Goal: Task Accomplishment & Management: Manage account settings

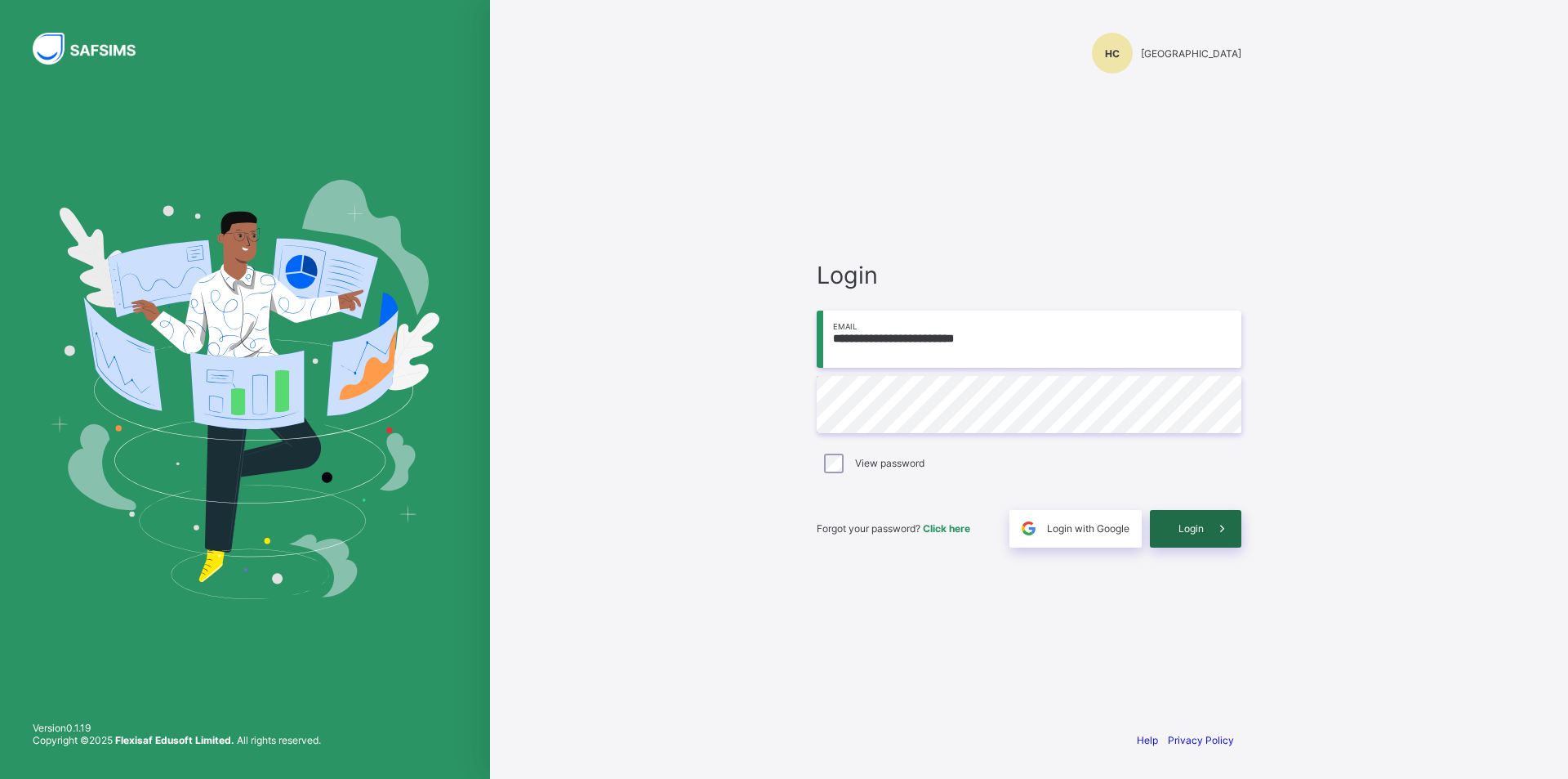
click at [1181, 536] on div "Login" at bounding box center [1195, 528] width 91 height 37
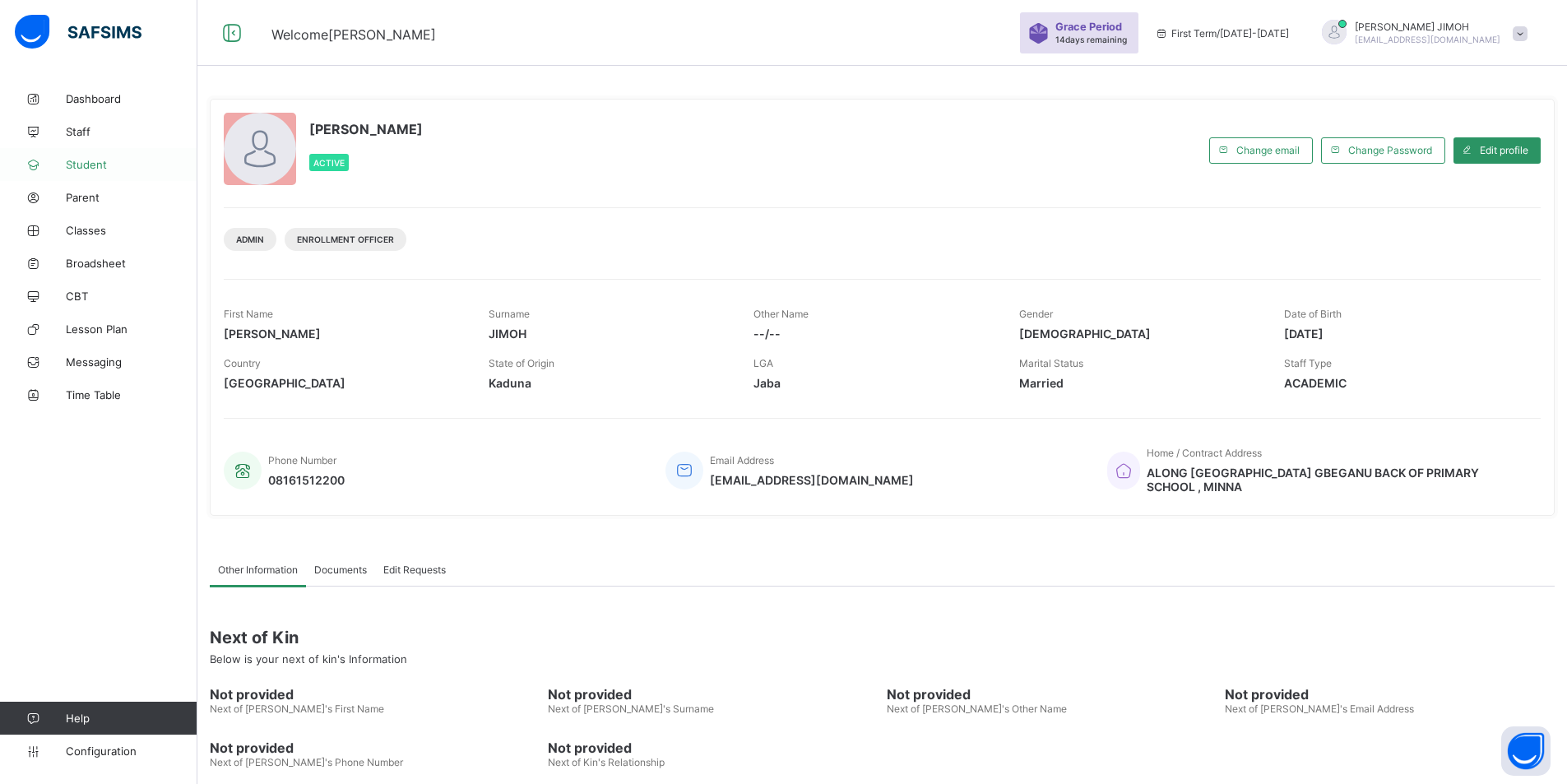
click at [95, 162] on span "Student" at bounding box center [132, 164] width 132 height 14
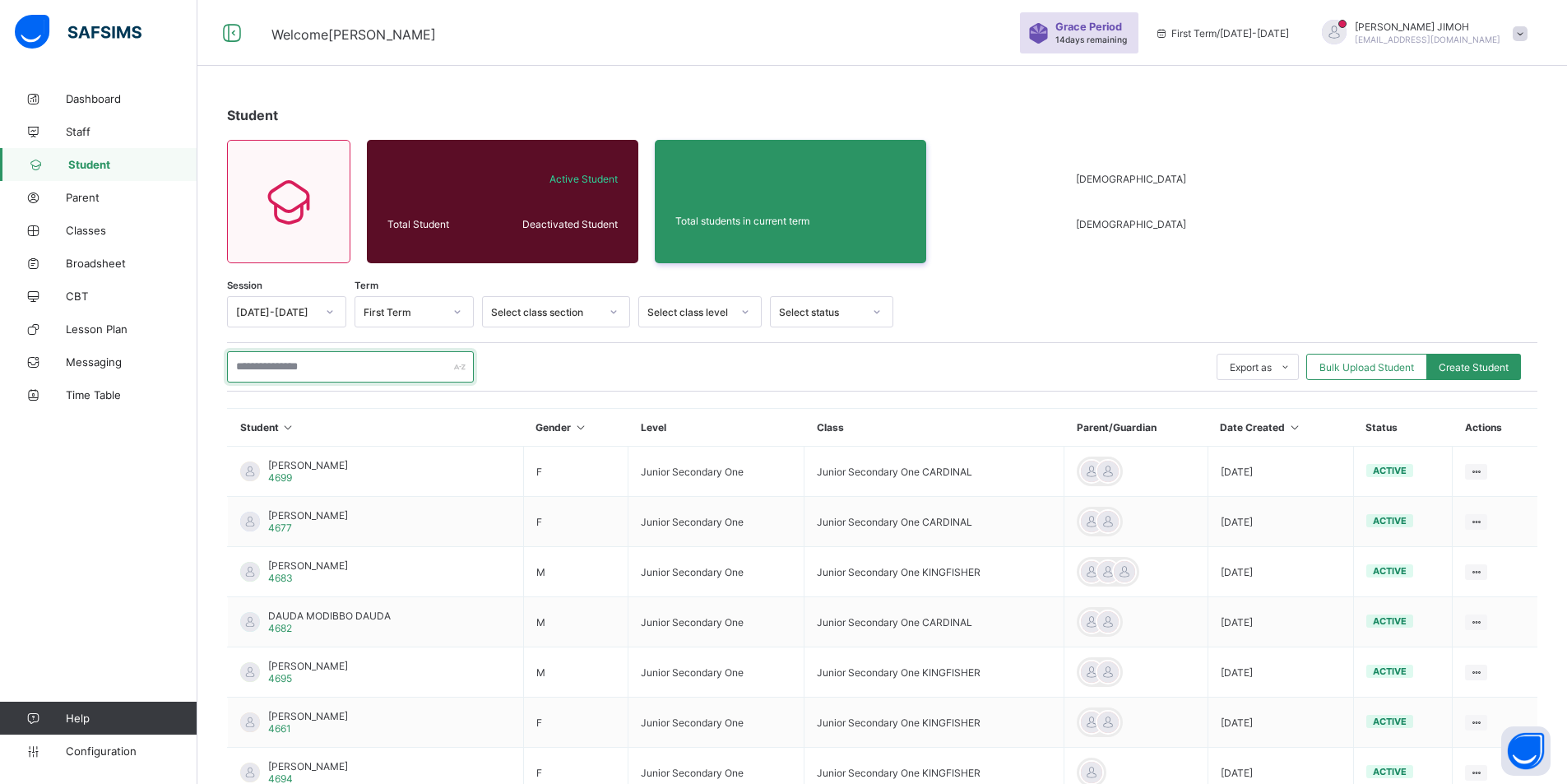
click at [306, 365] on input "text" at bounding box center [350, 366] width 247 height 31
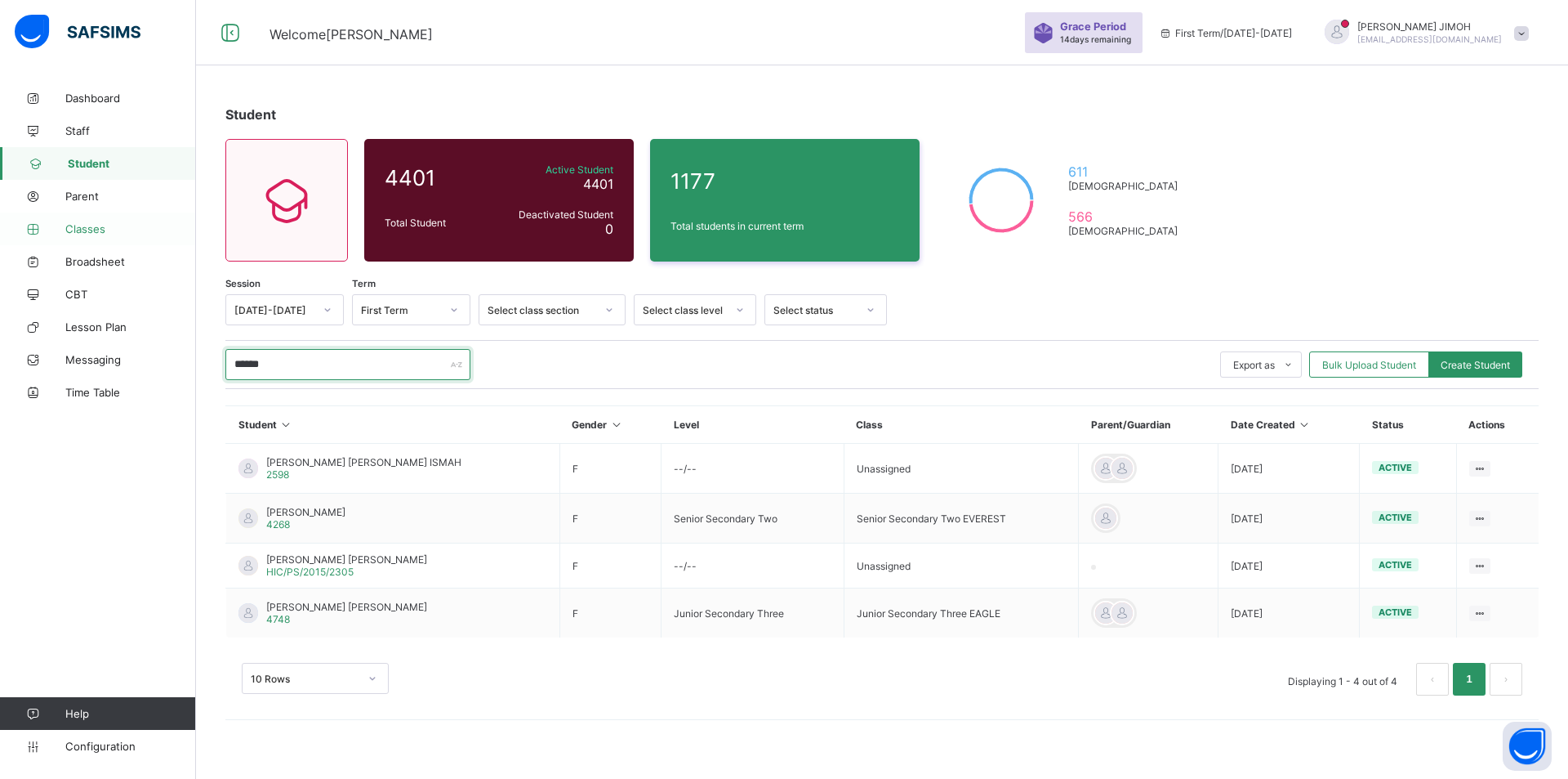
type input "******"
click at [95, 232] on span "Classes" at bounding box center [131, 229] width 131 height 13
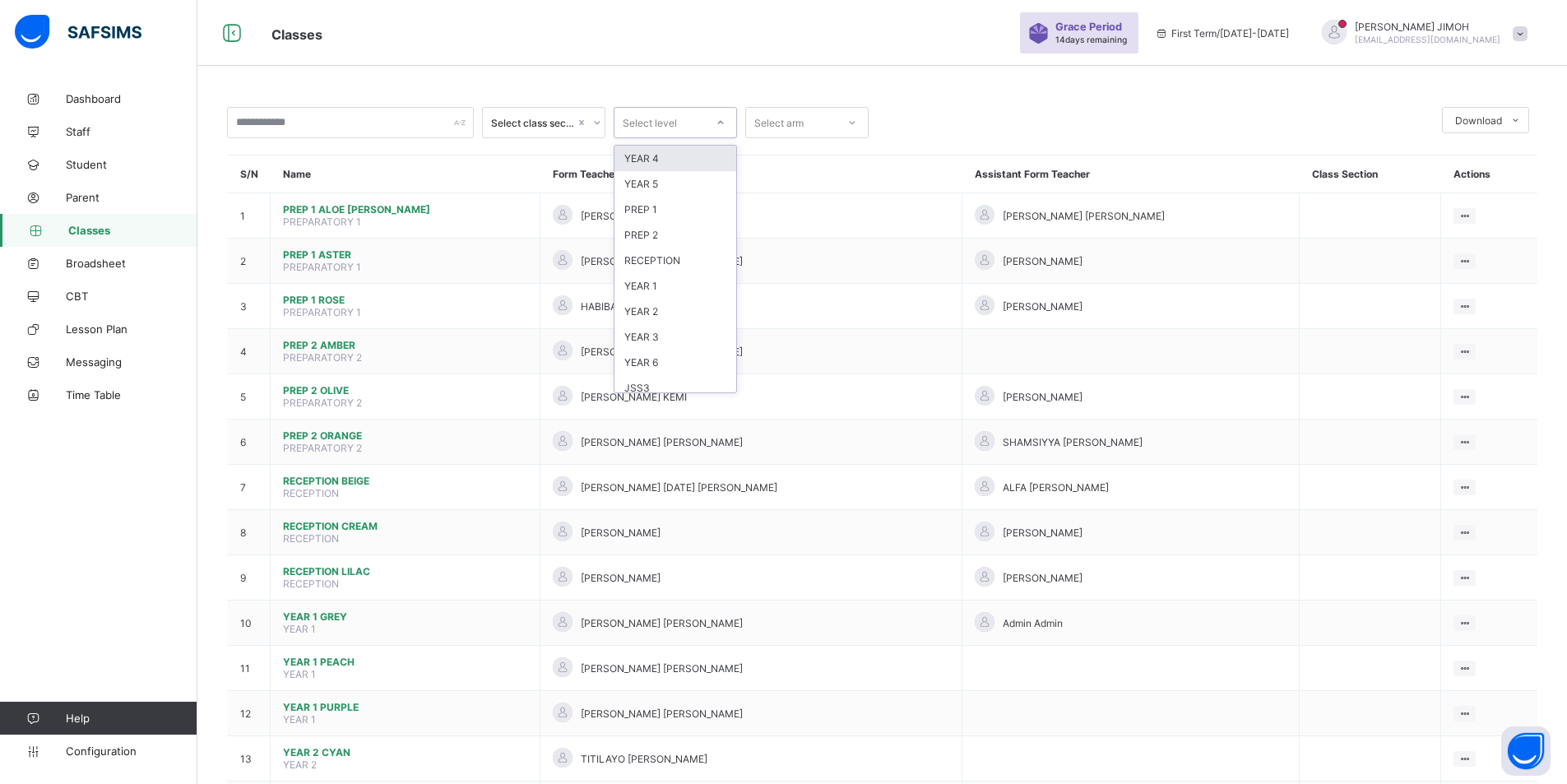
click at [720, 119] on icon at bounding box center [721, 122] width 10 height 16
click at [662, 250] on div "JSS3" at bounding box center [675, 252] width 122 height 25
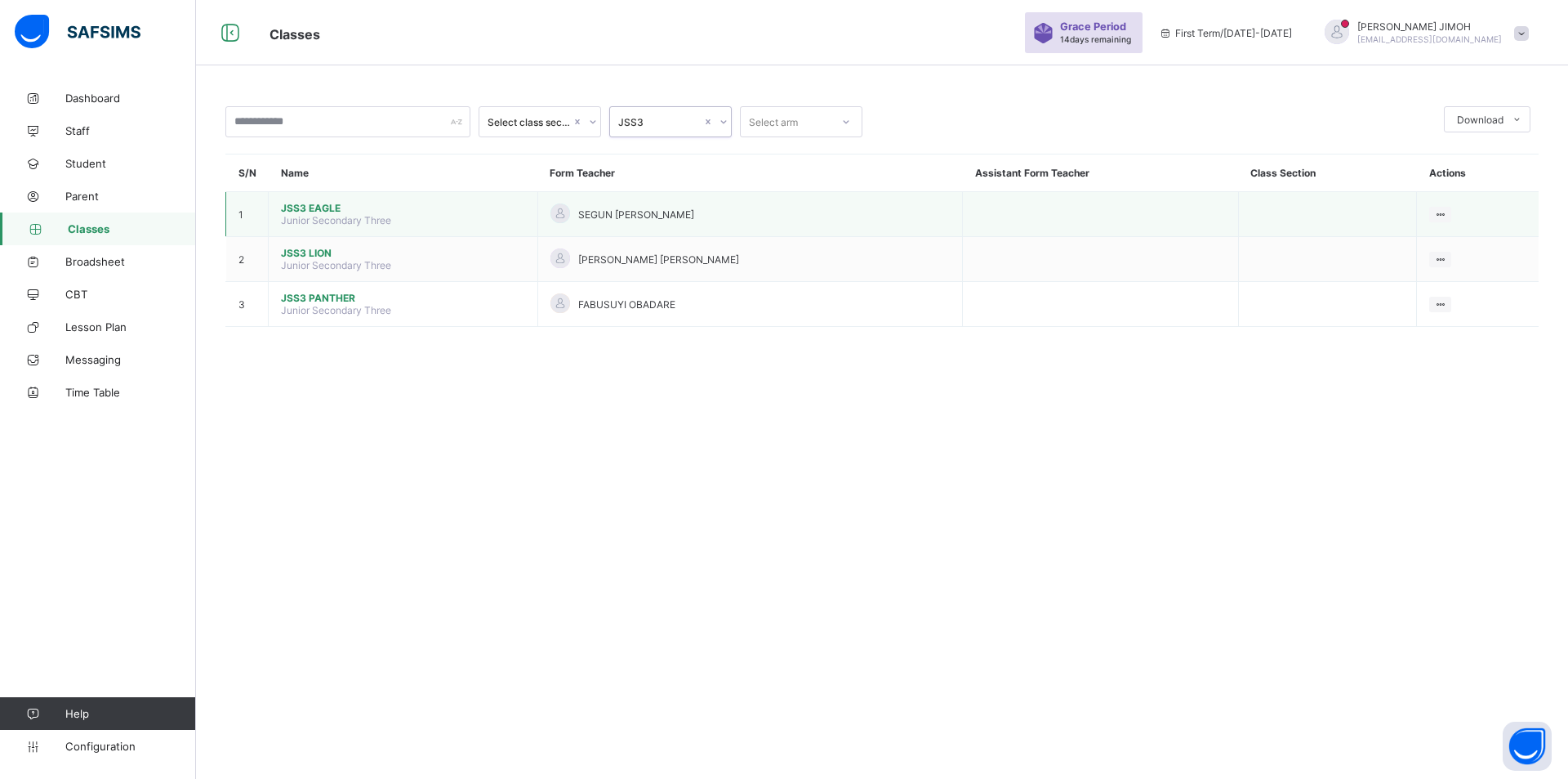
click at [317, 204] on span "JSS3 EAGLE" at bounding box center [403, 207] width 244 height 12
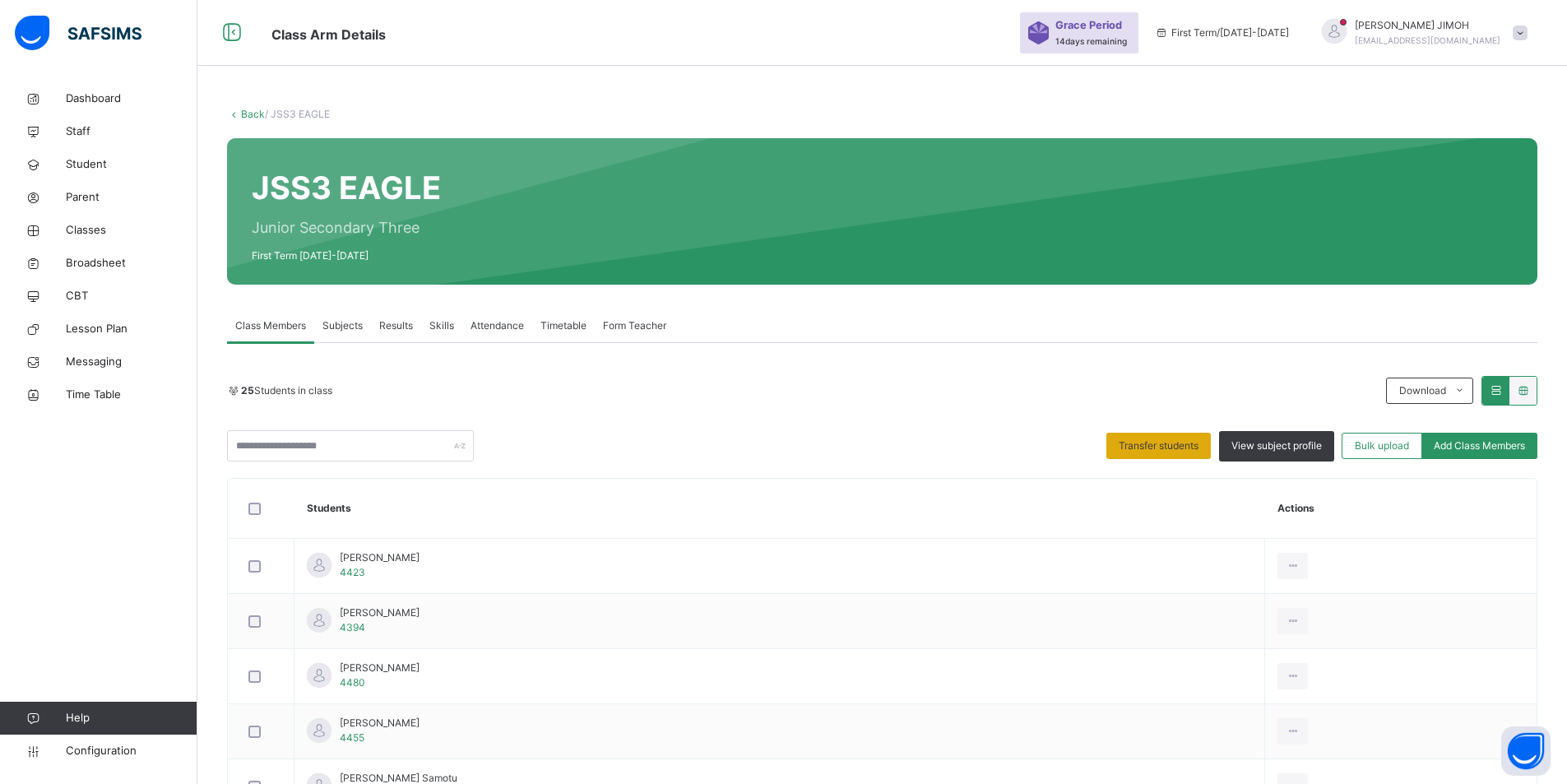
click at [1167, 441] on span "Transfer students" at bounding box center [1159, 445] width 80 height 15
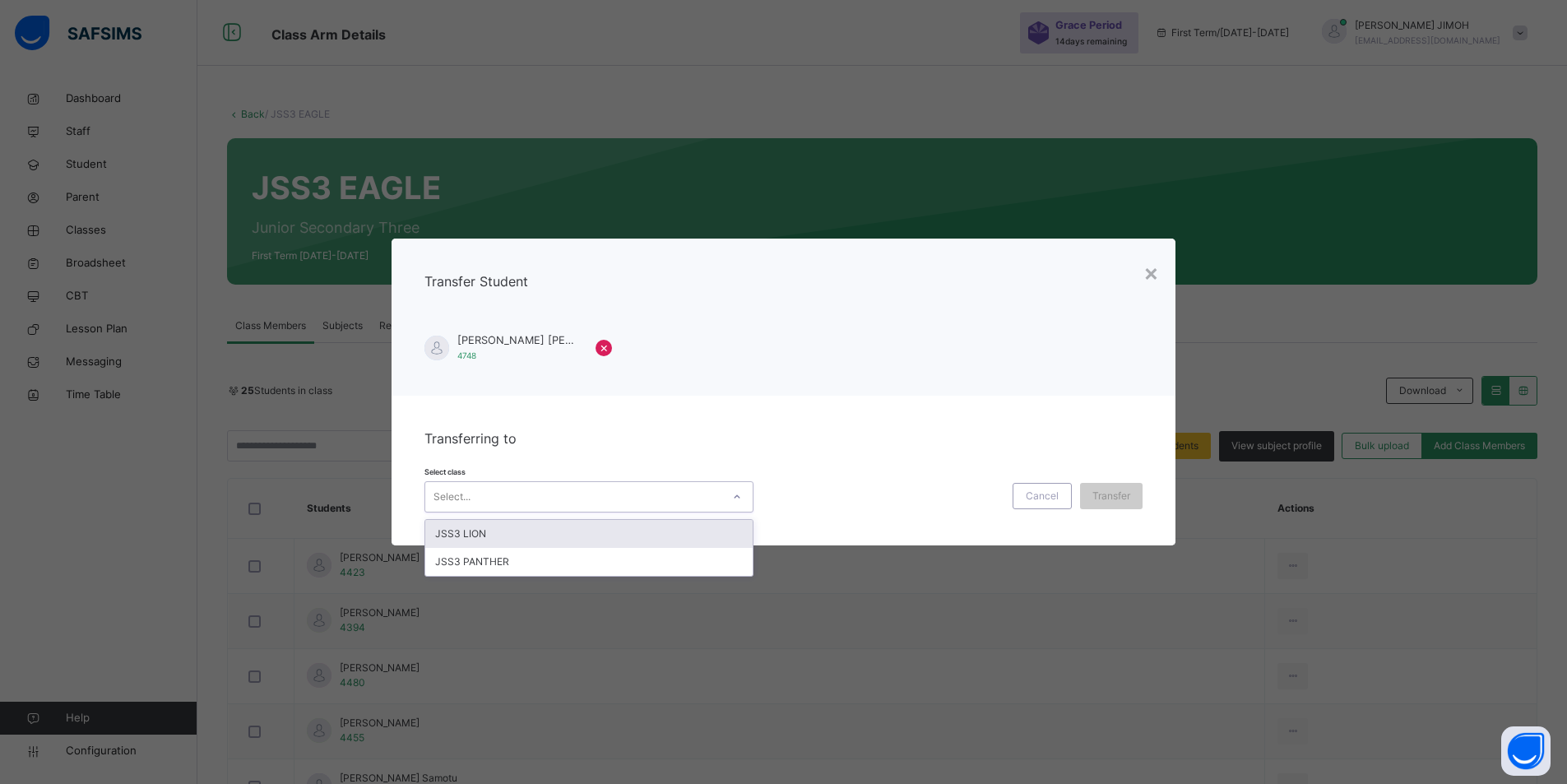
click at [737, 494] on icon at bounding box center [737, 496] width 10 height 16
click at [736, 494] on icon at bounding box center [737, 496] width 10 height 16
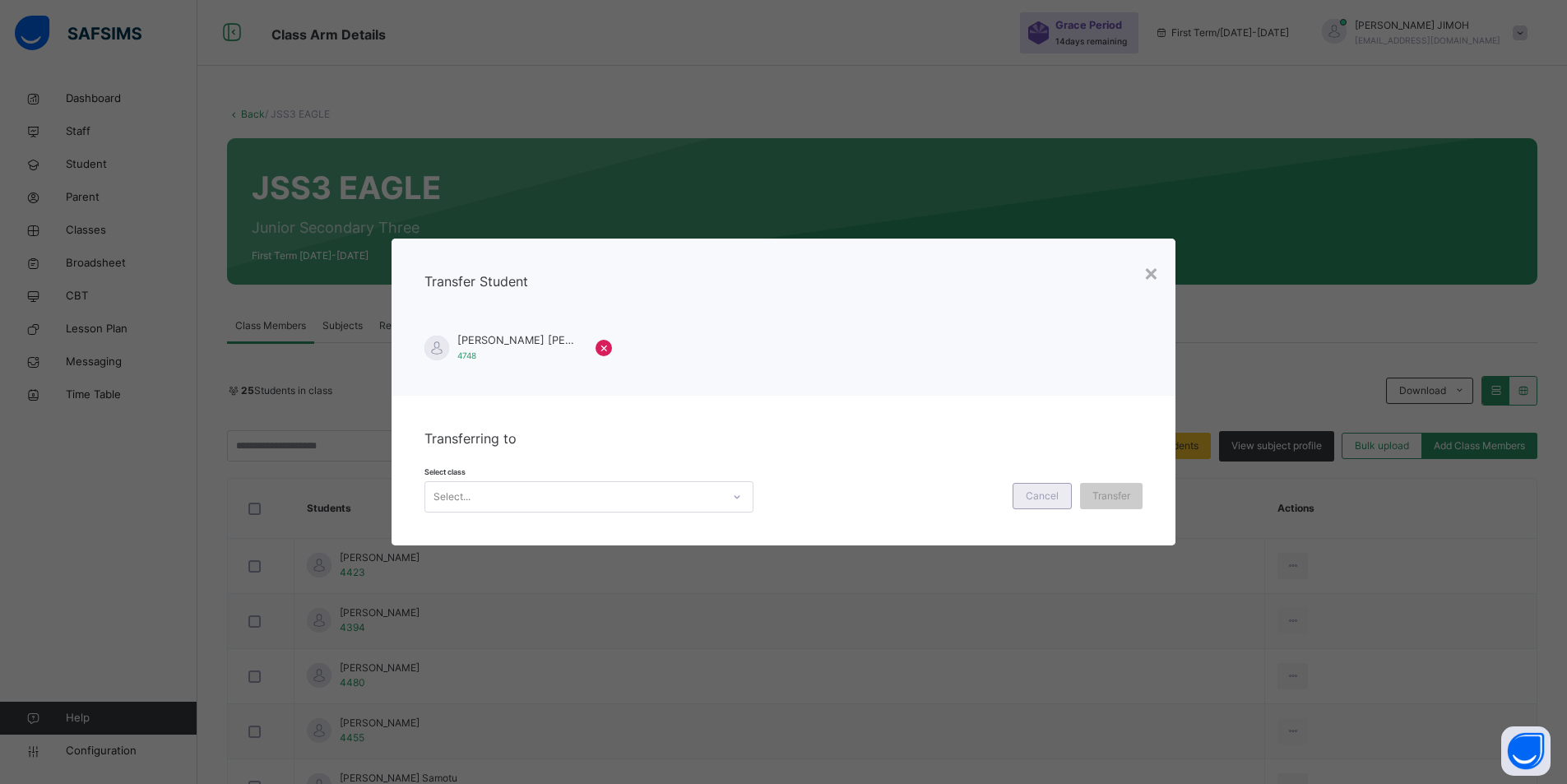
click at [1043, 490] on span "Cancel" at bounding box center [1043, 495] width 33 height 15
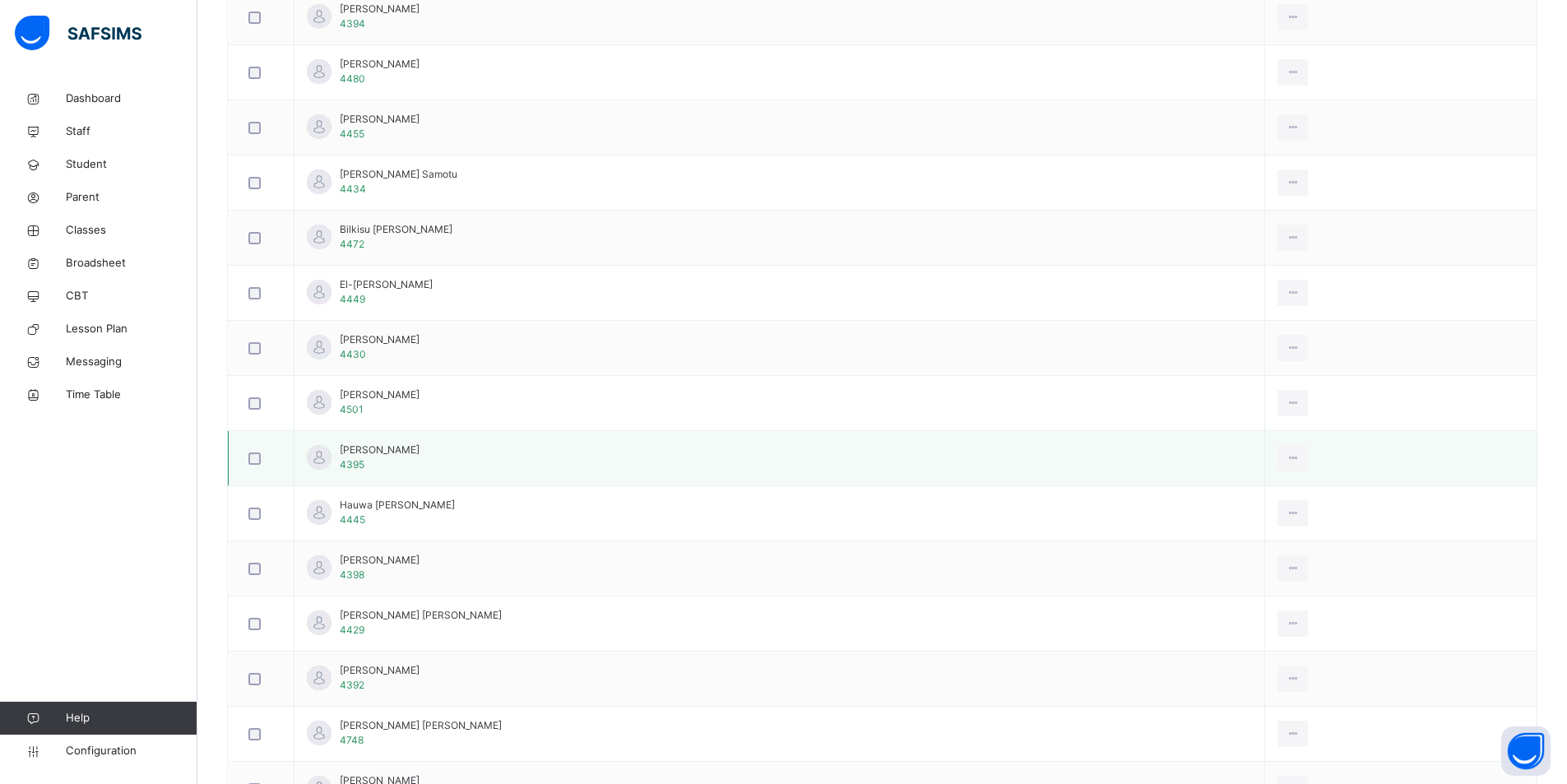
scroll to position [657, 0]
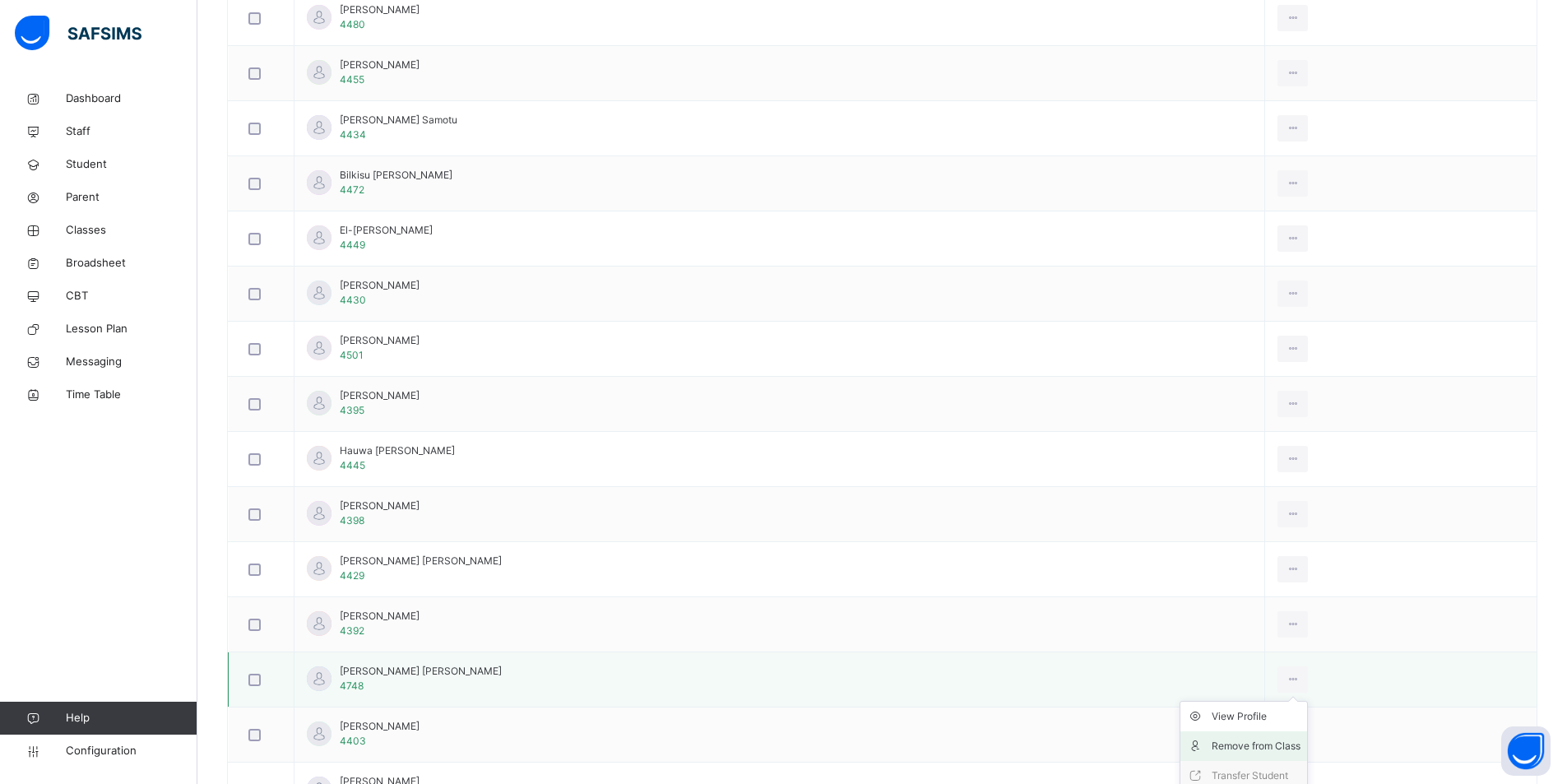
click at [1277, 744] on div "Remove from Class" at bounding box center [1257, 745] width 89 height 16
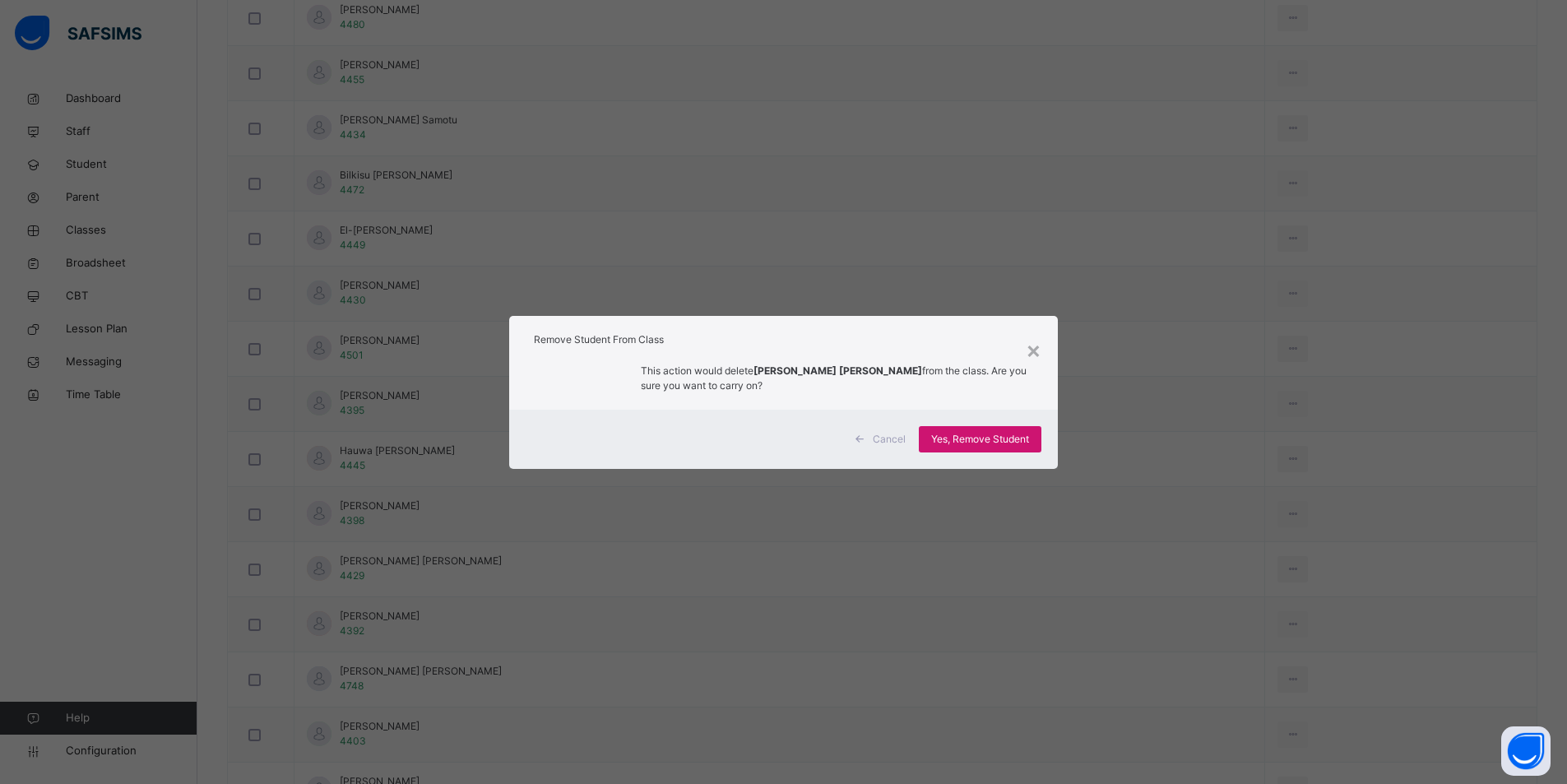
click at [961, 445] on span "Yes, Remove Student" at bounding box center [980, 439] width 98 height 15
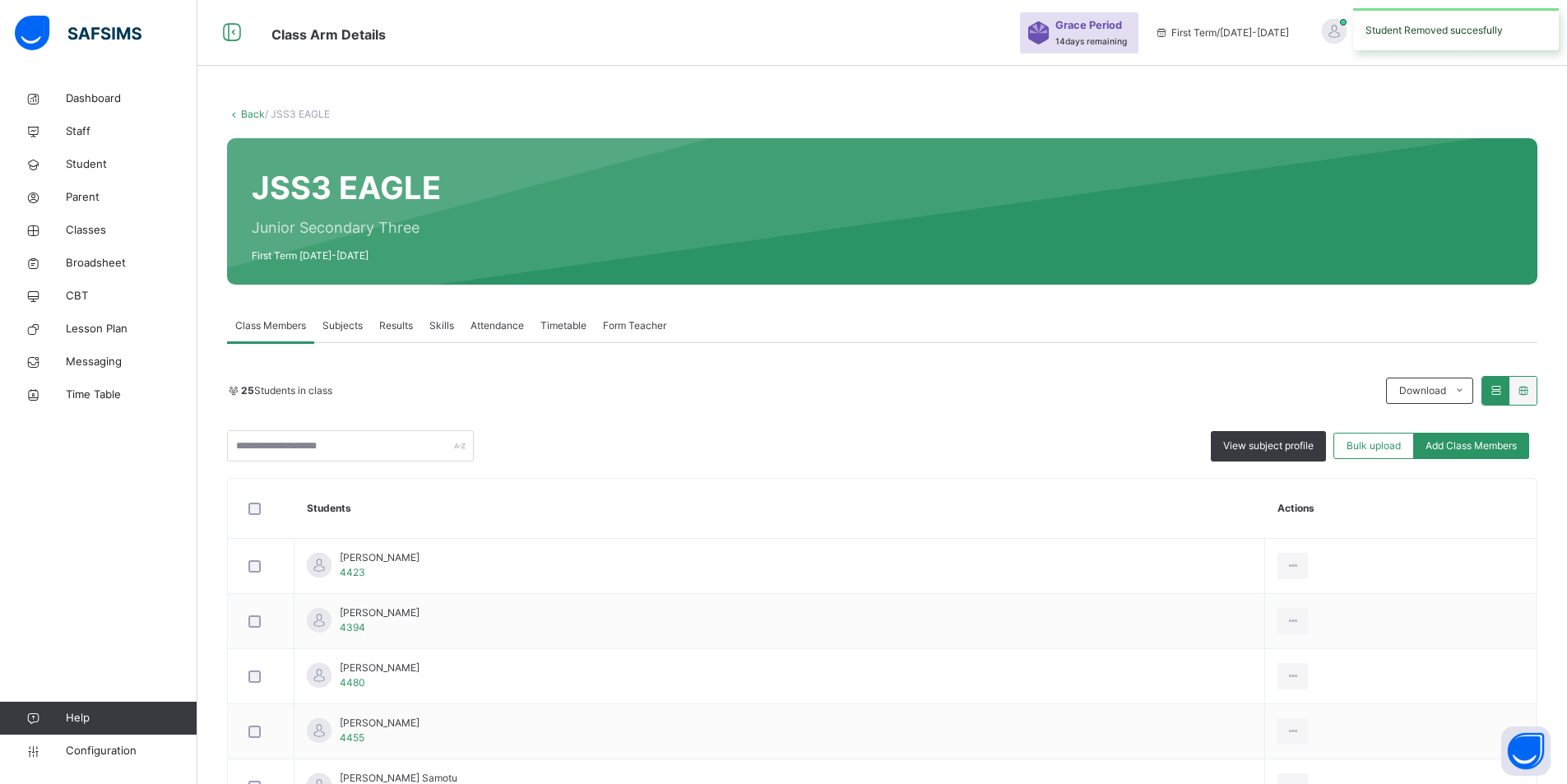
click at [251, 112] on link "Back" at bounding box center [252, 113] width 24 height 13
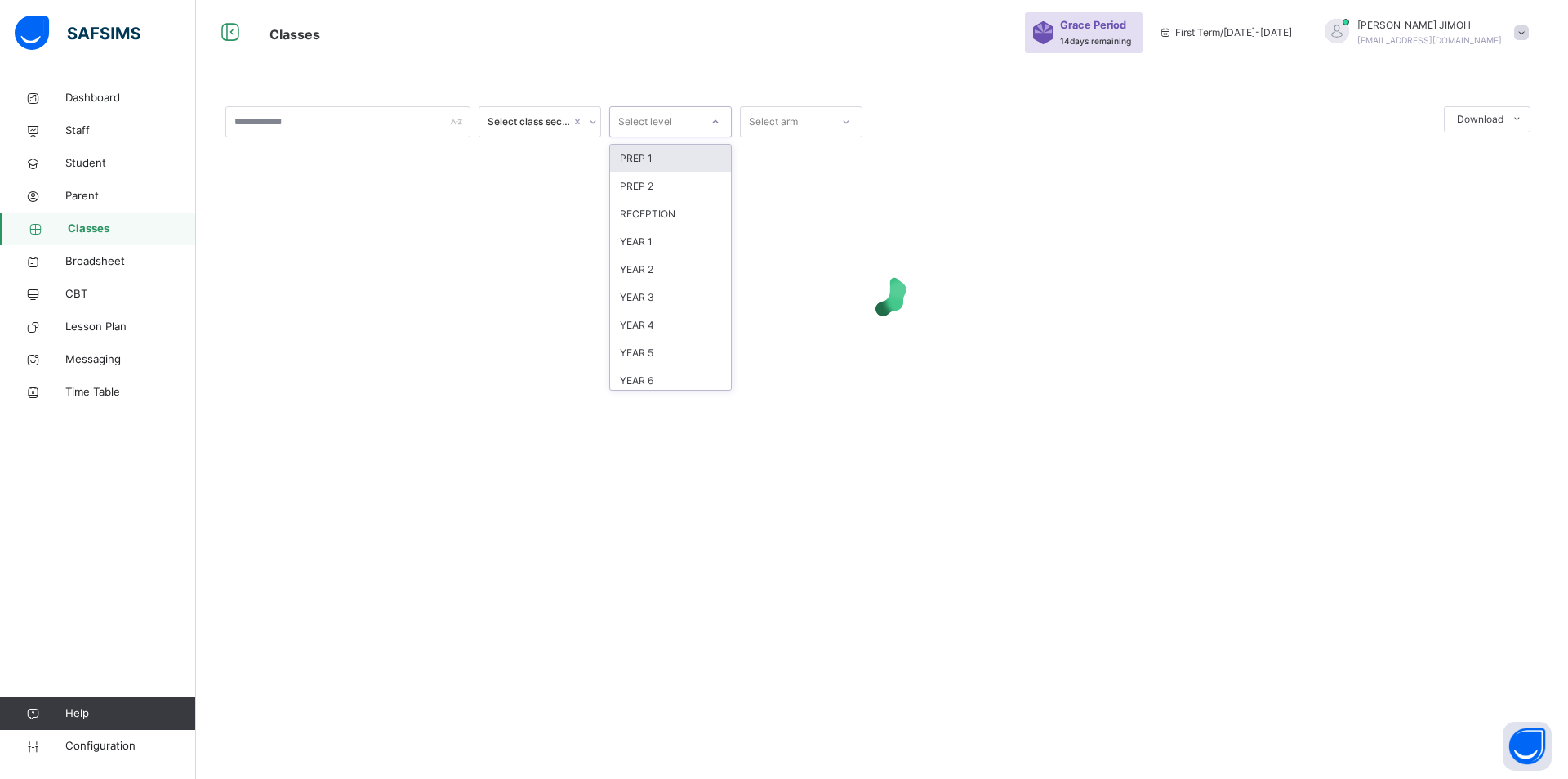
click at [716, 117] on icon at bounding box center [715, 121] width 10 height 16
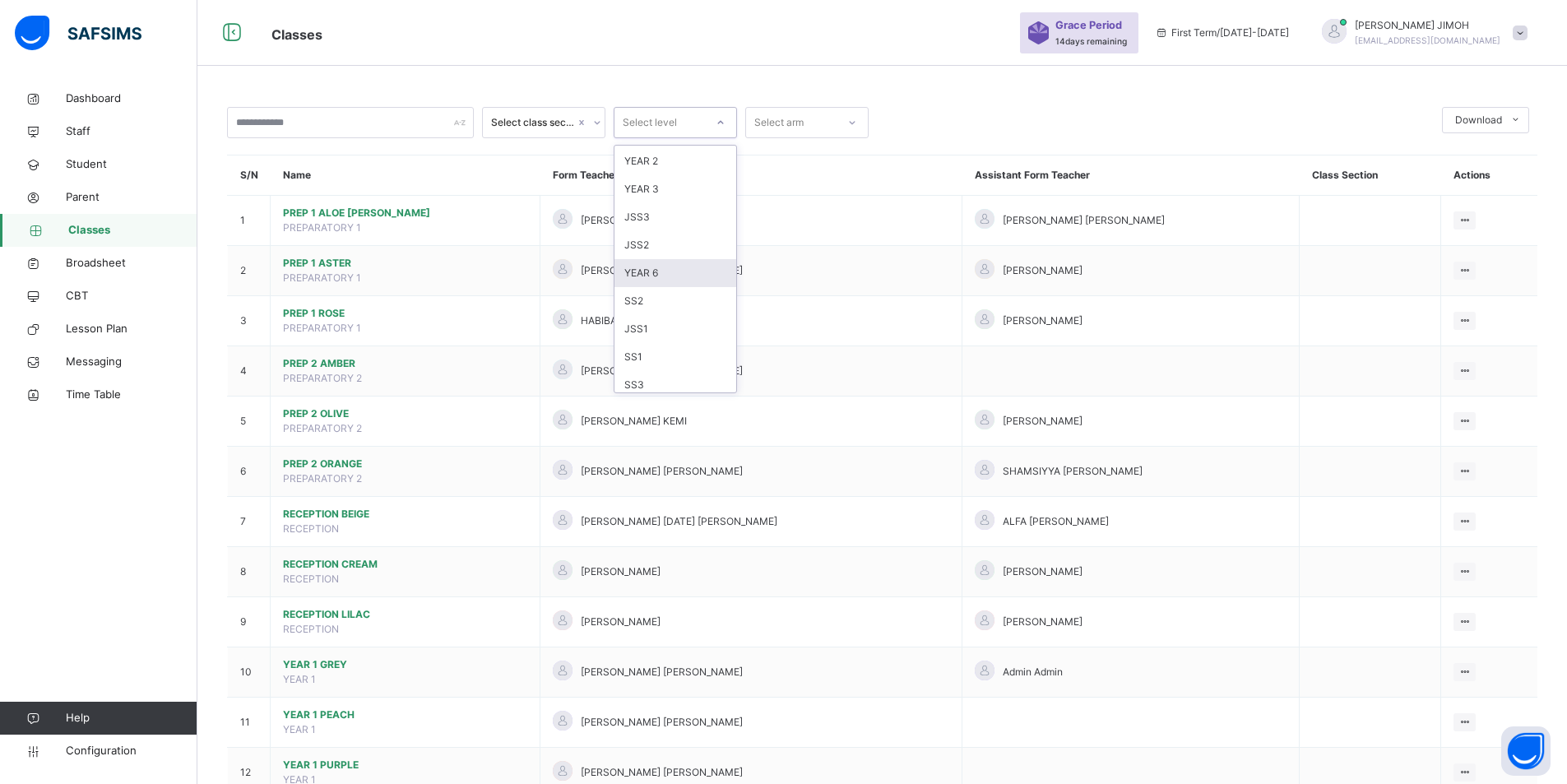
scroll to position [164, 0]
click at [656, 245] on div "JSS2" at bounding box center [675, 247] width 122 height 28
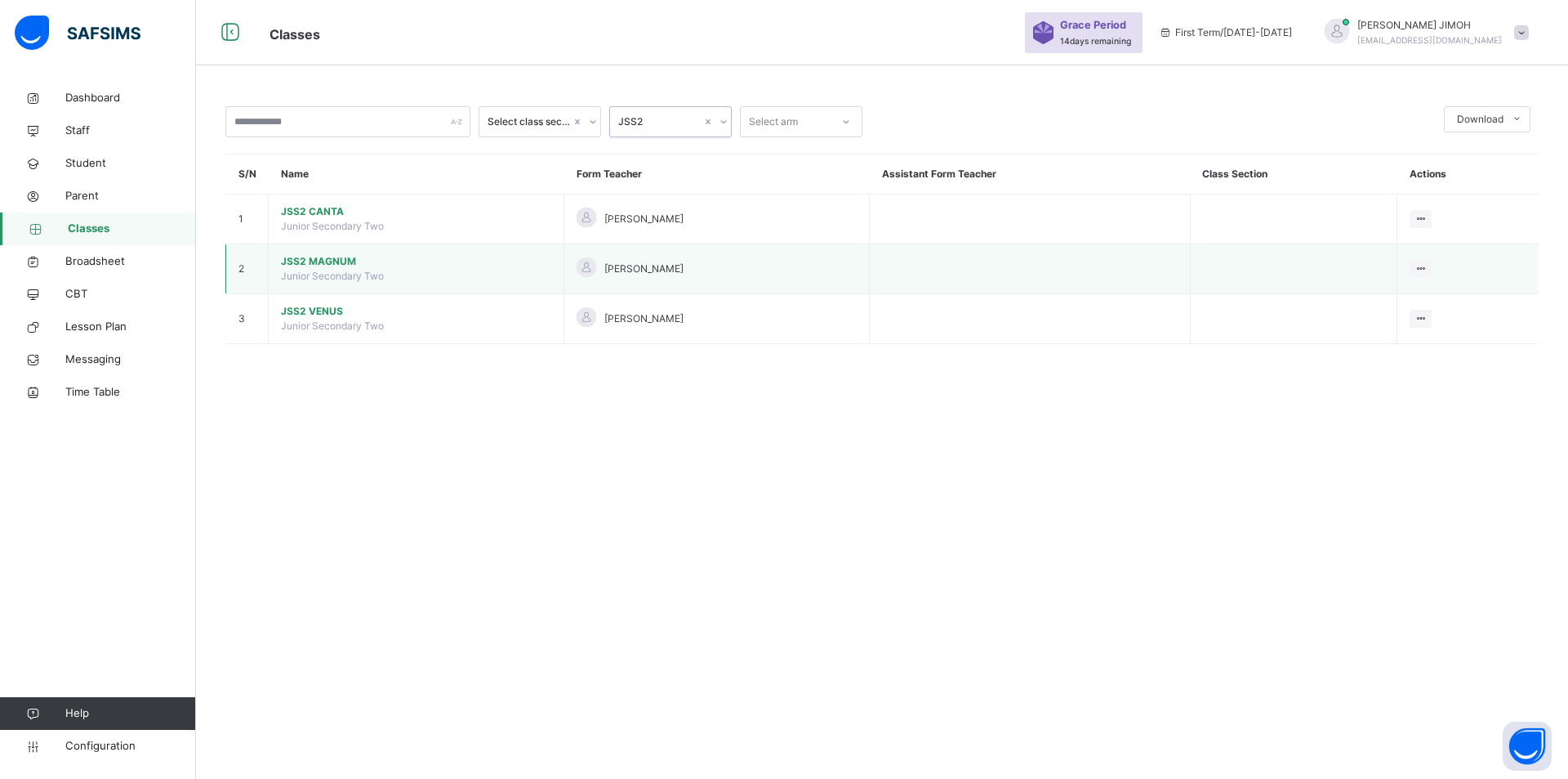
click at [326, 259] on span "JSS2 MAGNUM" at bounding box center [417, 261] width 271 height 14
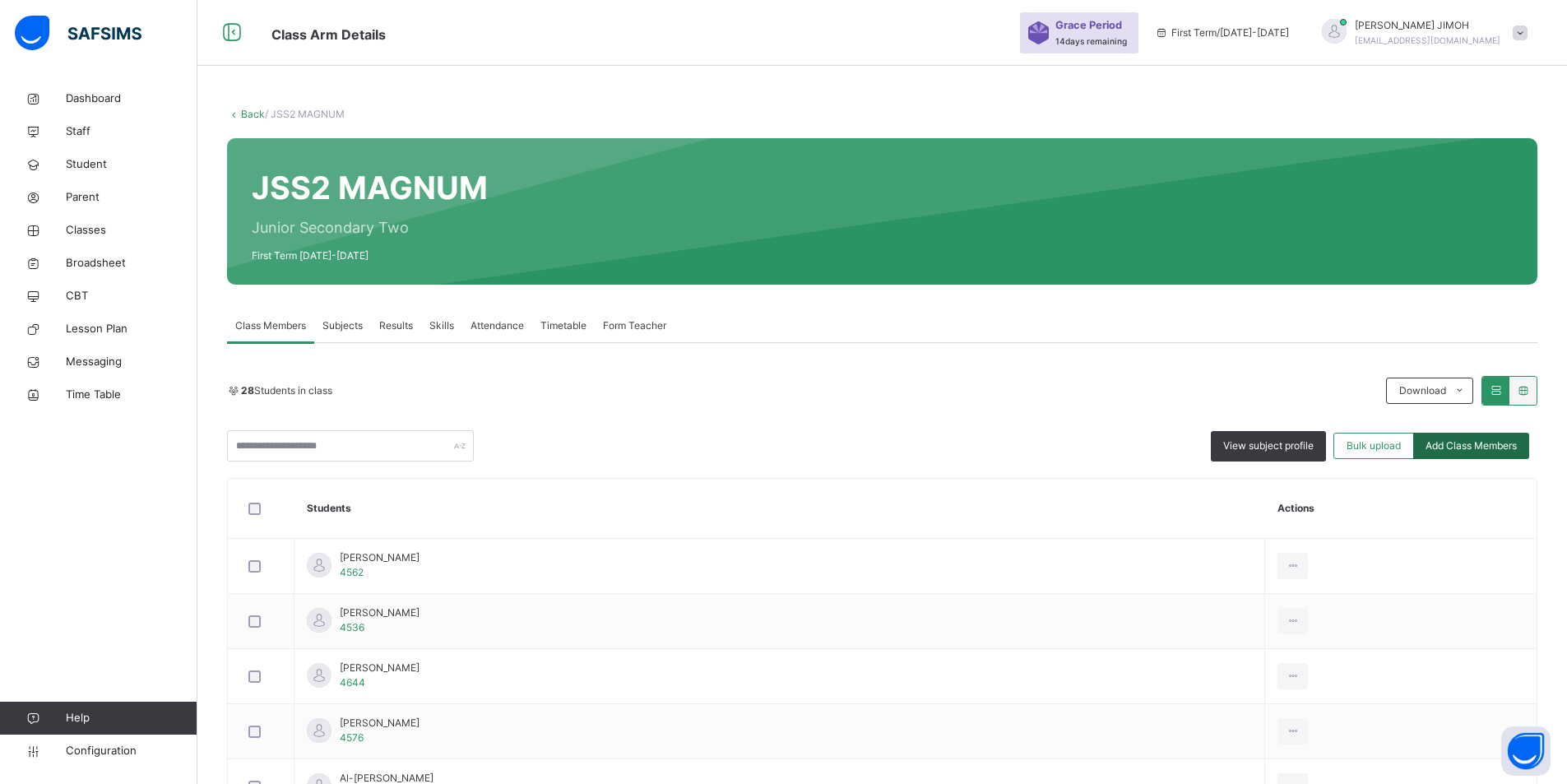
click at [1464, 446] on span "Add Class Members" at bounding box center [1471, 445] width 91 height 15
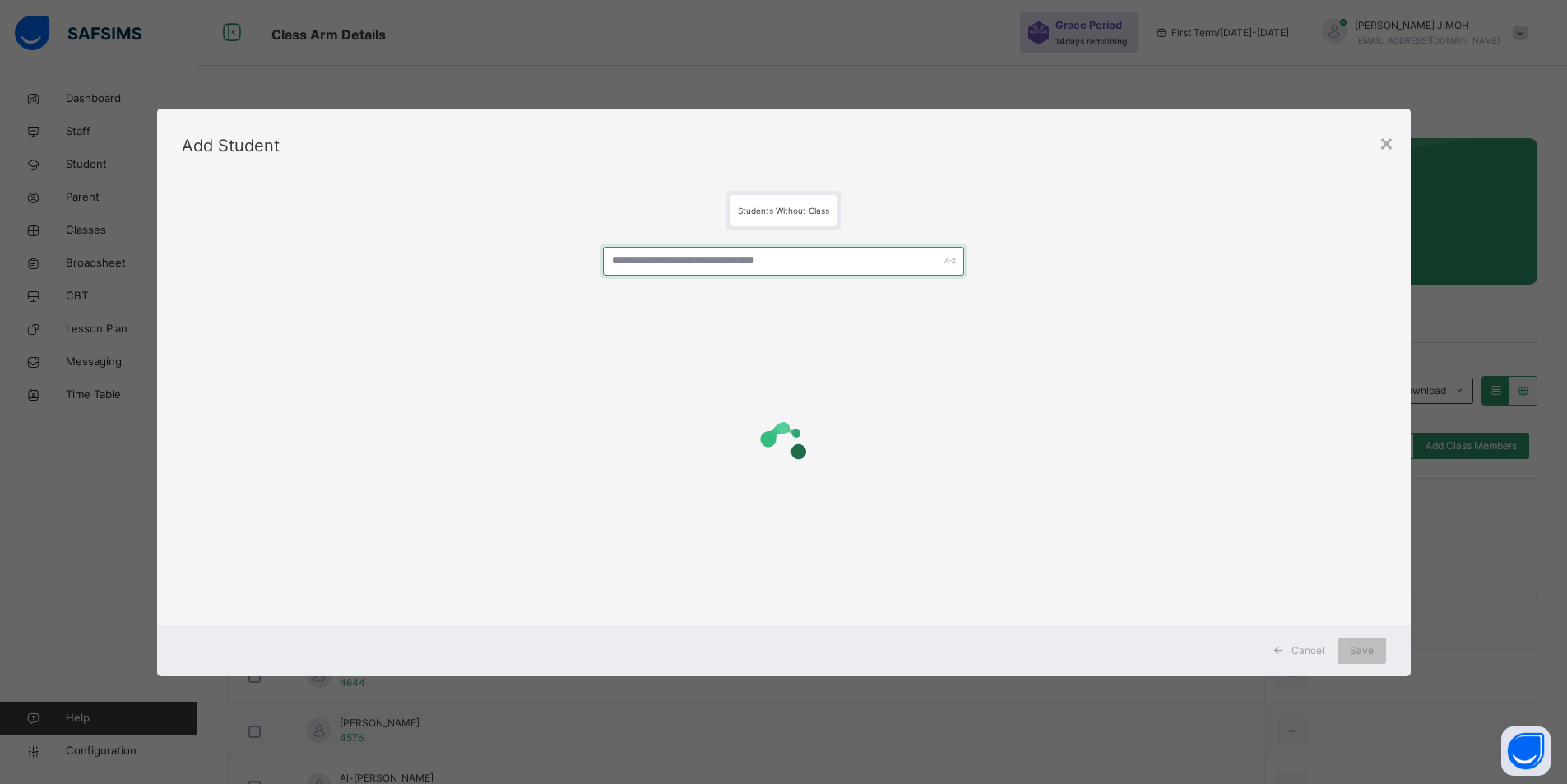
click at [667, 265] on input "text" at bounding box center [783, 261] width 361 height 29
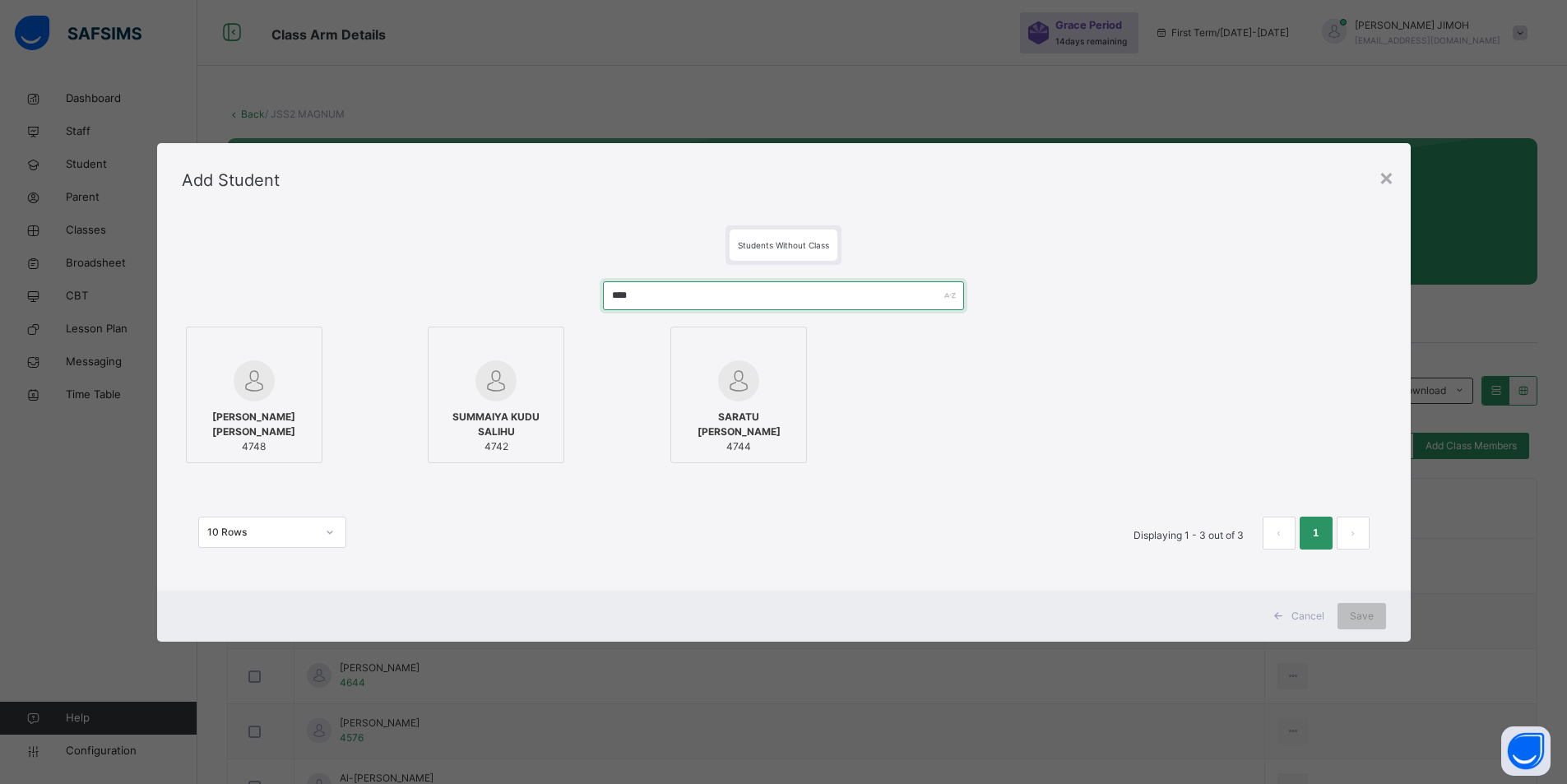
type input "****"
click at [281, 361] on div at bounding box center [254, 381] width 118 height 42
click at [1367, 619] on span "Save" at bounding box center [1373, 615] width 24 height 15
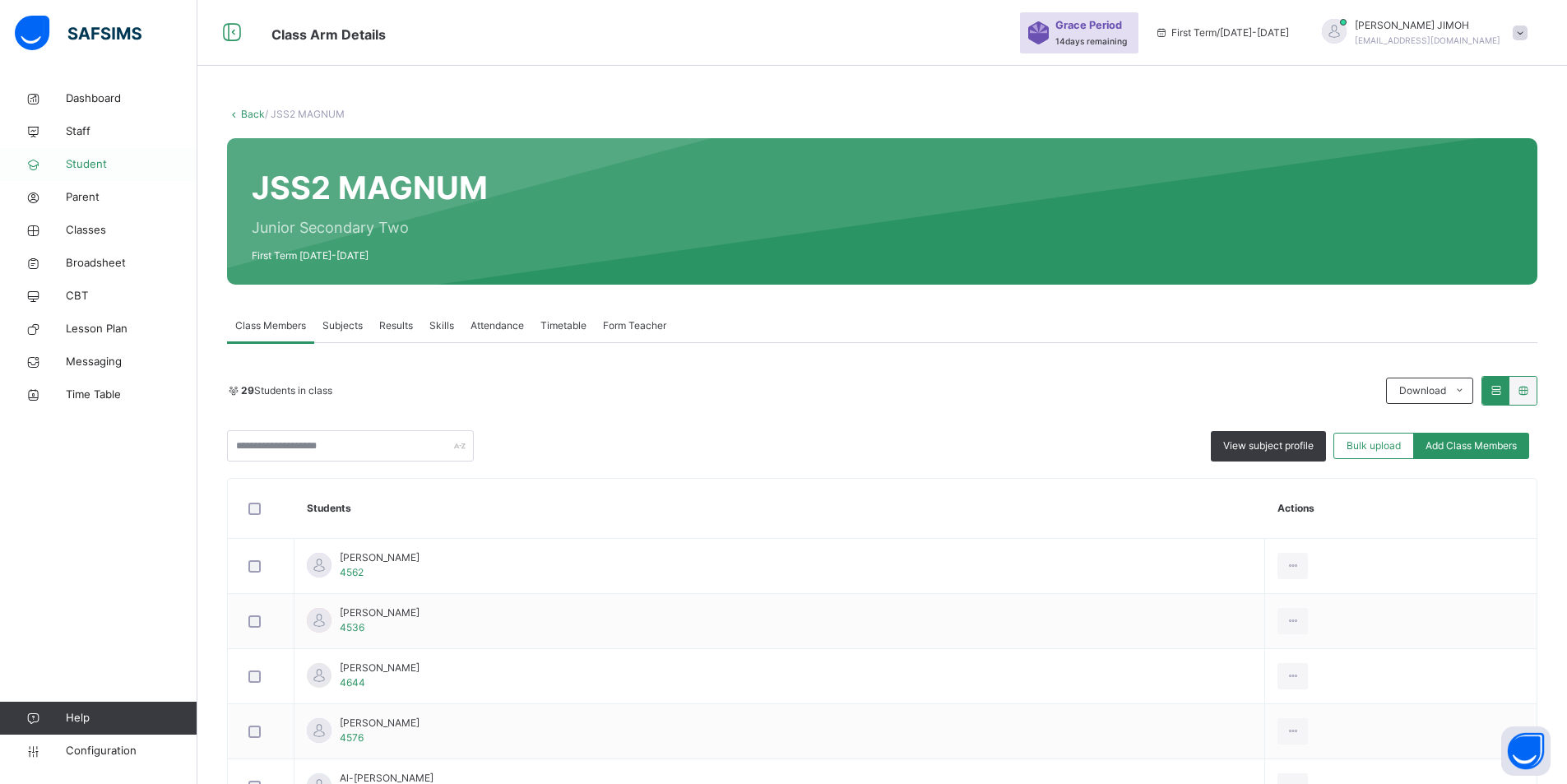
click at [91, 161] on span "Student" at bounding box center [132, 164] width 132 height 16
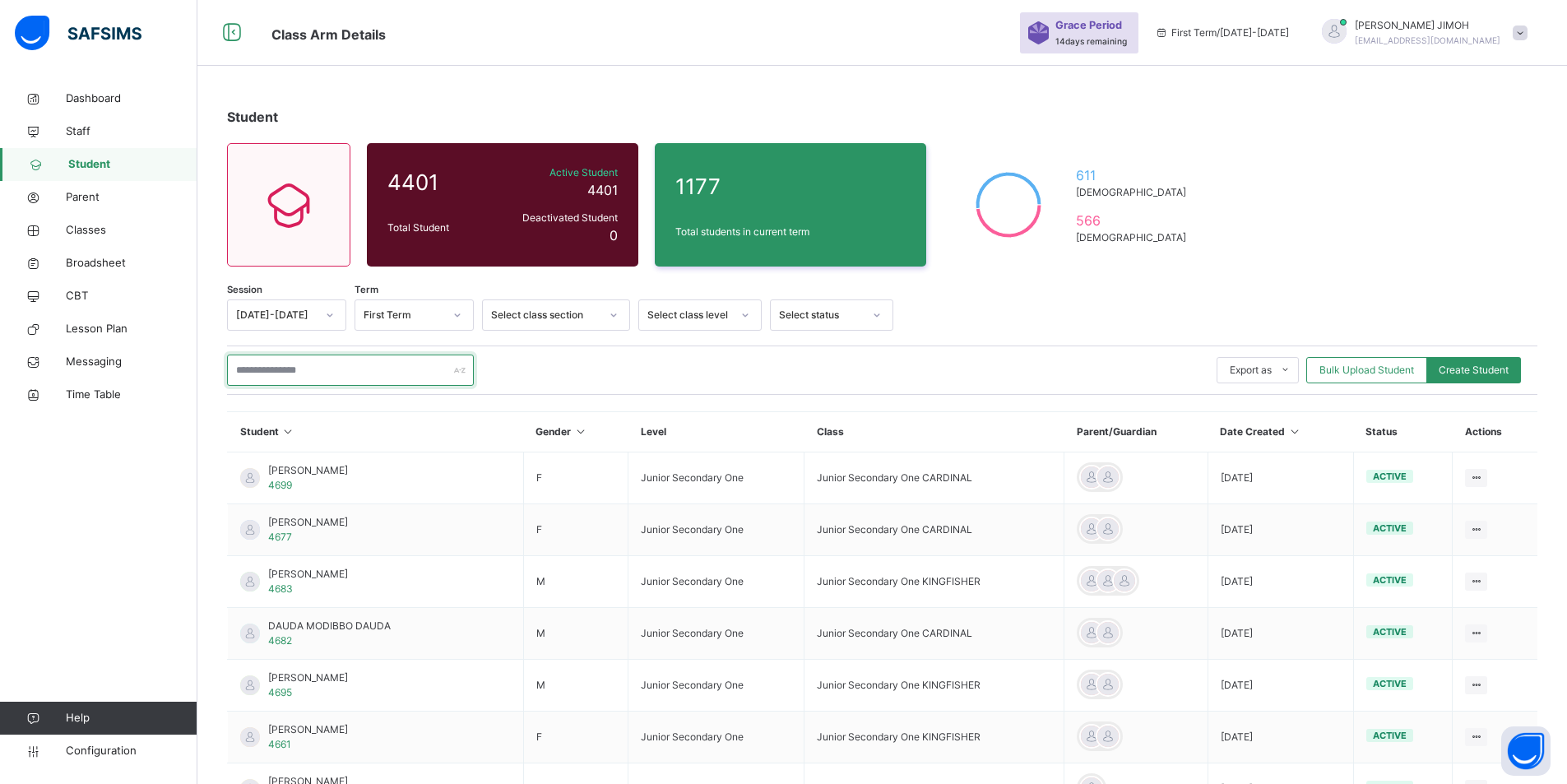
click at [319, 370] on input "text" at bounding box center [350, 370] width 247 height 31
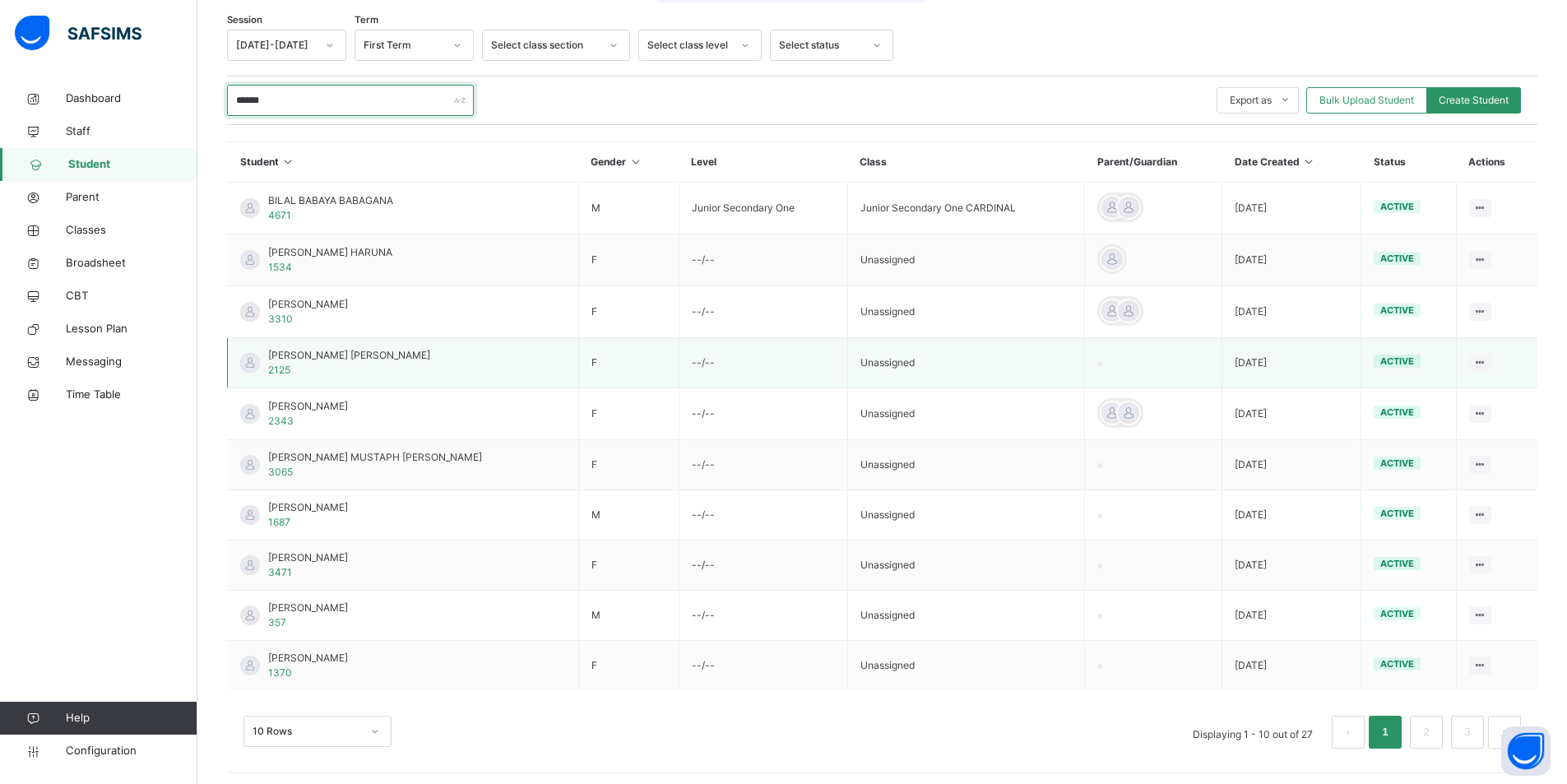
scroll to position [276, 0]
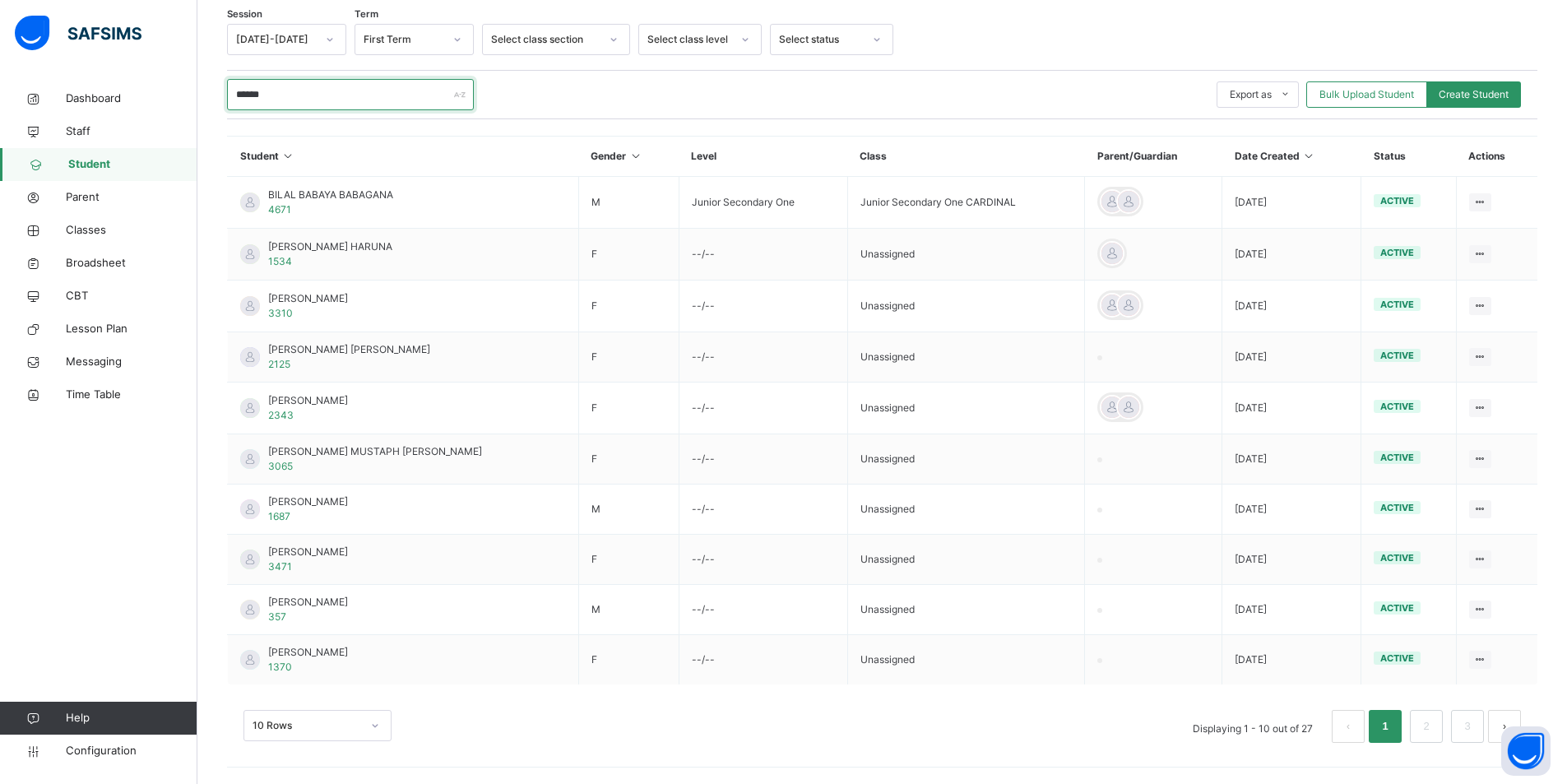
type input "******"
click at [375, 724] on div "10 Rows" at bounding box center [317, 725] width 148 height 31
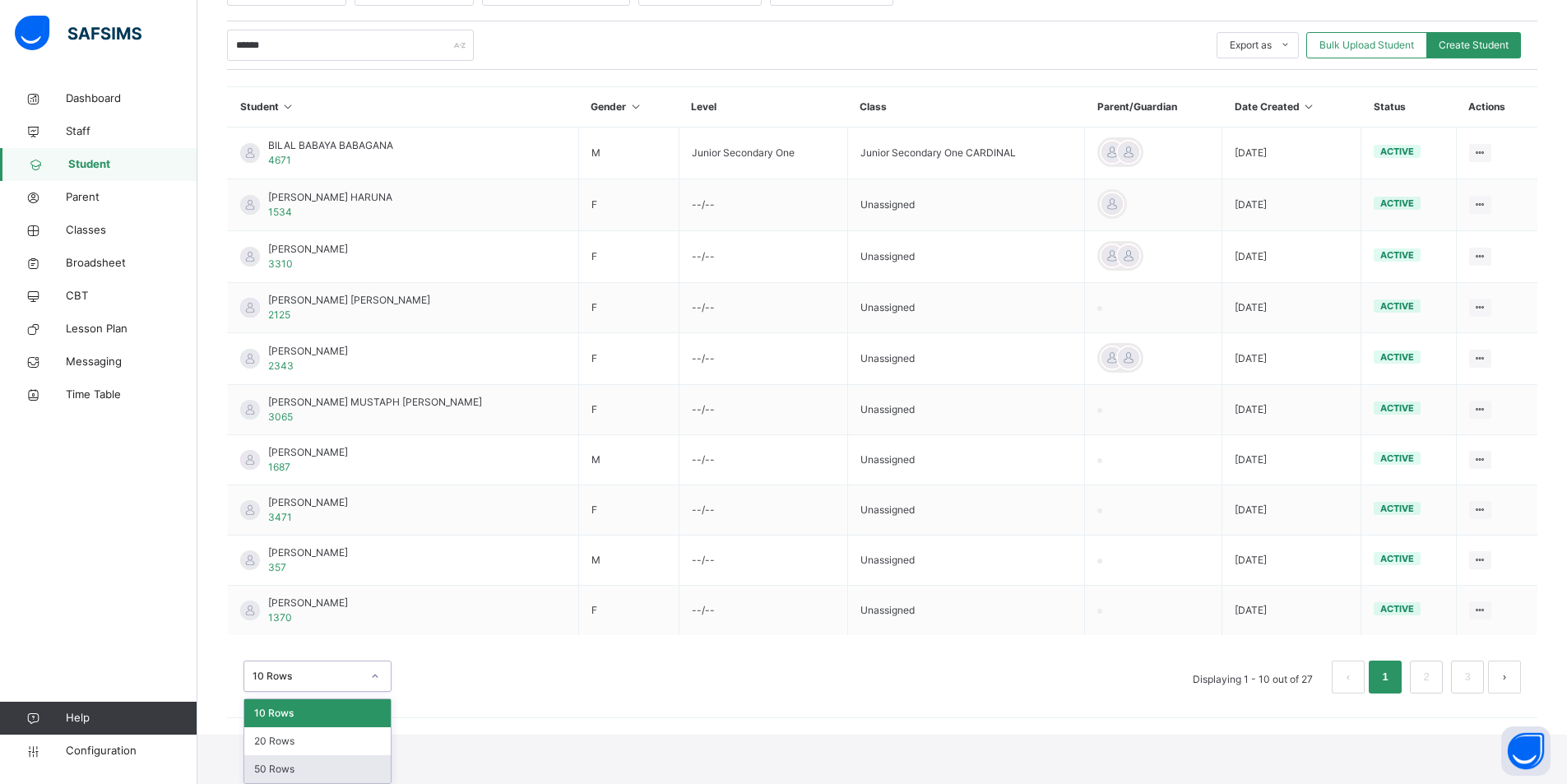
click at [291, 766] on div "50 Rows" at bounding box center [317, 769] width 146 height 28
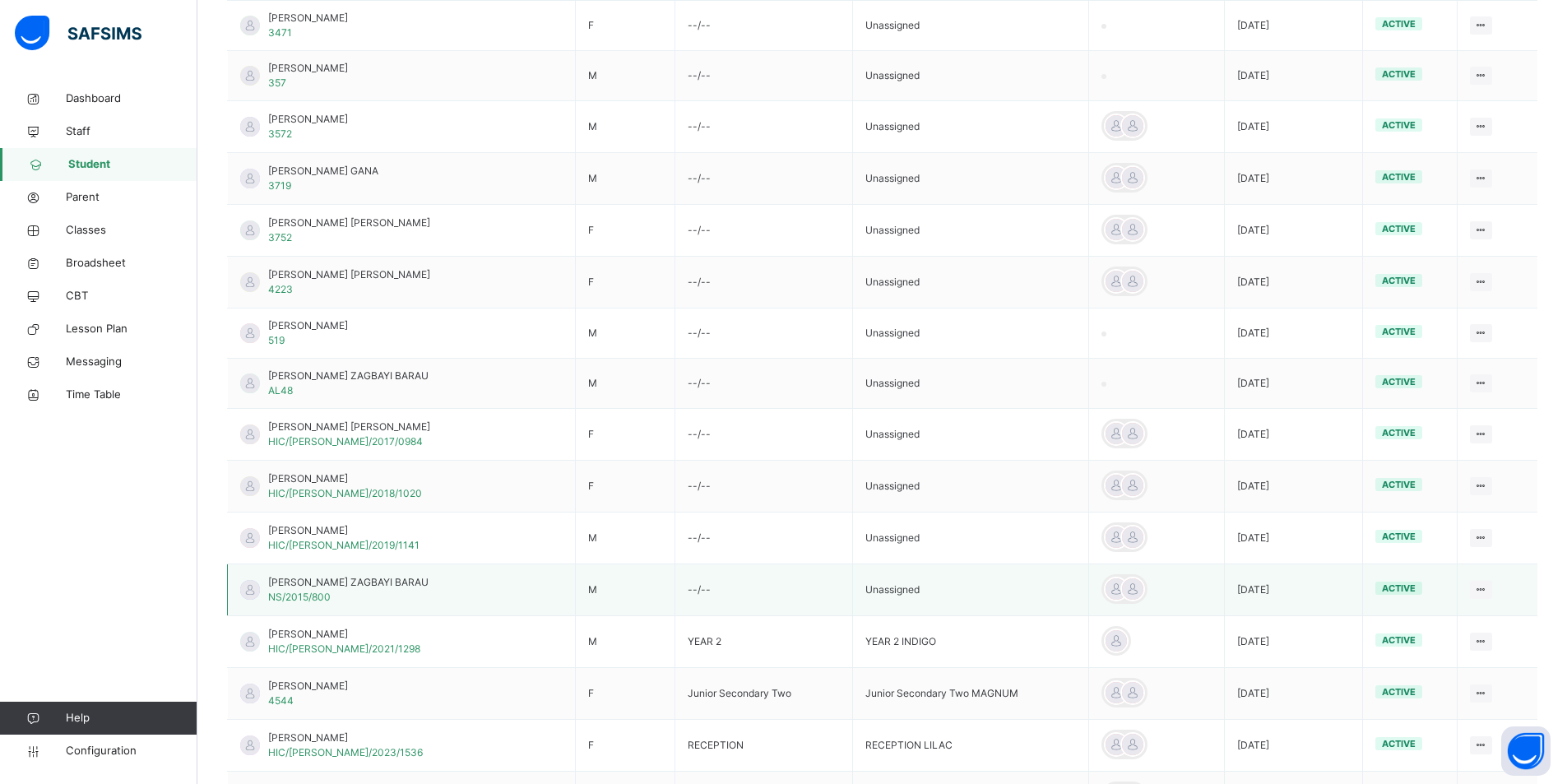
scroll to position [824, 0]
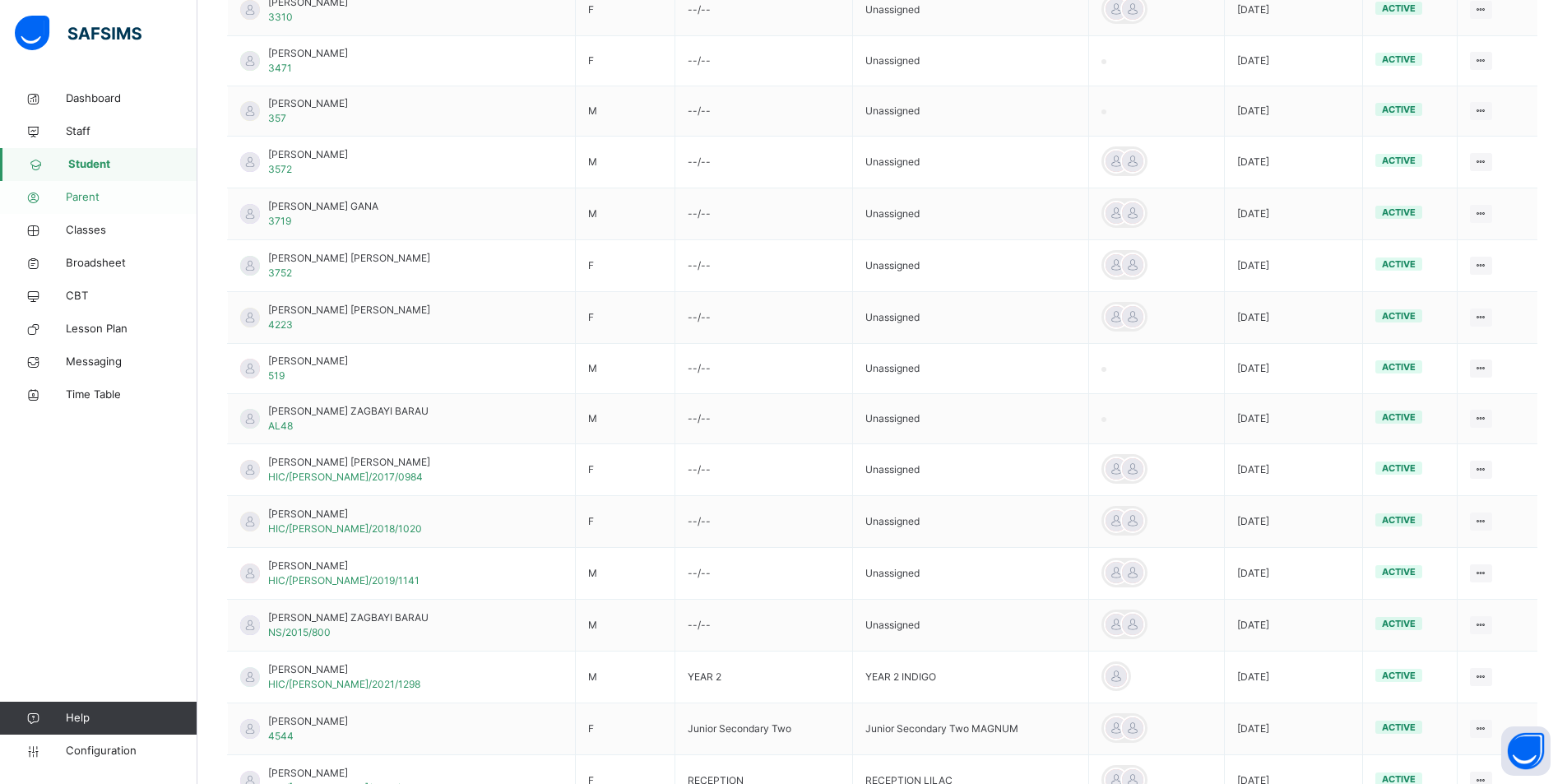
drag, startPoint x: 82, startPoint y: 195, endPoint x: 84, endPoint y: 203, distance: 8.2
click at [83, 195] on span "Parent" at bounding box center [132, 197] width 132 height 16
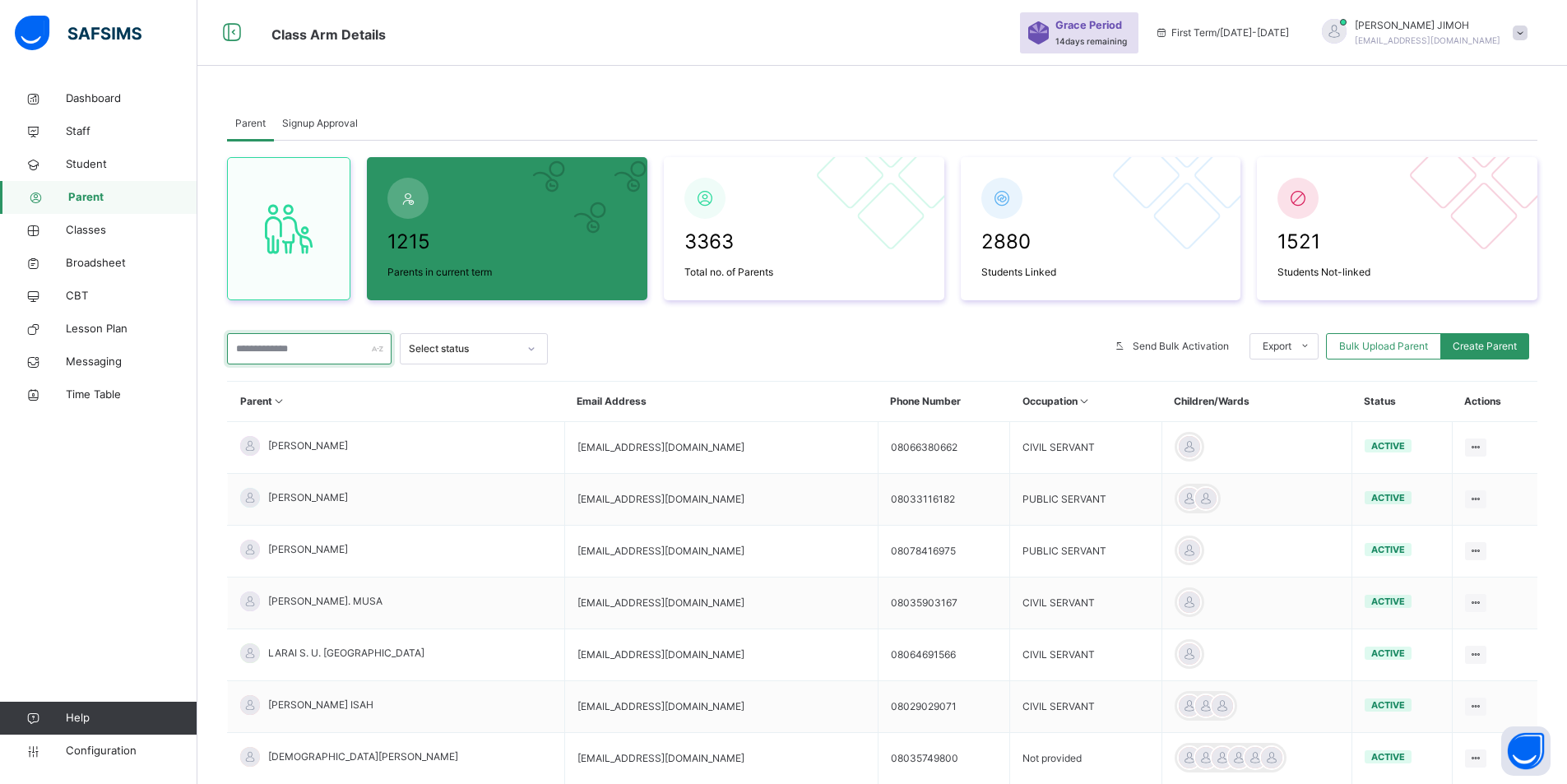
click at [289, 349] on input "text" at bounding box center [310, 348] width 164 height 31
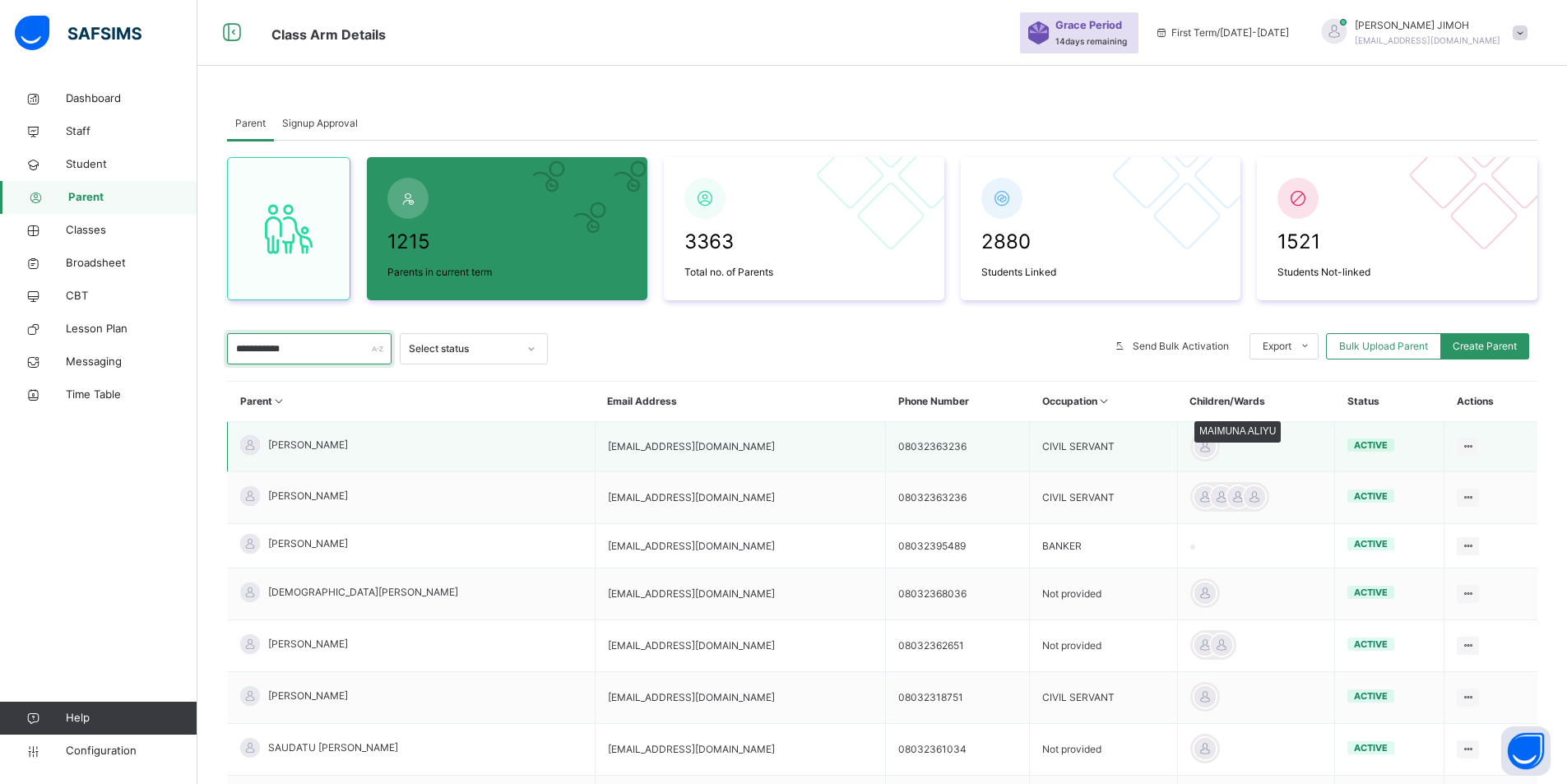
type input "**********"
click at [1198, 444] on div at bounding box center [1205, 447] width 25 height 25
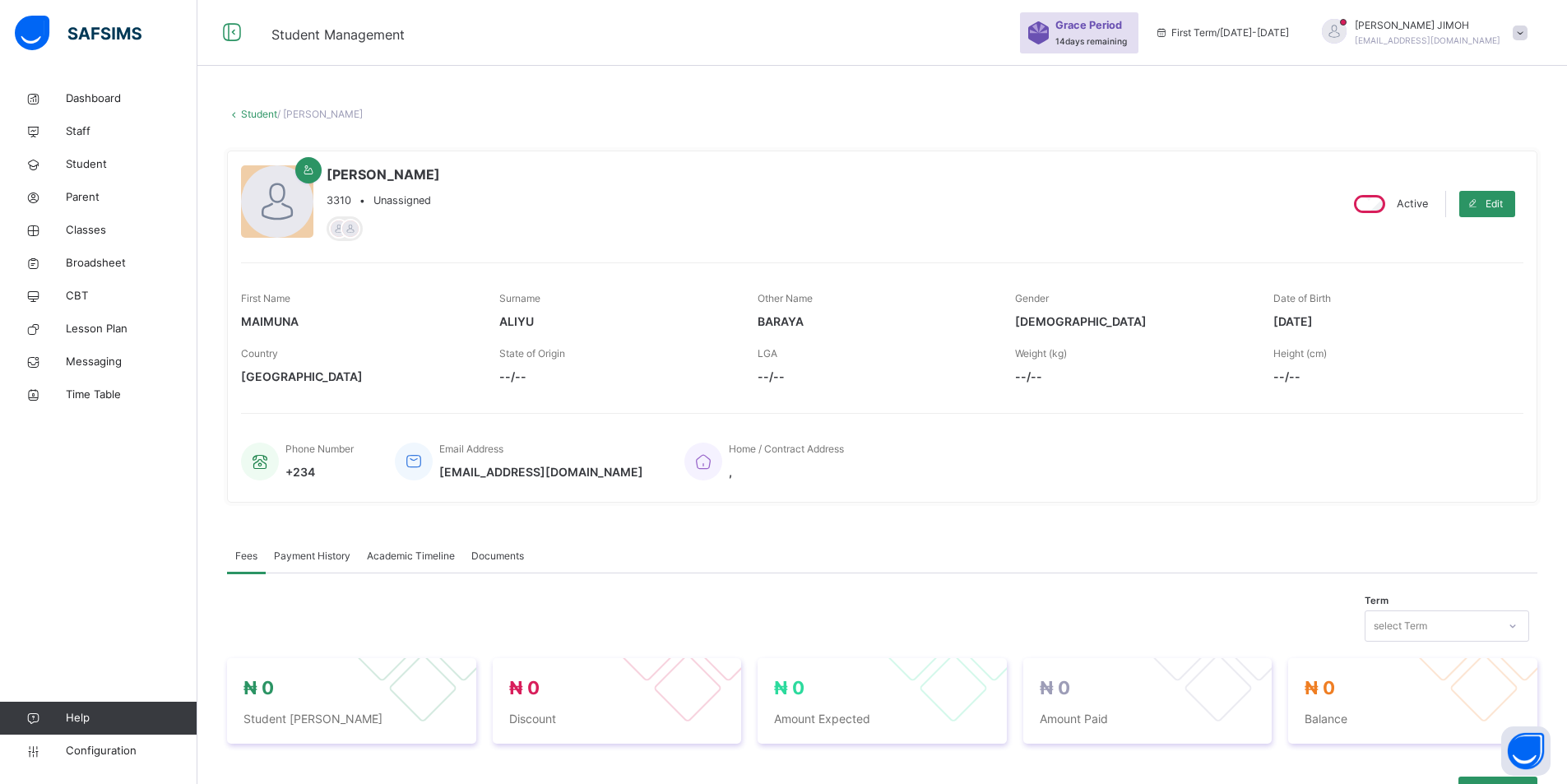
click at [236, 28] on icon at bounding box center [231, 33] width 28 height 30
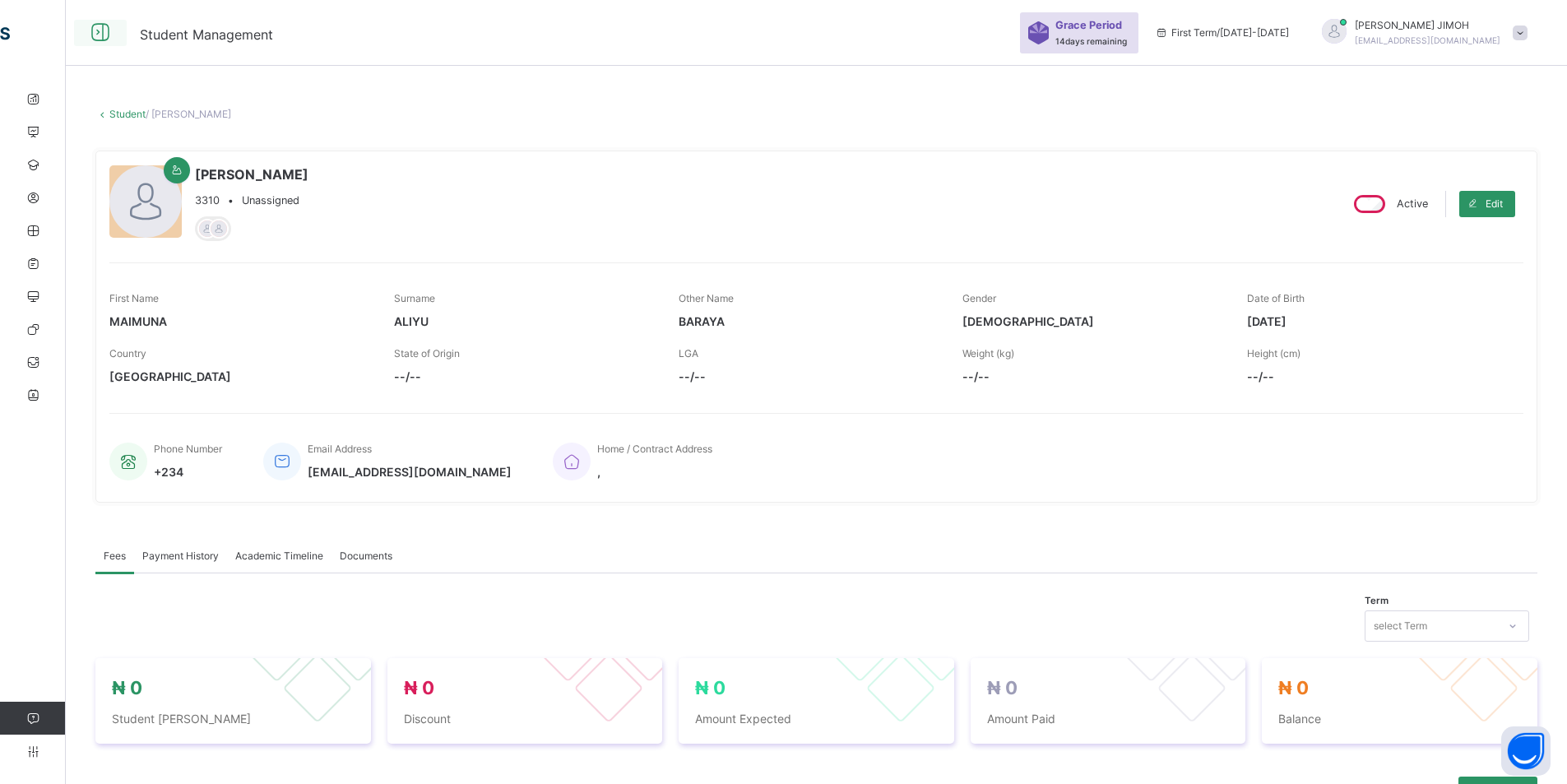
click at [104, 30] on icon at bounding box center [100, 33] width 28 height 30
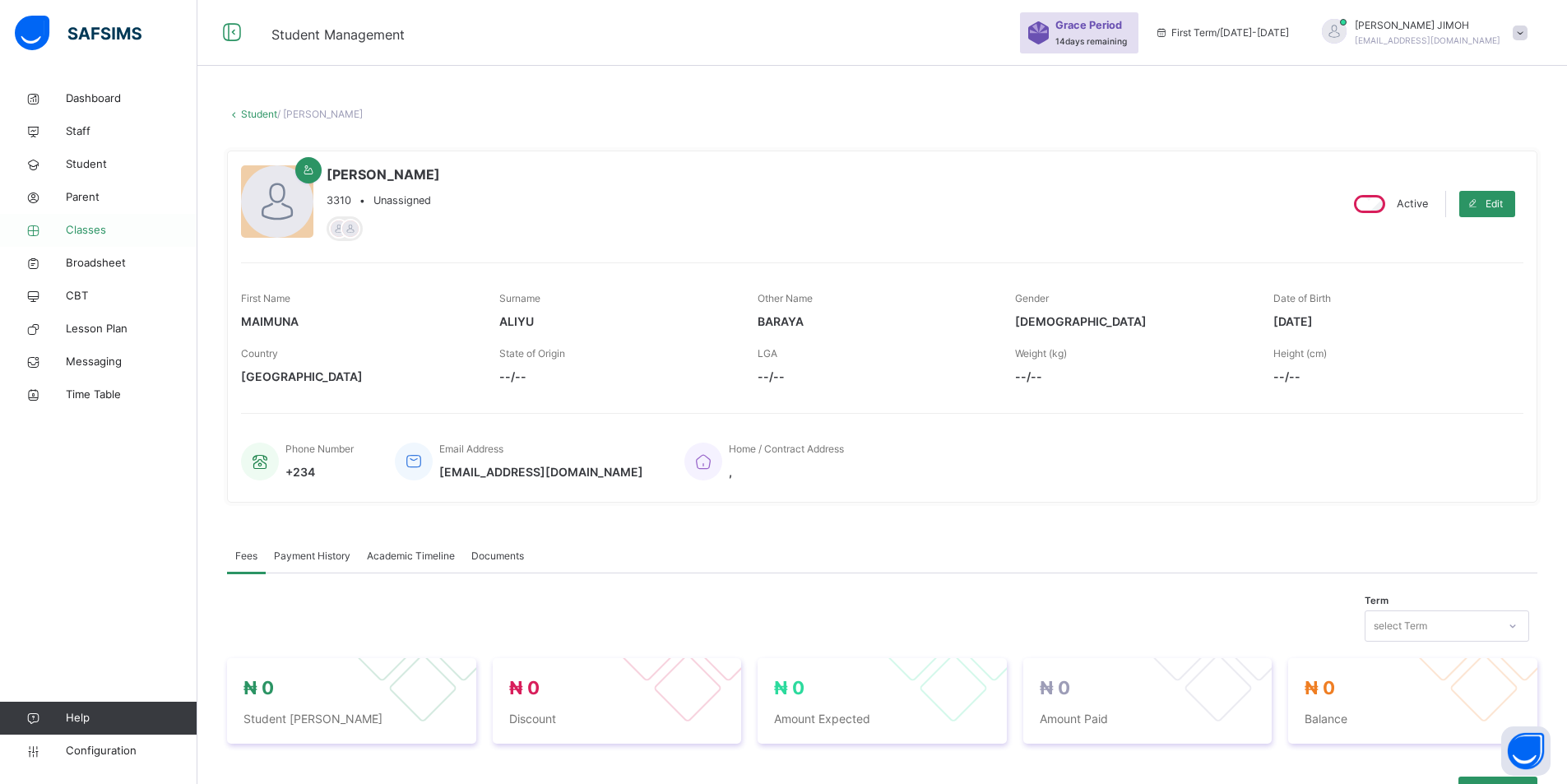
click at [89, 227] on span "Classes" at bounding box center [132, 230] width 132 height 16
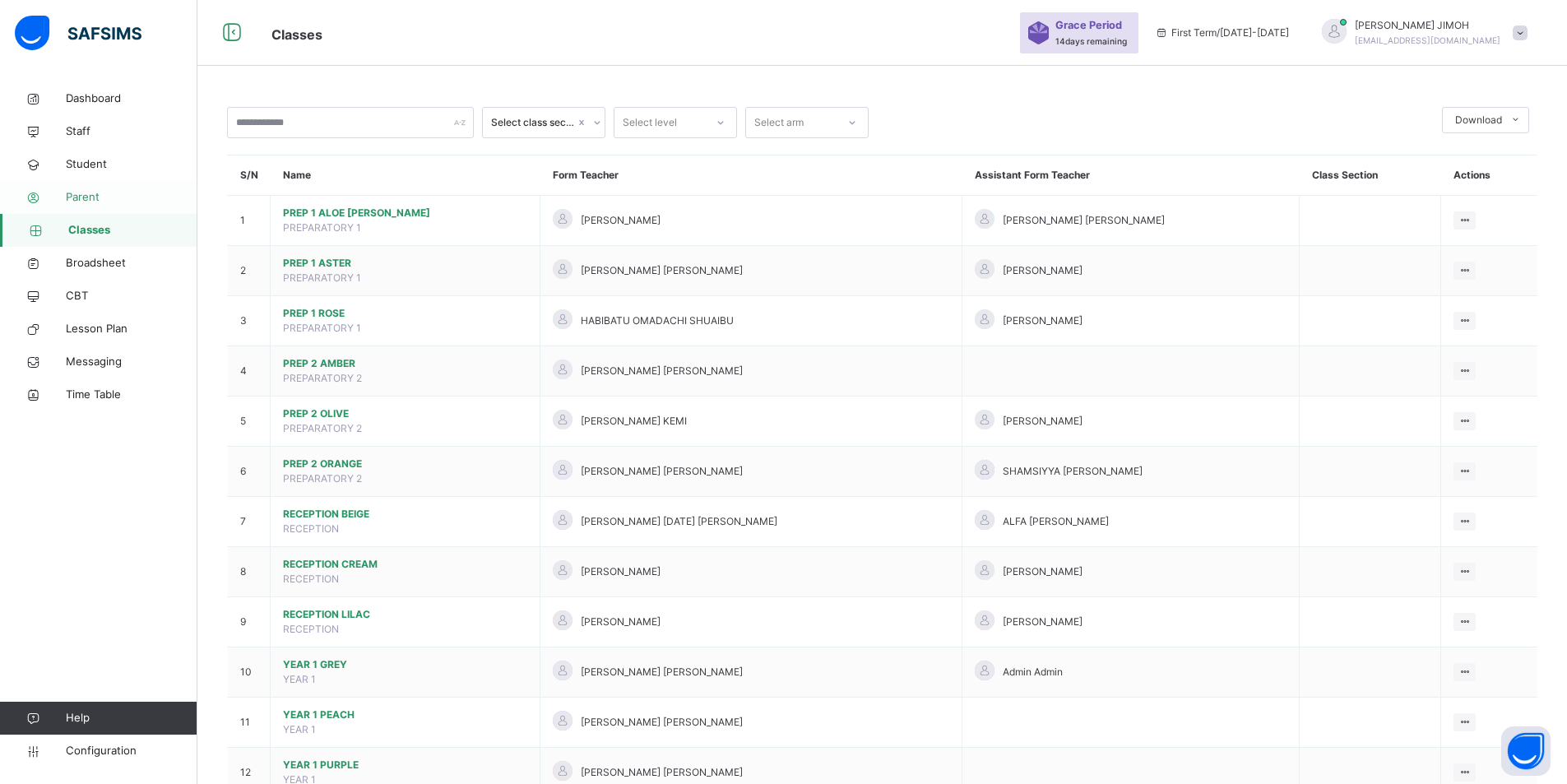
click at [90, 191] on span "Parent" at bounding box center [132, 197] width 132 height 16
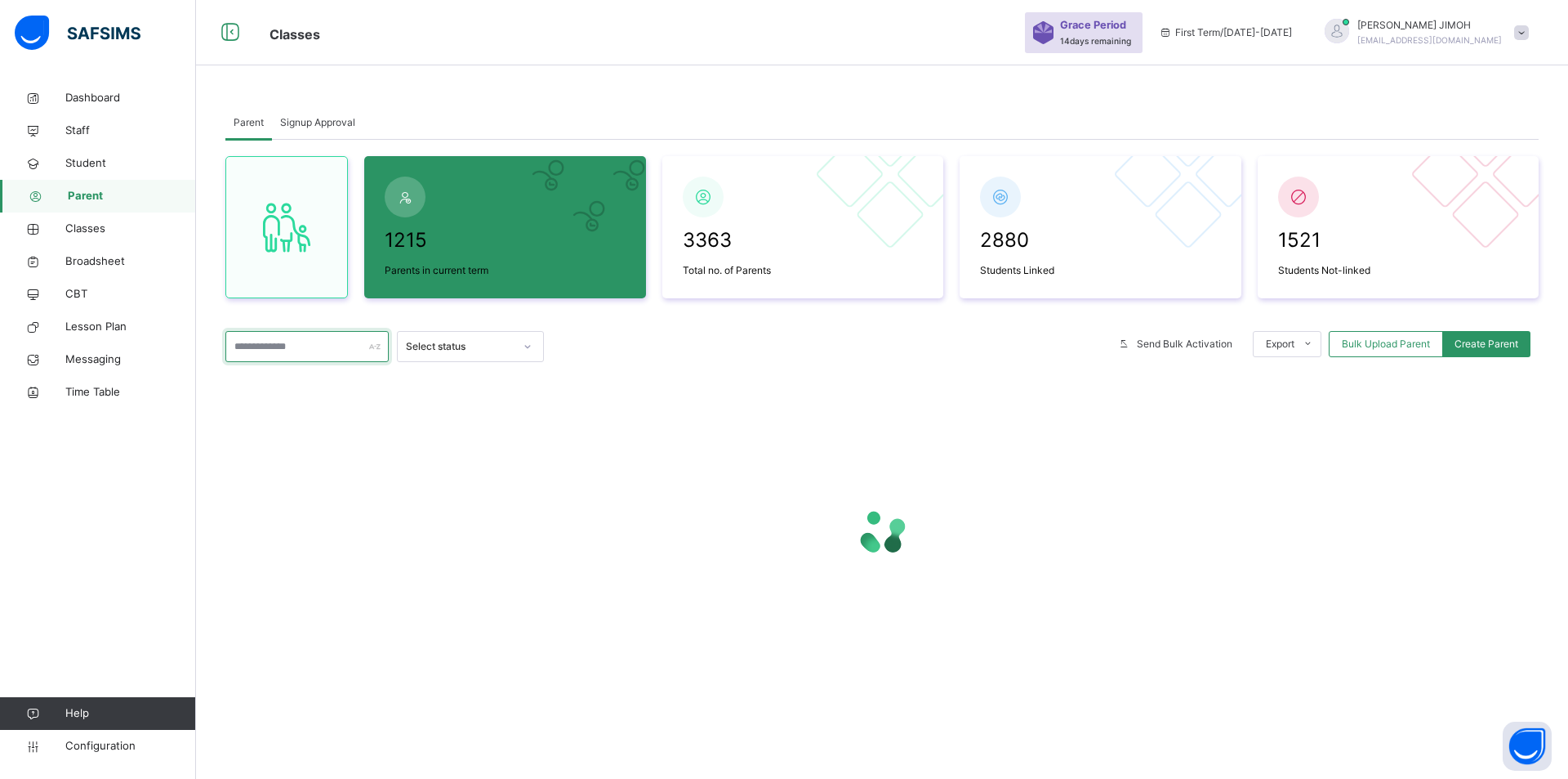
click at [276, 347] on input "text" at bounding box center [307, 346] width 163 height 31
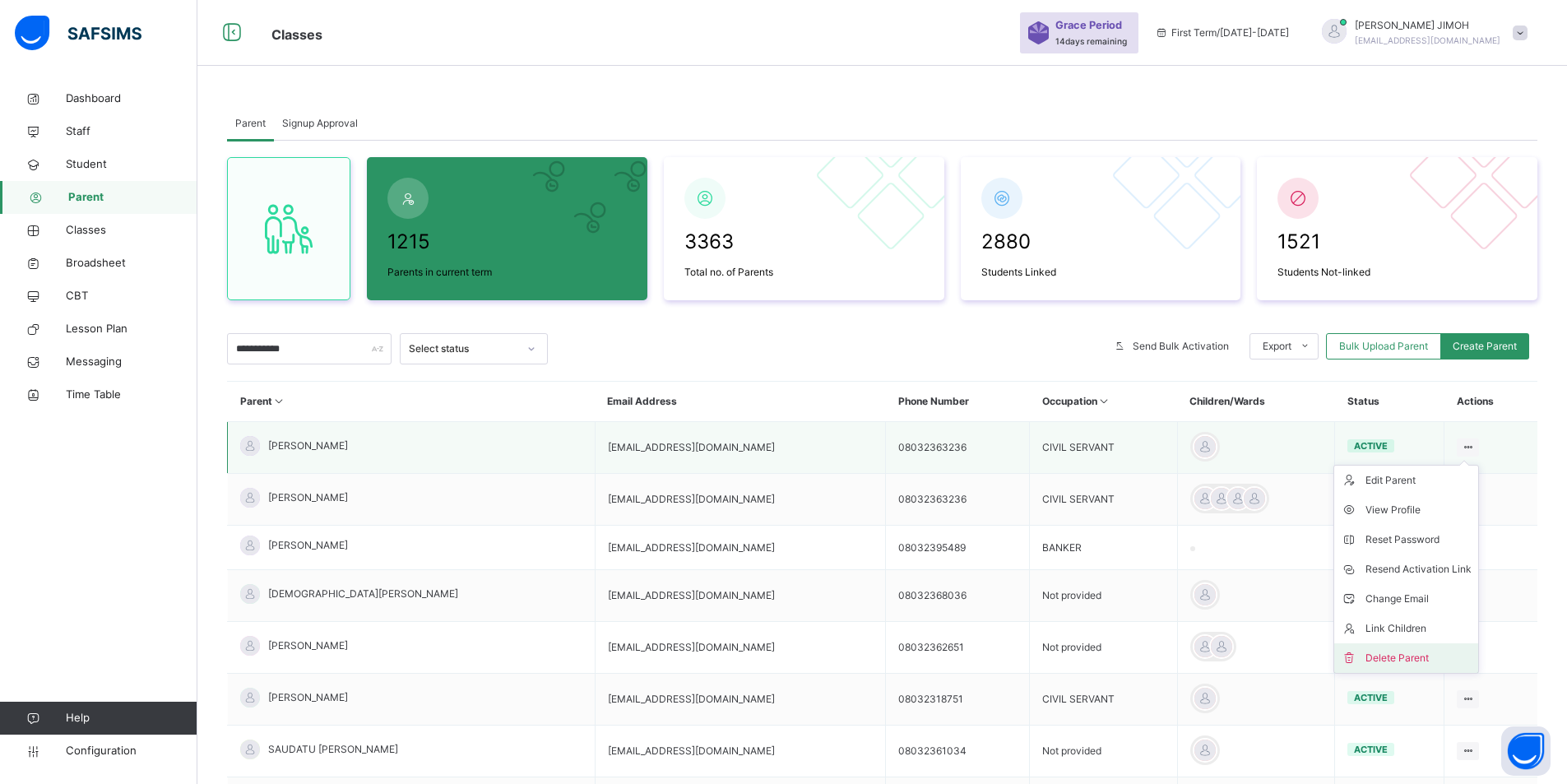
click at [1395, 657] on div "Delete Parent" at bounding box center [1419, 657] width 106 height 16
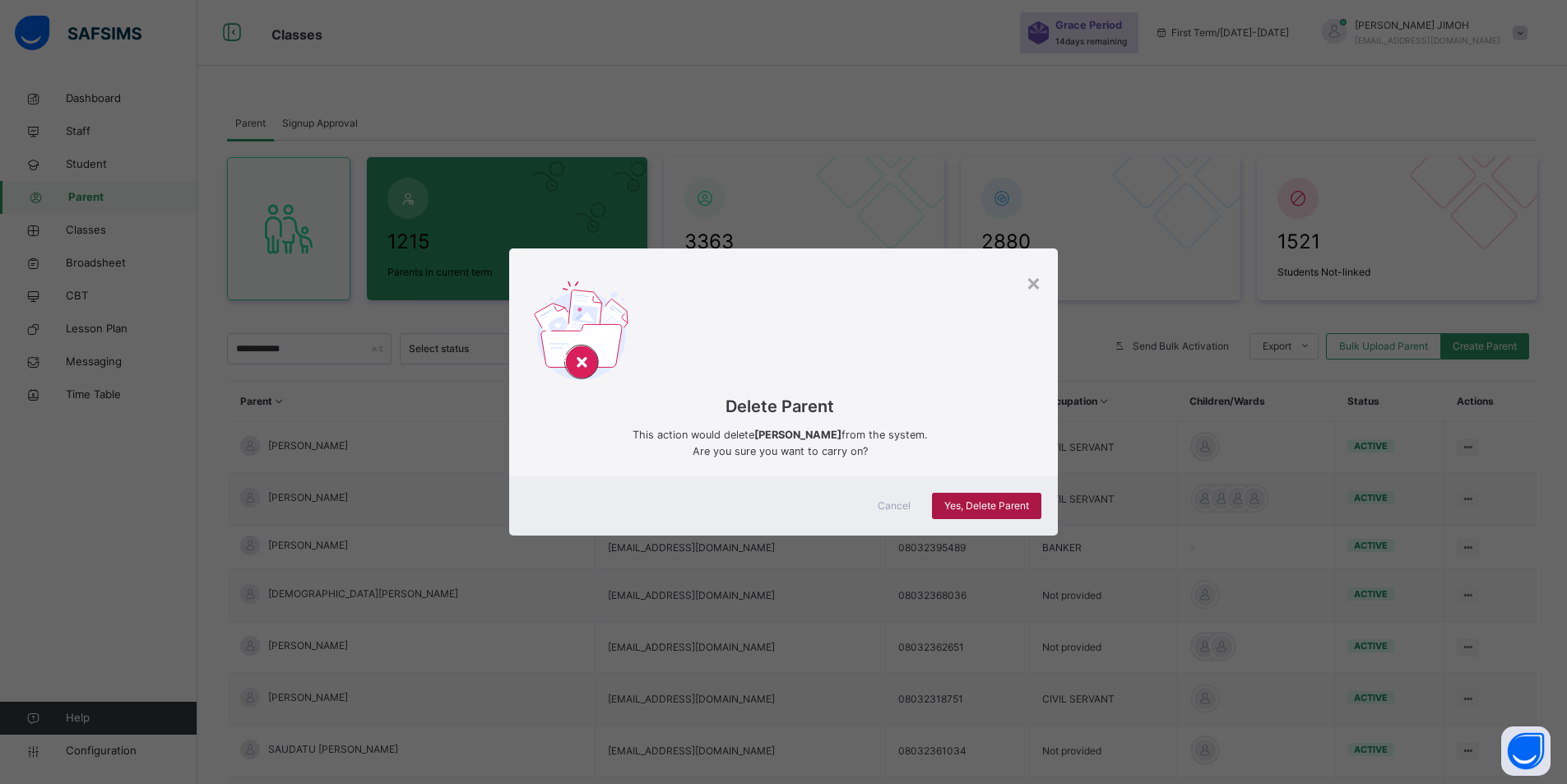
click at [990, 504] on span "Yes, Delete Parent" at bounding box center [987, 505] width 85 height 15
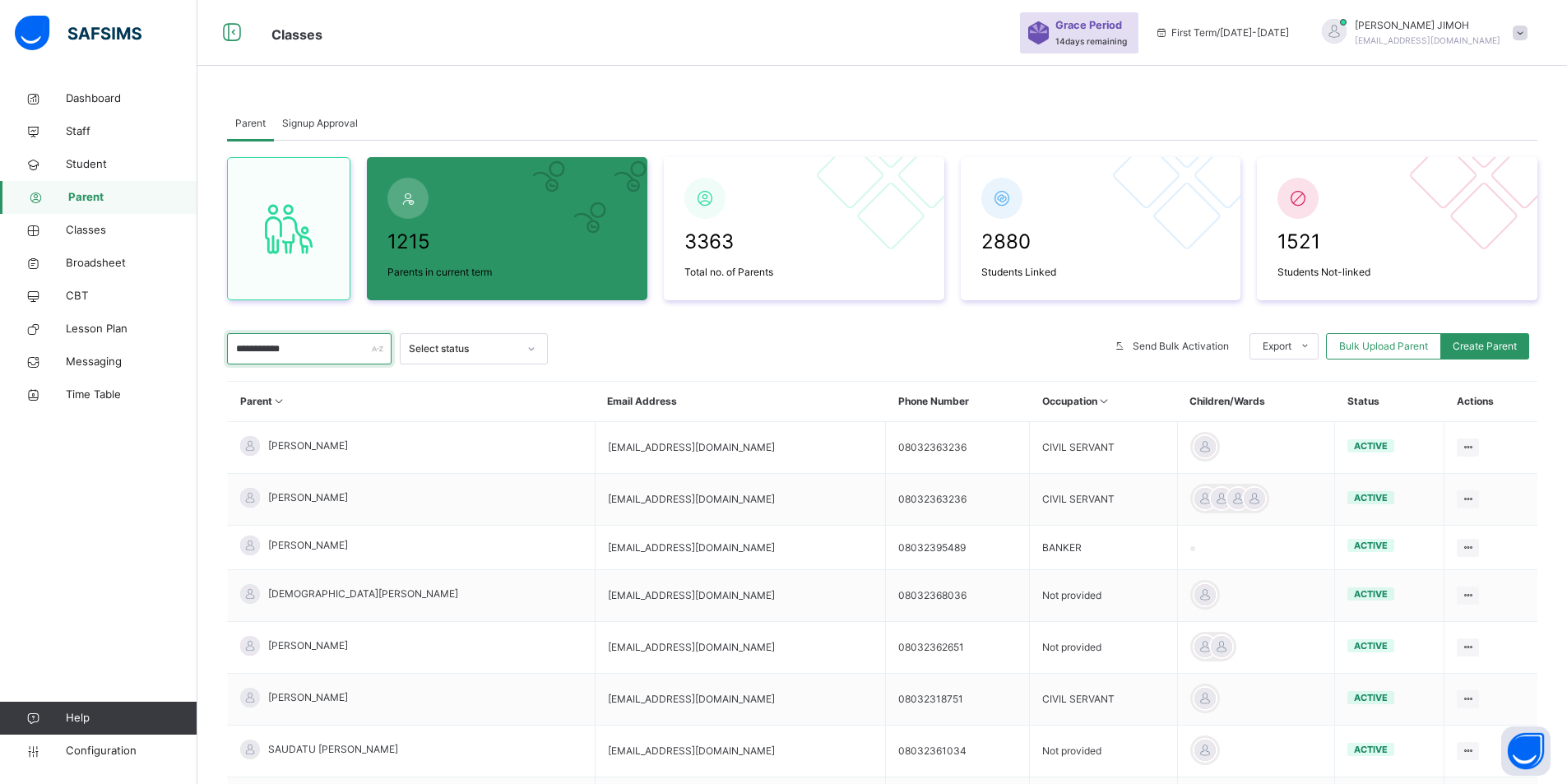
click at [334, 344] on input "**********" at bounding box center [310, 348] width 164 height 31
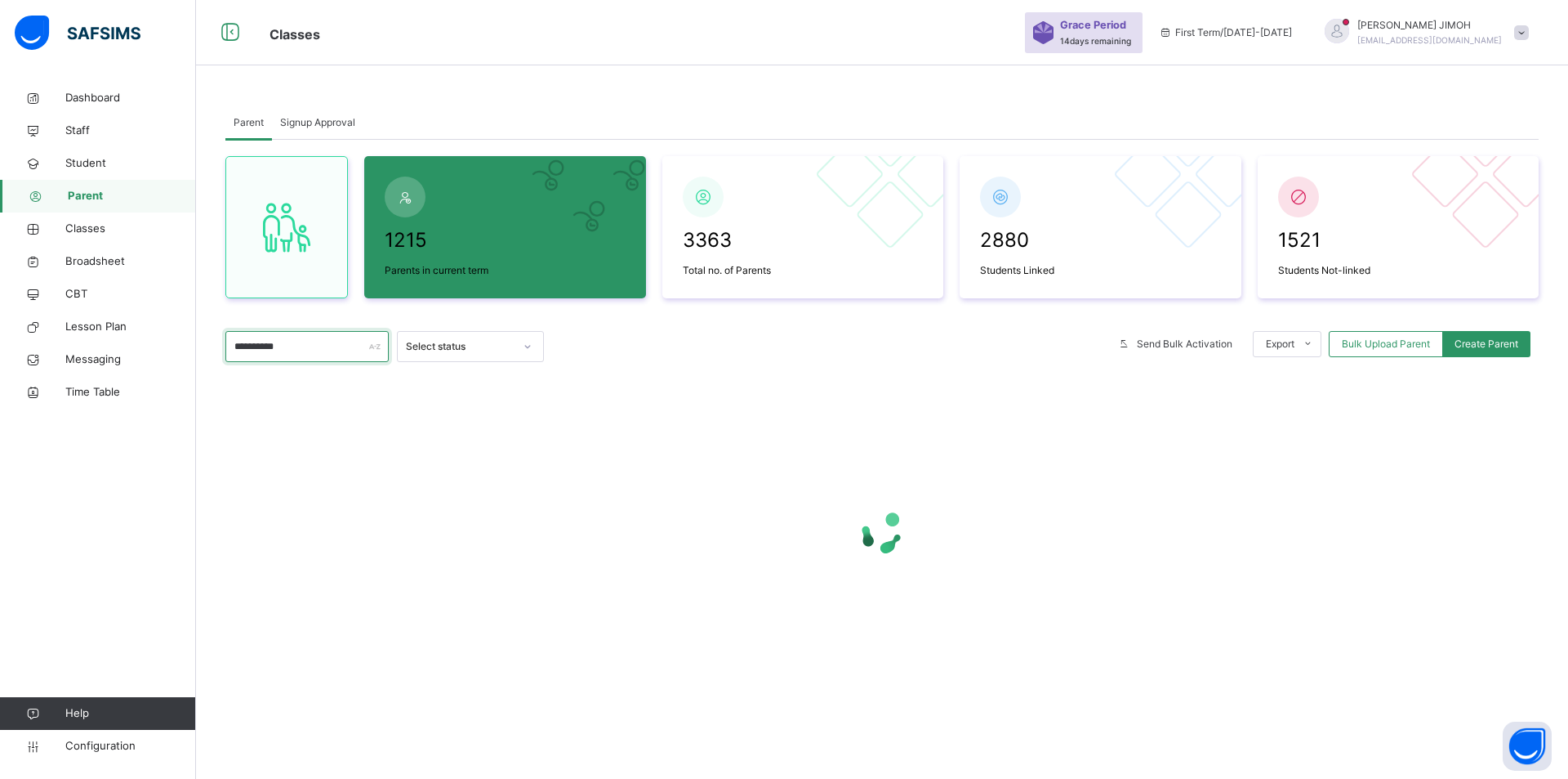
type input "**********"
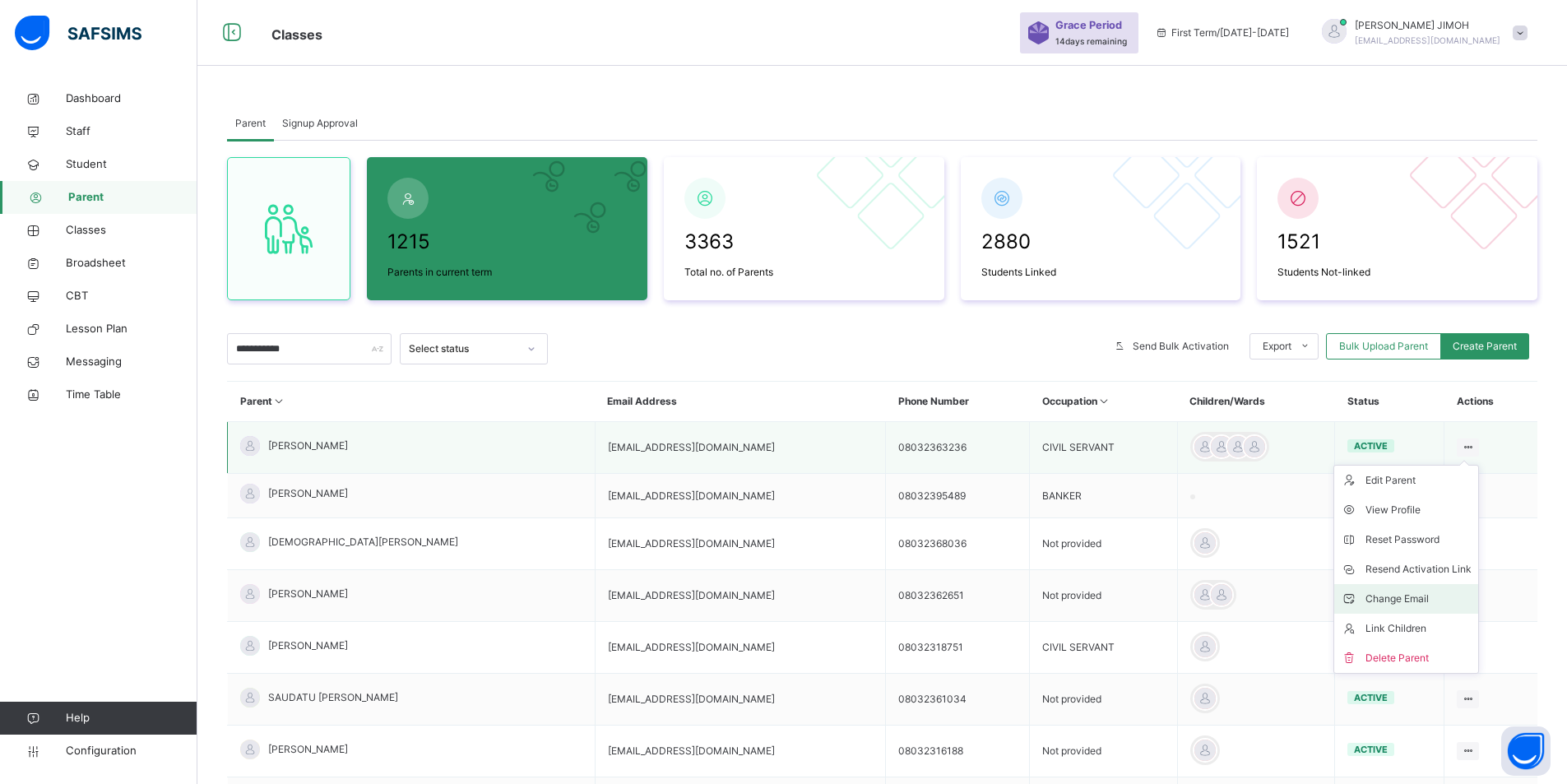
click at [1422, 598] on div "Change Email" at bounding box center [1419, 598] width 106 height 16
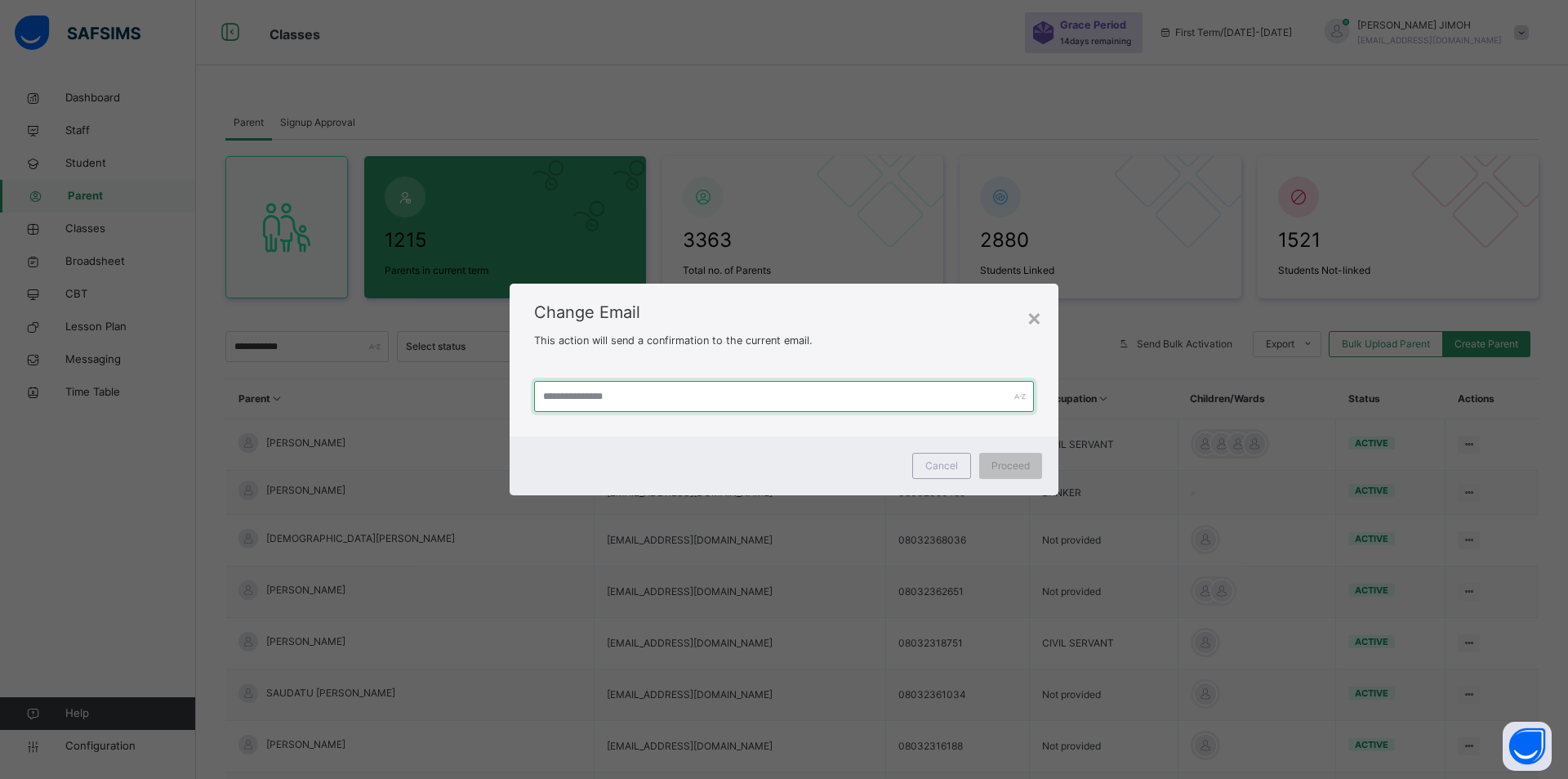
click at [621, 399] on input "text" at bounding box center [784, 396] width 500 height 31
type input "**********"
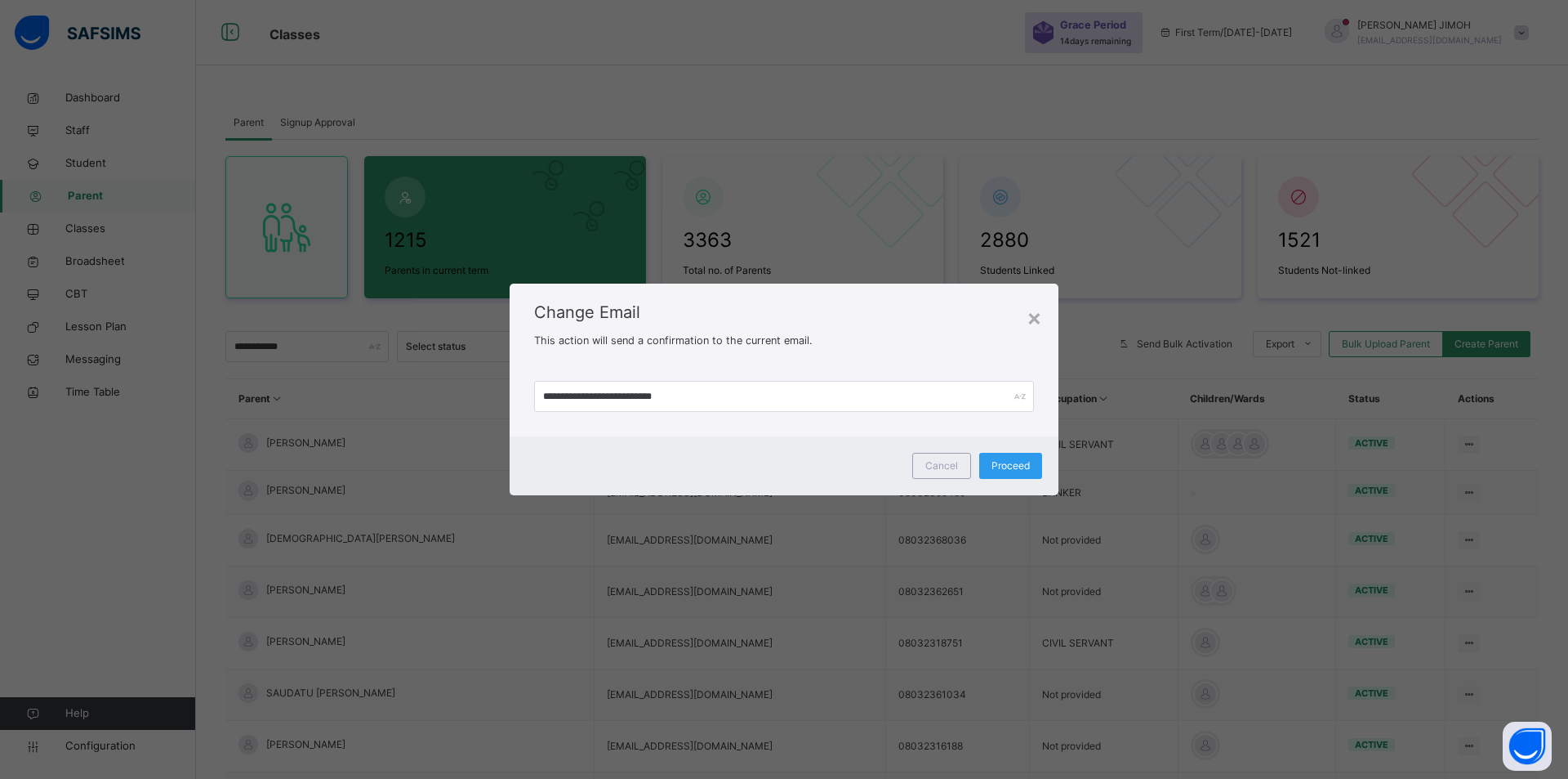
click at [1019, 456] on div "Proceed" at bounding box center [1010, 465] width 62 height 26
click at [1006, 463] on span "Proceed" at bounding box center [1002, 465] width 38 height 14
click at [1006, 466] on span "Proceed" at bounding box center [1002, 465] width 38 height 14
click at [1006, 466] on div "Proceed" at bounding box center [1001, 465] width 62 height 26
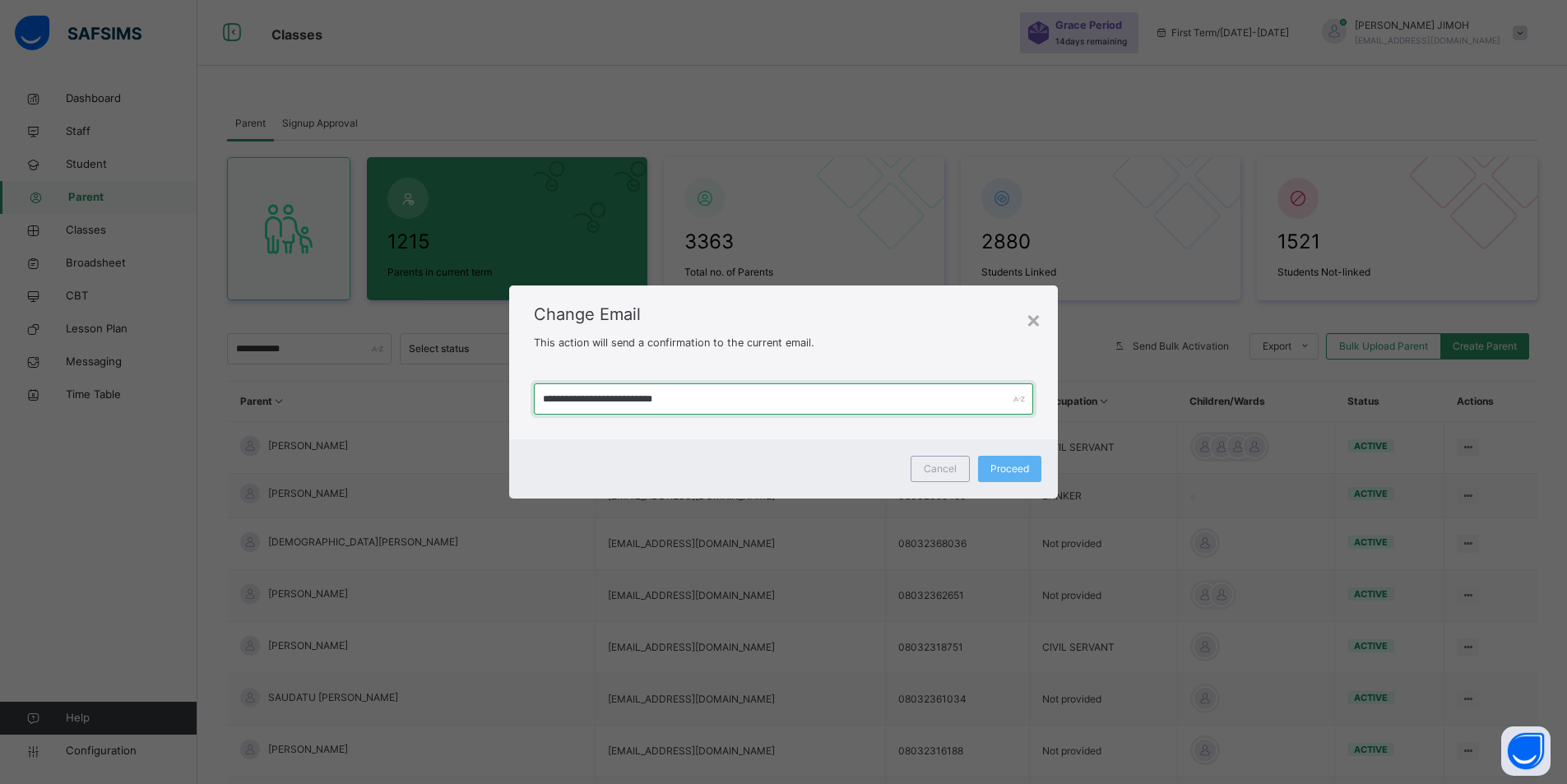
drag, startPoint x: 699, startPoint y: 398, endPoint x: 511, endPoint y: 396, distance: 188.0
click at [510, 396] on div "**********" at bounding box center [783, 398] width 548 height 80
click at [1038, 315] on div "×" at bounding box center [1034, 319] width 15 height 35
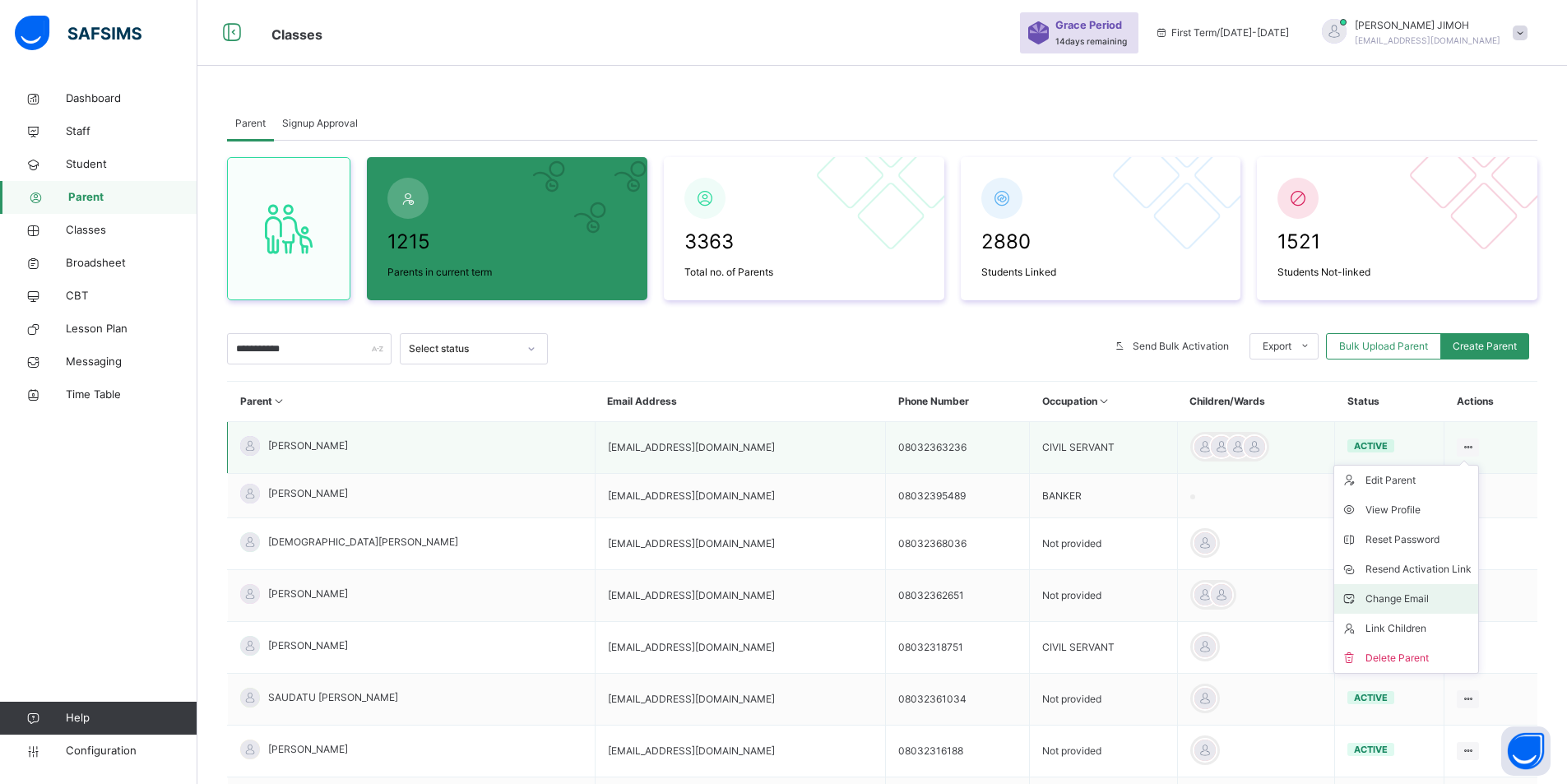
click at [1393, 595] on div "Change Email" at bounding box center [1419, 598] width 106 height 16
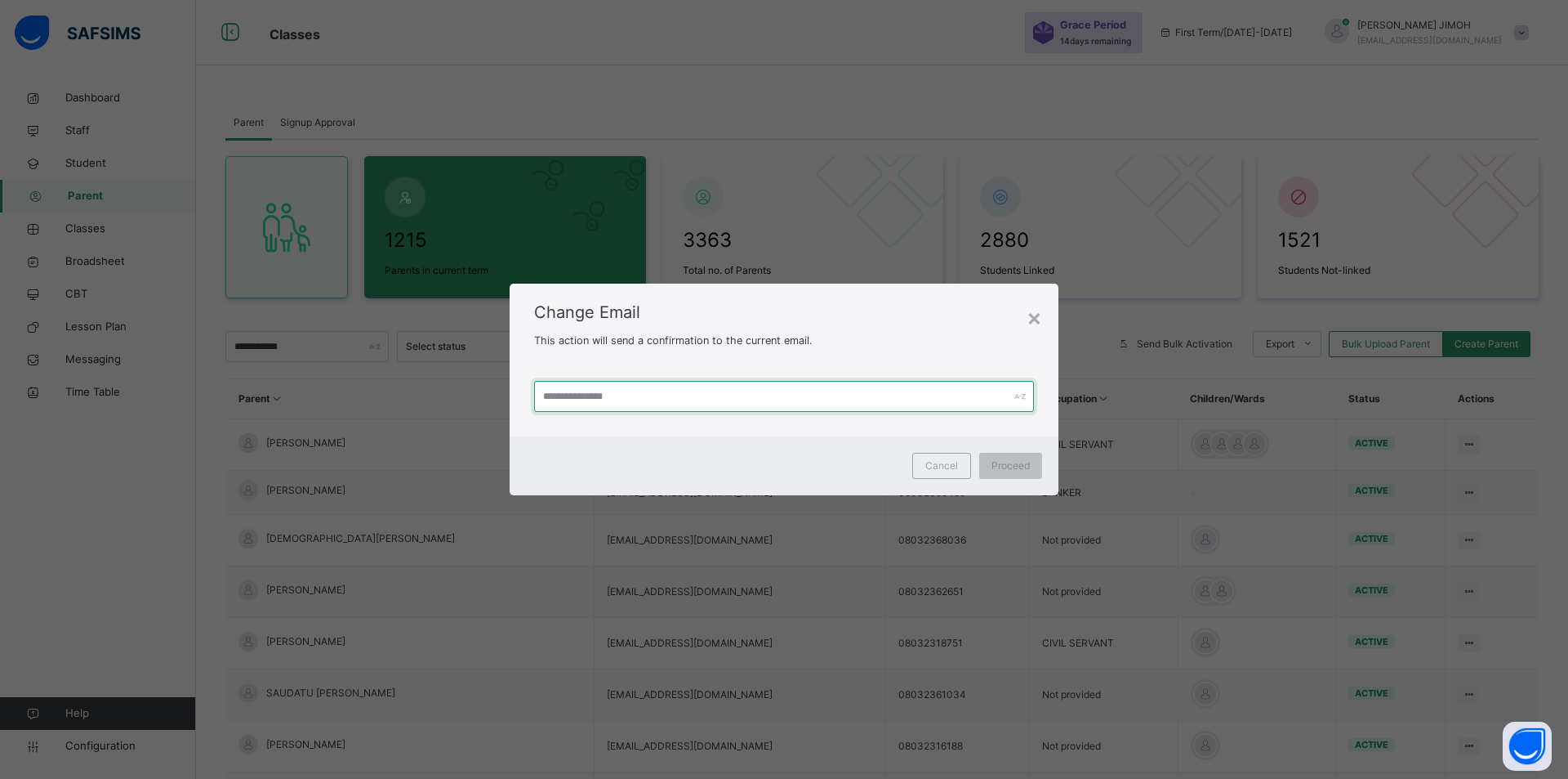
click at [621, 395] on input "text" at bounding box center [784, 396] width 500 height 31
paste input "**********"
type input "**********"
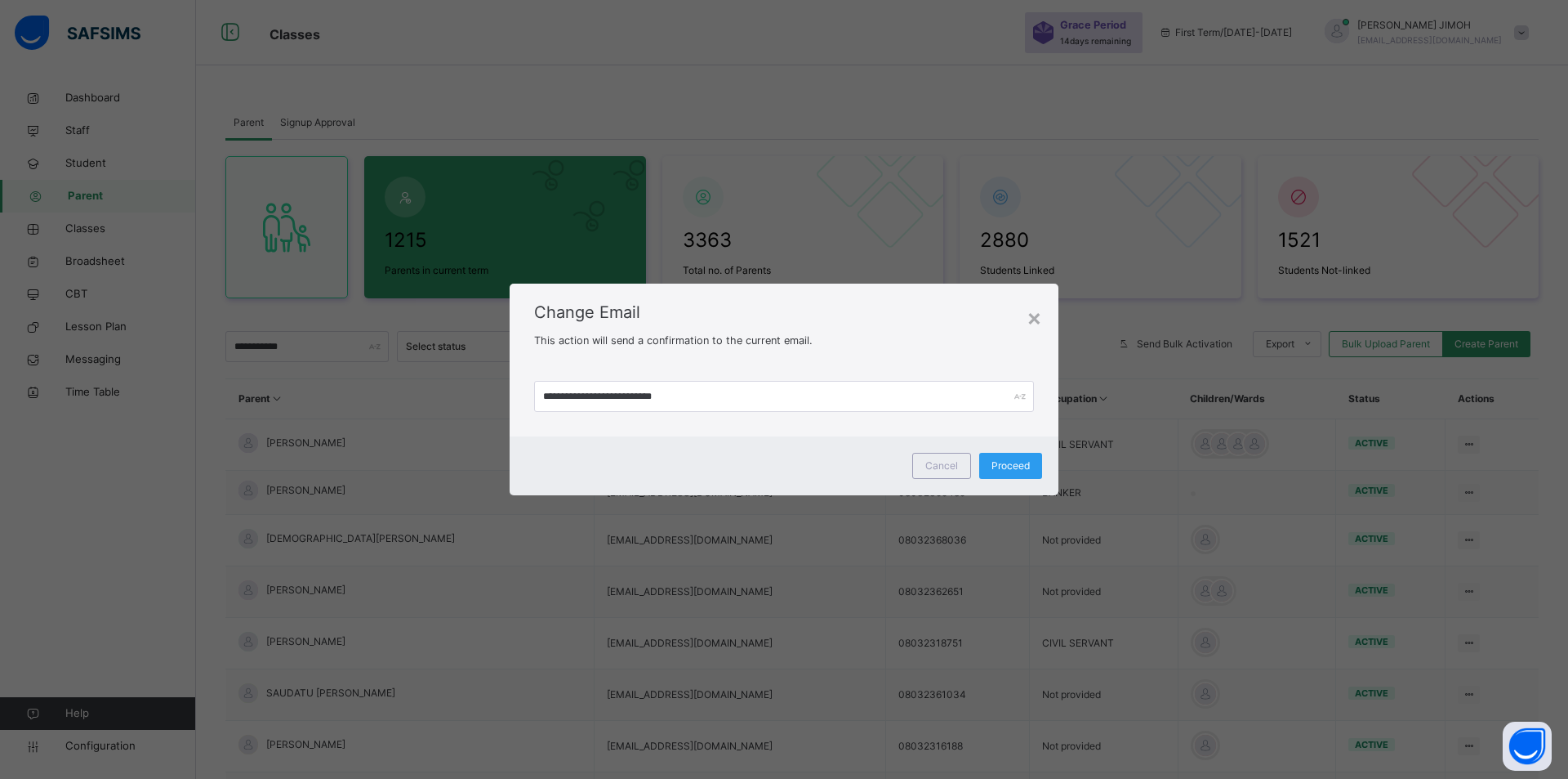
click at [997, 465] on span "Proceed" at bounding box center [1011, 465] width 38 height 14
click at [998, 463] on span "Proceed" at bounding box center [1002, 465] width 38 height 14
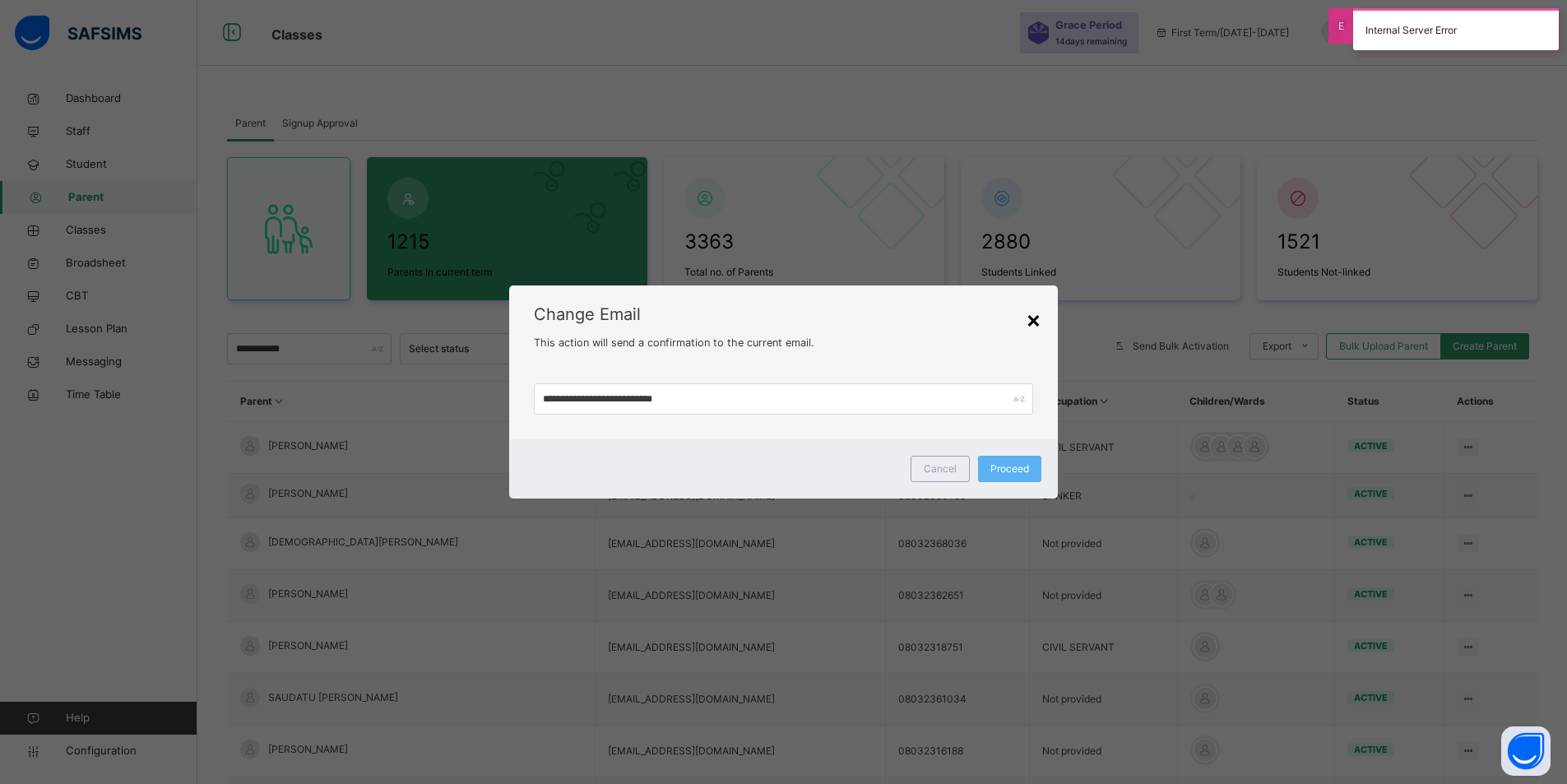
click at [1037, 317] on div "×" at bounding box center [1034, 319] width 15 height 35
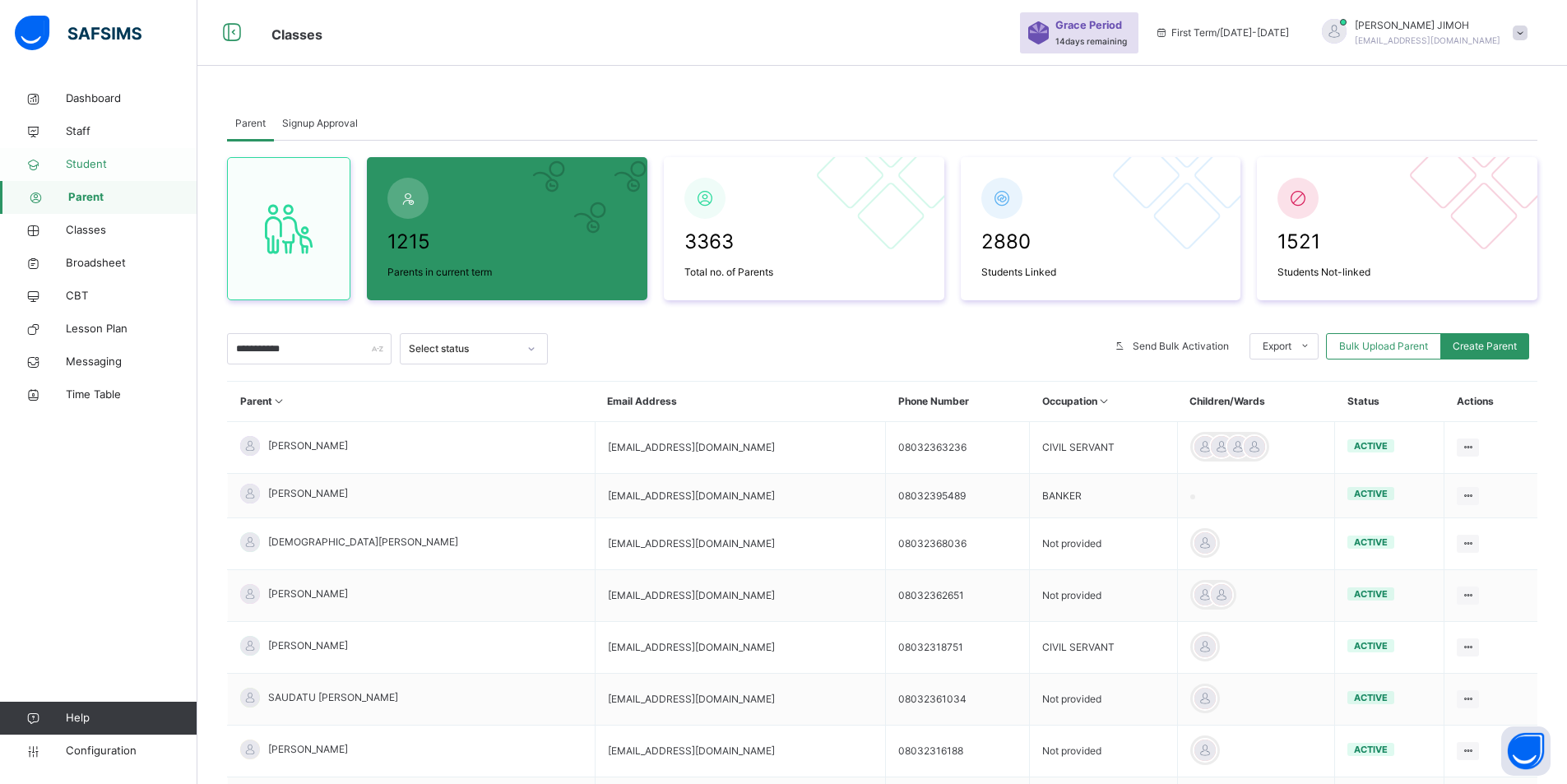
click at [91, 160] on span "Student" at bounding box center [132, 164] width 132 height 16
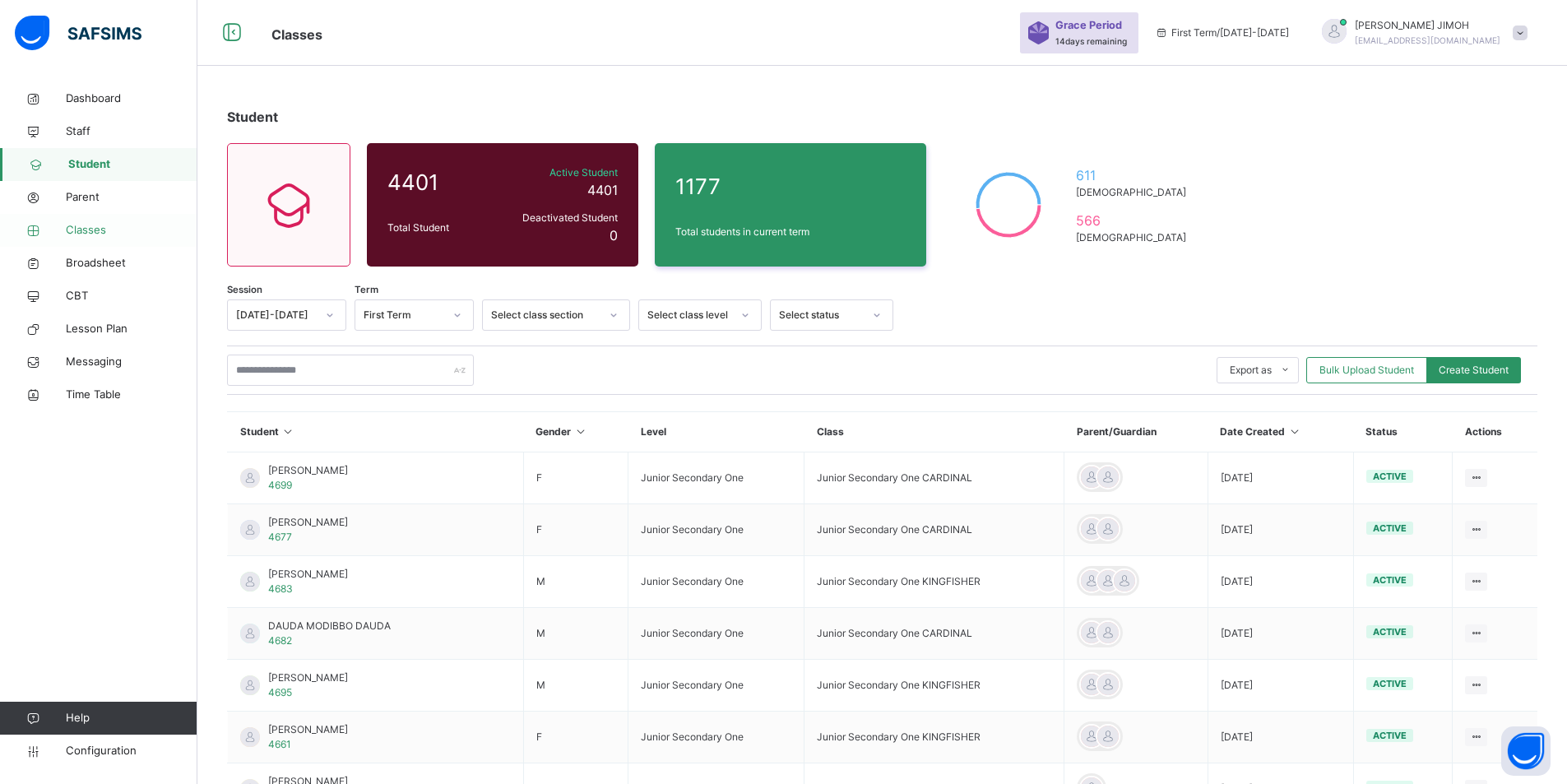
click at [91, 222] on span "Classes" at bounding box center [132, 230] width 132 height 16
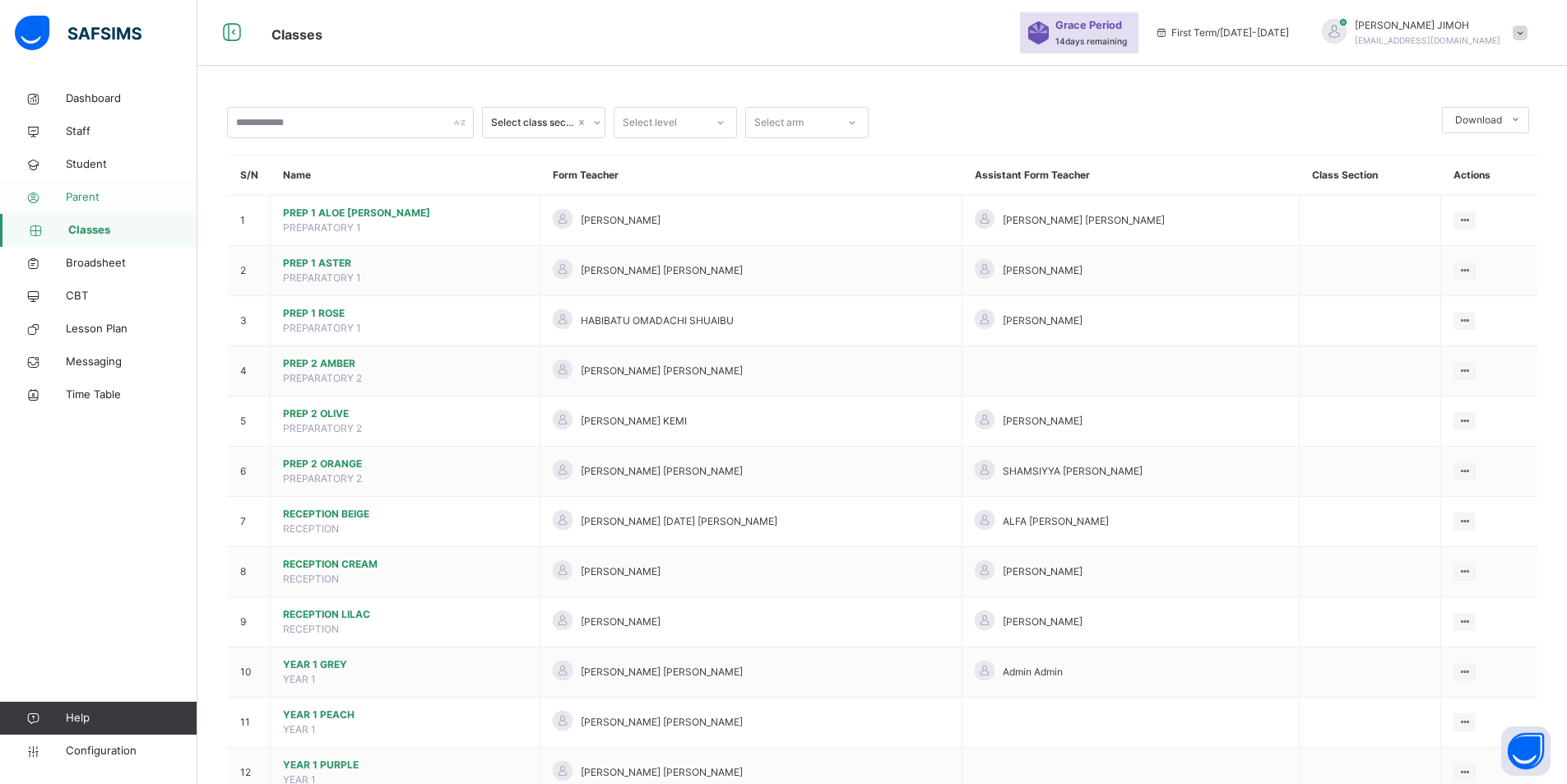
click at [84, 195] on span "Parent" at bounding box center [132, 197] width 132 height 16
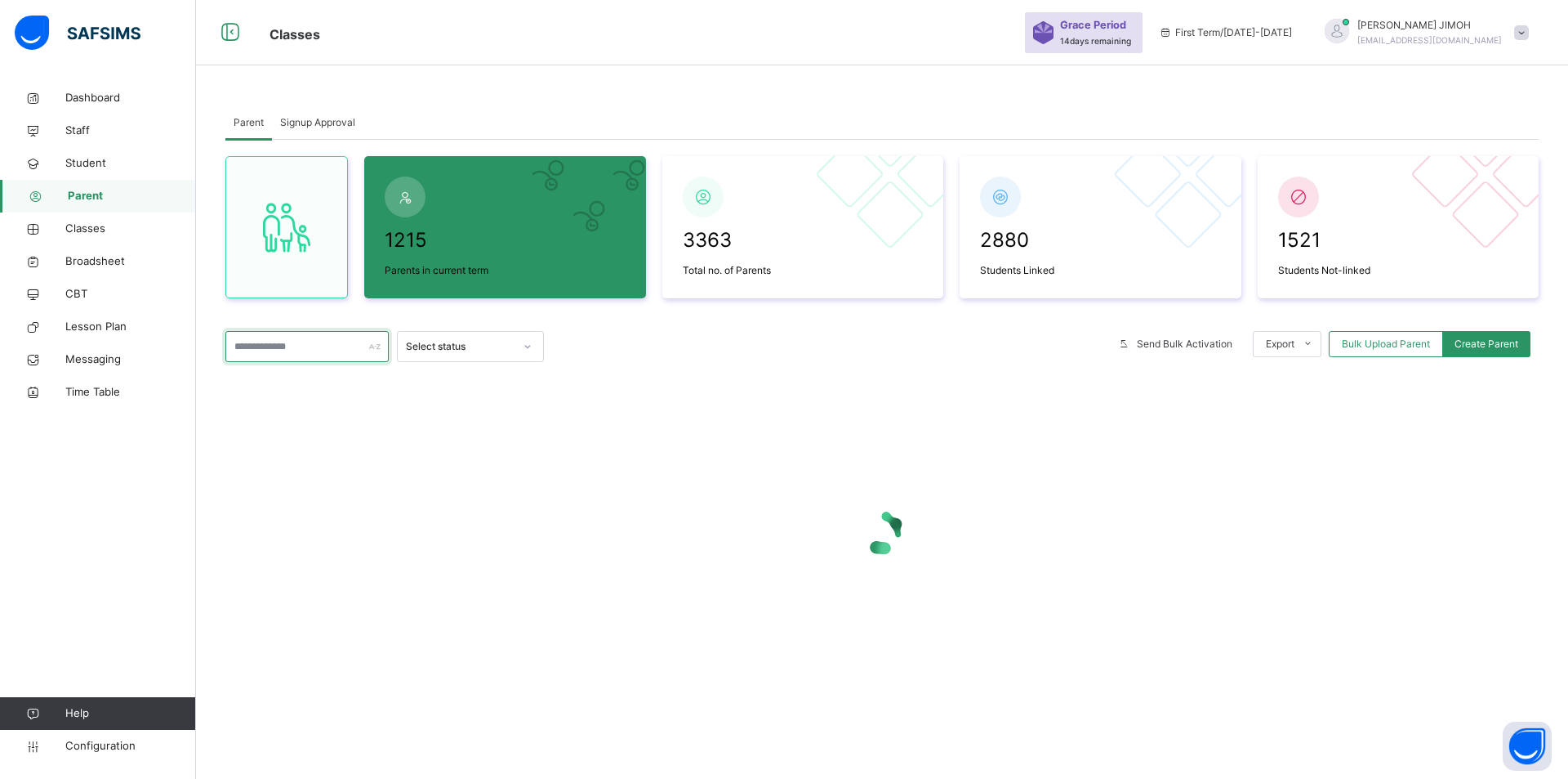
click at [282, 344] on input "text" at bounding box center [307, 346] width 163 height 31
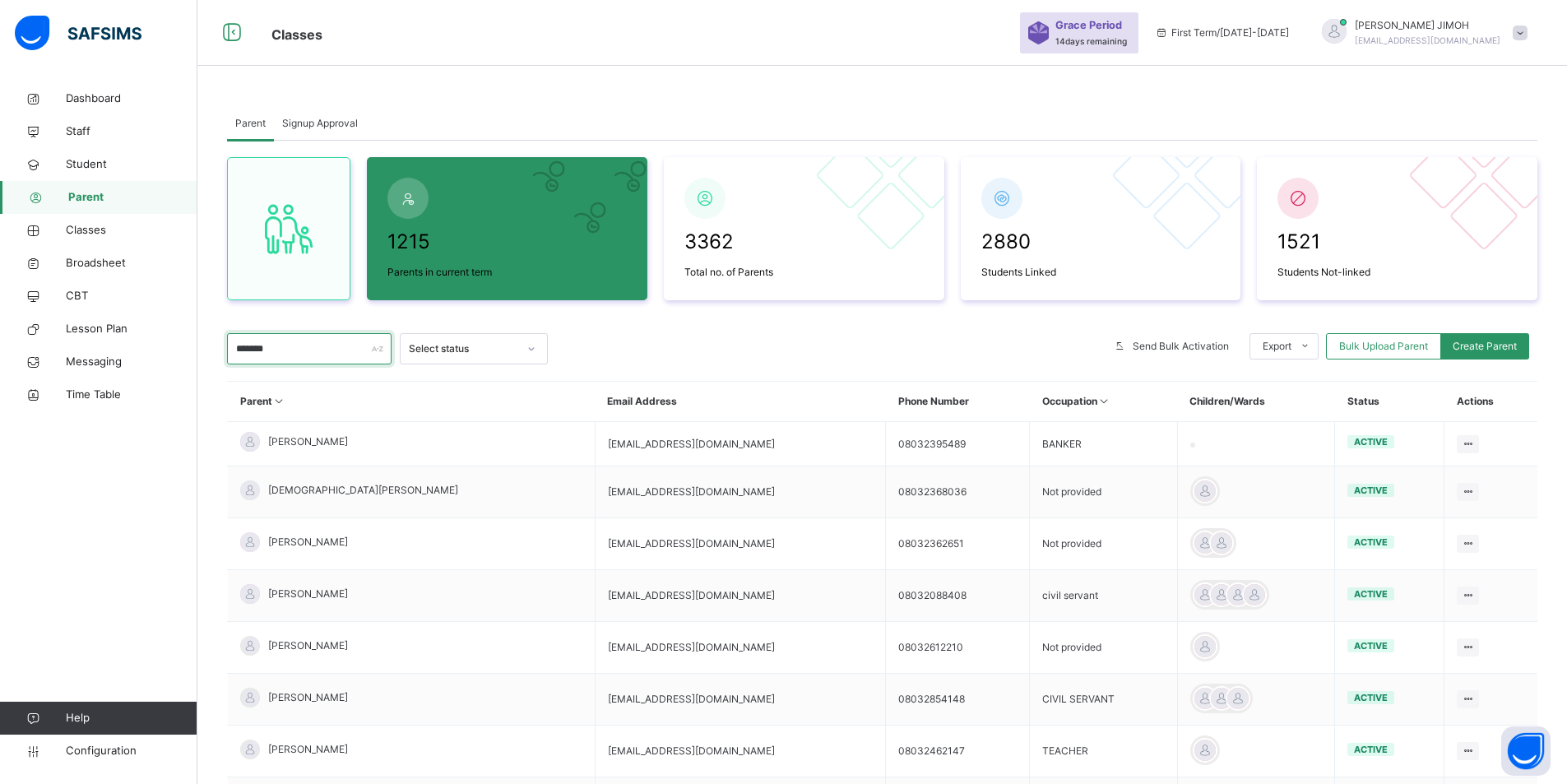
type input "**********"
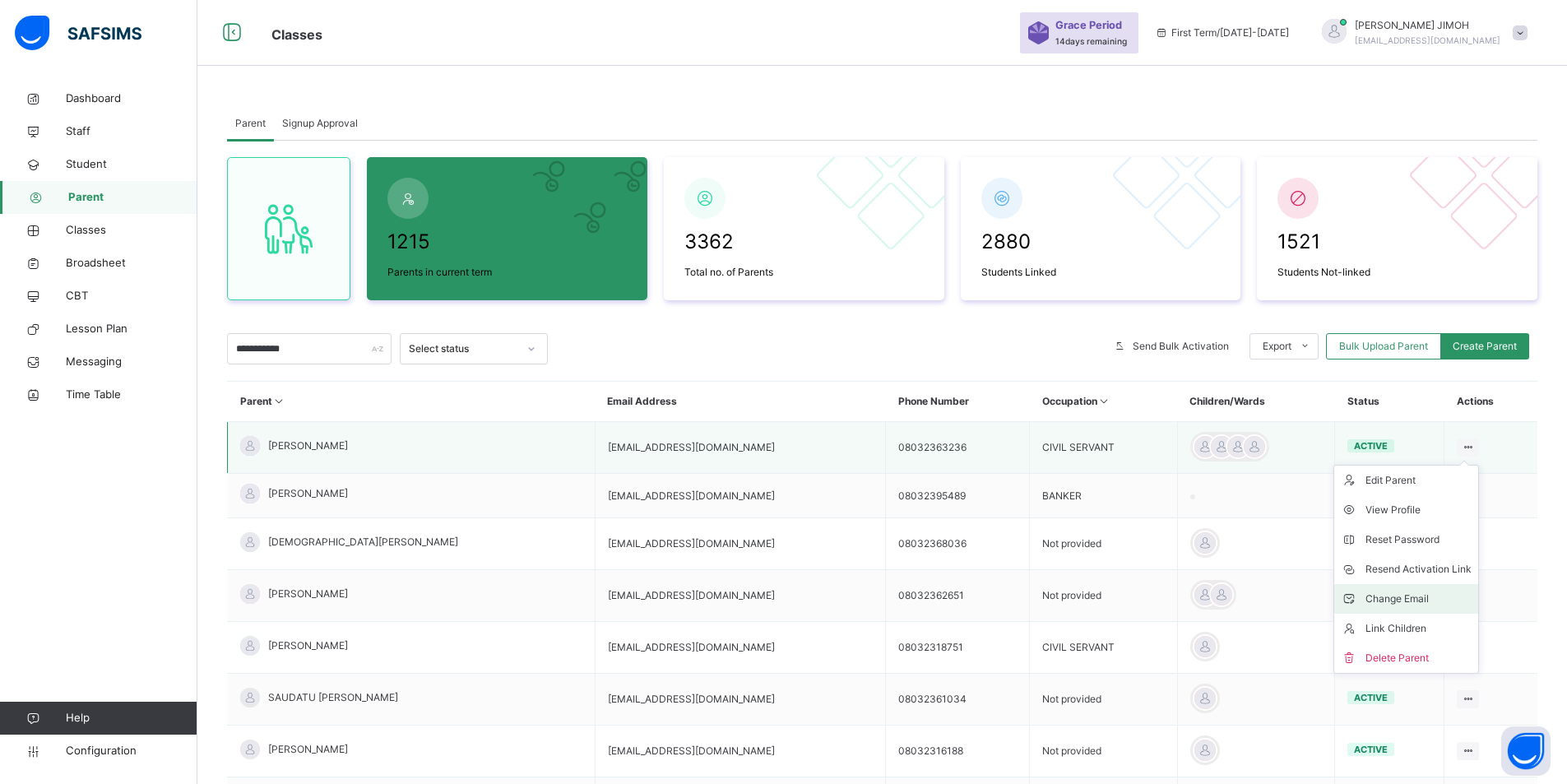
click at [1402, 602] on div "Change Email" at bounding box center [1419, 598] width 106 height 16
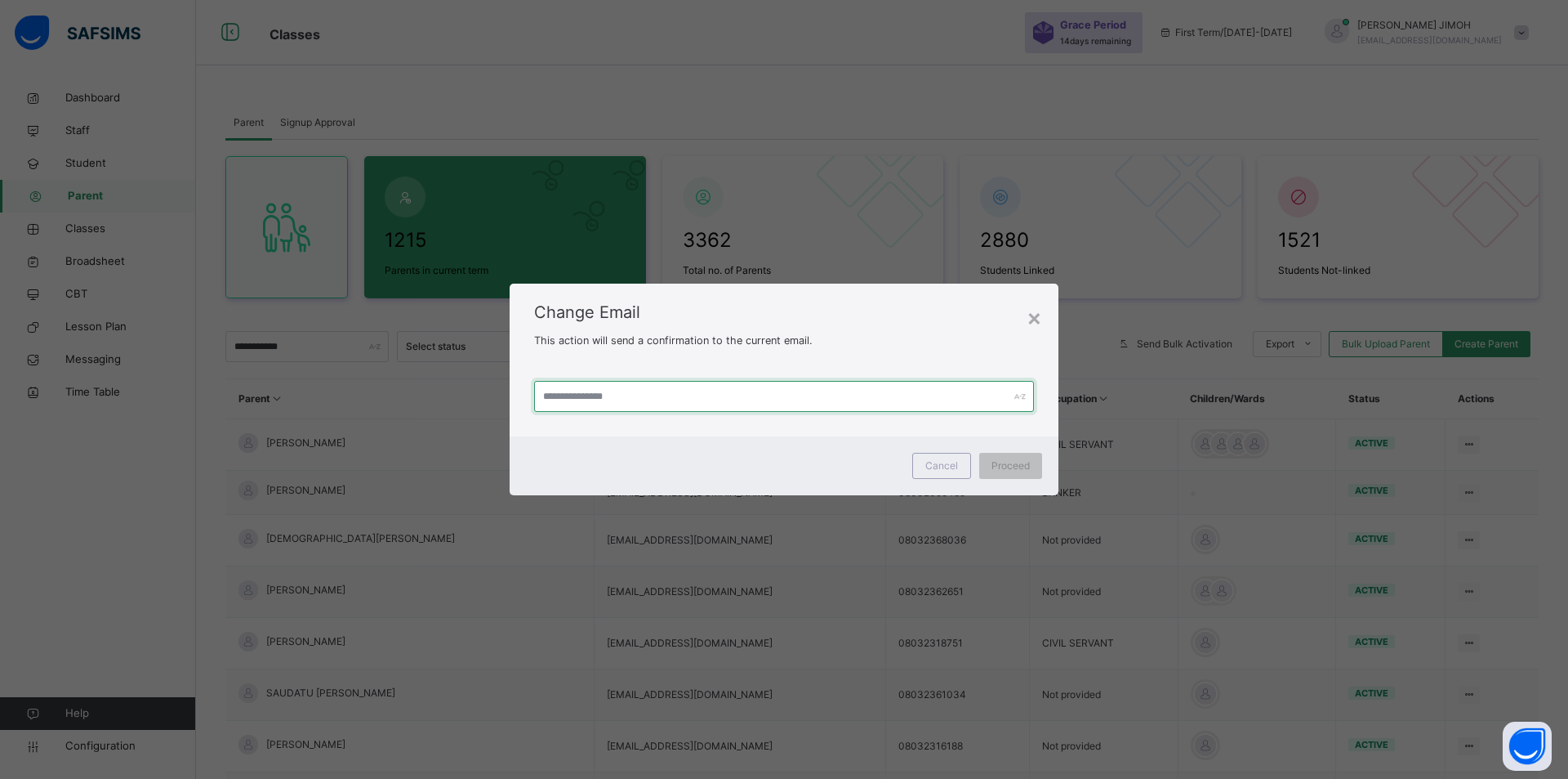
click at [605, 393] on input "text" at bounding box center [784, 396] width 500 height 31
paste input "**********"
type input "**********"
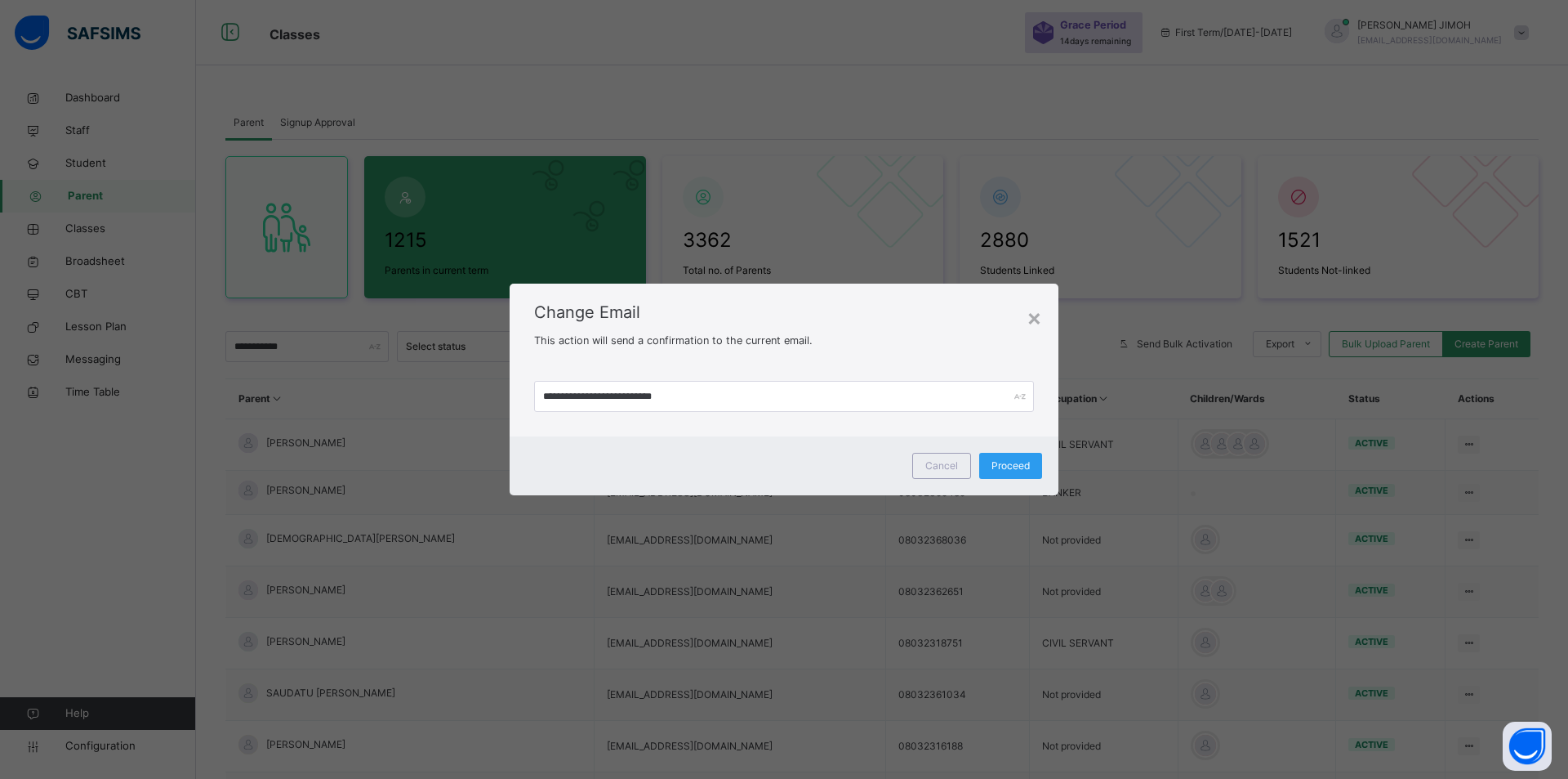
click at [1005, 464] on span "Proceed" at bounding box center [1011, 465] width 38 height 14
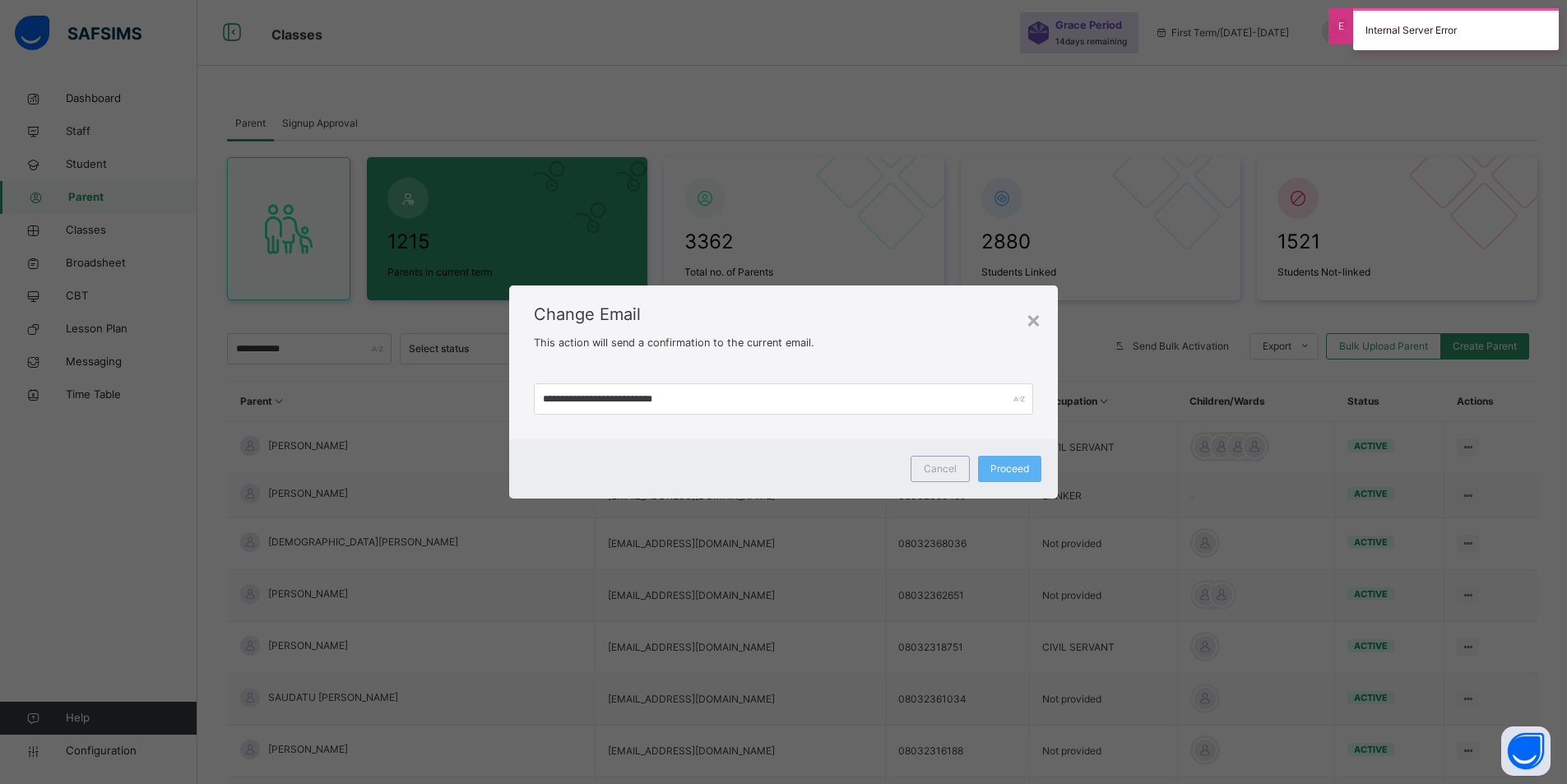
click at [1036, 322] on div "×" at bounding box center [1034, 319] width 15 height 35
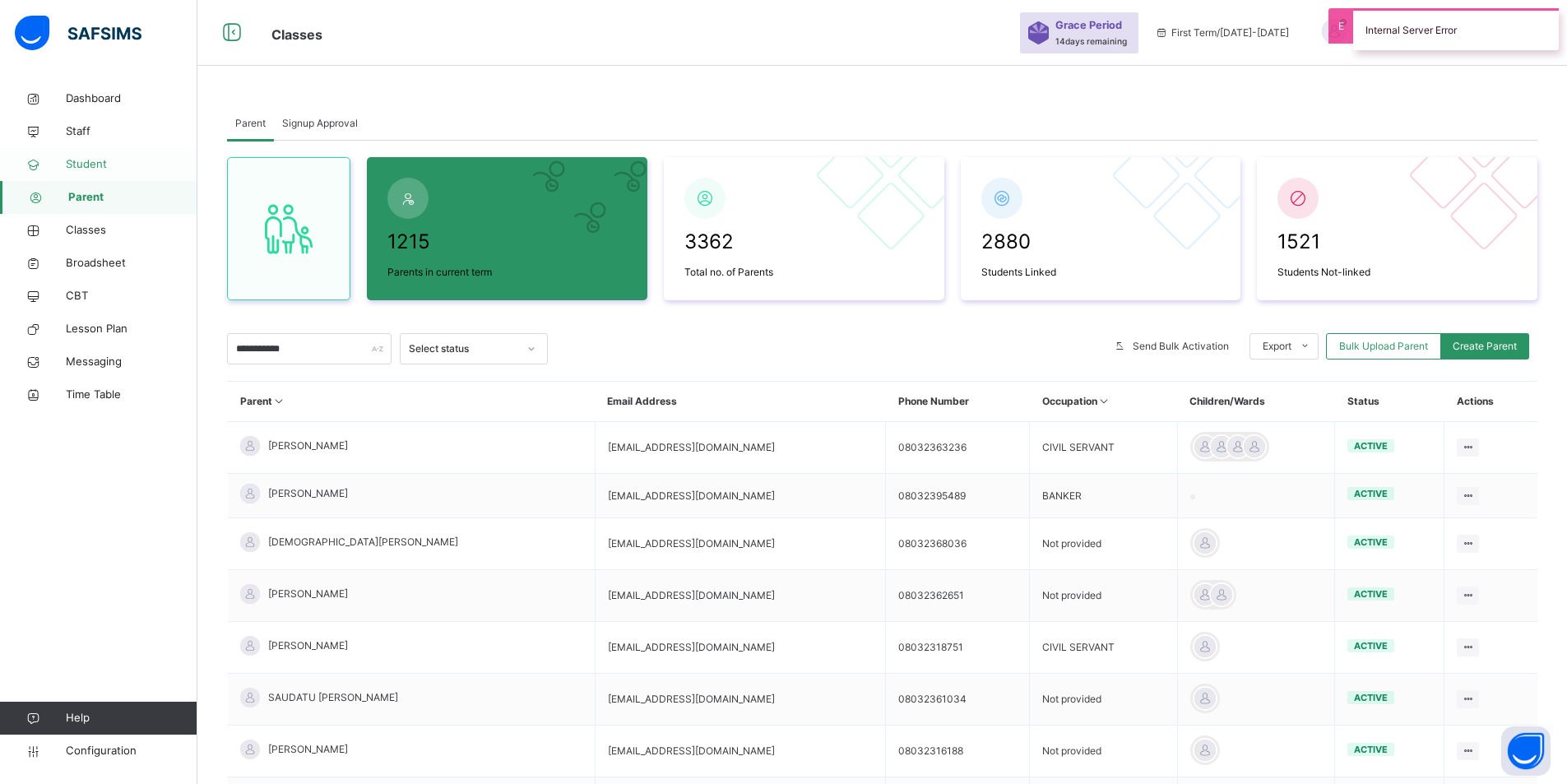
click at [91, 158] on span "Student" at bounding box center [132, 164] width 132 height 16
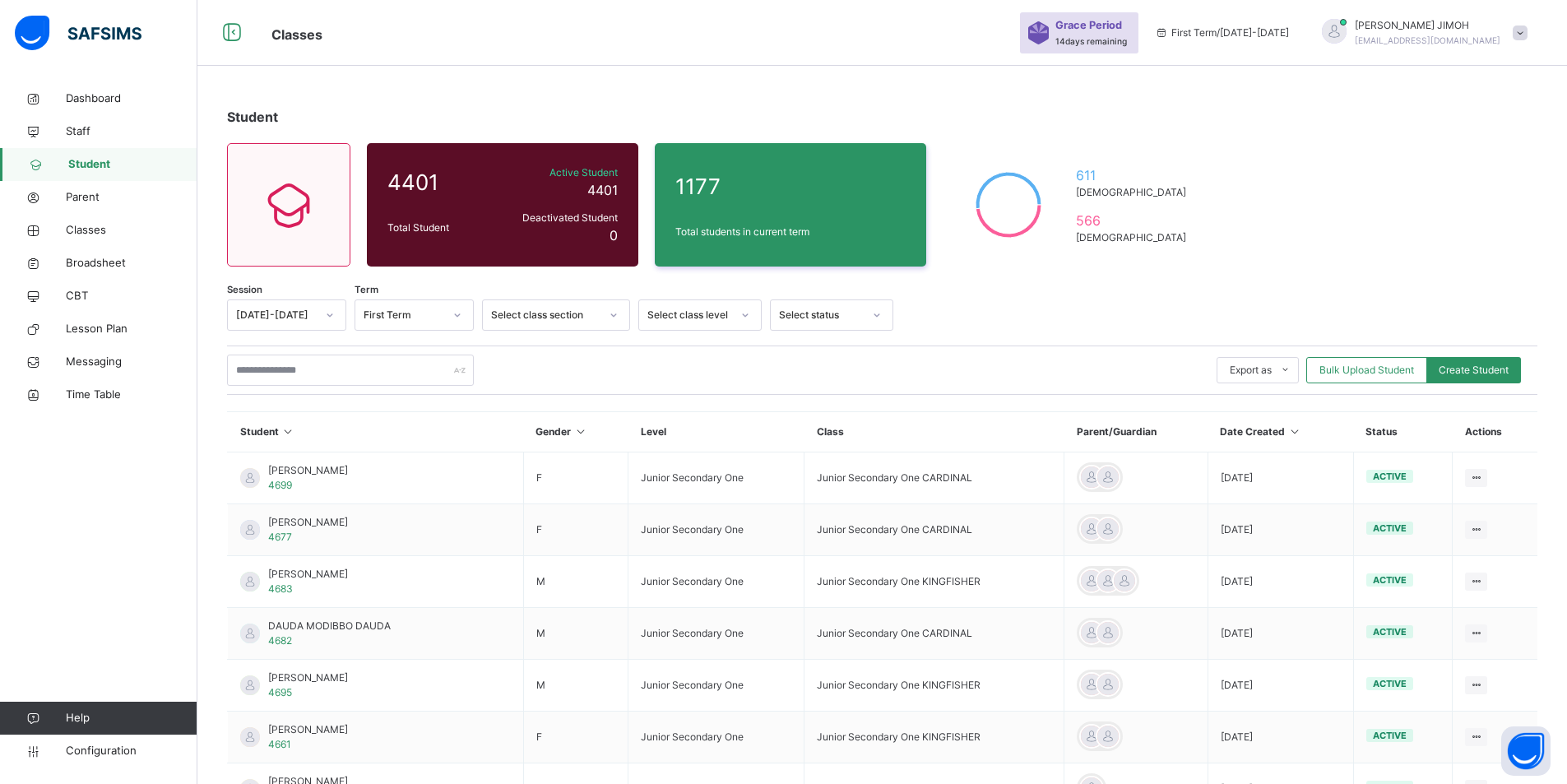
click at [746, 310] on icon at bounding box center [745, 314] width 10 height 16
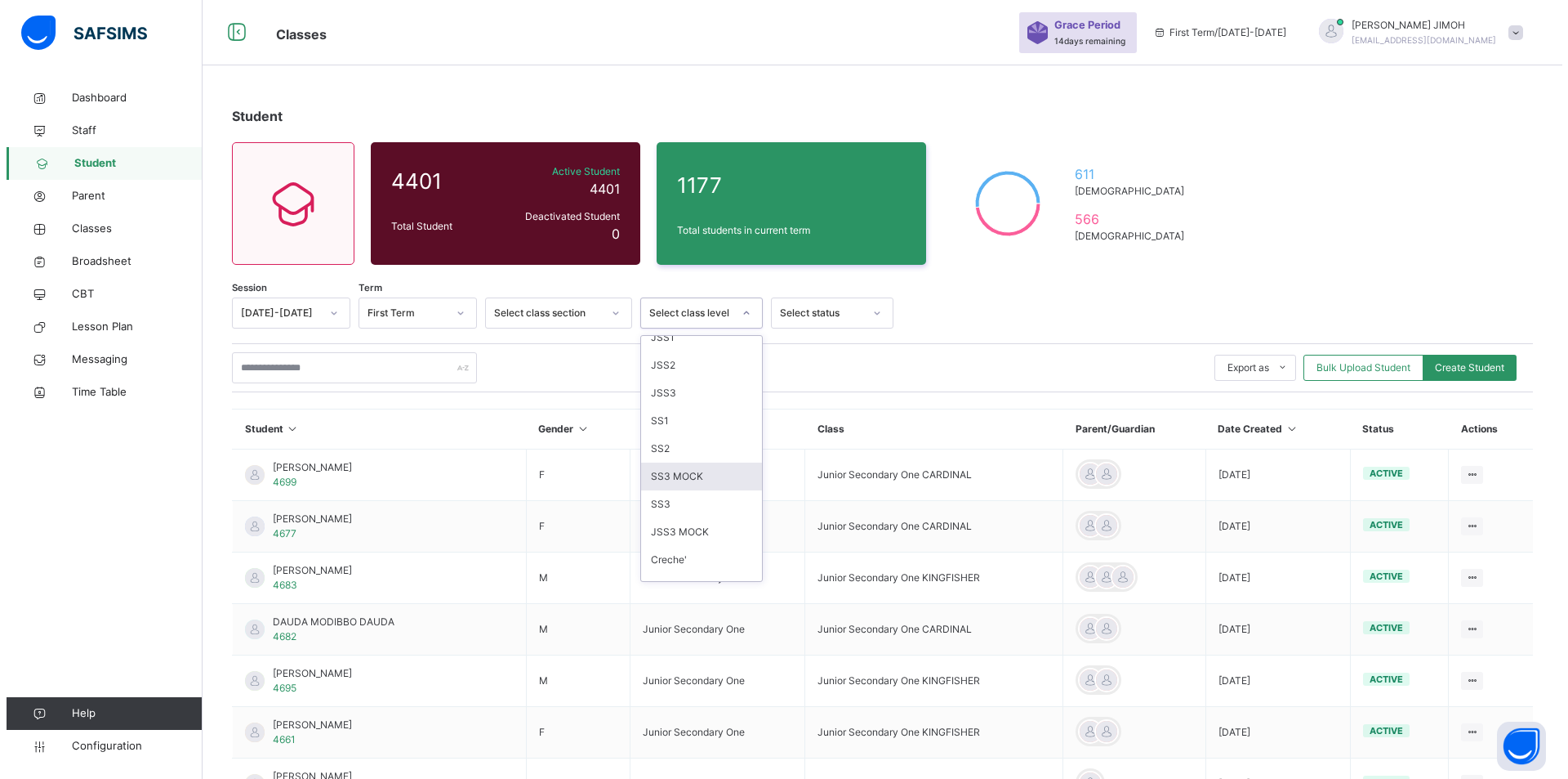
scroll to position [231, 0]
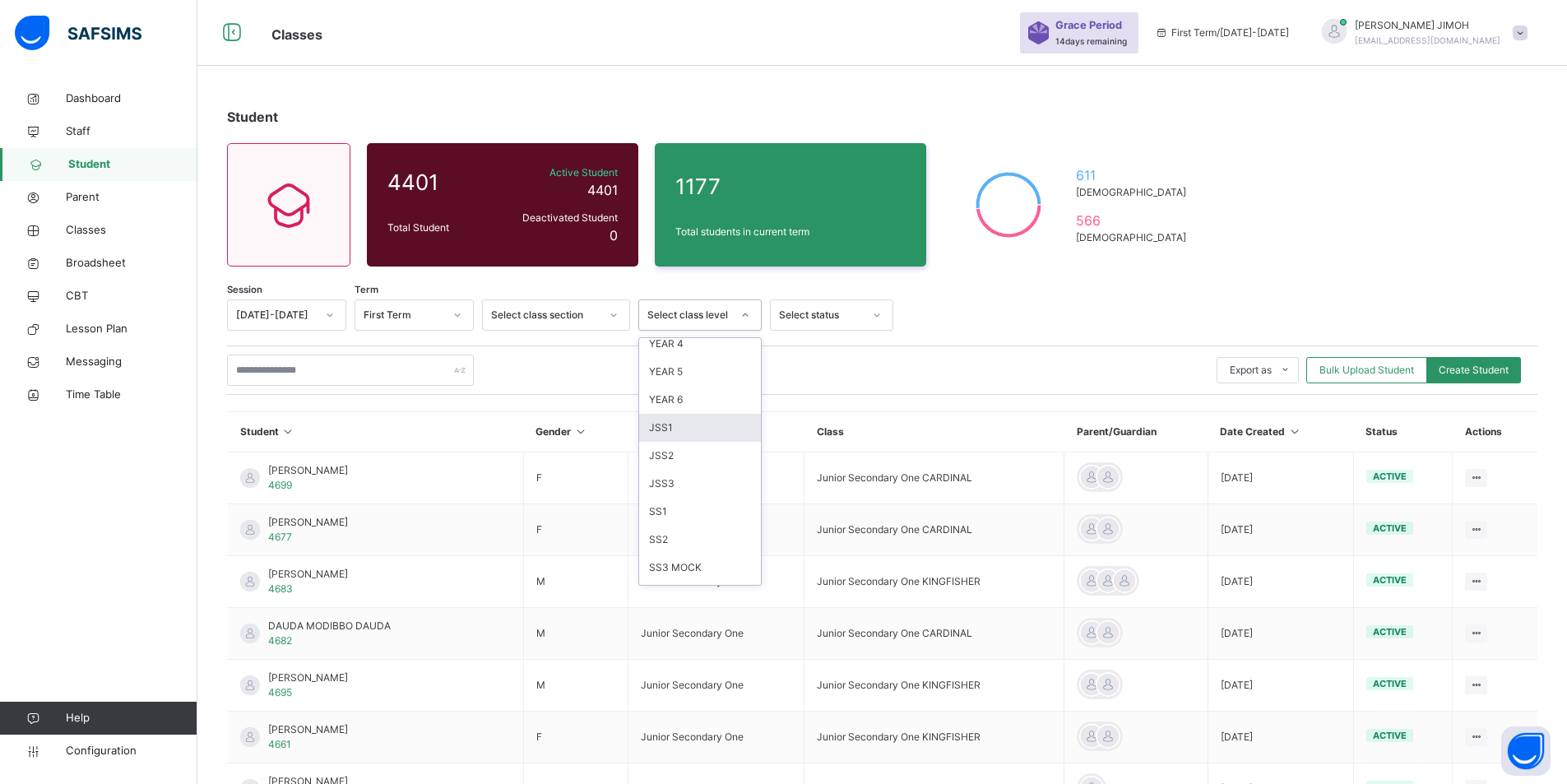
click at [700, 423] on div "JSS1" at bounding box center [700, 427] width 122 height 28
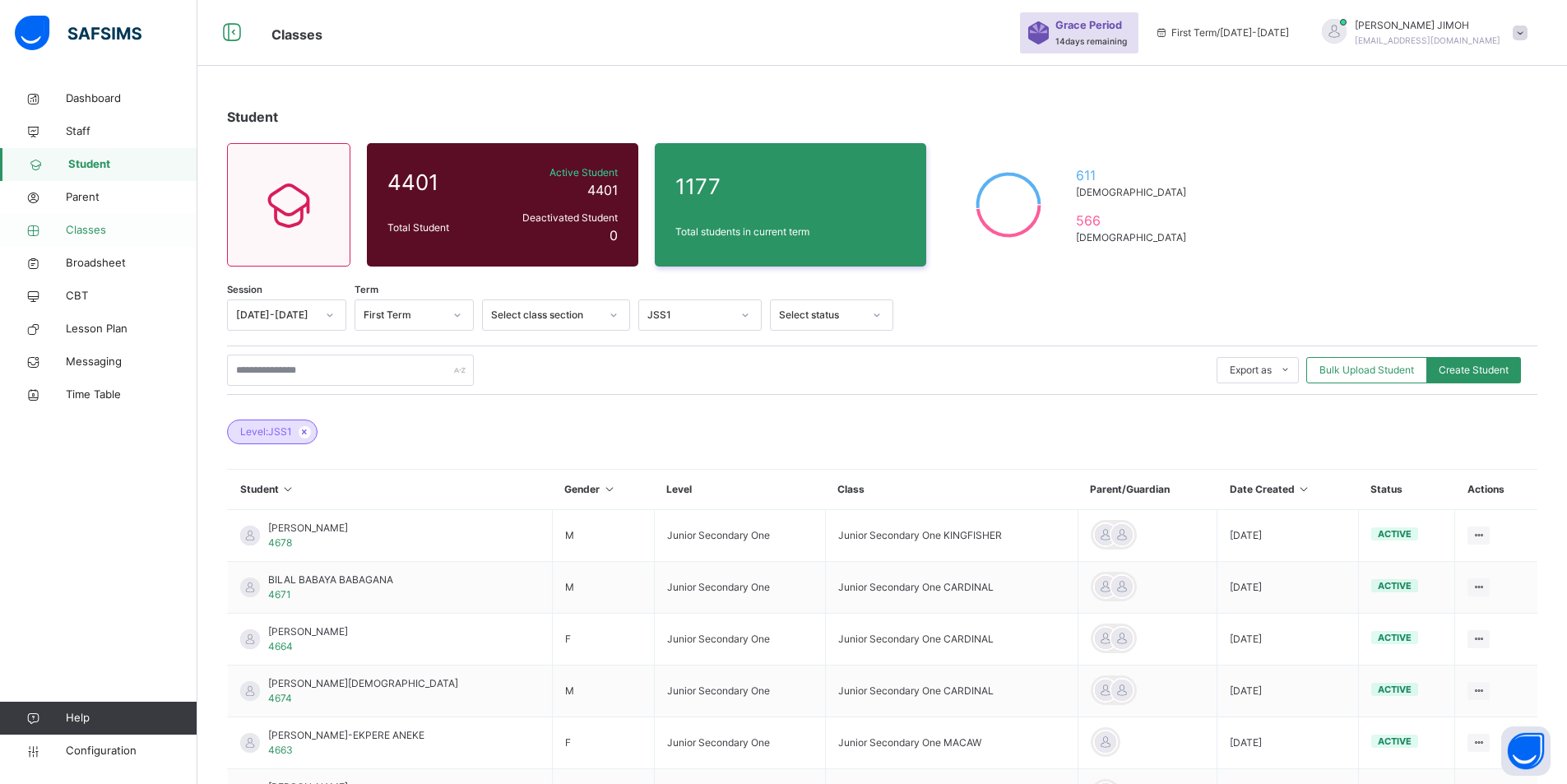
click at [93, 228] on span "Classes" at bounding box center [132, 230] width 132 height 16
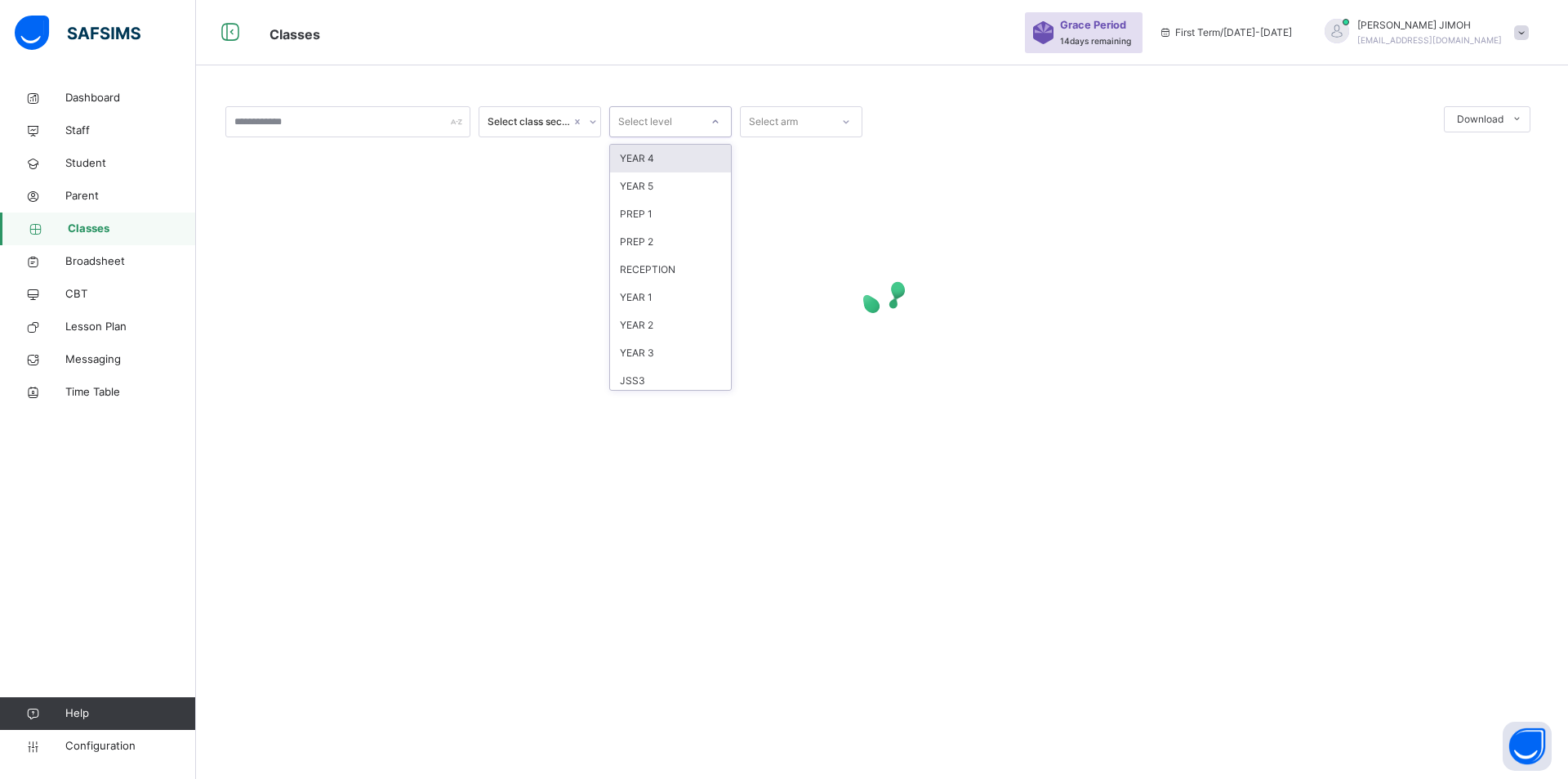
click at [718, 118] on icon at bounding box center [715, 121] width 10 height 16
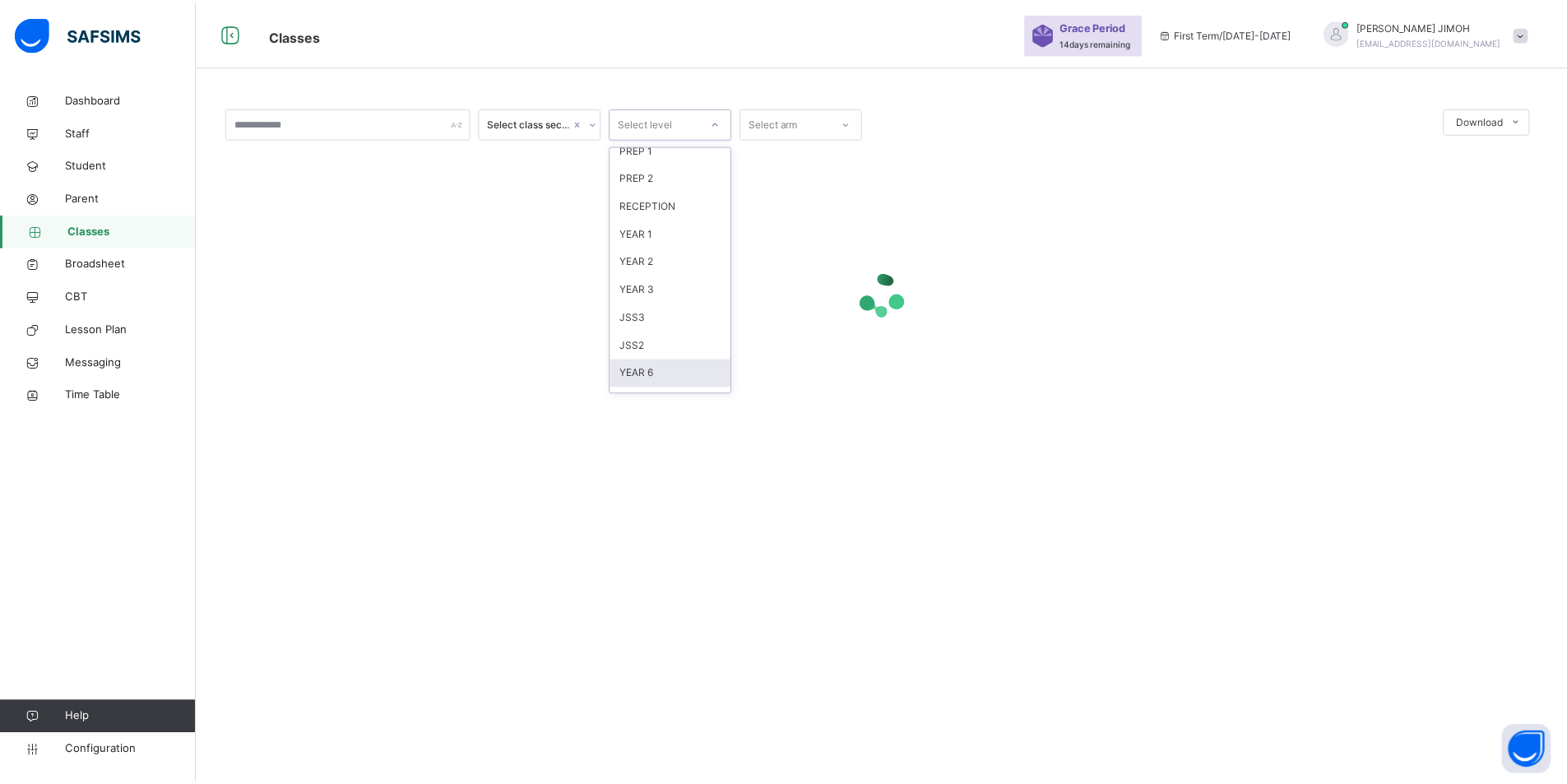
scroll to position [173, 0]
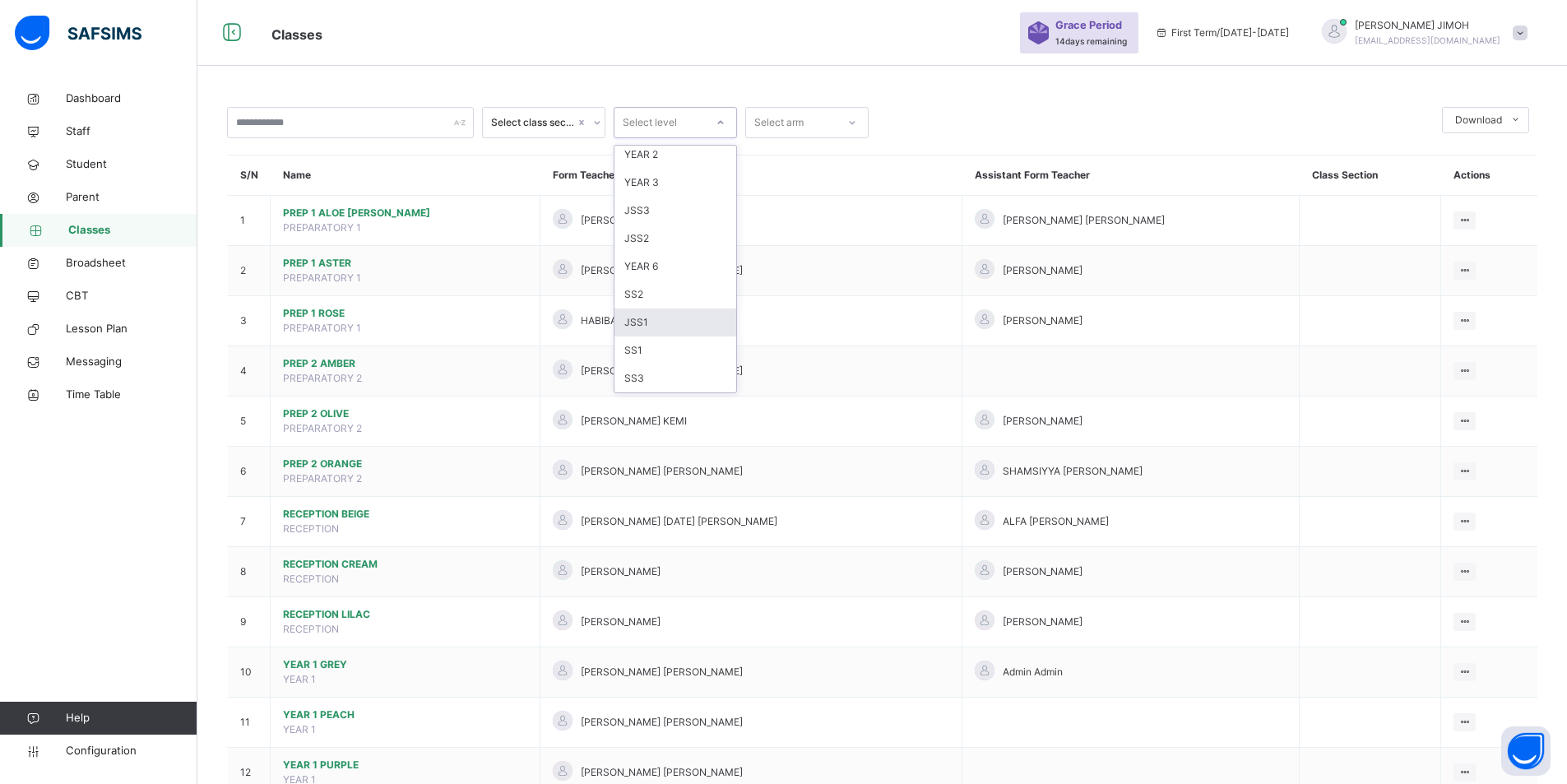
click at [655, 320] on div "JSS1" at bounding box center [675, 322] width 122 height 28
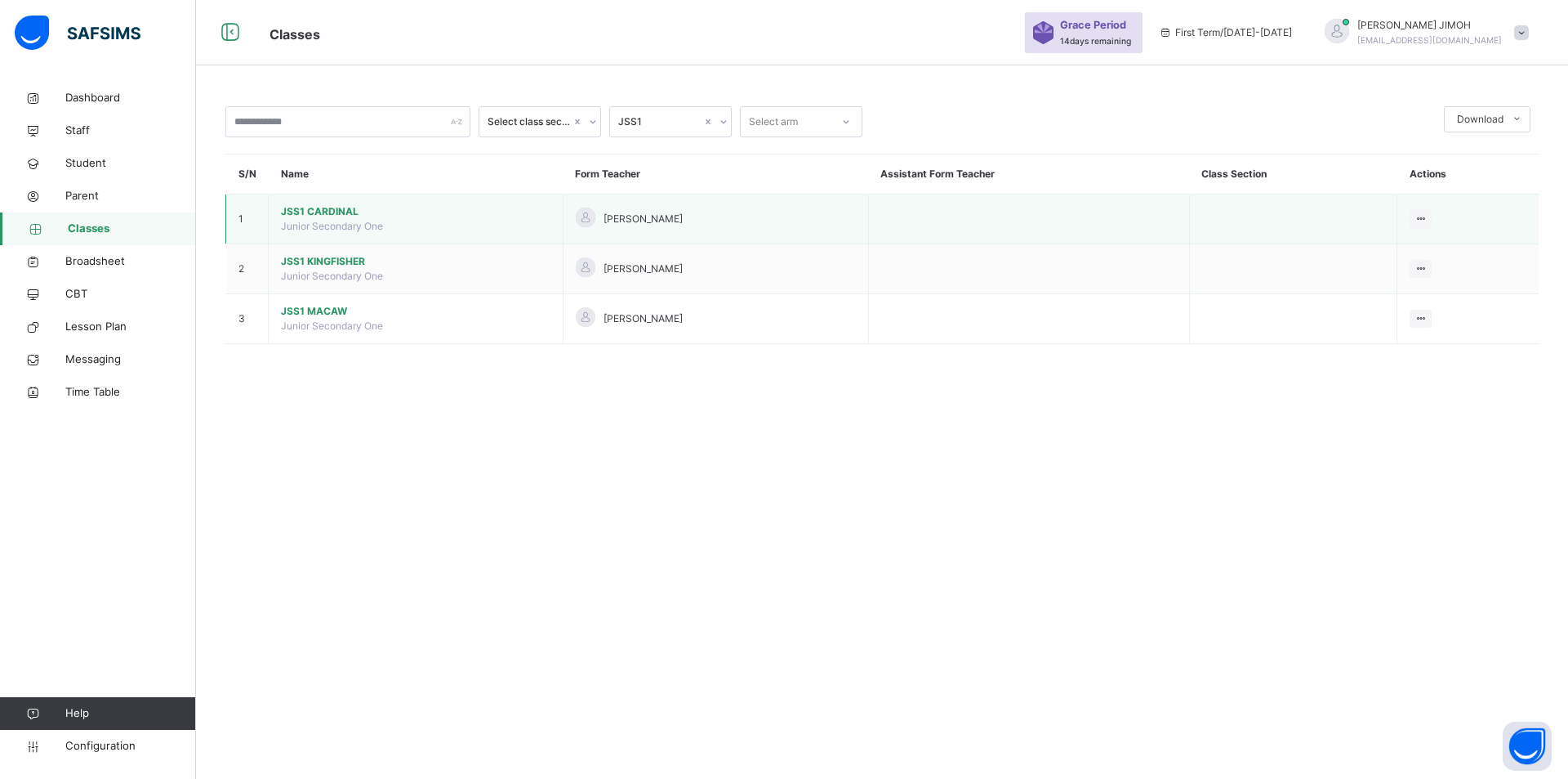
click at [313, 208] on span "JSS1 CARDINAL" at bounding box center [416, 211] width 270 height 14
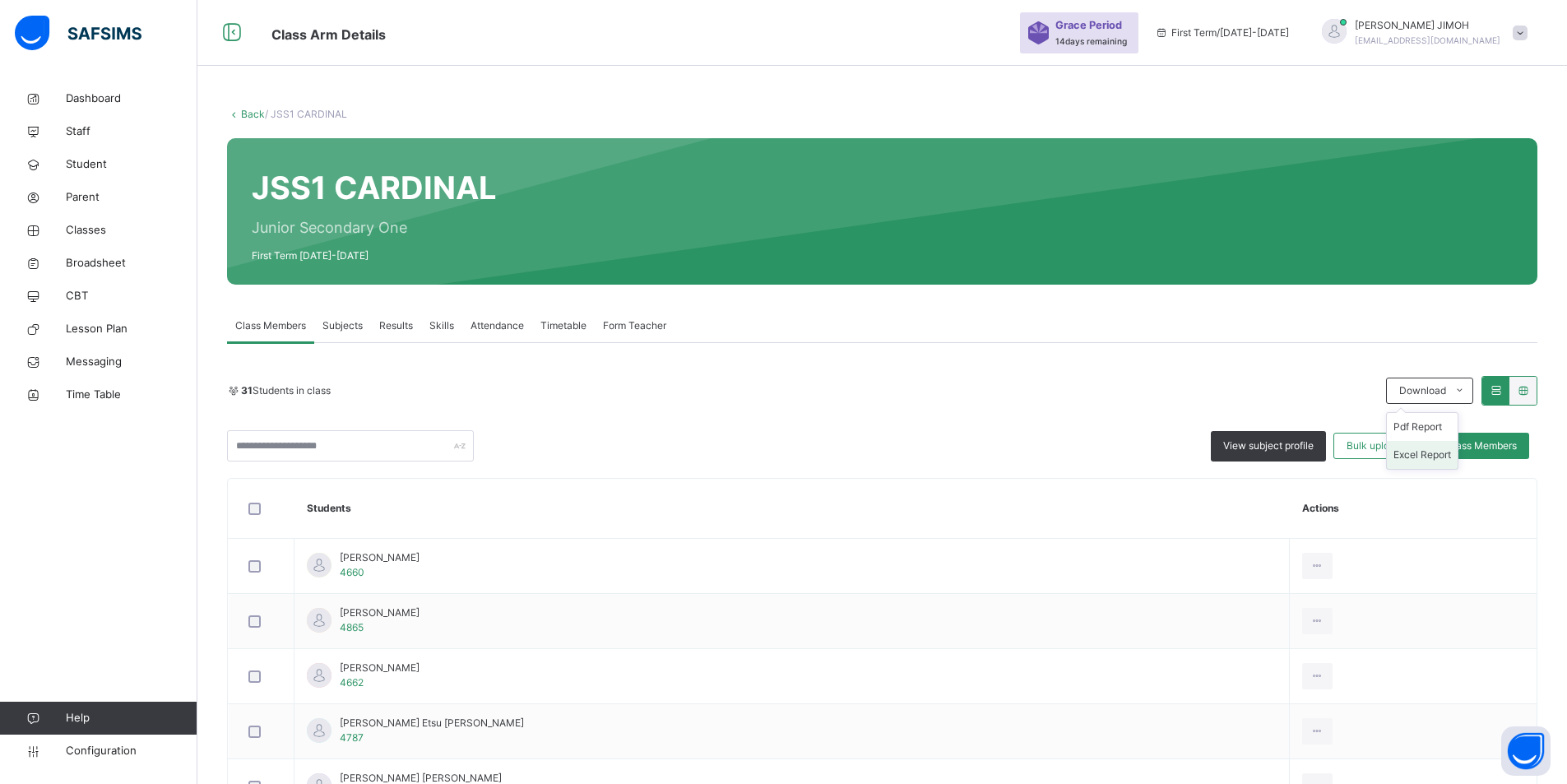
click at [1433, 453] on li "Excel Report" at bounding box center [1422, 454] width 71 height 28
click at [251, 112] on link "Back" at bounding box center [252, 113] width 24 height 13
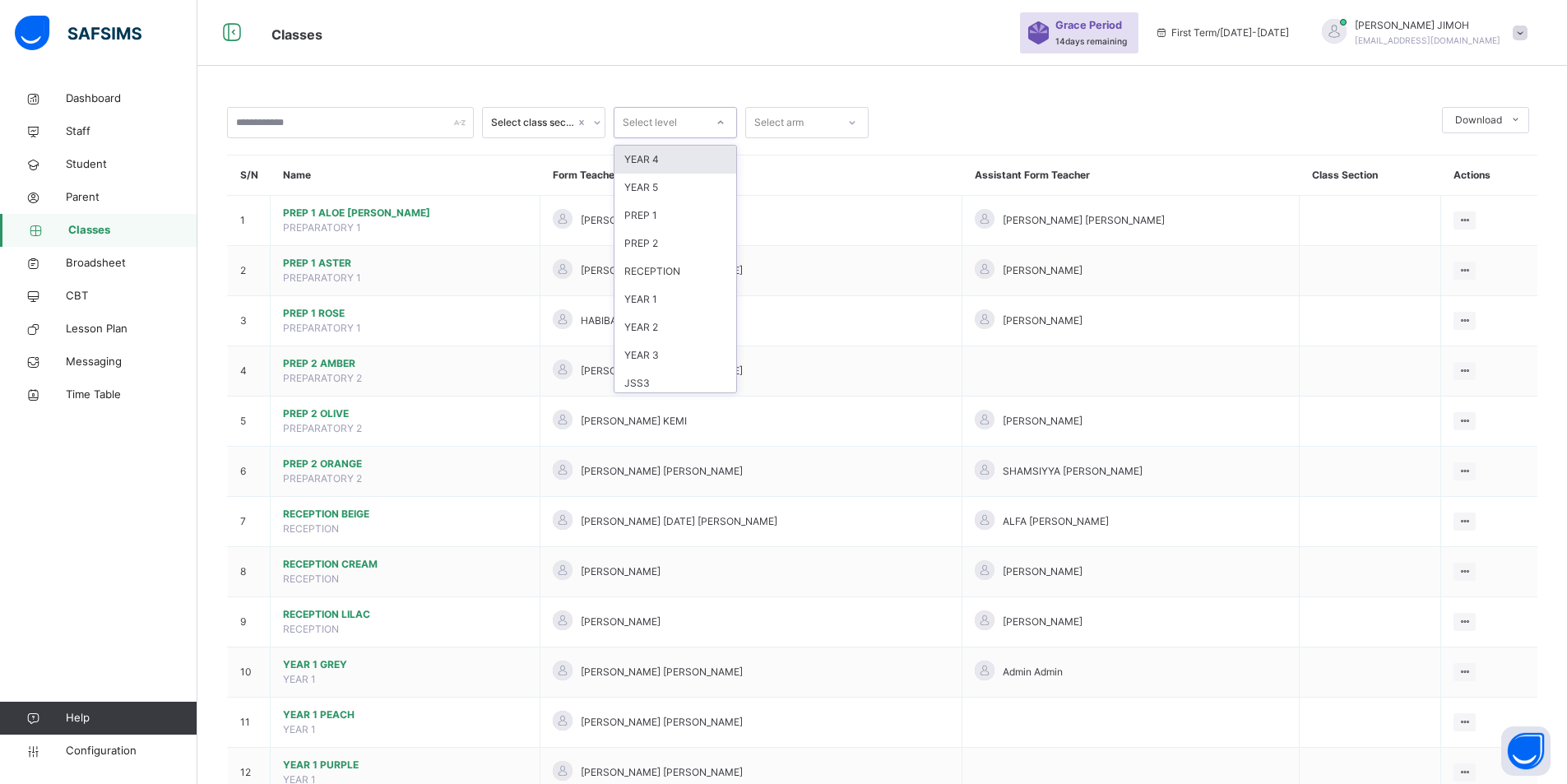
click at [723, 118] on icon at bounding box center [721, 122] width 10 height 16
click at [663, 320] on div "JSS1" at bounding box center [675, 322] width 122 height 28
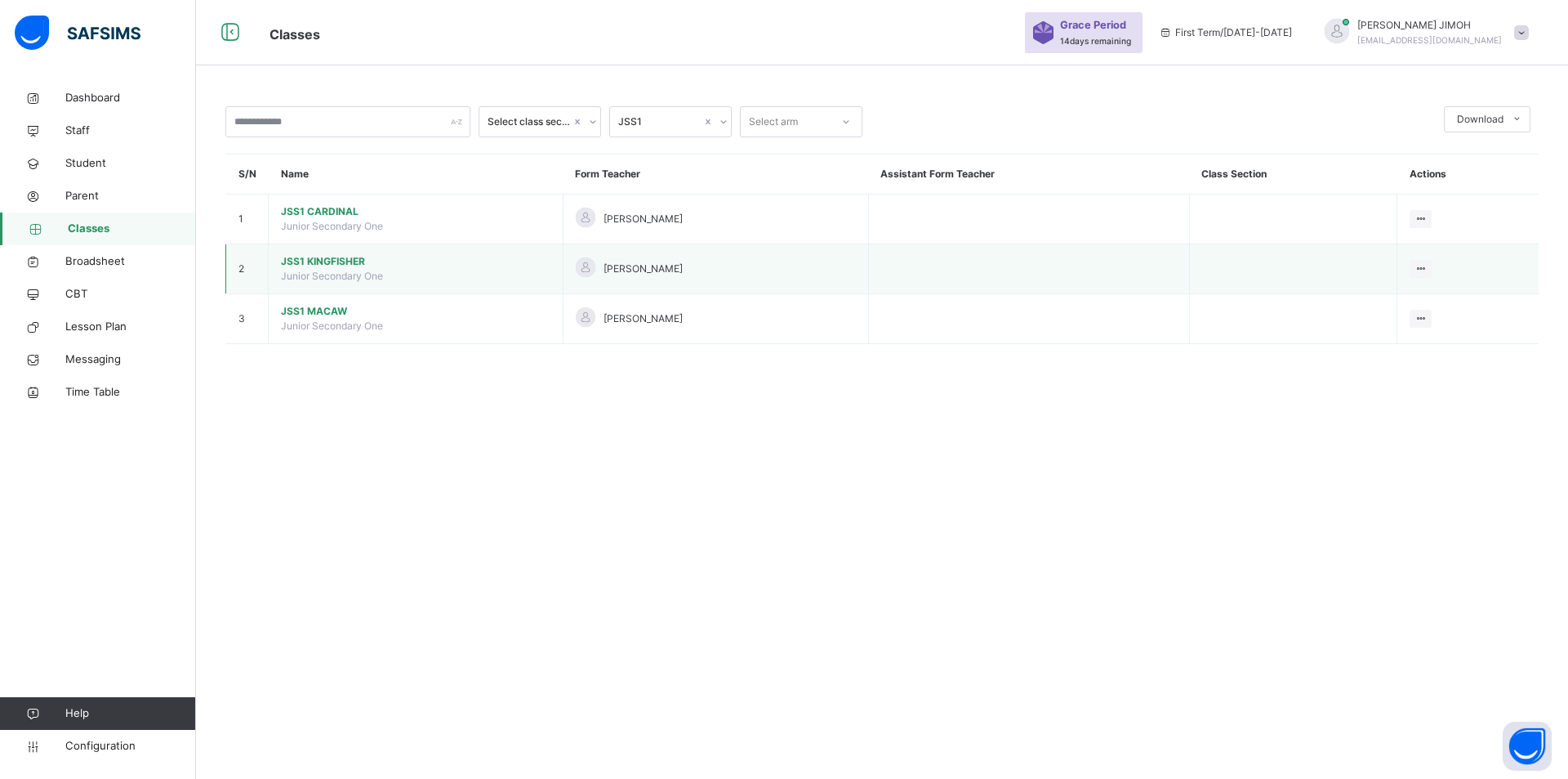
click at [314, 260] on span "JSS1 KINGFISHER" at bounding box center [416, 261] width 270 height 14
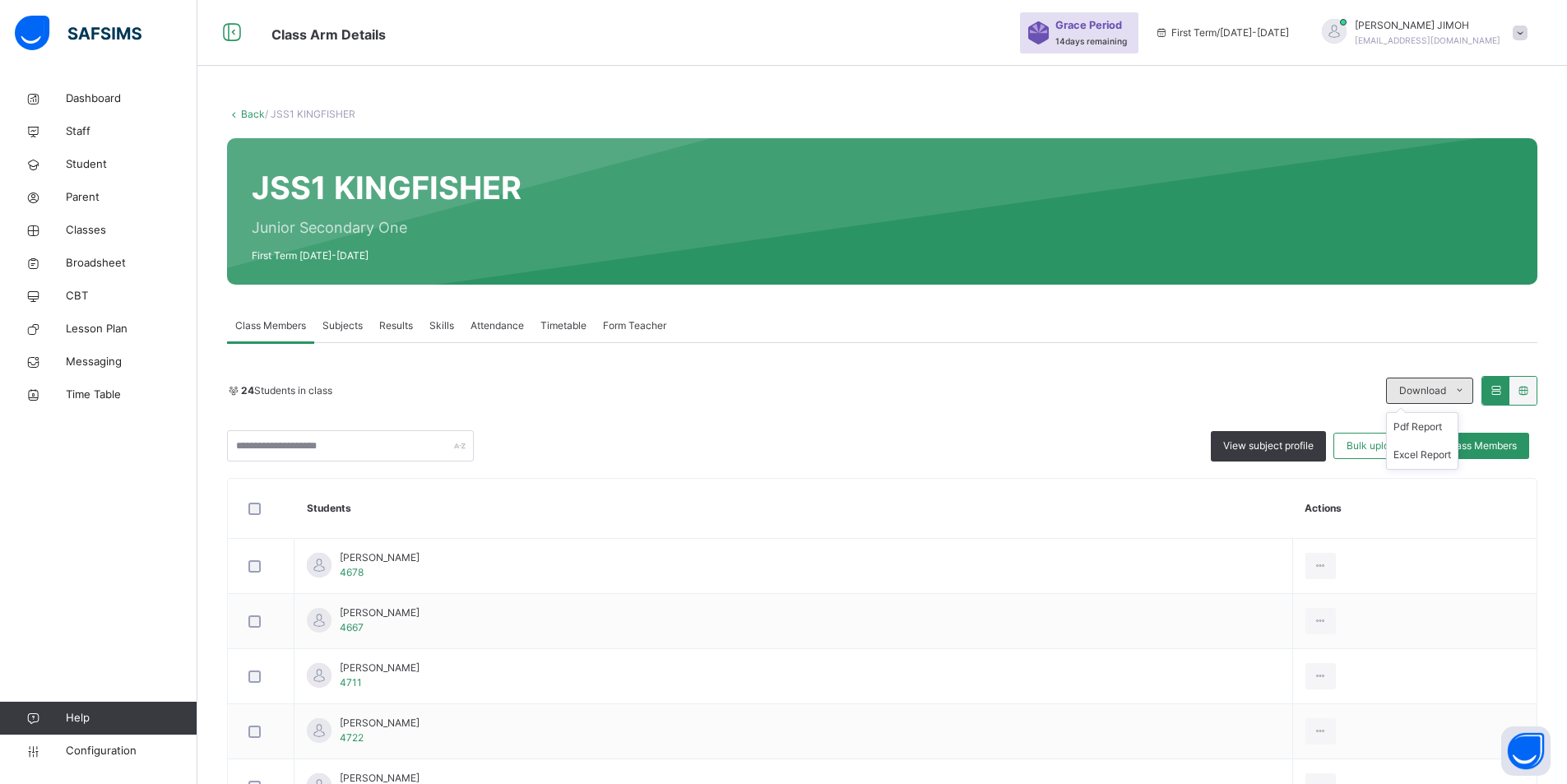
click at [1466, 386] on icon at bounding box center [1460, 391] width 13 height 14
click at [1433, 453] on li "Excel Report" at bounding box center [1422, 454] width 71 height 28
click at [247, 109] on link "Back" at bounding box center [252, 113] width 24 height 13
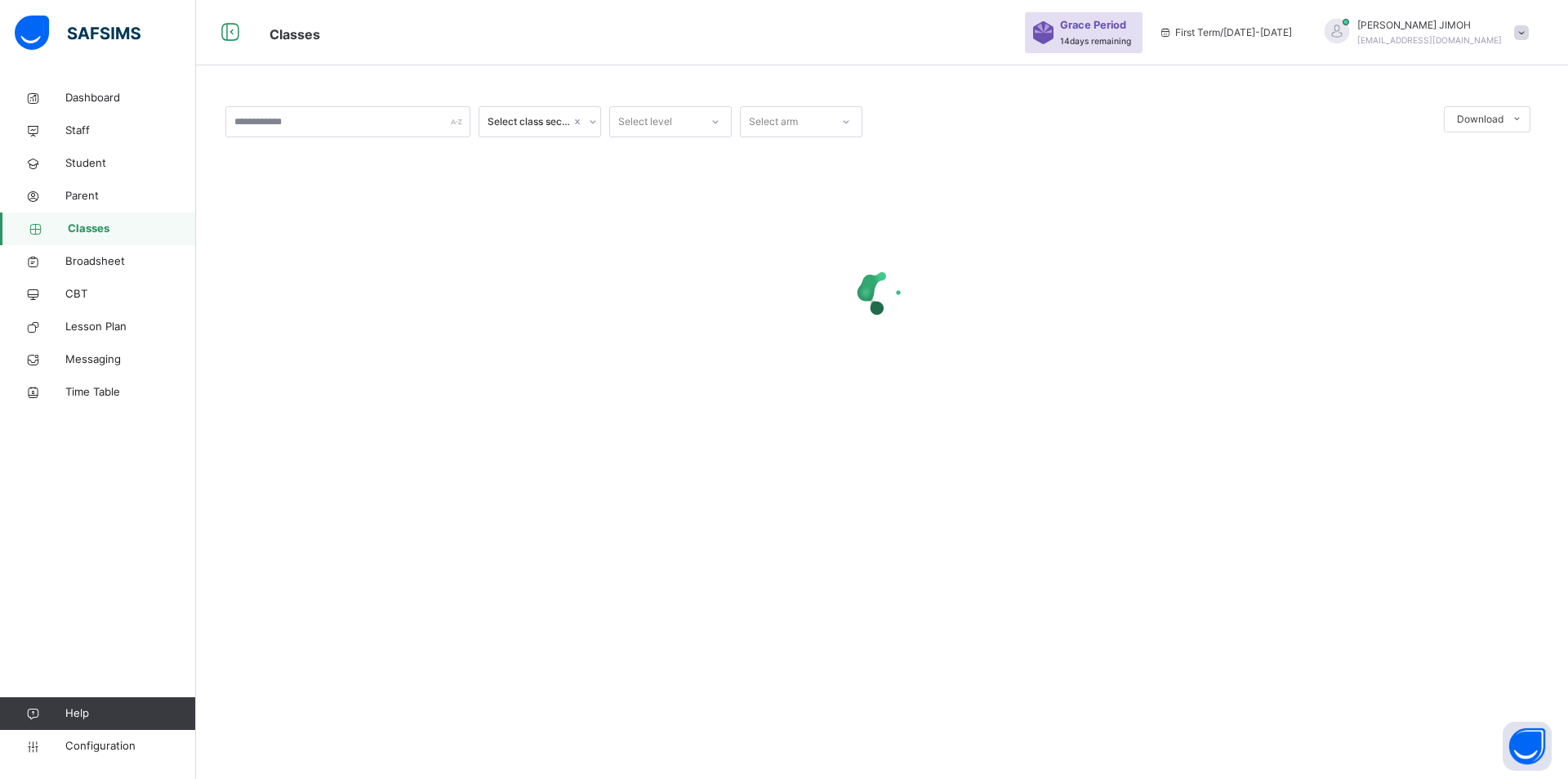
click at [711, 117] on icon at bounding box center [715, 121] width 10 height 16
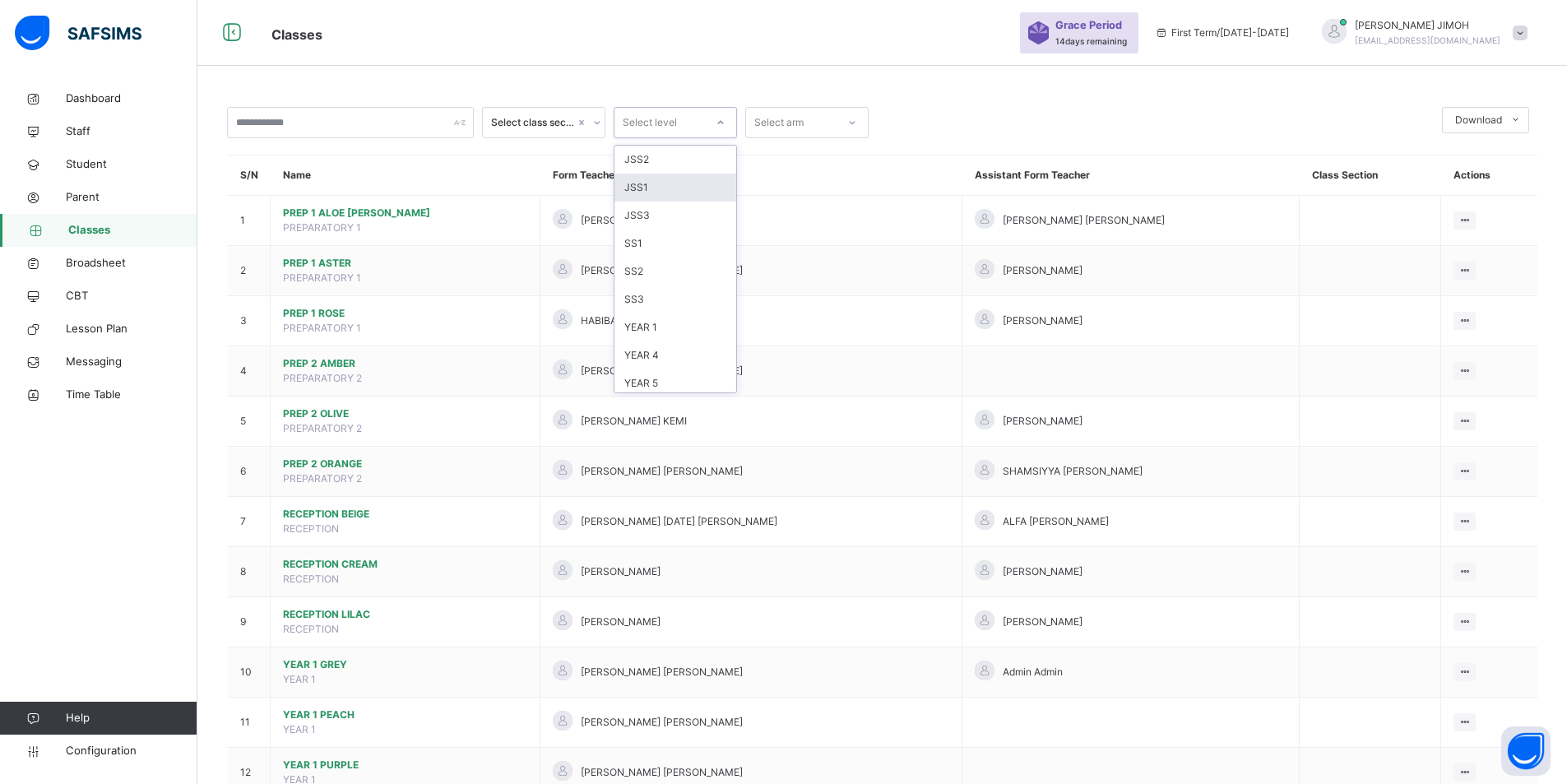
click at [658, 189] on div "JSS1" at bounding box center [675, 187] width 122 height 28
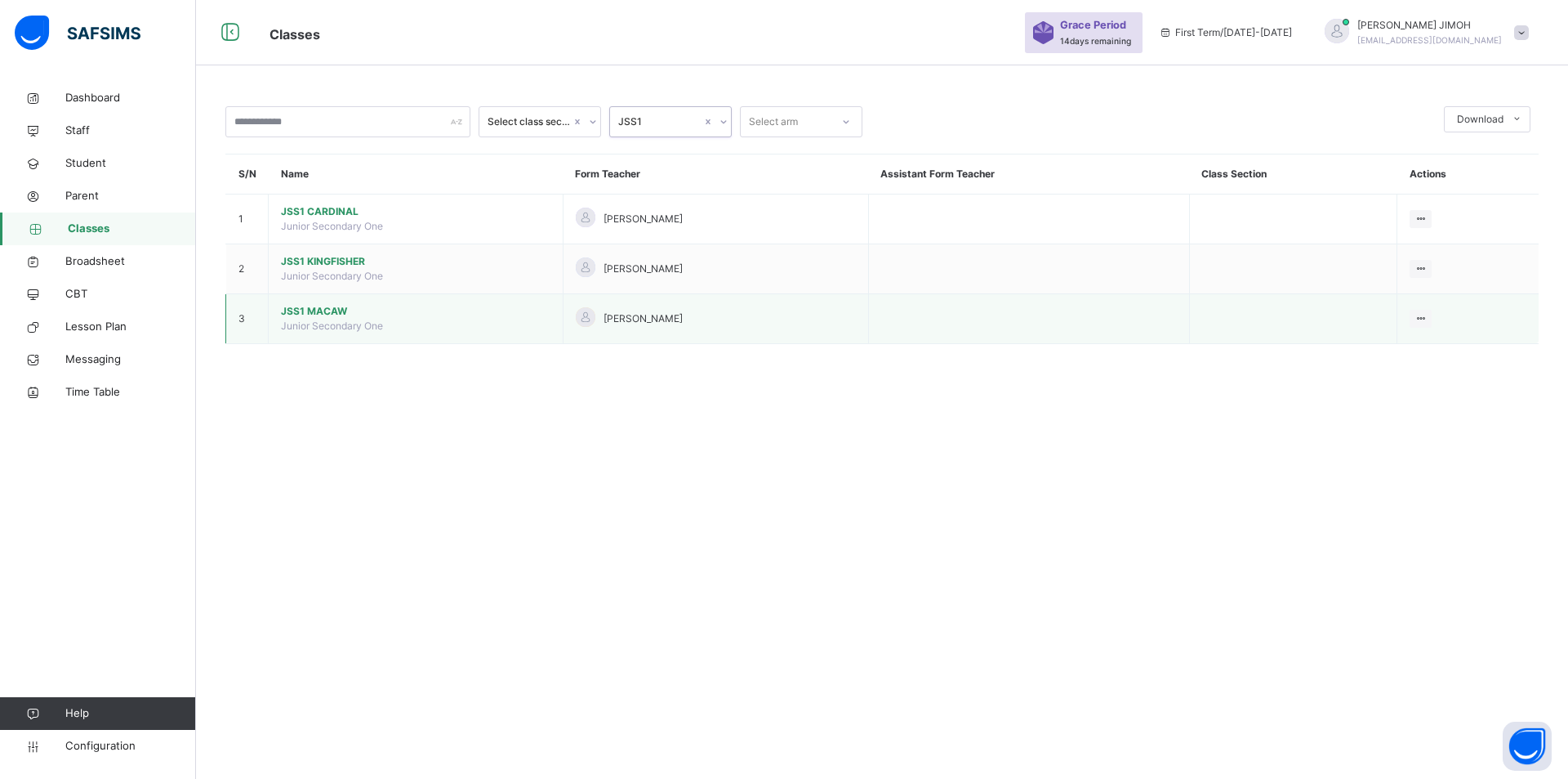
click at [321, 308] on span "JSS1 MACAW" at bounding box center [416, 310] width 270 height 14
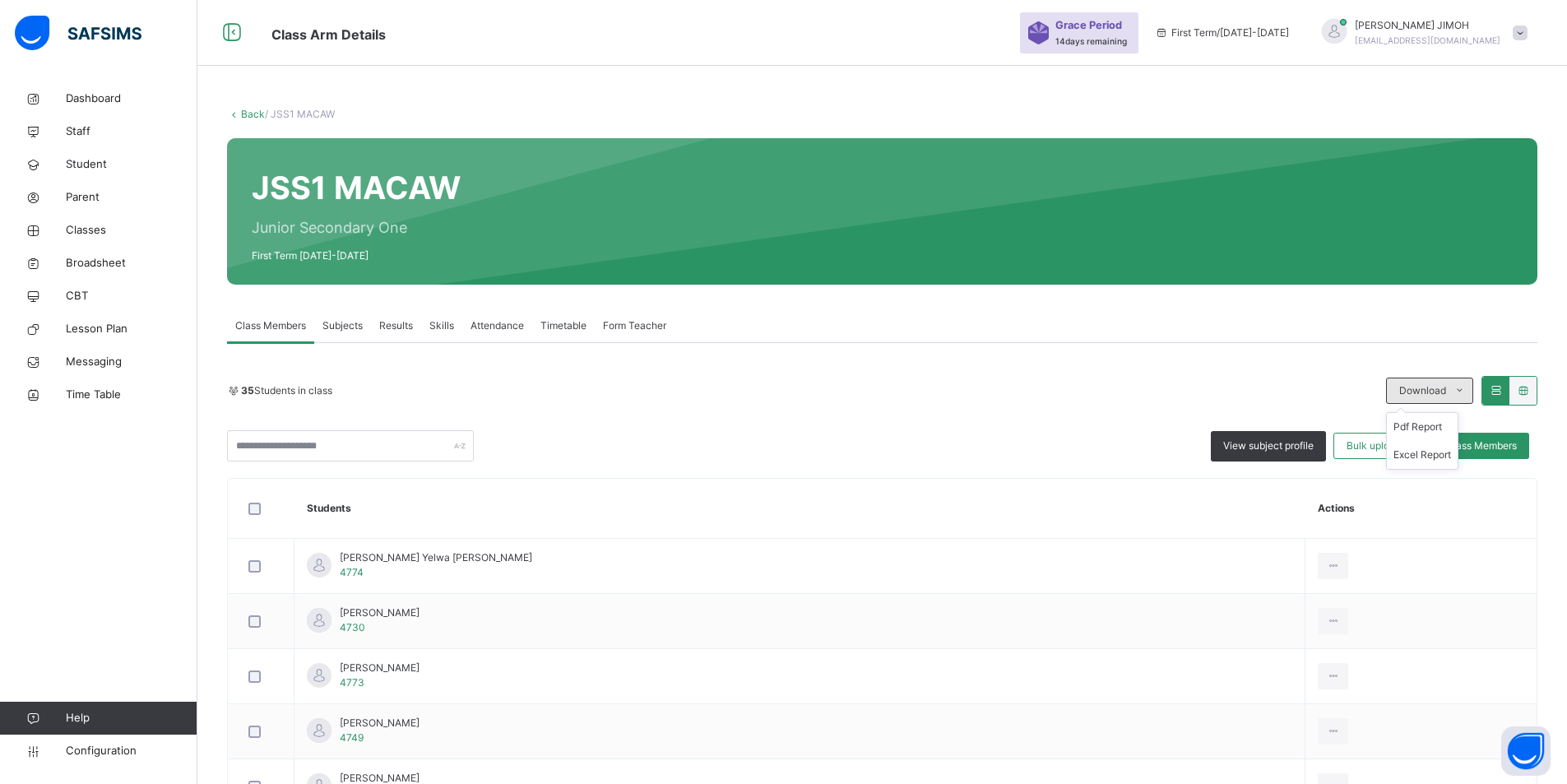
click at [1466, 386] on icon at bounding box center [1460, 391] width 13 height 14
click at [1431, 452] on li "Excel Report" at bounding box center [1422, 454] width 71 height 28
click at [84, 193] on span "Parent" at bounding box center [132, 197] width 132 height 16
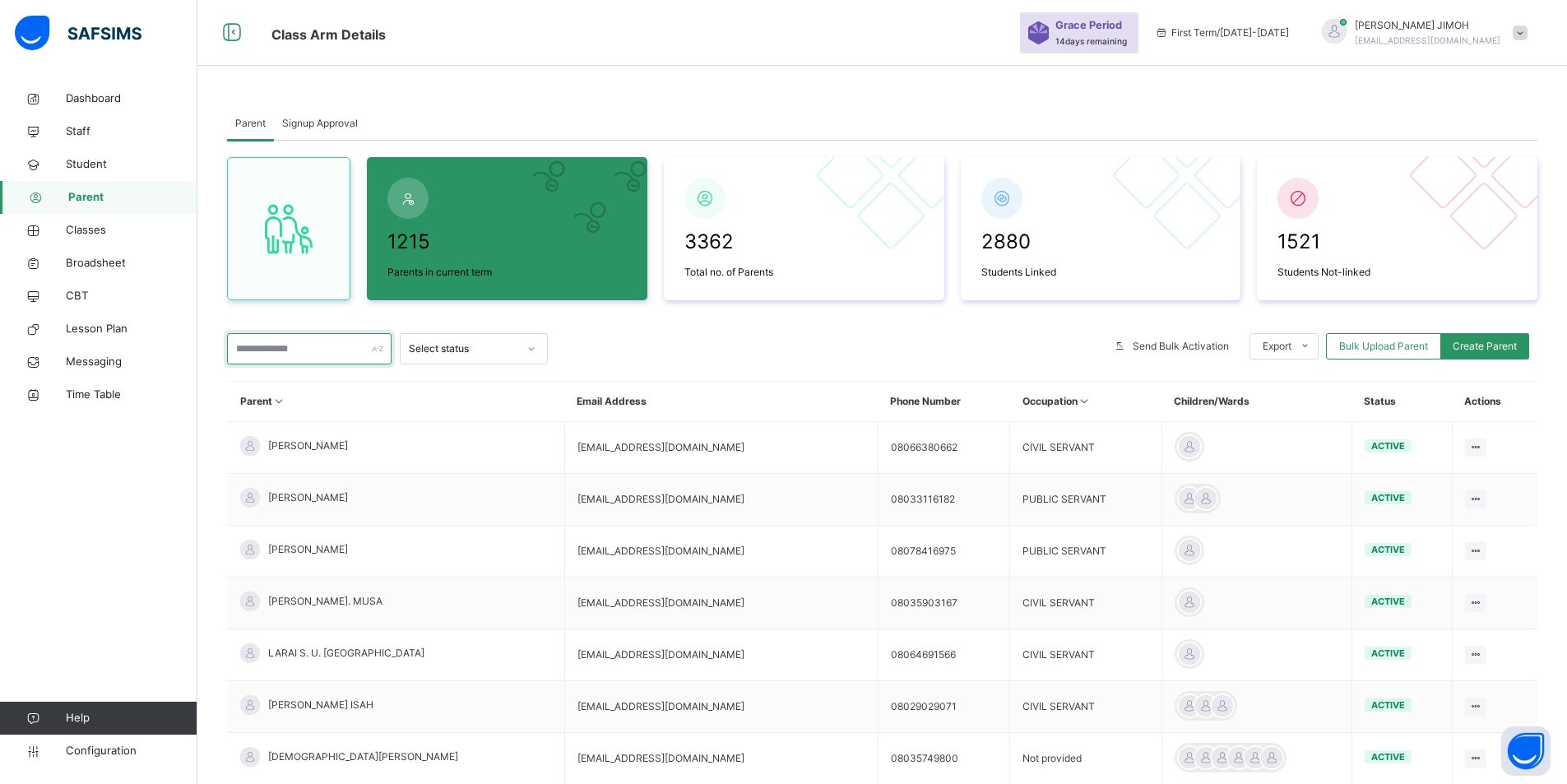
click at [290, 348] on input "text" at bounding box center [310, 348] width 164 height 31
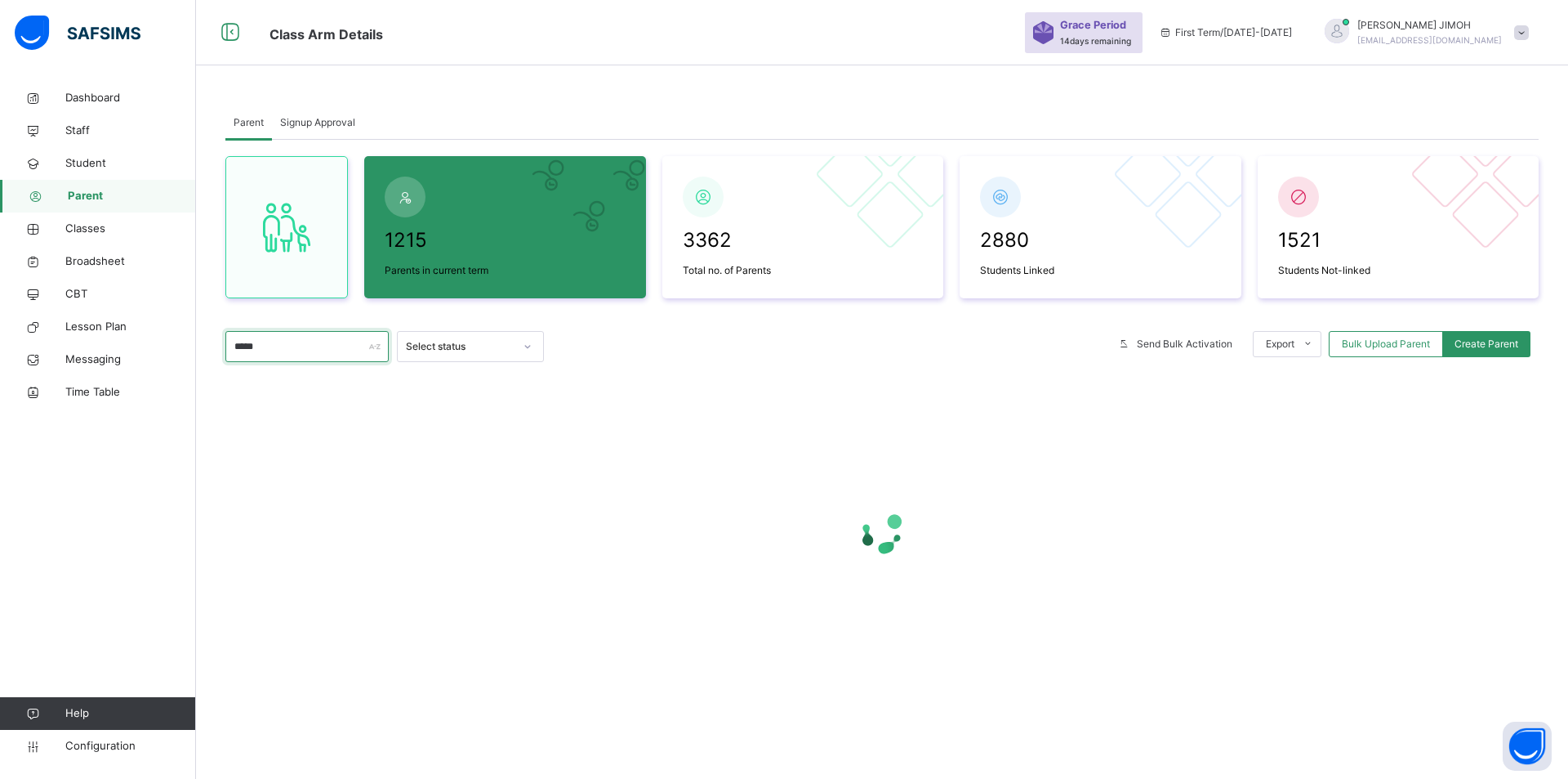
type input "**********"
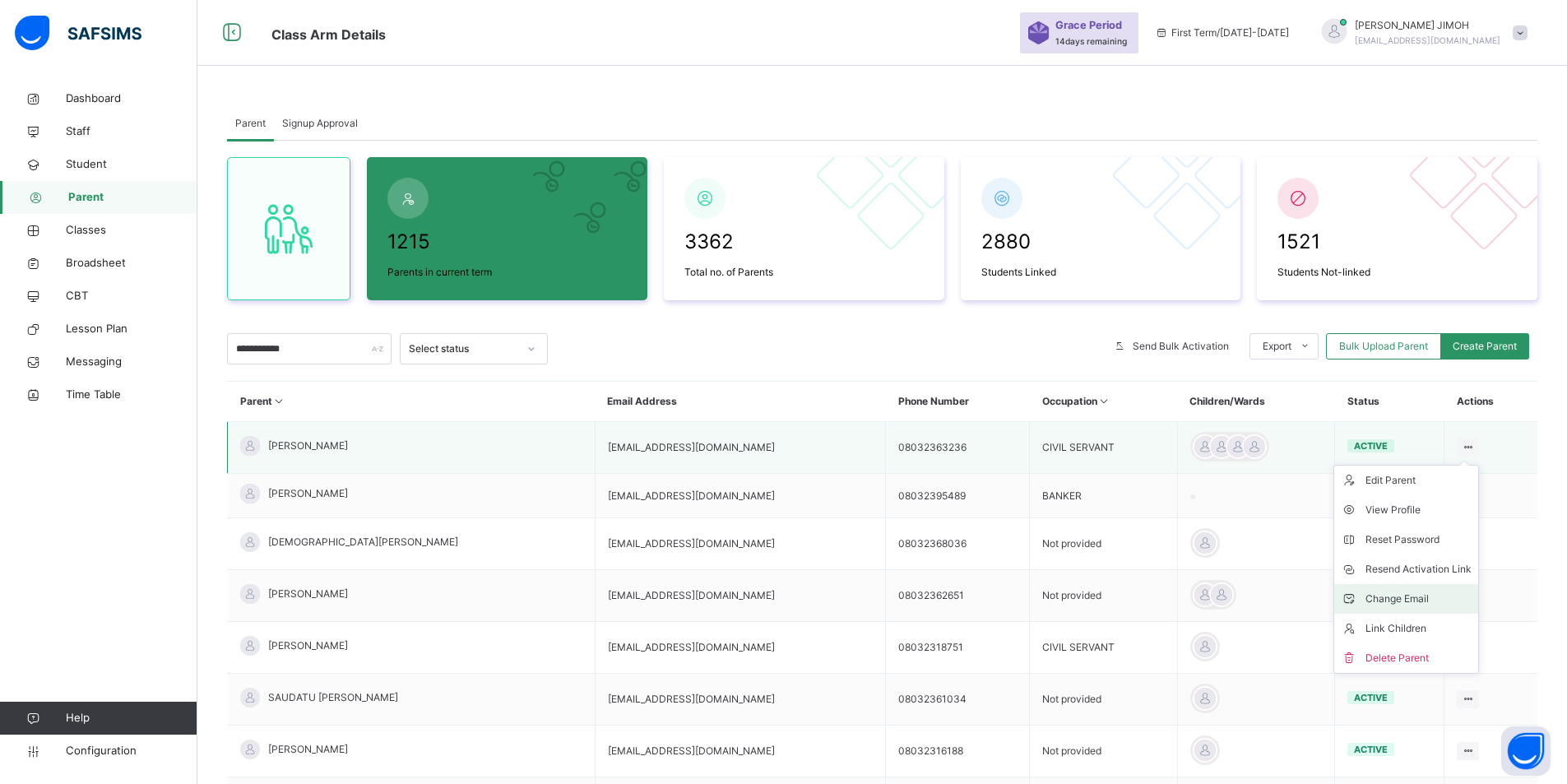
click at [1413, 595] on div "Change Email" at bounding box center [1419, 598] width 106 height 16
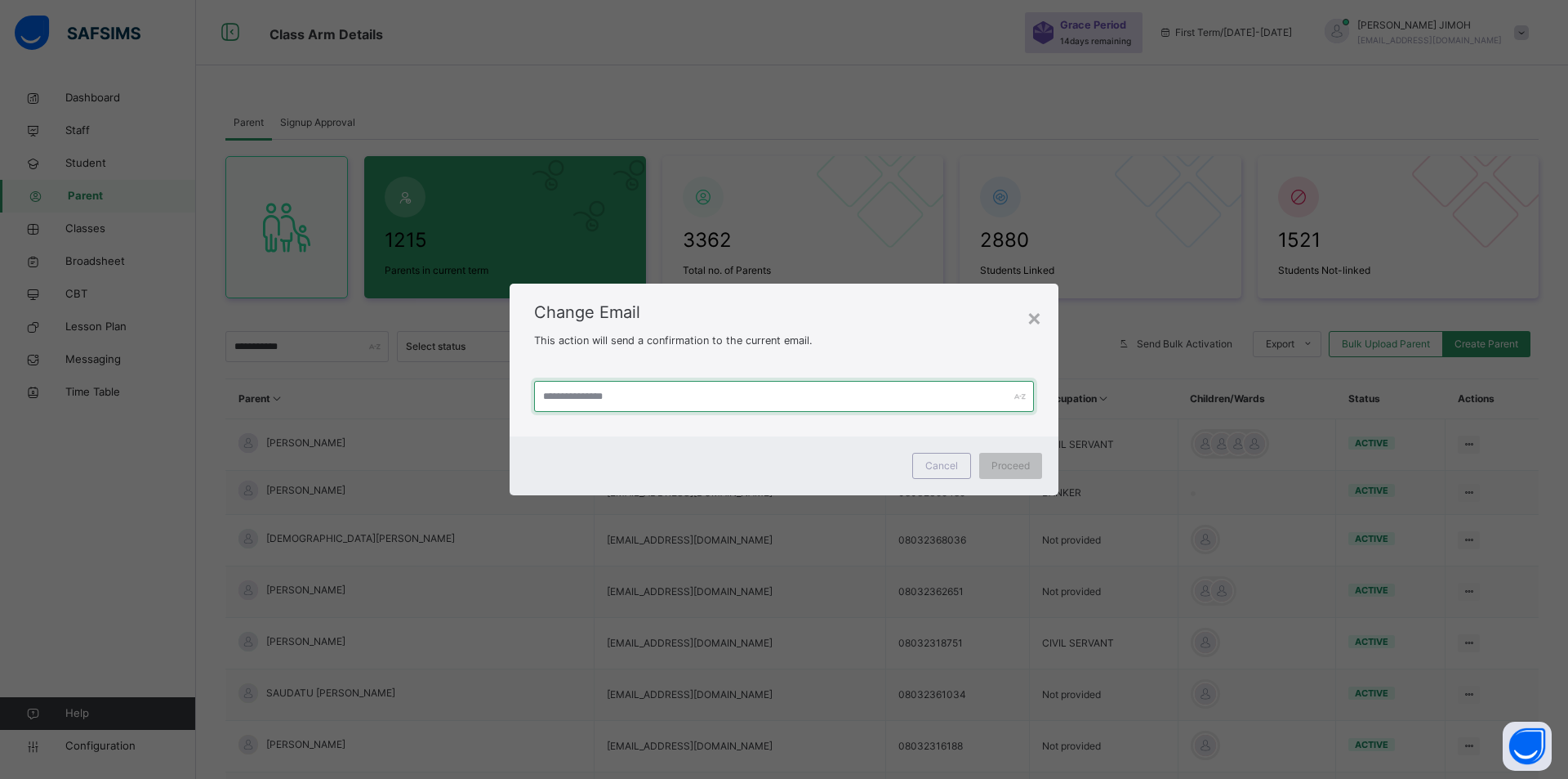
click at [668, 394] on input "text" at bounding box center [784, 396] width 500 height 31
paste input "**********"
type input "**********"
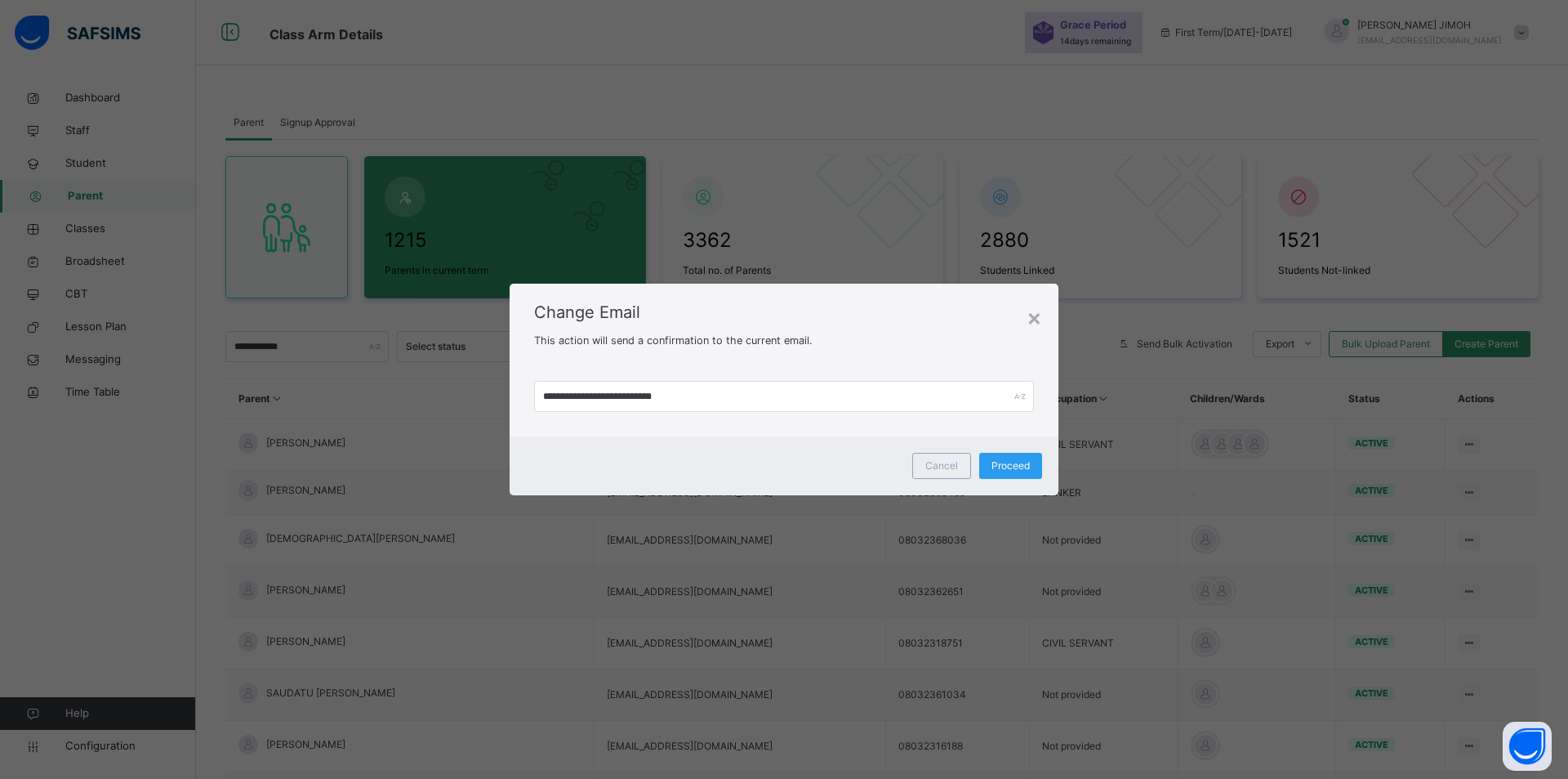
click at [1012, 467] on span "Proceed" at bounding box center [1011, 465] width 38 height 14
click at [1025, 314] on div "×" at bounding box center [1026, 317] width 15 height 35
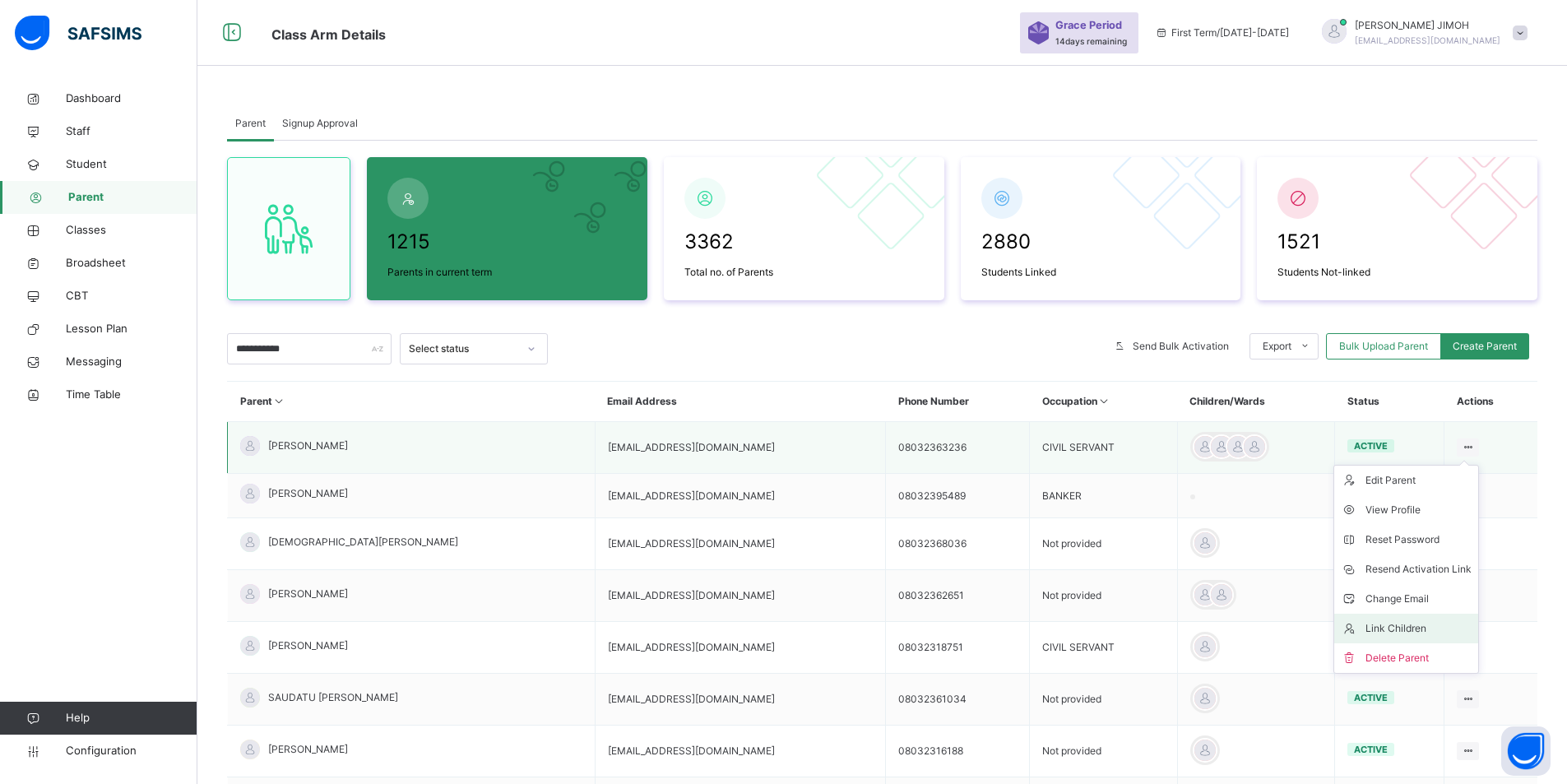
click at [1406, 627] on div "Link Children" at bounding box center [1419, 627] width 106 height 16
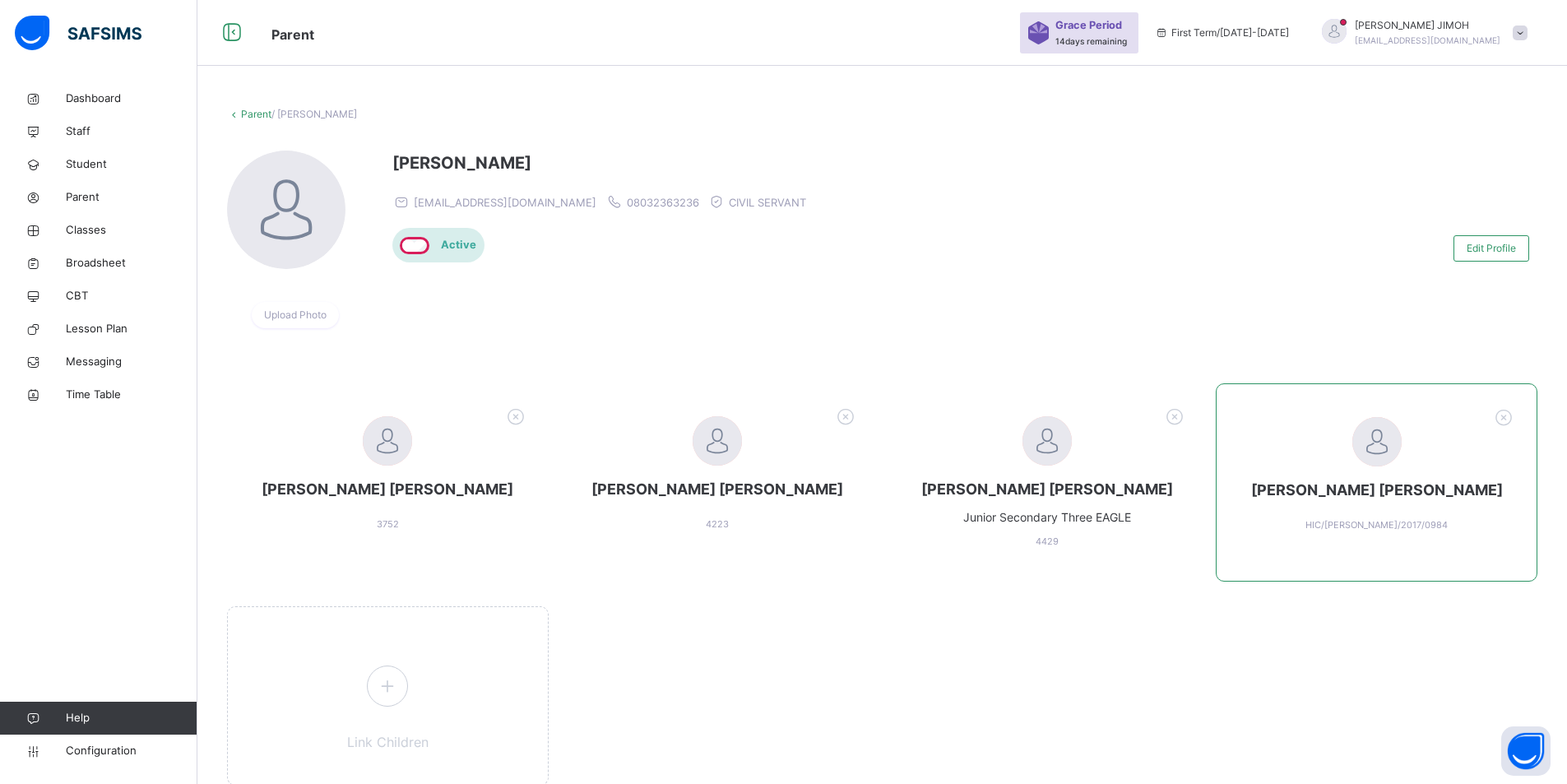
click at [1397, 495] on span "MARYAM ALIYU BARAYA" at bounding box center [1376, 489] width 287 height 22
drag, startPoint x: 1345, startPoint y: 526, endPoint x: 1418, endPoint y: 525, distance: 73.0
click at [1440, 530] on div "MARYAM ALIYU BARAYA HIC/ELY/2017/0984" at bounding box center [1376, 481] width 322 height 198
copy span "HIC/ELY/2017/0984"
click at [87, 160] on span "Student" at bounding box center [132, 164] width 132 height 16
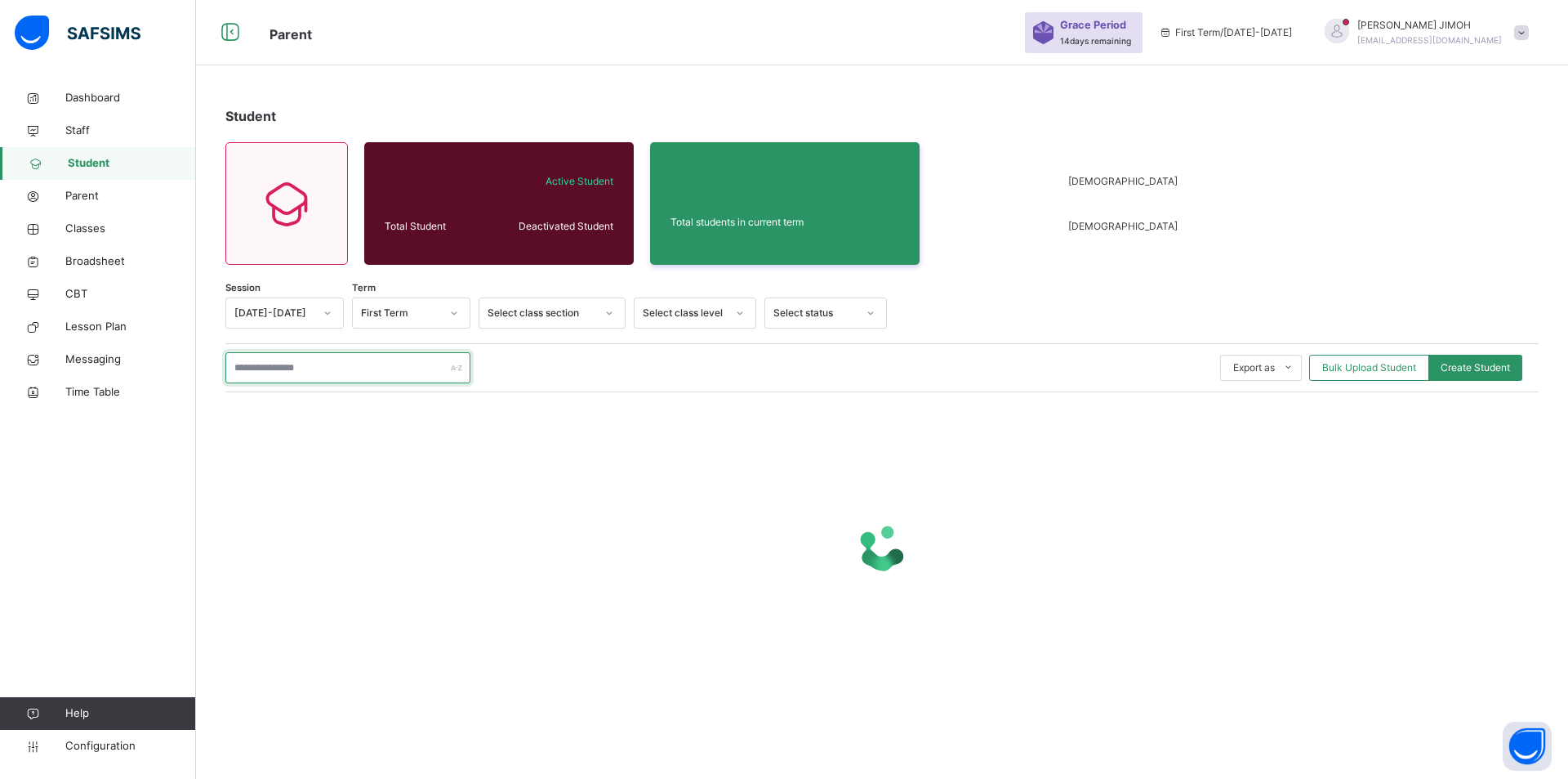
click at [257, 370] on input "text" at bounding box center [348, 368] width 245 height 31
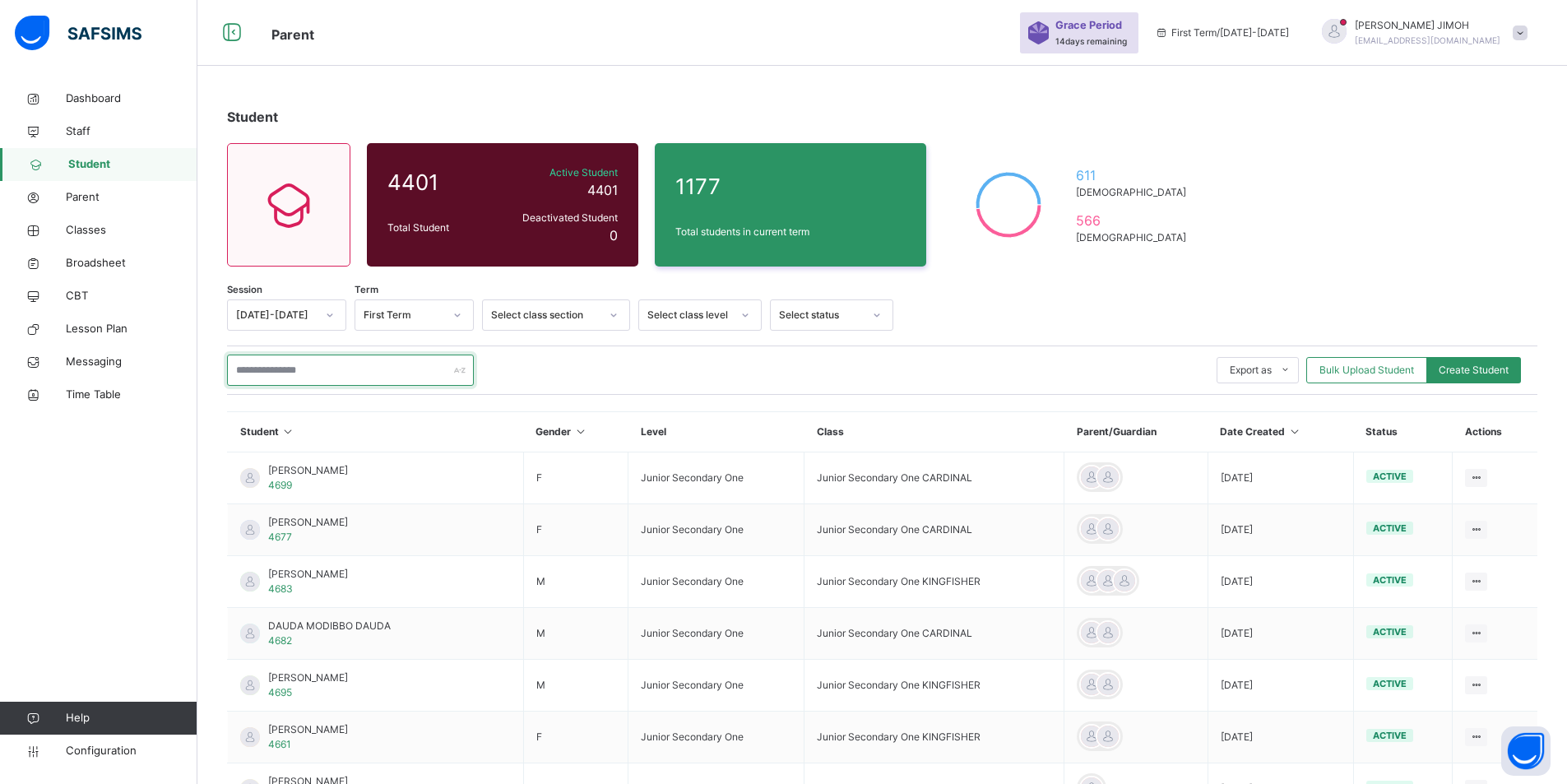
paste input "**********"
click at [354, 370] on input "**********" at bounding box center [350, 370] width 247 height 31
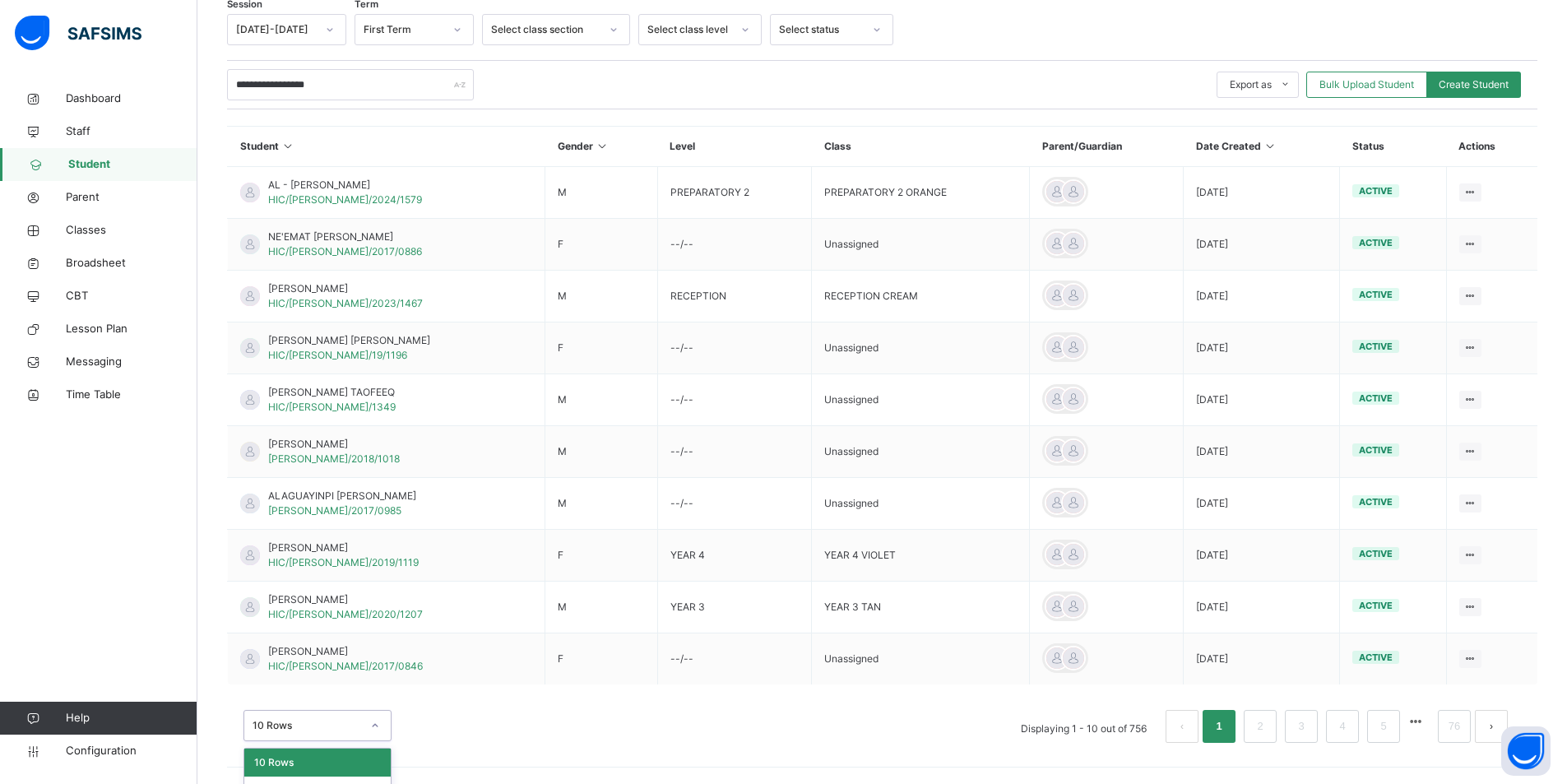
scroll to position [334, 0]
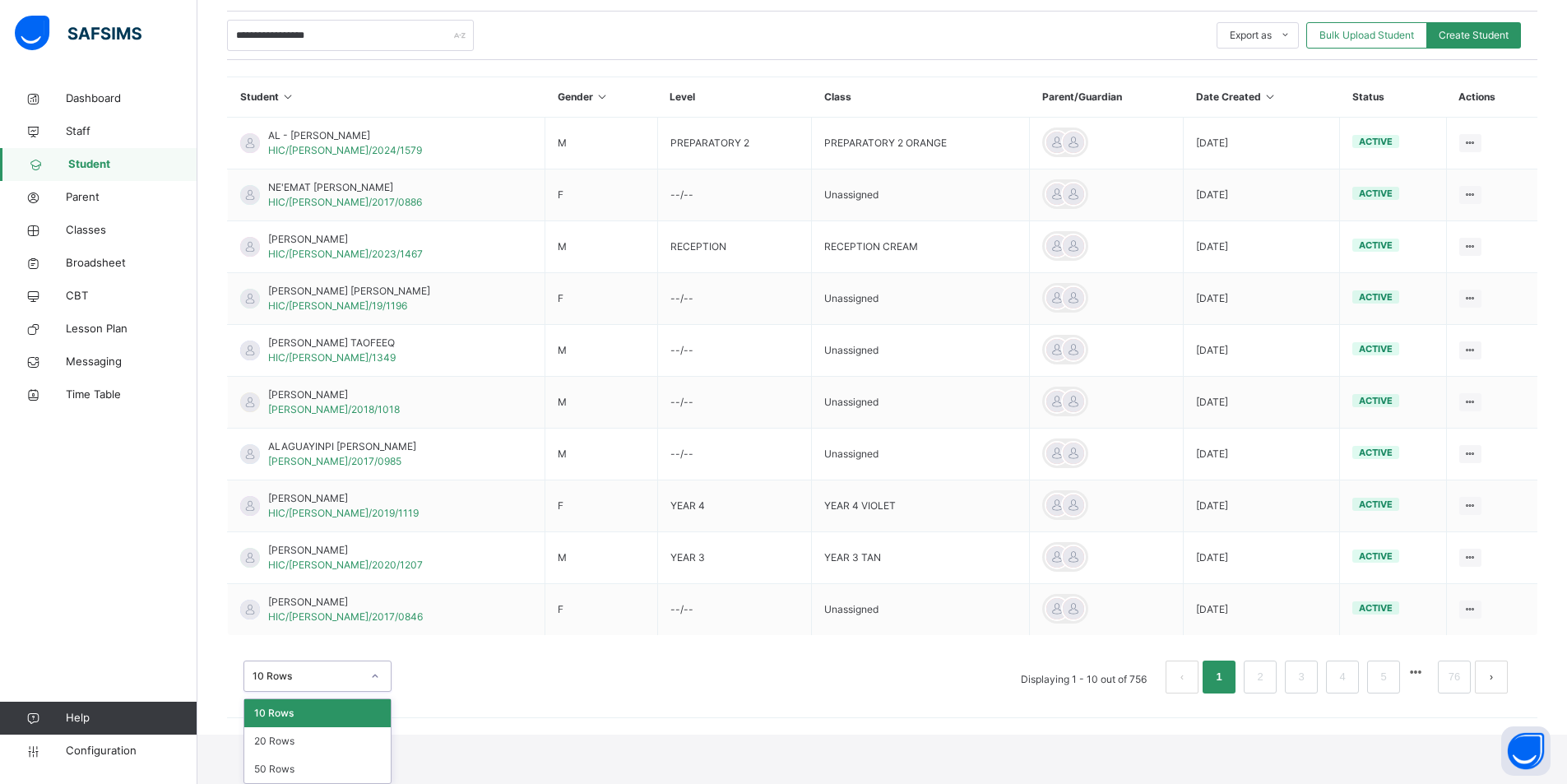
click at [371, 691] on div "option 10 Rows focused, 1 of 3. 3 results available. Use Up and Down to choose …" at bounding box center [317, 676] width 148 height 31
click at [284, 767] on div "50 Rows" at bounding box center [317, 769] width 146 height 28
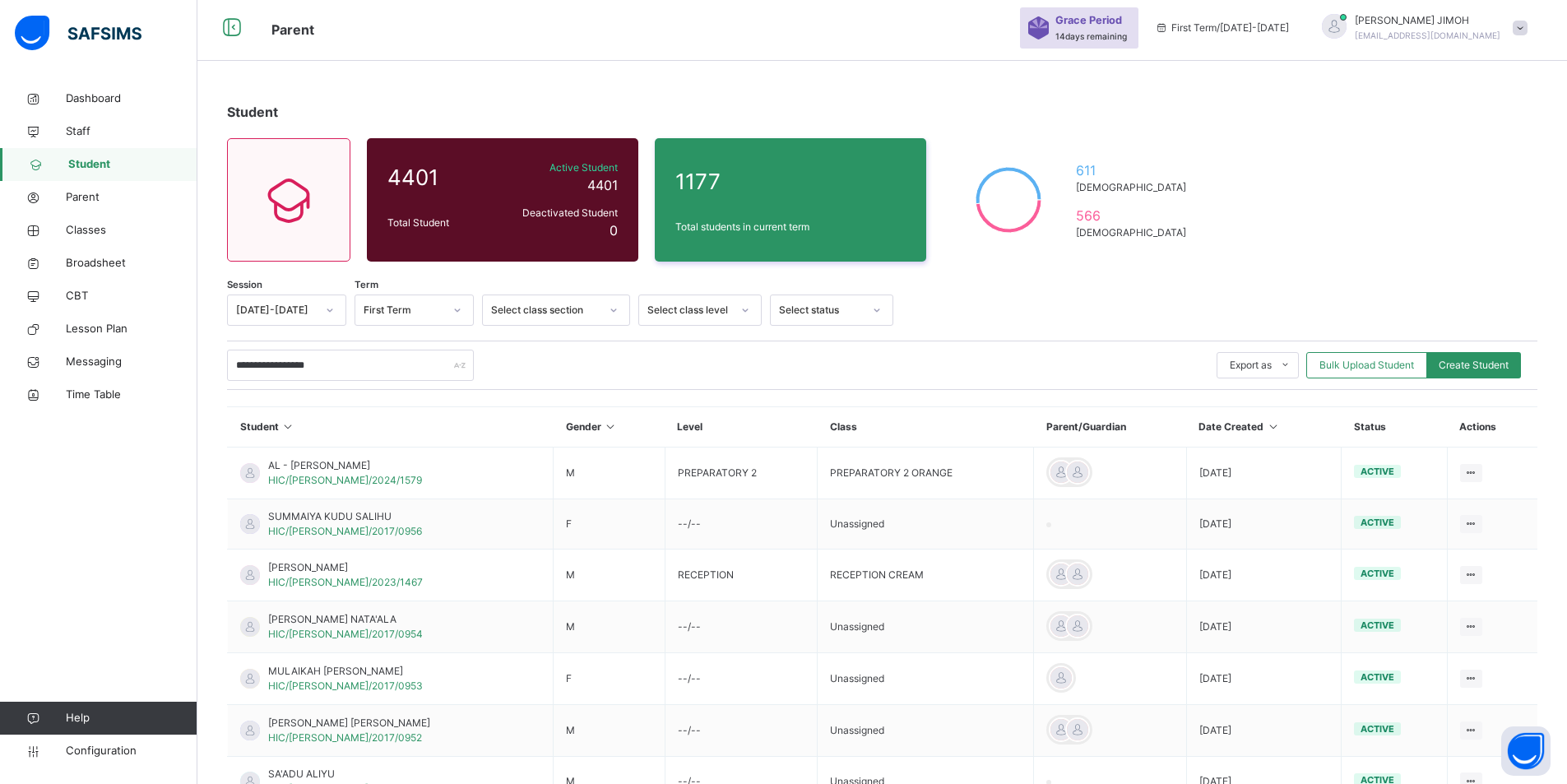
scroll to position [0, 0]
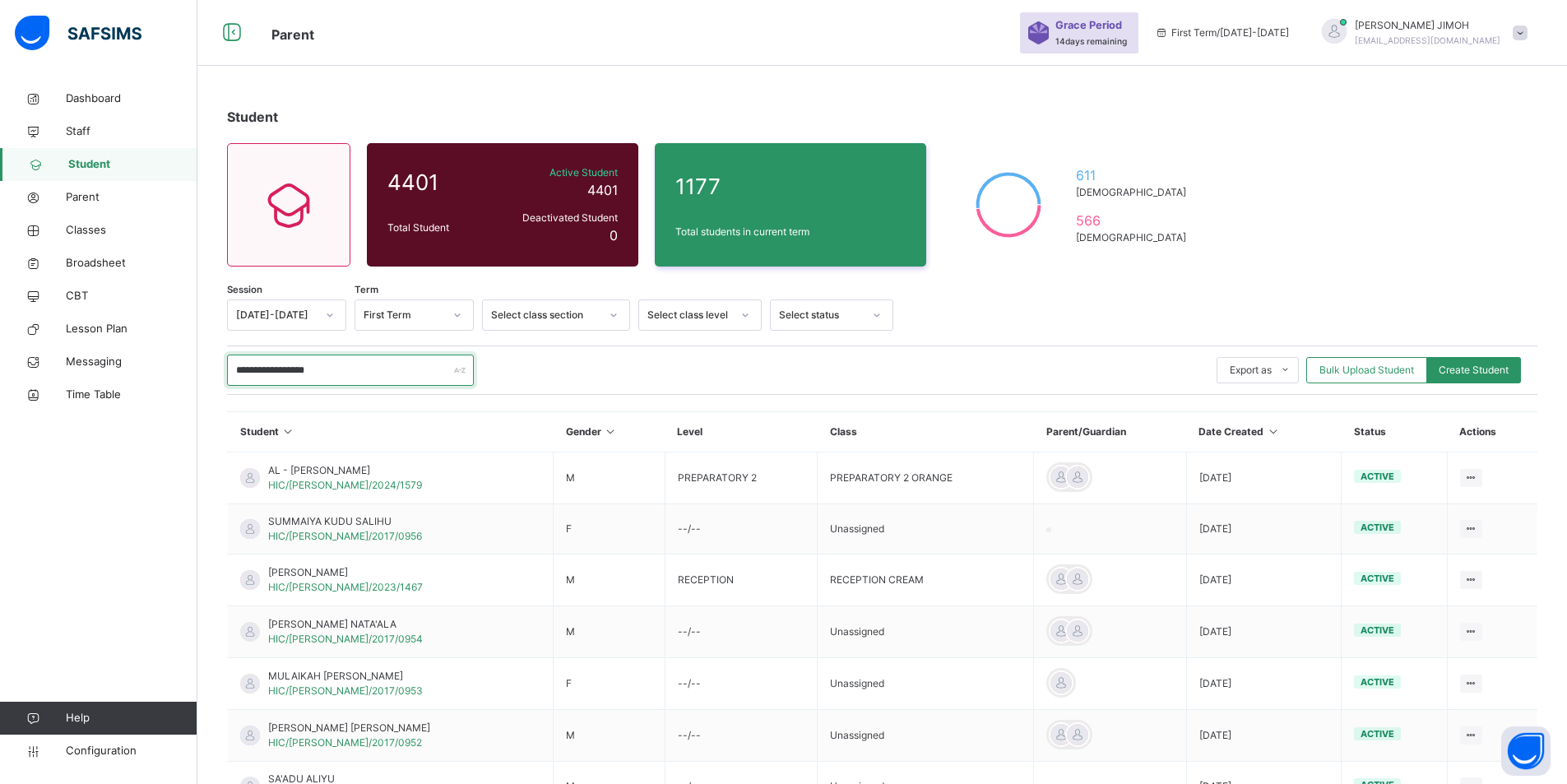
drag, startPoint x: 334, startPoint y: 368, endPoint x: 360, endPoint y: 368, distance: 26.0
click at [334, 367] on input "**********" at bounding box center [350, 370] width 247 height 31
type input "**********"
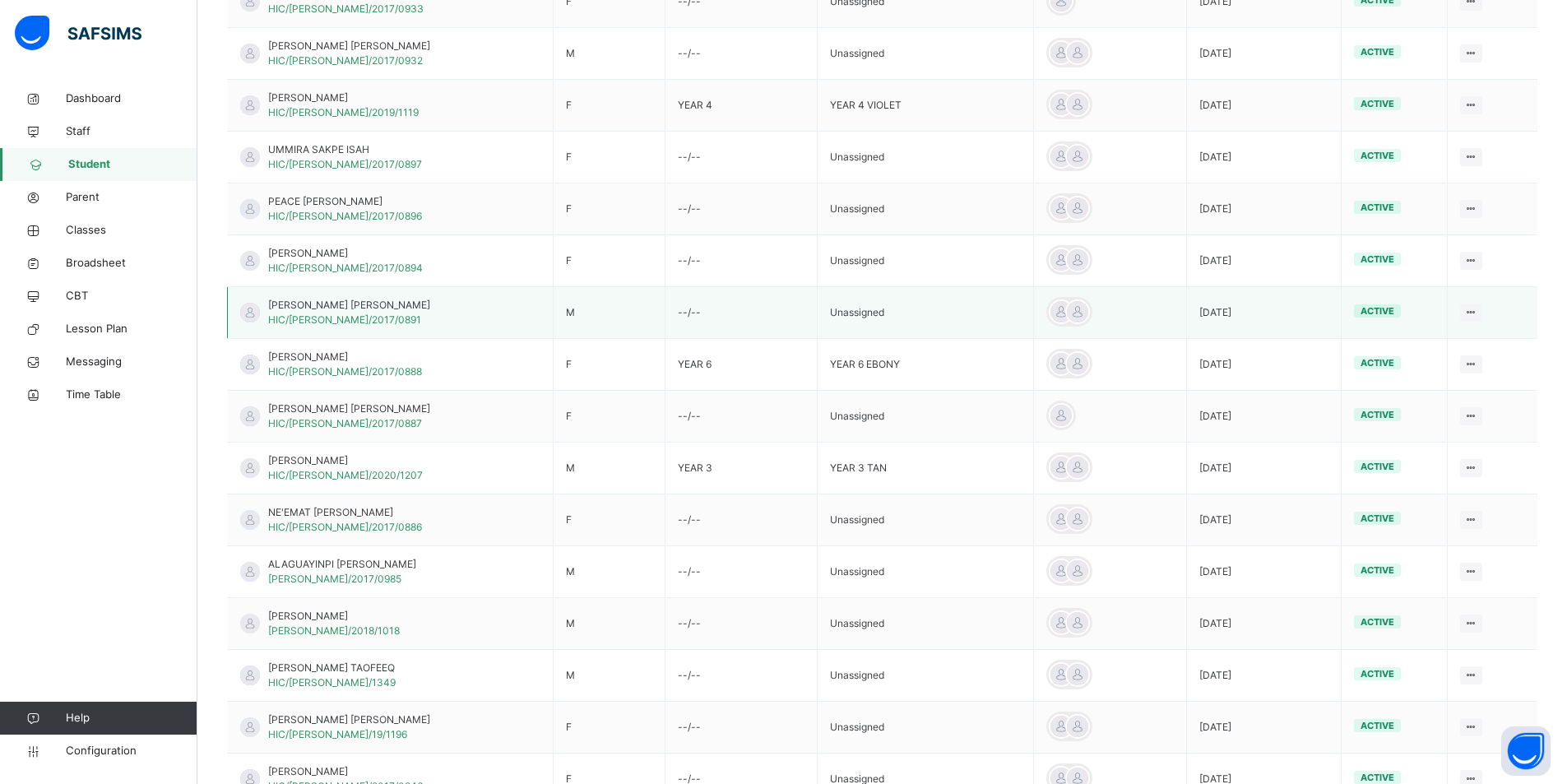
scroll to position [2107, 0]
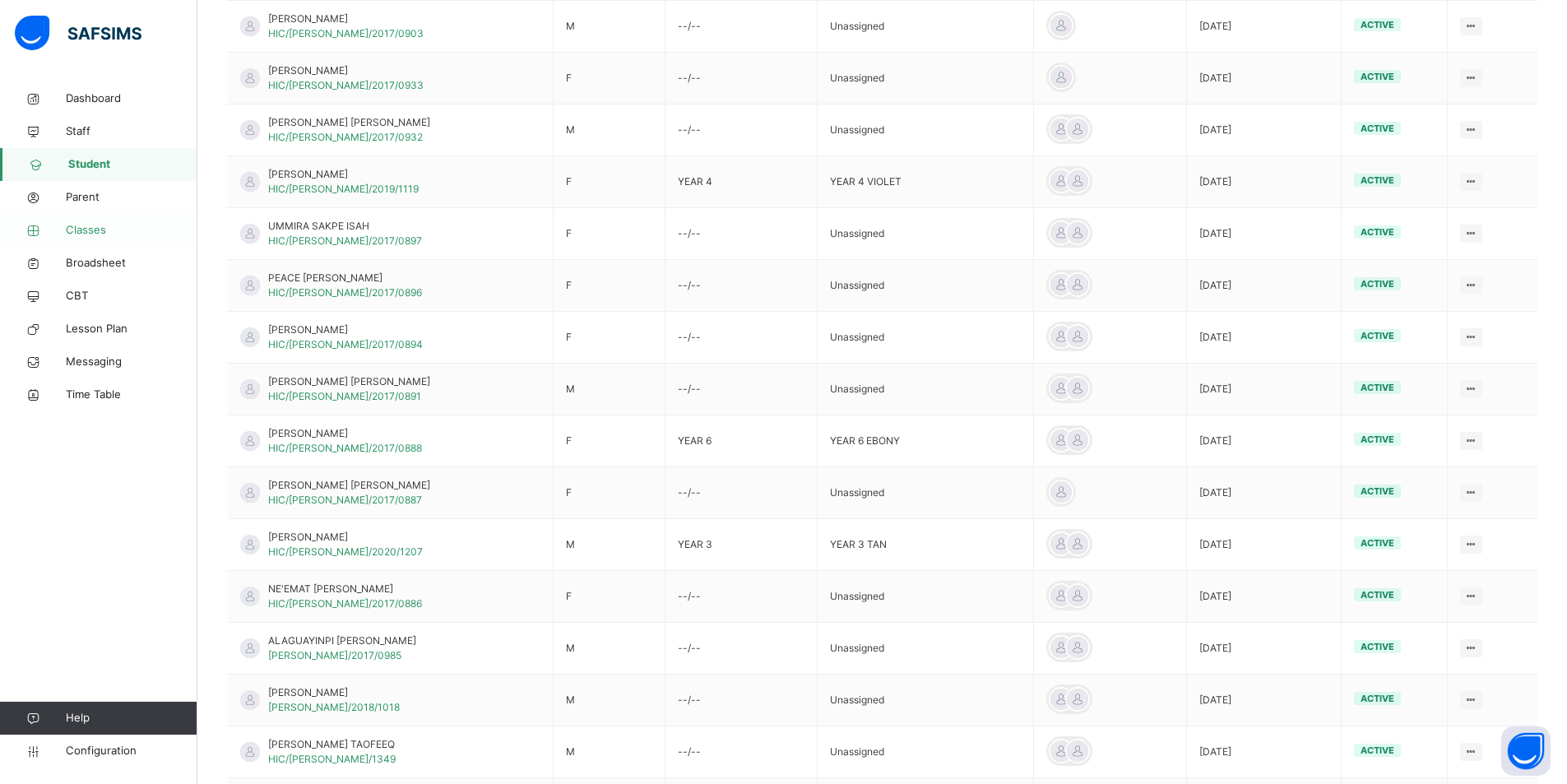
click at [92, 227] on span "Classes" at bounding box center [132, 230] width 132 height 16
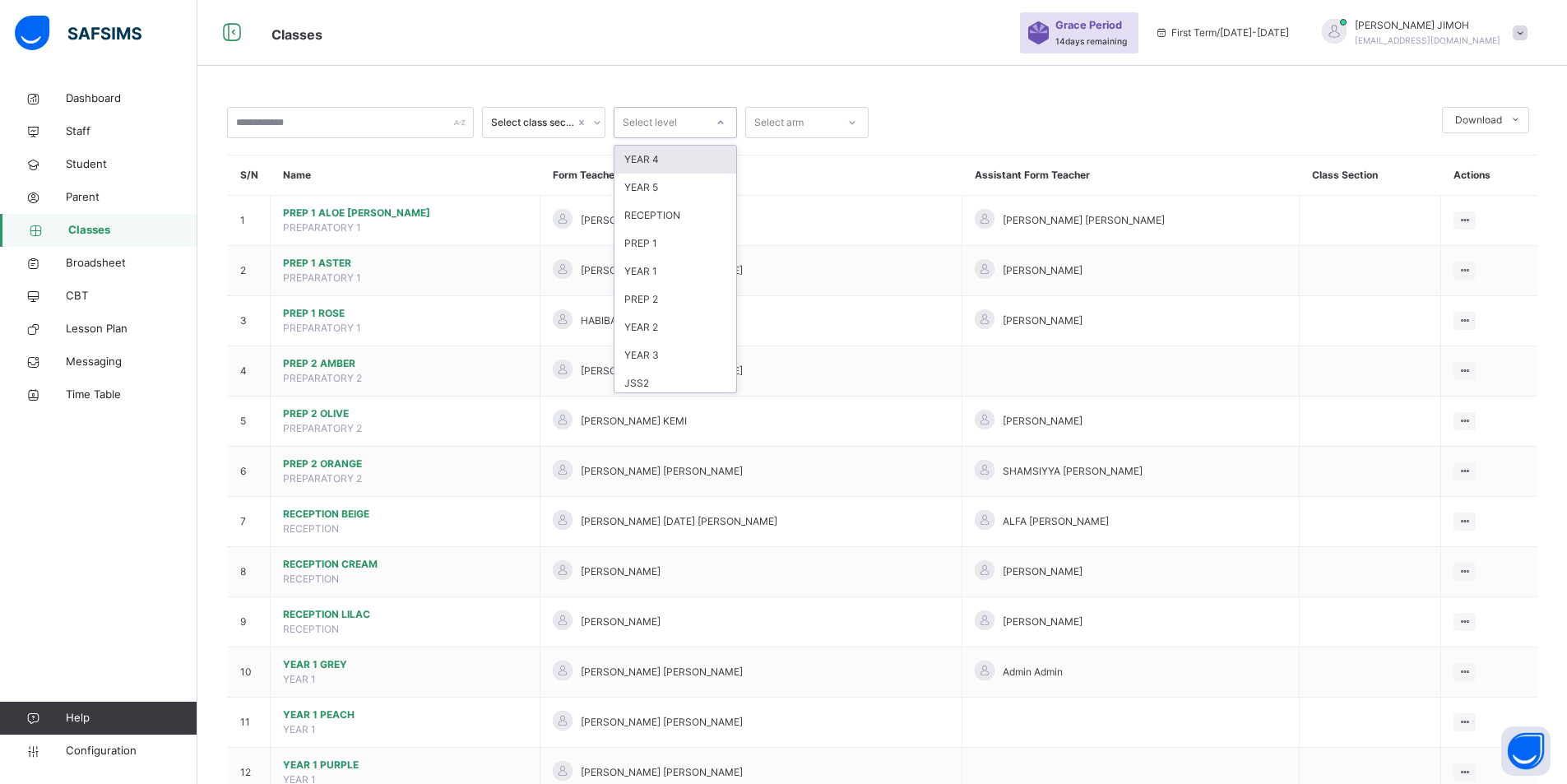
click at [724, 118] on icon at bounding box center [721, 122] width 10 height 16
click at [667, 321] on div "JSS1" at bounding box center [675, 327] width 122 height 28
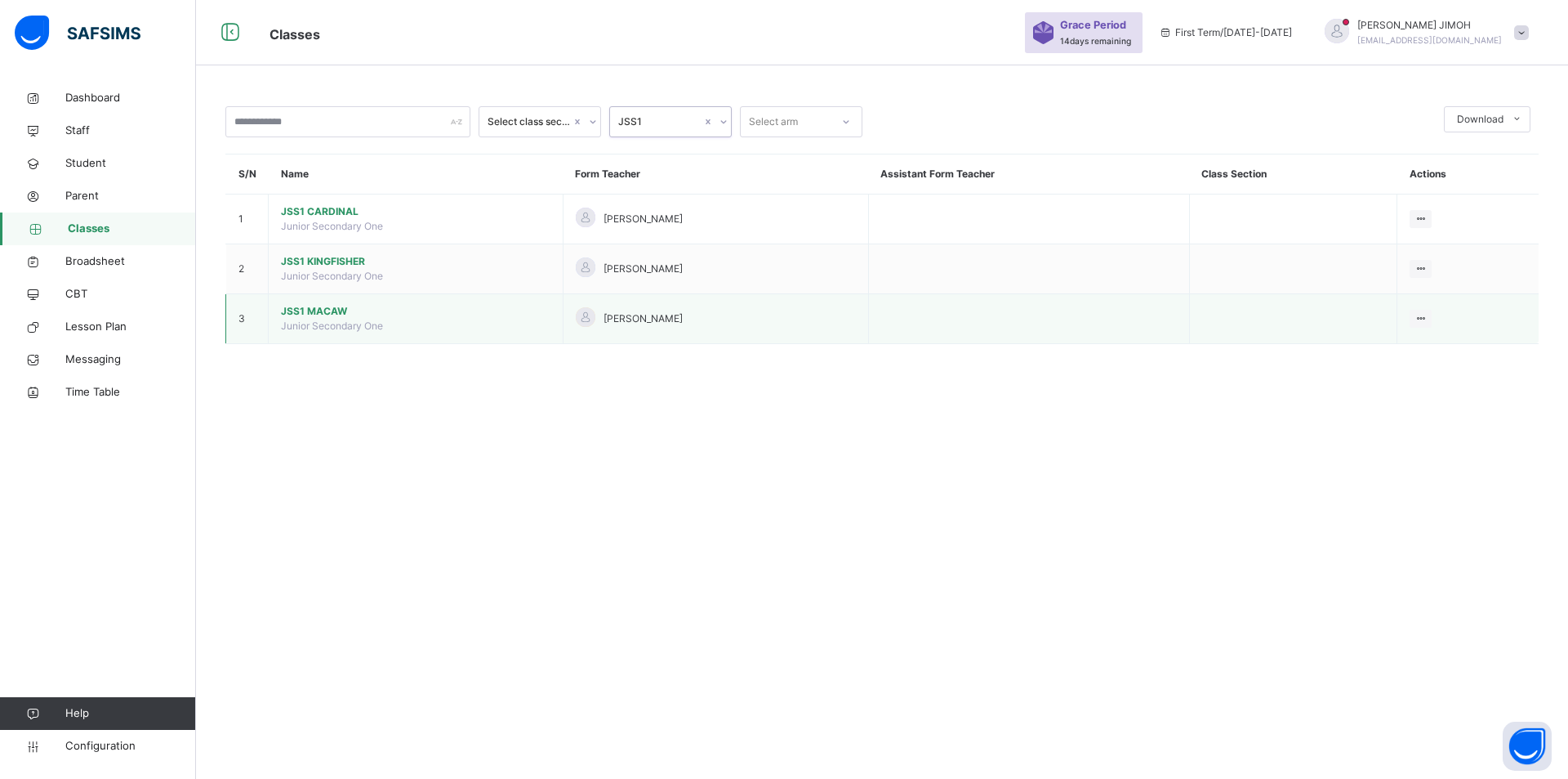
click at [323, 311] on span "JSS1 MACAW" at bounding box center [416, 310] width 270 height 14
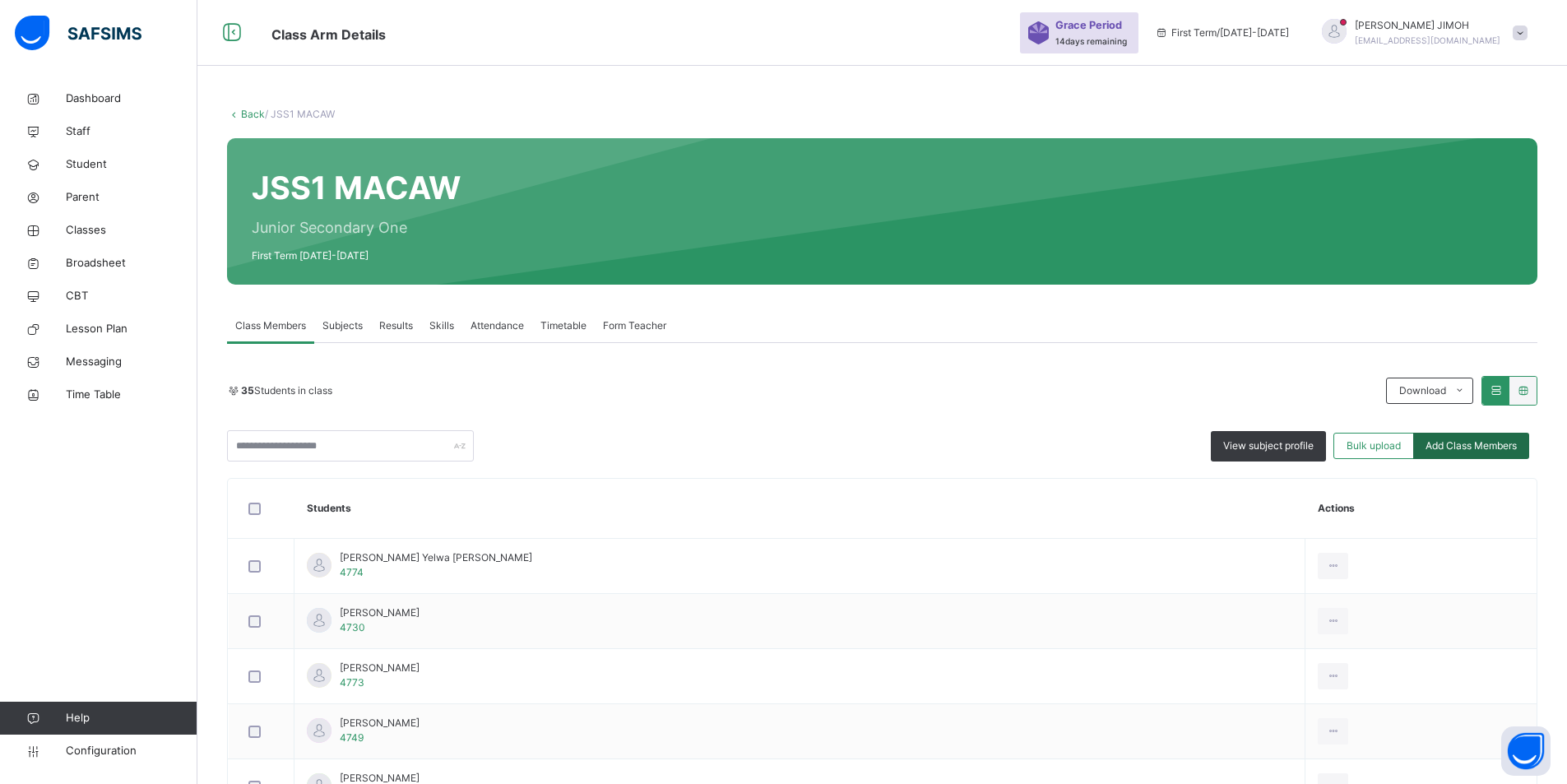
click at [1485, 443] on span "Add Class Members" at bounding box center [1471, 445] width 91 height 15
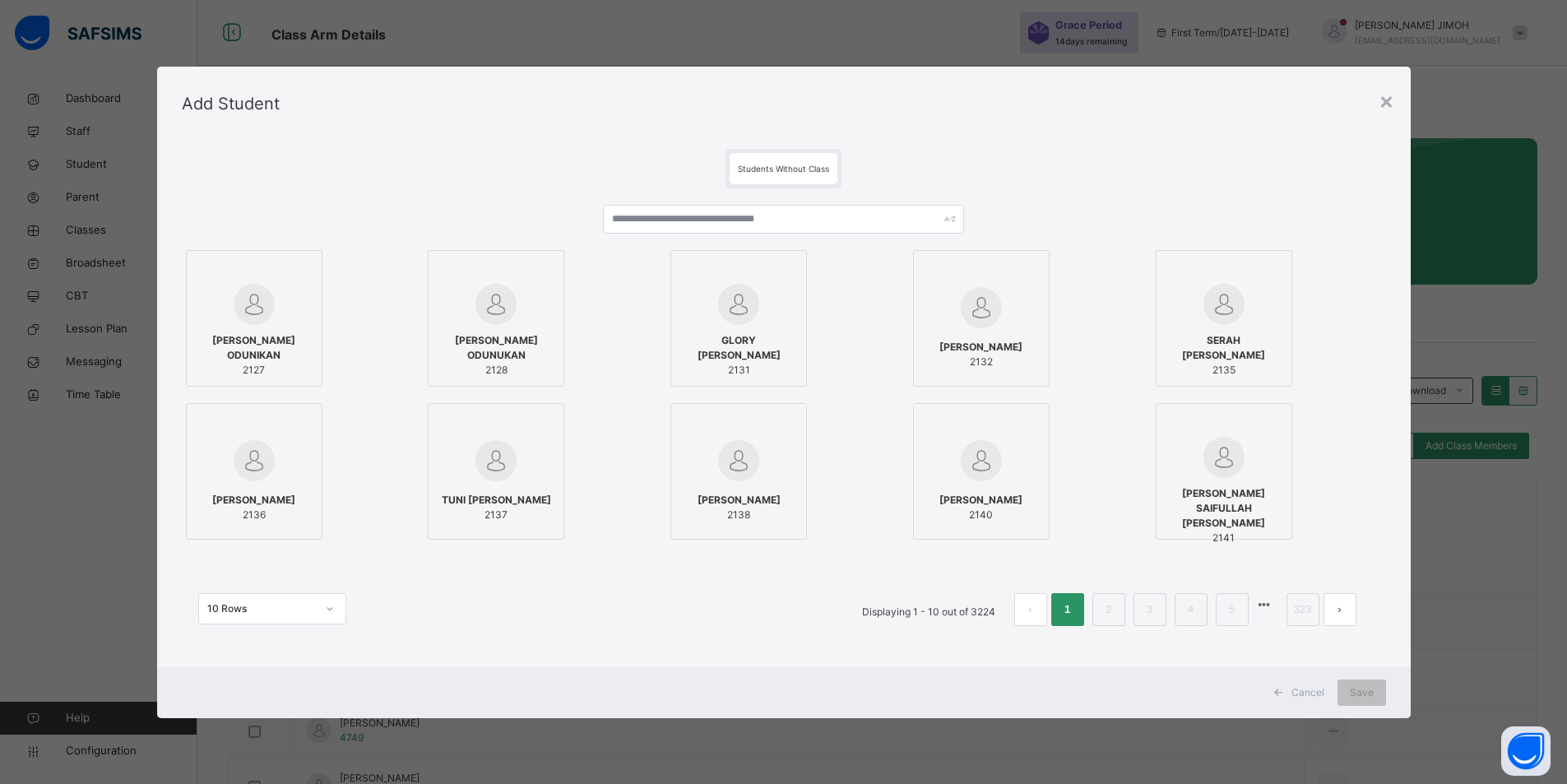
click at [643, 256] on div "REBECCAH AYODELE ODUNUKAN 2128" at bounding box center [541, 318] width 226 height 136
click at [641, 218] on input "text" at bounding box center [790, 219] width 365 height 29
paste input "**********"
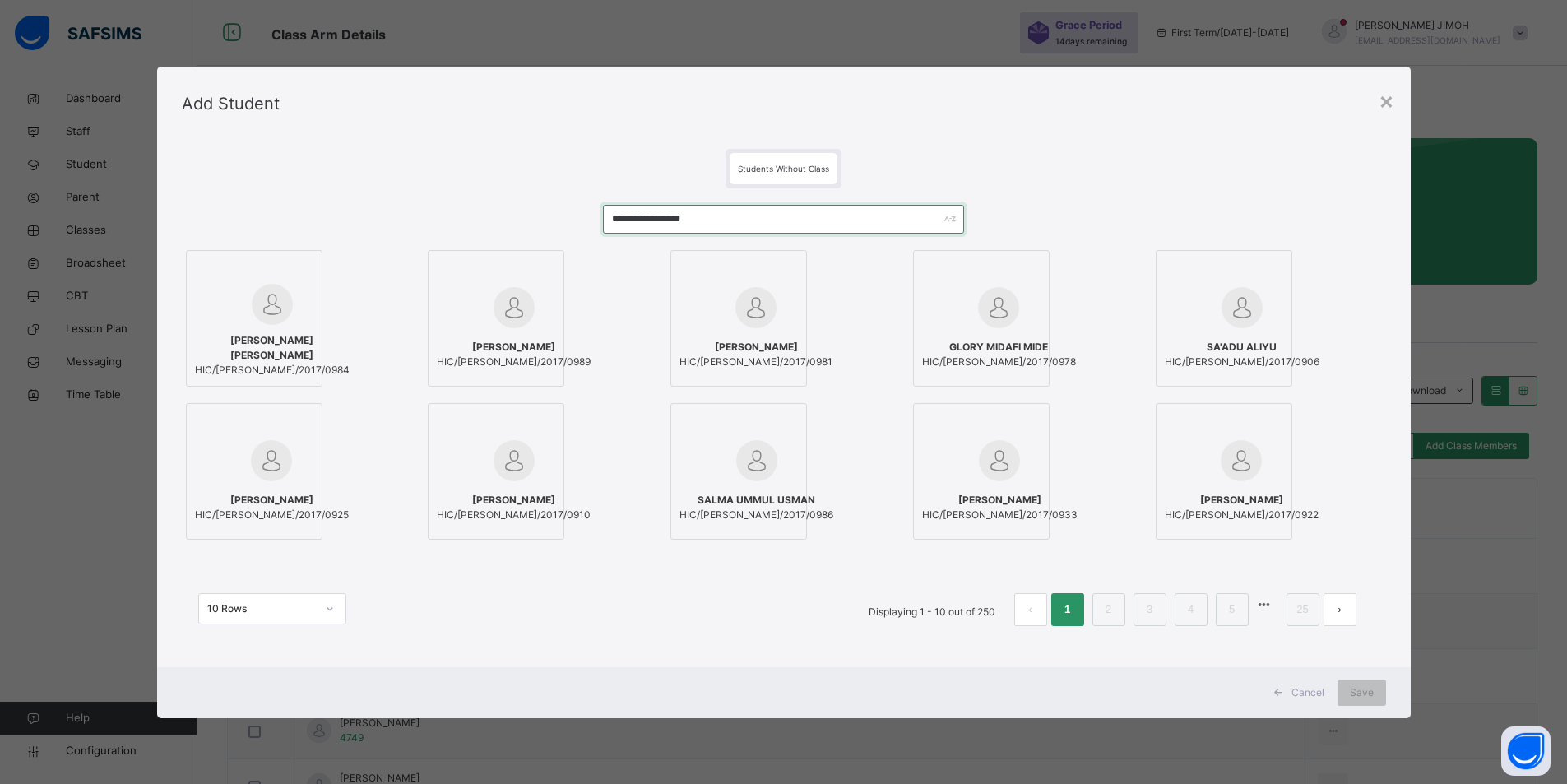
type input "**********"
click at [285, 334] on span "MARYAM ALIYU BARAYA" at bounding box center [273, 347] width 155 height 30
drag, startPoint x: 1372, startPoint y: 688, endPoint x: 1362, endPoint y: 684, distance: 10.8
click at [1372, 687] on span "Save" at bounding box center [1373, 691] width 24 height 15
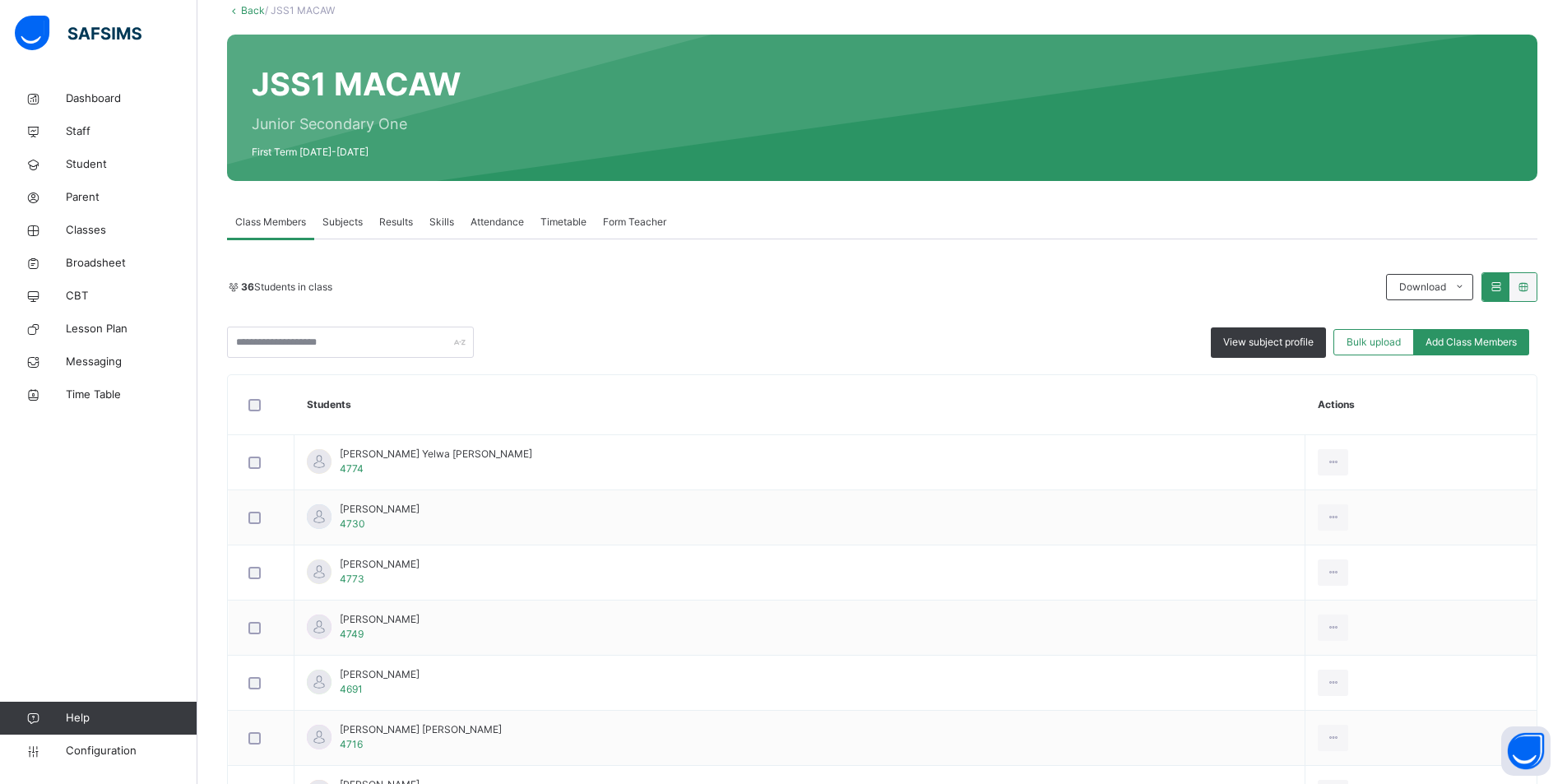
scroll to position [102, 0]
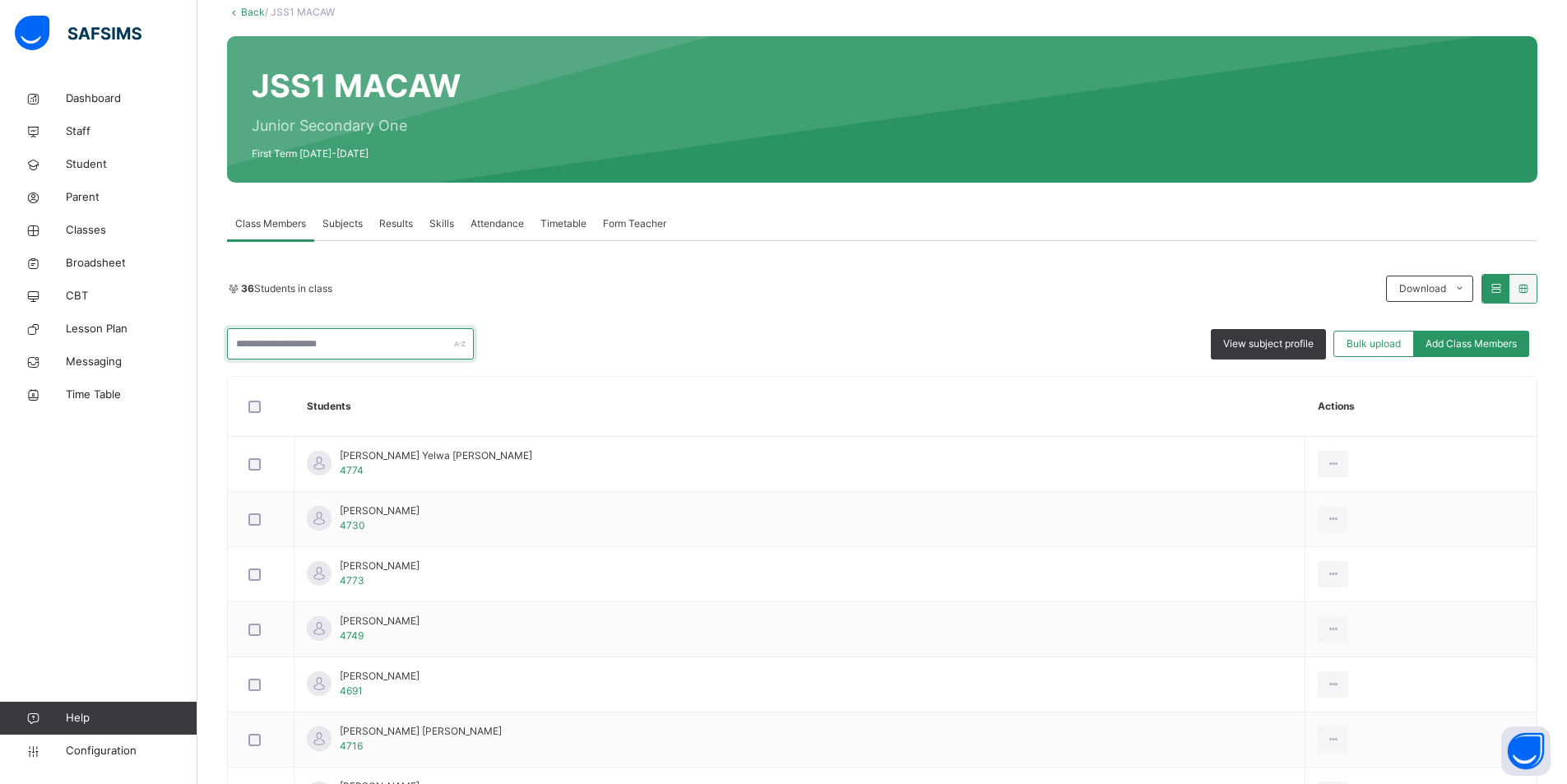
click at [261, 340] on input "text" at bounding box center [350, 343] width 247 height 31
click at [253, 11] on link "Back" at bounding box center [252, 12] width 24 height 13
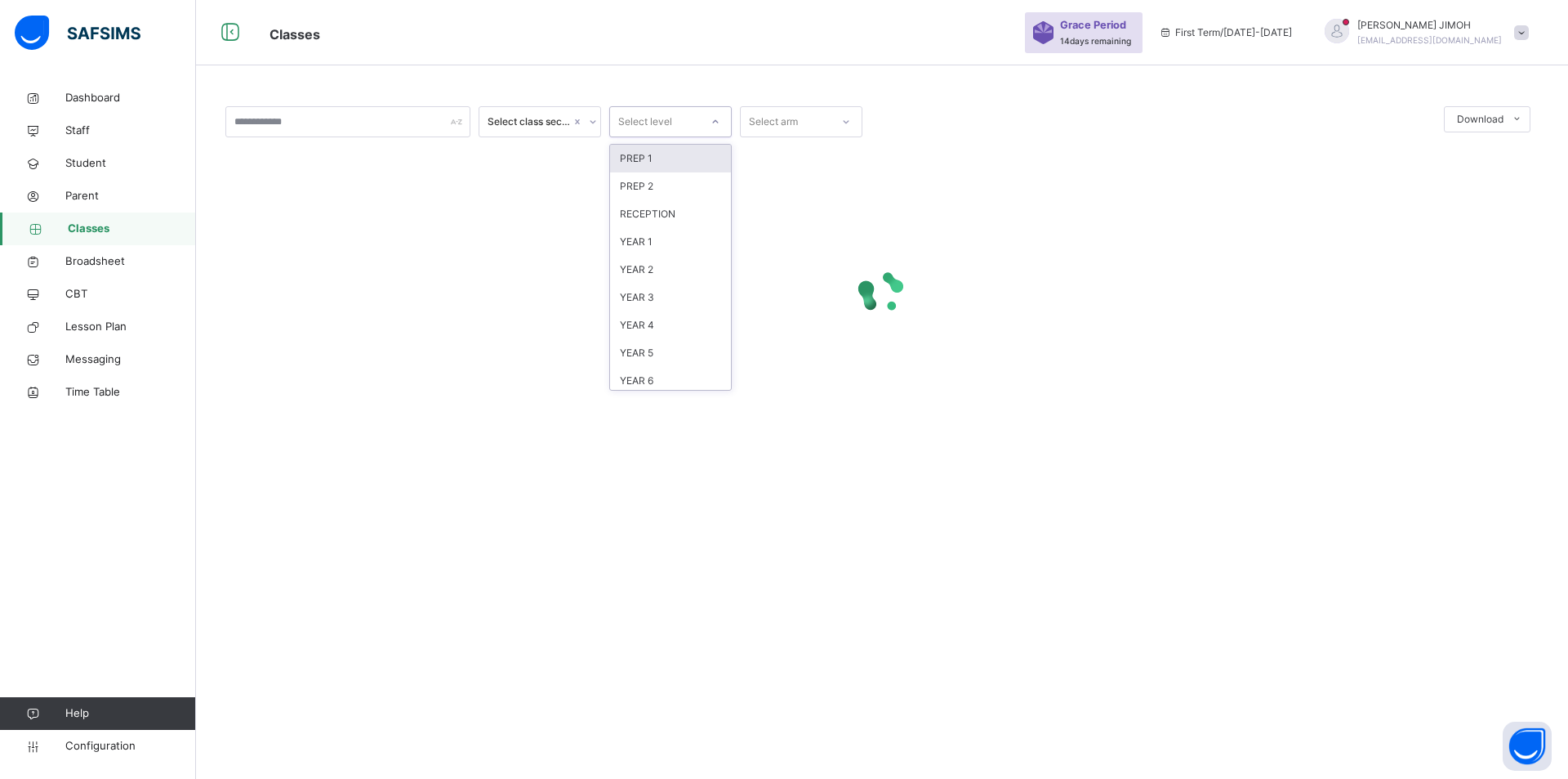
click at [713, 118] on icon at bounding box center [715, 121] width 10 height 16
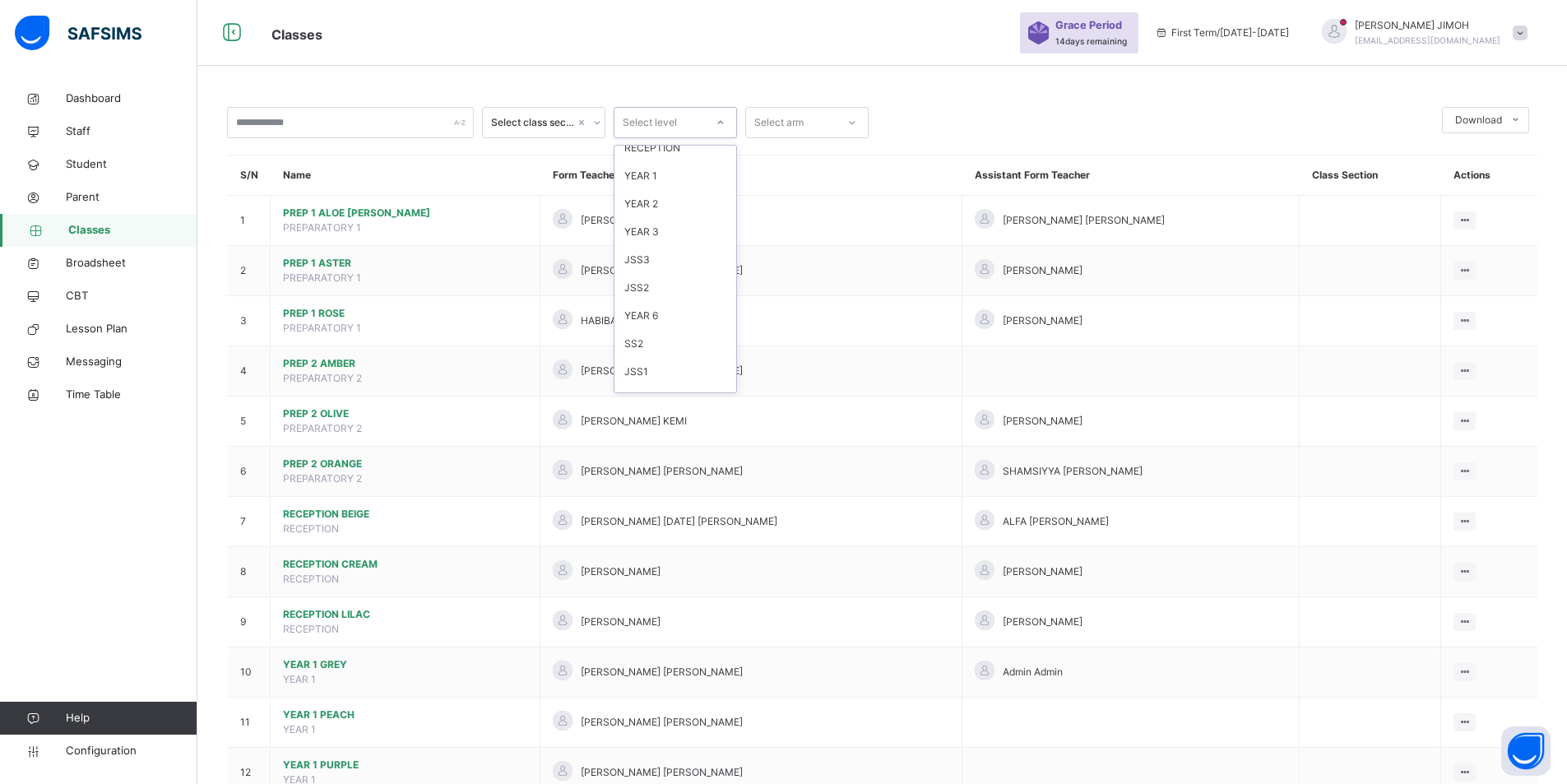
scroll to position [173, 0]
click at [653, 320] on div "JSS1" at bounding box center [675, 322] width 122 height 28
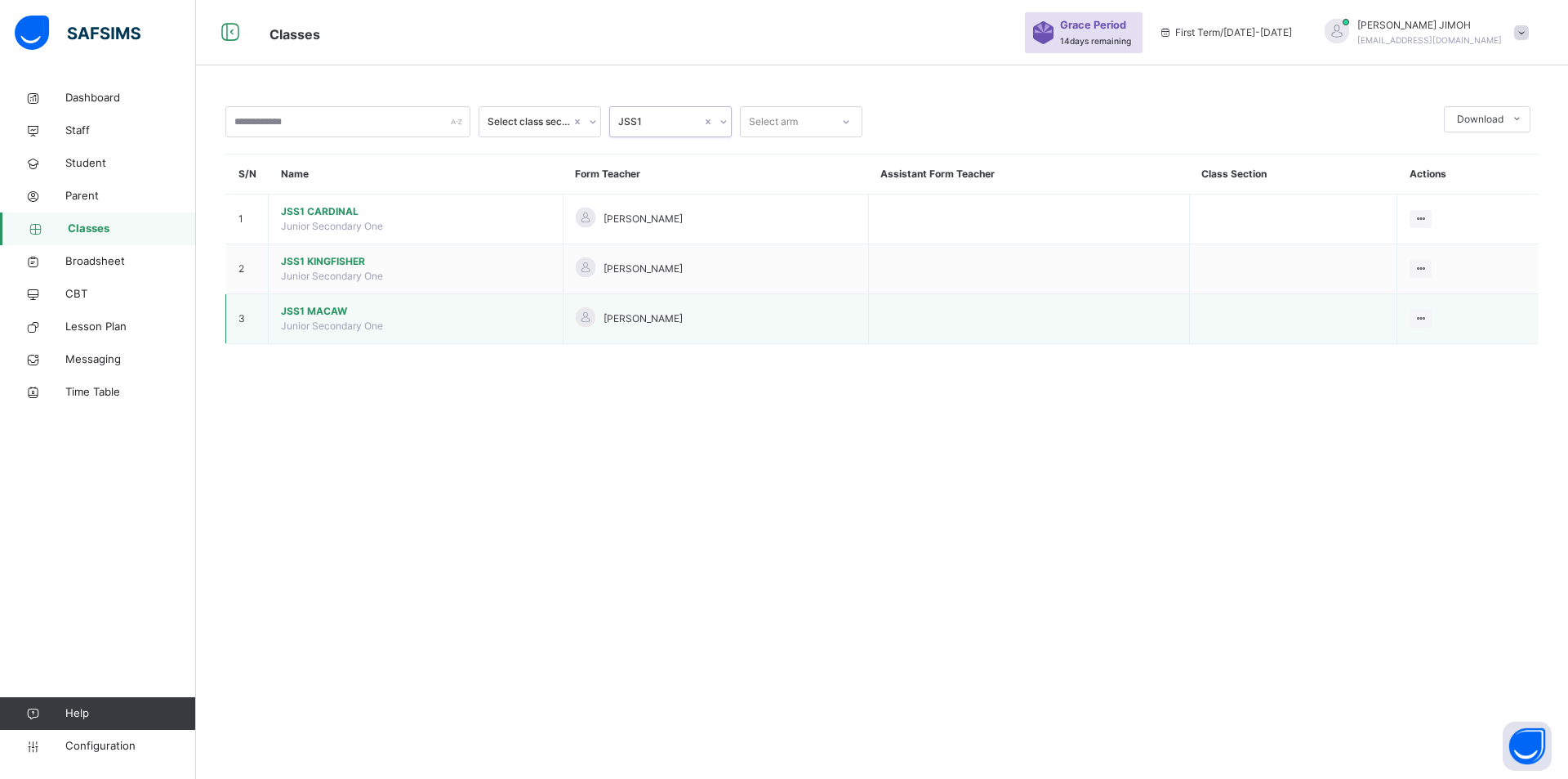
click at [315, 309] on span "JSS1 MACAW" at bounding box center [416, 310] width 270 height 14
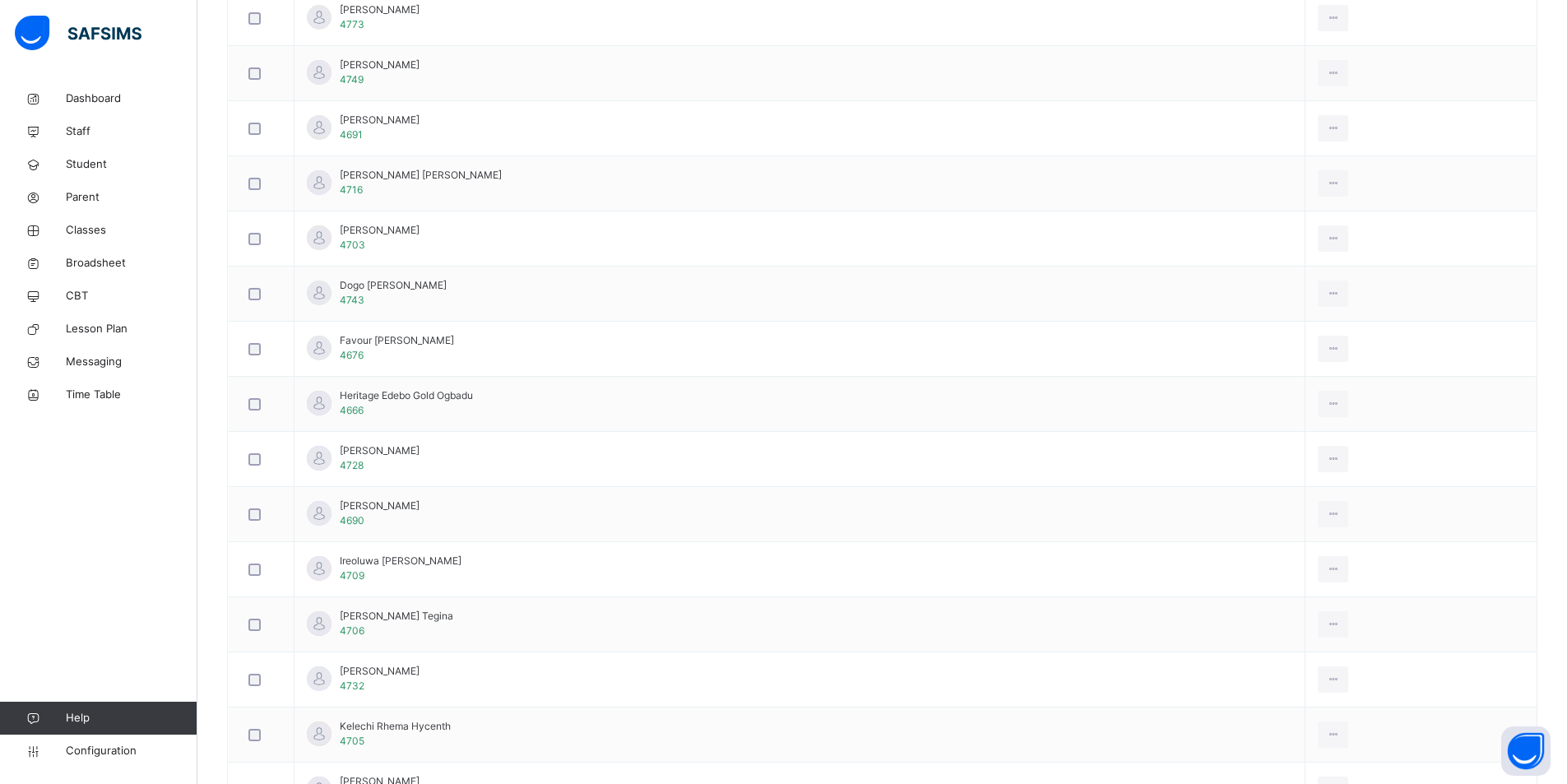
scroll to position [987, 0]
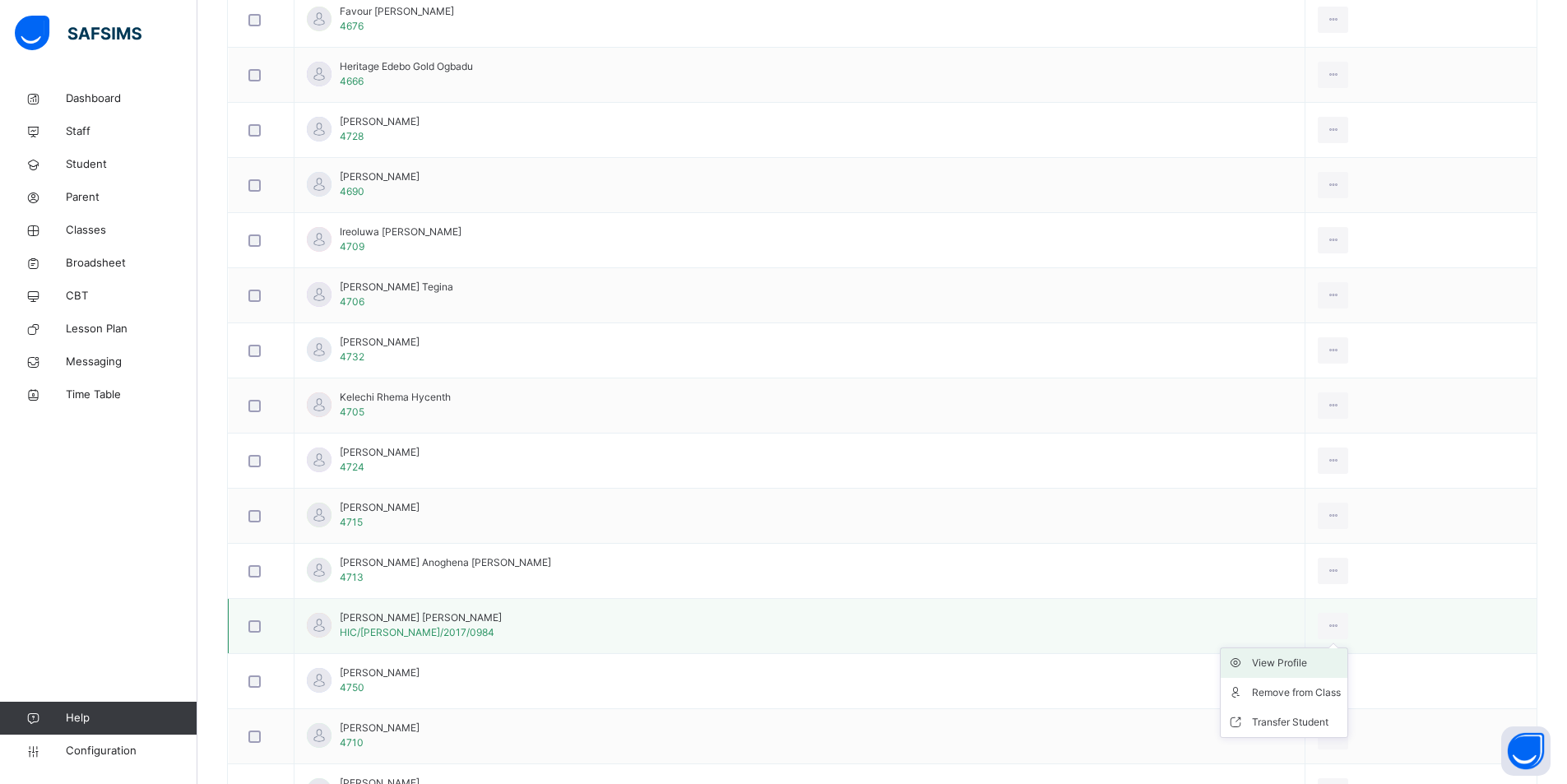
click at [1253, 663] on div "View Profile" at bounding box center [1297, 662] width 89 height 16
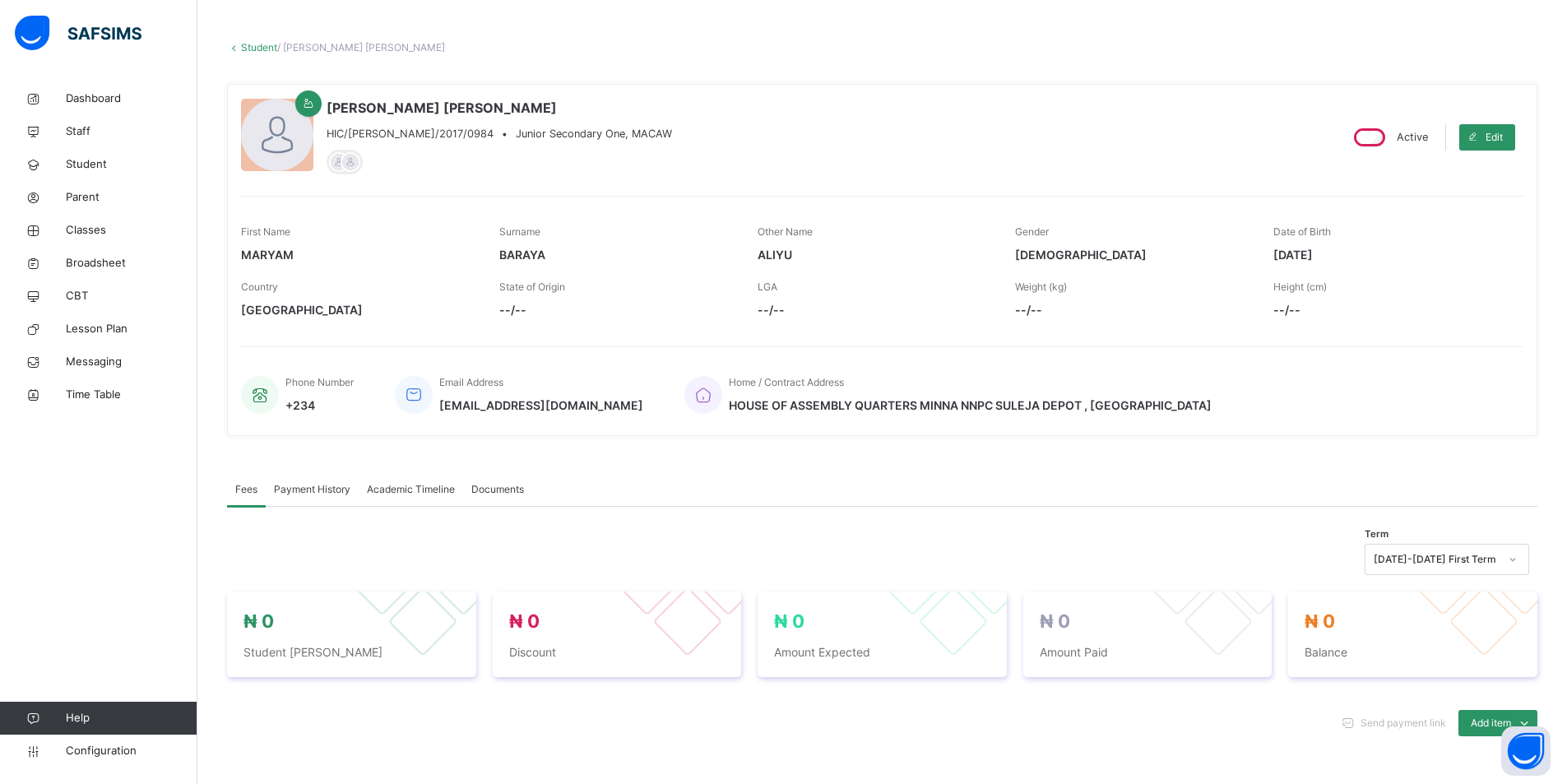
scroll to position [53, 0]
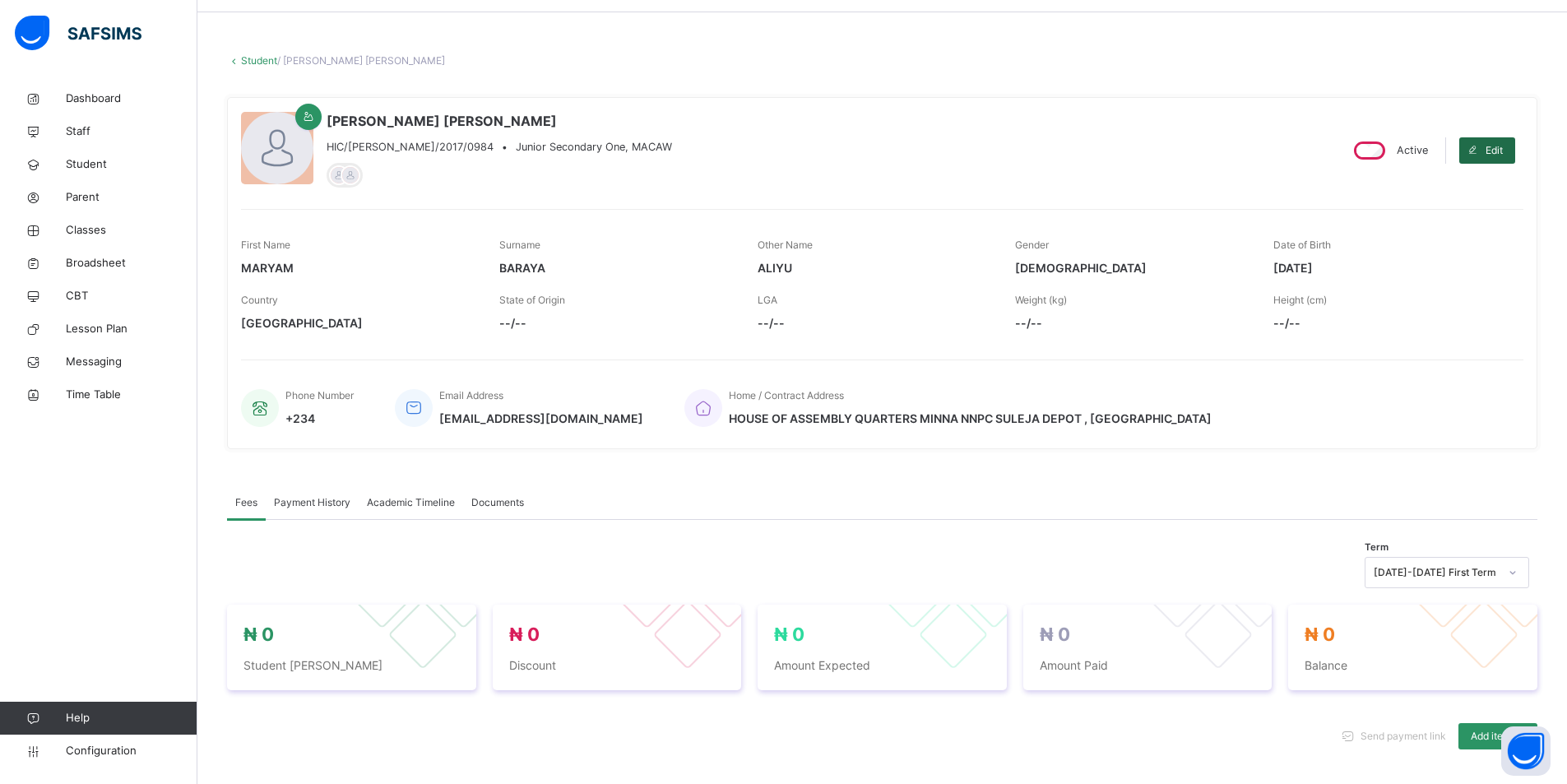
click at [1503, 148] on span "Edit" at bounding box center [1494, 150] width 17 height 15
select select "**"
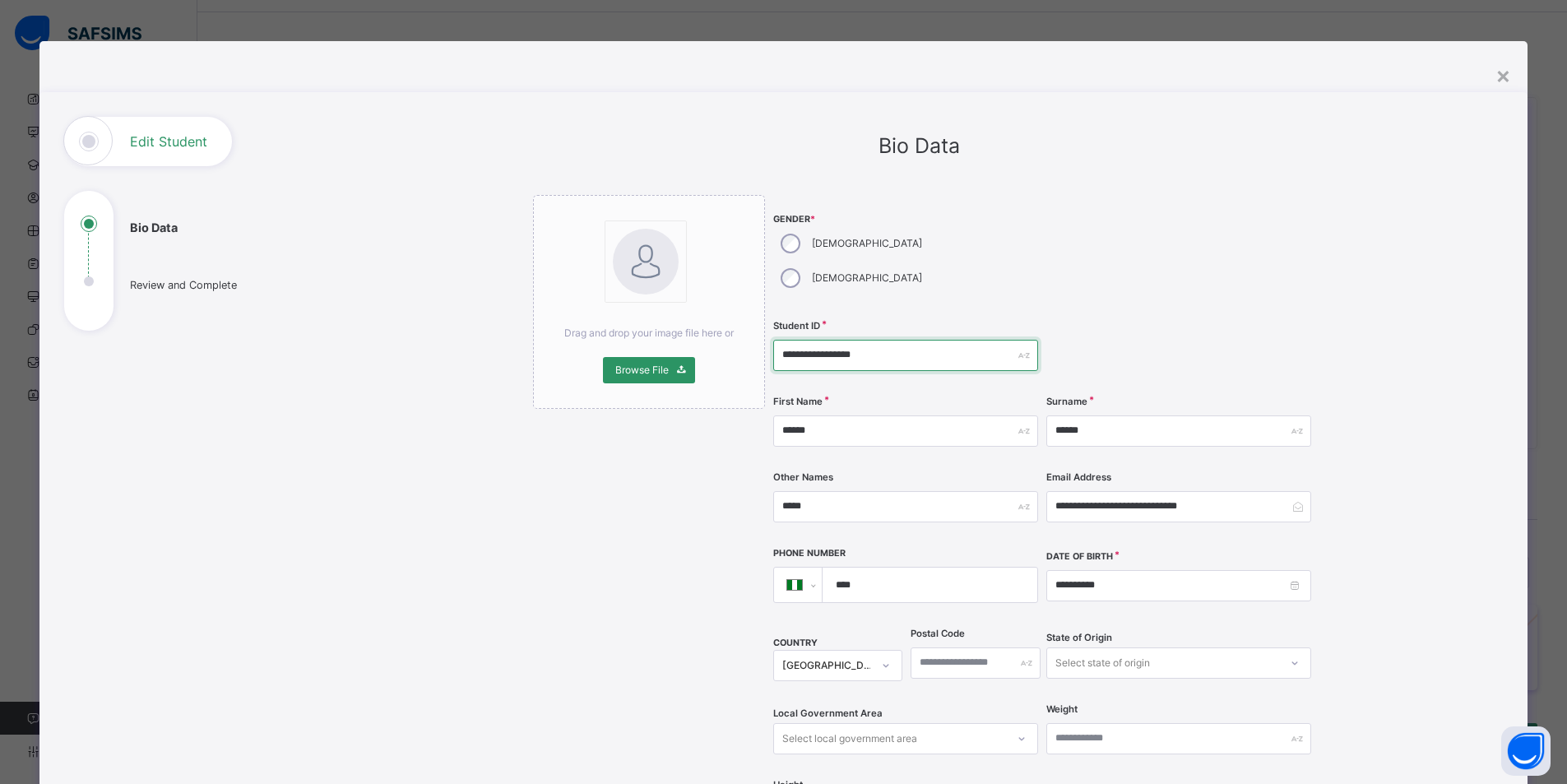
drag, startPoint x: 886, startPoint y: 318, endPoint x: 676, endPoint y: 319, distance: 210.0
click at [676, 319] on div "**********" at bounding box center [919, 668] width 773 height 946
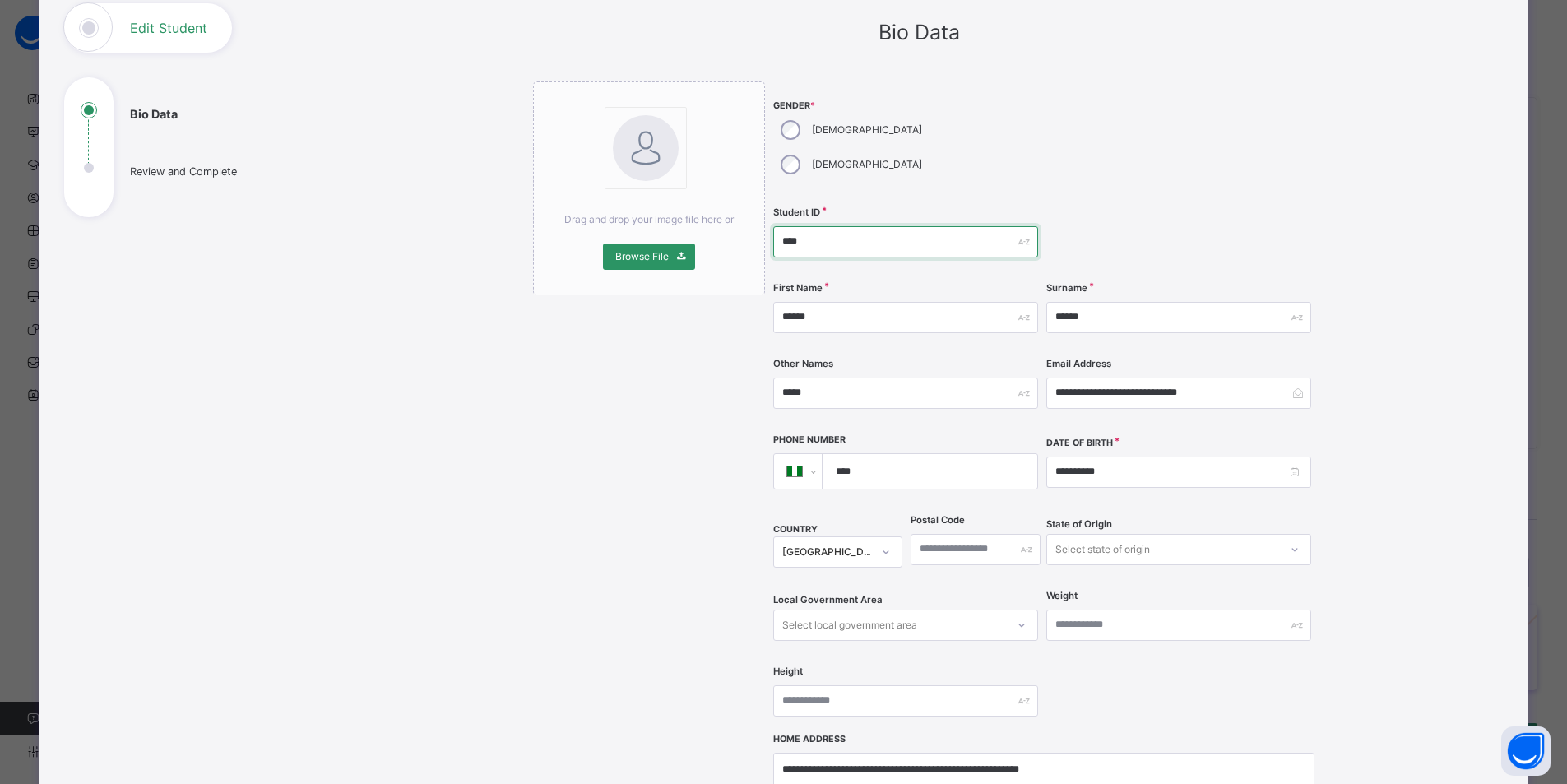
scroll to position [164, 0]
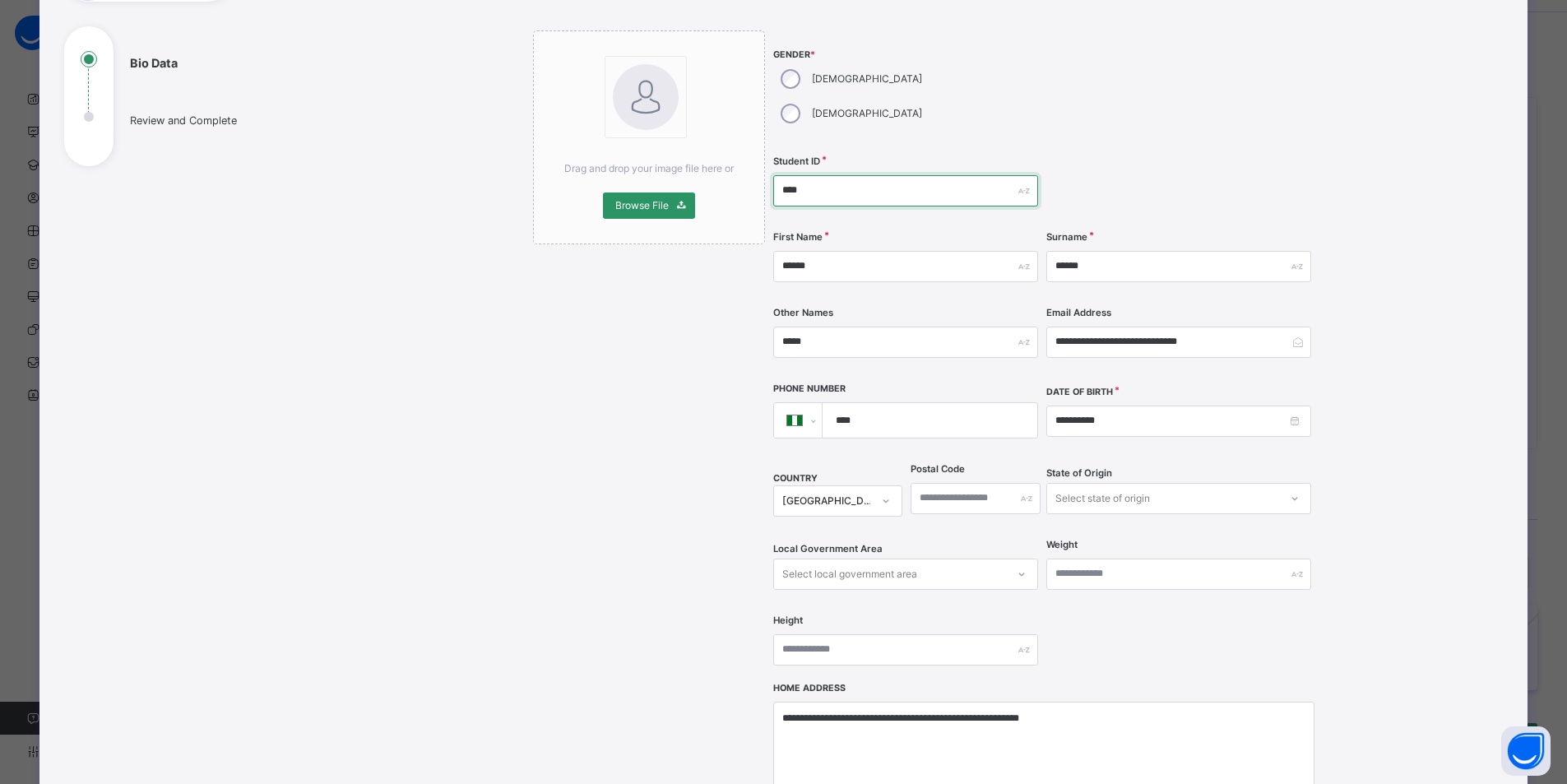
type input "****"
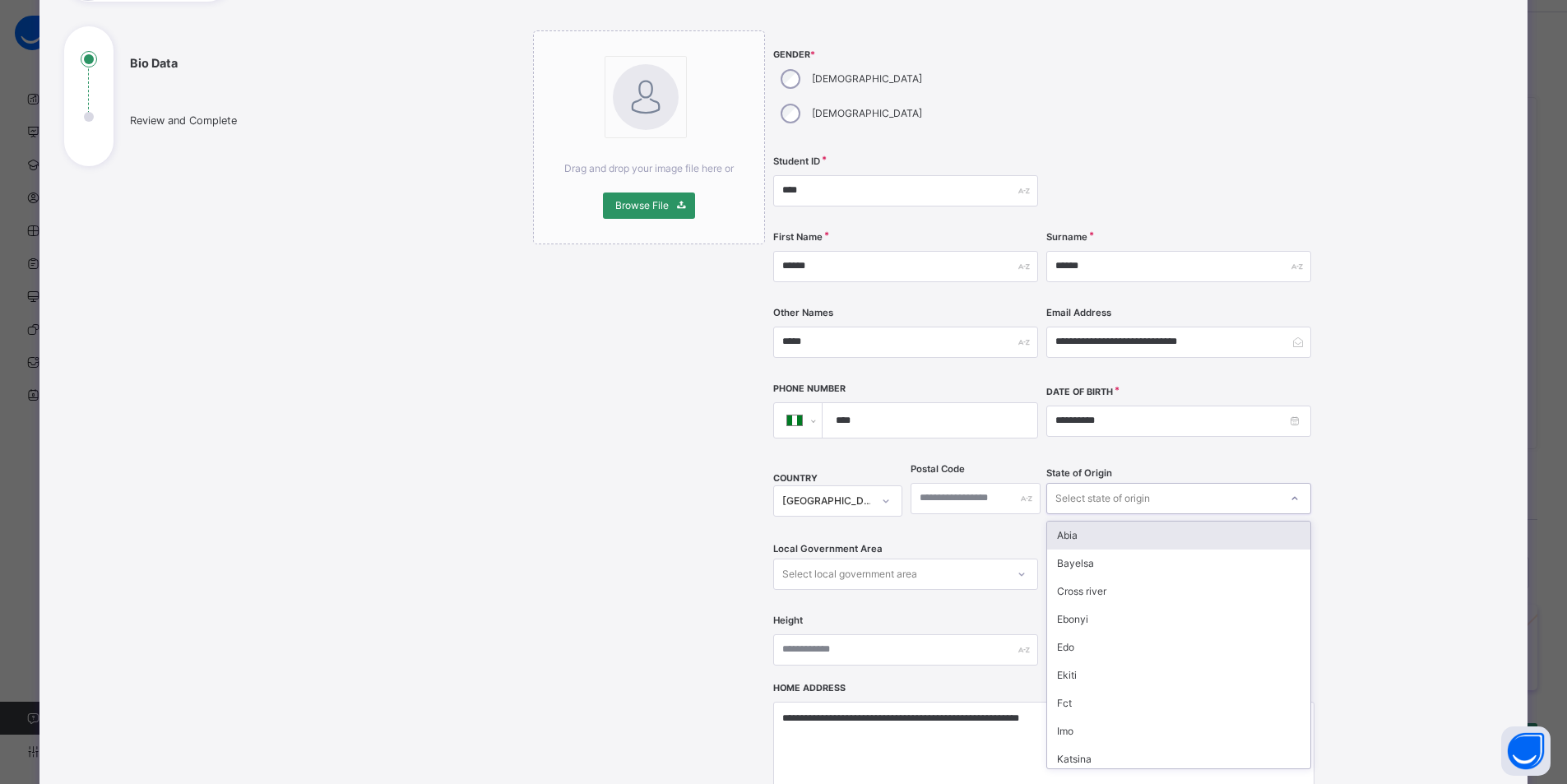
click at [1090, 482] on div "Select state of origin" at bounding box center [1103, 498] width 95 height 31
type input "**"
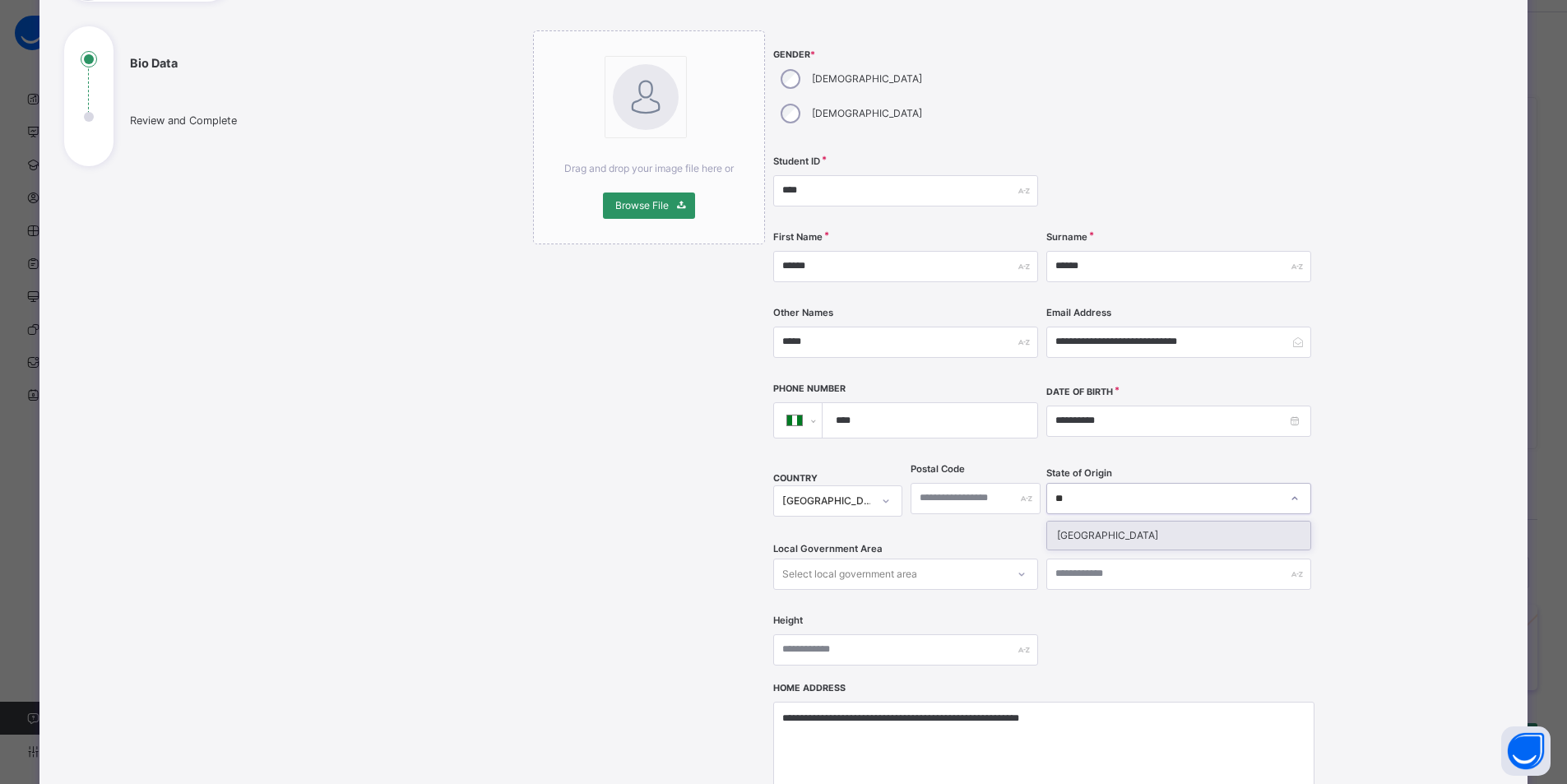
click at [1105, 521] on div "Niger" at bounding box center [1179, 535] width 263 height 28
click at [1094, 491] on div "Niger" at bounding box center [1168, 498] width 225 height 15
type input "***"
click at [1095, 521] on div "Gombe" at bounding box center [1179, 535] width 263 height 28
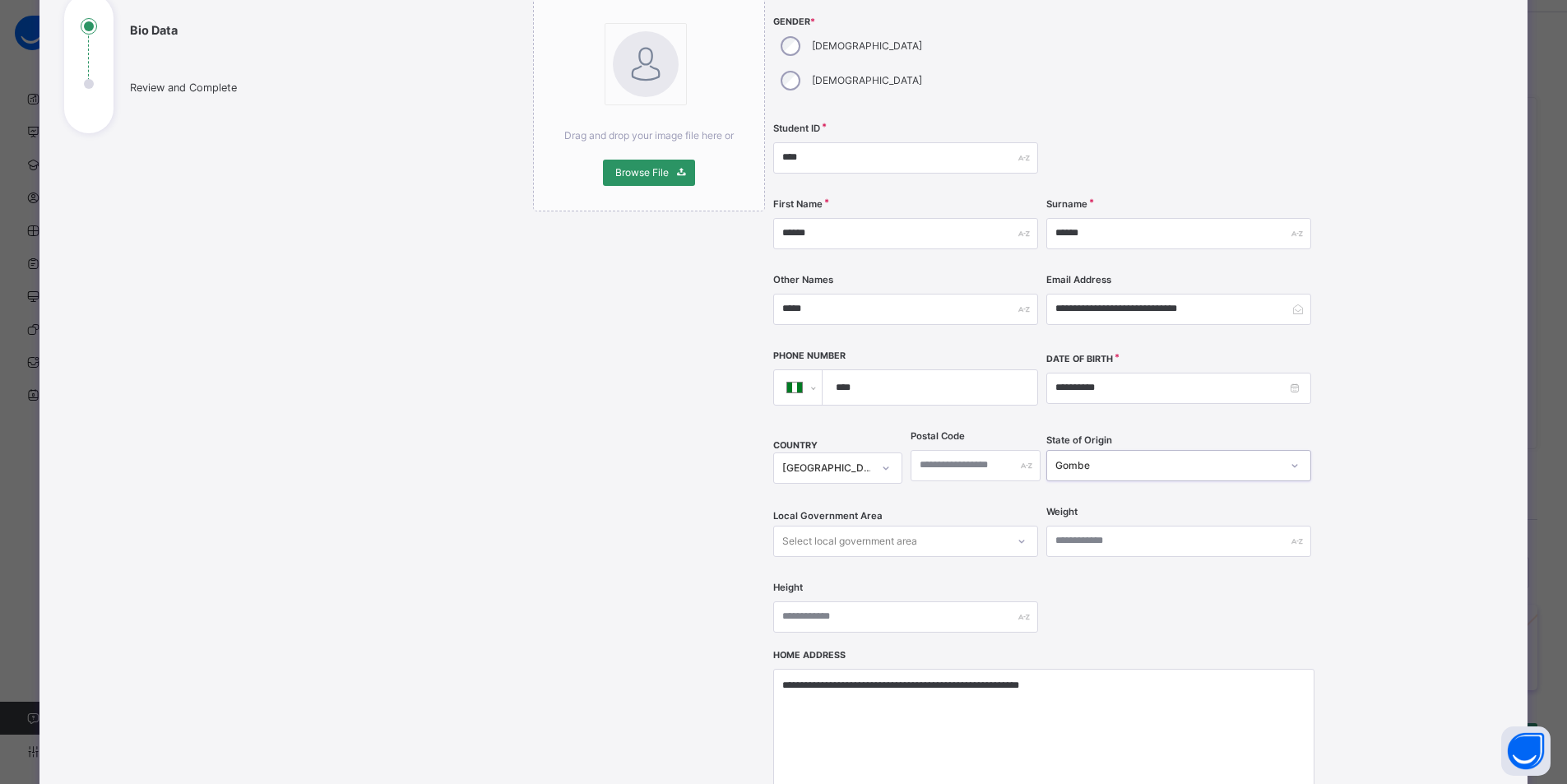
click at [1011, 534] on div "Select local government area" at bounding box center [905, 540] width 265 height 31
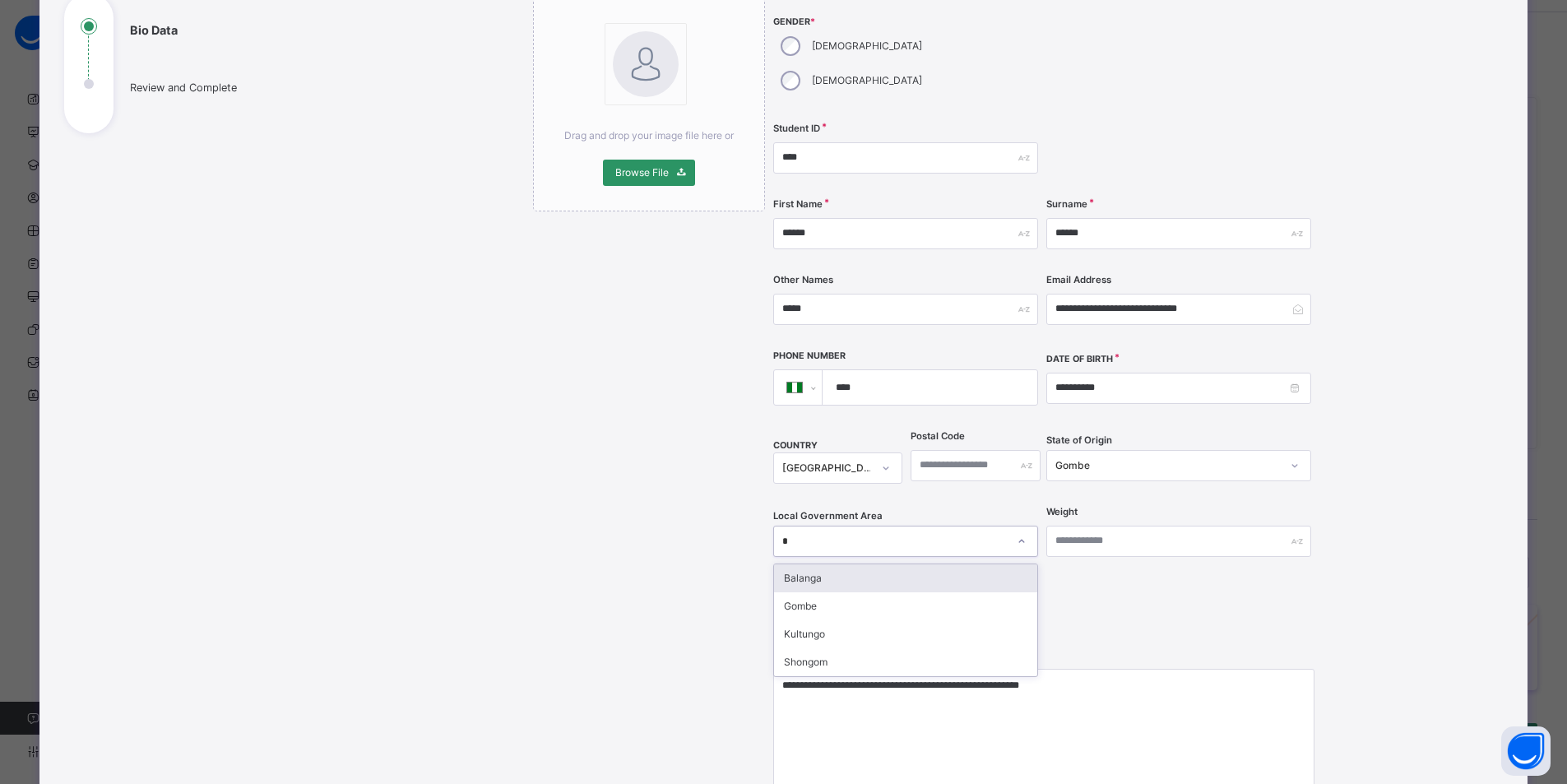
type input "**"
click at [865, 564] on div "Gombe" at bounding box center [905, 577] width 263 height 28
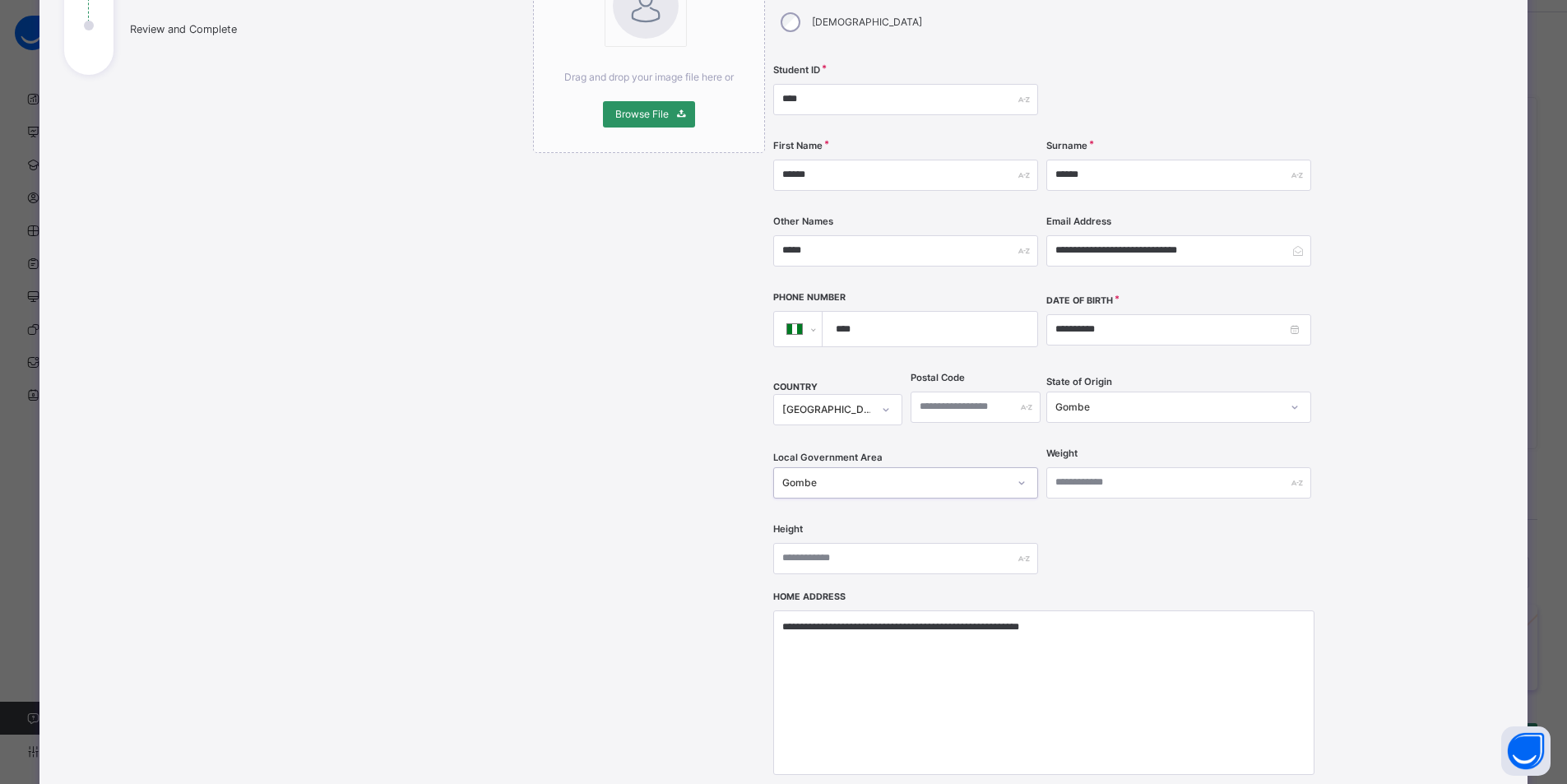
scroll to position [279, 0]
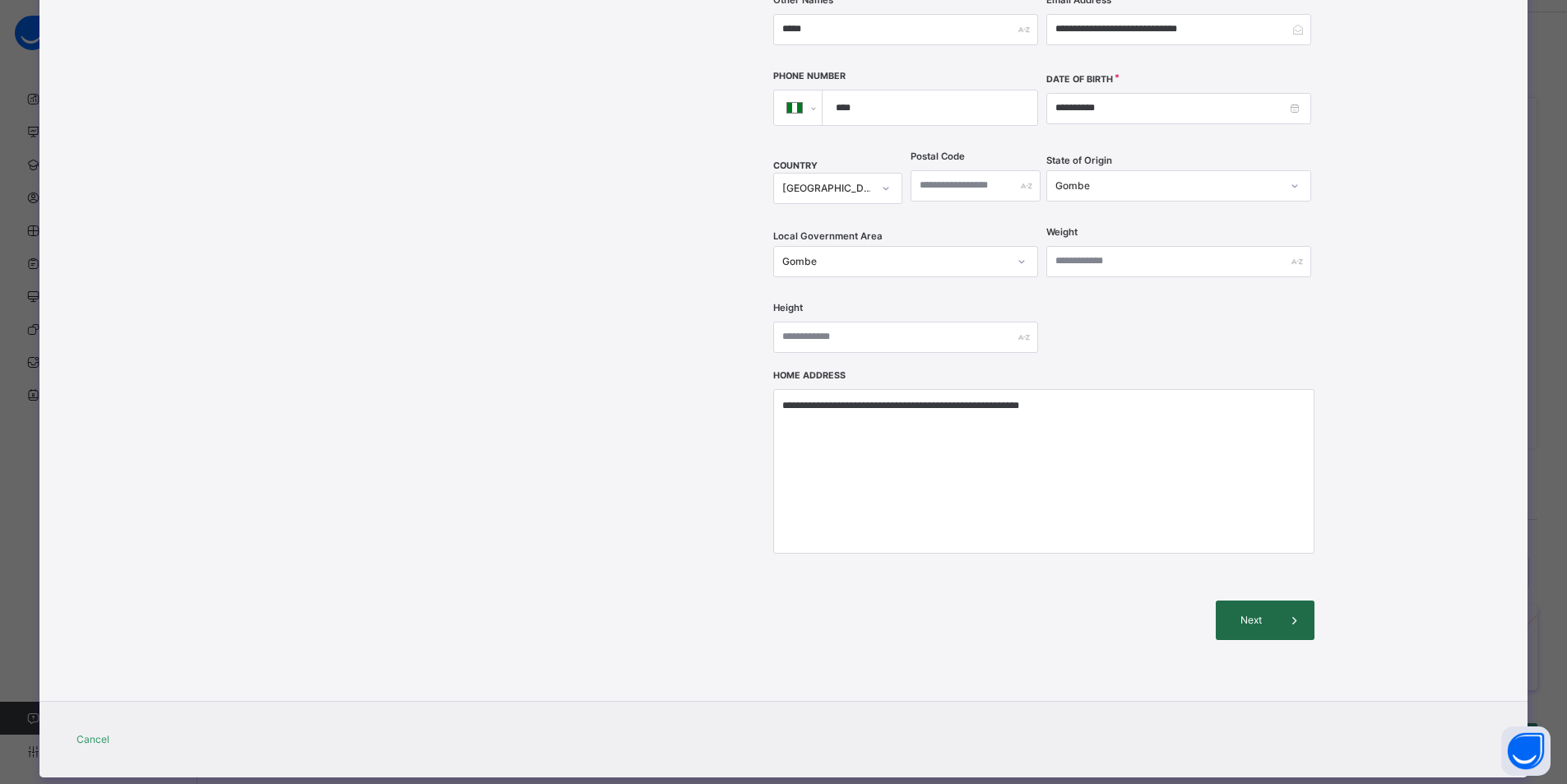
click at [1242, 613] on span "Next" at bounding box center [1252, 620] width 46 height 15
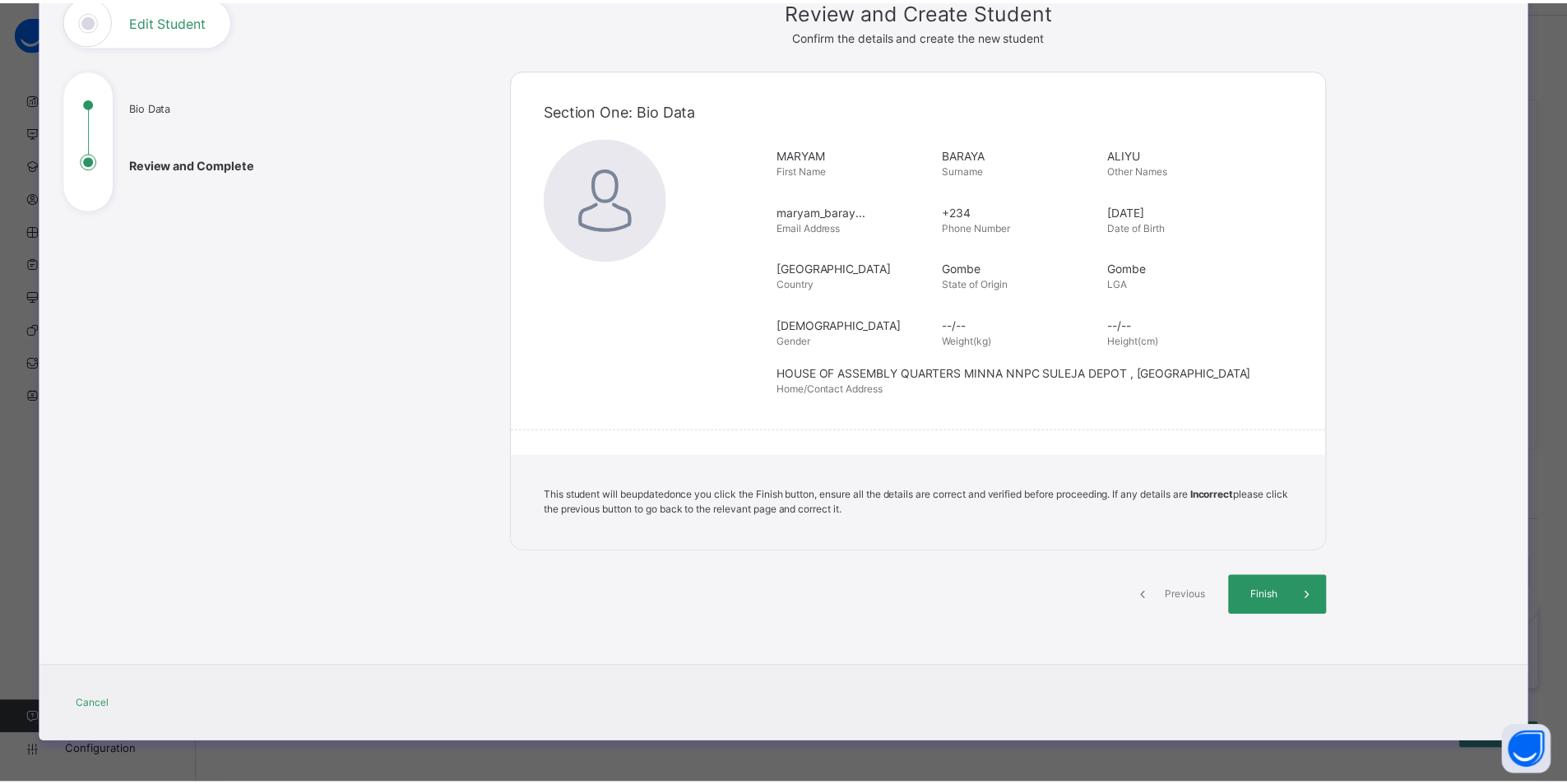
scroll to position [121, 0]
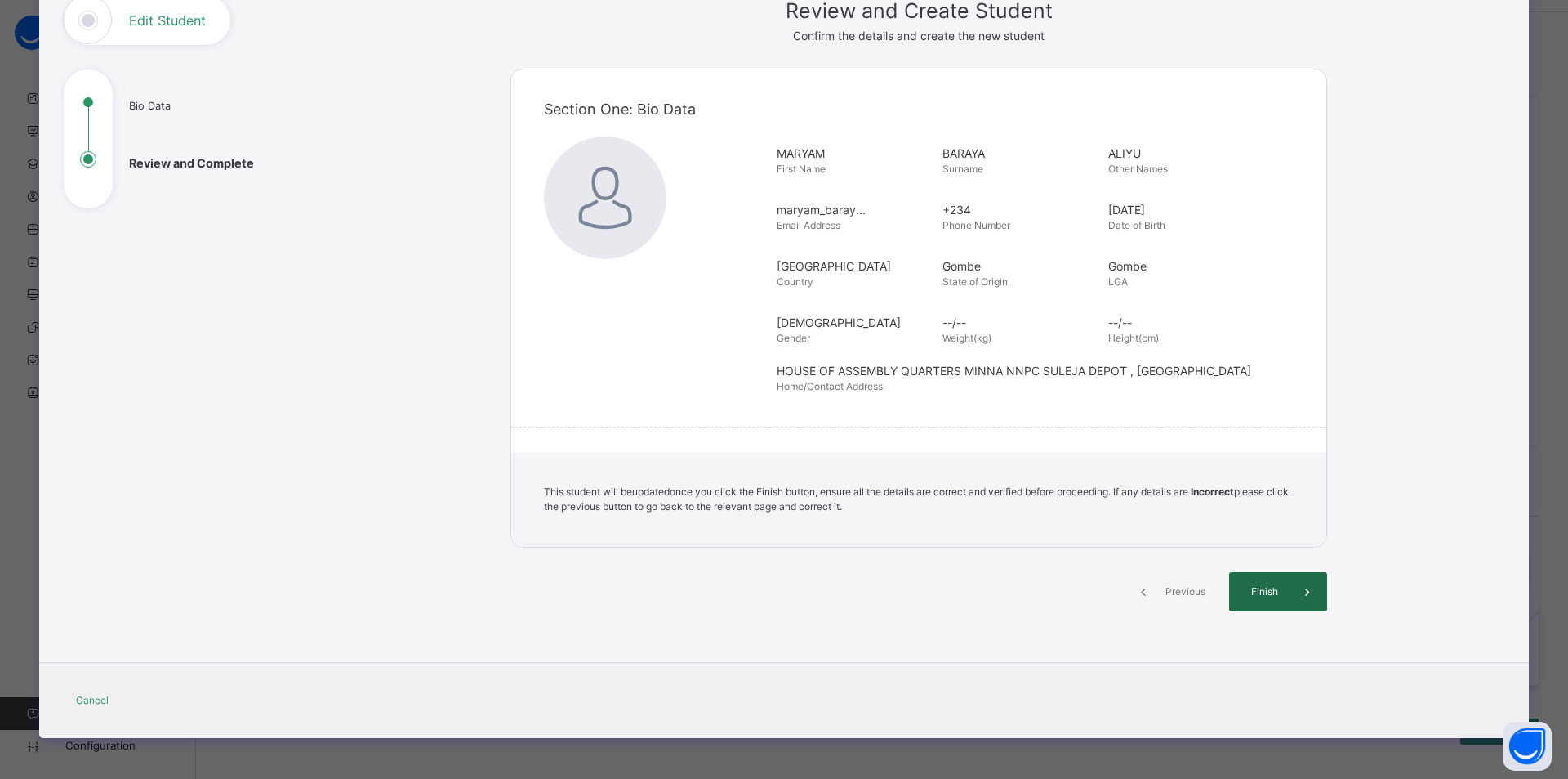
click at [1255, 588] on span "Finish" at bounding box center [1265, 591] width 46 height 14
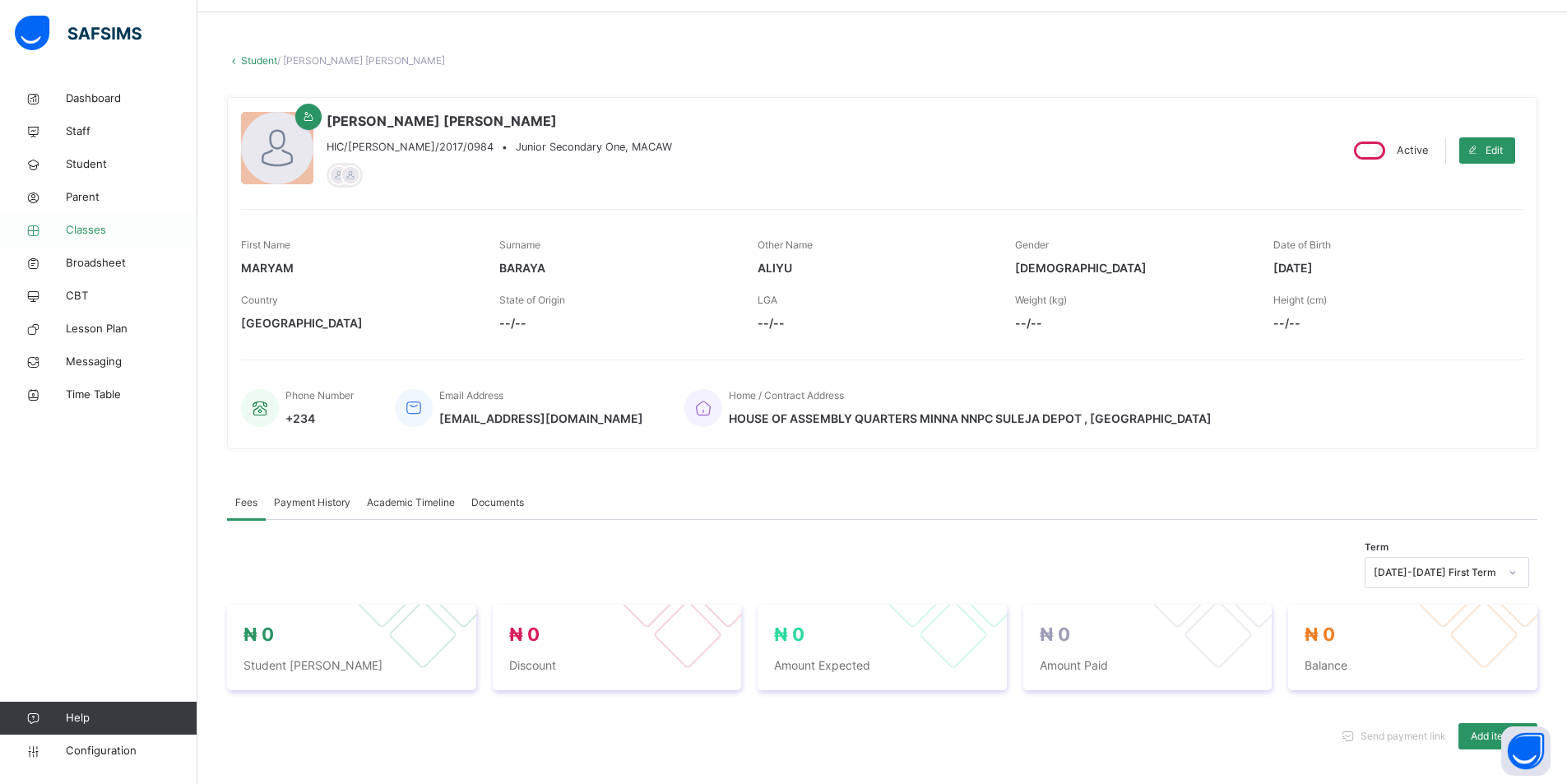
click at [89, 228] on span "Classes" at bounding box center [132, 230] width 132 height 16
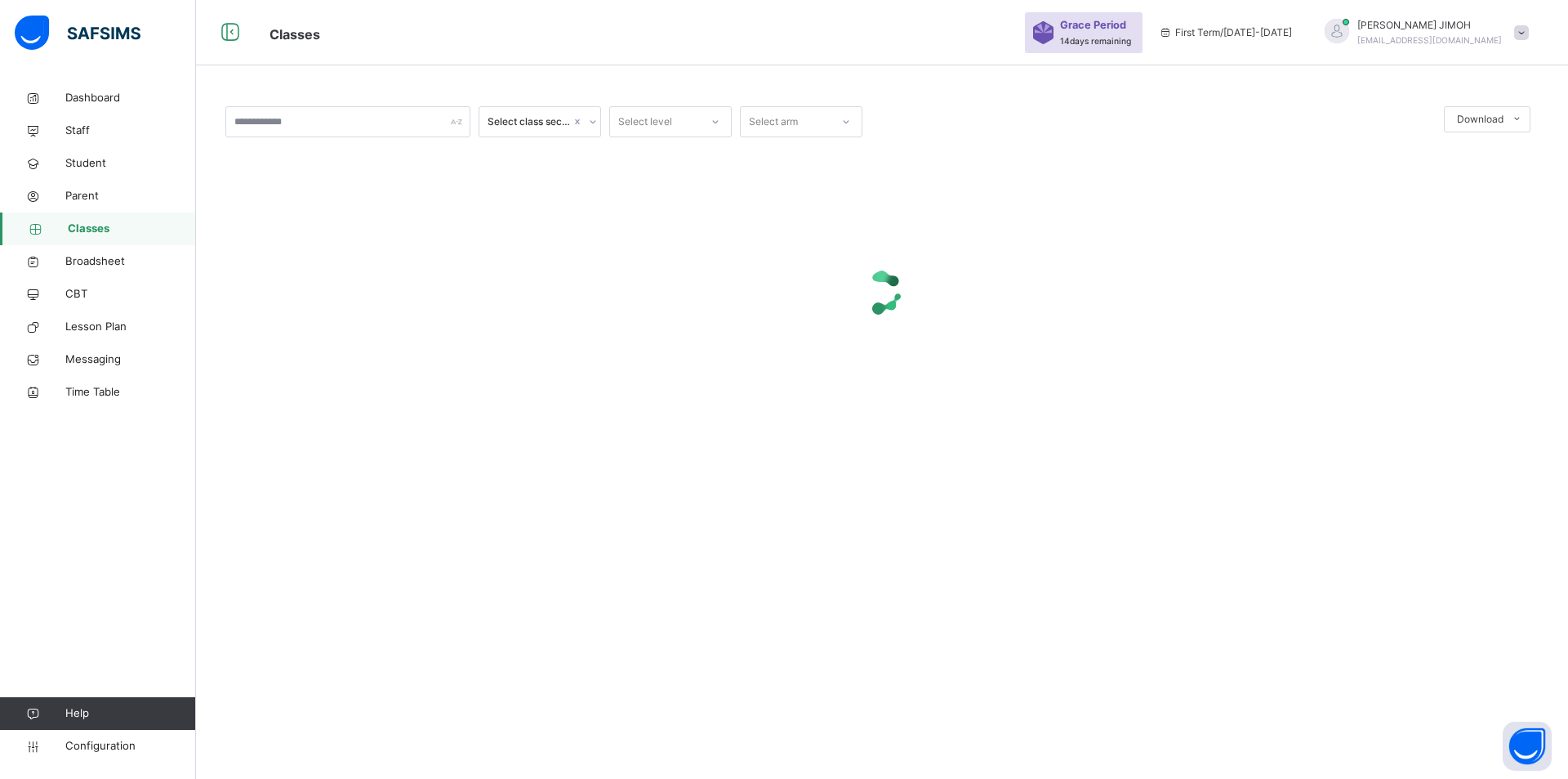
click at [713, 114] on div at bounding box center [715, 121] width 28 height 26
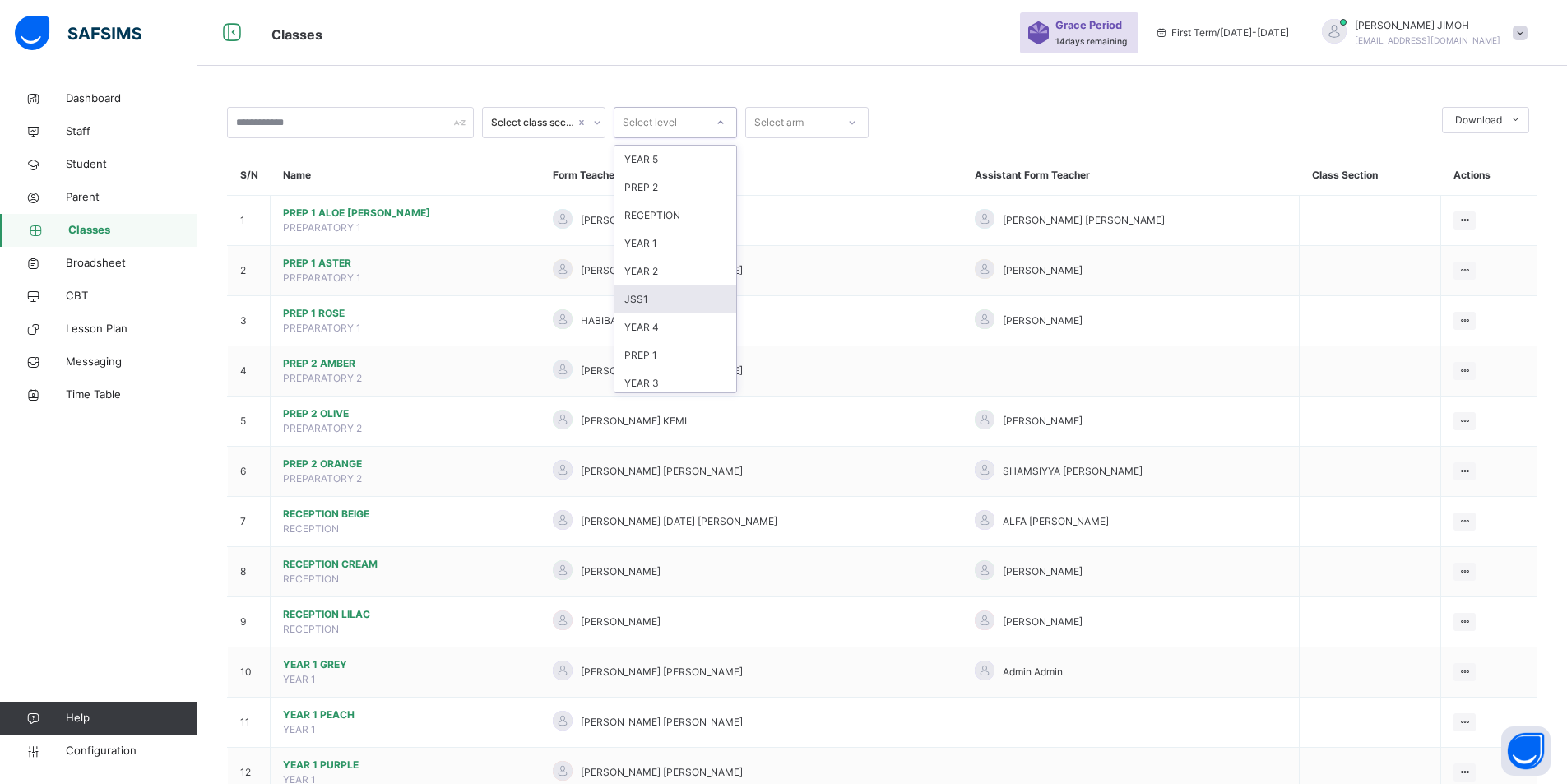
click at [673, 299] on div "JSS1" at bounding box center [675, 299] width 122 height 28
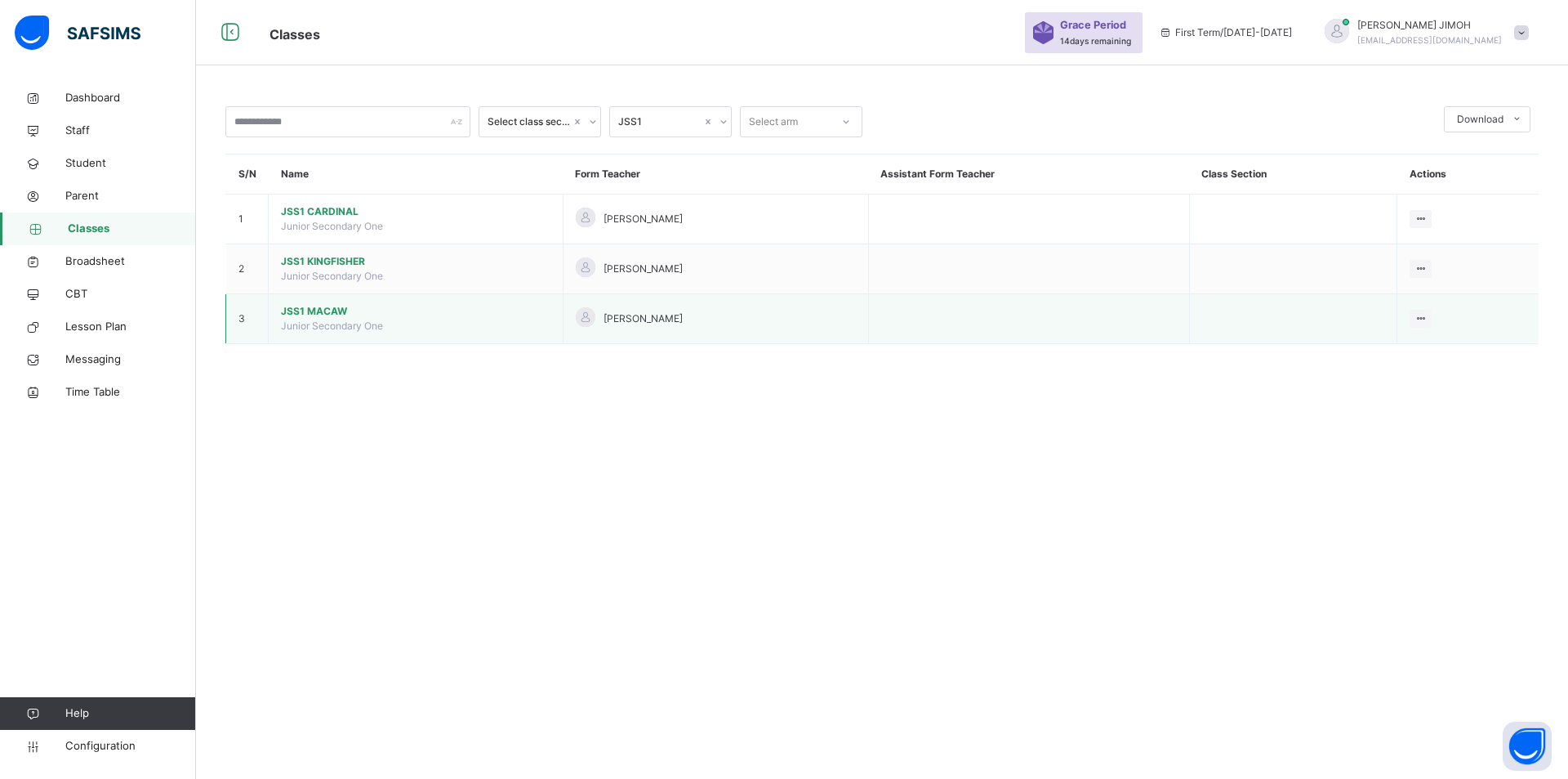
click at [325, 310] on span "JSS1 MACAW" at bounding box center [416, 310] width 270 height 14
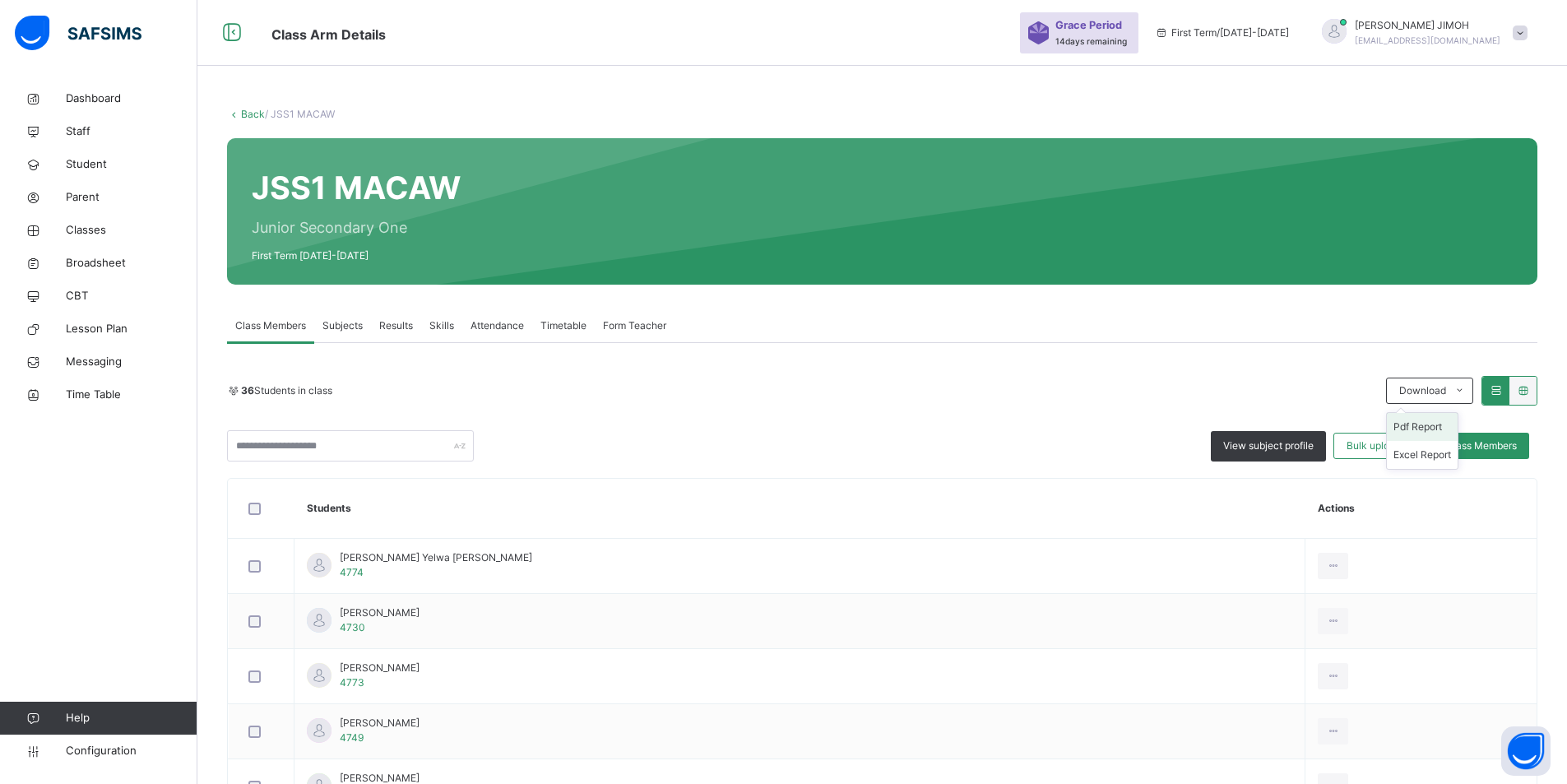
click at [1433, 423] on li "Pdf Report" at bounding box center [1422, 426] width 71 height 28
click at [247, 111] on link "Back" at bounding box center [252, 113] width 24 height 13
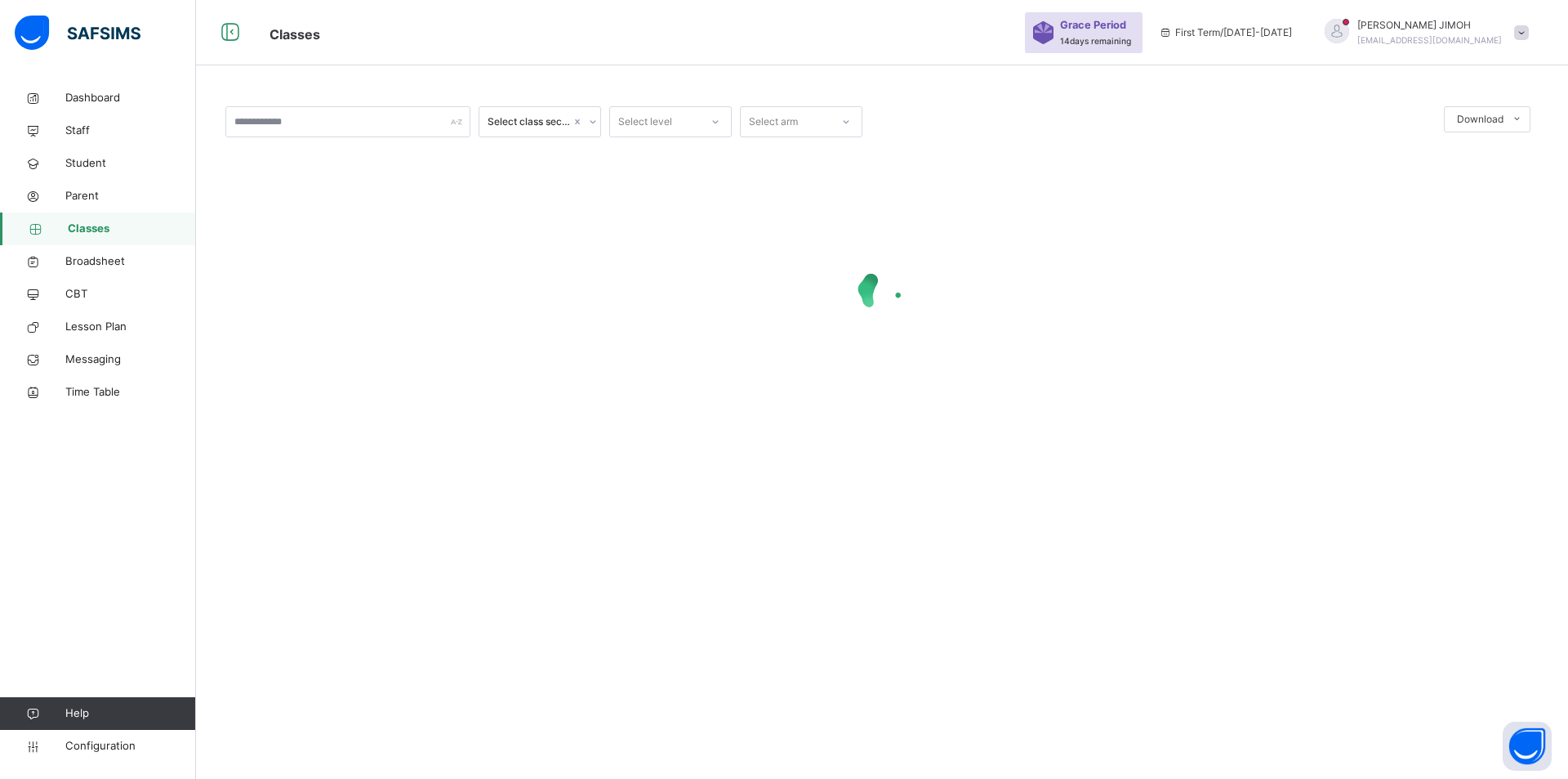
click at [715, 120] on icon at bounding box center [715, 121] width 10 height 16
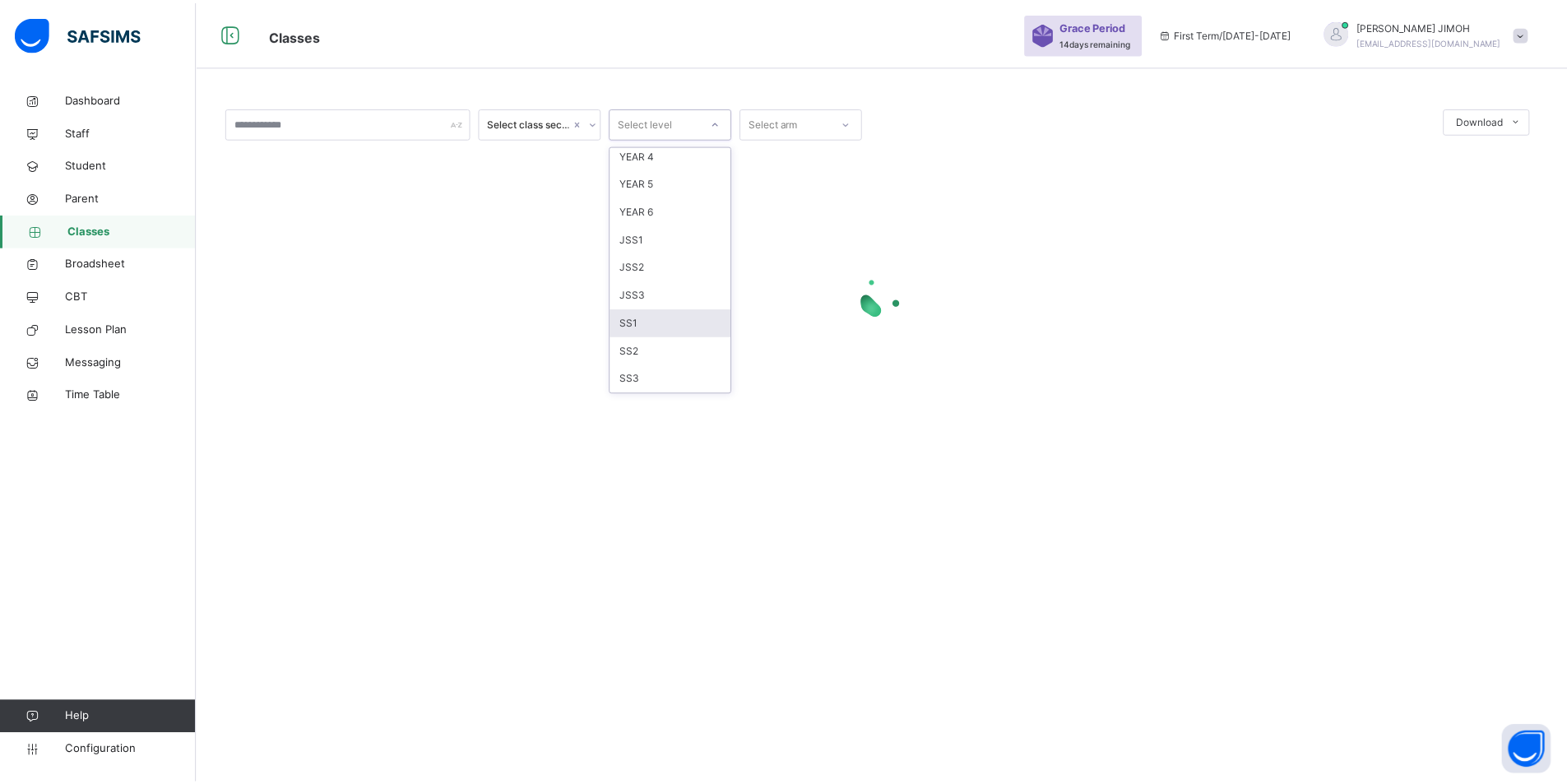
scroll to position [173, 0]
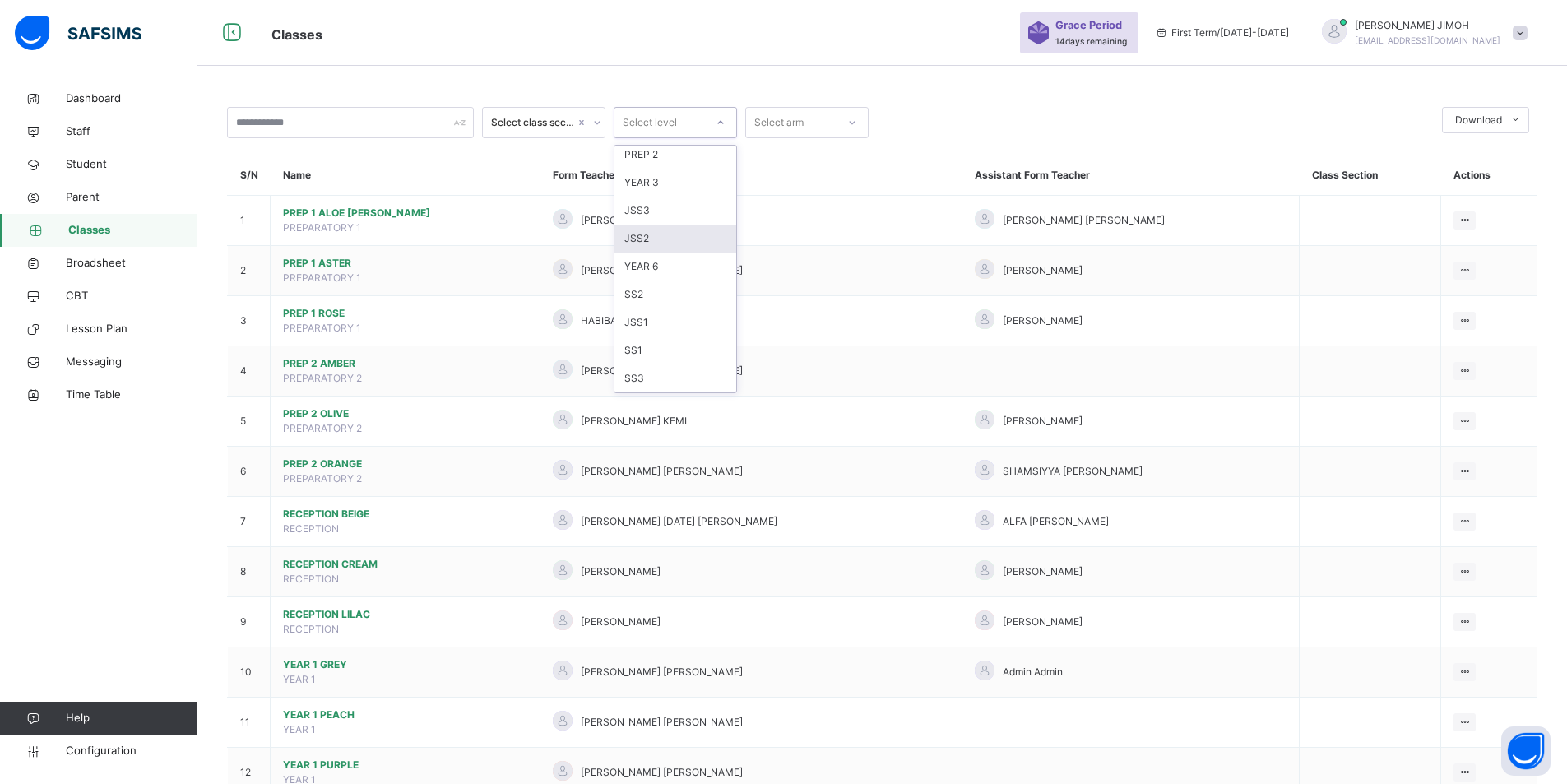
click at [662, 239] on div "JSS2" at bounding box center [675, 238] width 122 height 28
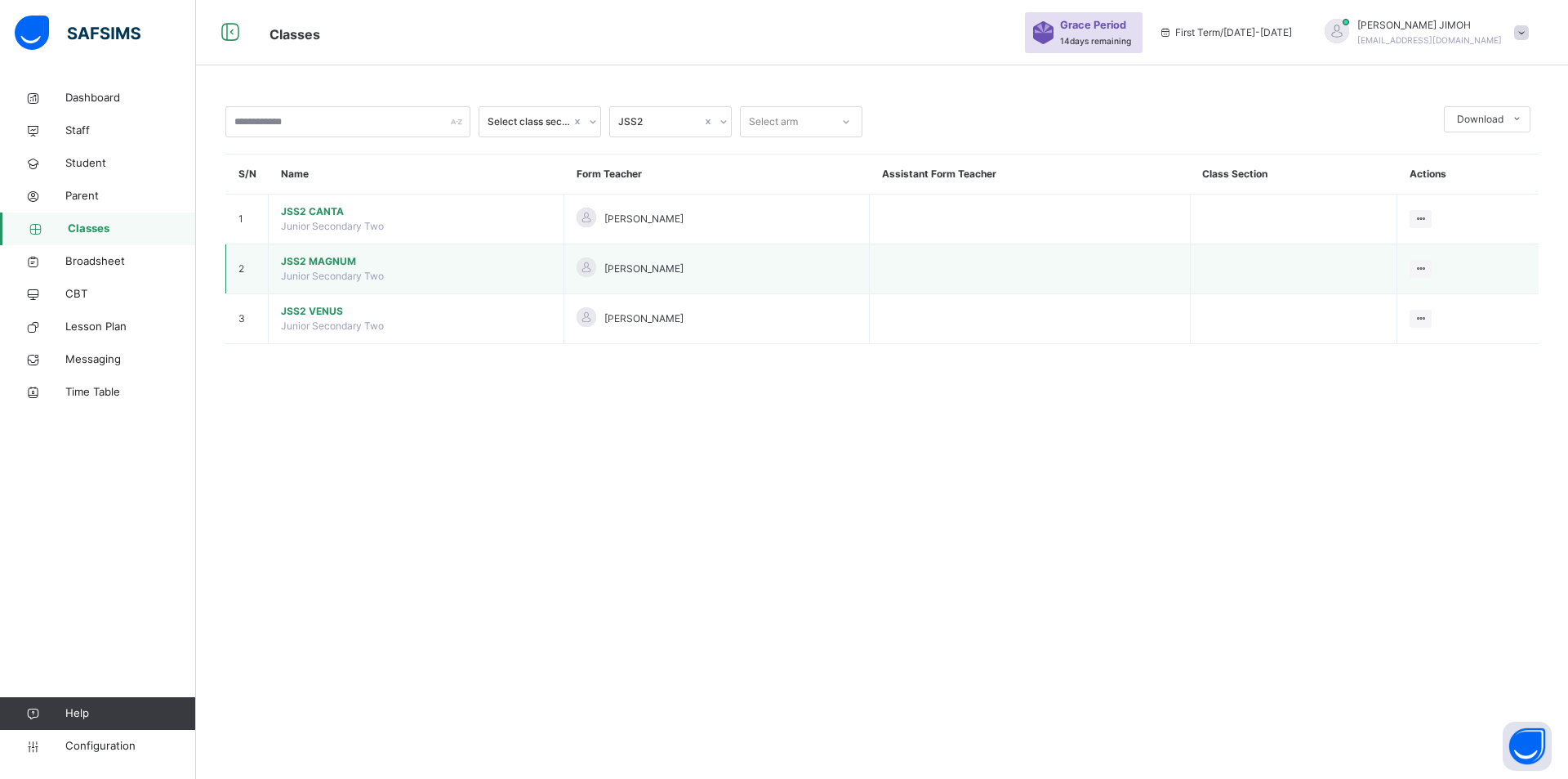
click at [315, 258] on span "JSS2 MAGNUM" at bounding box center [417, 261] width 271 height 14
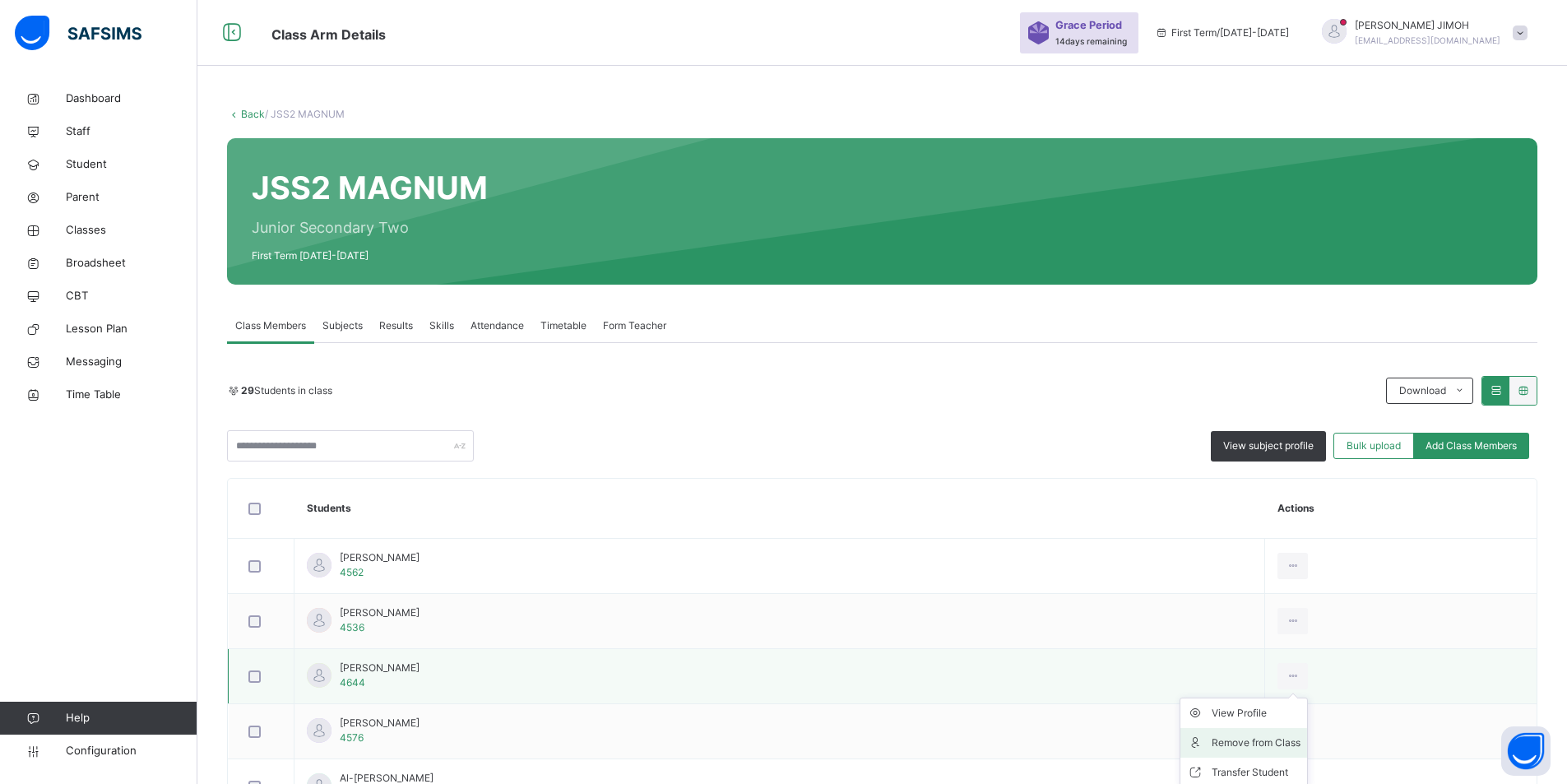
click at [1301, 740] on div "Remove from Class" at bounding box center [1257, 742] width 89 height 16
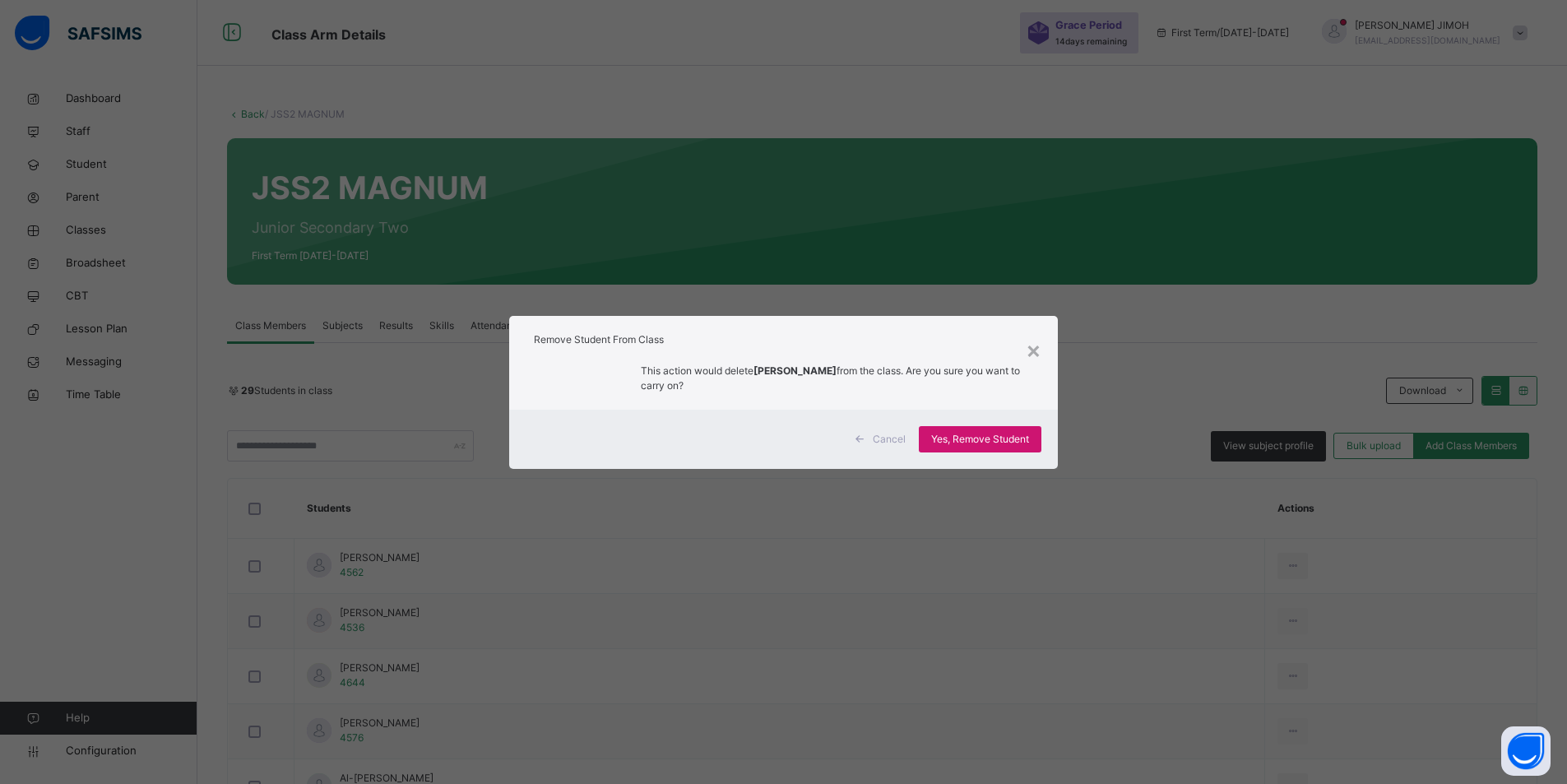
click at [968, 436] on span "Yes, Remove Student" at bounding box center [980, 439] width 98 height 15
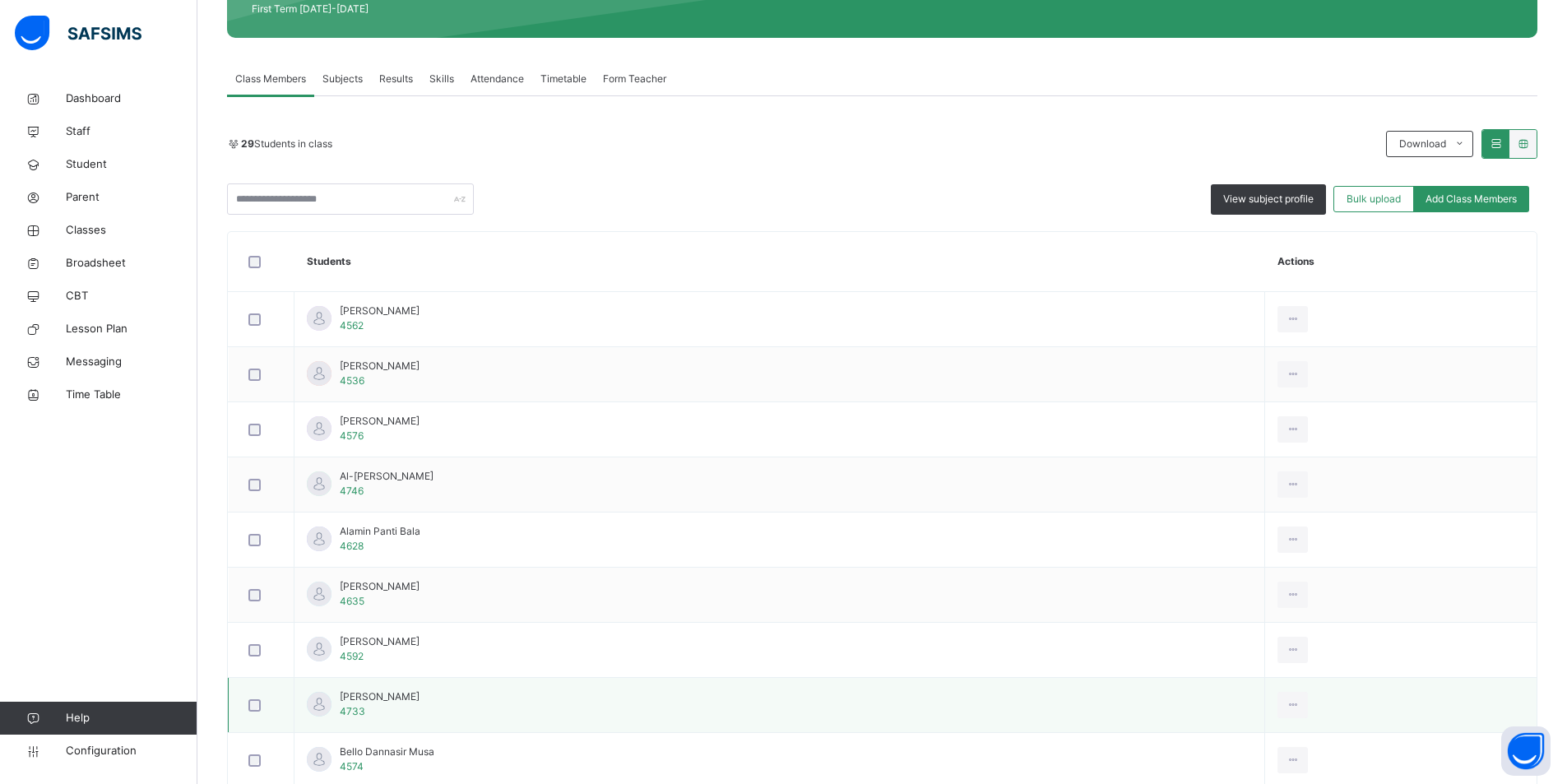
scroll to position [329, 0]
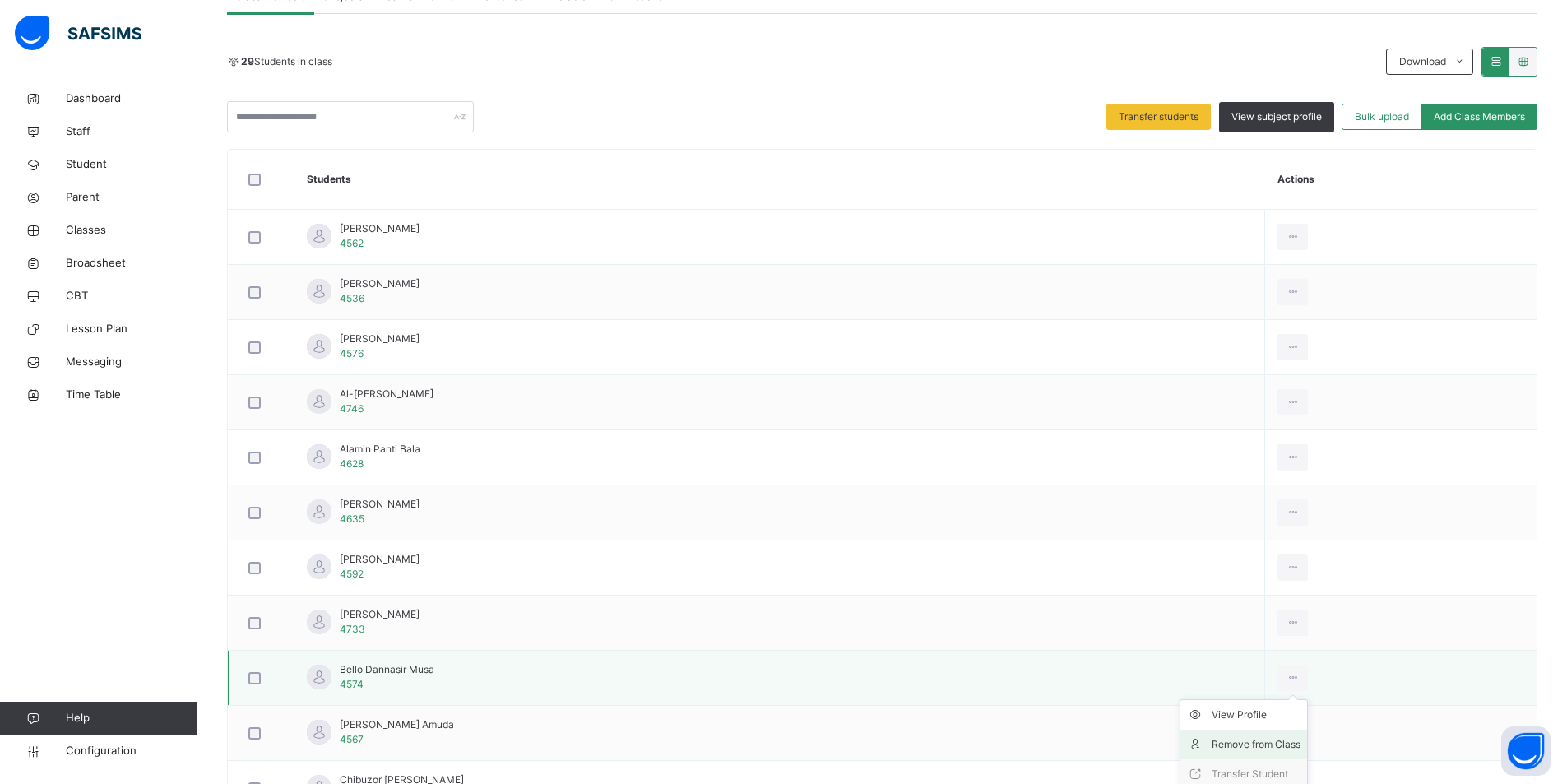
click at [1293, 740] on div "Remove from Class" at bounding box center [1257, 743] width 89 height 16
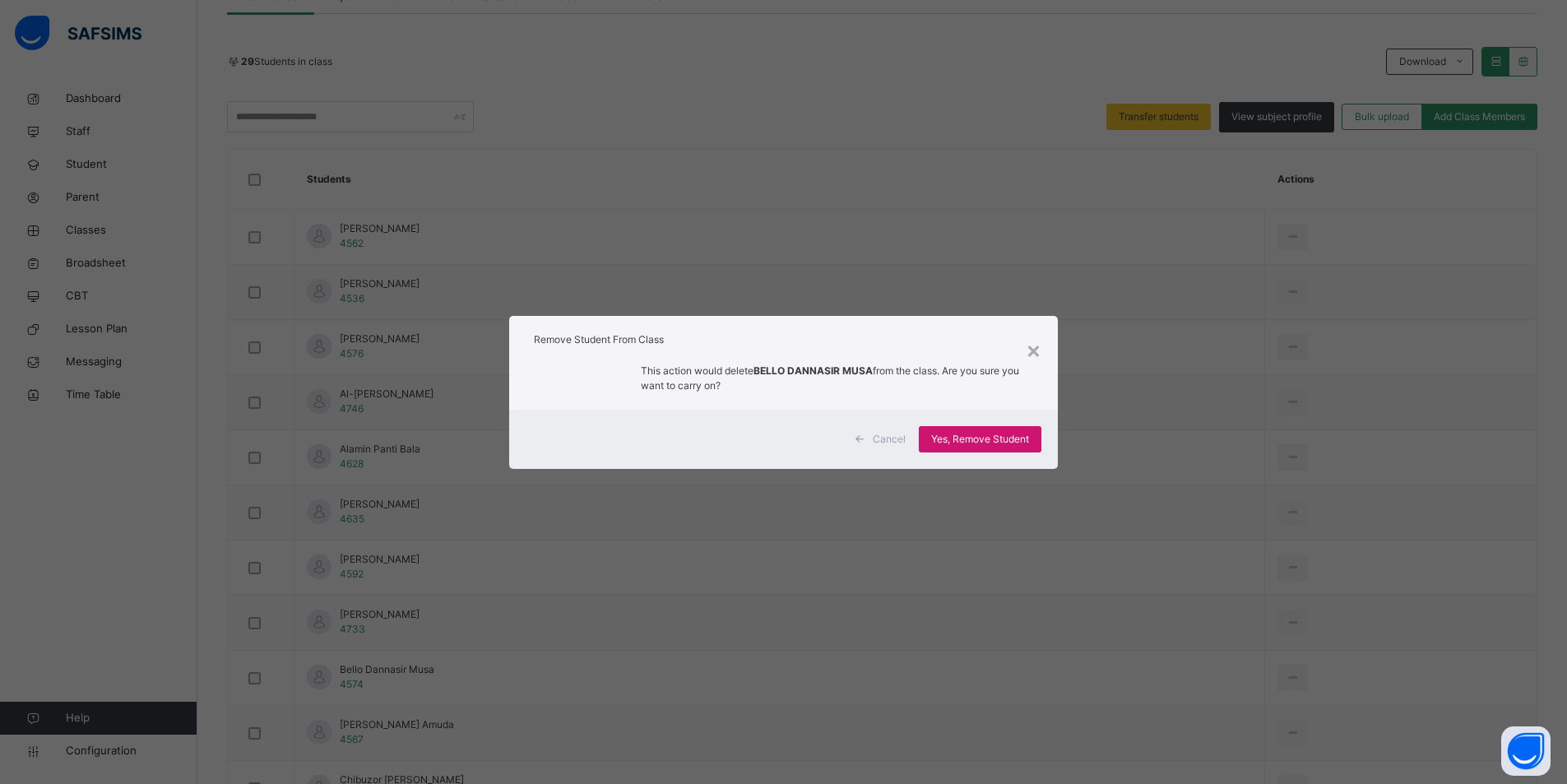
click at [984, 443] on span "Yes, Remove Student" at bounding box center [980, 439] width 98 height 15
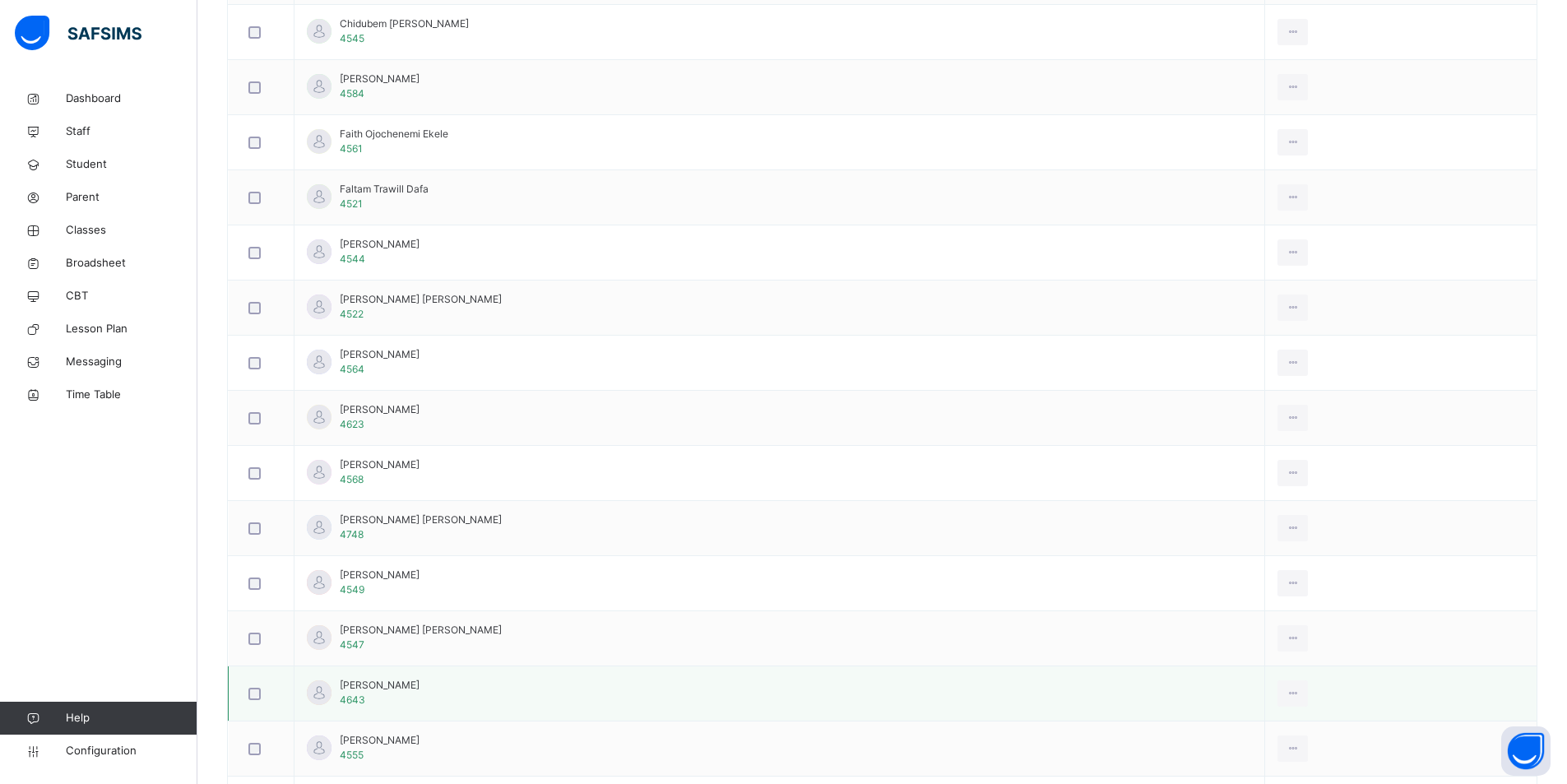
scroll to position [1151, 0]
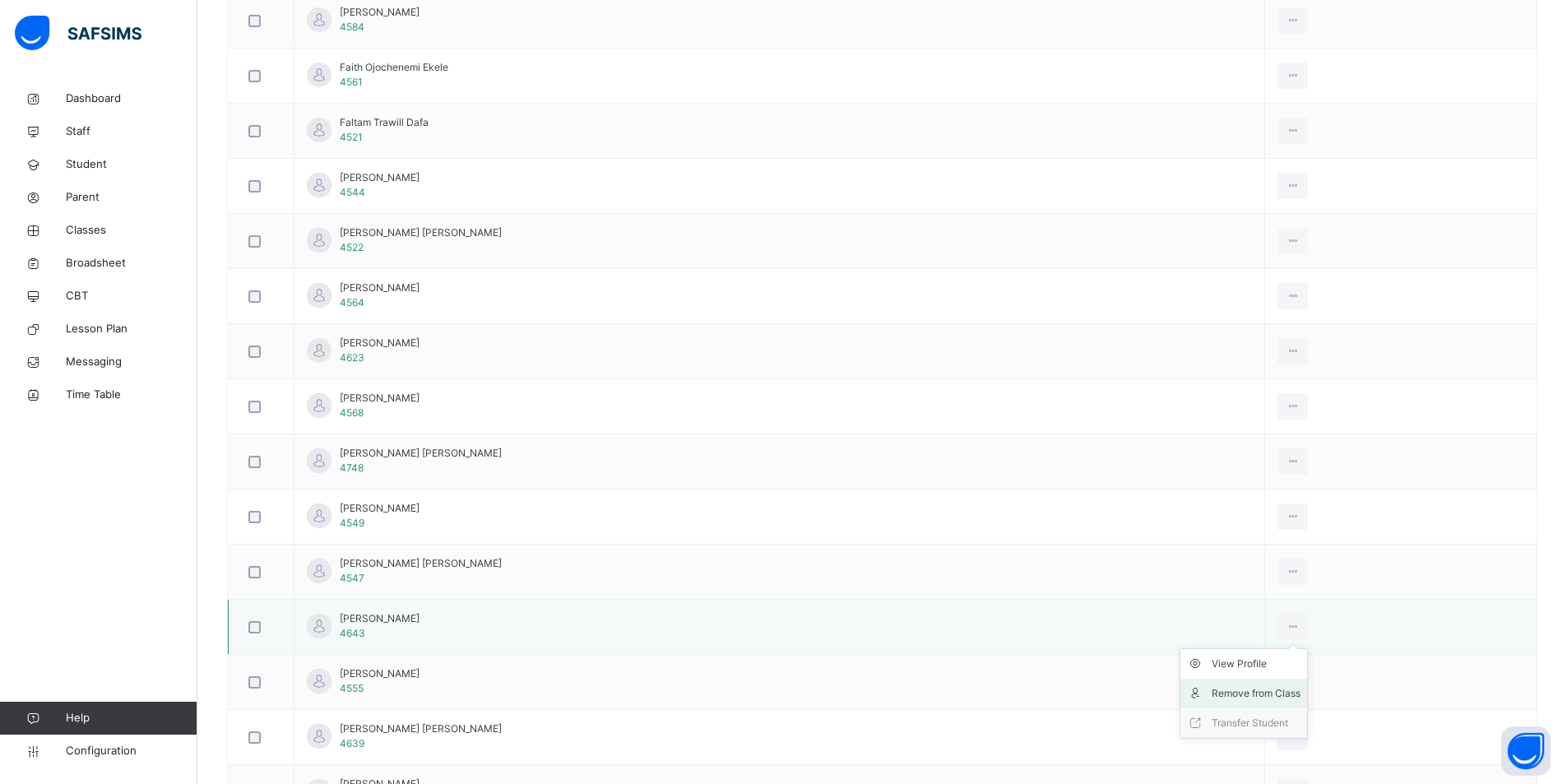
click at [1295, 691] on div "Remove from Class" at bounding box center [1257, 692] width 89 height 16
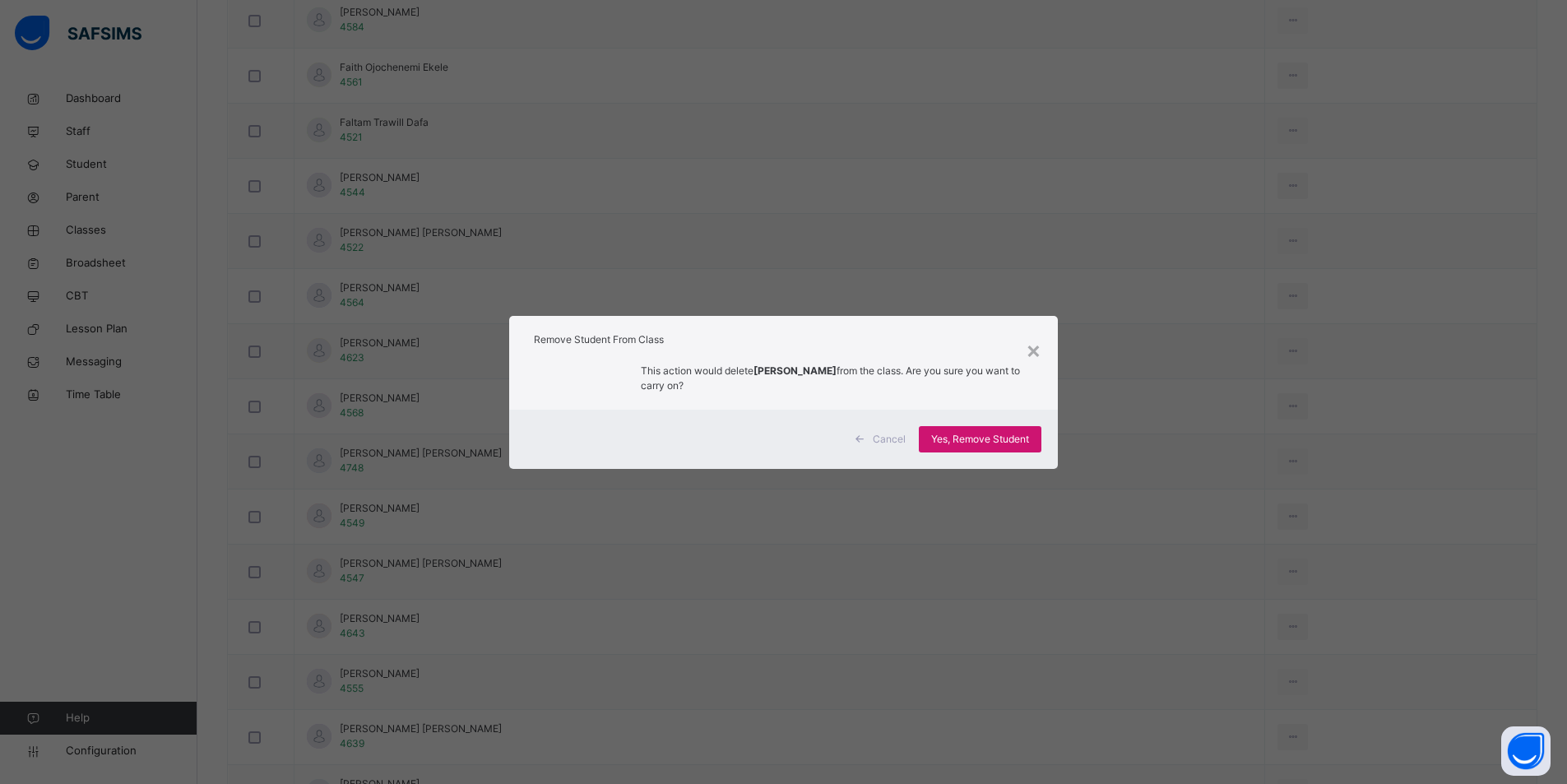
click at [967, 437] on span "Yes, Remove Student" at bounding box center [980, 439] width 98 height 15
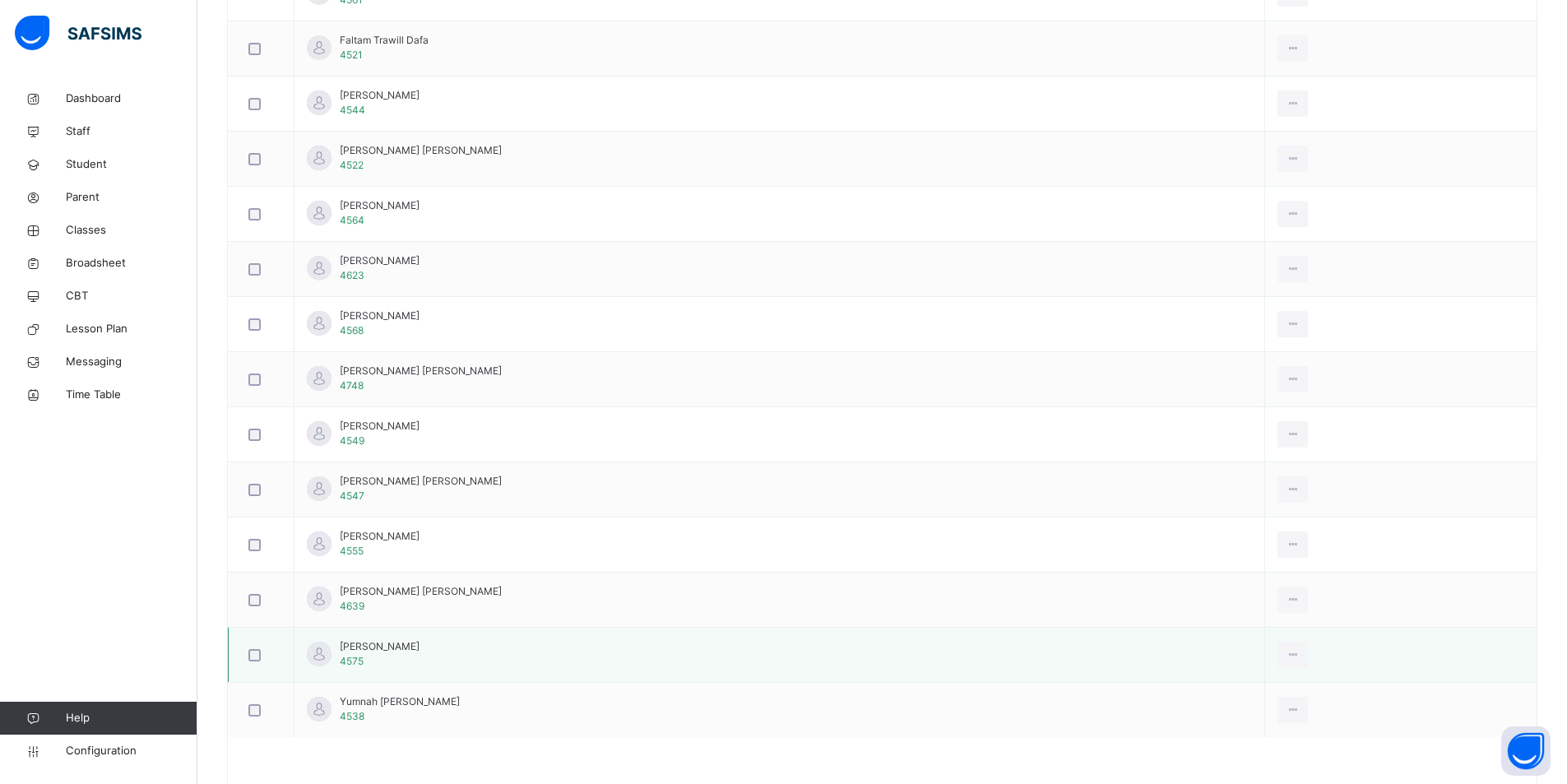
scroll to position [1278, 0]
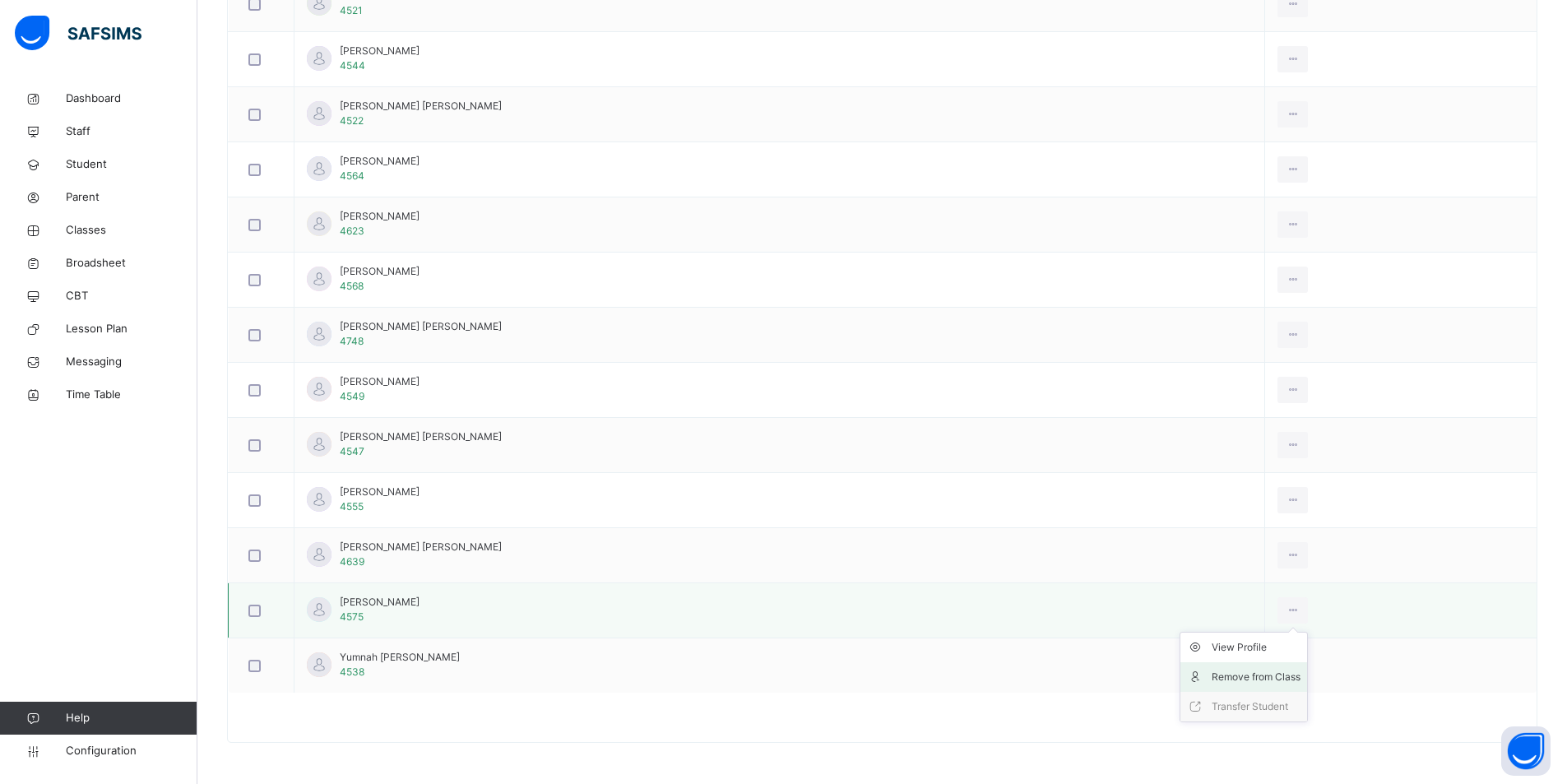
click at [1290, 676] on div "Remove from Class" at bounding box center [1257, 676] width 89 height 16
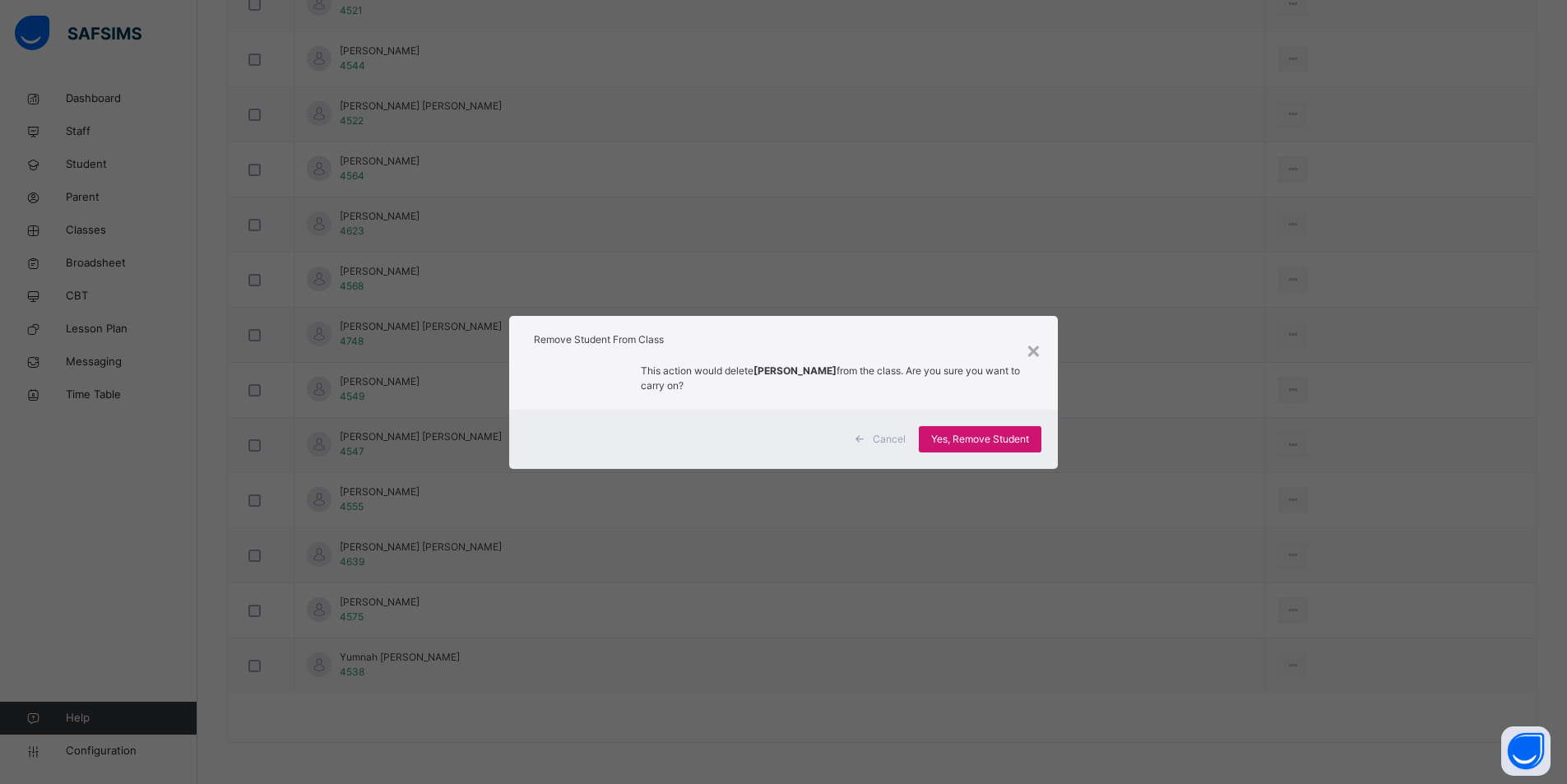
click at [967, 435] on span "Yes, Remove Student" at bounding box center [980, 439] width 98 height 15
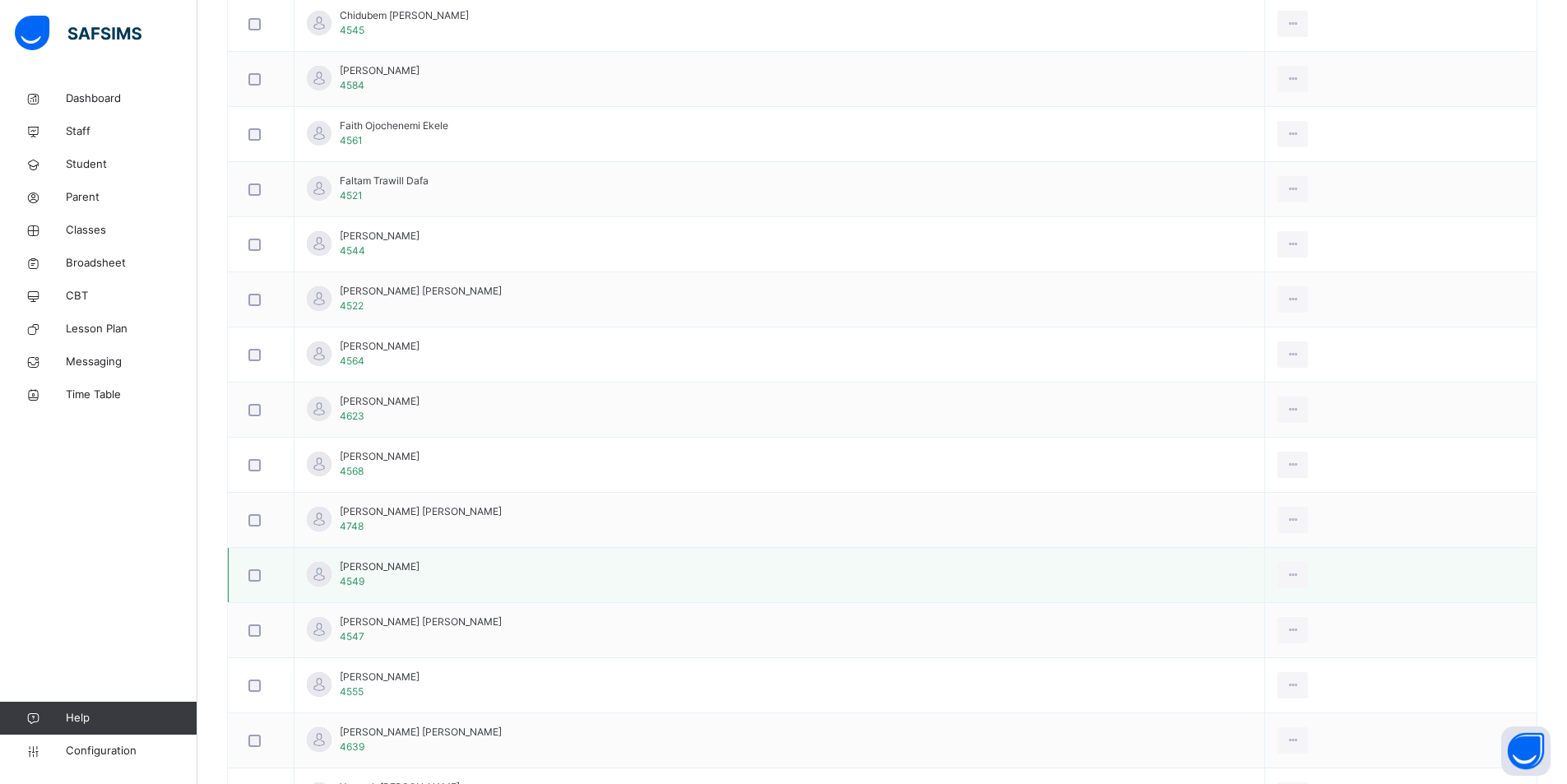
scroll to position [1223, 0]
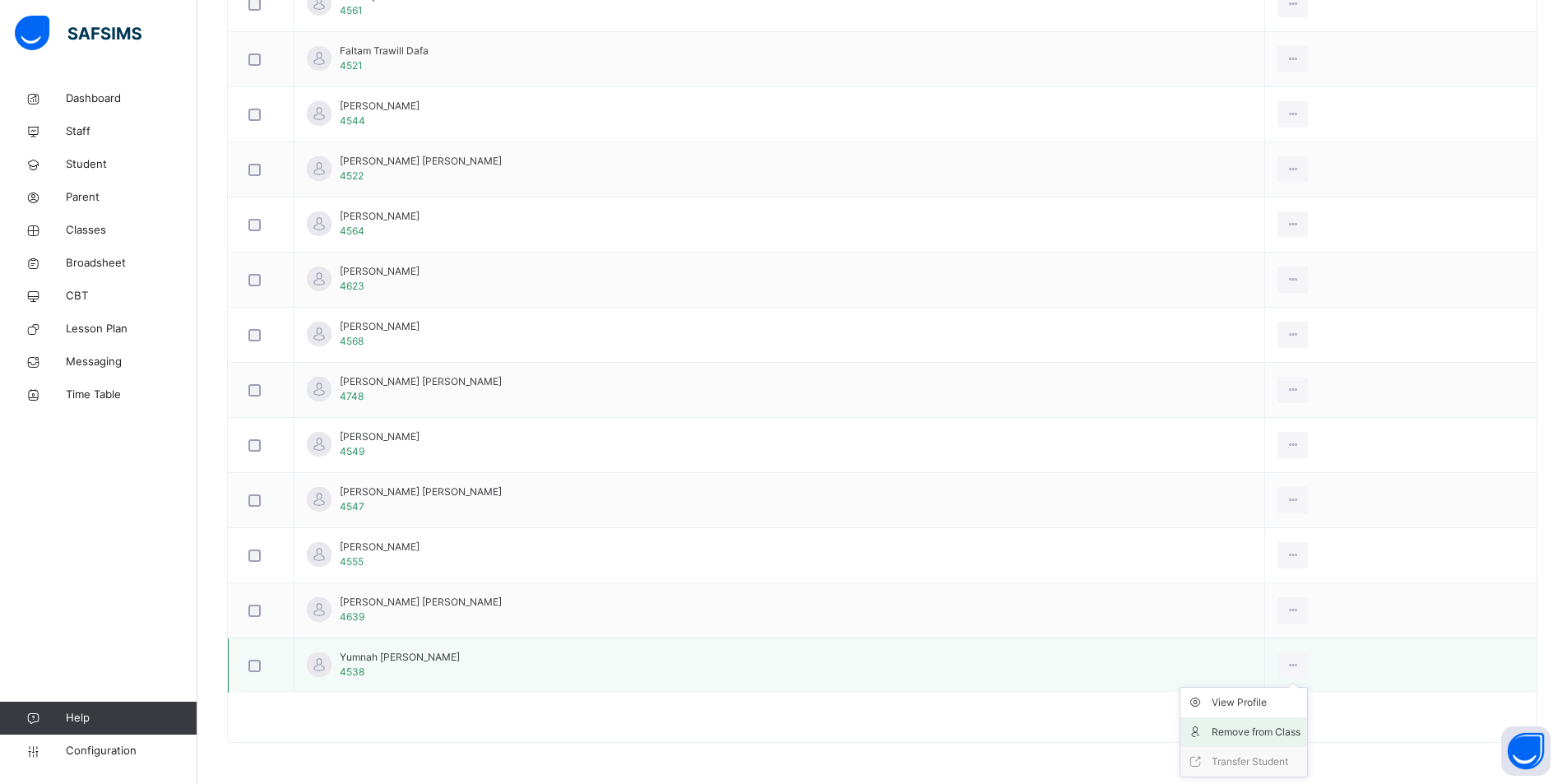
click at [1287, 731] on div "Remove from Class" at bounding box center [1257, 731] width 89 height 16
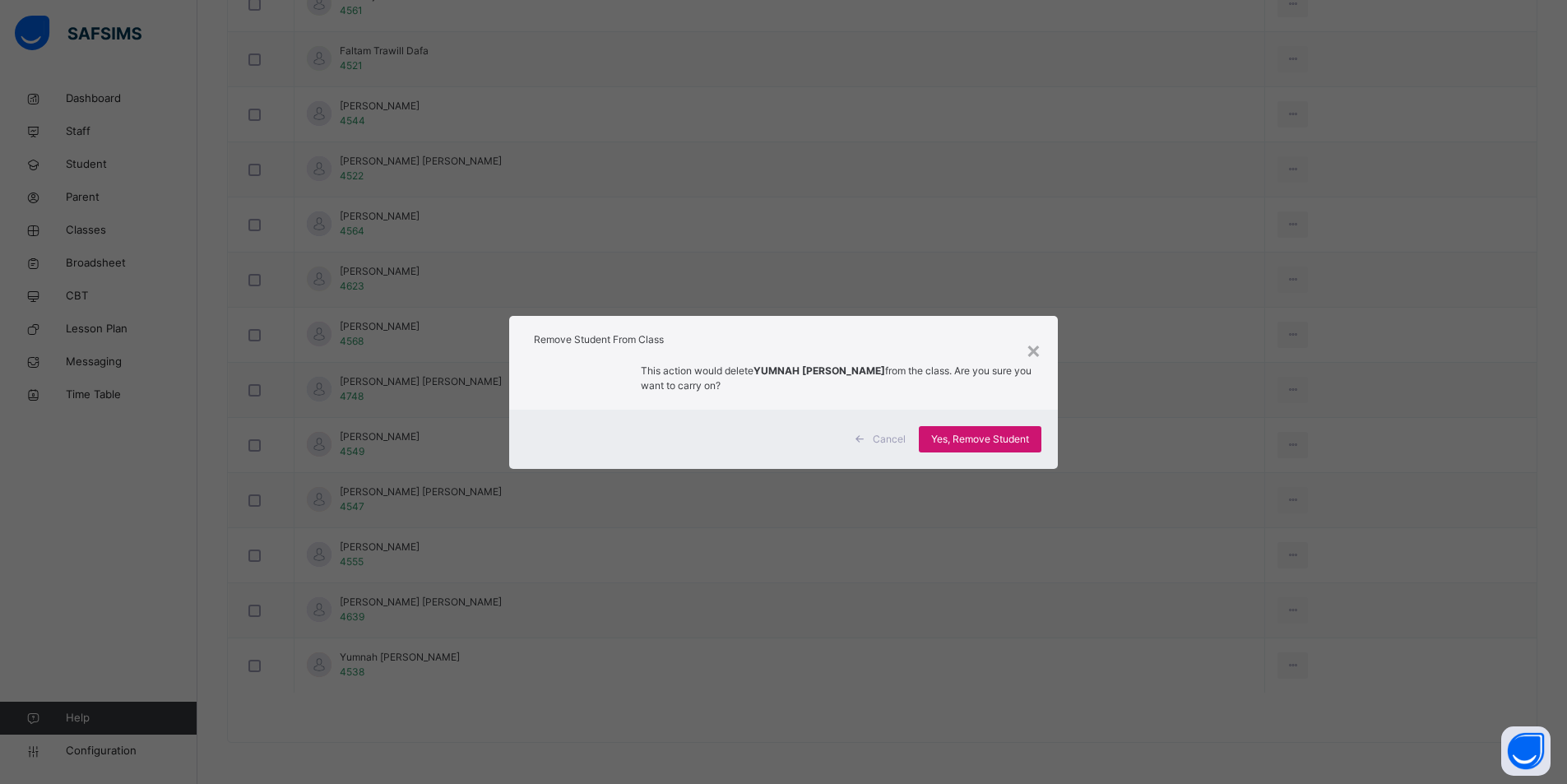
click at [966, 442] on span "Yes, Remove Student" at bounding box center [980, 439] width 98 height 15
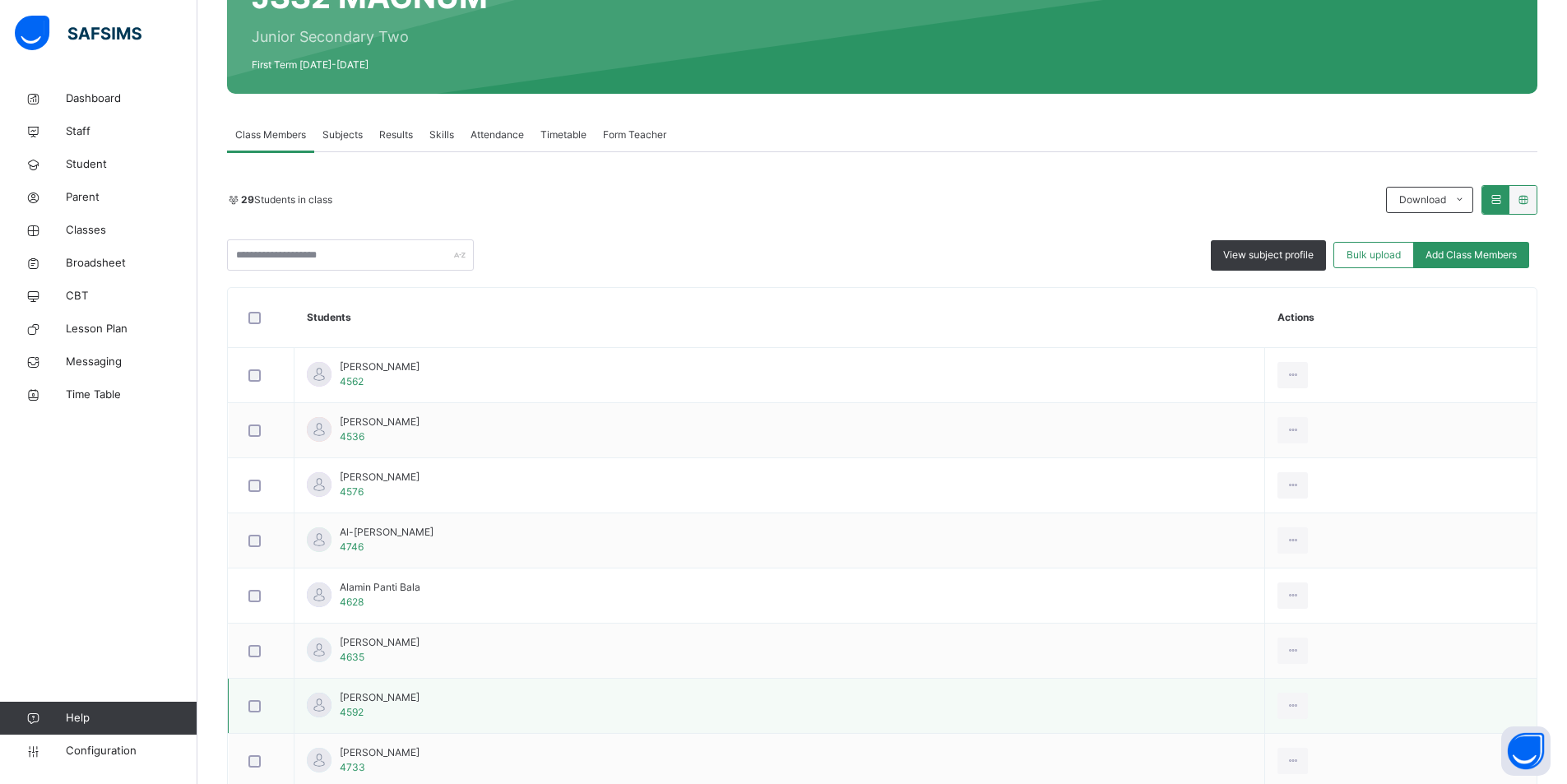
scroll to position [181, 0]
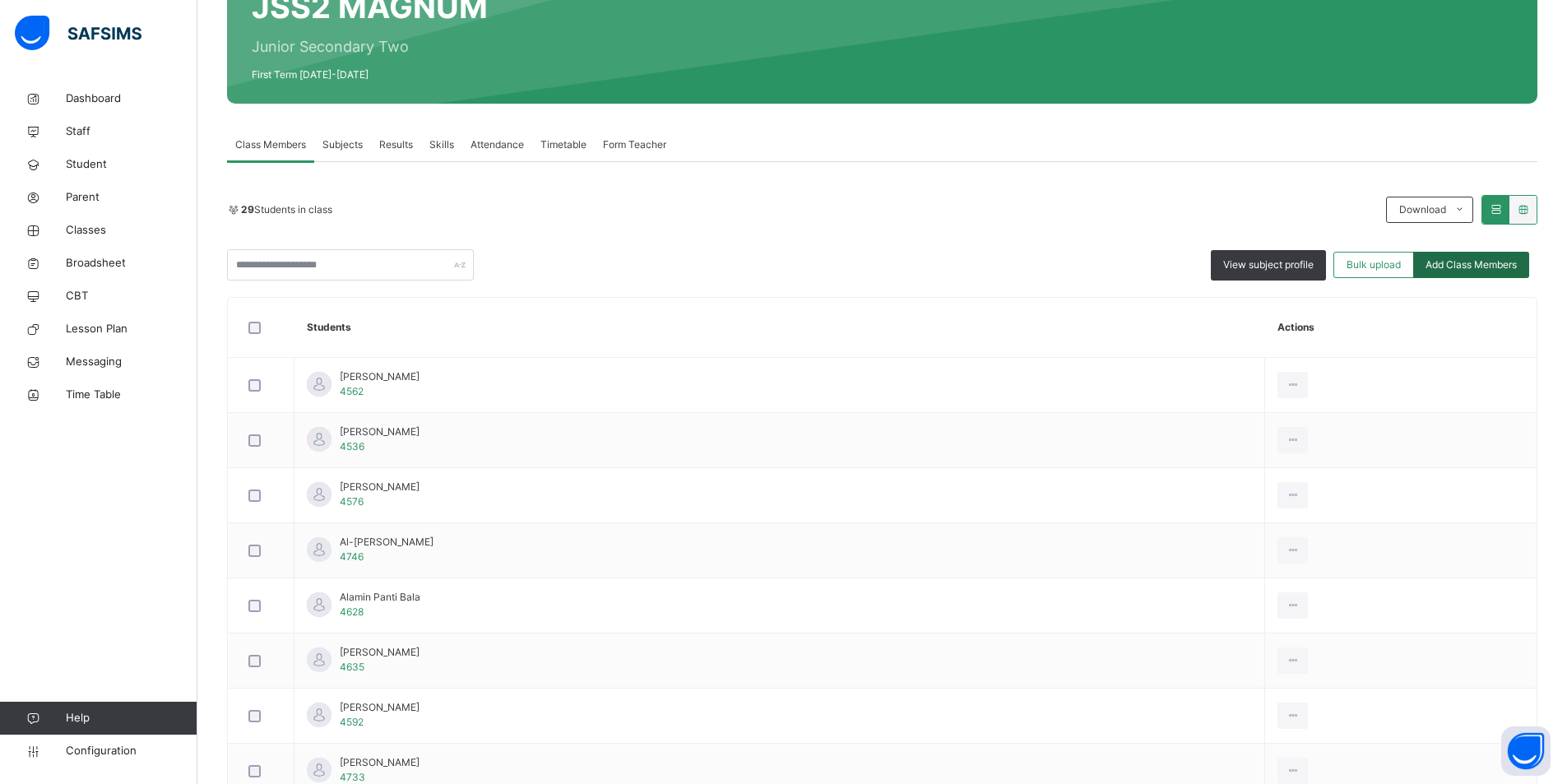
click at [1500, 261] on span "Add Class Members" at bounding box center [1471, 264] width 91 height 15
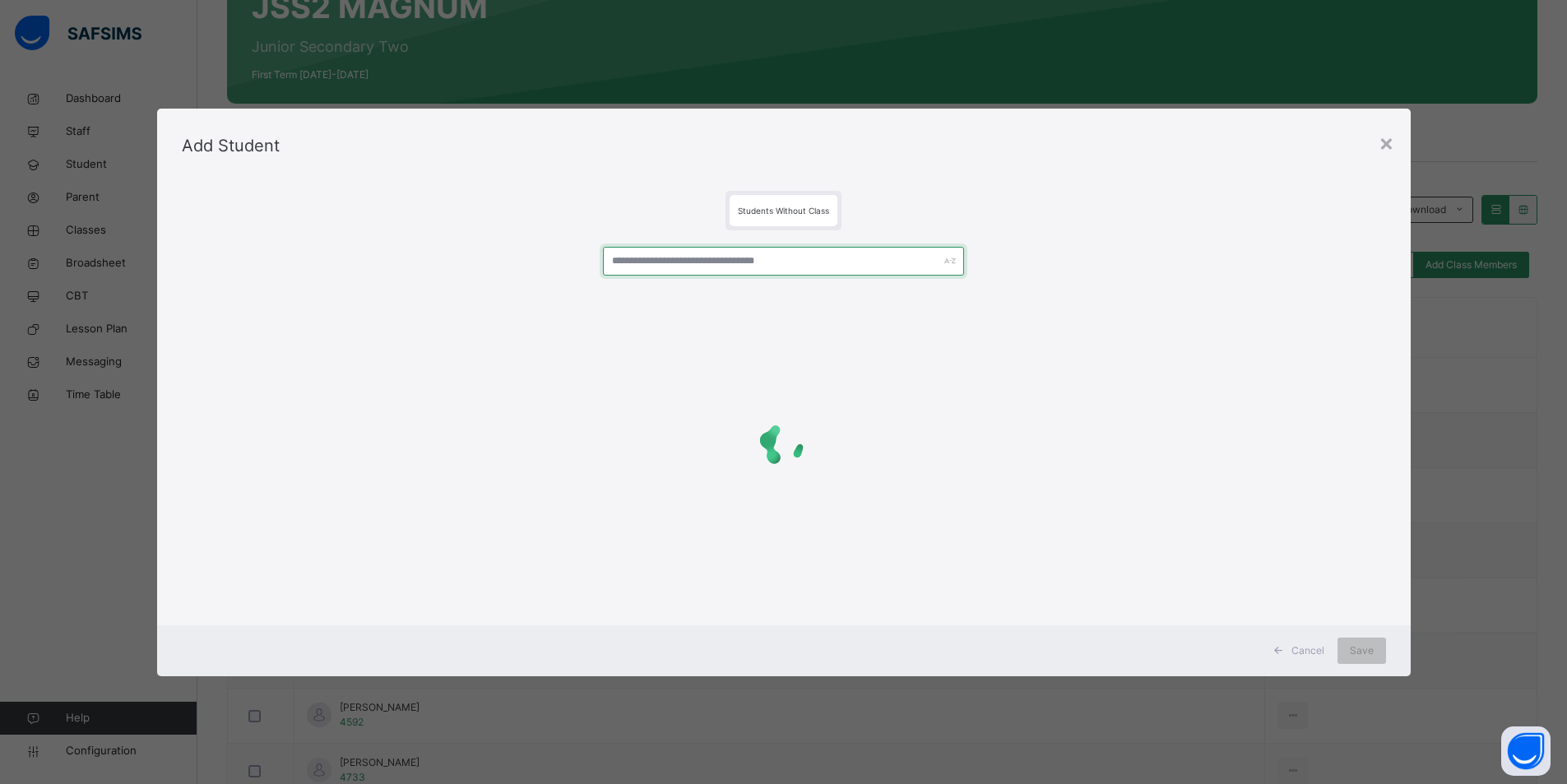
click at [680, 263] on input "text" at bounding box center [783, 261] width 361 height 29
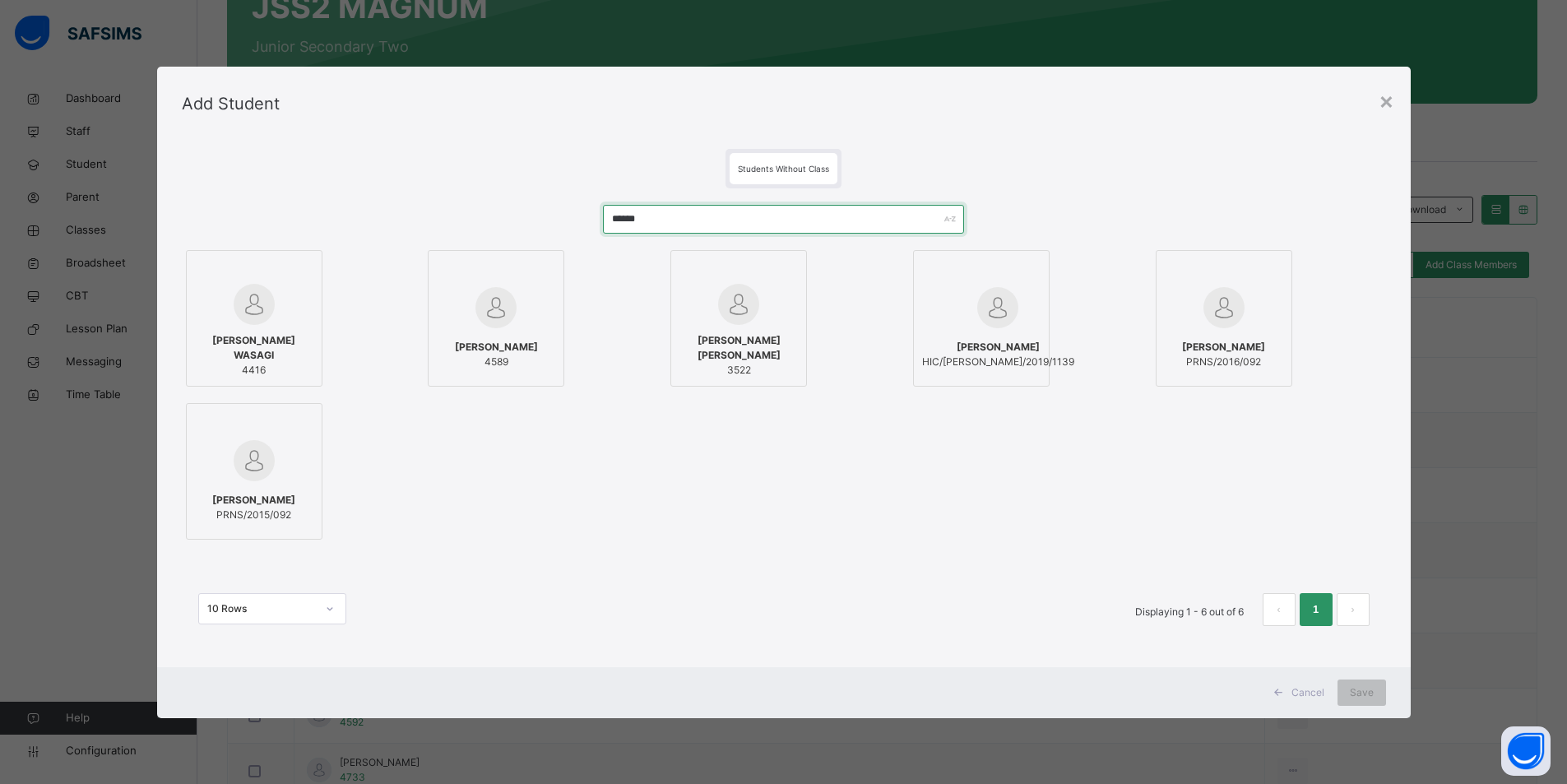
type input "******"
click at [538, 355] on span "[PERSON_NAME]" at bounding box center [496, 346] width 83 height 15
click at [1376, 689] on span "Save" at bounding box center [1373, 691] width 24 height 15
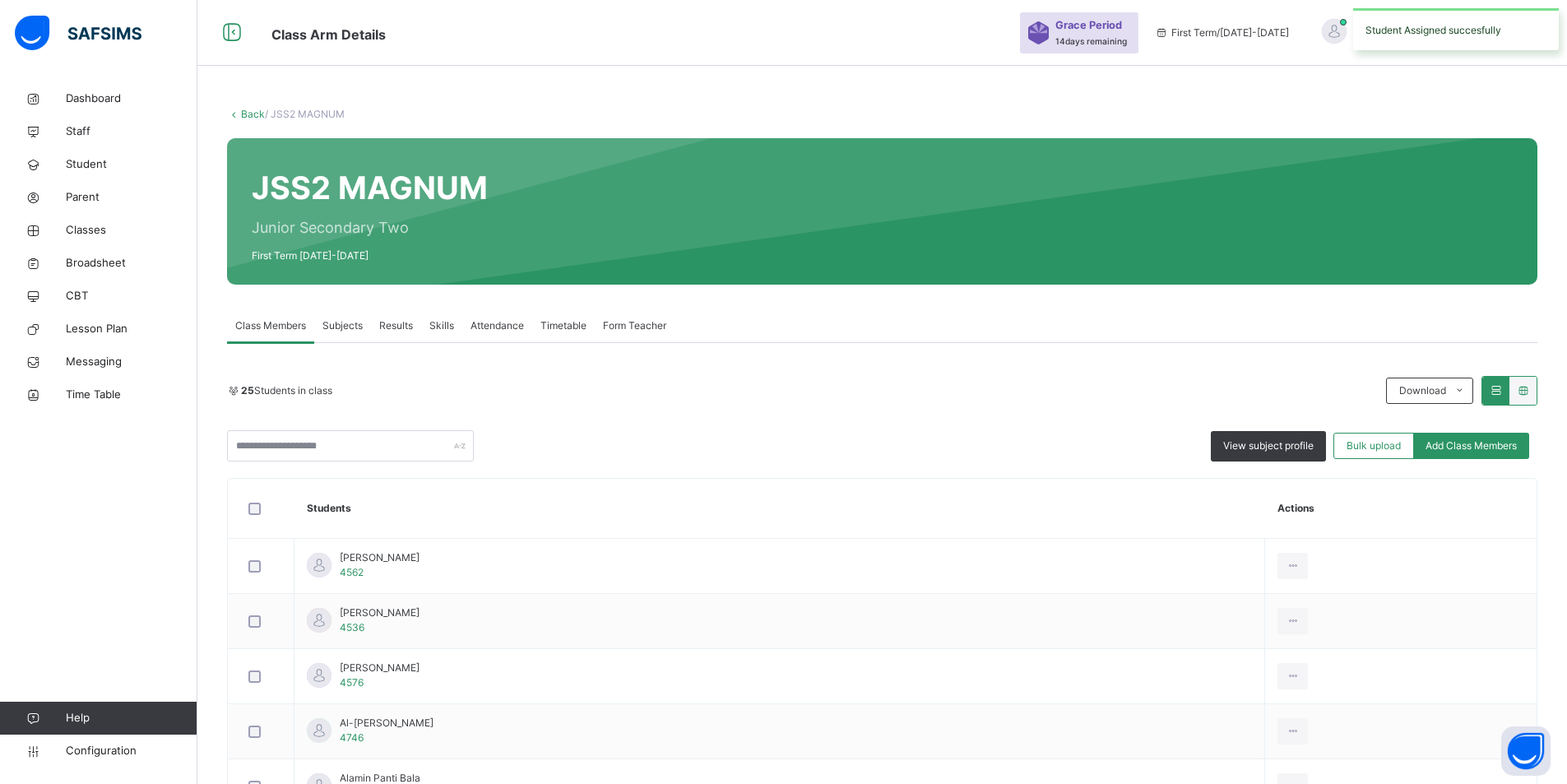
click at [1473, 444] on span "Add Class Members" at bounding box center [1471, 445] width 91 height 15
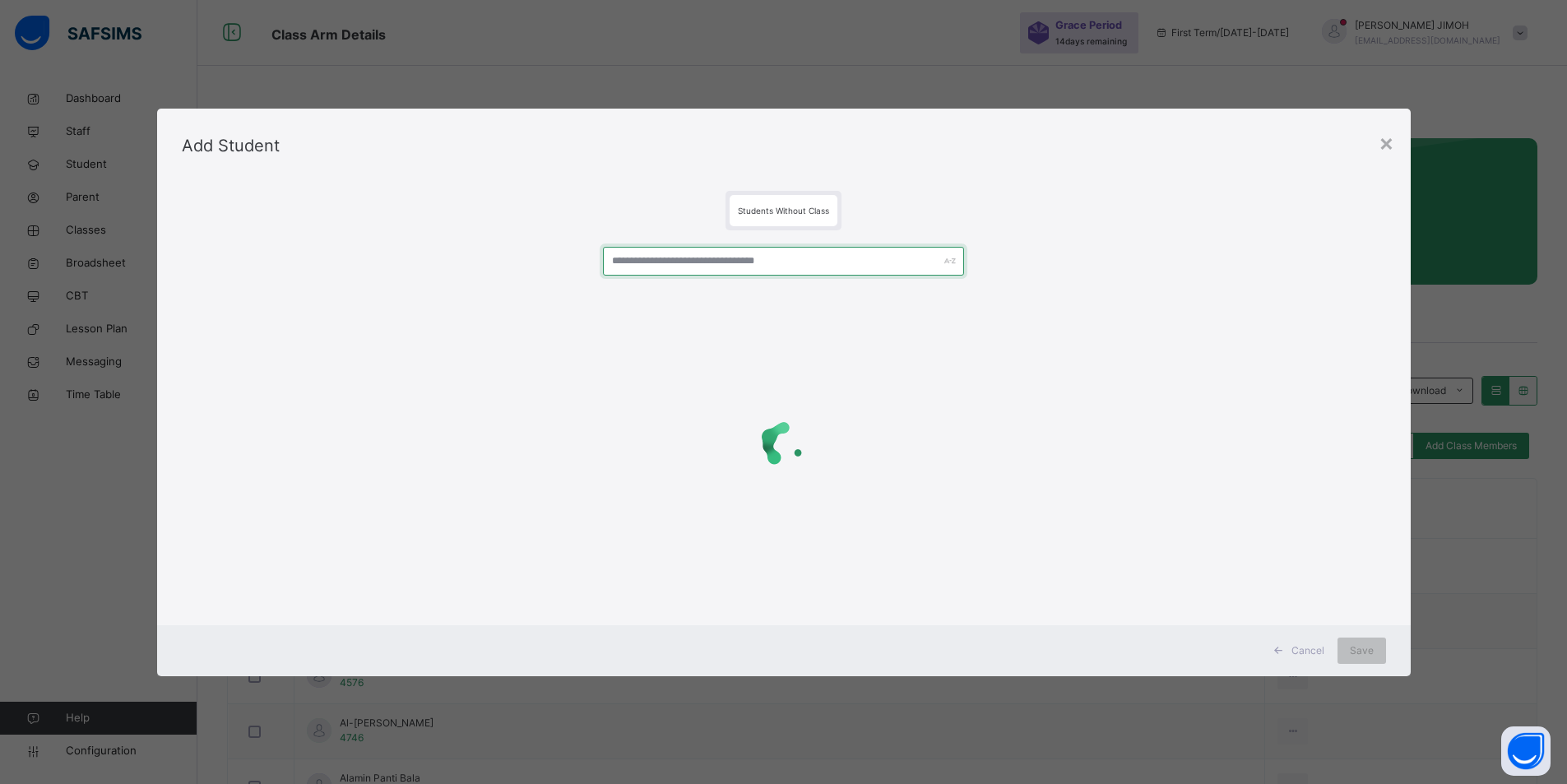
click at [729, 248] on input "text" at bounding box center [783, 261] width 361 height 29
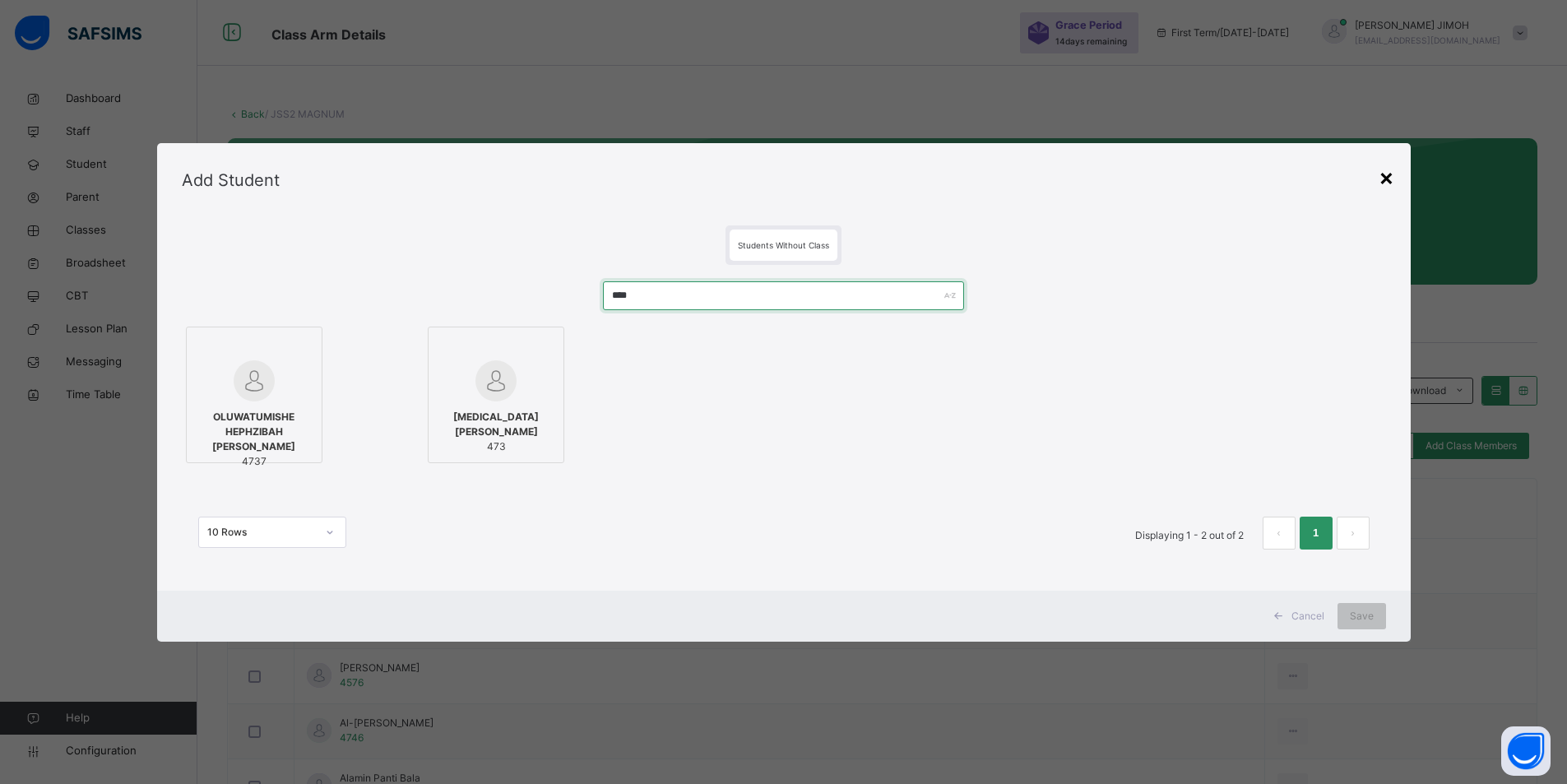
type input "****"
click at [1388, 180] on div "×" at bounding box center [1386, 177] width 15 height 35
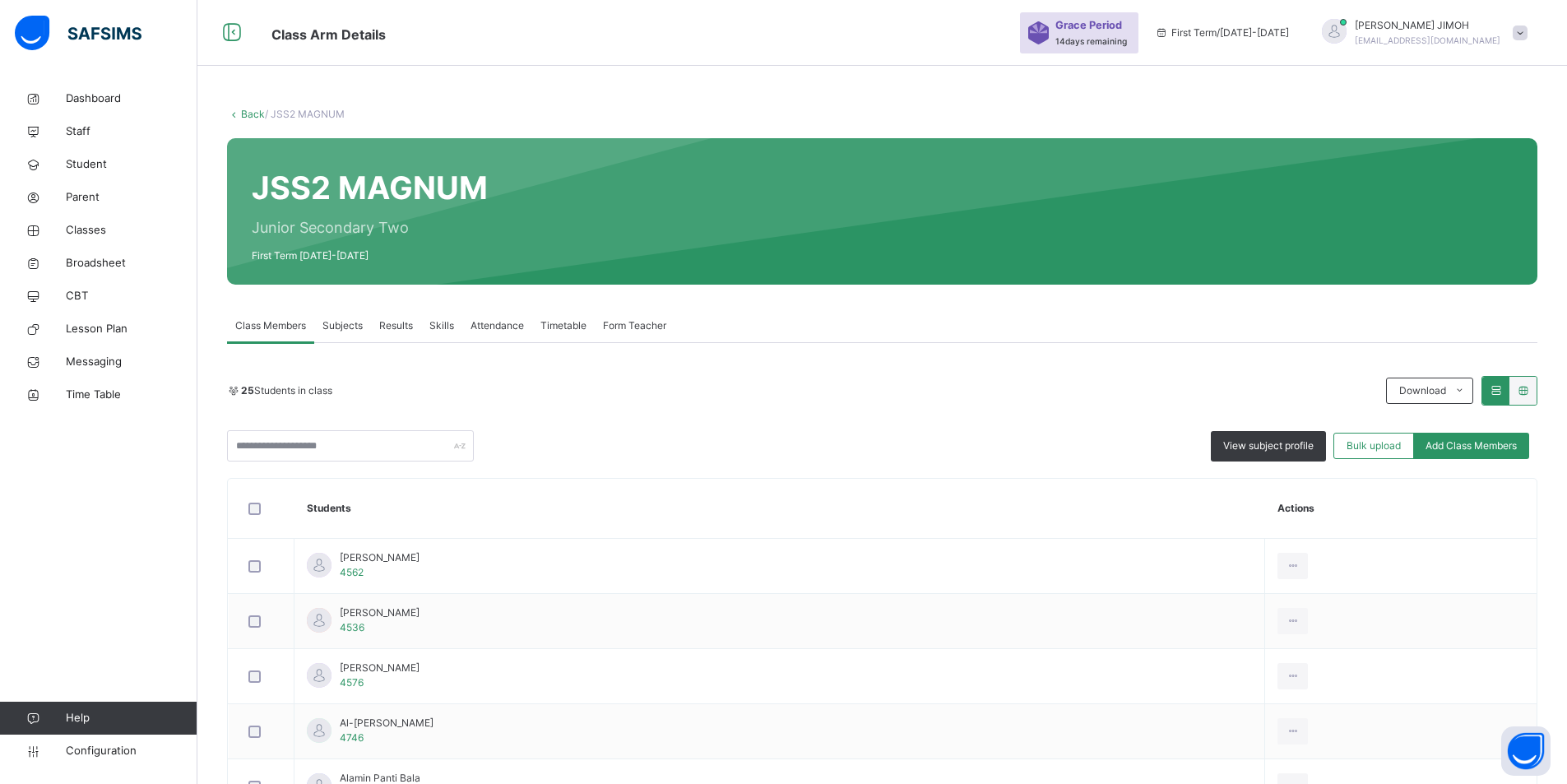
click at [251, 109] on link "Back" at bounding box center [252, 113] width 24 height 13
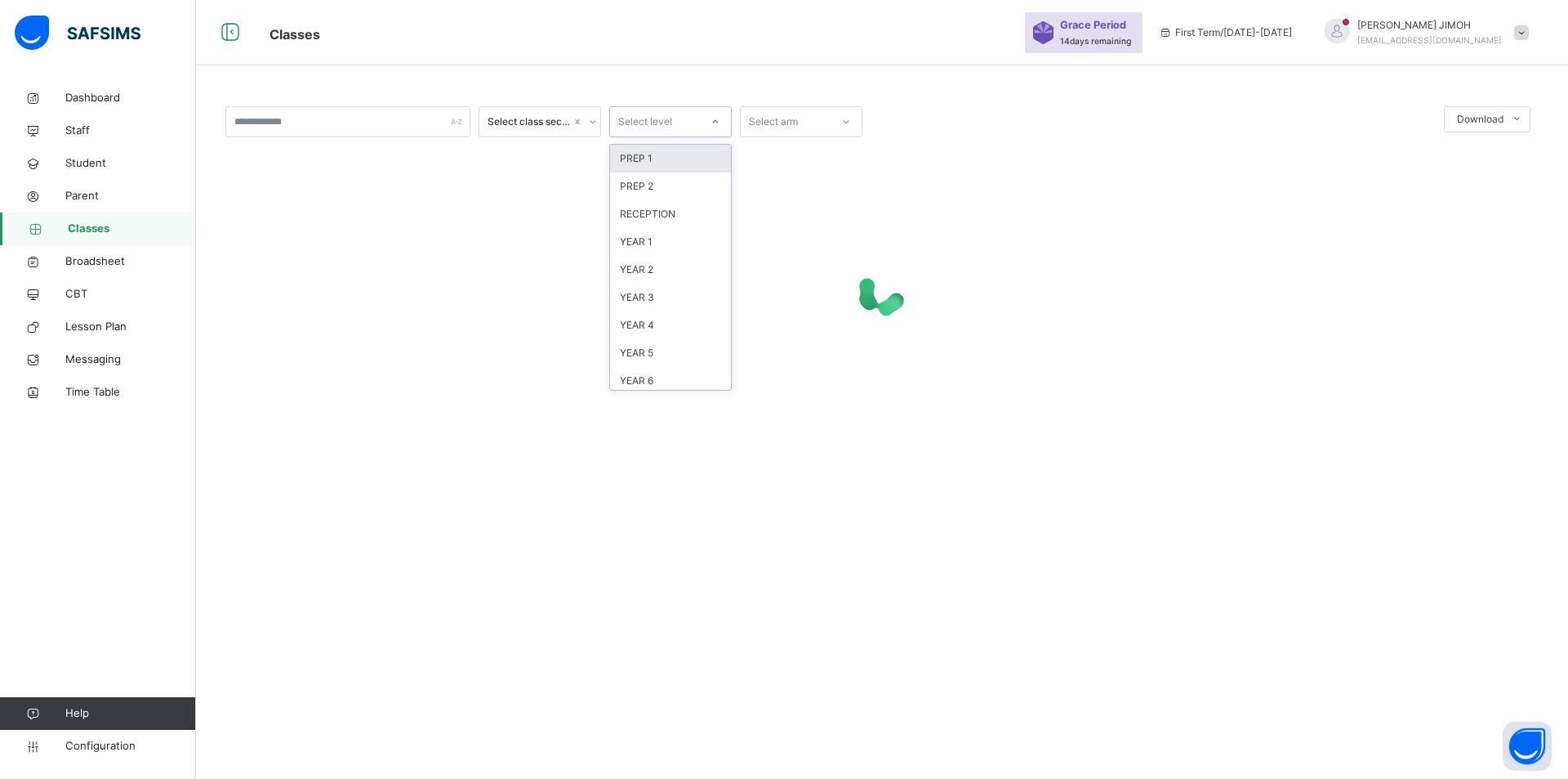
click at [718, 120] on icon at bounding box center [715, 121] width 10 height 16
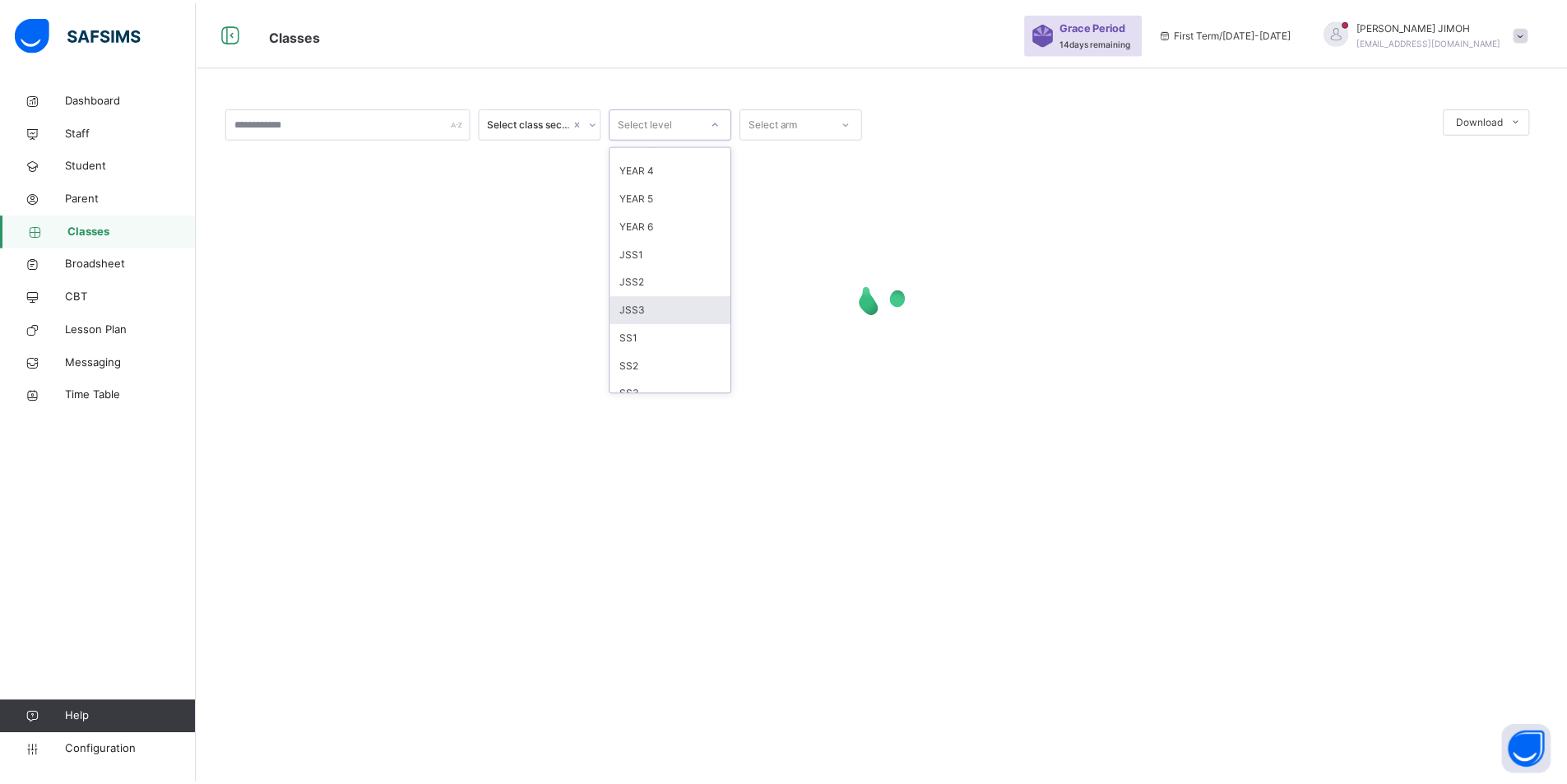
scroll to position [173, 0]
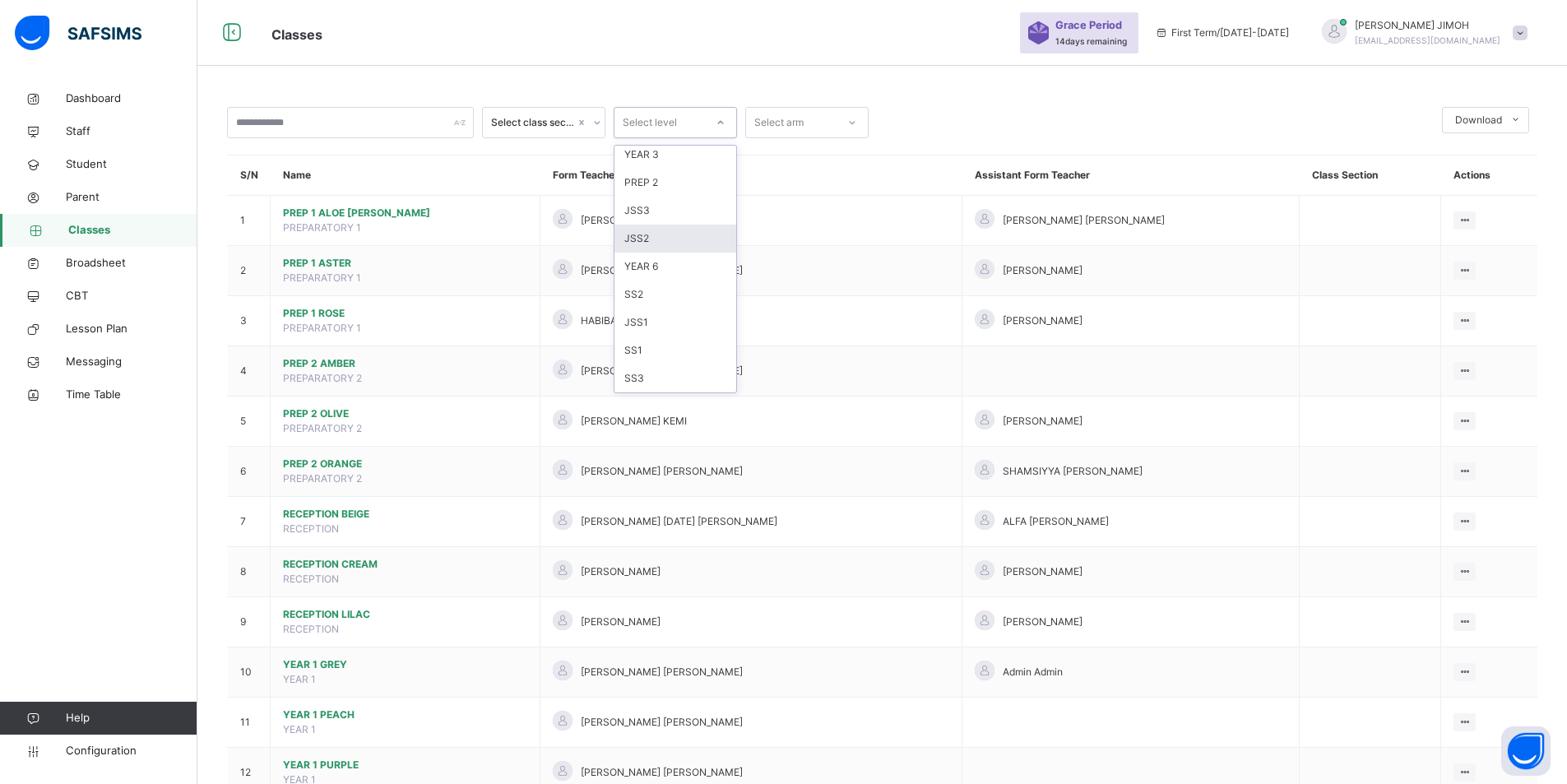
click at [655, 240] on div "JSS2" at bounding box center [675, 238] width 122 height 28
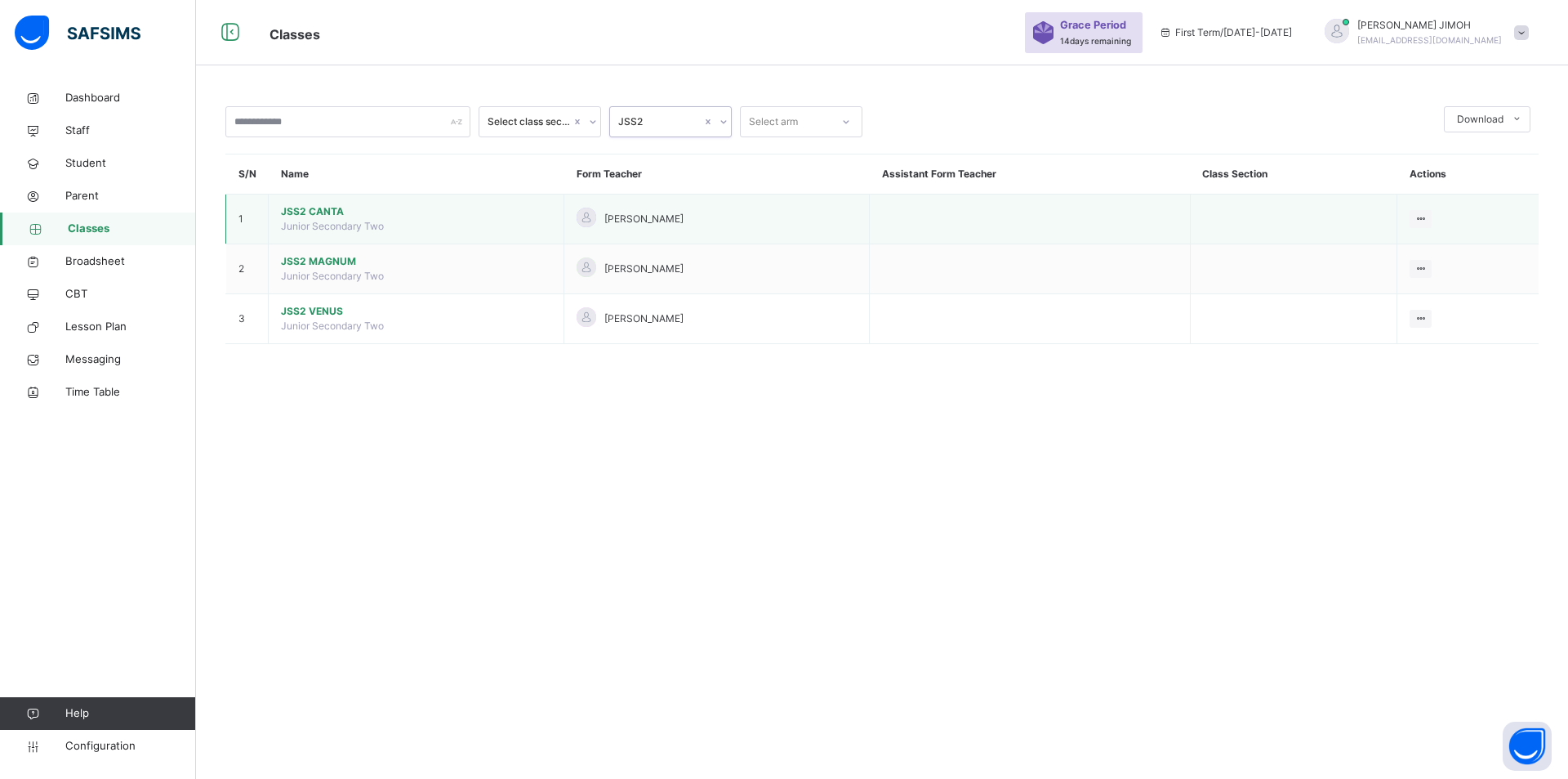
click at [325, 210] on span "JSS2 CANTA" at bounding box center [417, 211] width 271 height 14
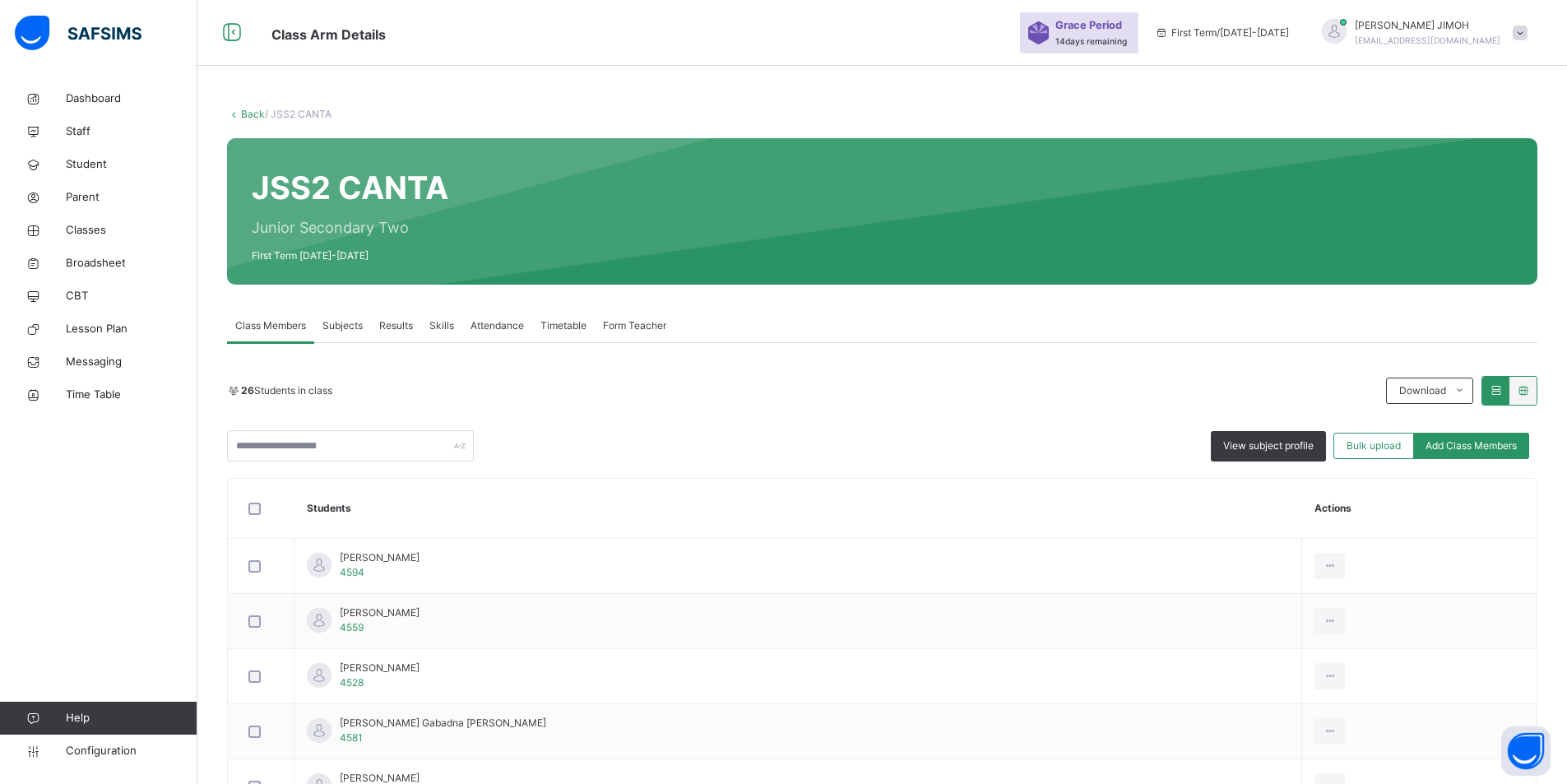
click at [257, 109] on link "Back" at bounding box center [252, 113] width 24 height 13
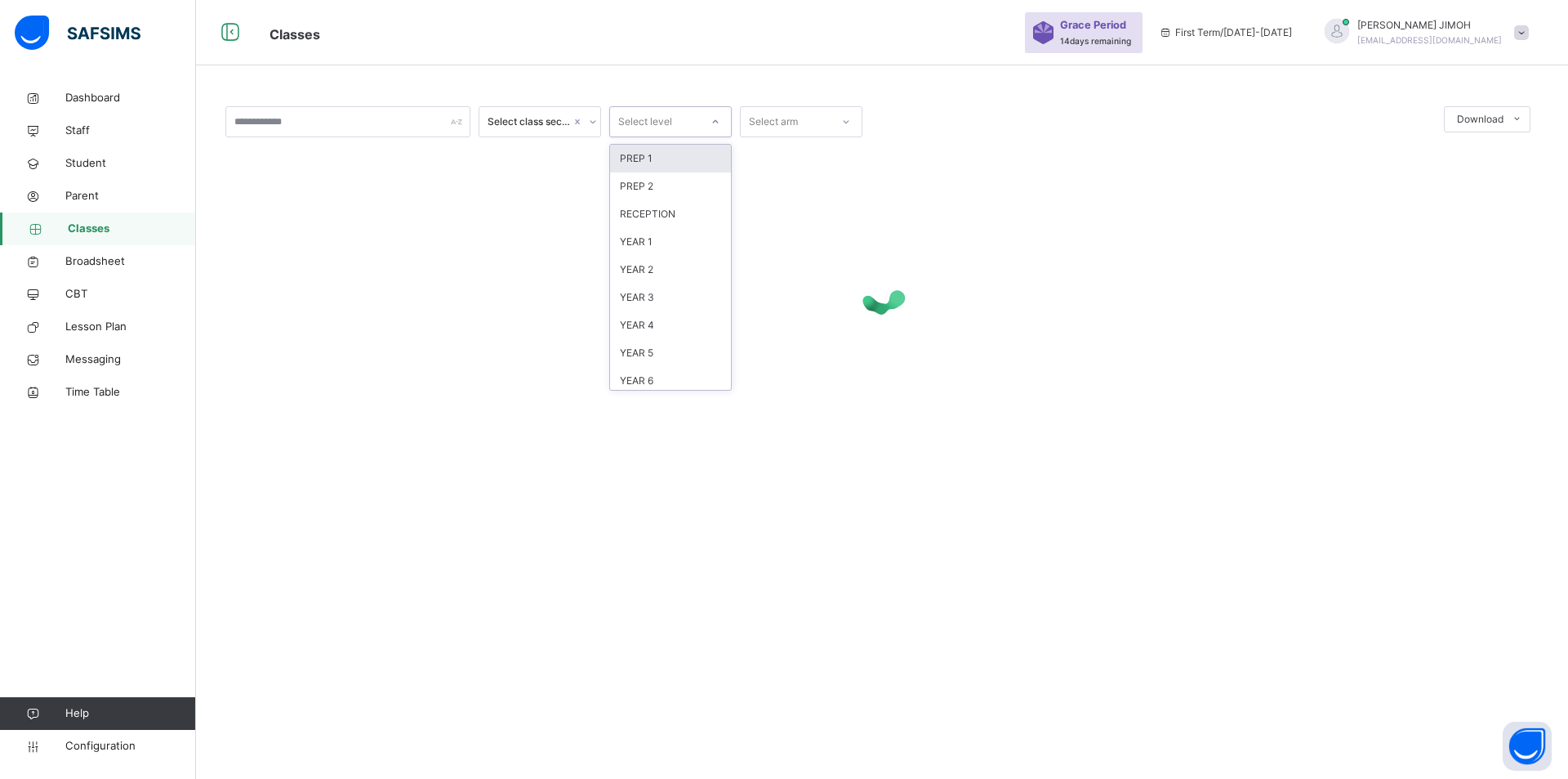
click at [711, 116] on div at bounding box center [715, 121] width 28 height 26
click at [650, 259] on div "JSS2" at bounding box center [670, 264] width 121 height 28
click at [521, 287] on div at bounding box center [882, 292] width 1314 height 65
click at [723, 120] on icon at bounding box center [723, 121] width 10 height 16
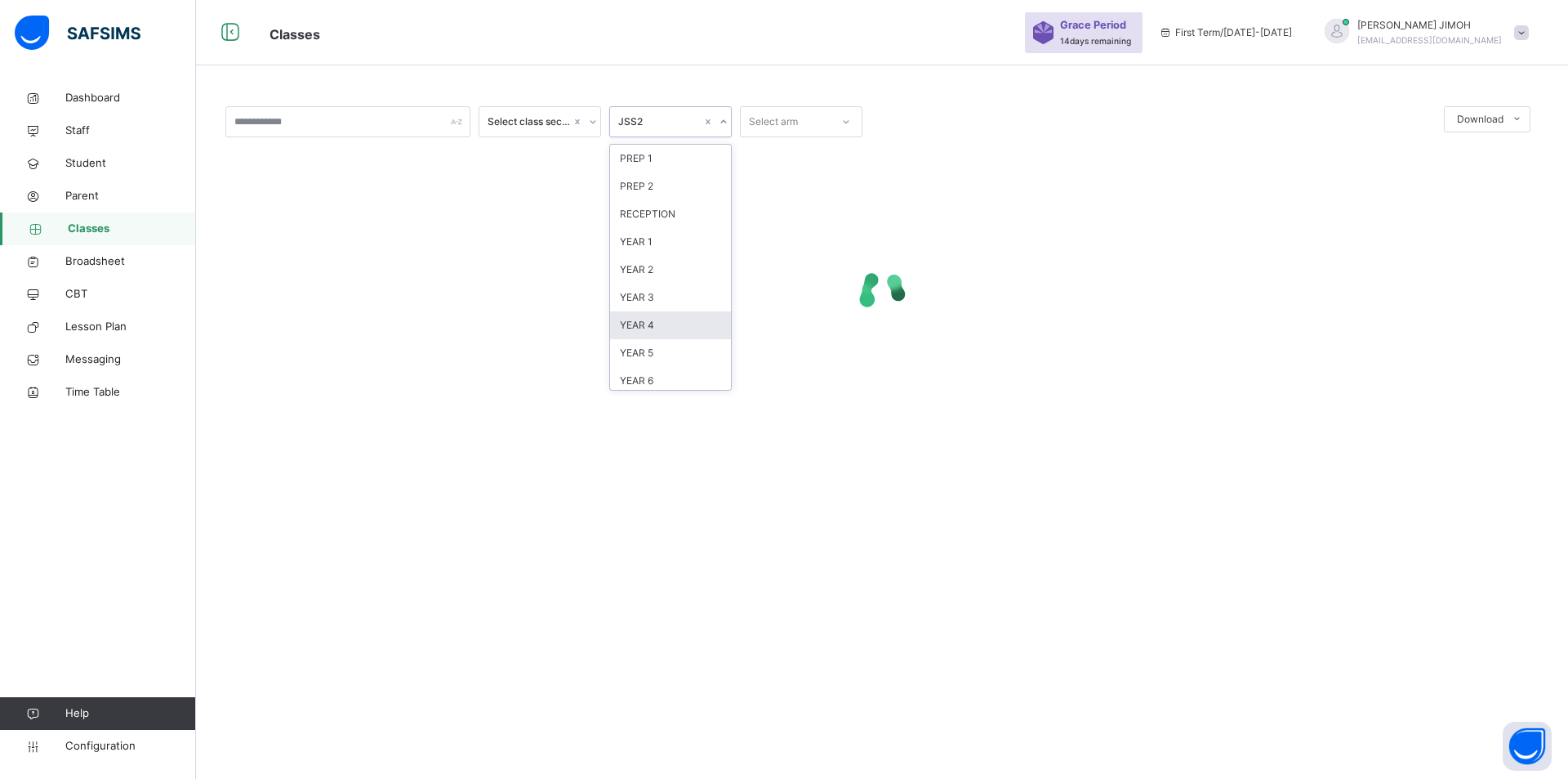
click at [658, 316] on div "YEAR 4" at bounding box center [670, 325] width 121 height 28
click at [721, 117] on icon at bounding box center [723, 121] width 10 height 16
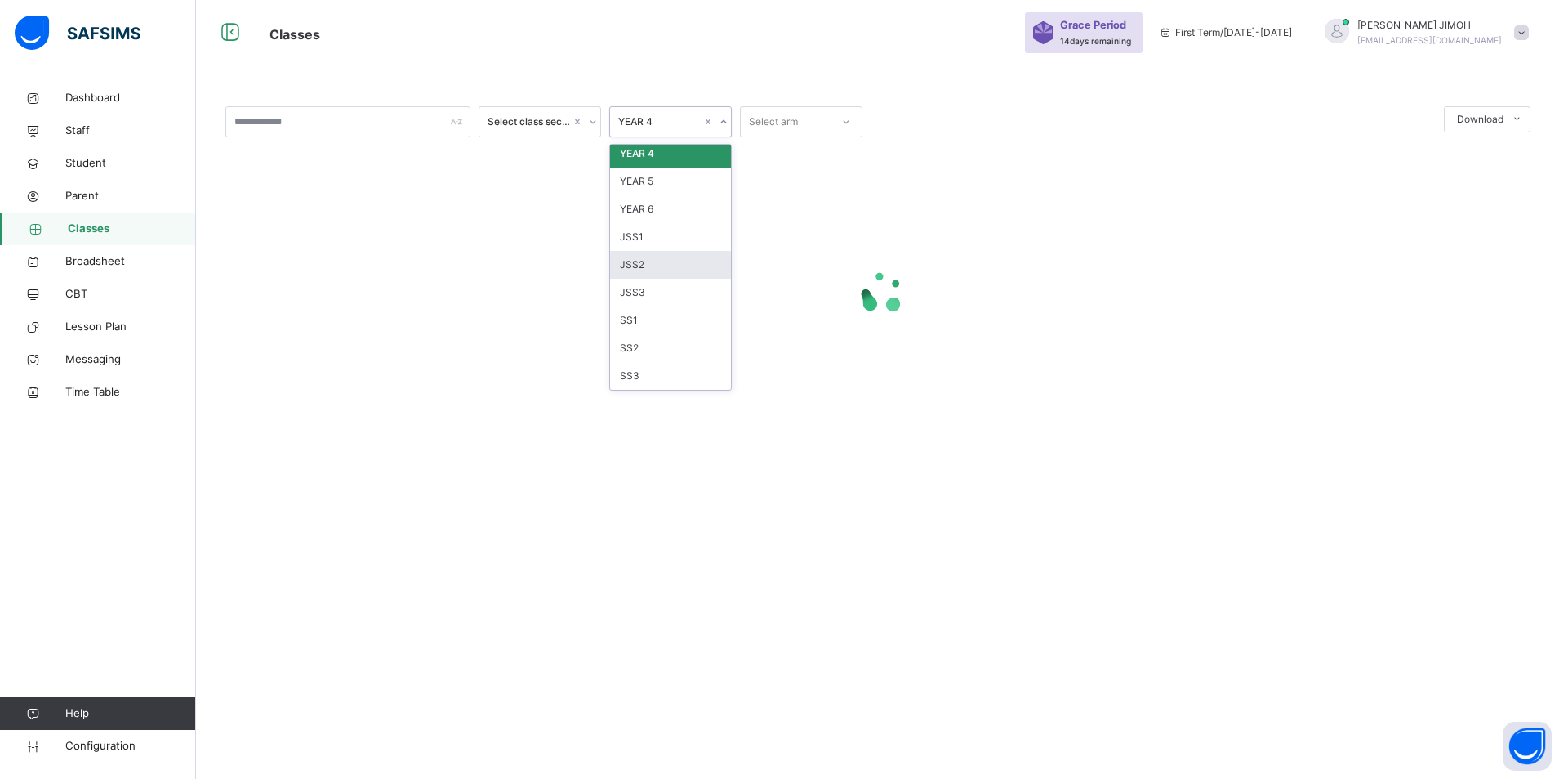
click at [658, 258] on div "JSS2" at bounding box center [670, 264] width 121 height 28
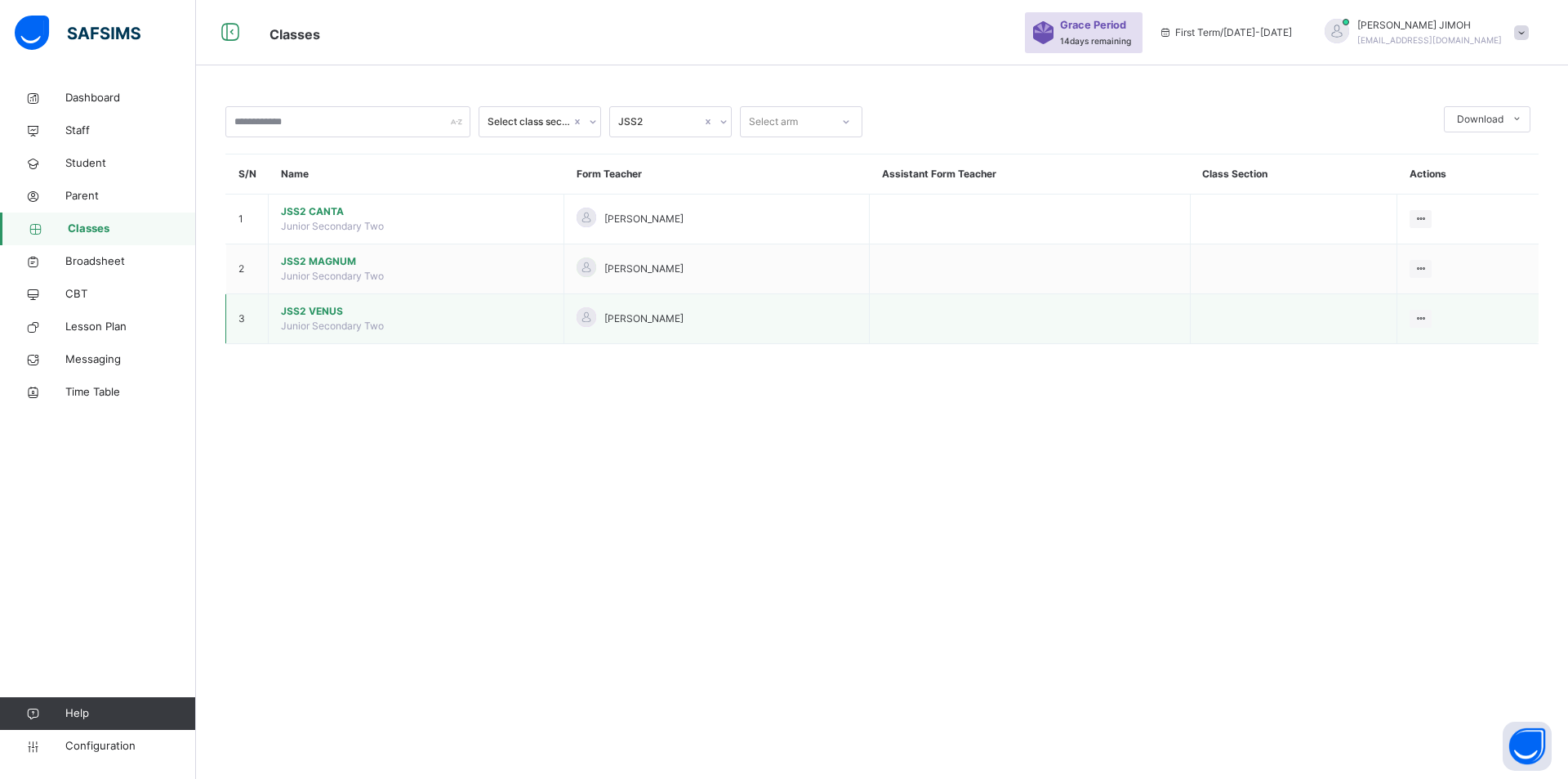
click at [312, 308] on span "JSS2 VENUS" at bounding box center [417, 310] width 271 height 14
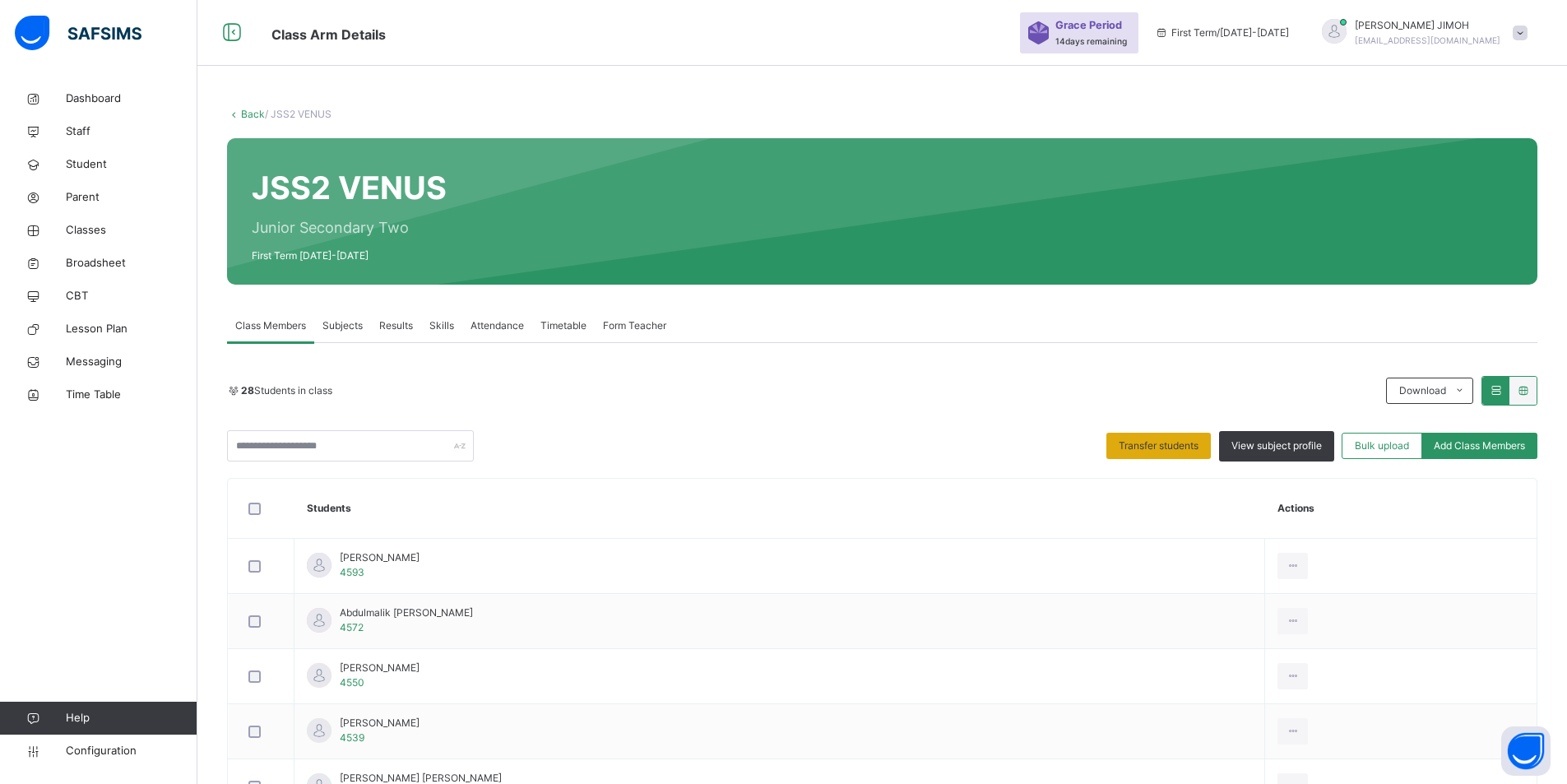
click at [1174, 443] on span "Transfer students" at bounding box center [1159, 445] width 80 height 15
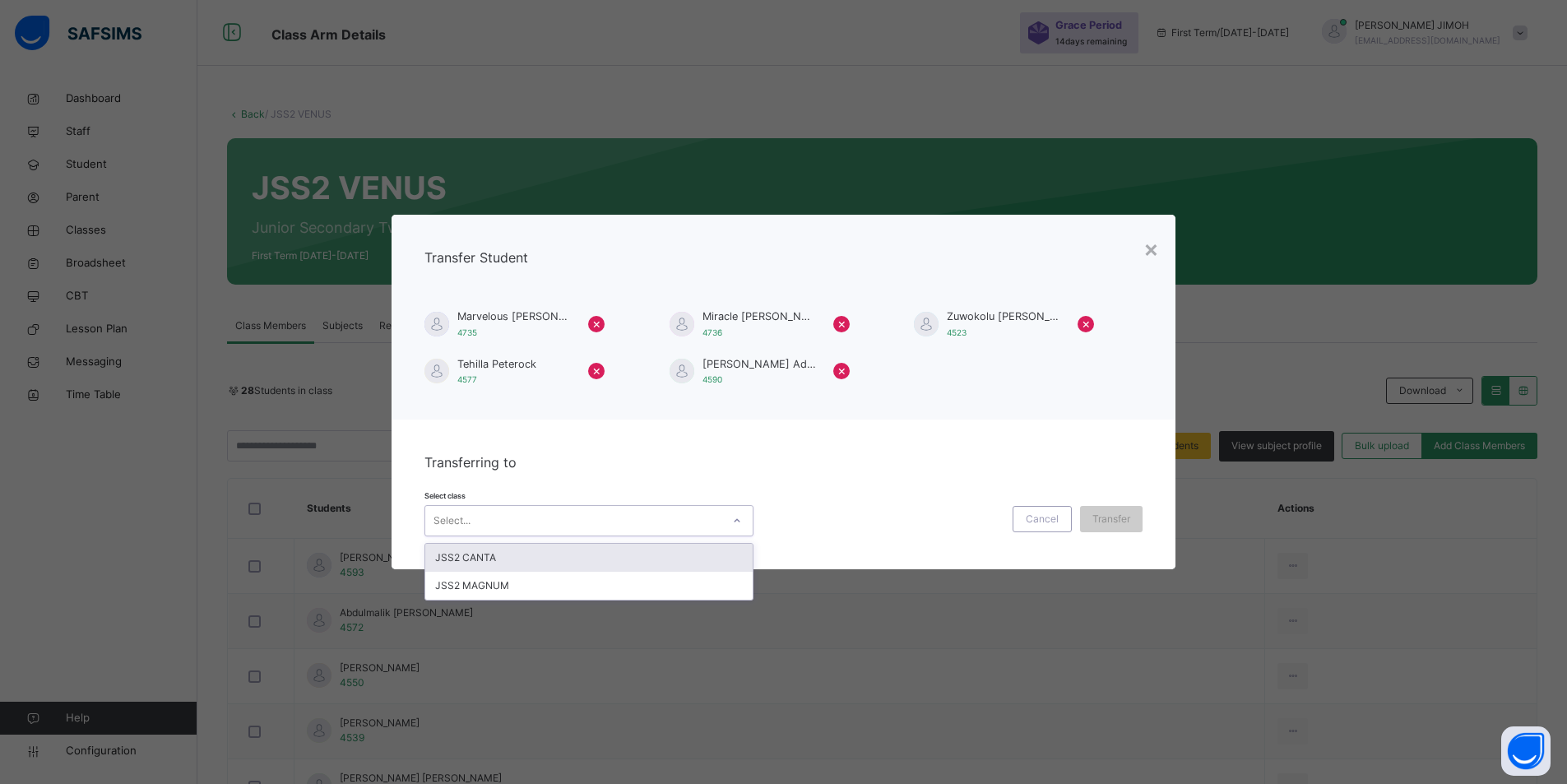
click at [733, 516] on icon at bounding box center [737, 520] width 10 height 16
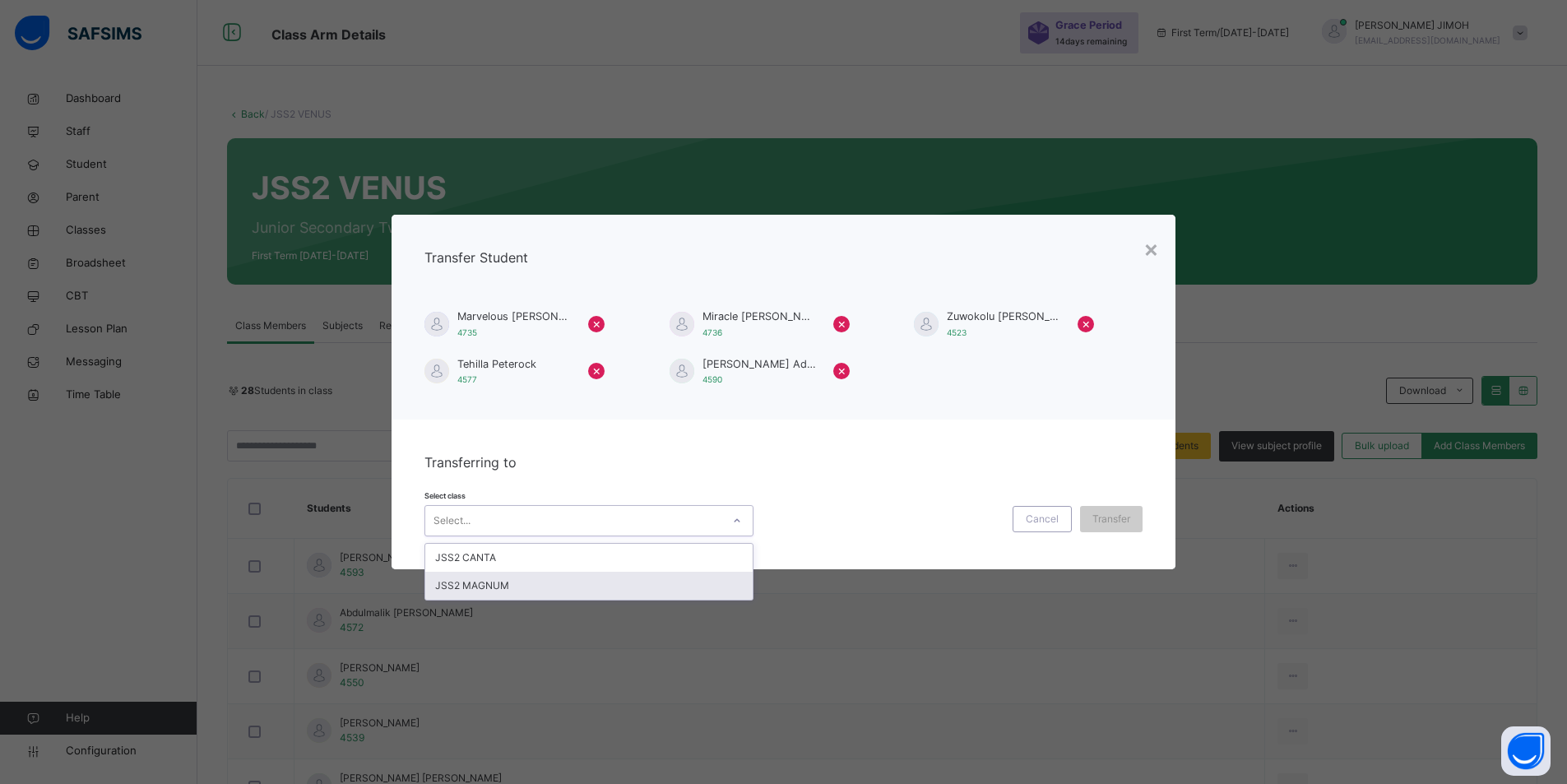
click at [502, 582] on div "JSS2 MAGNUM" at bounding box center [589, 585] width 328 height 28
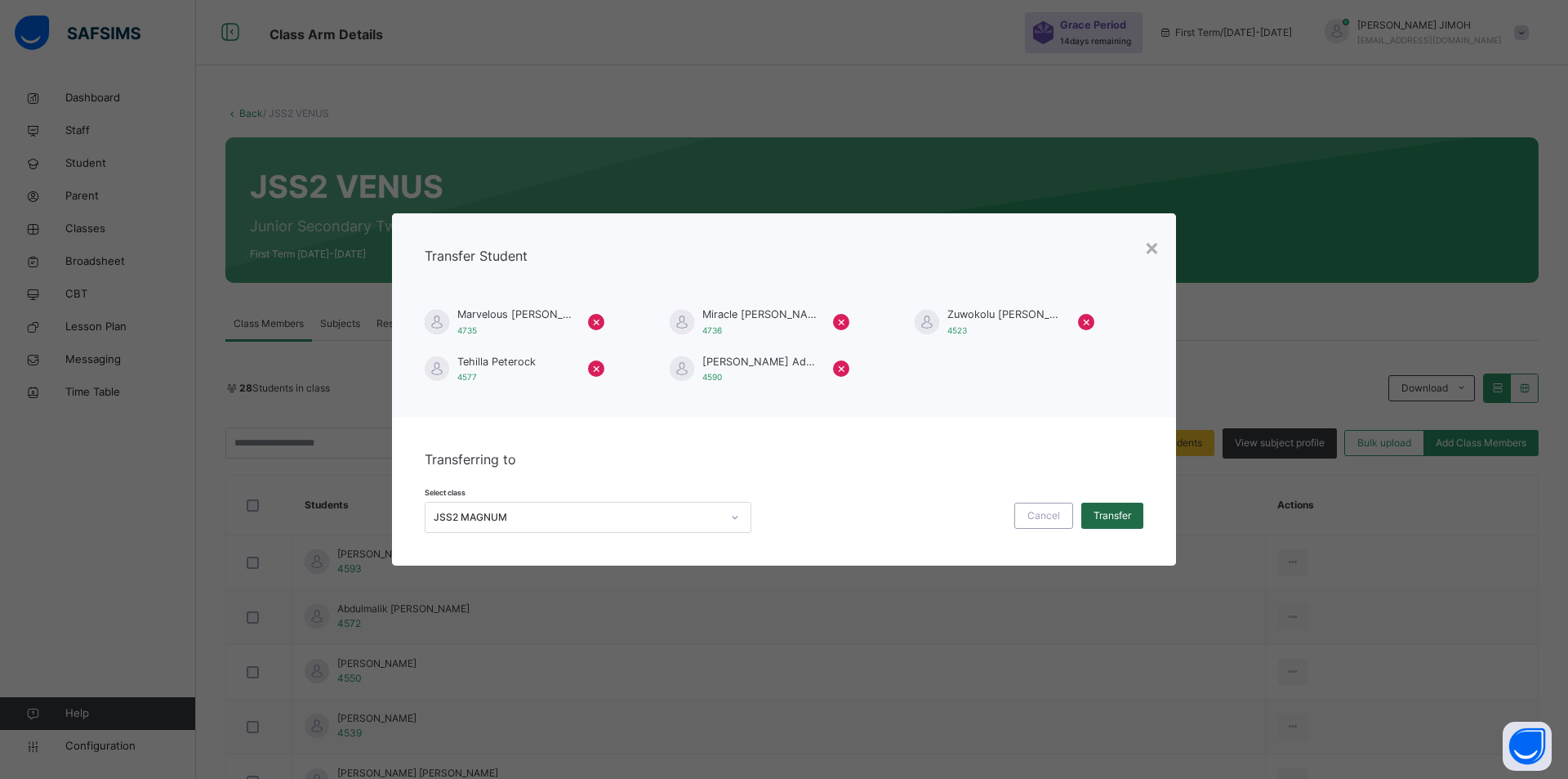
click at [1111, 511] on span "Transfer" at bounding box center [1112, 515] width 37 height 14
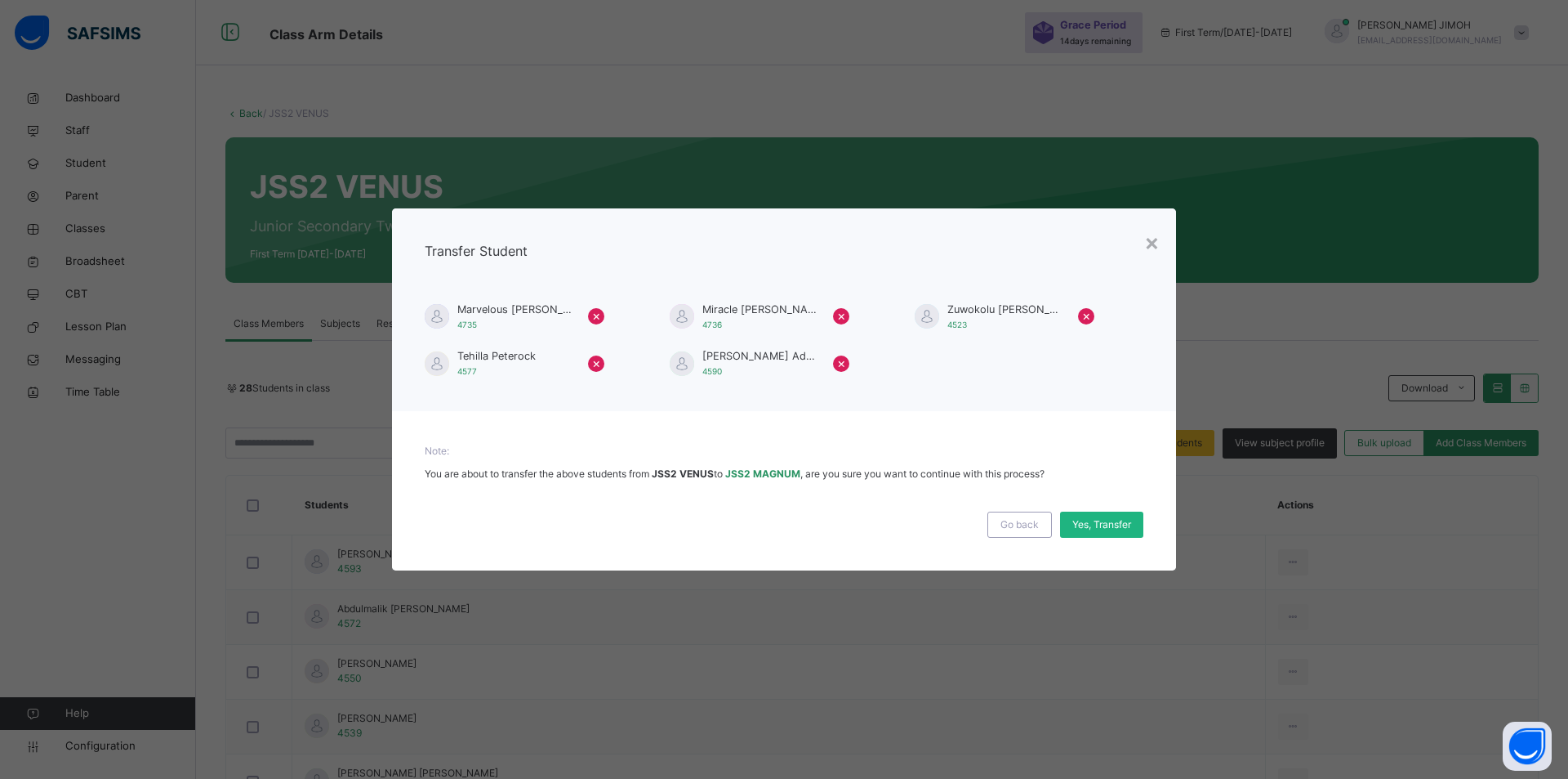
click at [1091, 523] on span "Yes, Transfer" at bounding box center [1101, 523] width 59 height 14
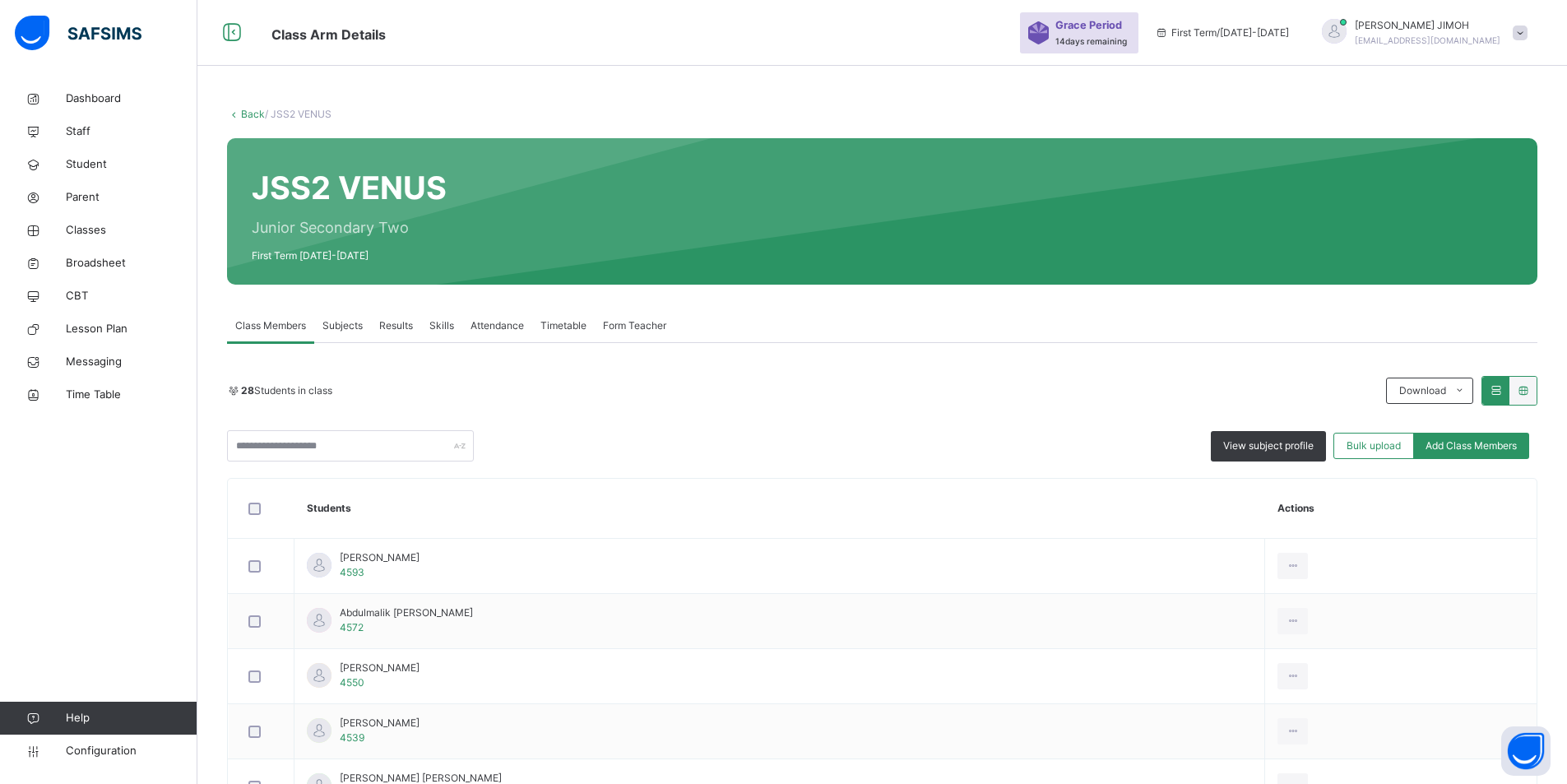
click at [247, 112] on link "Back" at bounding box center [252, 113] width 24 height 13
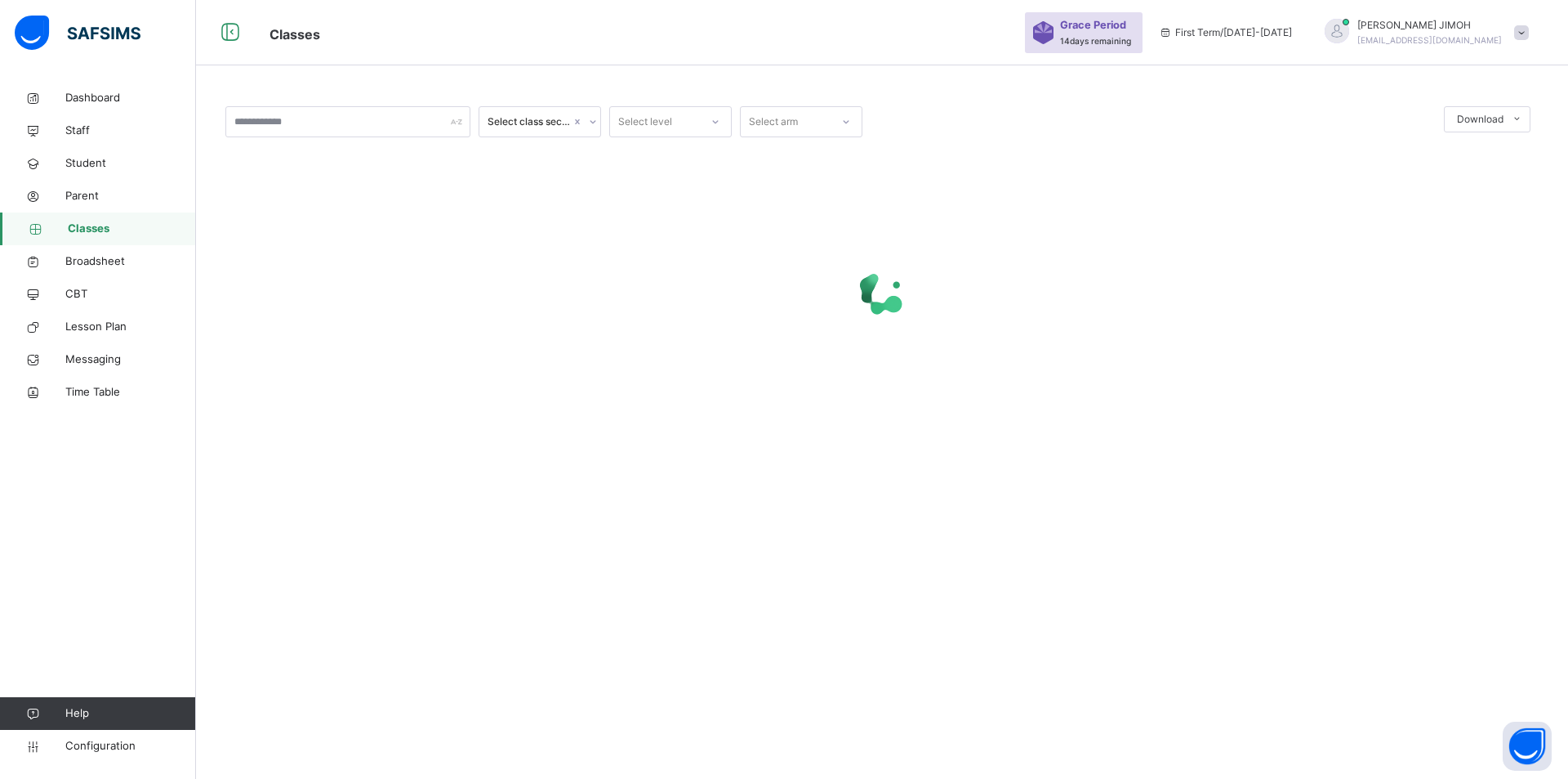
click at [713, 118] on icon at bounding box center [715, 121] width 10 height 16
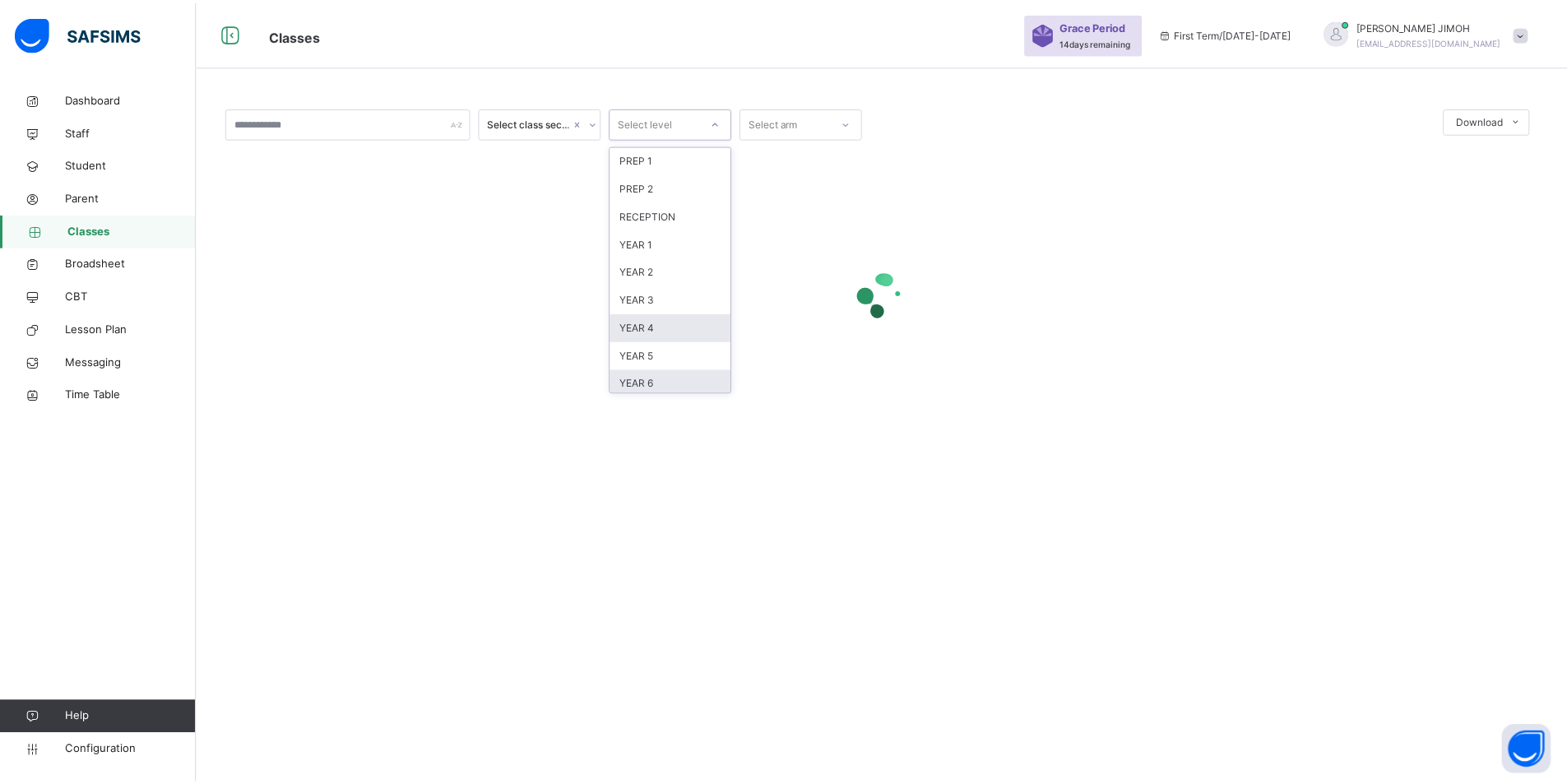
scroll to position [173, 0]
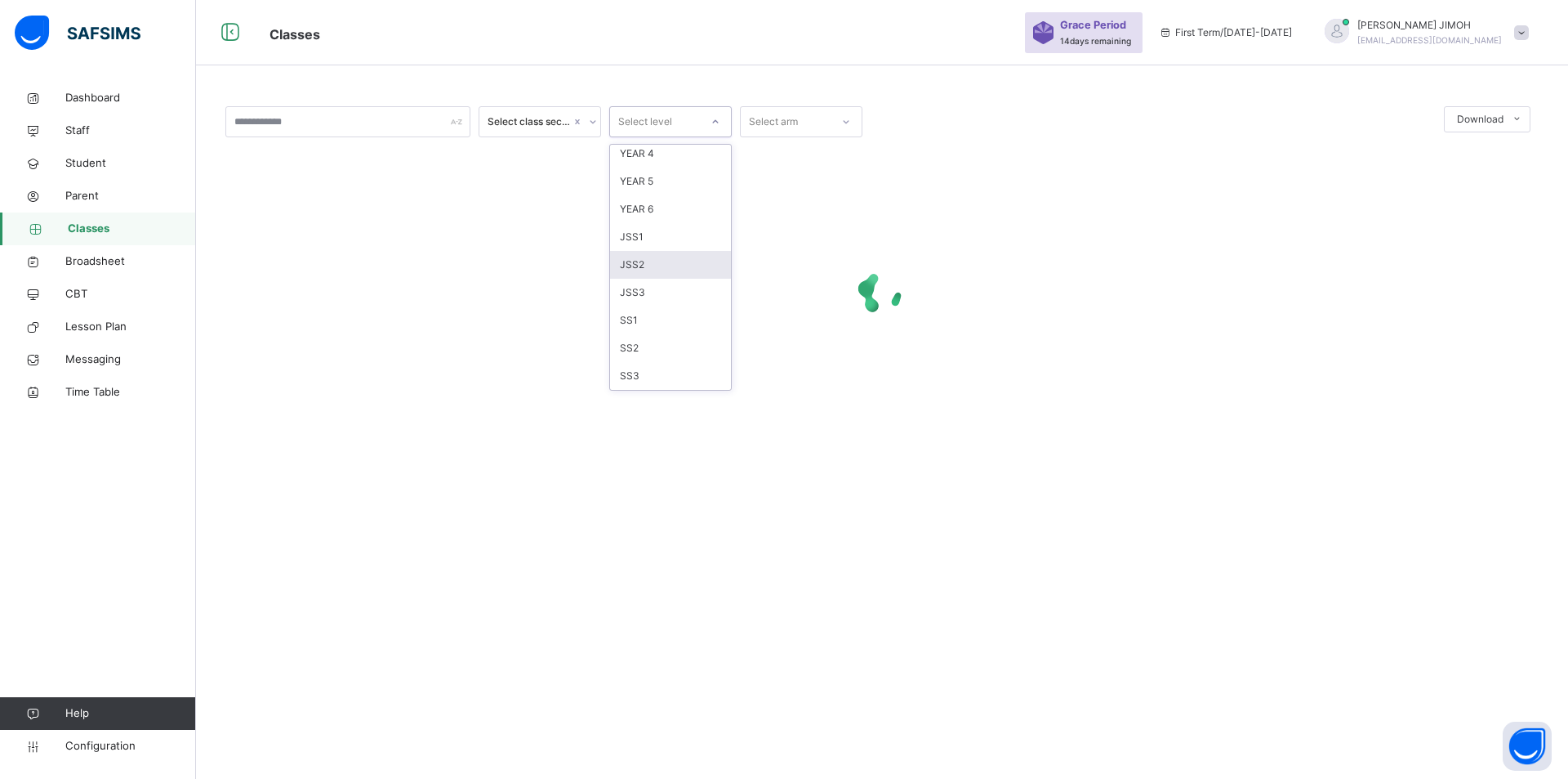
click at [659, 261] on div "JSS2" at bounding box center [670, 264] width 121 height 28
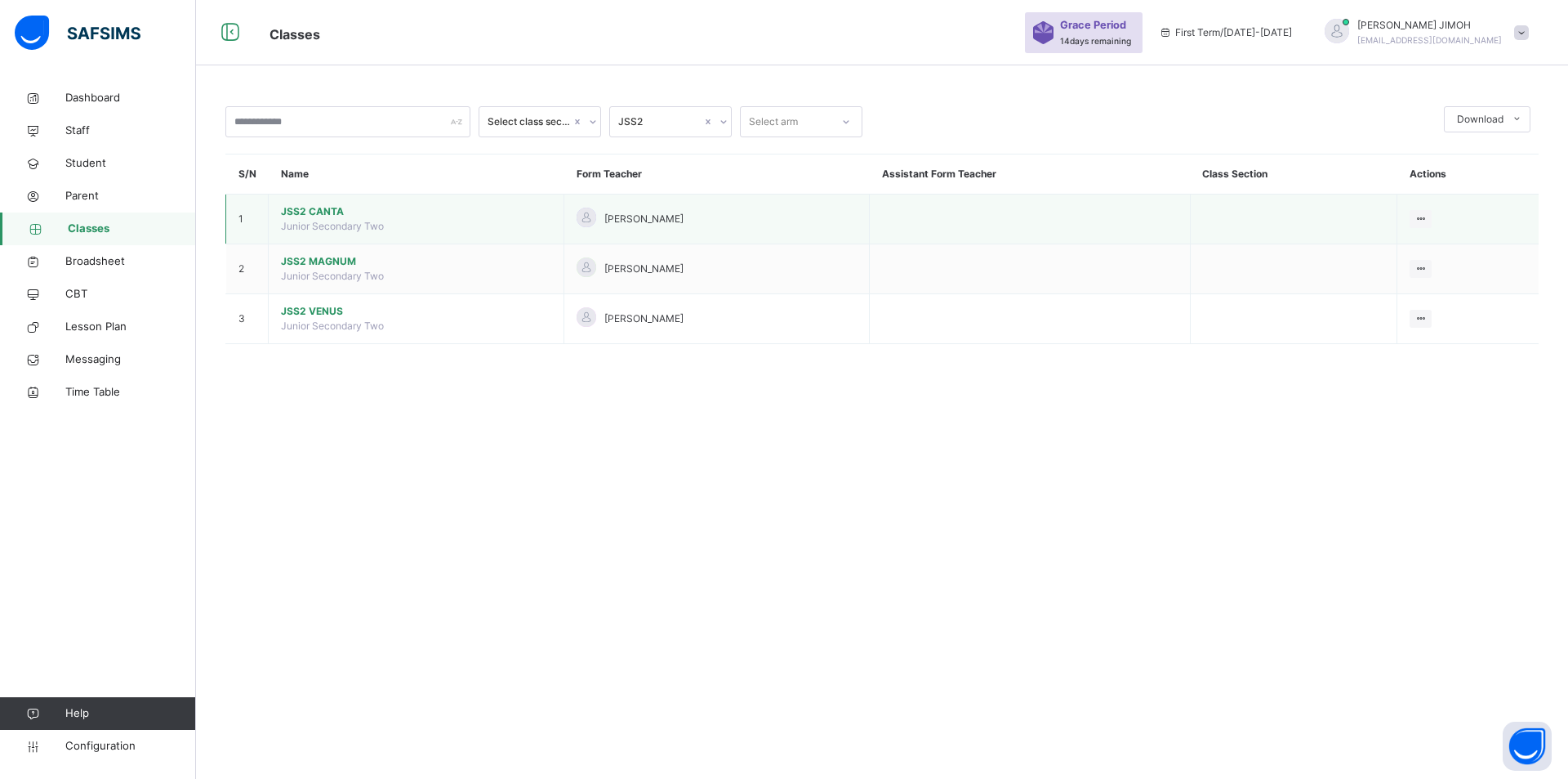
click at [309, 210] on span "JSS2 CANTA" at bounding box center [417, 211] width 271 height 14
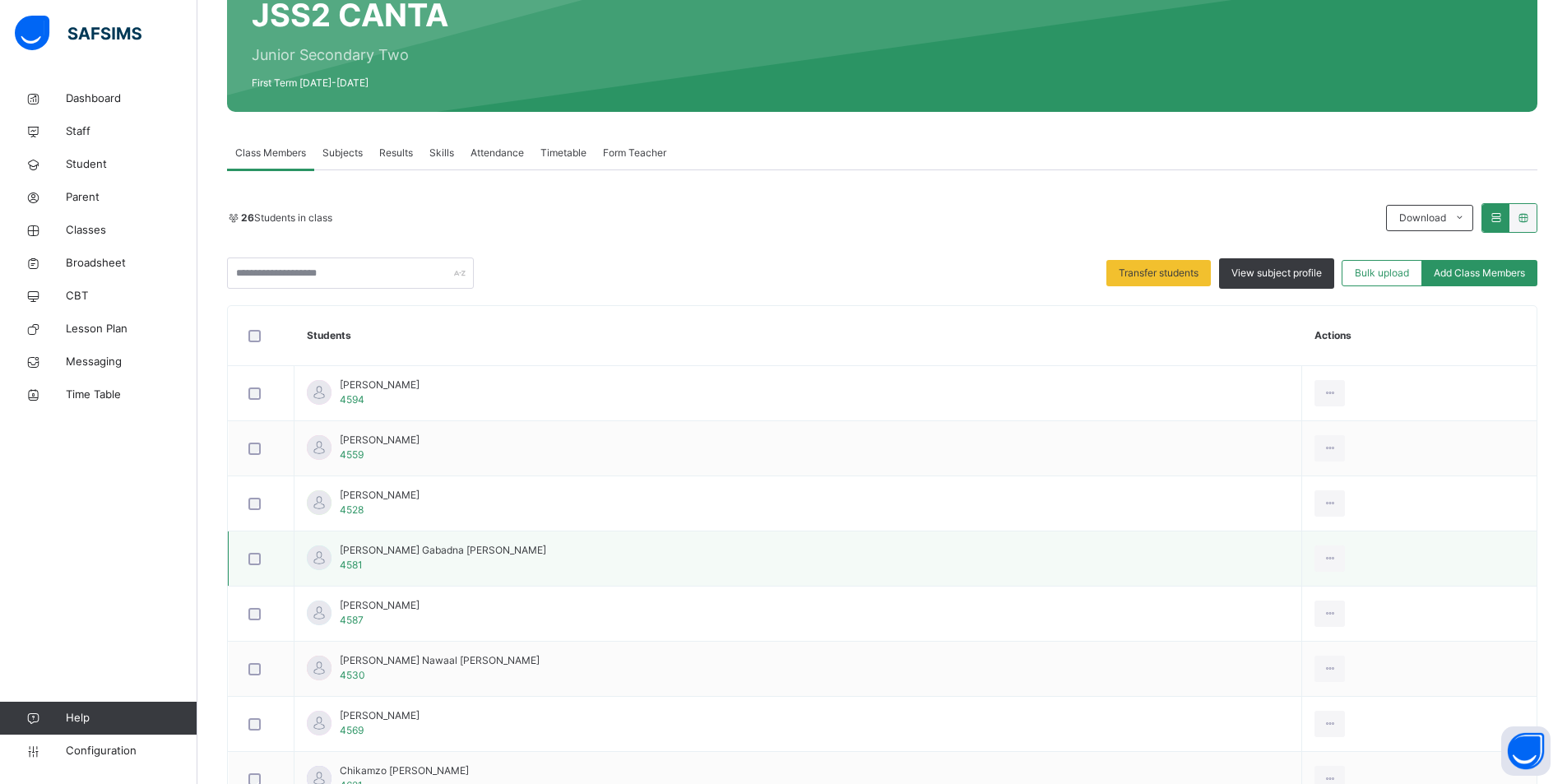
scroll to position [164, 0]
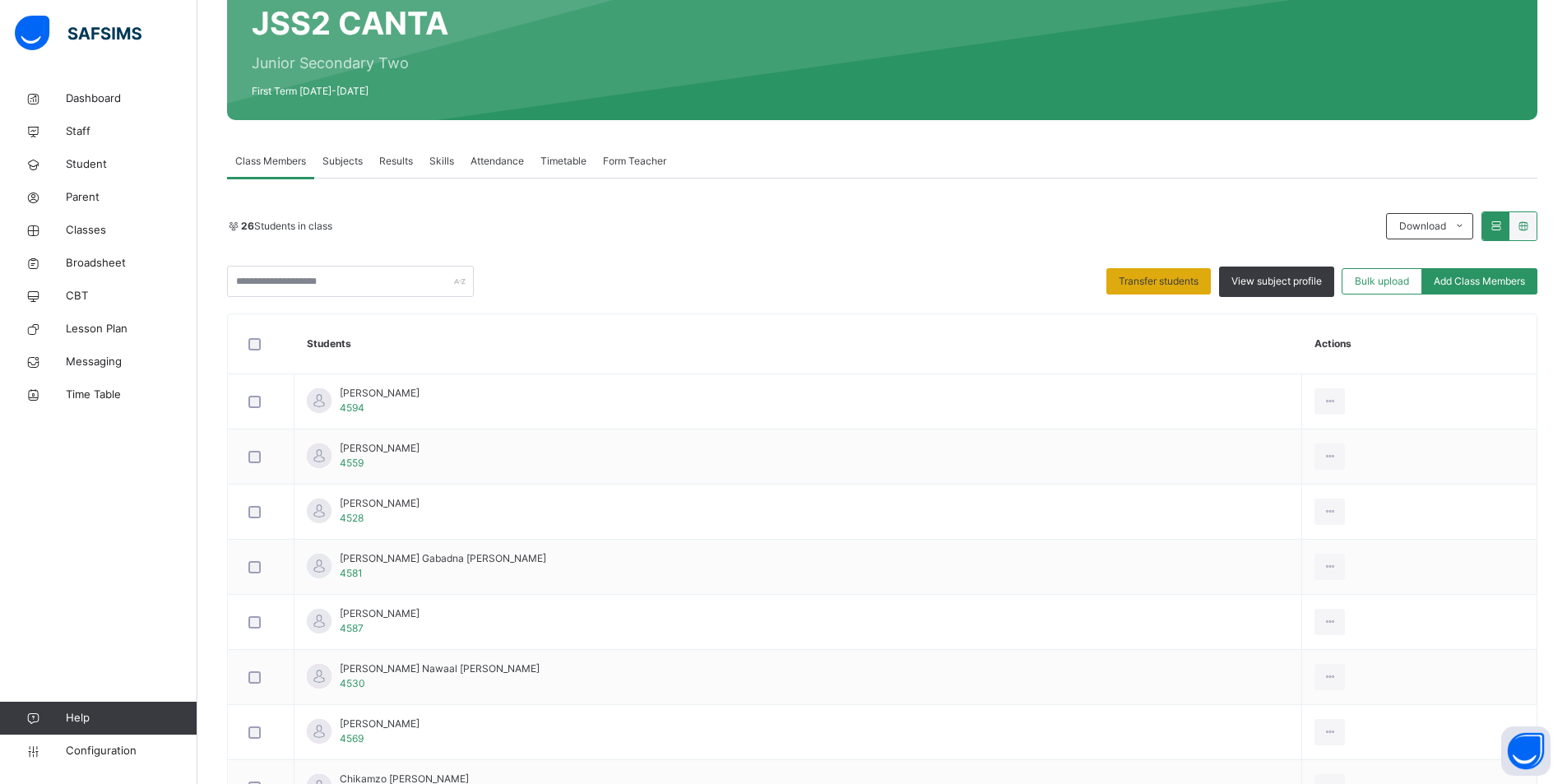
click at [1169, 282] on span "Transfer students" at bounding box center [1159, 280] width 80 height 15
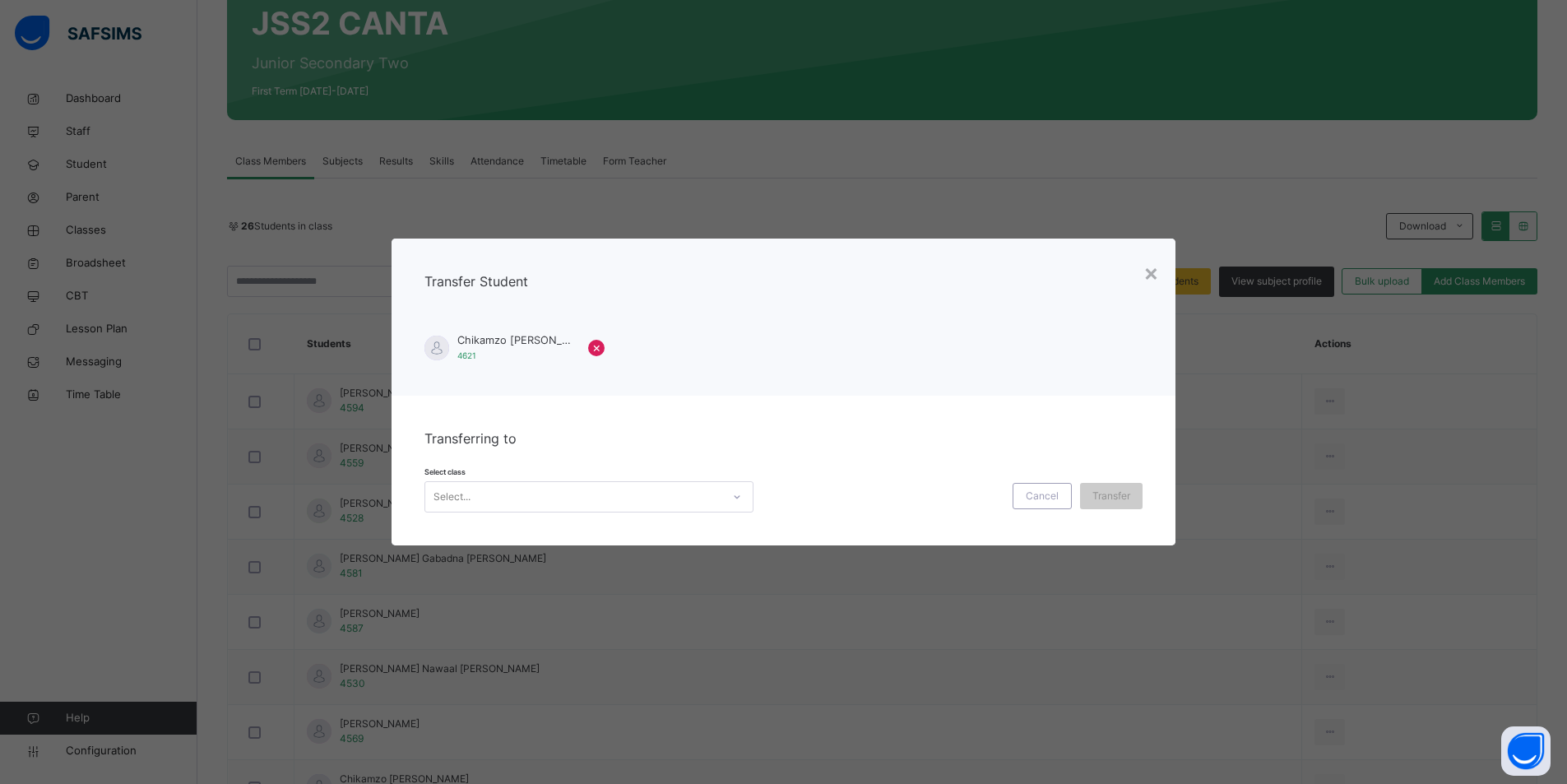
click at [737, 495] on icon at bounding box center [737, 496] width 10 height 16
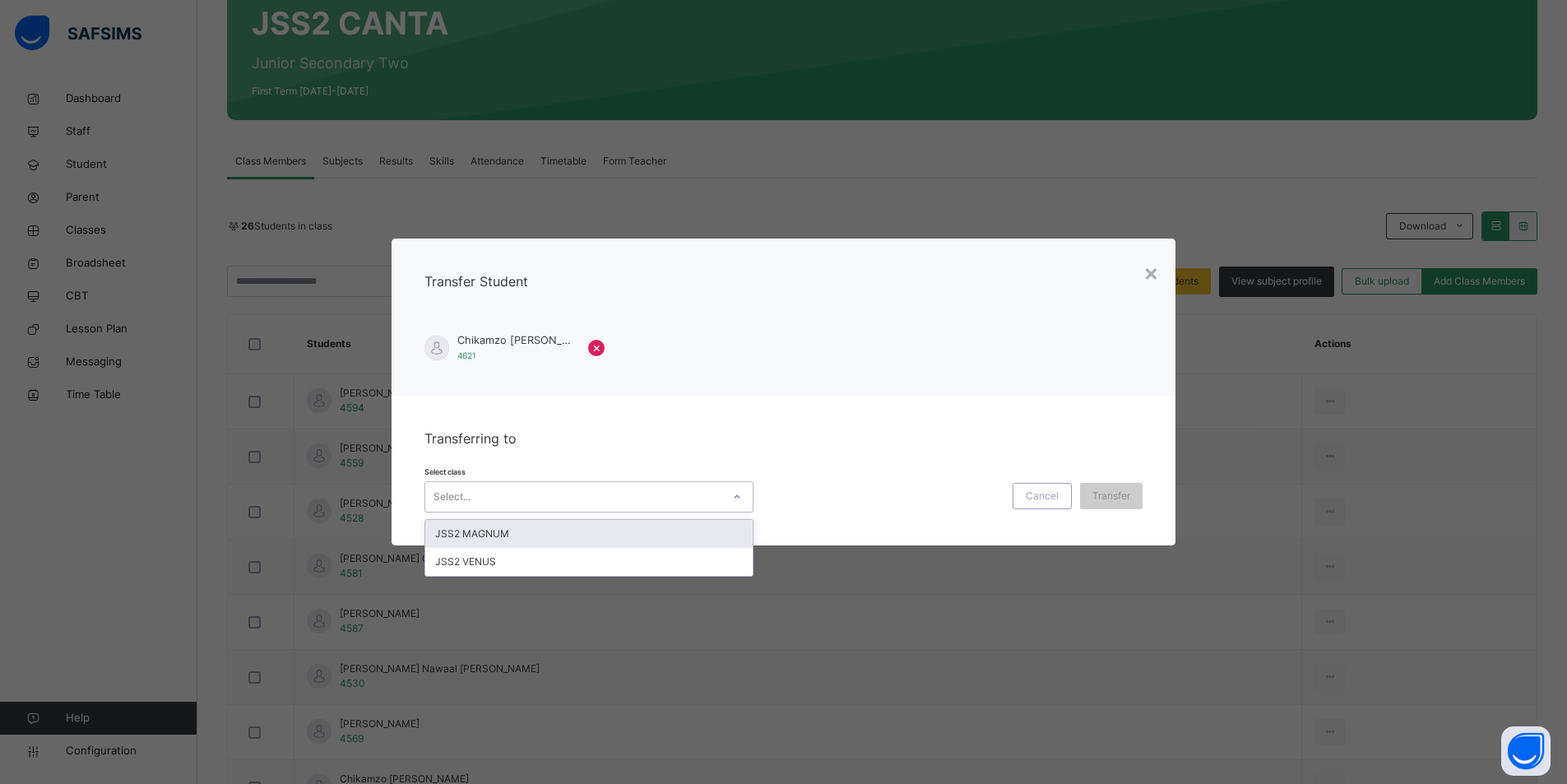
click at [563, 536] on div "JSS2 MAGNUM" at bounding box center [589, 534] width 328 height 28
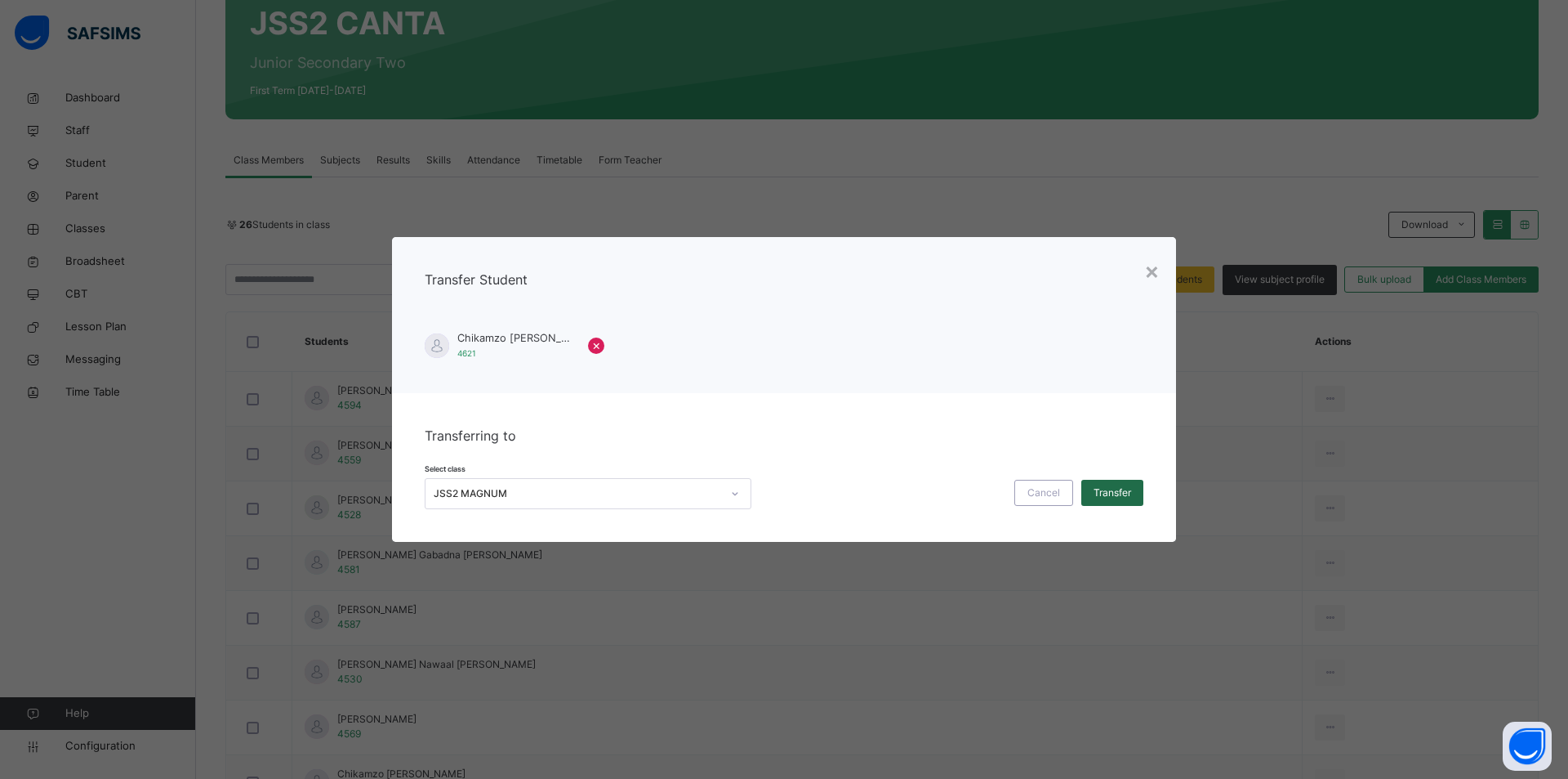
click at [1106, 488] on span "Transfer" at bounding box center [1112, 492] width 37 height 14
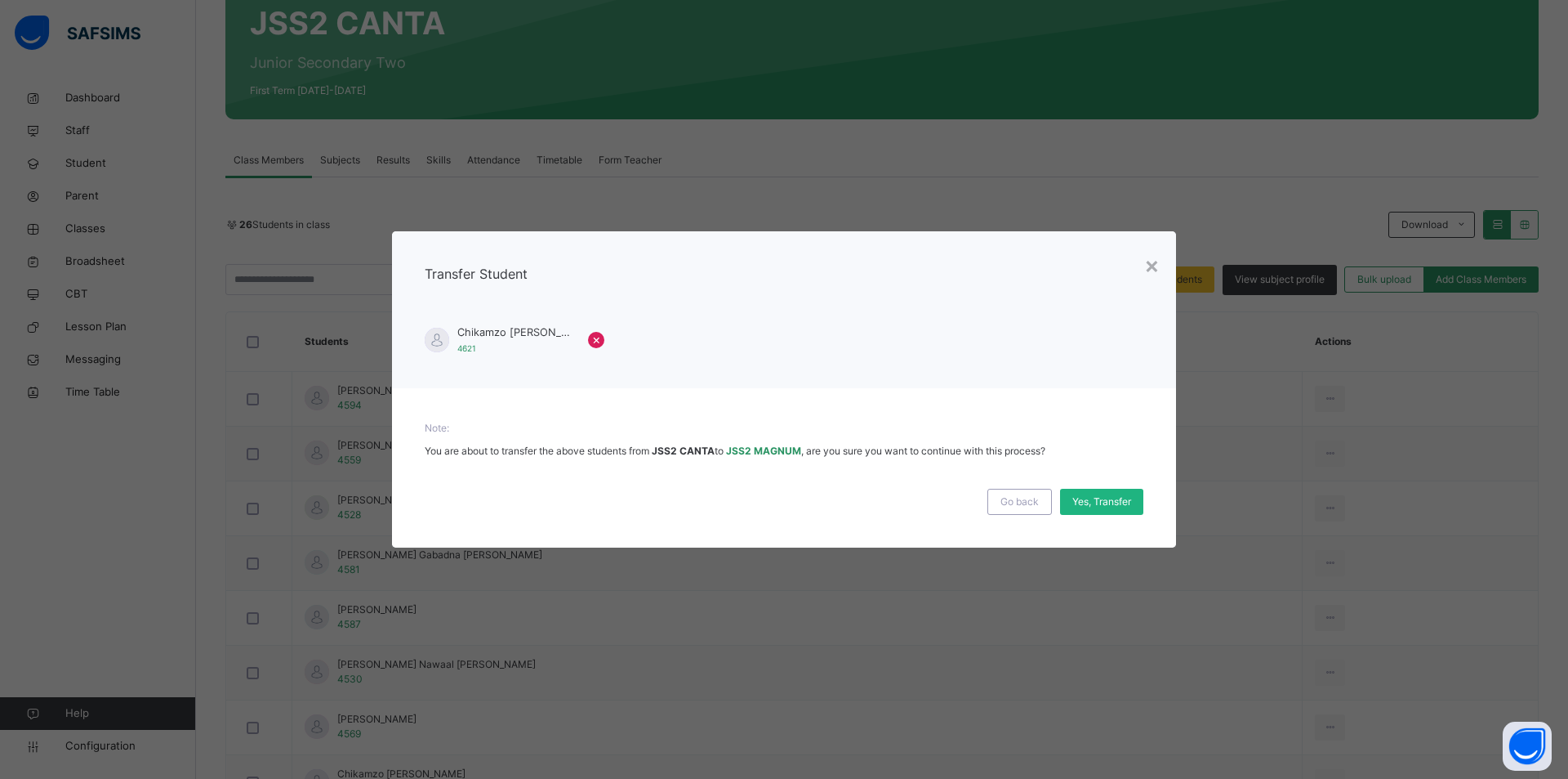
click at [1103, 502] on span "Yes, Transfer" at bounding box center [1101, 501] width 59 height 14
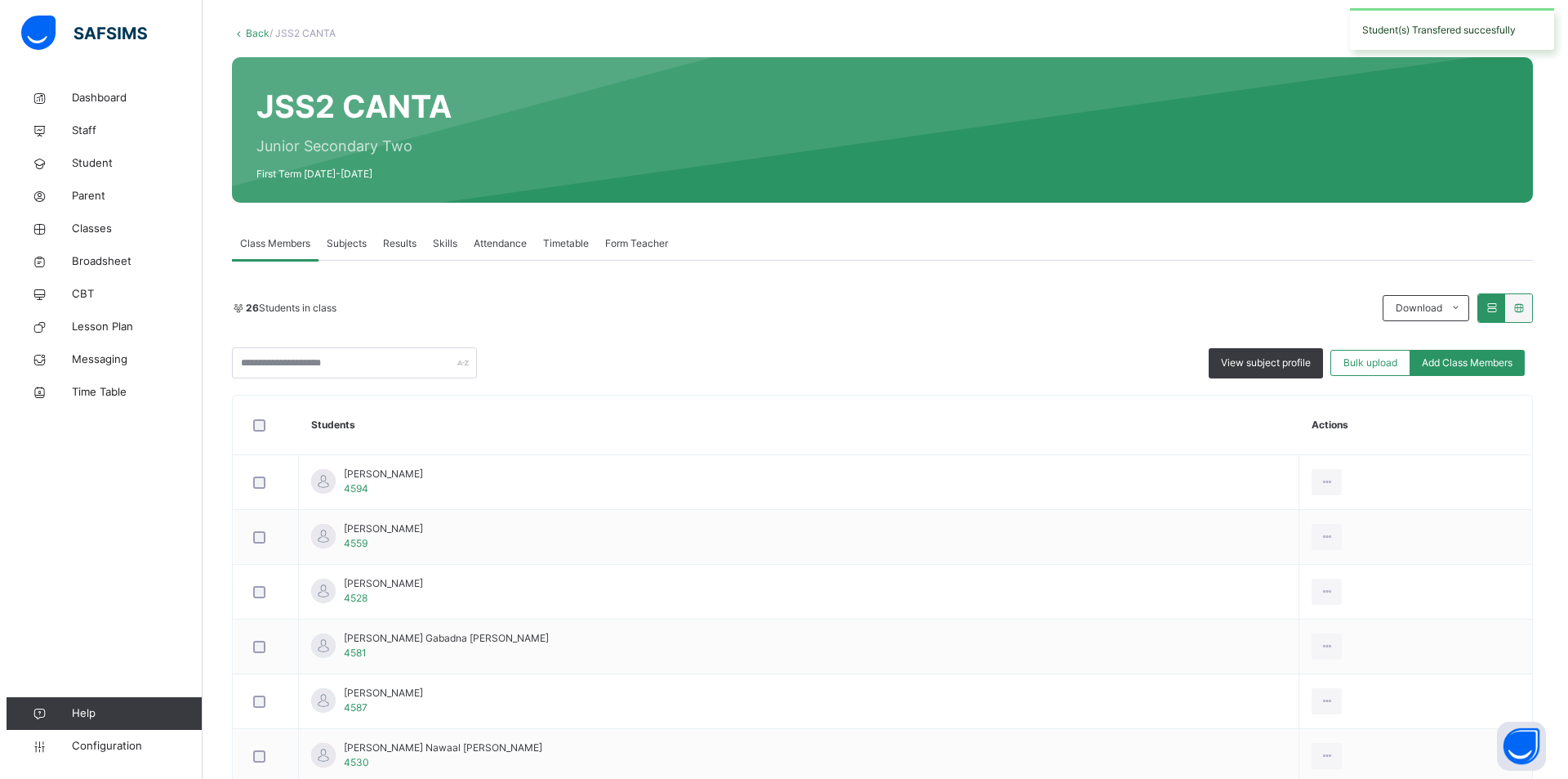
scroll to position [0, 0]
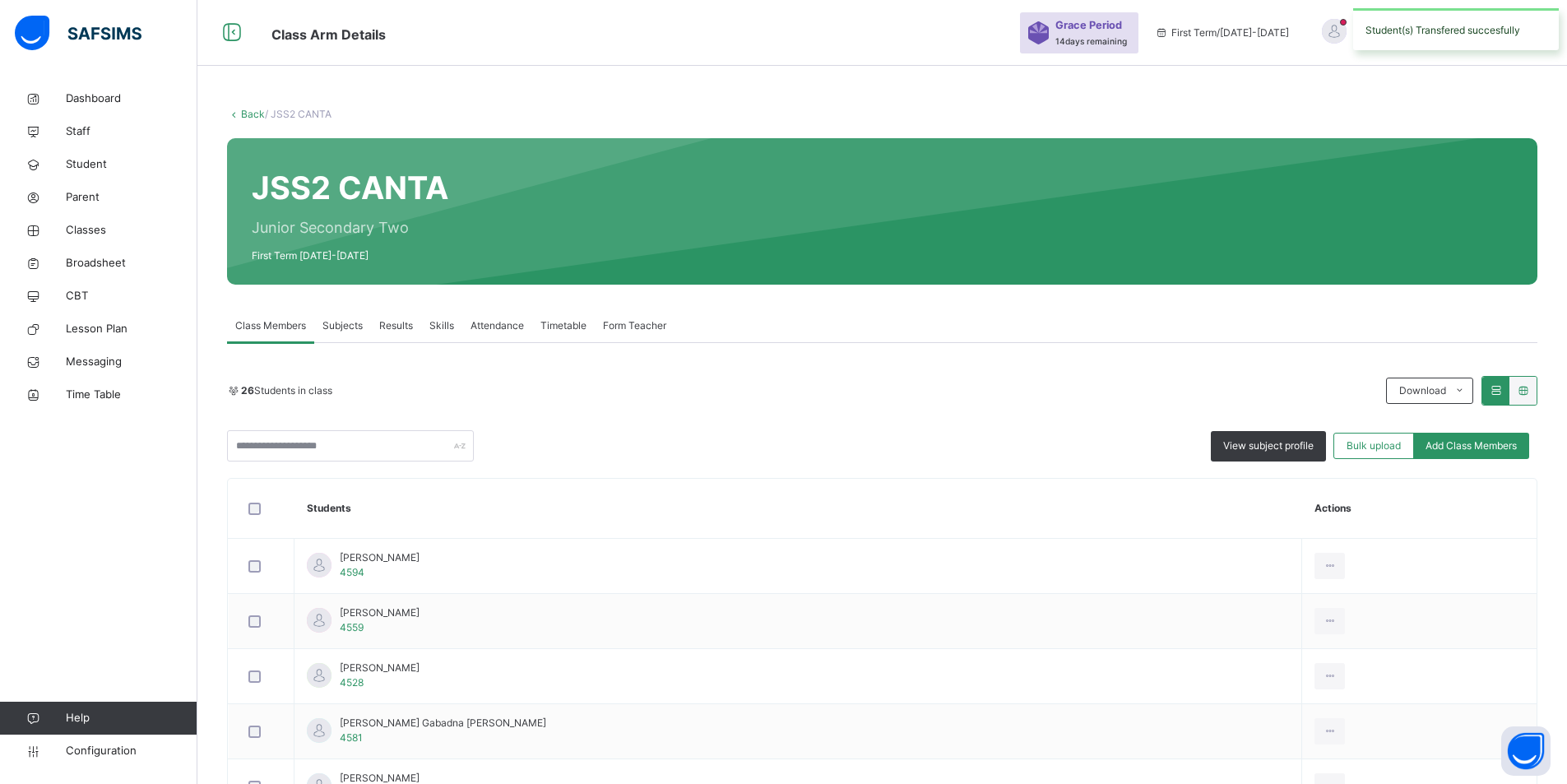
click at [247, 108] on link "Back" at bounding box center [252, 113] width 24 height 13
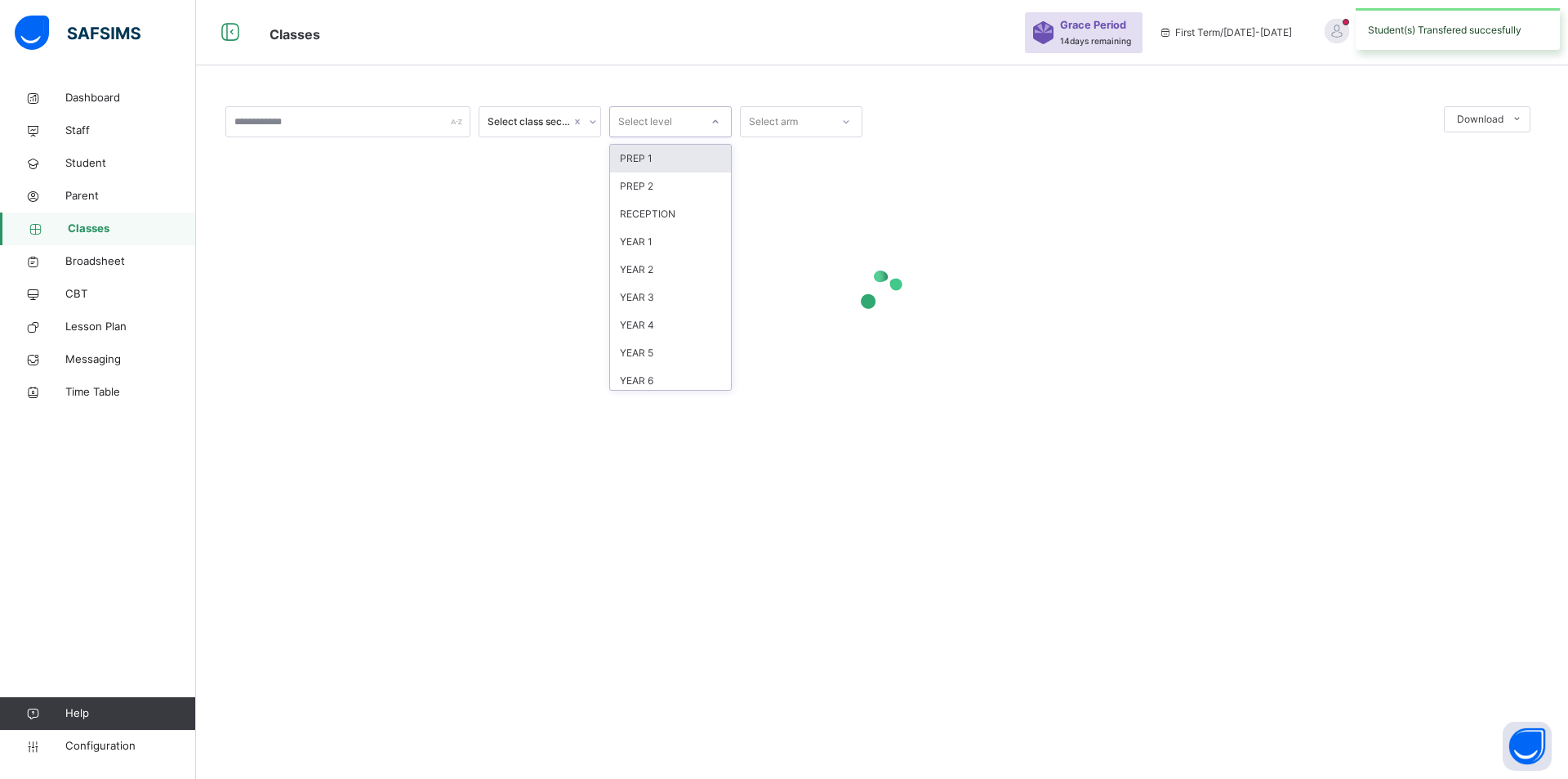
click at [712, 117] on icon at bounding box center [715, 121] width 10 height 16
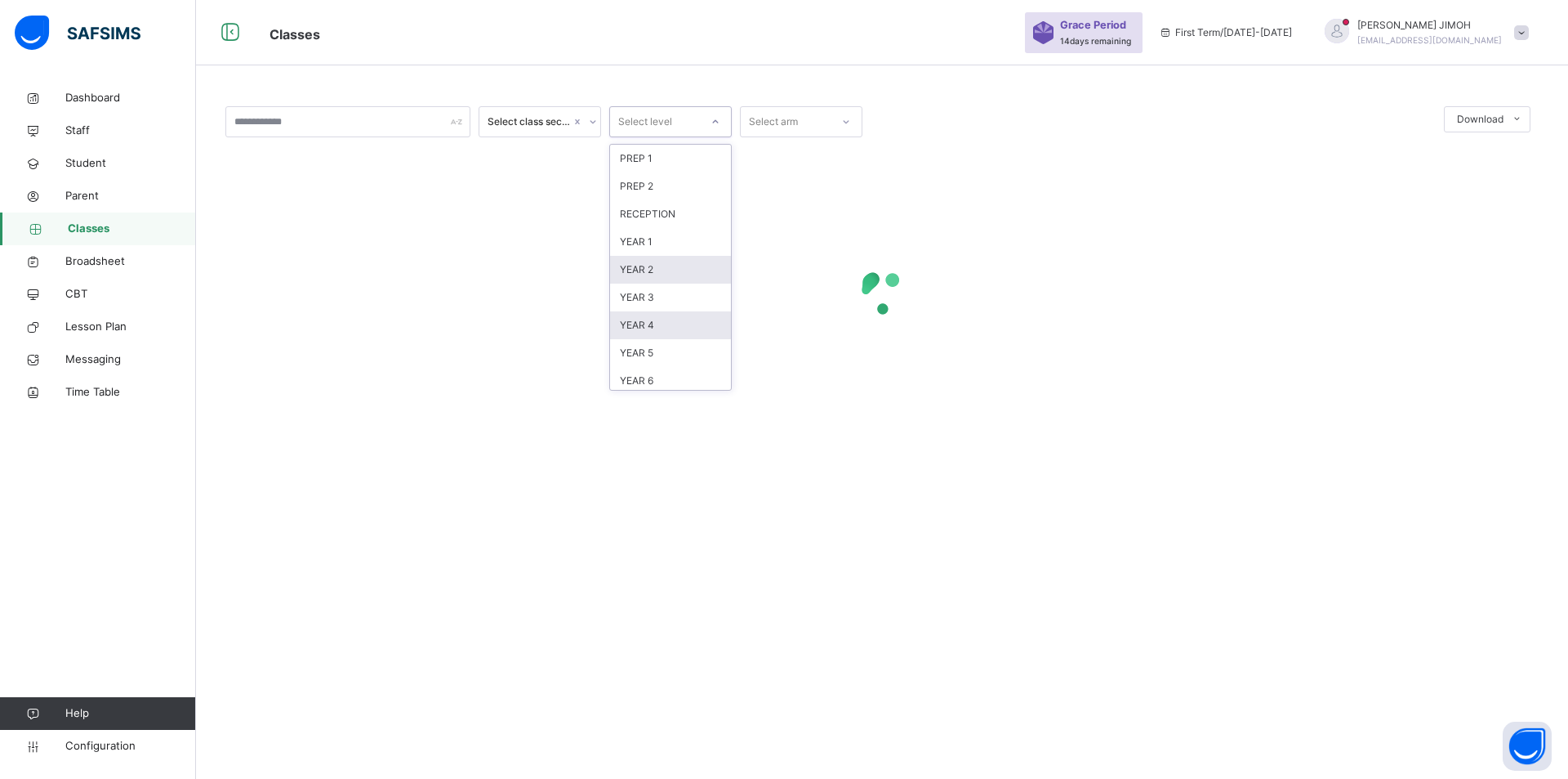
scroll to position [172, 0]
click at [650, 343] on div "SS2" at bounding box center [670, 348] width 121 height 28
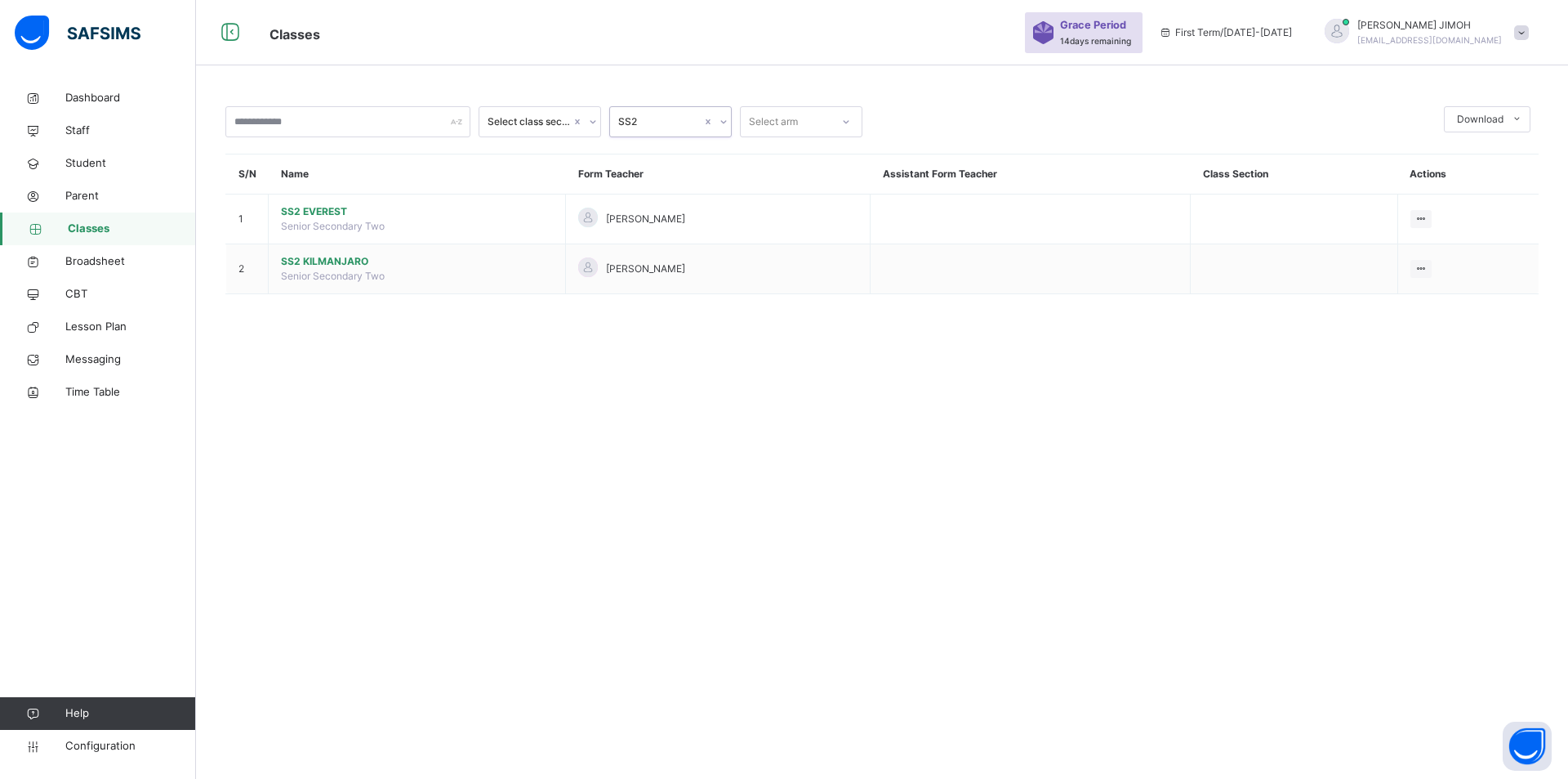
click at [726, 119] on icon at bounding box center [723, 121] width 10 height 16
click at [661, 232] on div "JSS2" at bounding box center [670, 236] width 121 height 28
click at [326, 258] on span "JSS2 MAGNUM" at bounding box center [417, 261] width 271 height 14
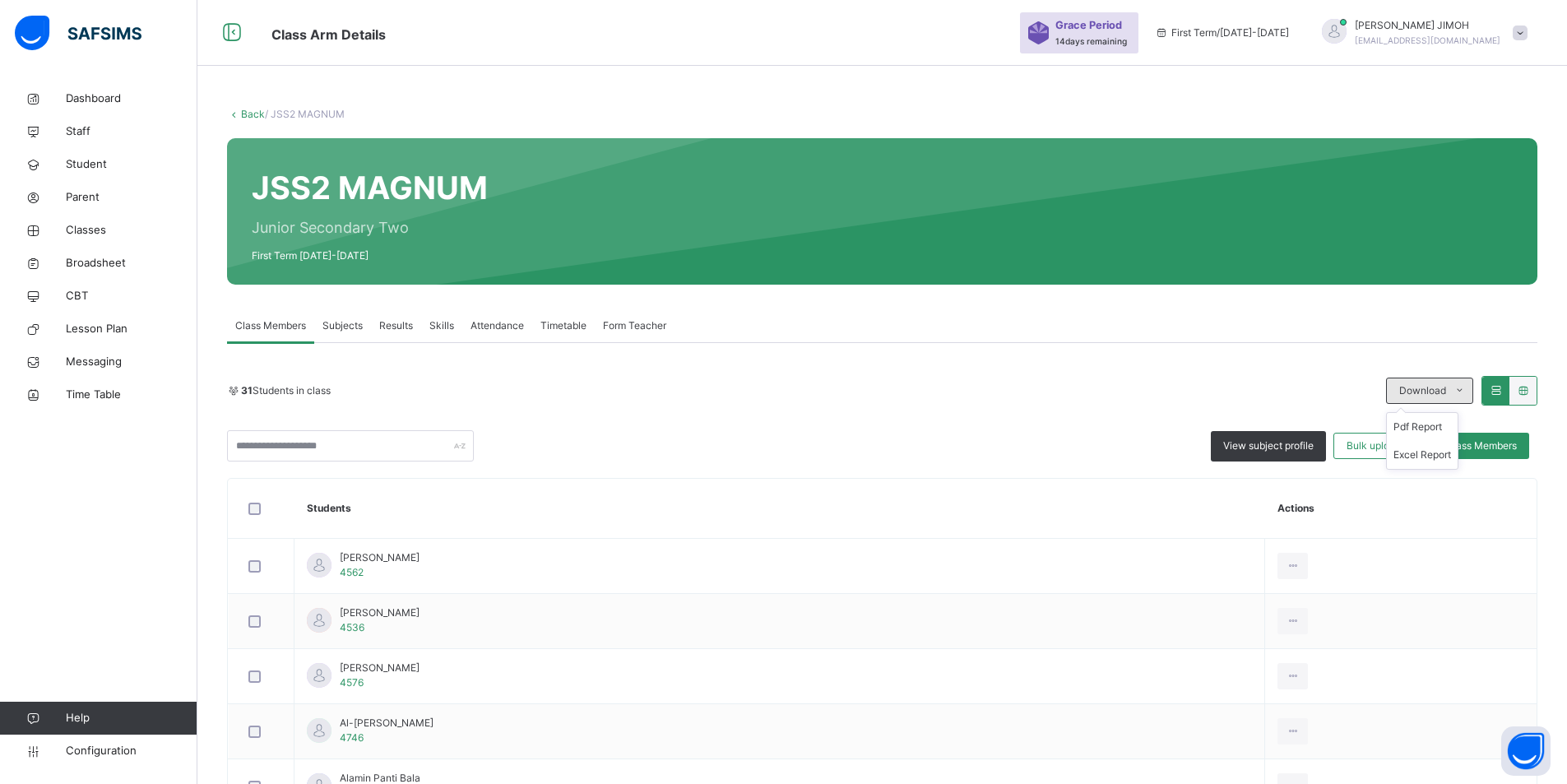
click at [1466, 385] on icon at bounding box center [1460, 391] width 13 height 14
click at [1438, 424] on li "Pdf Report" at bounding box center [1422, 426] width 71 height 28
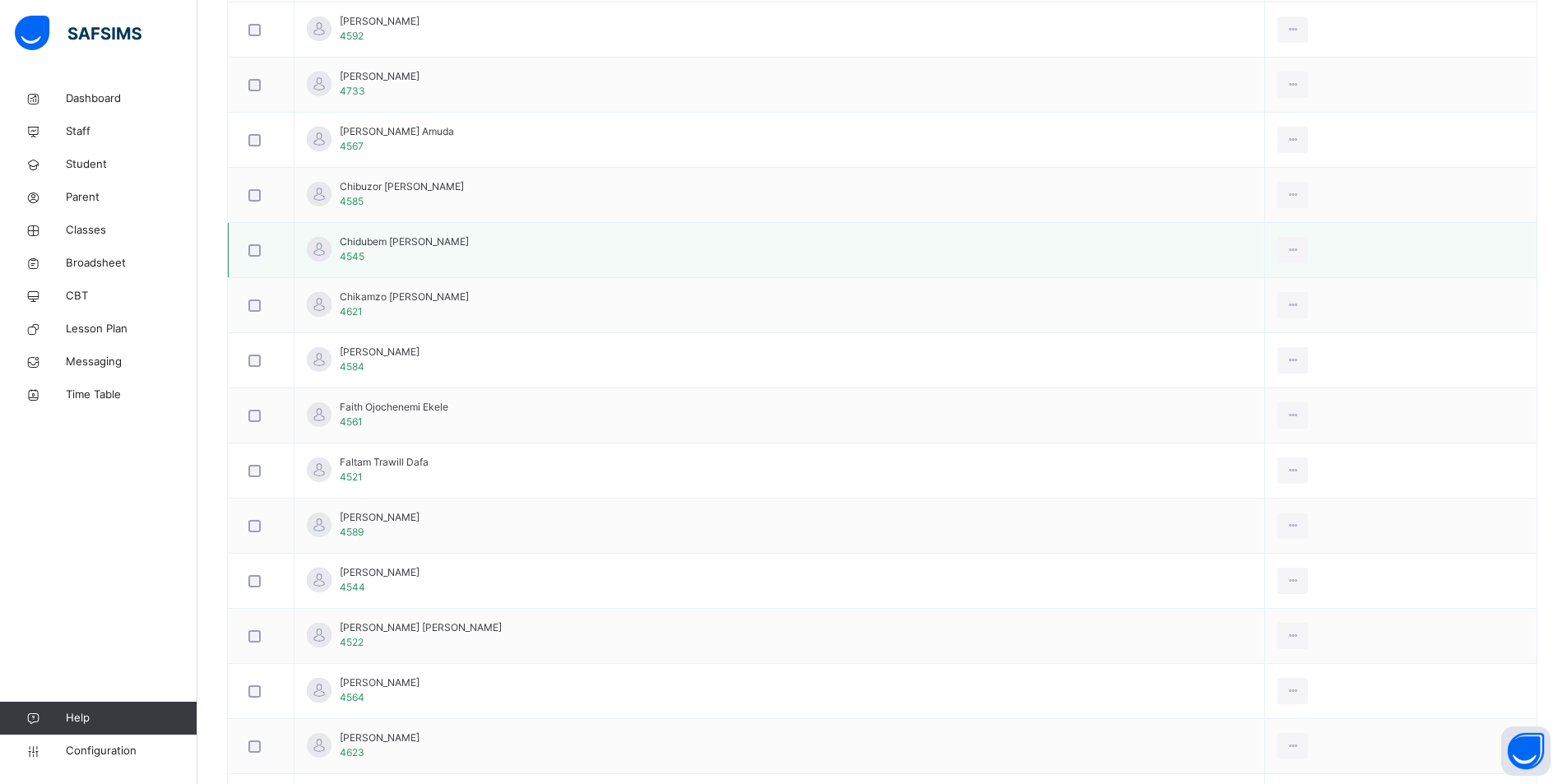
scroll to position [905, 0]
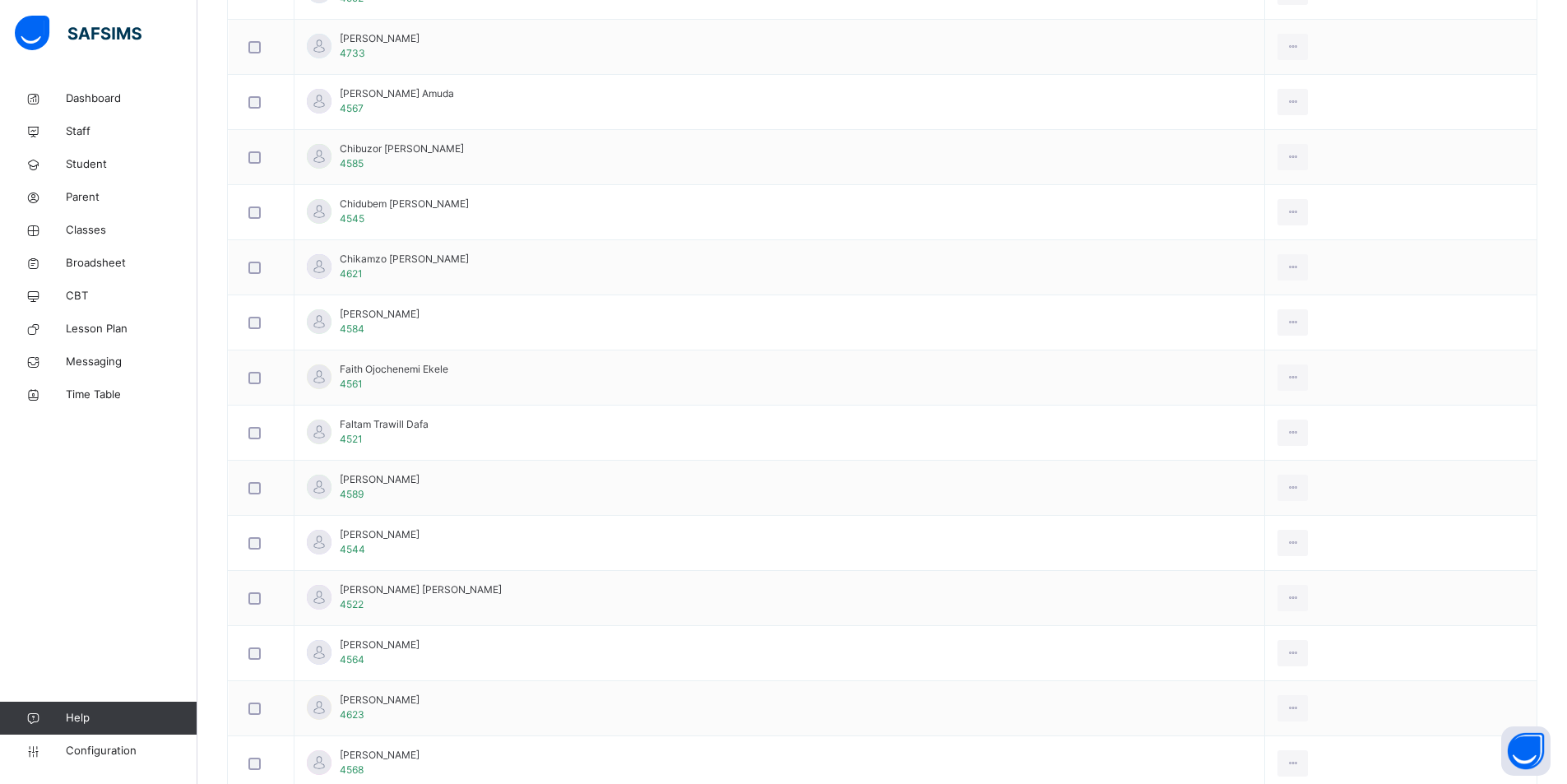
click at [0, 0] on div "Remove from Class" at bounding box center [0, 0] width 0 height 0
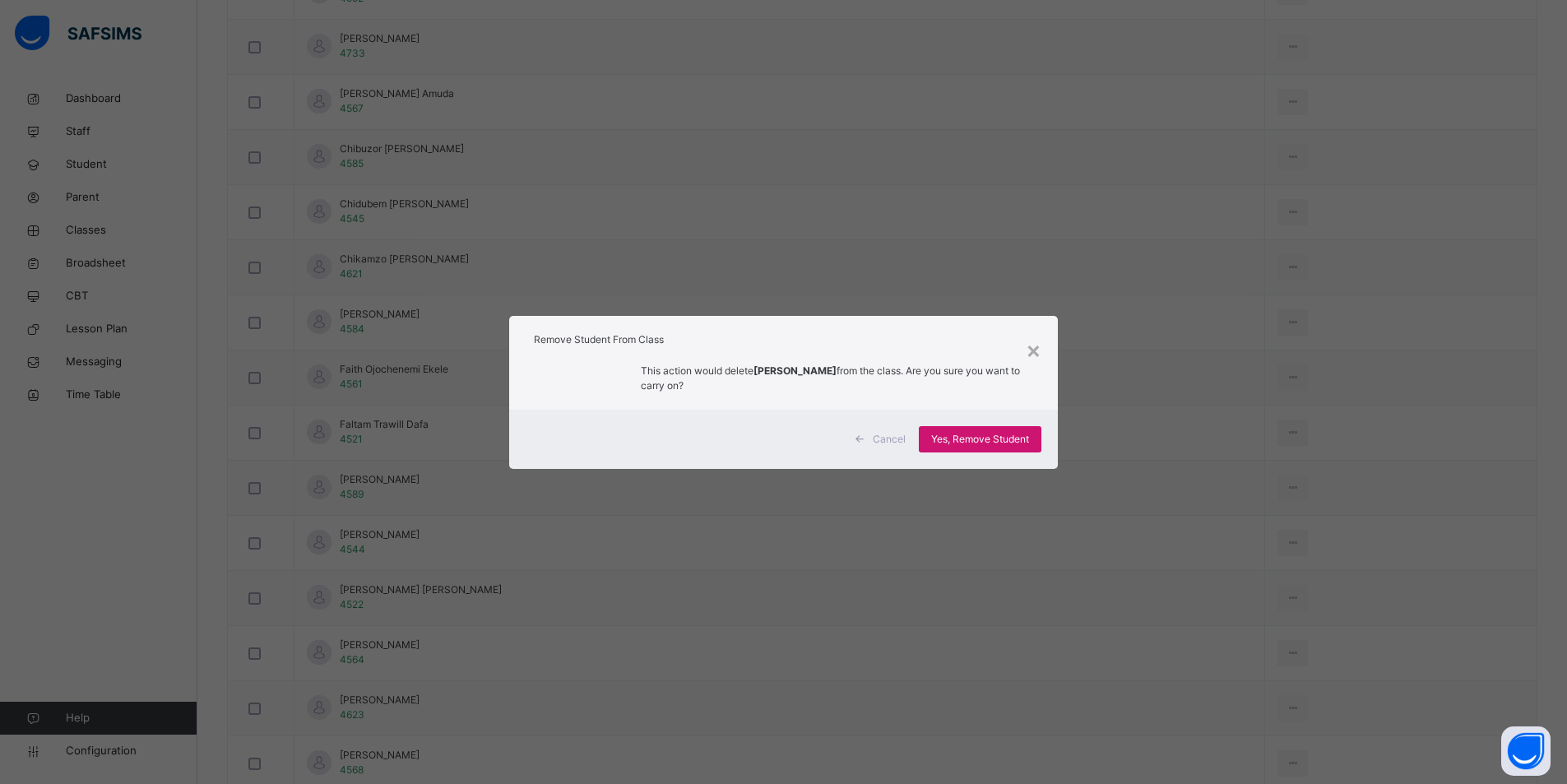
click at [975, 432] on span "Yes, Remove Student" at bounding box center [980, 439] width 98 height 15
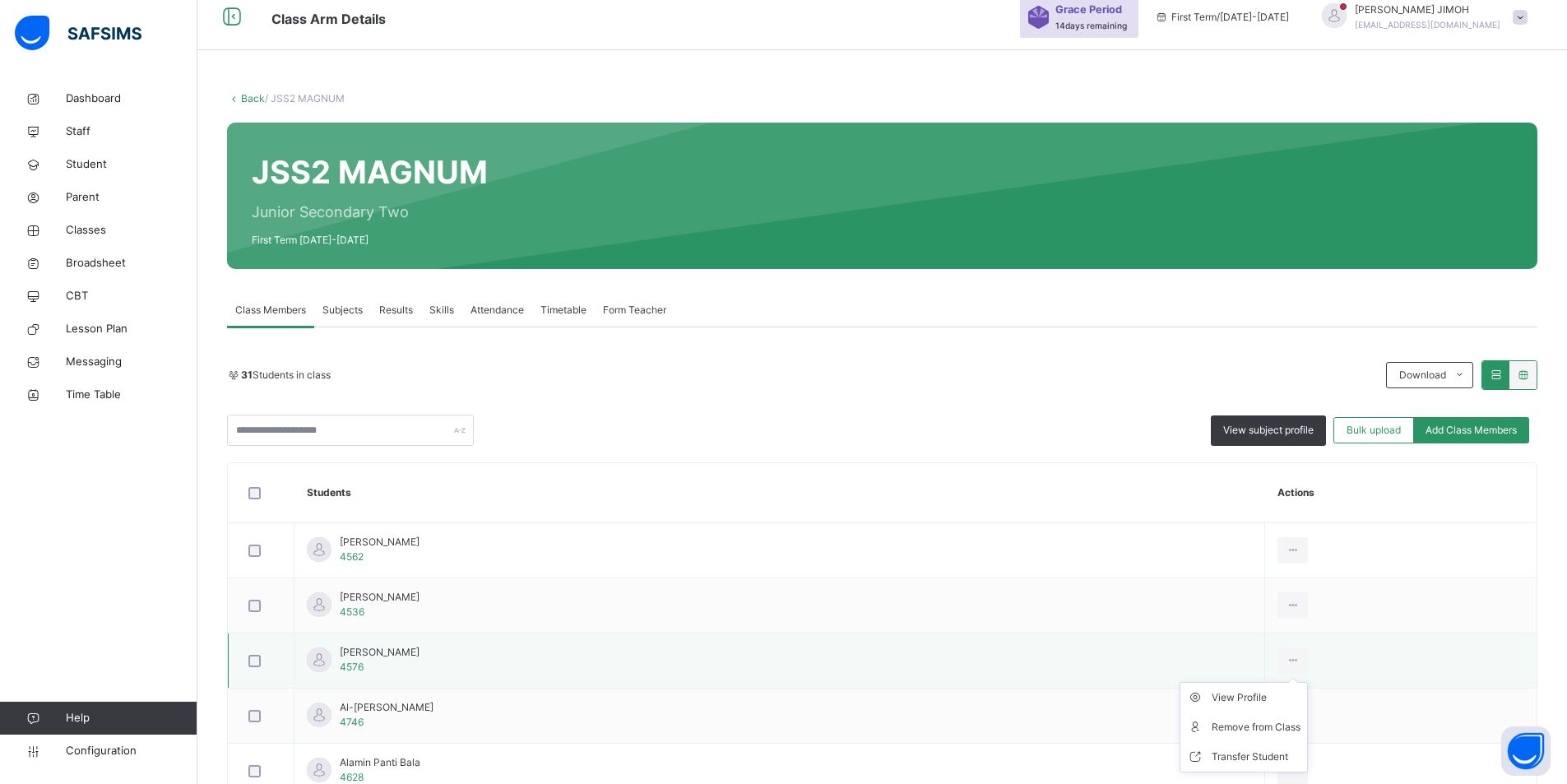
scroll to position [0, 0]
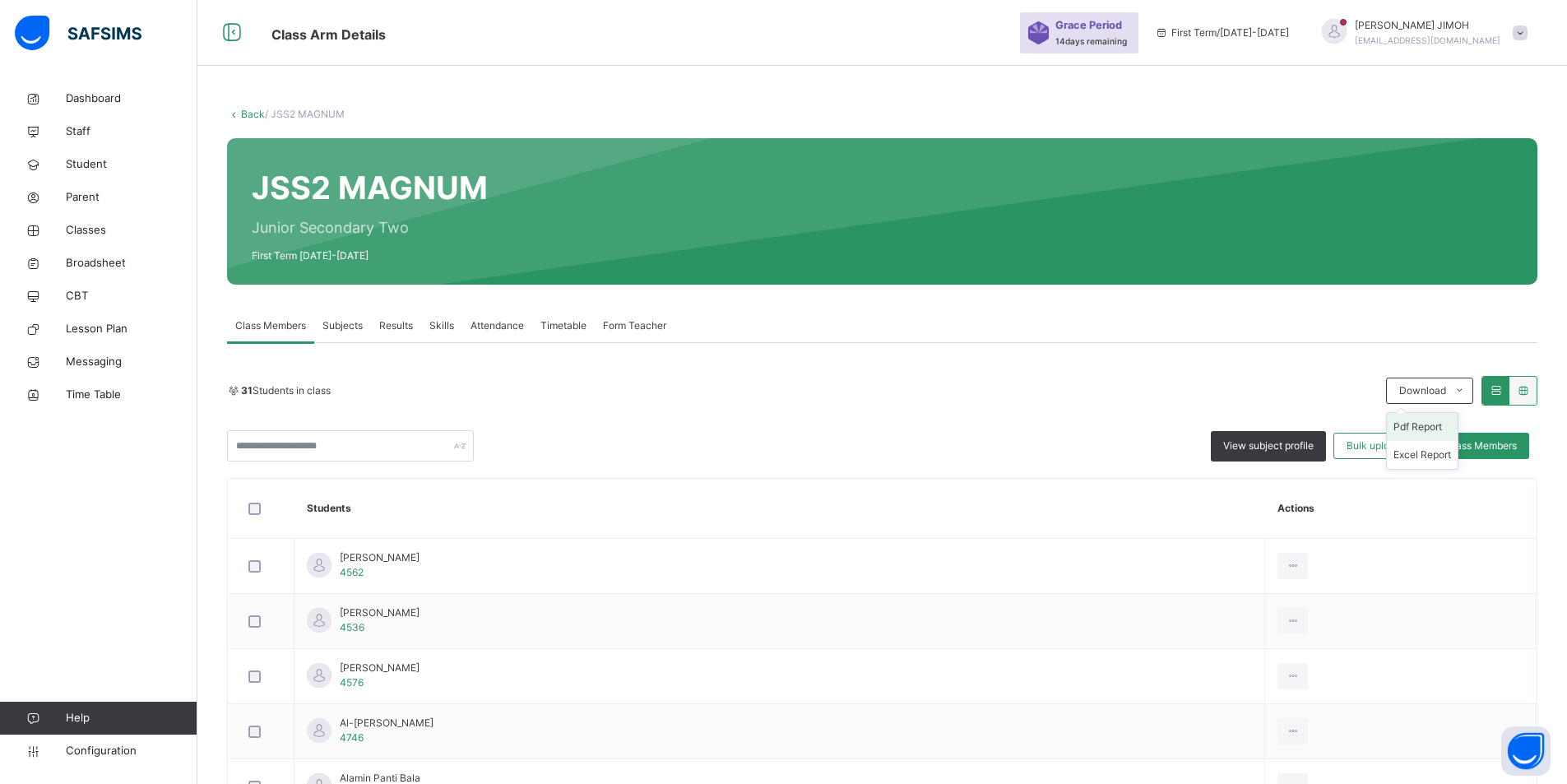
click at [1444, 423] on li "Pdf Report" at bounding box center [1422, 426] width 71 height 28
click at [1431, 424] on li "Pdf Report" at bounding box center [1422, 426] width 71 height 28
click at [1421, 421] on li "Pdf Report" at bounding box center [1422, 426] width 71 height 28
click at [1441, 426] on li "Pdf Report" at bounding box center [1422, 426] width 71 height 28
click at [1425, 421] on li "Pdf Report" at bounding box center [1422, 426] width 71 height 28
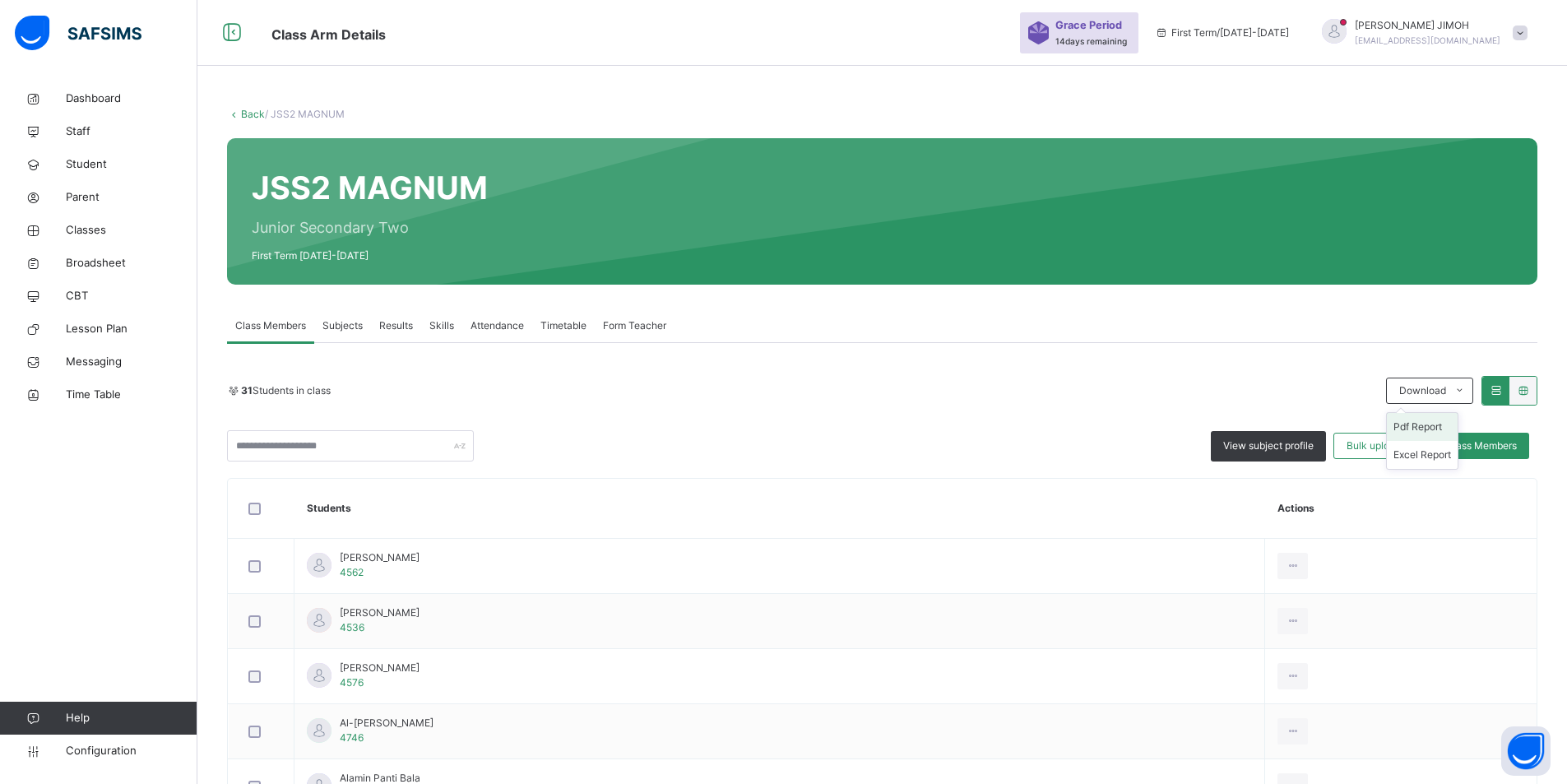
click at [1435, 425] on li "Pdf Report" at bounding box center [1422, 426] width 71 height 28
click at [1412, 421] on li "Pdf Report" at bounding box center [1422, 426] width 71 height 28
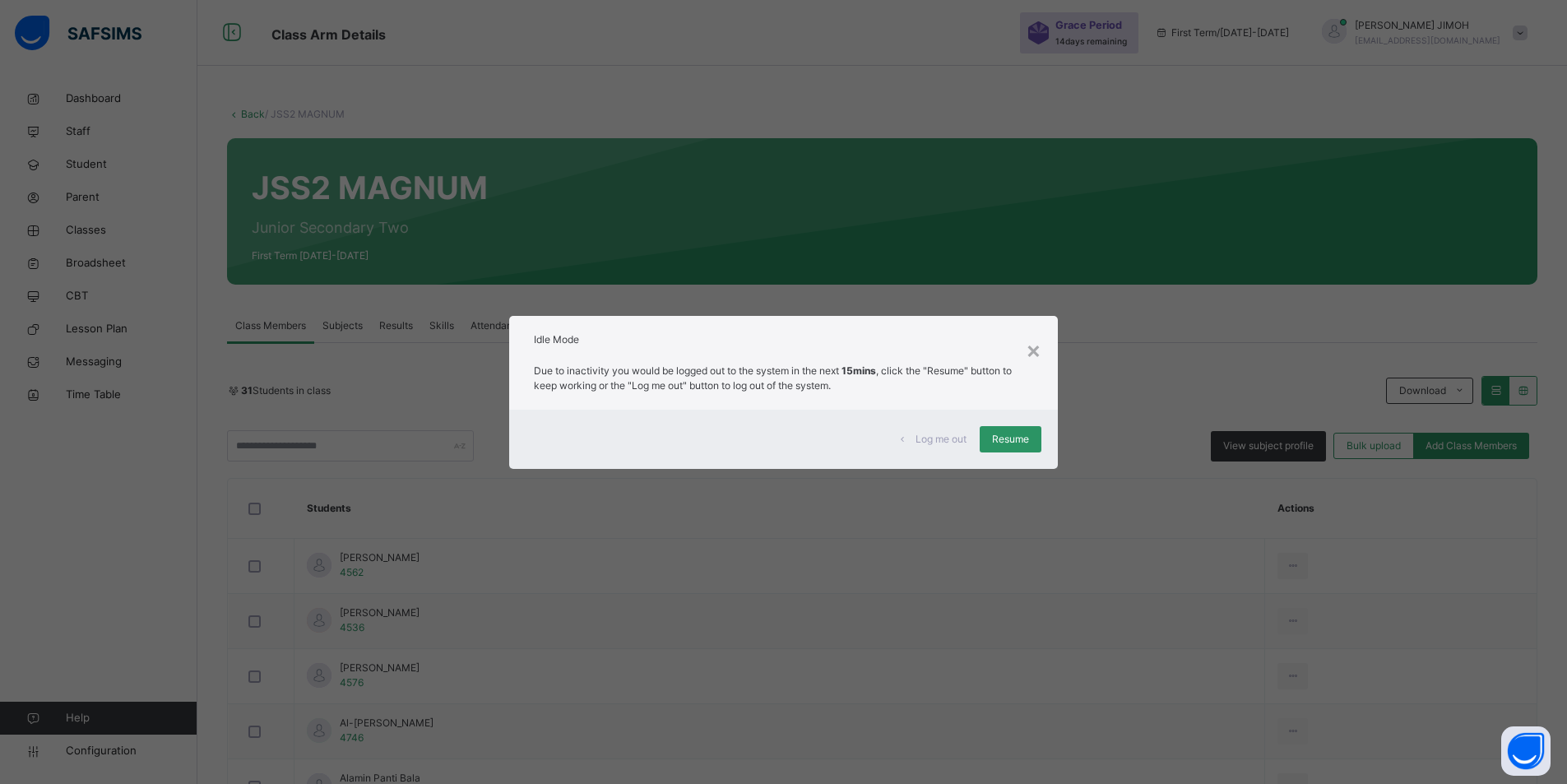
click at [1005, 434] on span "Resume" at bounding box center [1011, 439] width 37 height 15
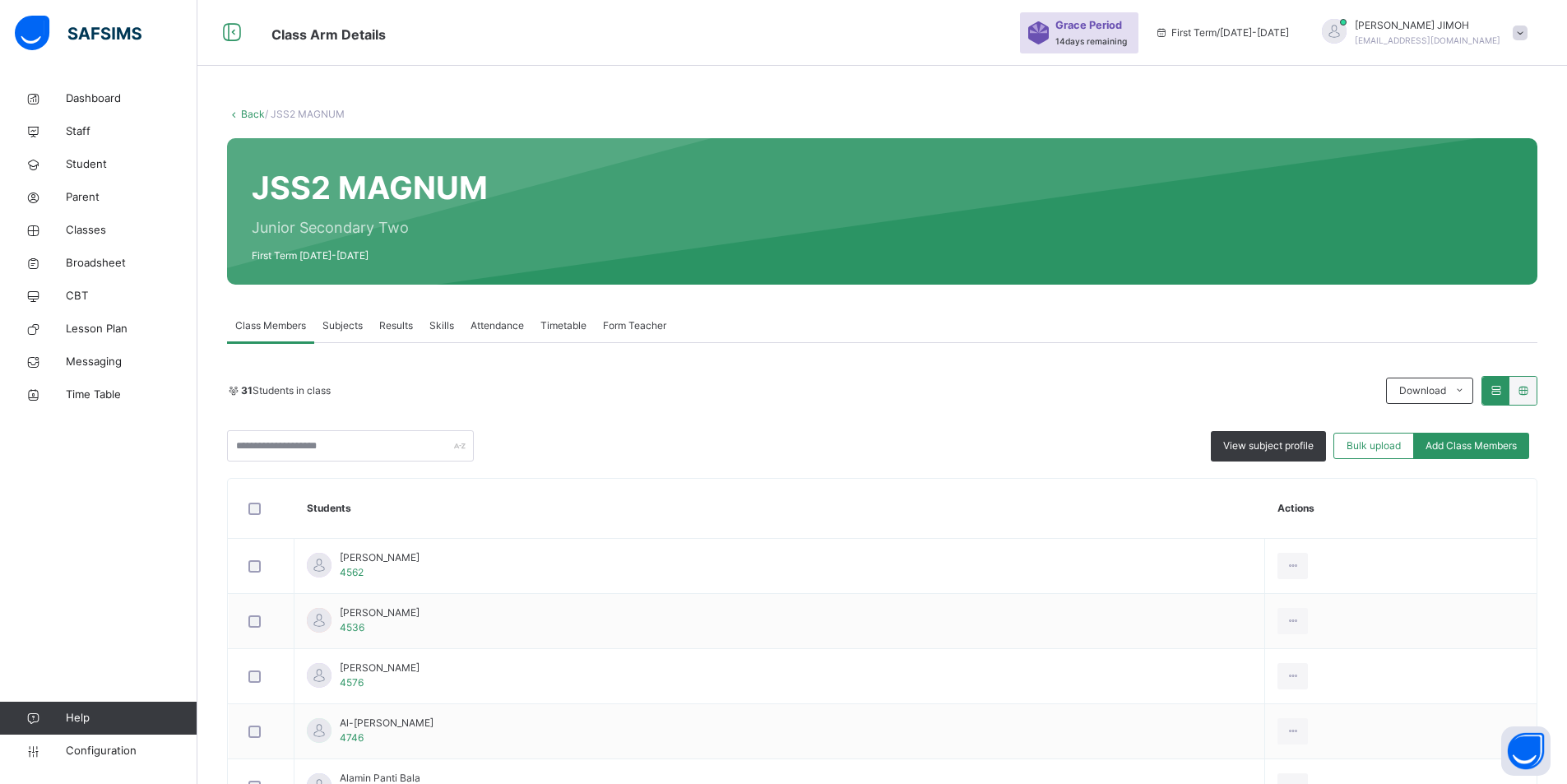
click at [256, 109] on link "Back" at bounding box center [252, 113] width 24 height 13
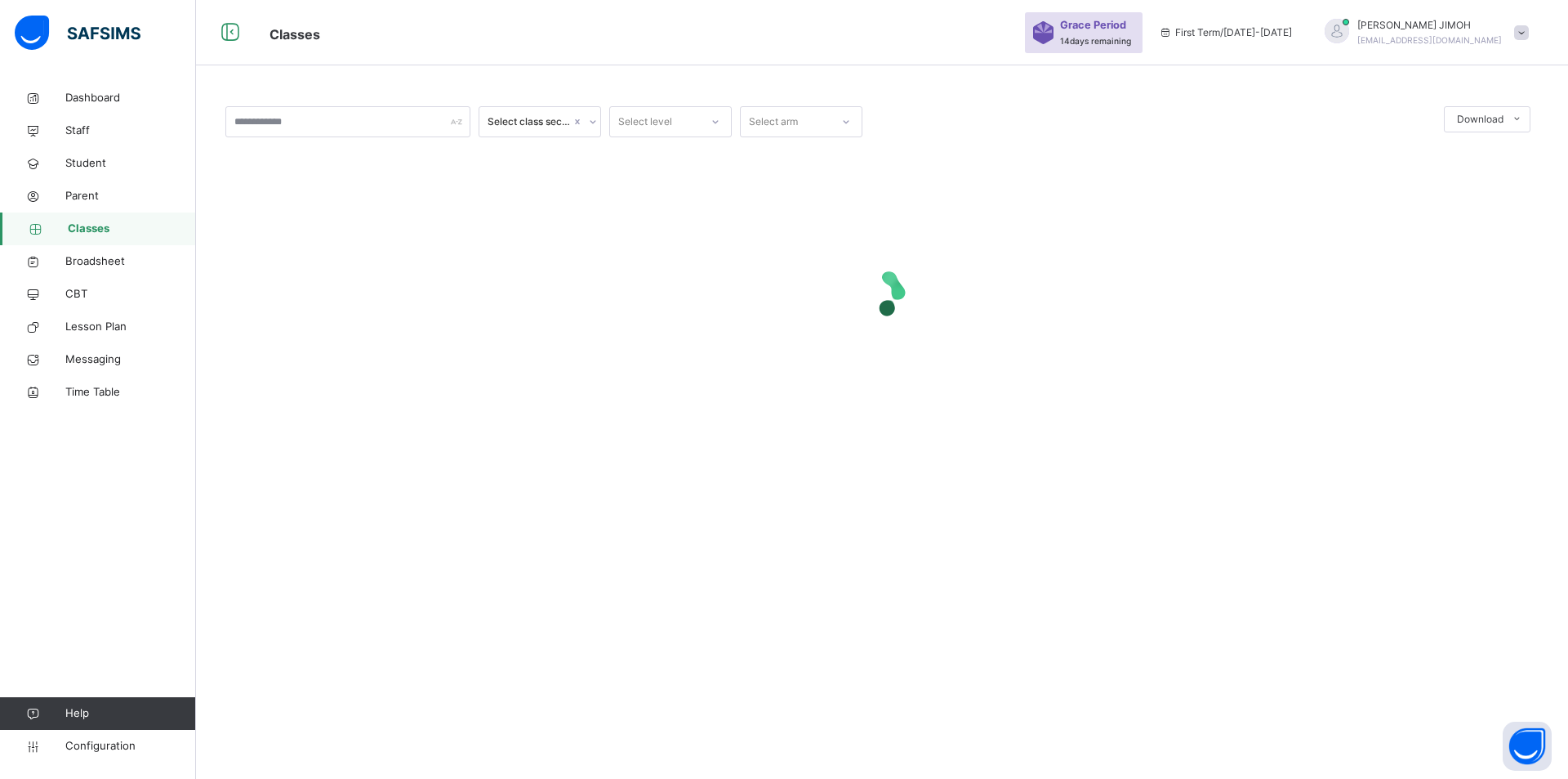
click at [712, 118] on icon at bounding box center [715, 121] width 10 height 16
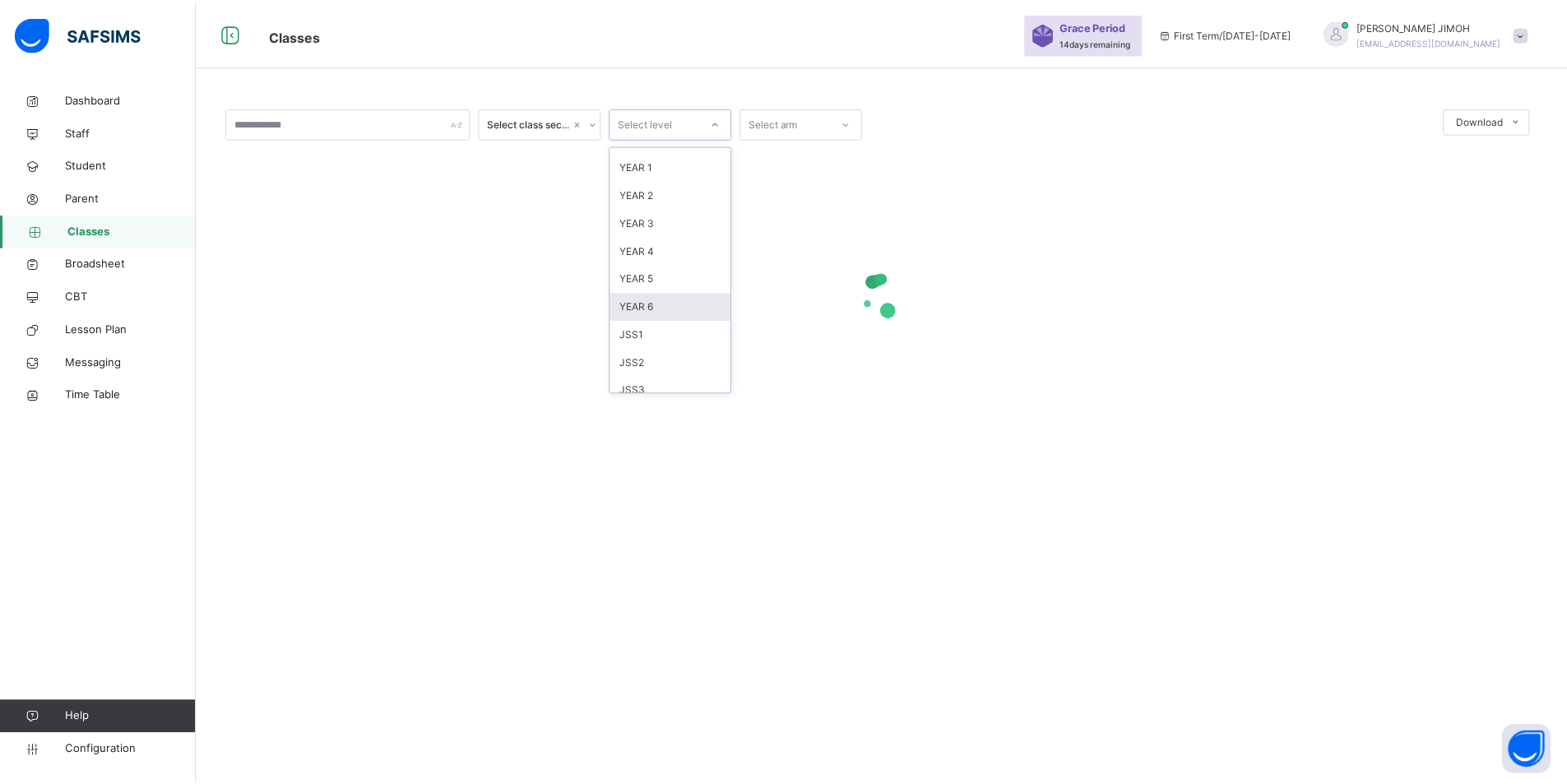
scroll to position [173, 0]
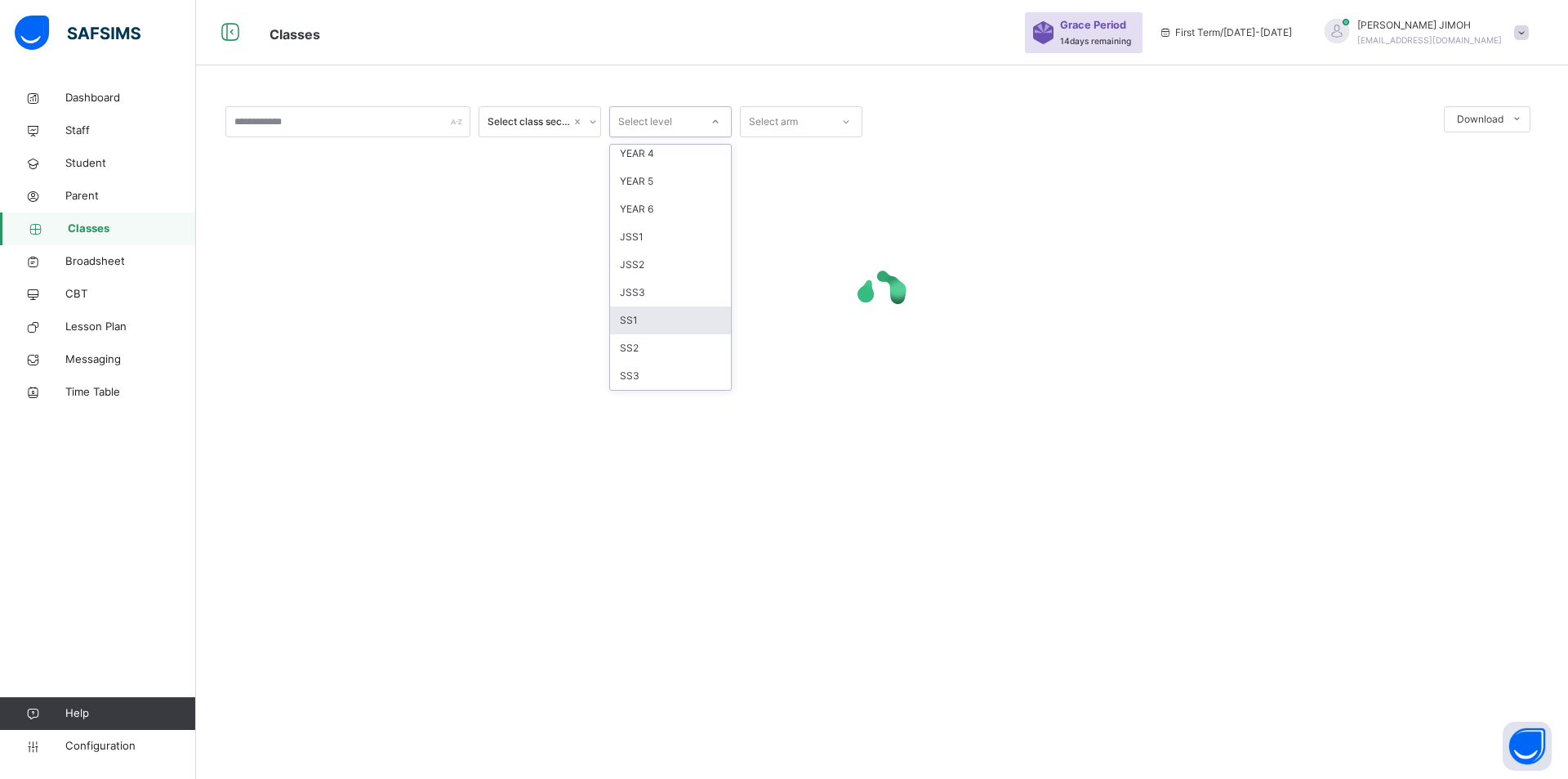
click at [654, 317] on div "SS1" at bounding box center [670, 320] width 121 height 28
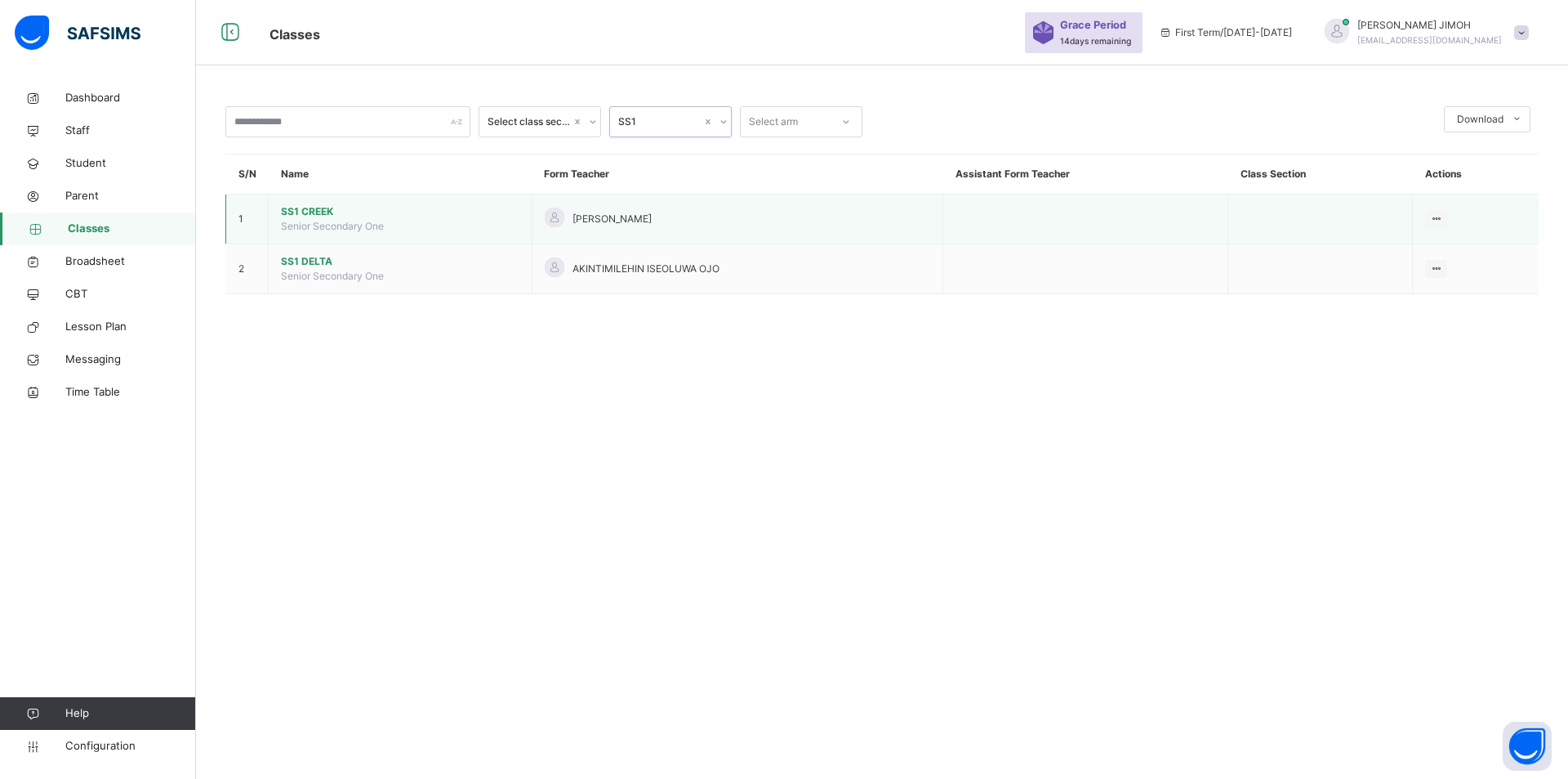
click at [302, 208] on span "SS1 CREEK" at bounding box center [400, 211] width 238 height 14
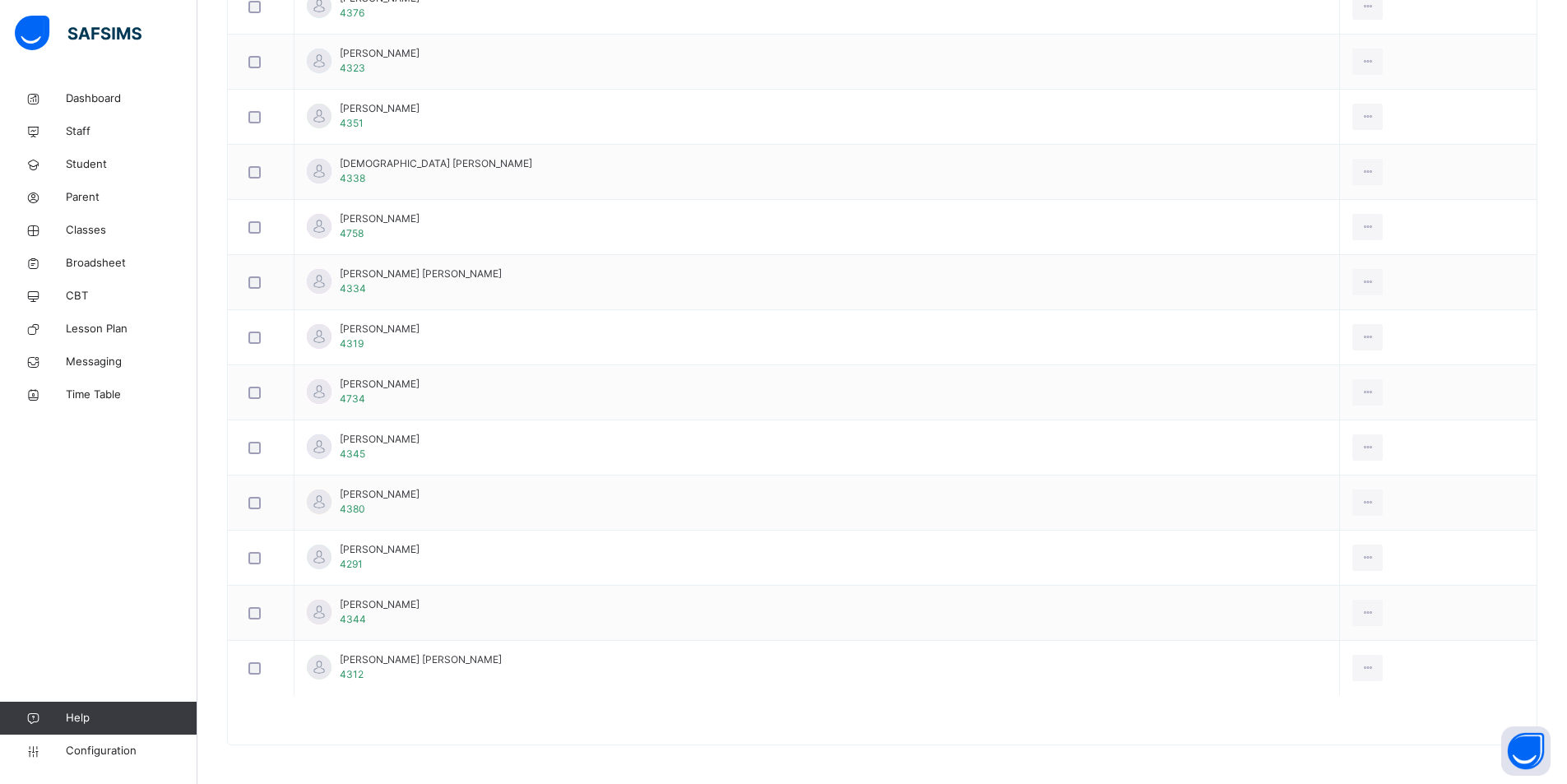
scroll to position [2105, 0]
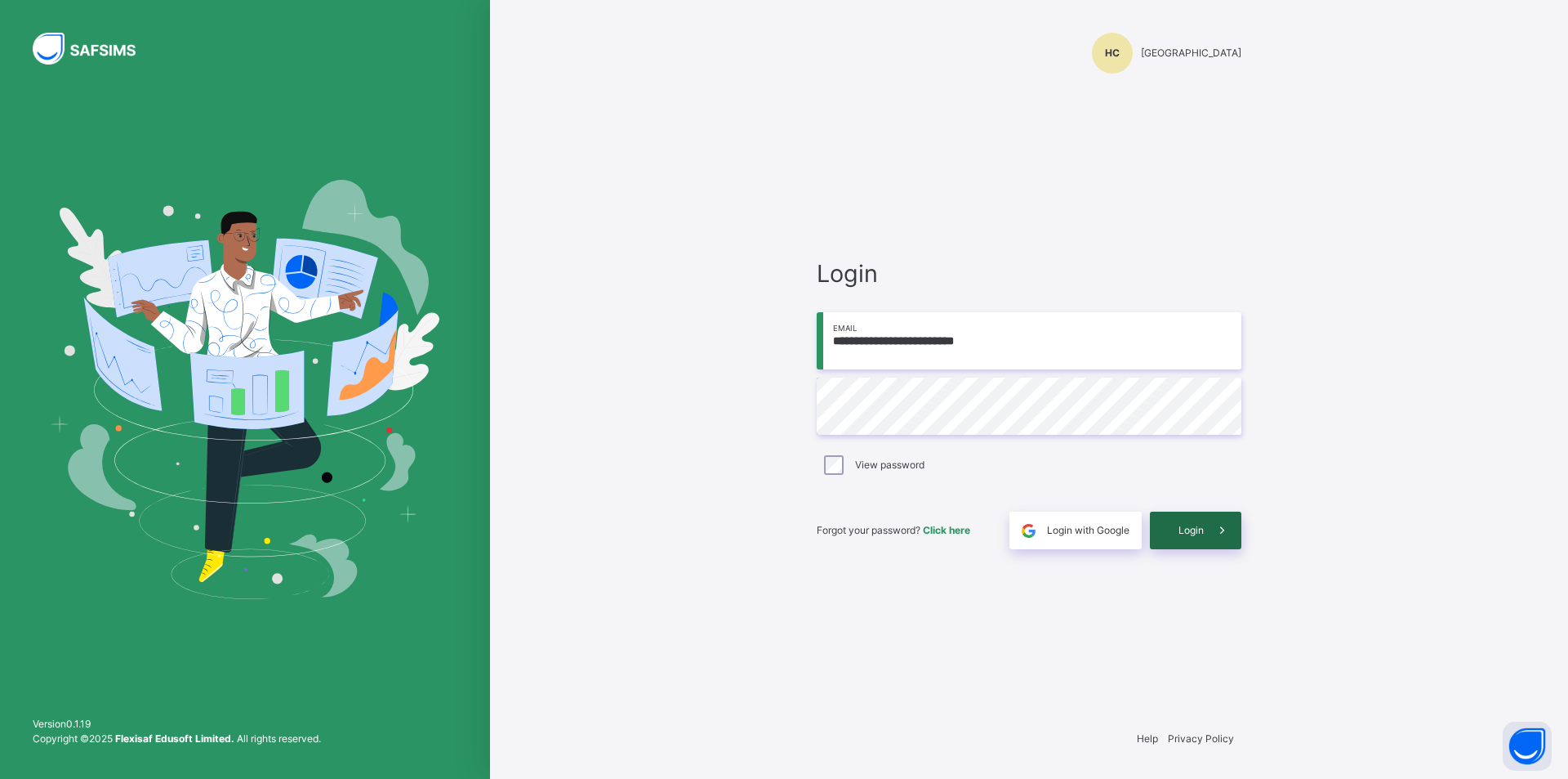
click at [1199, 536] on span "Login" at bounding box center [1191, 529] width 25 height 14
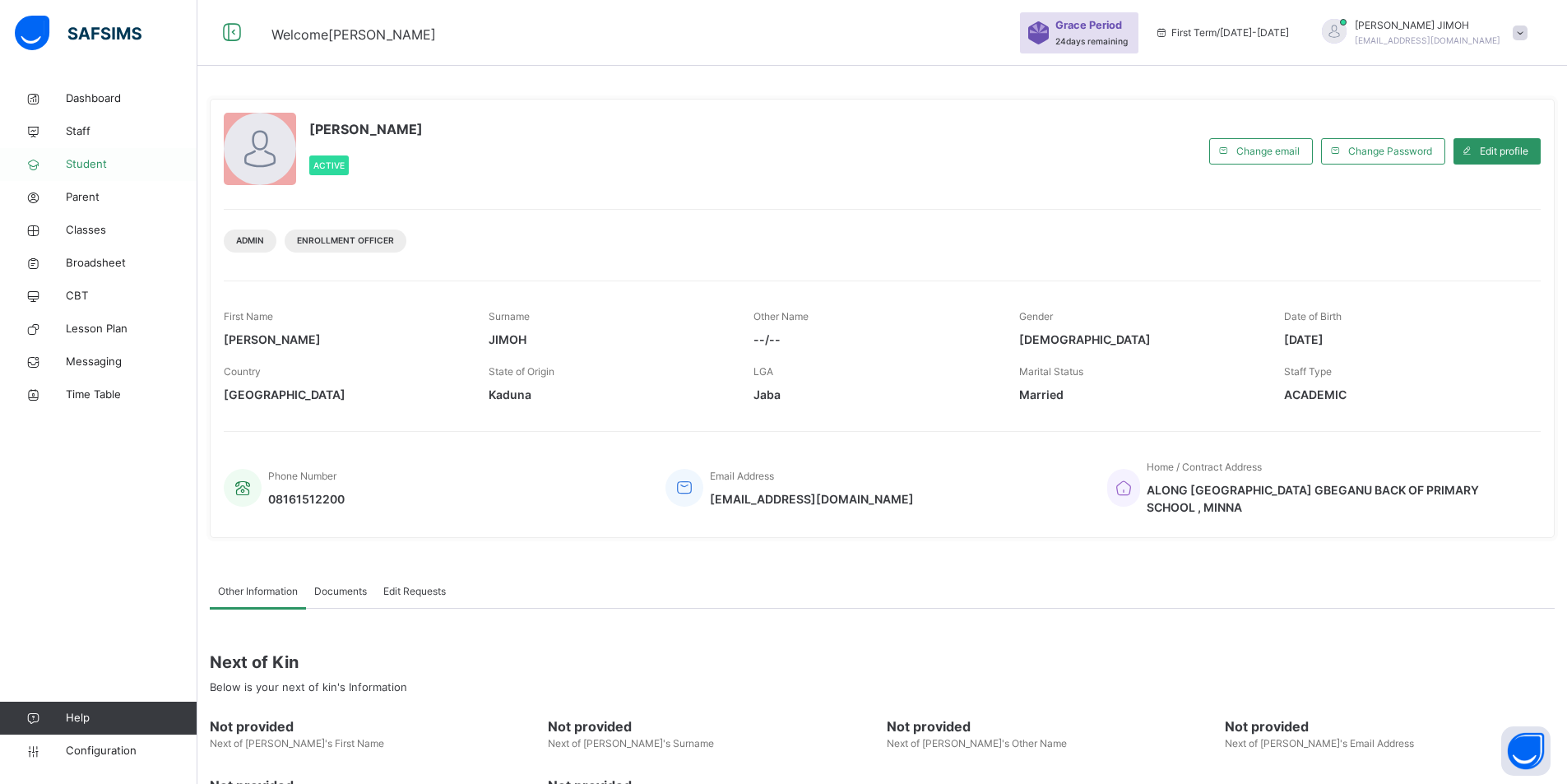
click at [86, 154] on link "Student" at bounding box center [99, 164] width 197 height 33
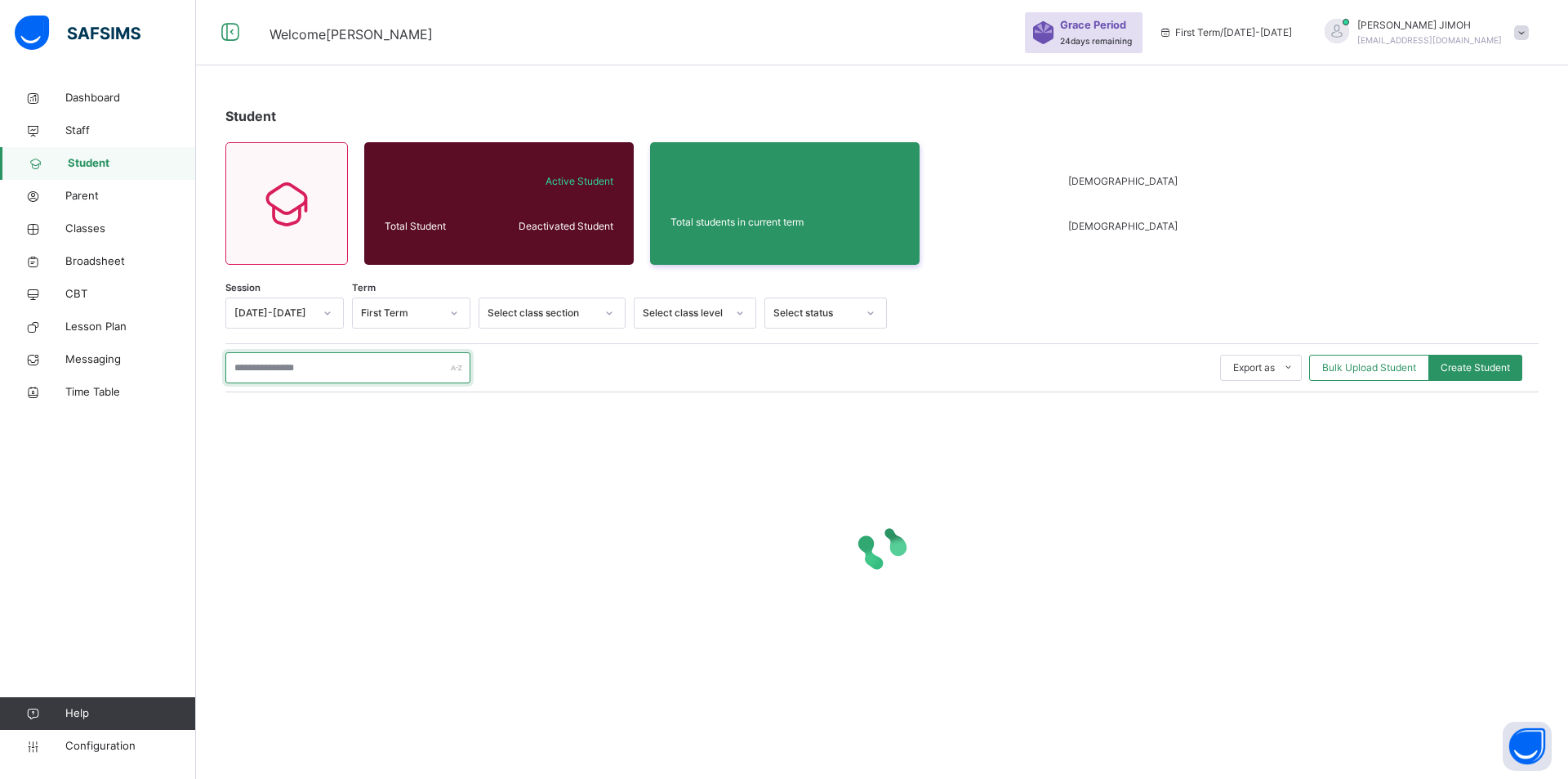
click at [276, 372] on input "text" at bounding box center [348, 368] width 245 height 31
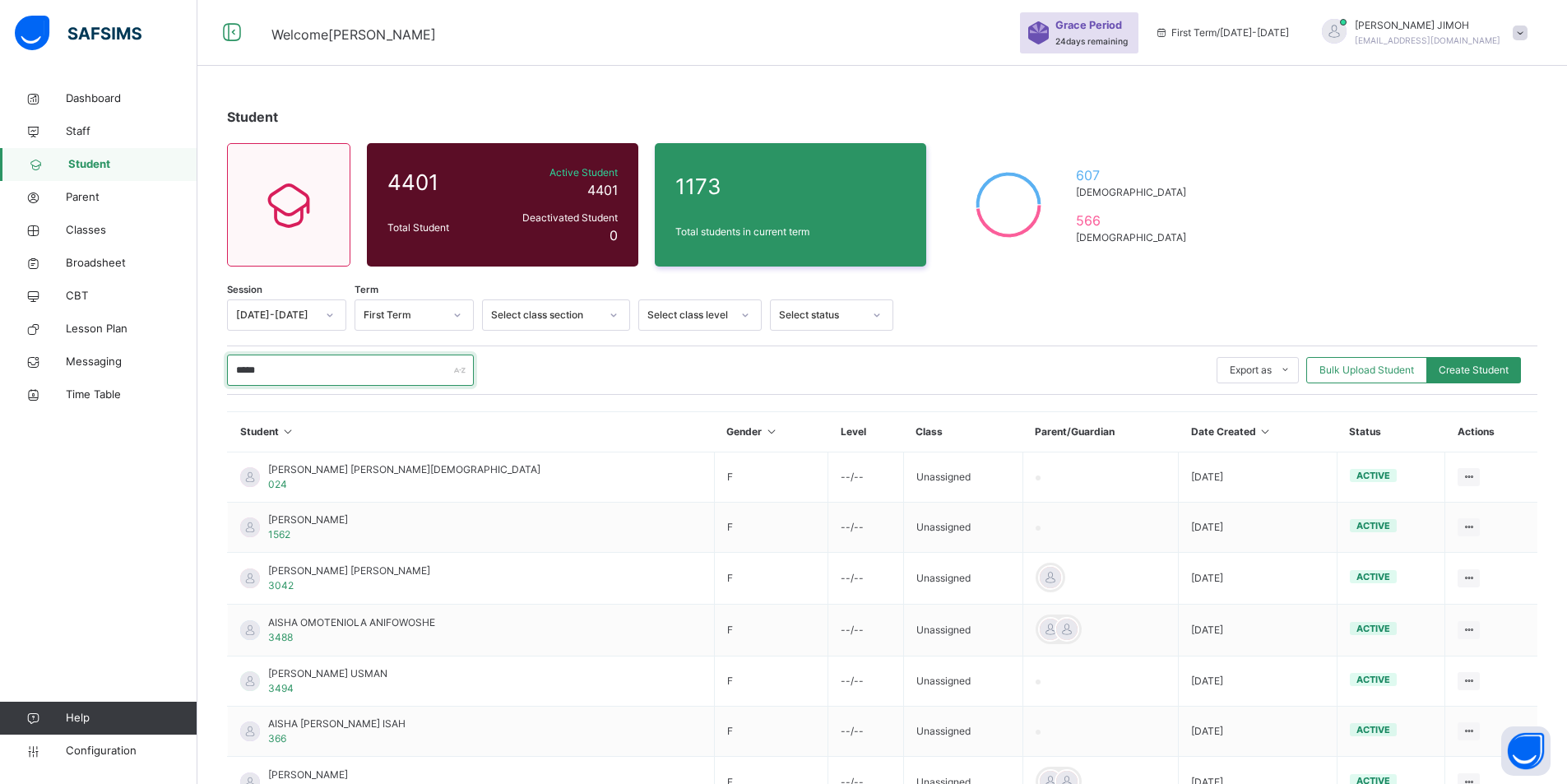
click at [234, 370] on input "*****" at bounding box center [350, 370] width 247 height 31
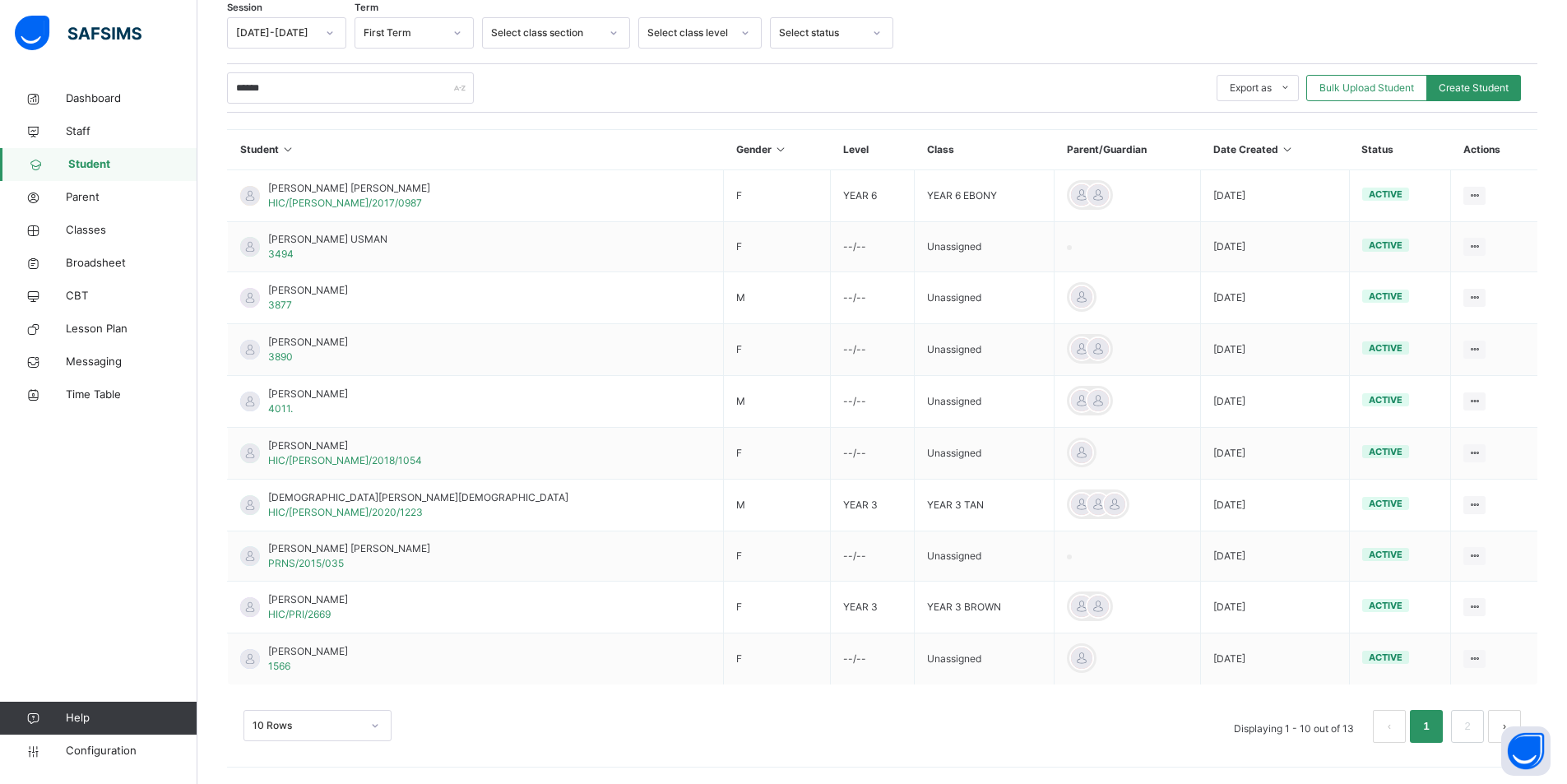
scroll to position [332, 0]
click at [375, 724] on div "10 Rows" at bounding box center [317, 725] width 148 height 31
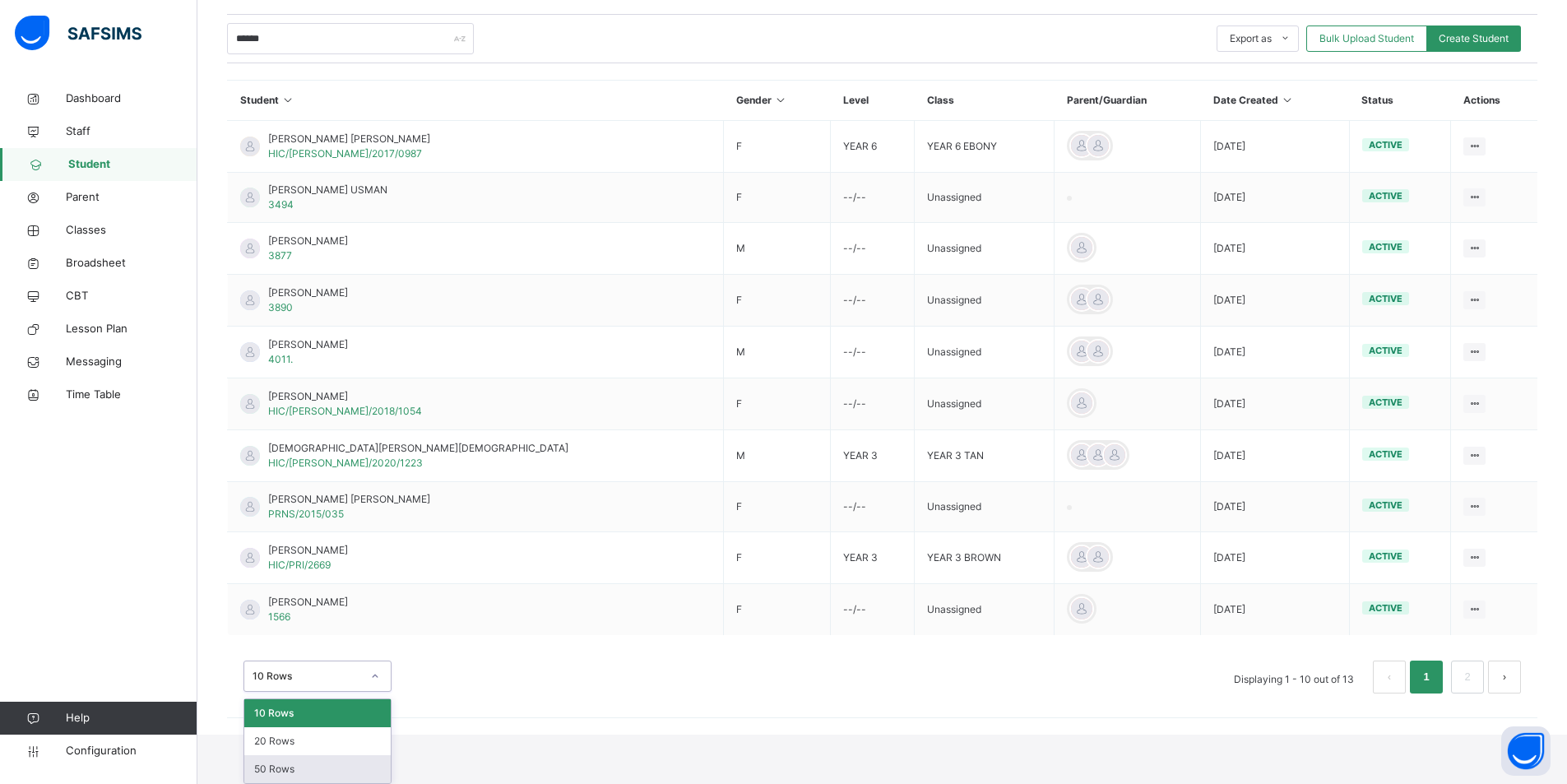
click at [319, 768] on div "50 Rows" at bounding box center [317, 769] width 146 height 28
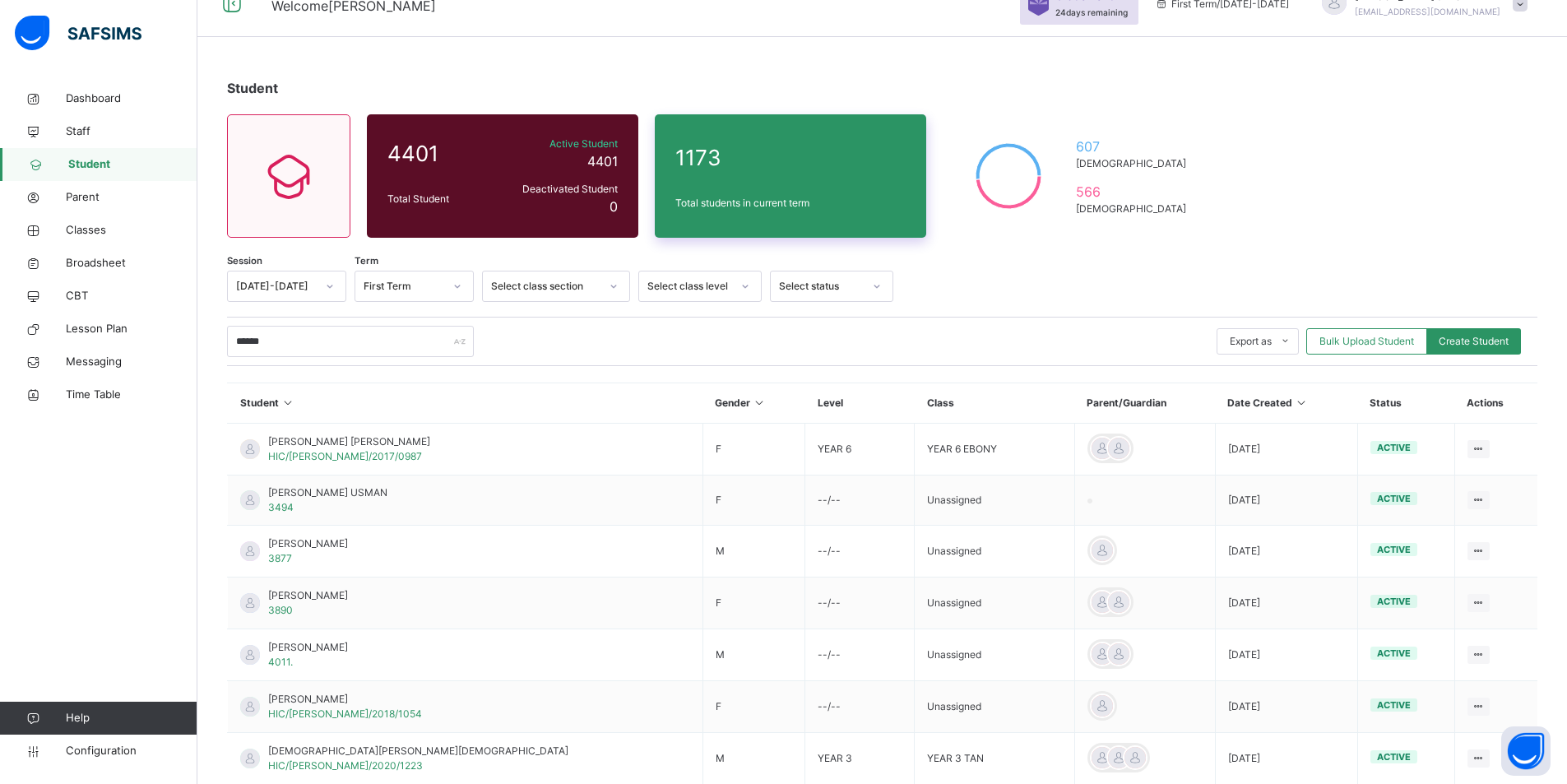
scroll to position [0, 0]
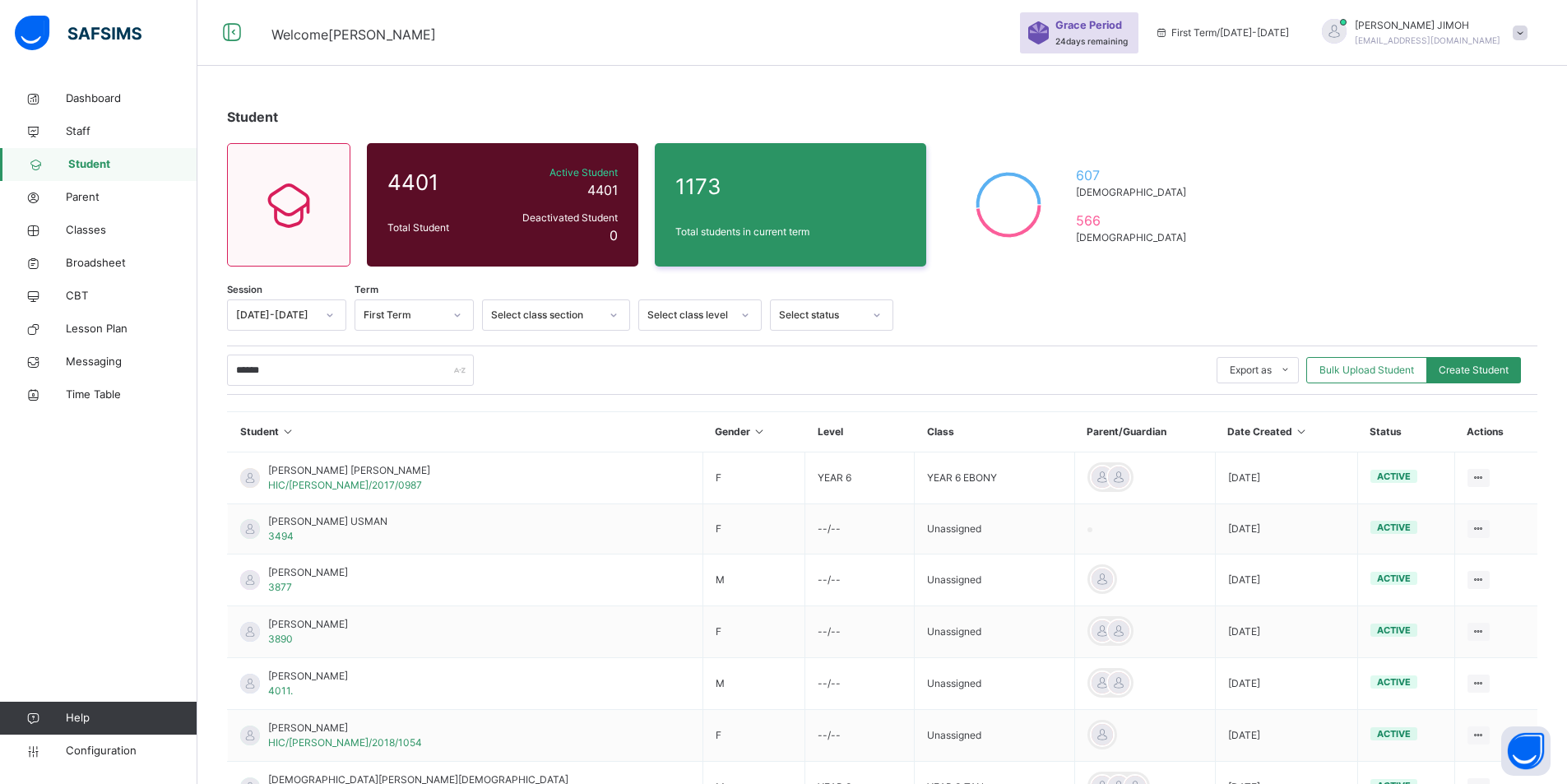
click at [750, 312] on icon at bounding box center [745, 314] width 10 height 16
click at [688, 382] on div "YEAR 3" at bounding box center [700, 383] width 122 height 28
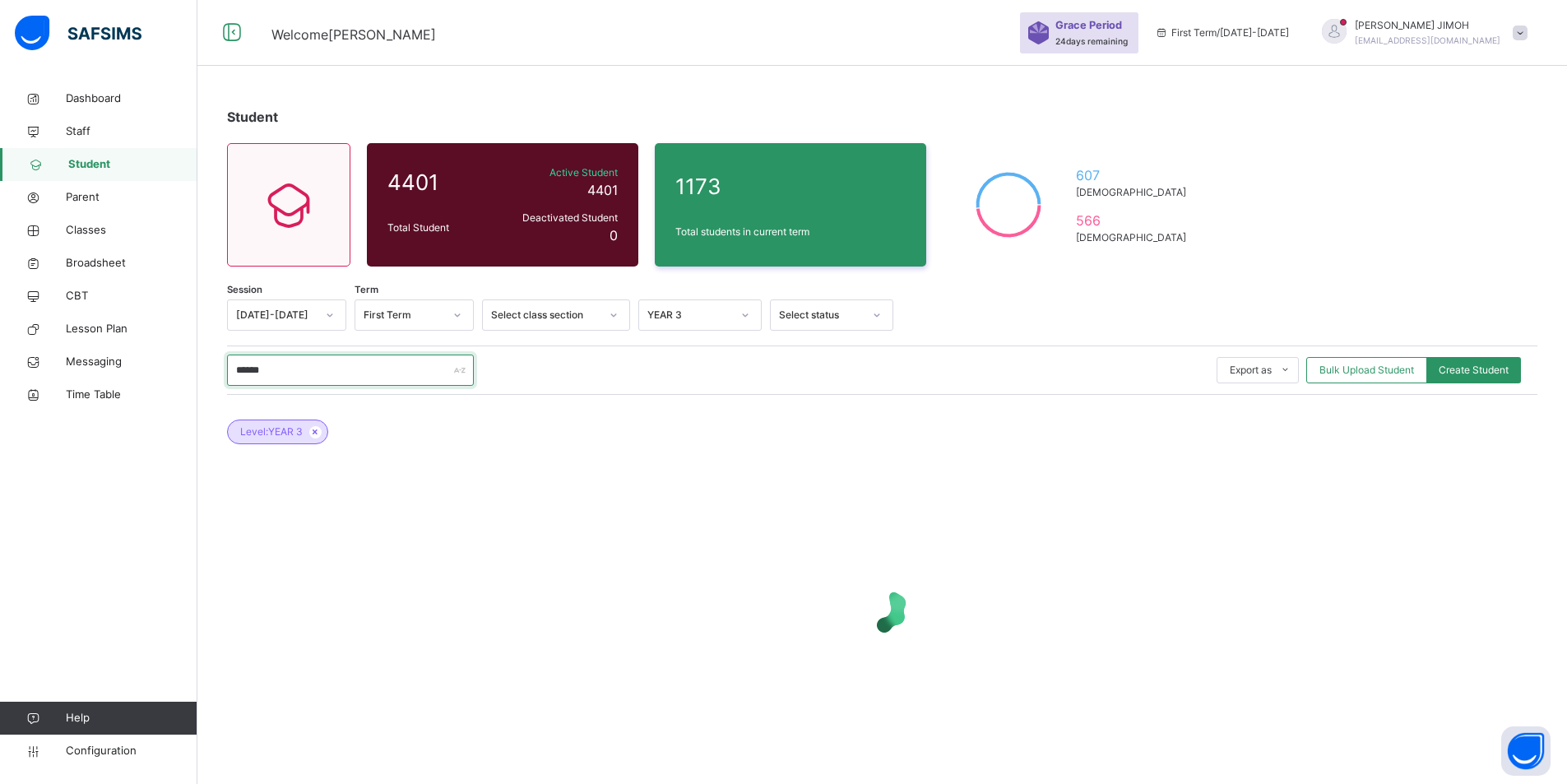
click at [305, 368] on input "******" at bounding box center [350, 370] width 247 height 31
type input "*"
click at [271, 369] on input "****" at bounding box center [350, 370] width 247 height 31
click at [268, 367] on input "****" at bounding box center [350, 370] width 247 height 31
type input "*"
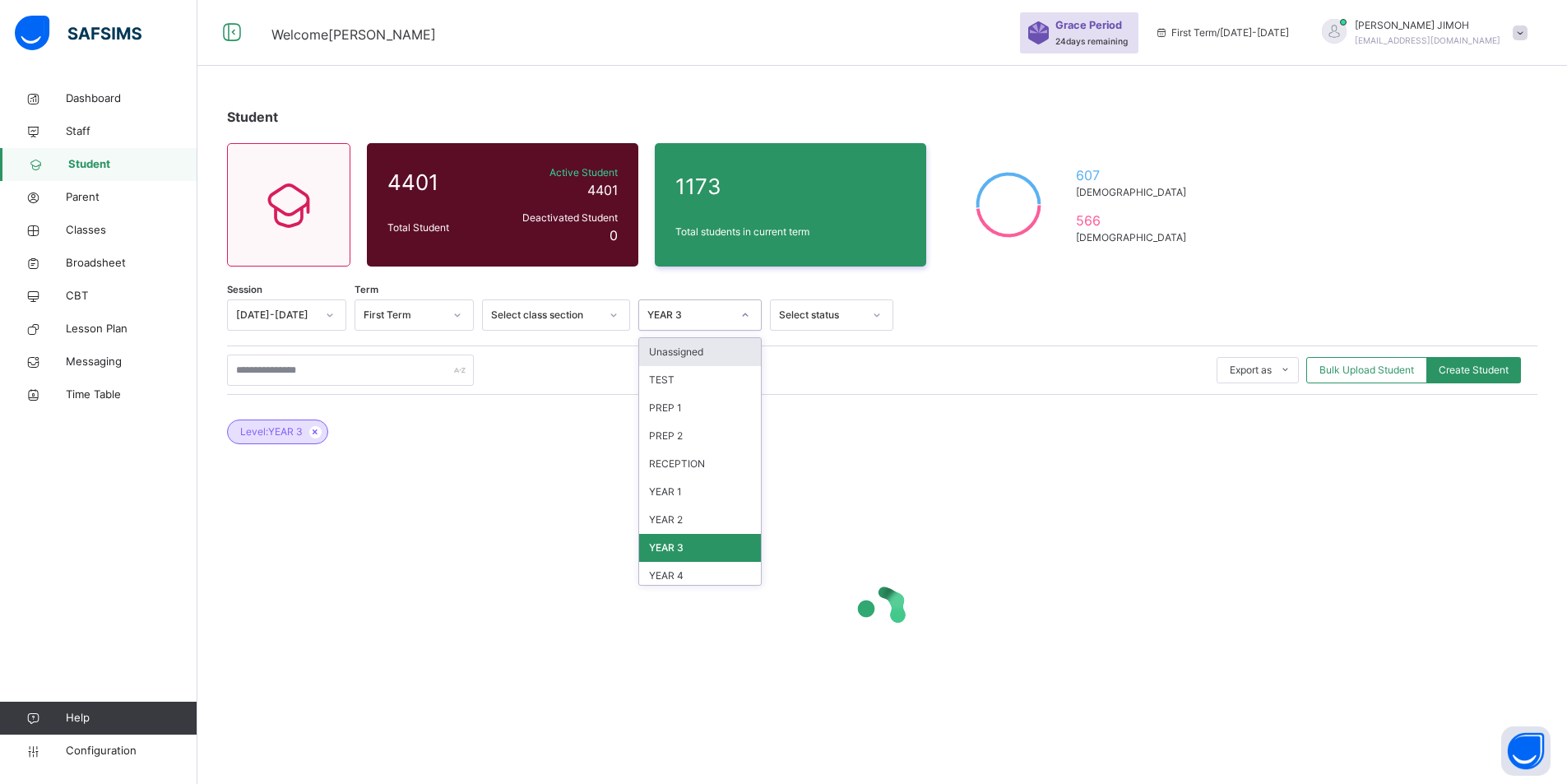
click at [745, 310] on icon at bounding box center [745, 314] width 10 height 16
click at [695, 352] on div "Unassigned" at bounding box center [700, 352] width 122 height 28
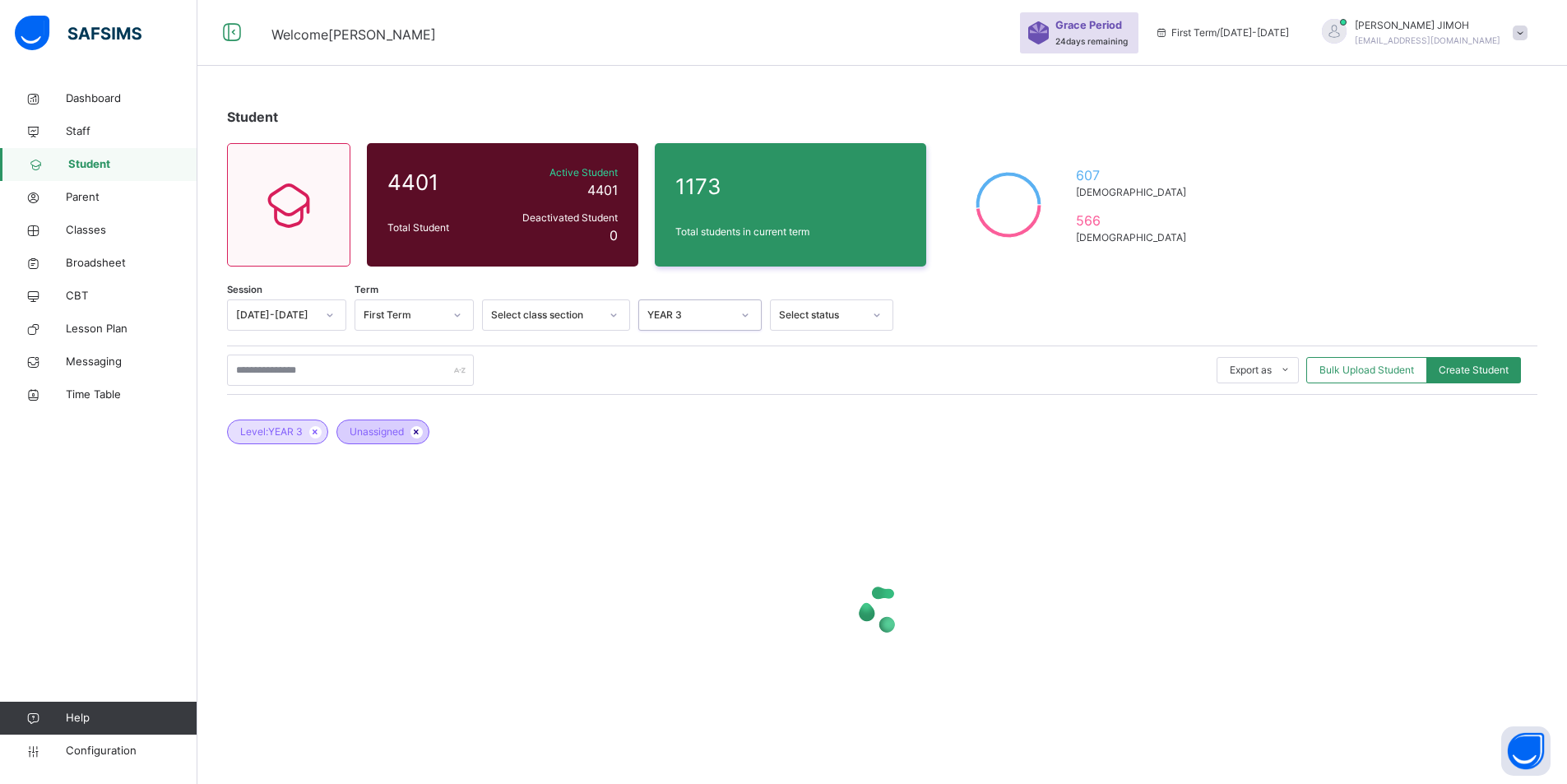
click at [416, 431] on icon at bounding box center [417, 431] width 14 height 10
click at [366, 433] on icon at bounding box center [362, 431] width 14 height 10
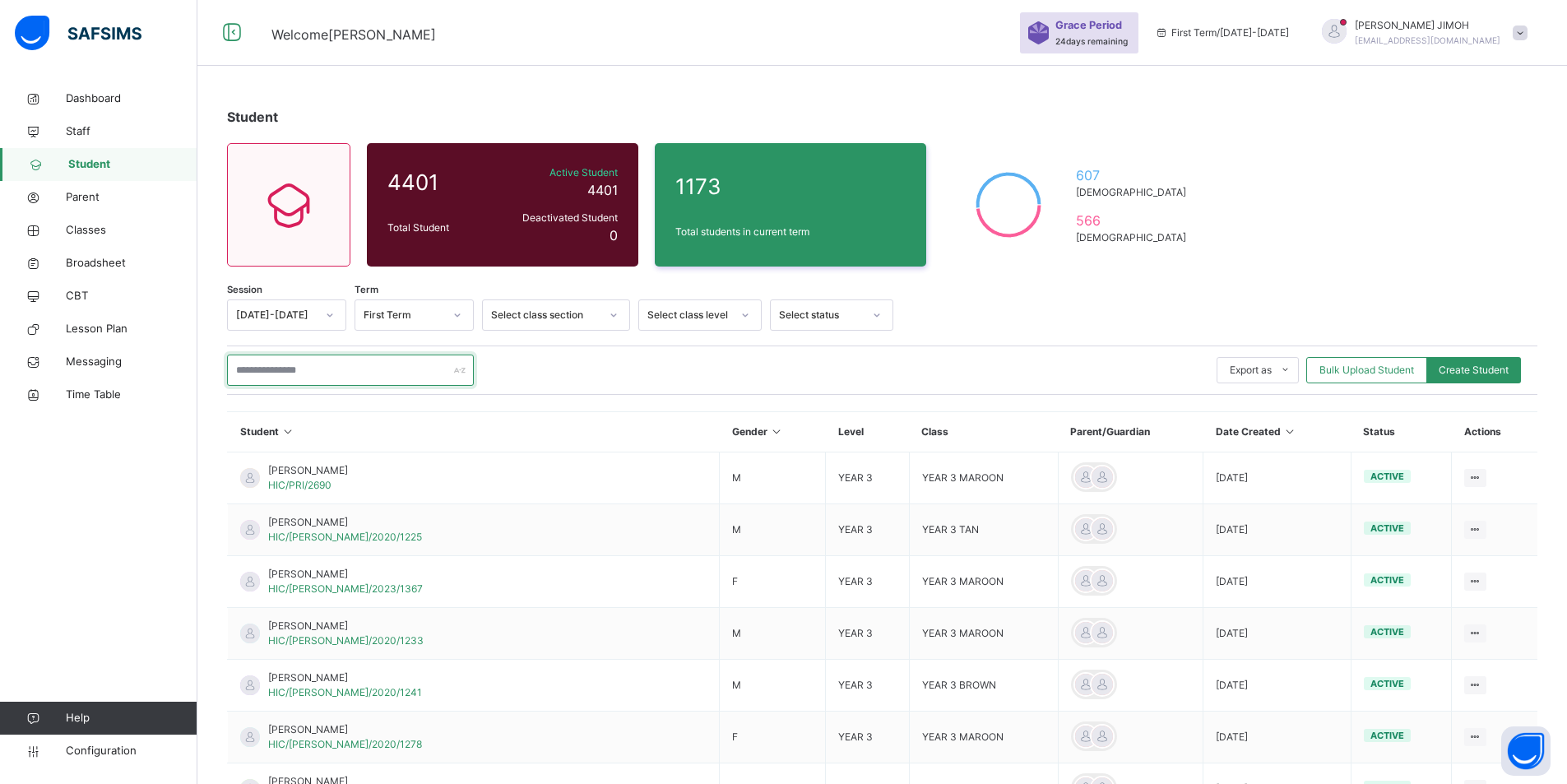
click at [294, 366] on input "text" at bounding box center [350, 370] width 247 height 31
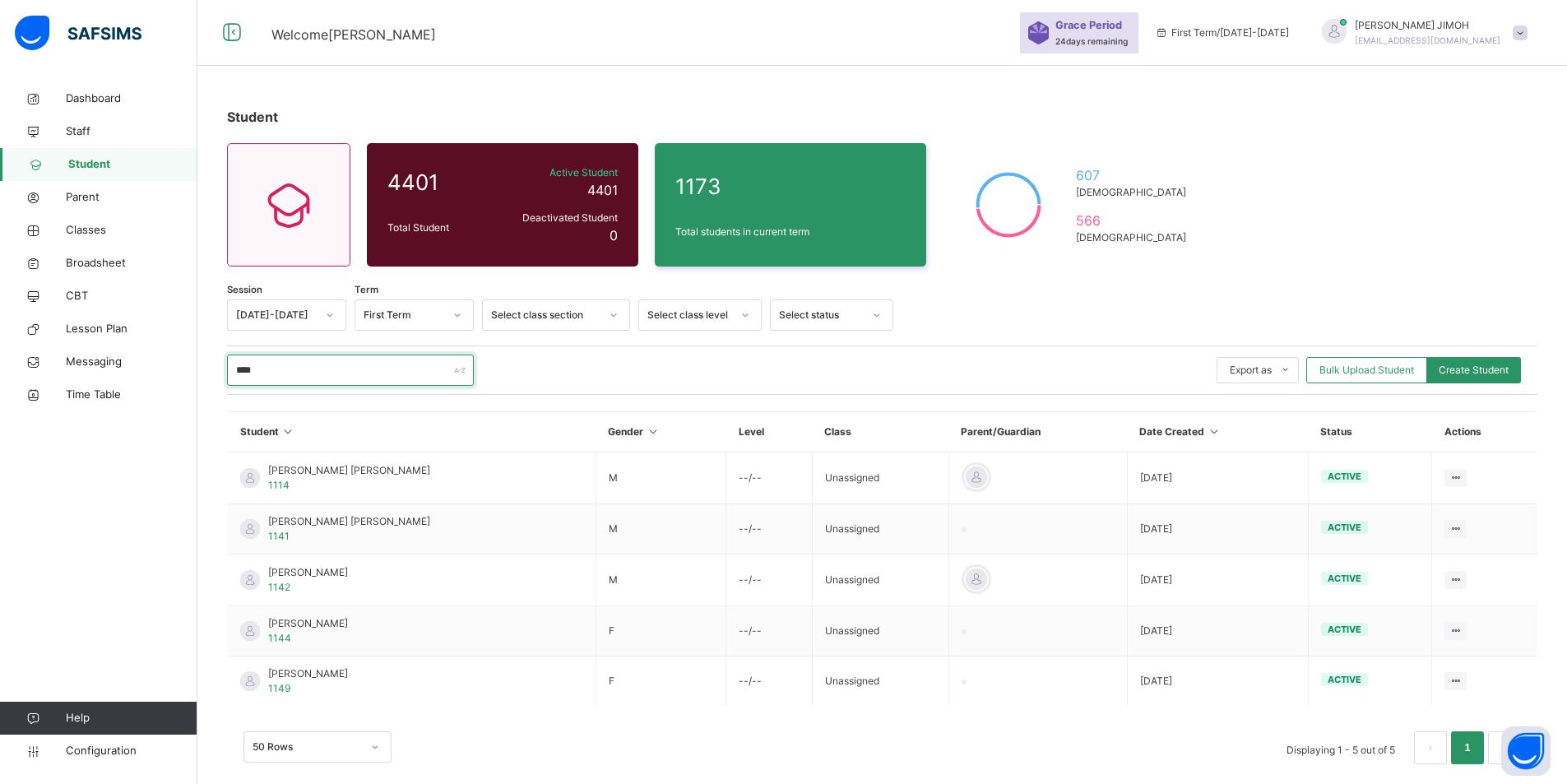
drag, startPoint x: 270, startPoint y: 369, endPoint x: 202, endPoint y: 366, distance: 68.1
click at [202, 366] on div "Student 4401 Total Student Active Student 4401 Deactivated Student 0 1173 Total…" at bounding box center [882, 444] width 1370 height 723
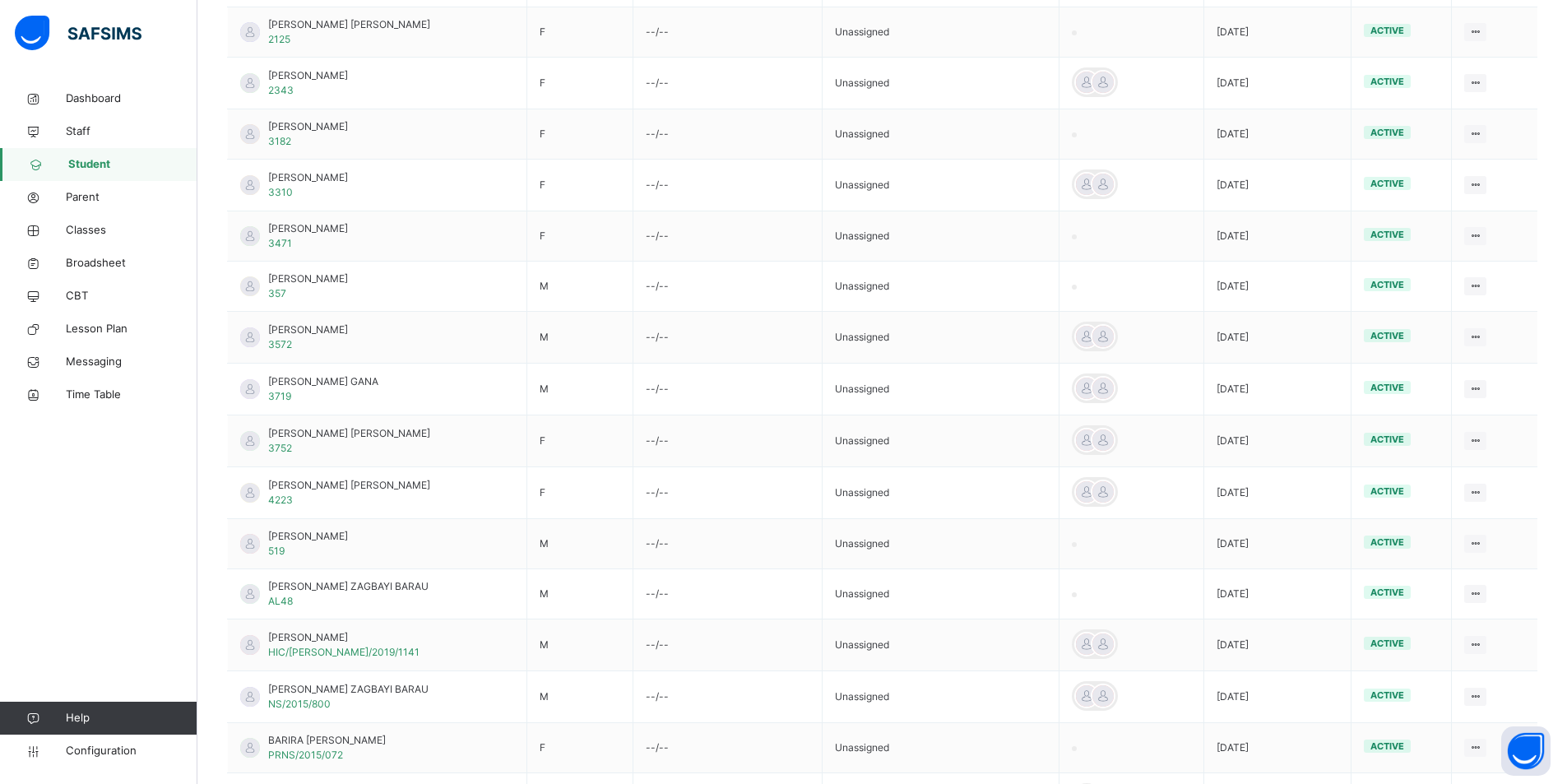
scroll to position [657, 0]
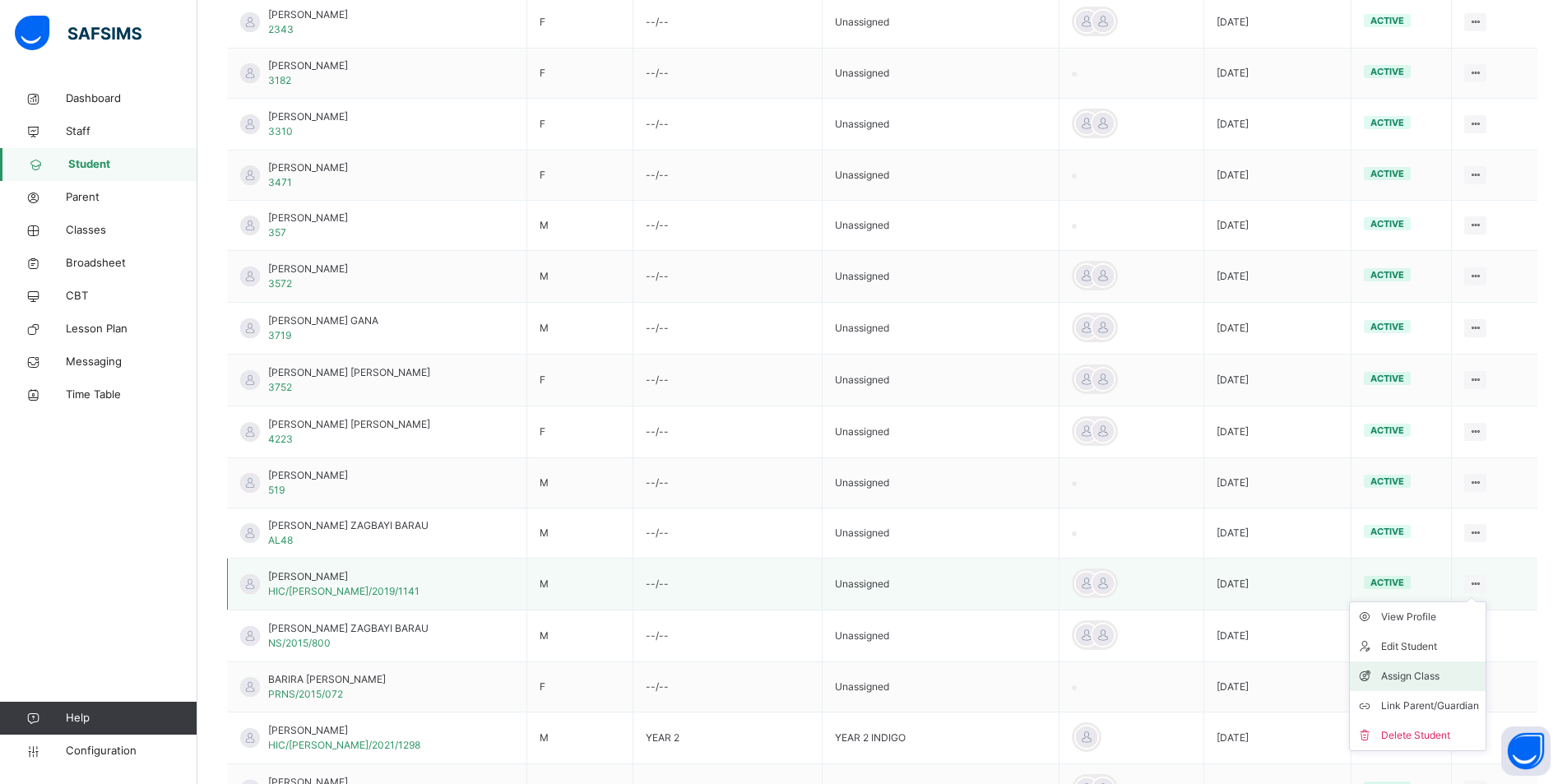
type input "*****"
click at [1414, 673] on div "Assign Class" at bounding box center [1430, 676] width 98 height 16
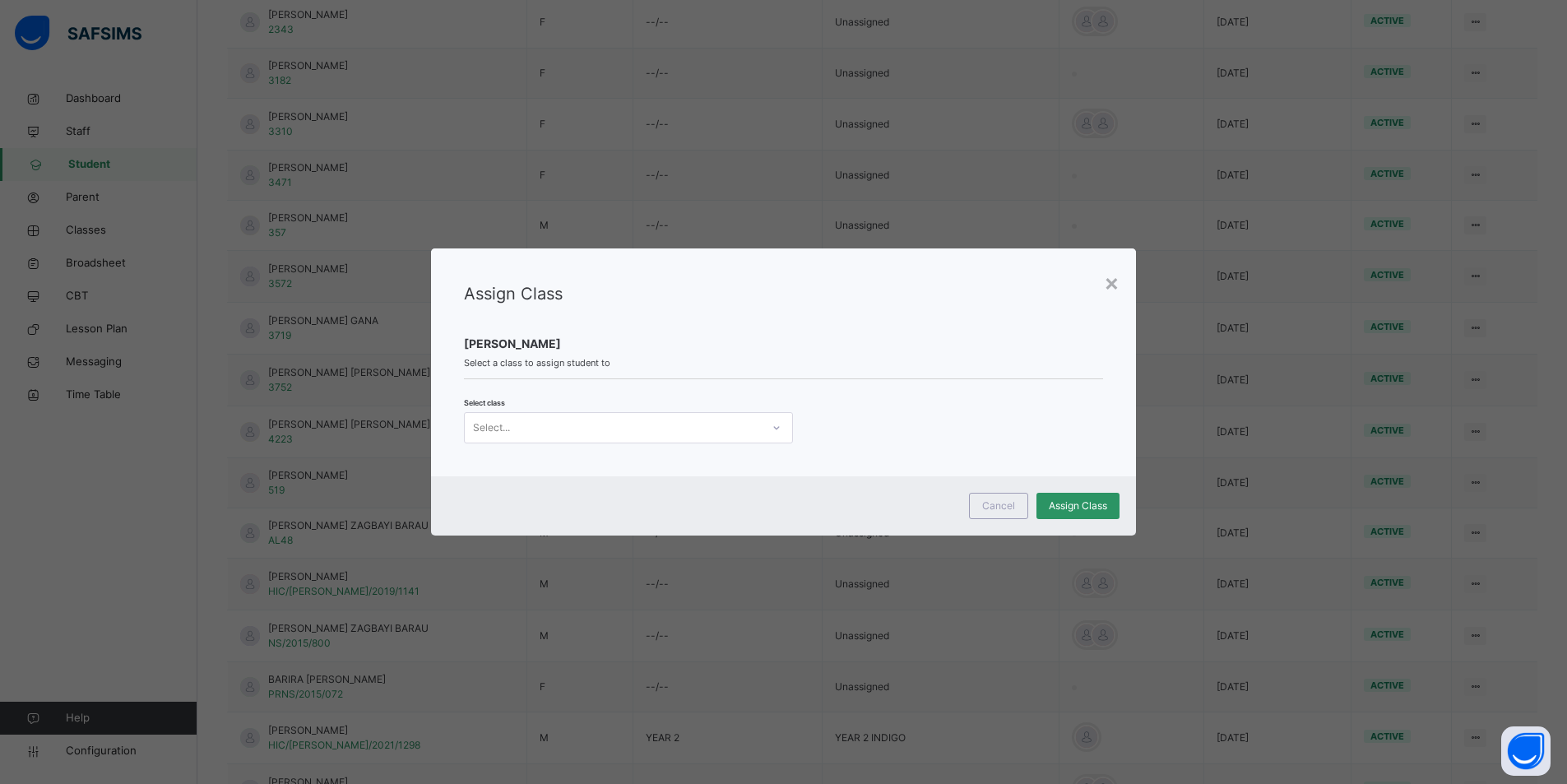
click at [772, 426] on icon at bounding box center [777, 427] width 10 height 16
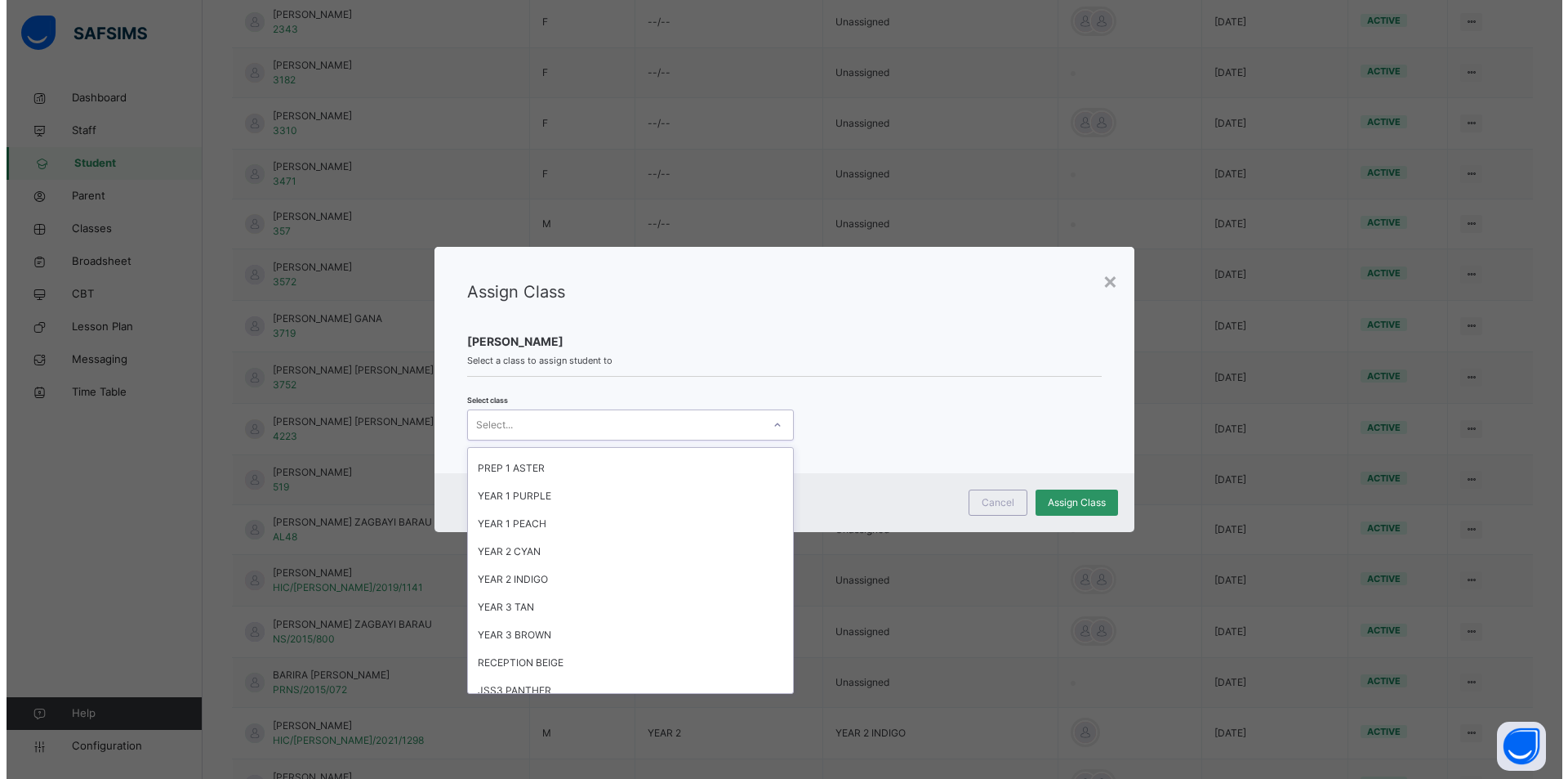
scroll to position [327, 0]
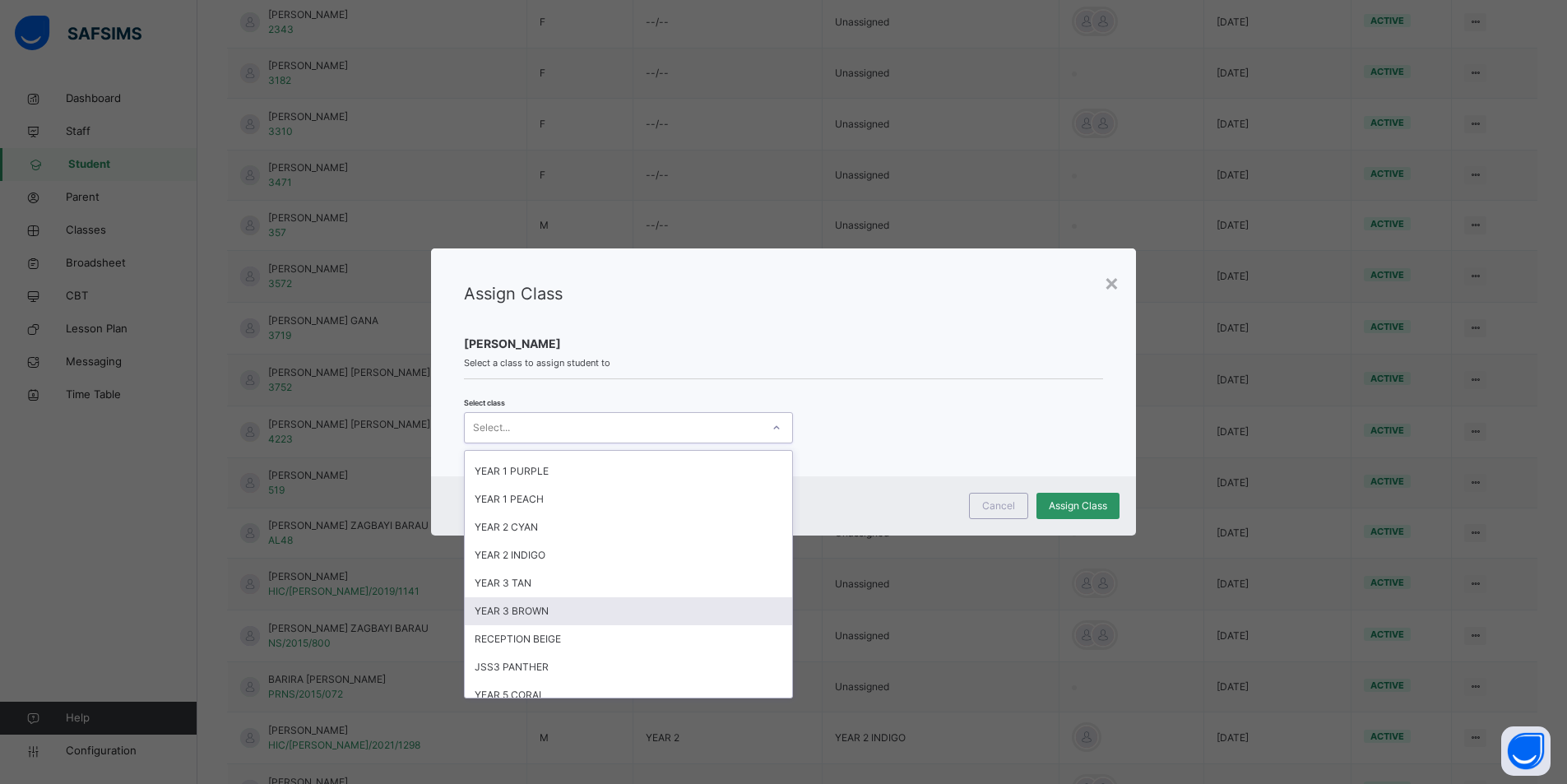
click at [601, 610] on div "YEAR 3 BROWN" at bounding box center [629, 610] width 328 height 28
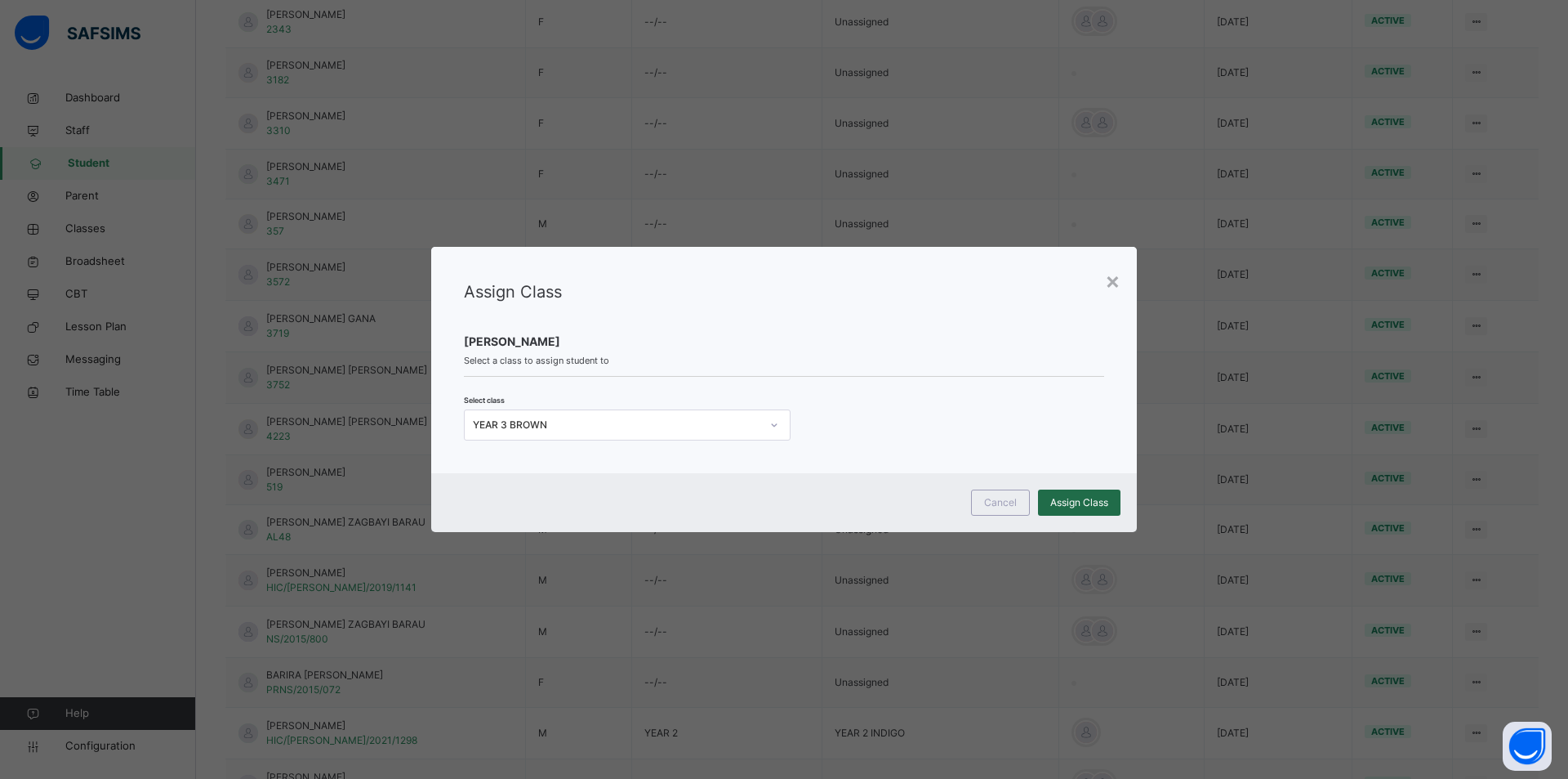
click at [1084, 500] on span "Assign Class" at bounding box center [1079, 501] width 58 height 14
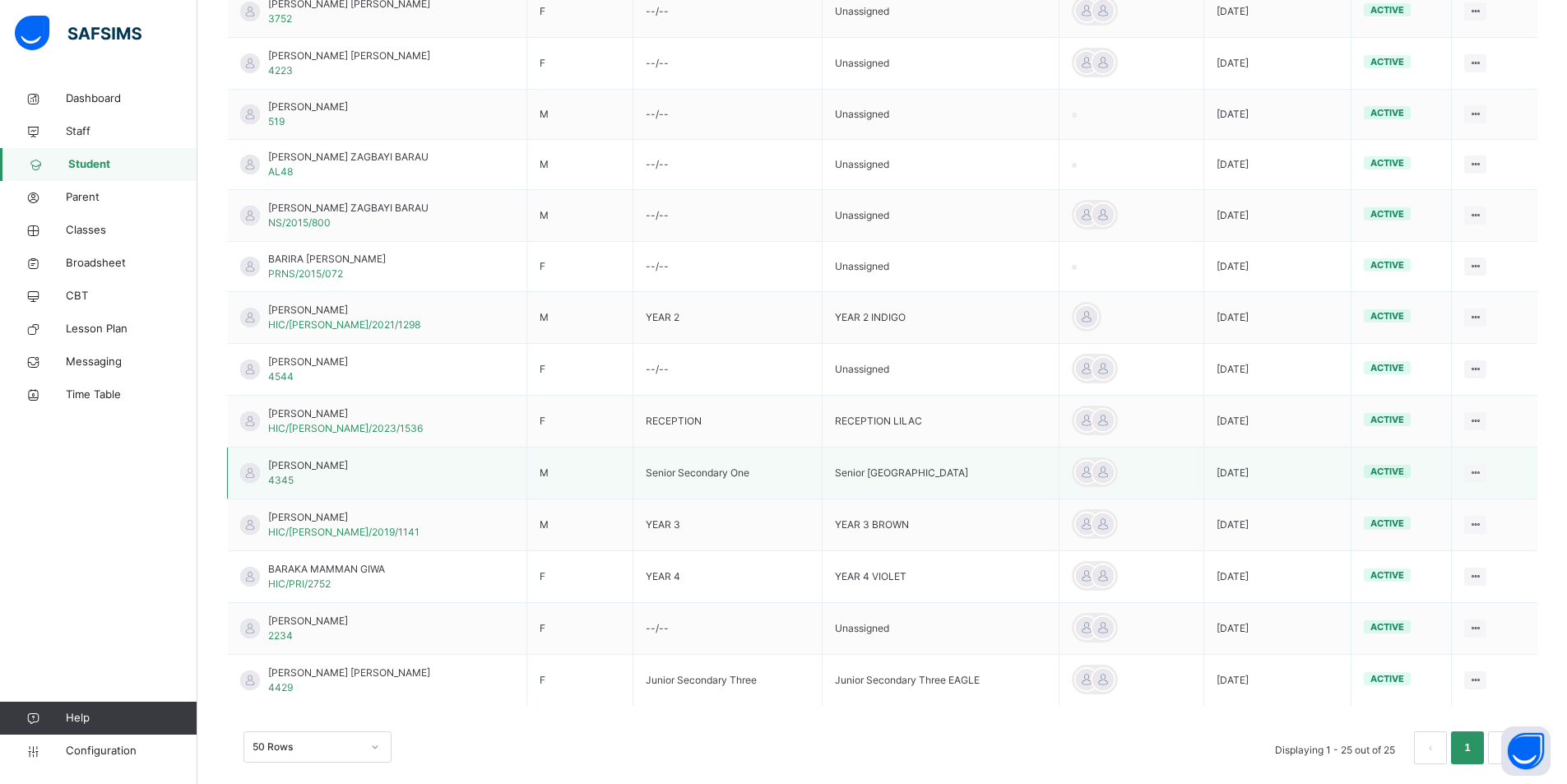
scroll to position [1048, 0]
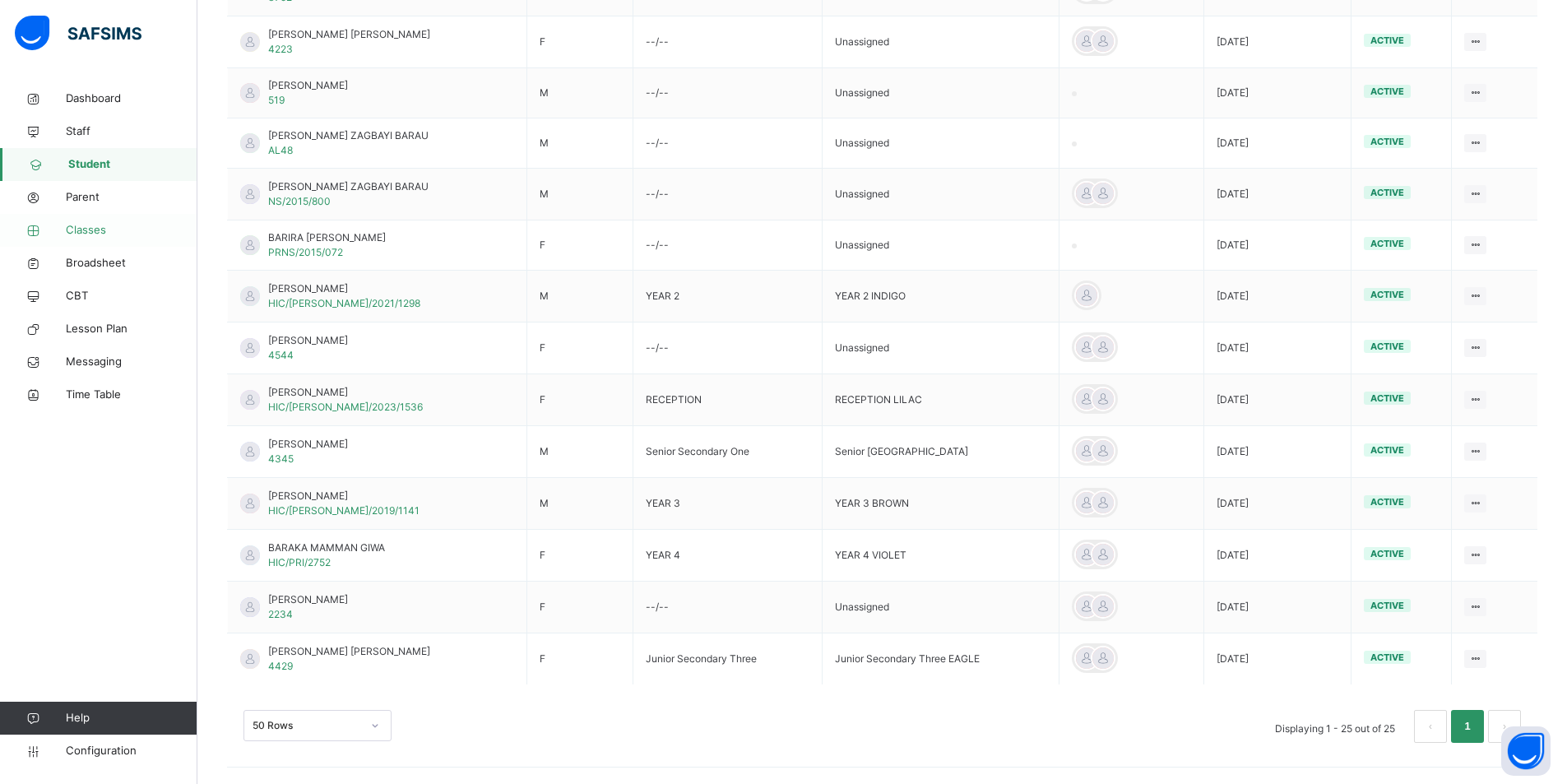
click at [85, 225] on span "Classes" at bounding box center [132, 230] width 132 height 16
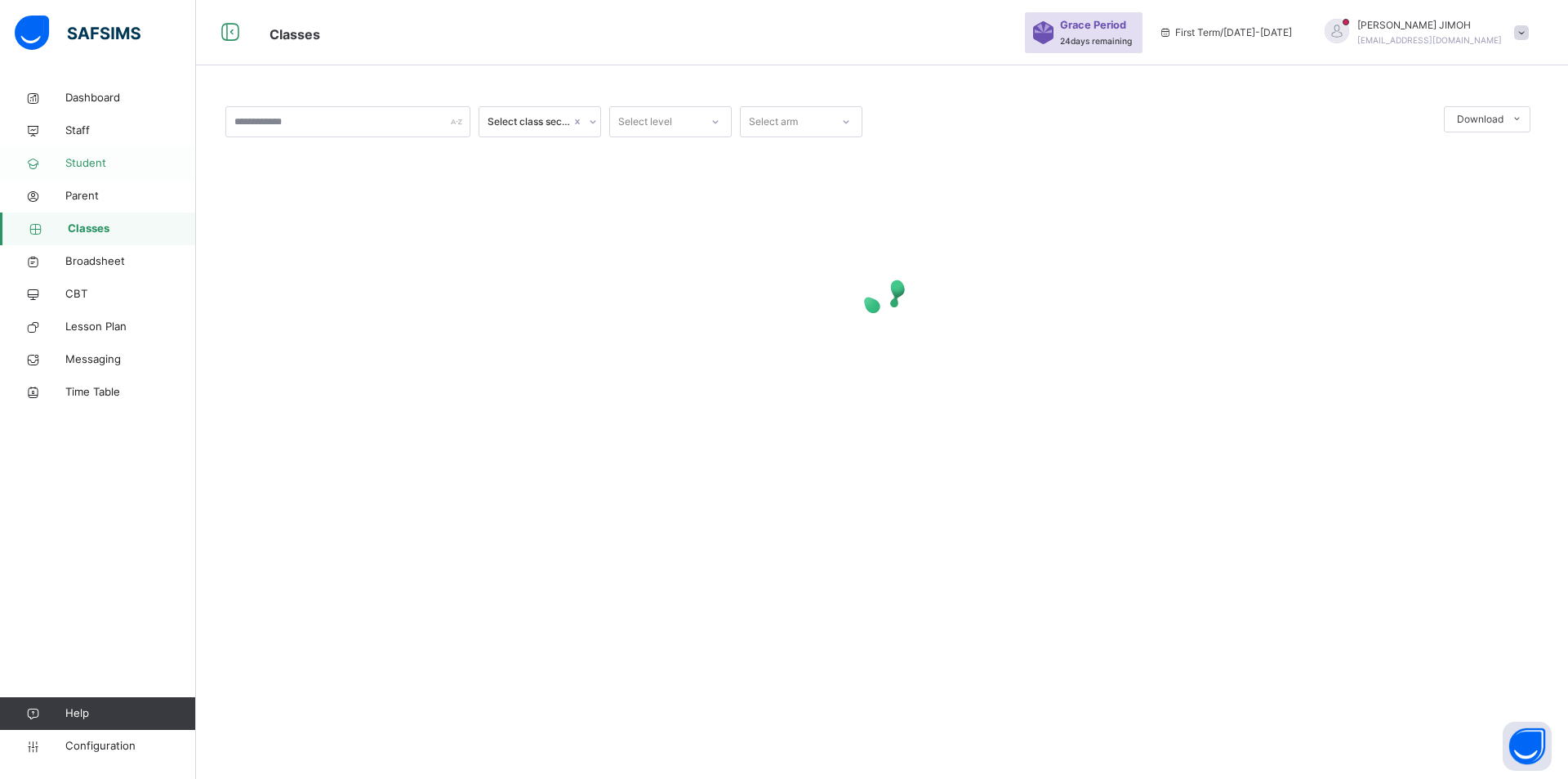
click at [84, 158] on span "Student" at bounding box center [131, 163] width 131 height 16
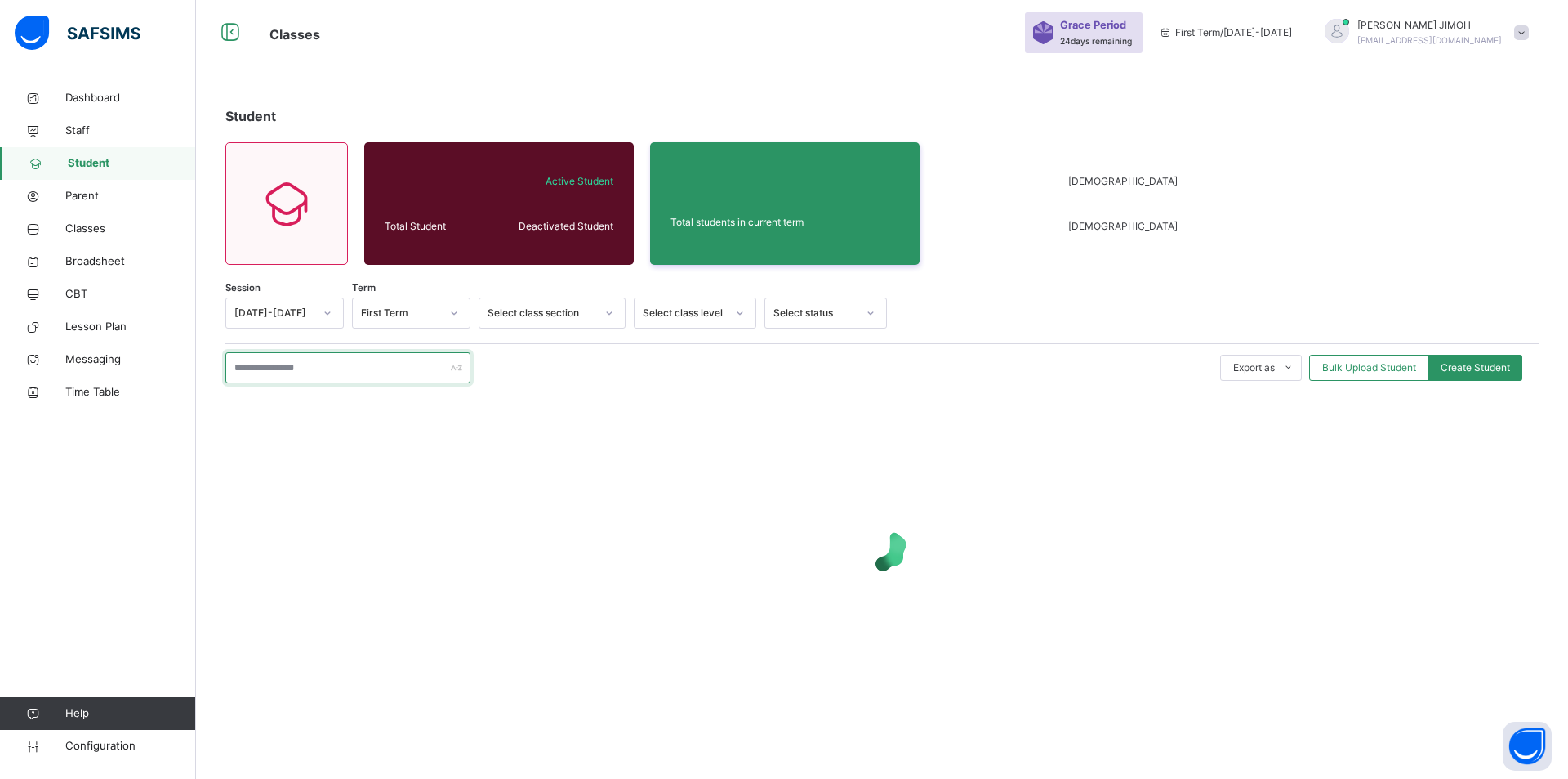
click at [319, 369] on input "text" at bounding box center [348, 368] width 245 height 31
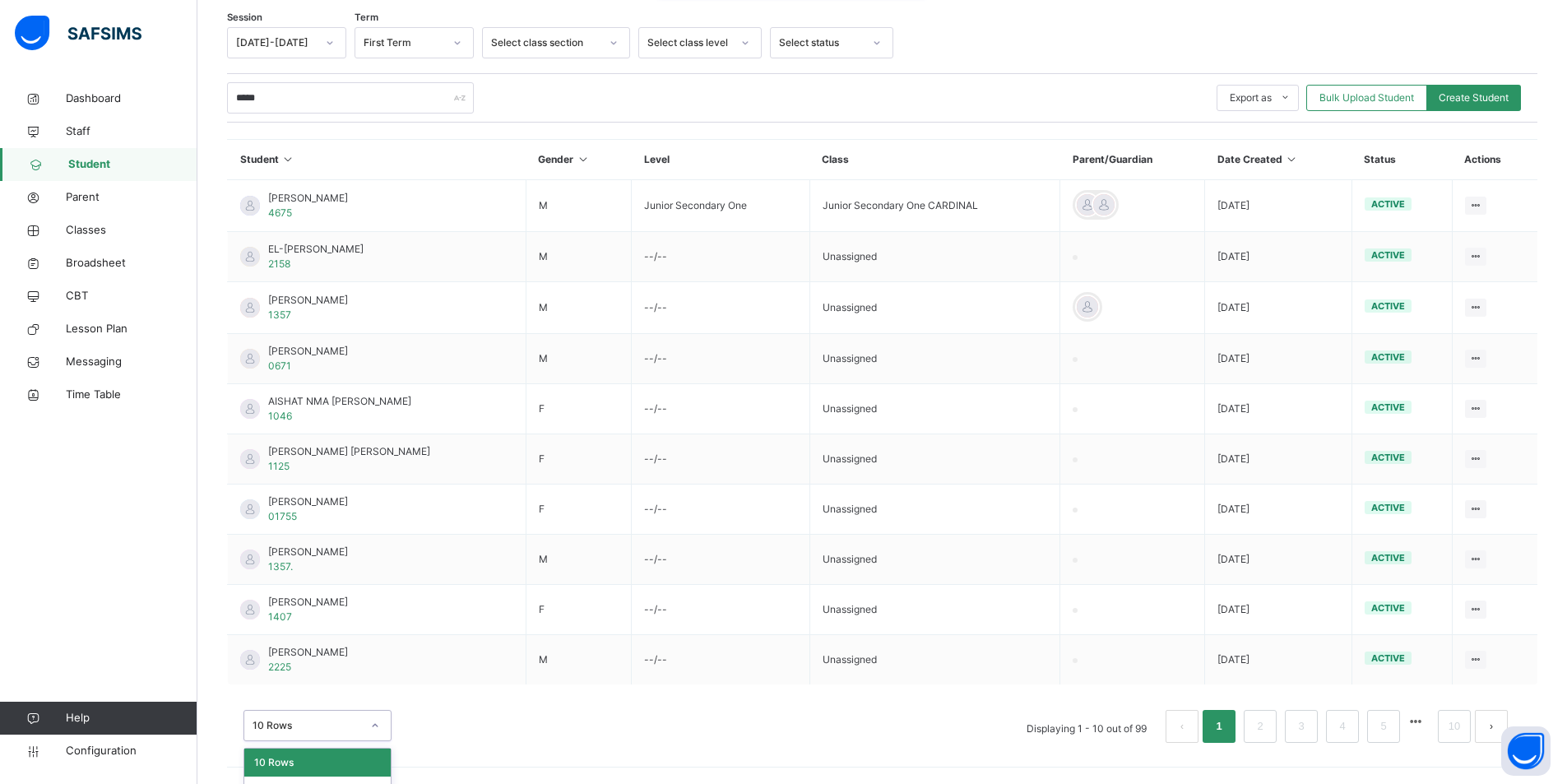
scroll to position [322, 0]
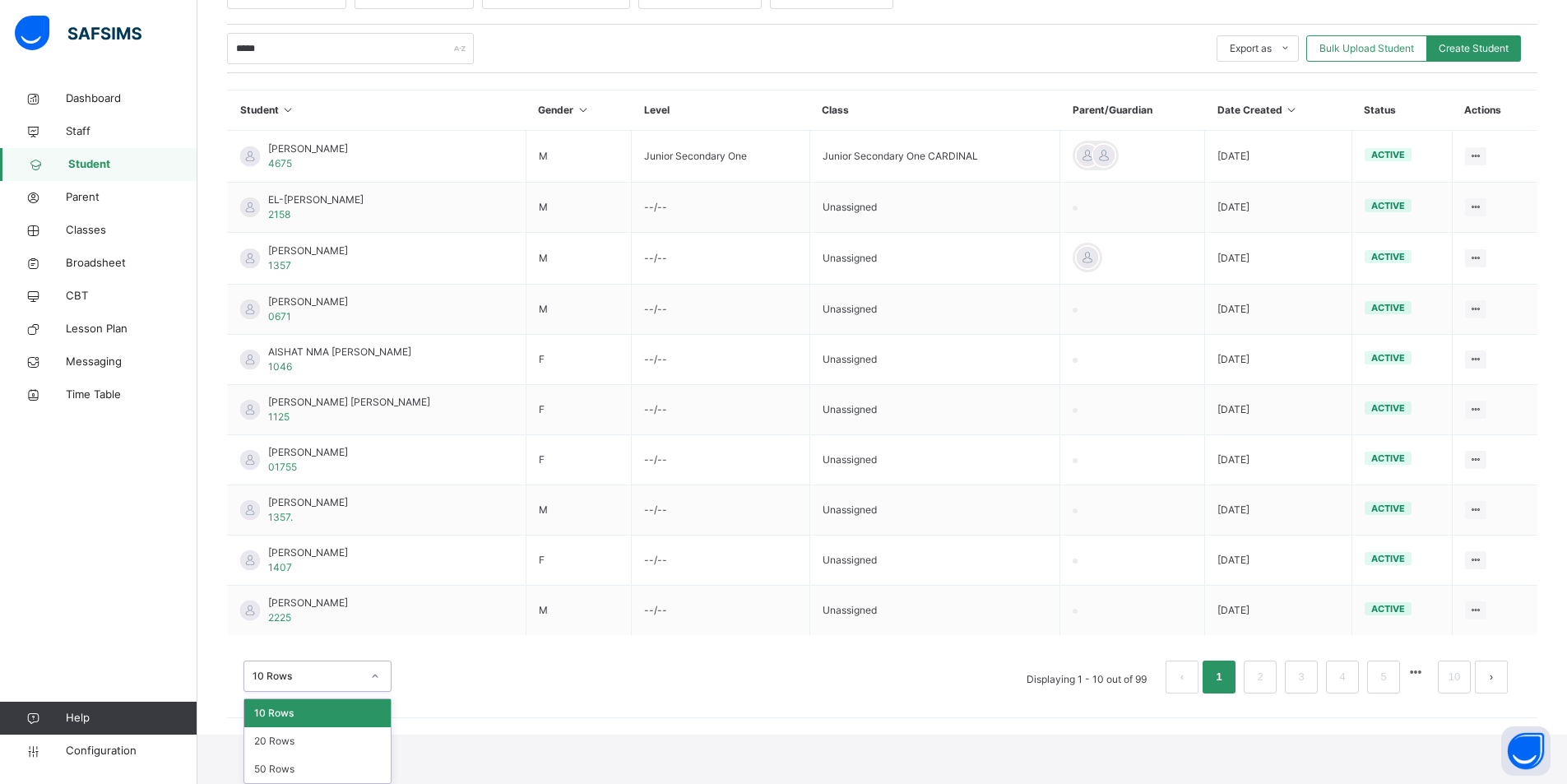
click at [371, 691] on div "option 10 Rows focused, 1 of 3. 3 results available. Use Up and Down to choose …" at bounding box center [317, 676] width 148 height 31
click at [287, 762] on div "50 Rows" at bounding box center [317, 769] width 146 height 28
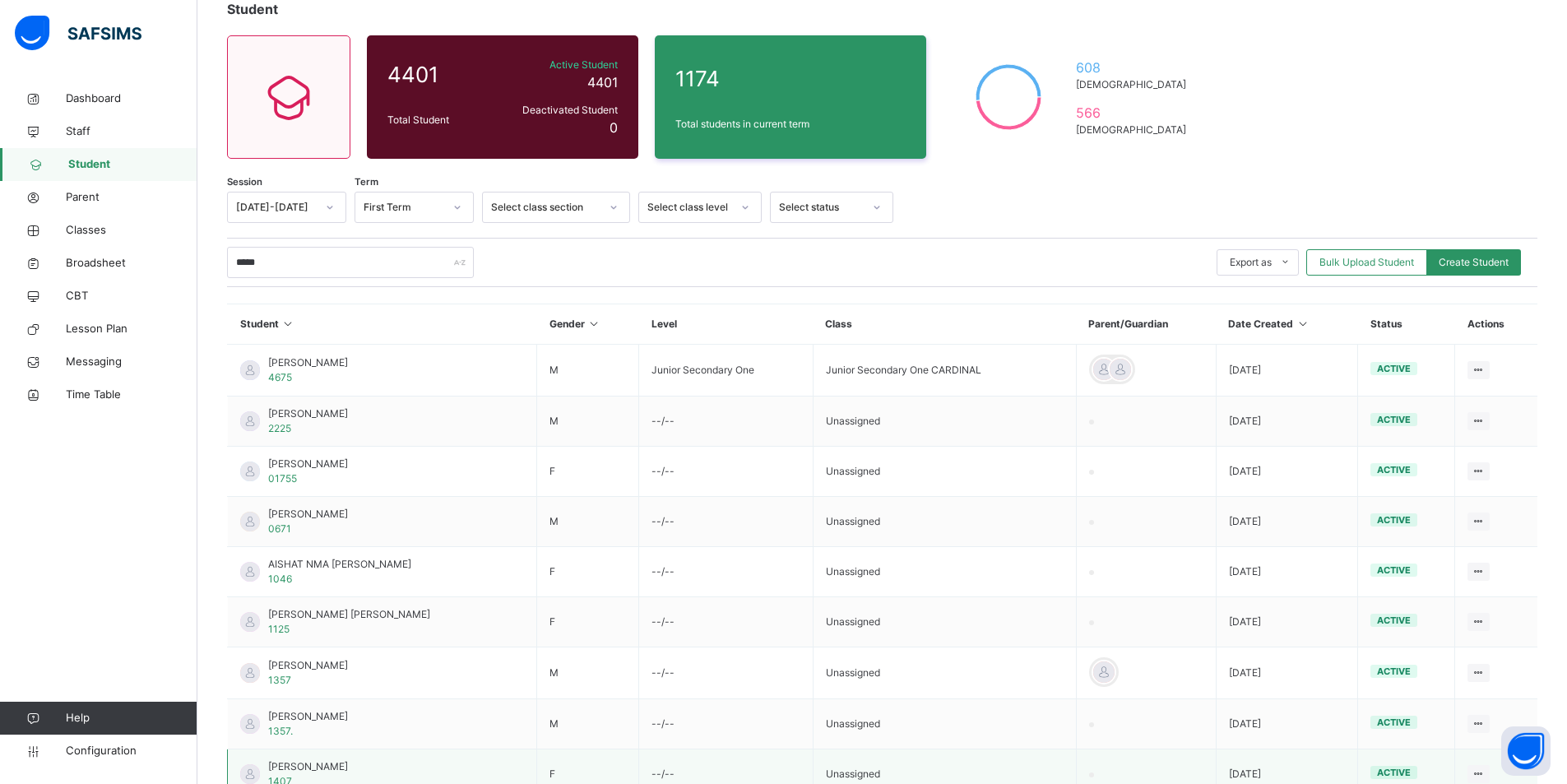
scroll to position [0, 0]
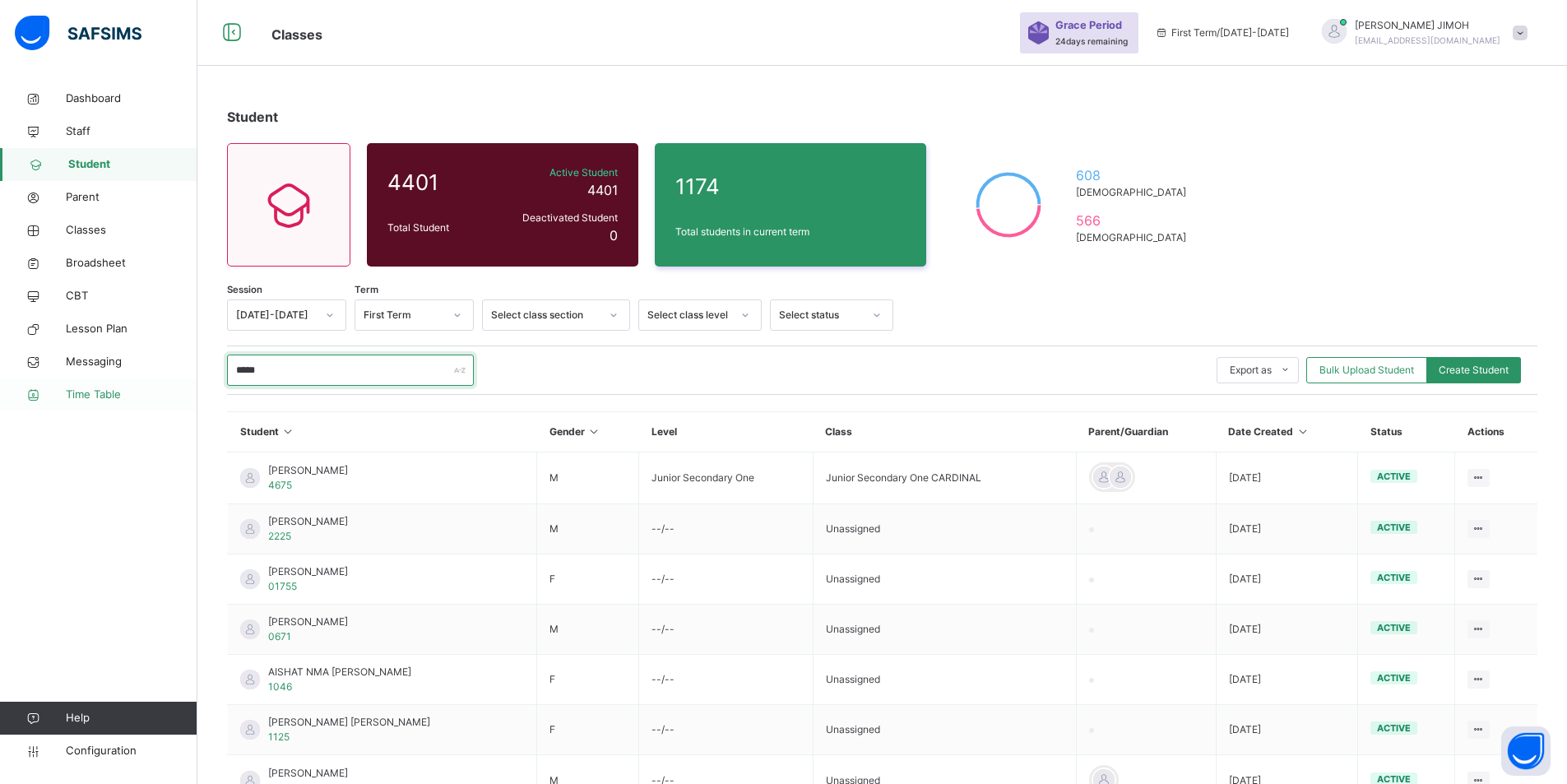
drag, startPoint x: 286, startPoint y: 369, endPoint x: 185, endPoint y: 402, distance: 106.3
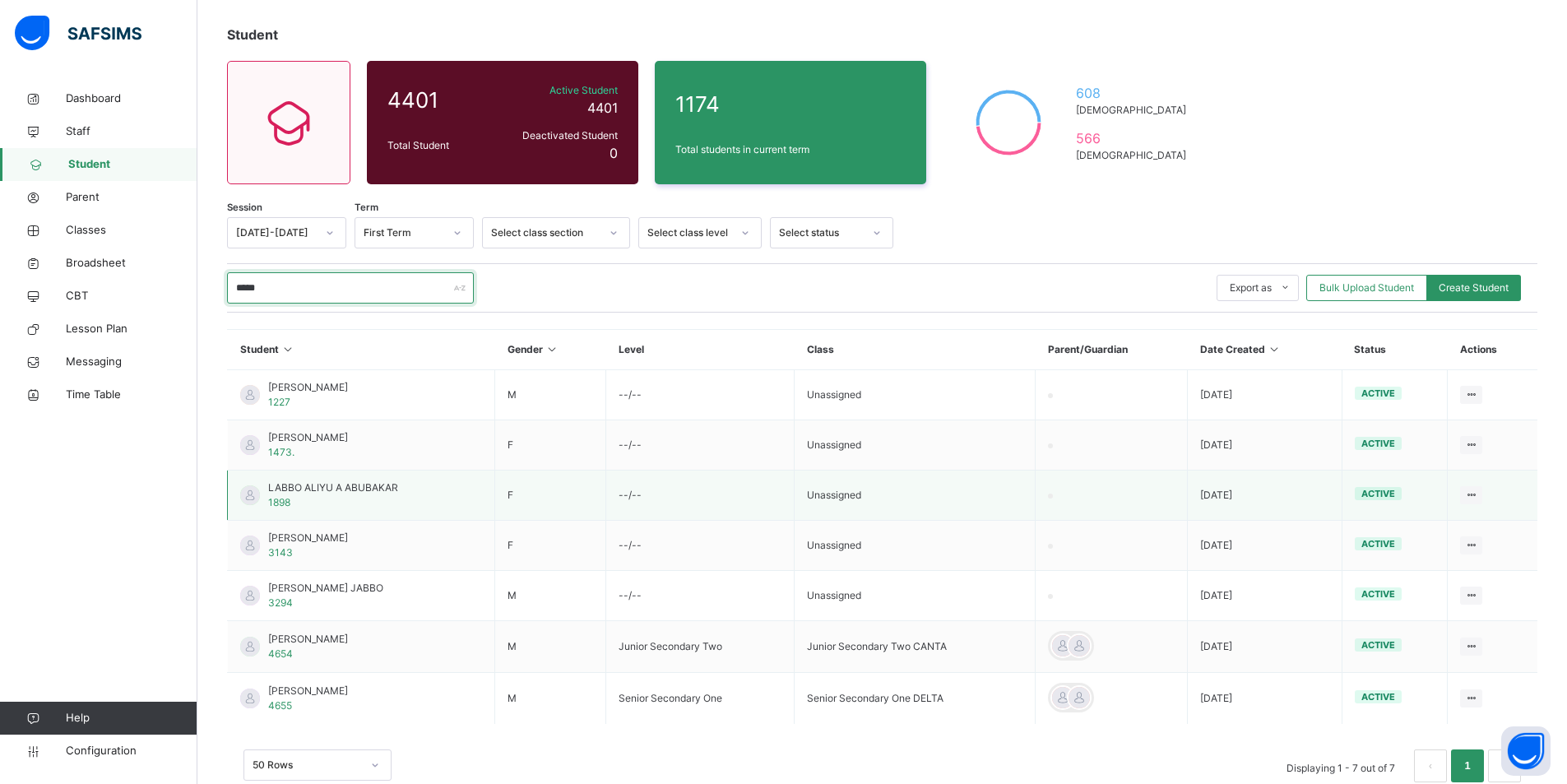
scroll to position [122, 0]
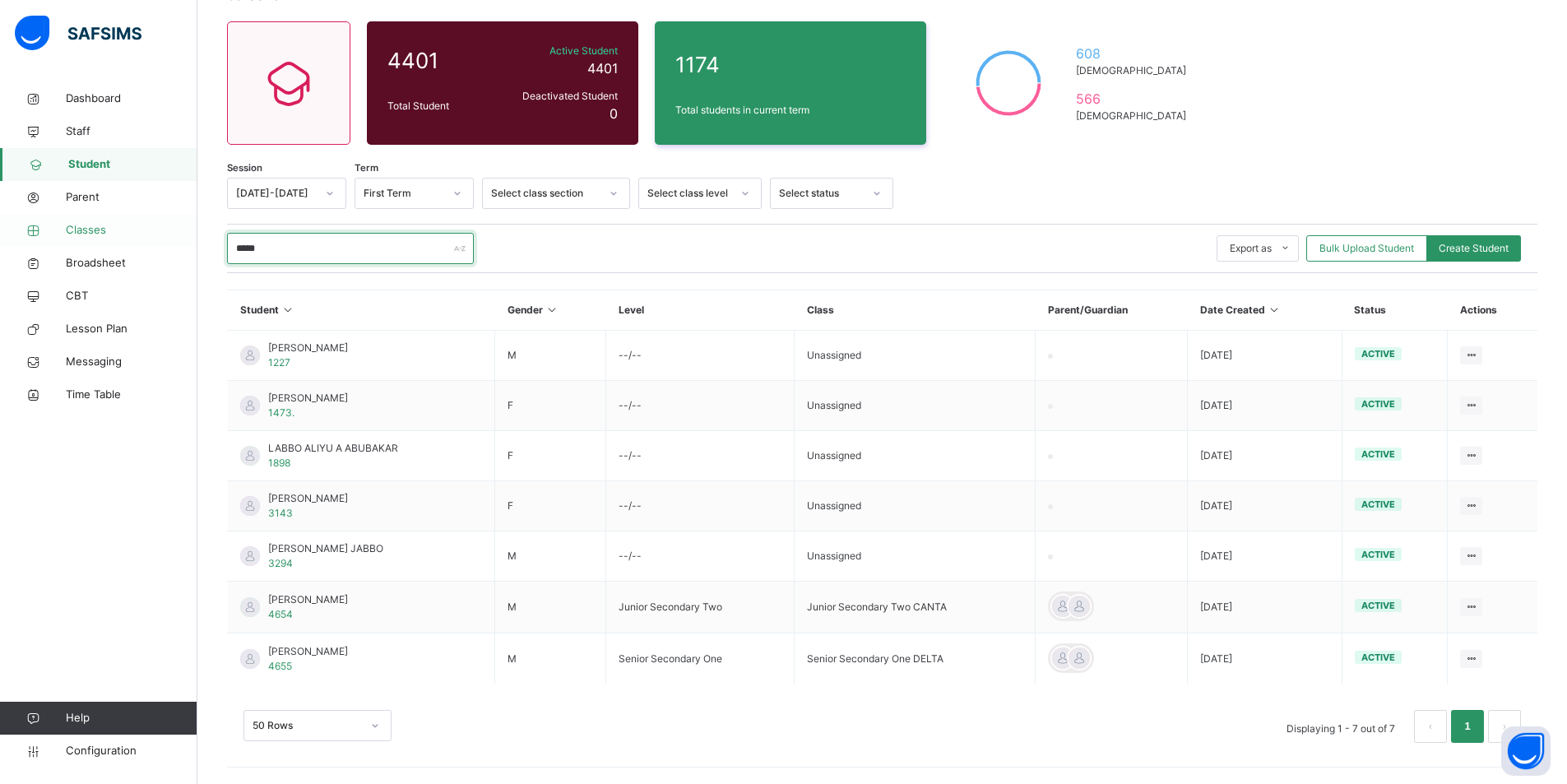
drag, startPoint x: 277, startPoint y: 252, endPoint x: 184, endPoint y: 245, distance: 93.3
click at [184, 245] on div "Classes Grace Period 24 days remaining First Term / 2025-2026 ABDULAKEEM JIMOH …" at bounding box center [784, 331] width 1567 height 905
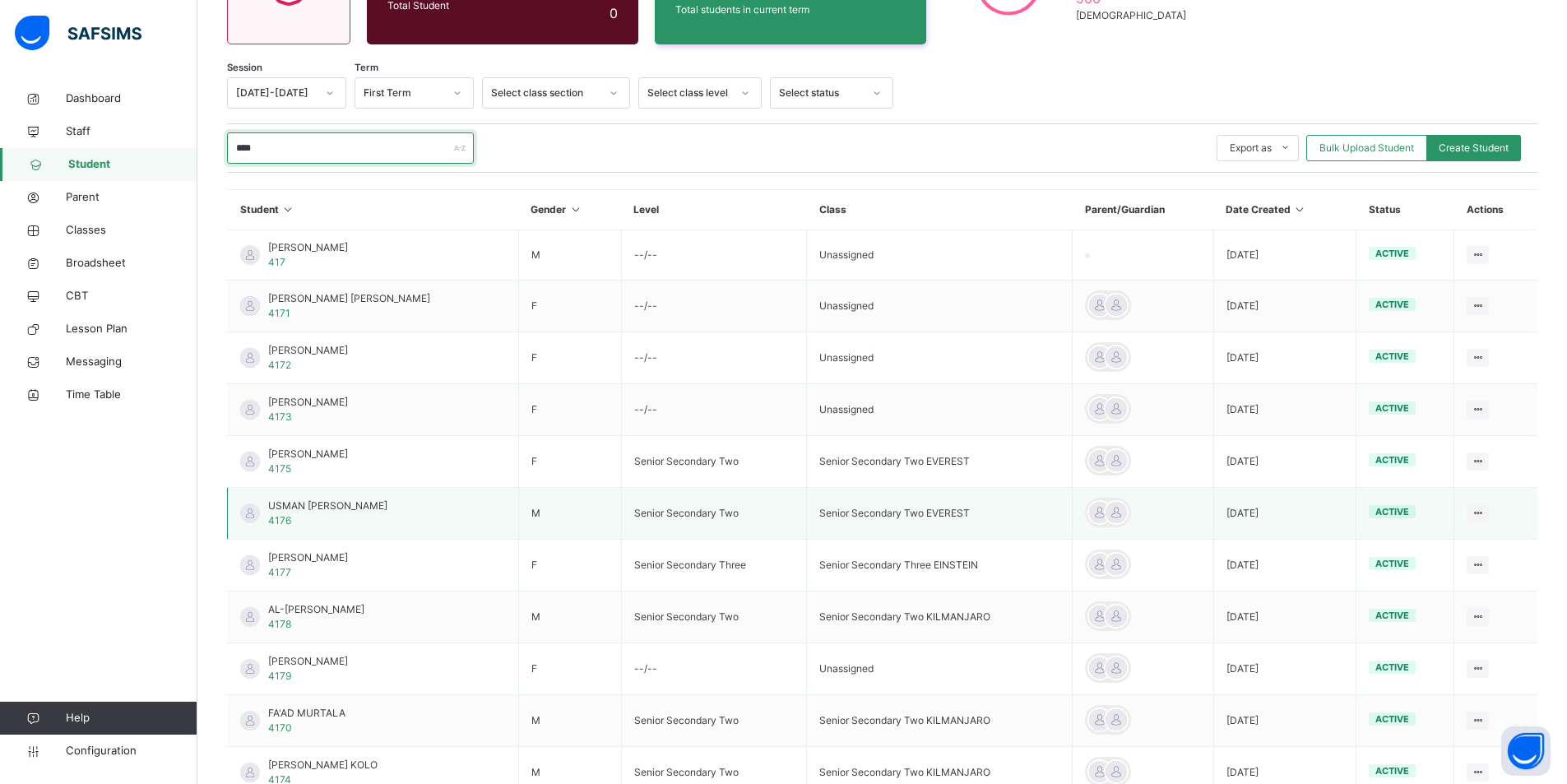
scroll to position [247, 0]
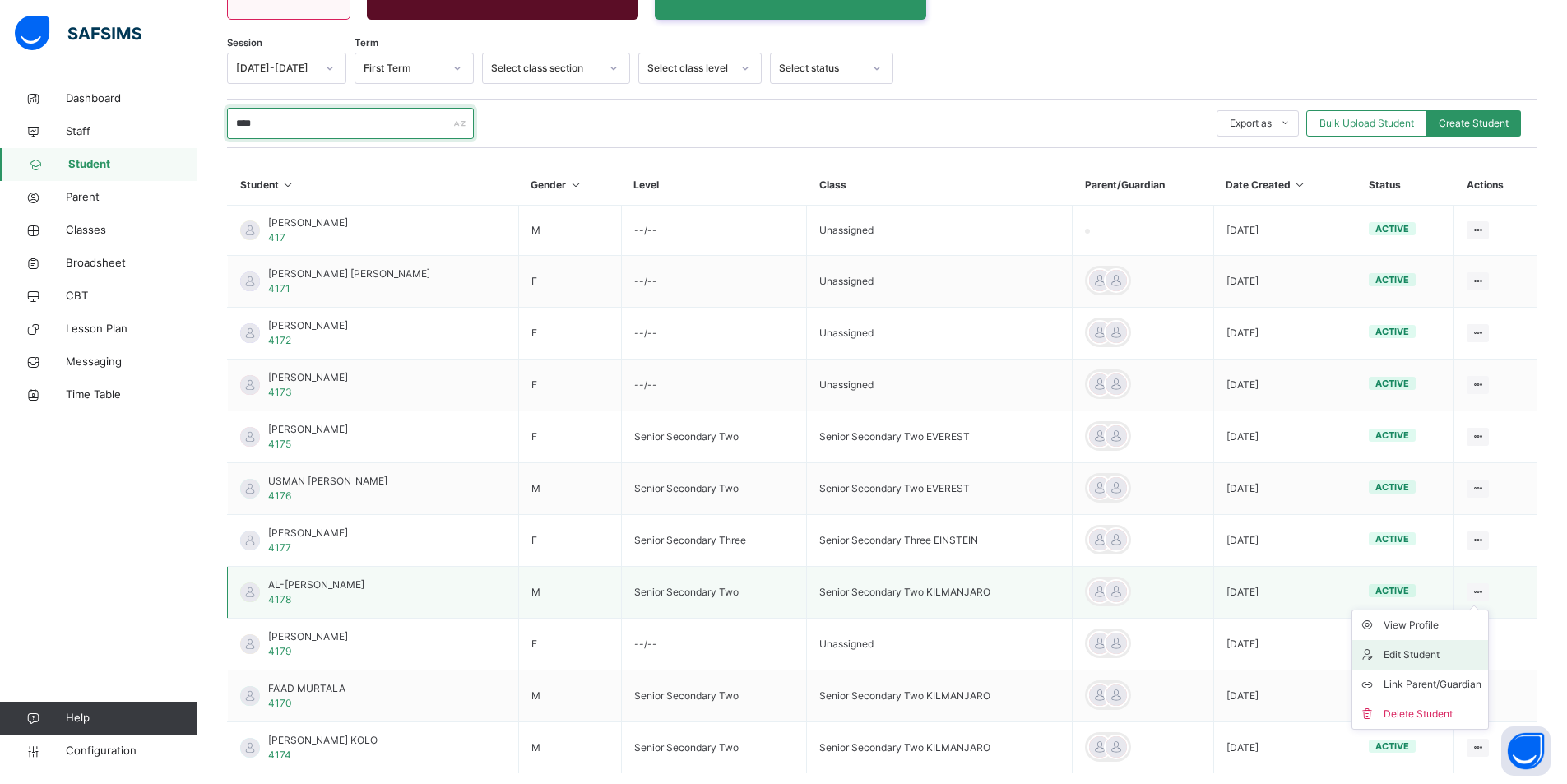
type input "****"
click at [1413, 653] on div "Edit Student" at bounding box center [1433, 654] width 98 height 16
select select "**"
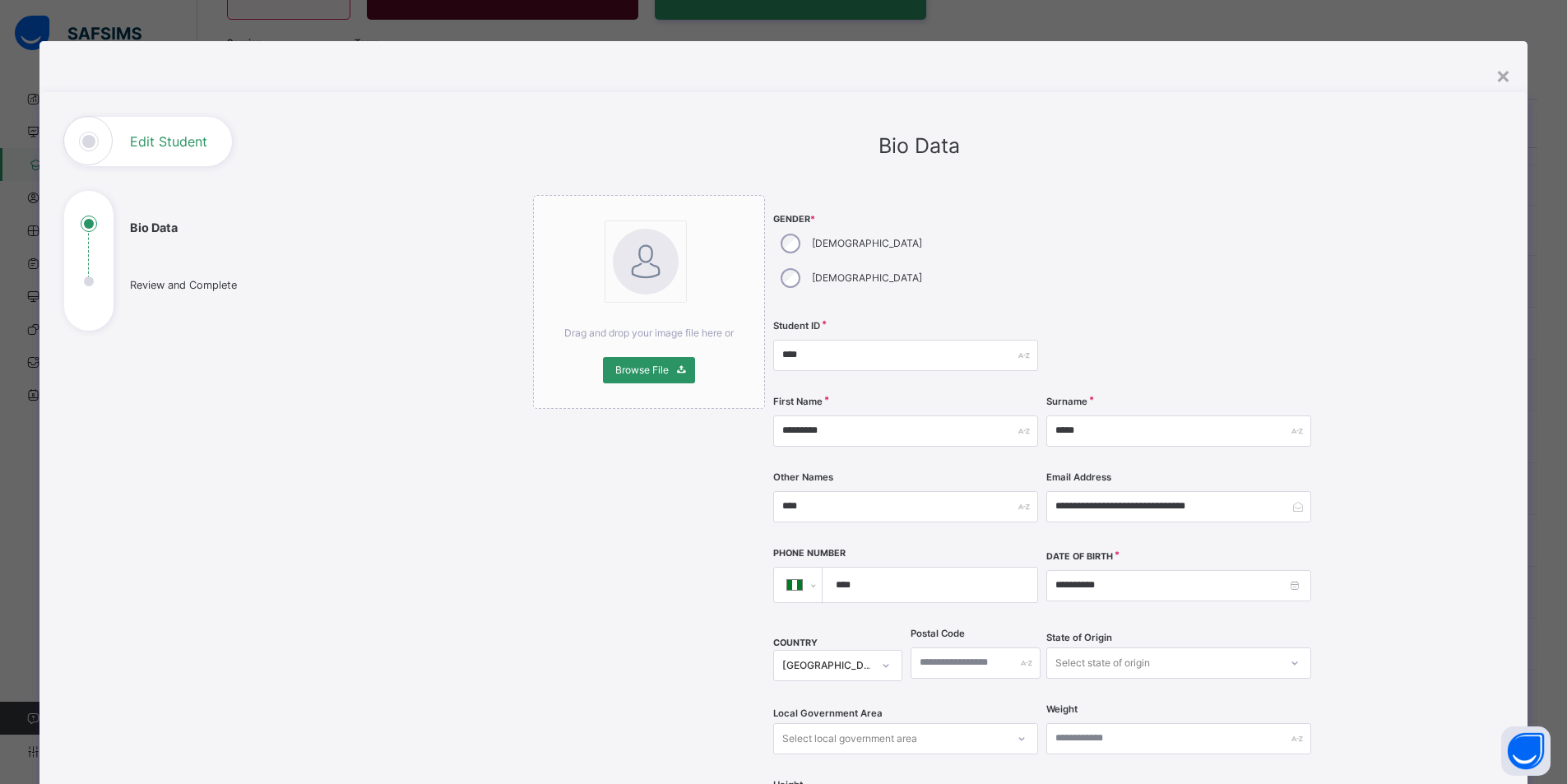
click at [1503, 74] on div "×" at bounding box center [1503, 75] width 15 height 35
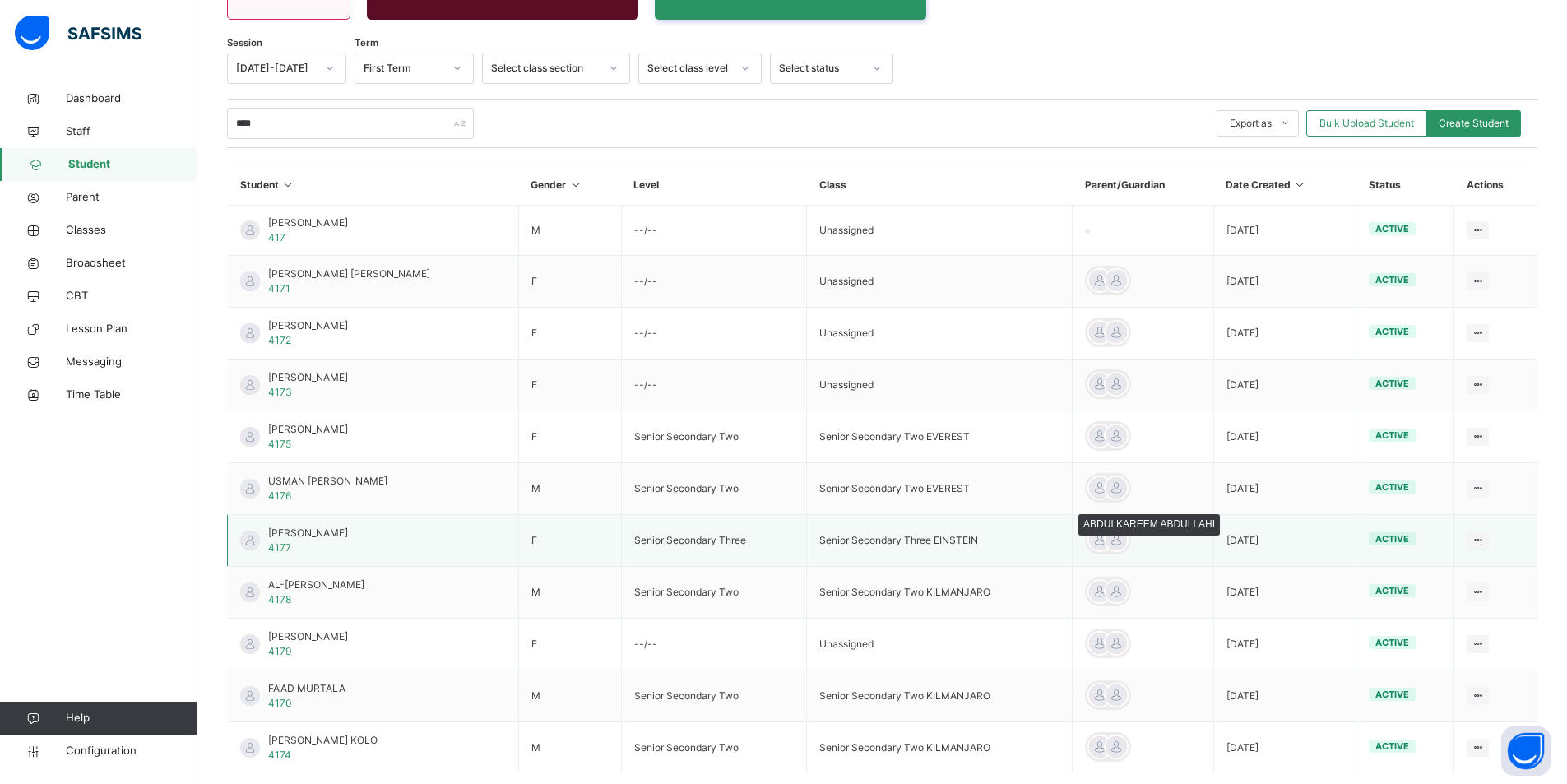
click at [1117, 542] on div at bounding box center [1116, 539] width 25 height 25
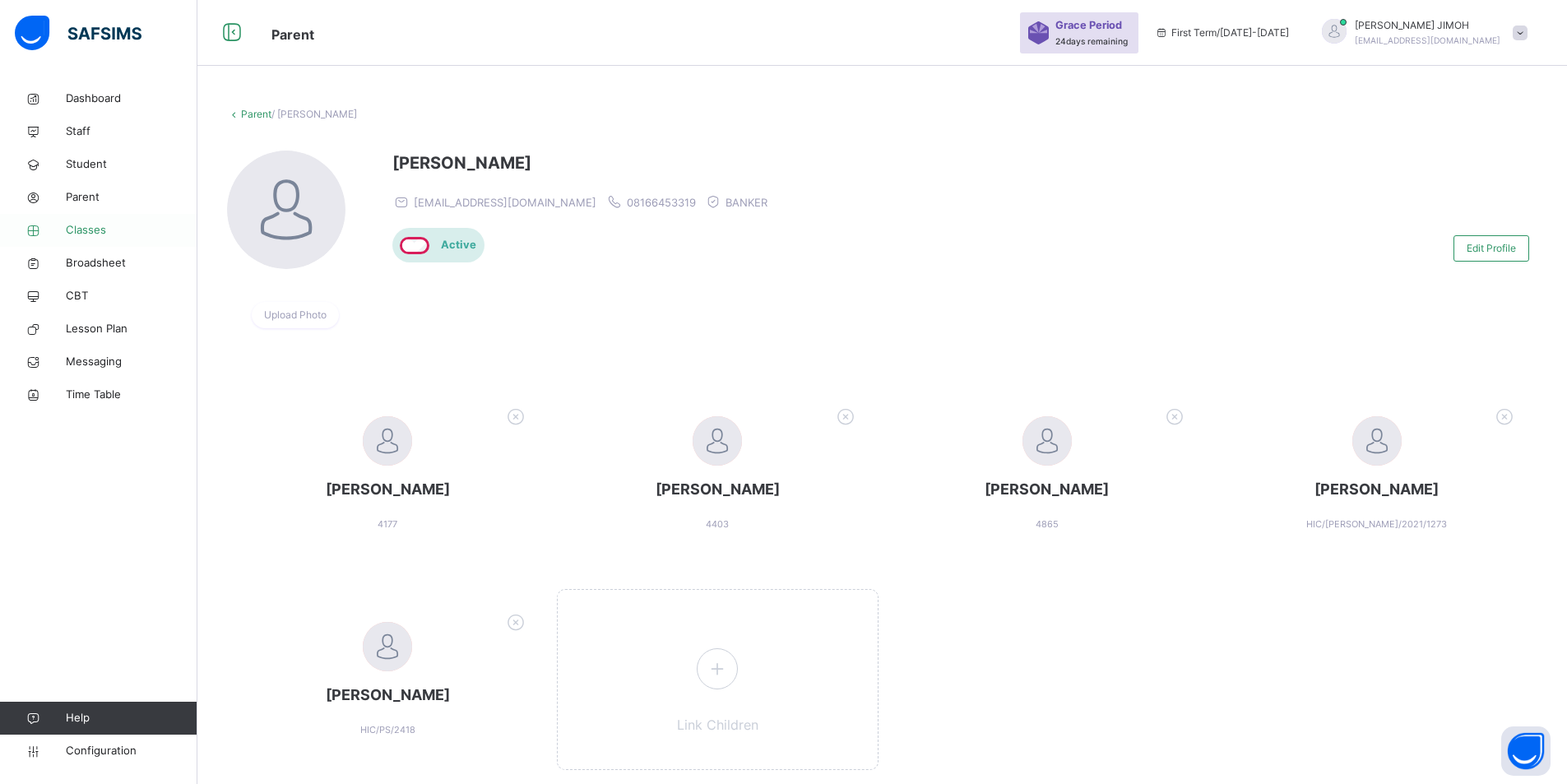
click at [88, 228] on span "Classes" at bounding box center [132, 230] width 132 height 16
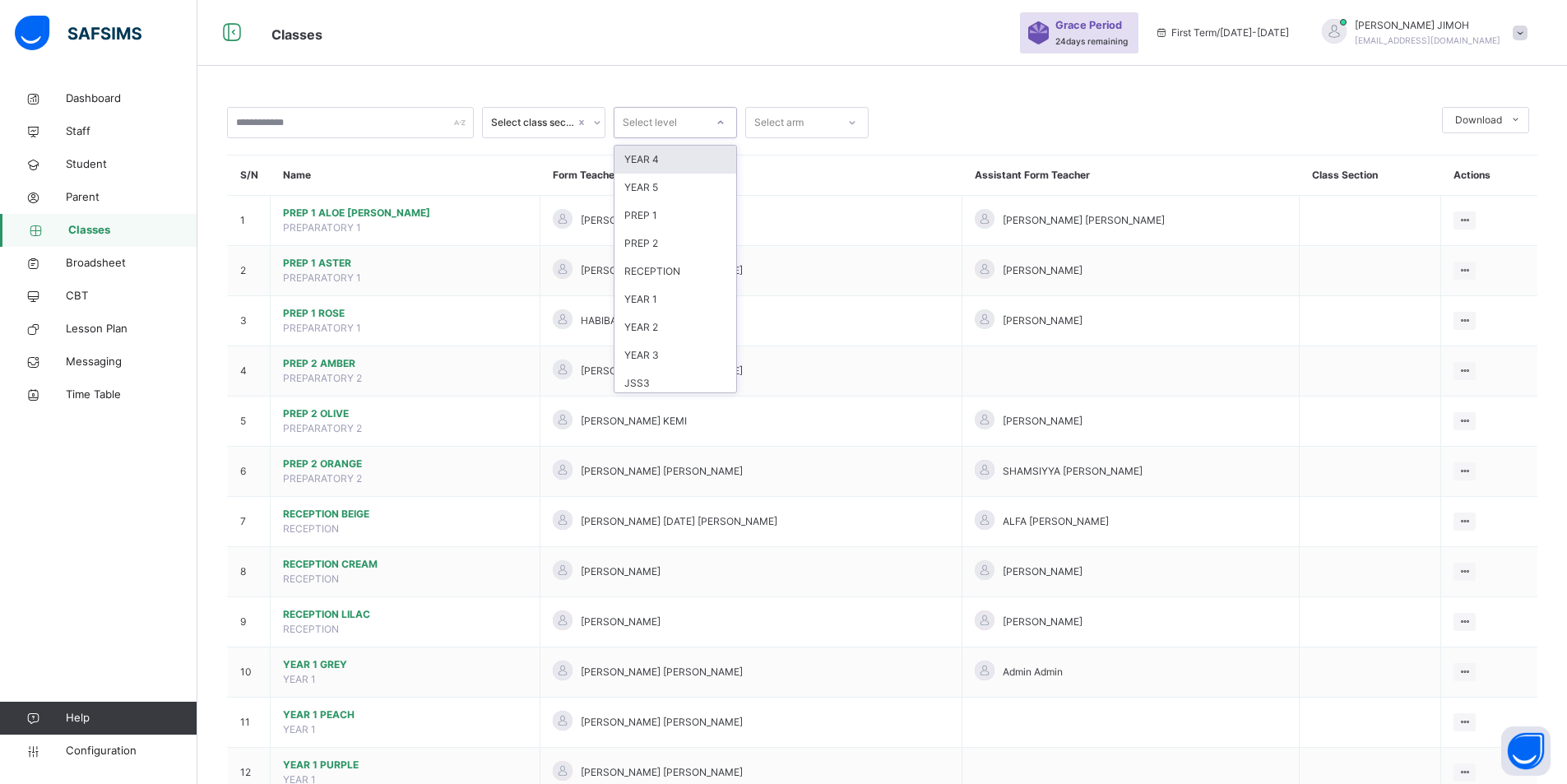
click at [719, 121] on icon at bounding box center [721, 122] width 10 height 16
click at [651, 302] on div "SS2" at bounding box center [675, 303] width 122 height 28
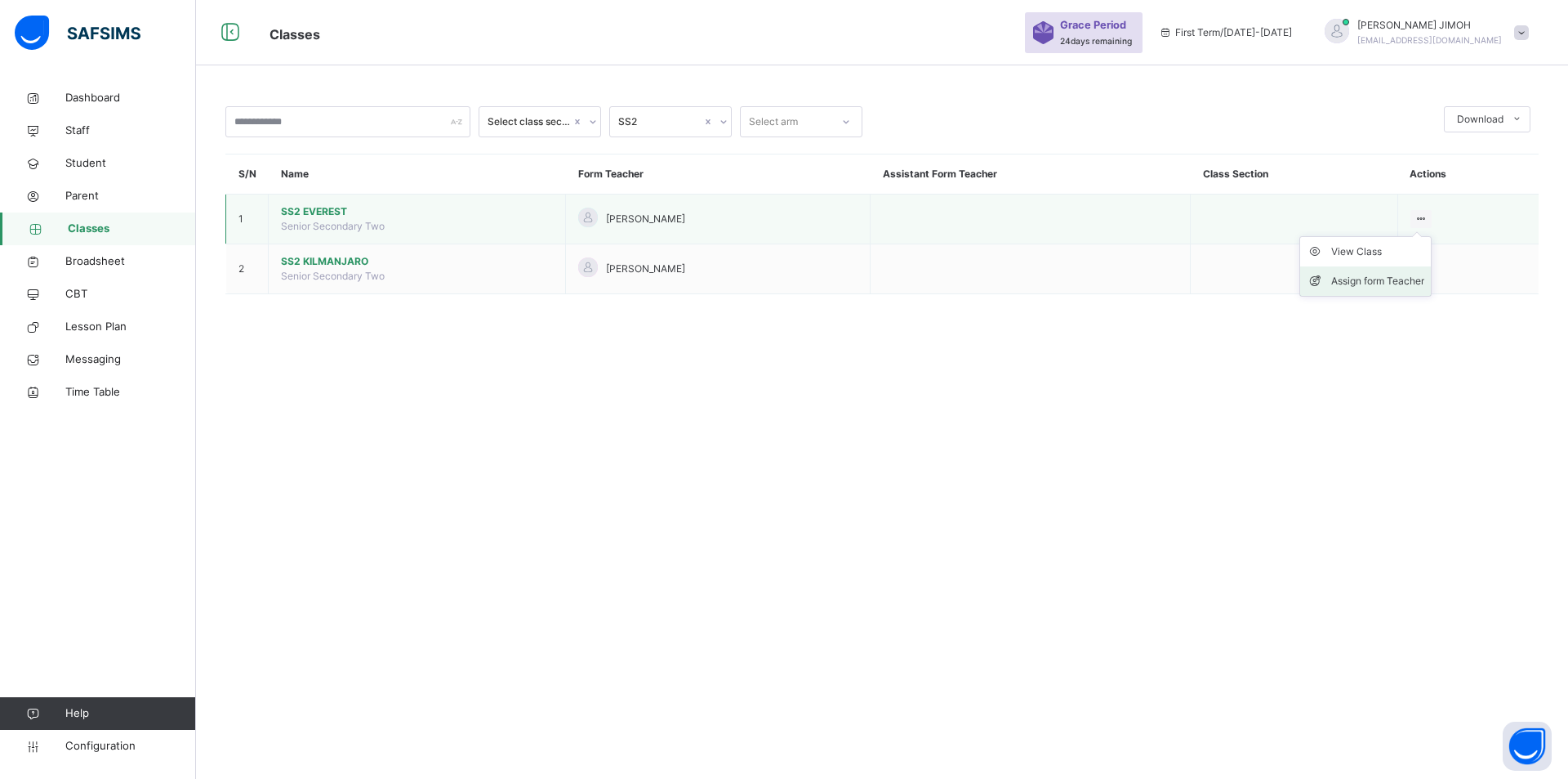
click at [1395, 273] on div "Assign form Teacher" at bounding box center [1377, 280] width 93 height 16
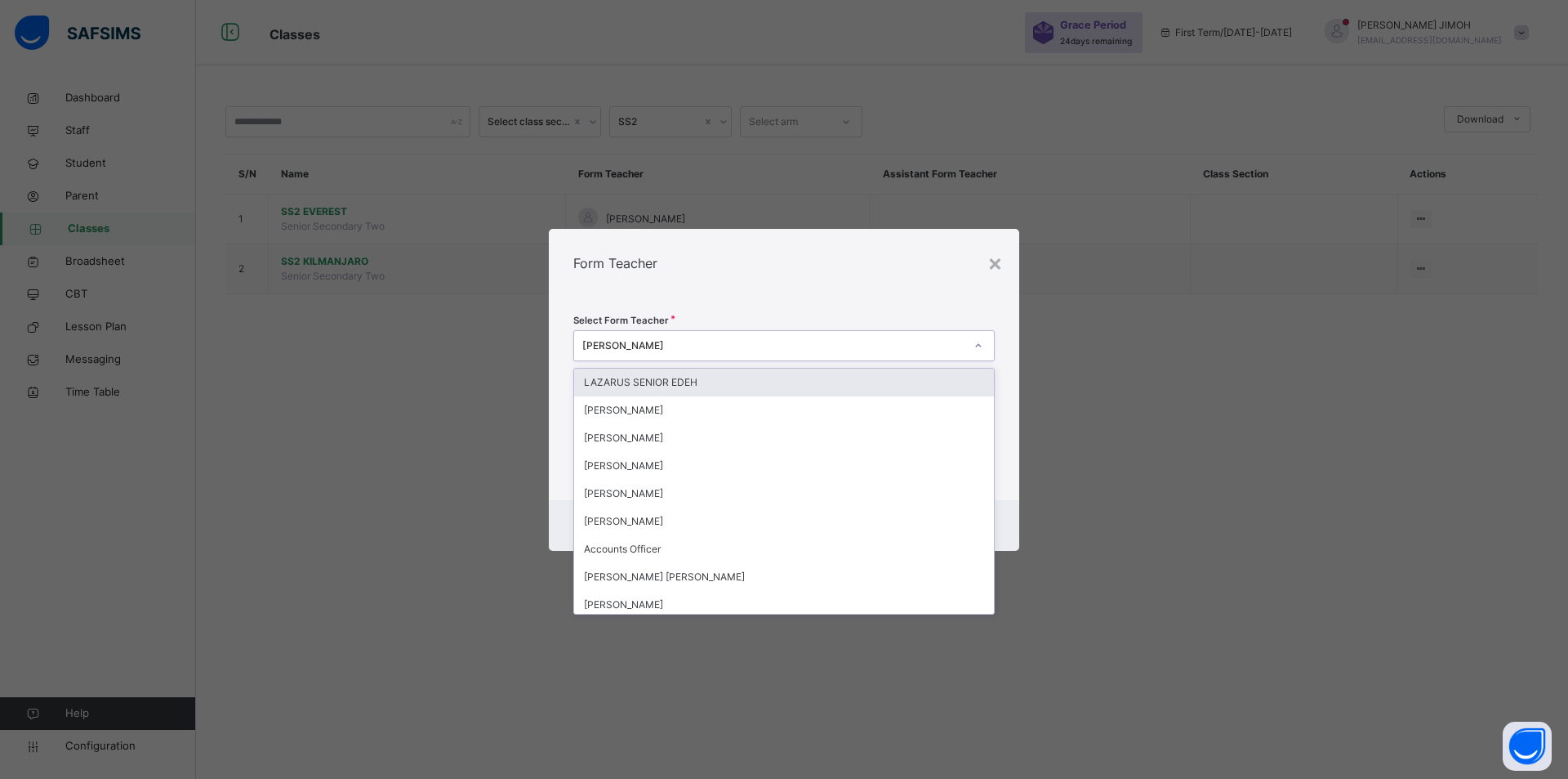
click at [976, 342] on icon at bounding box center [978, 345] width 10 height 16
click at [724, 343] on div "[PERSON_NAME]" at bounding box center [773, 345] width 382 height 14
drag, startPoint x: 722, startPoint y: 343, endPoint x: 526, endPoint y: 345, distance: 196.0
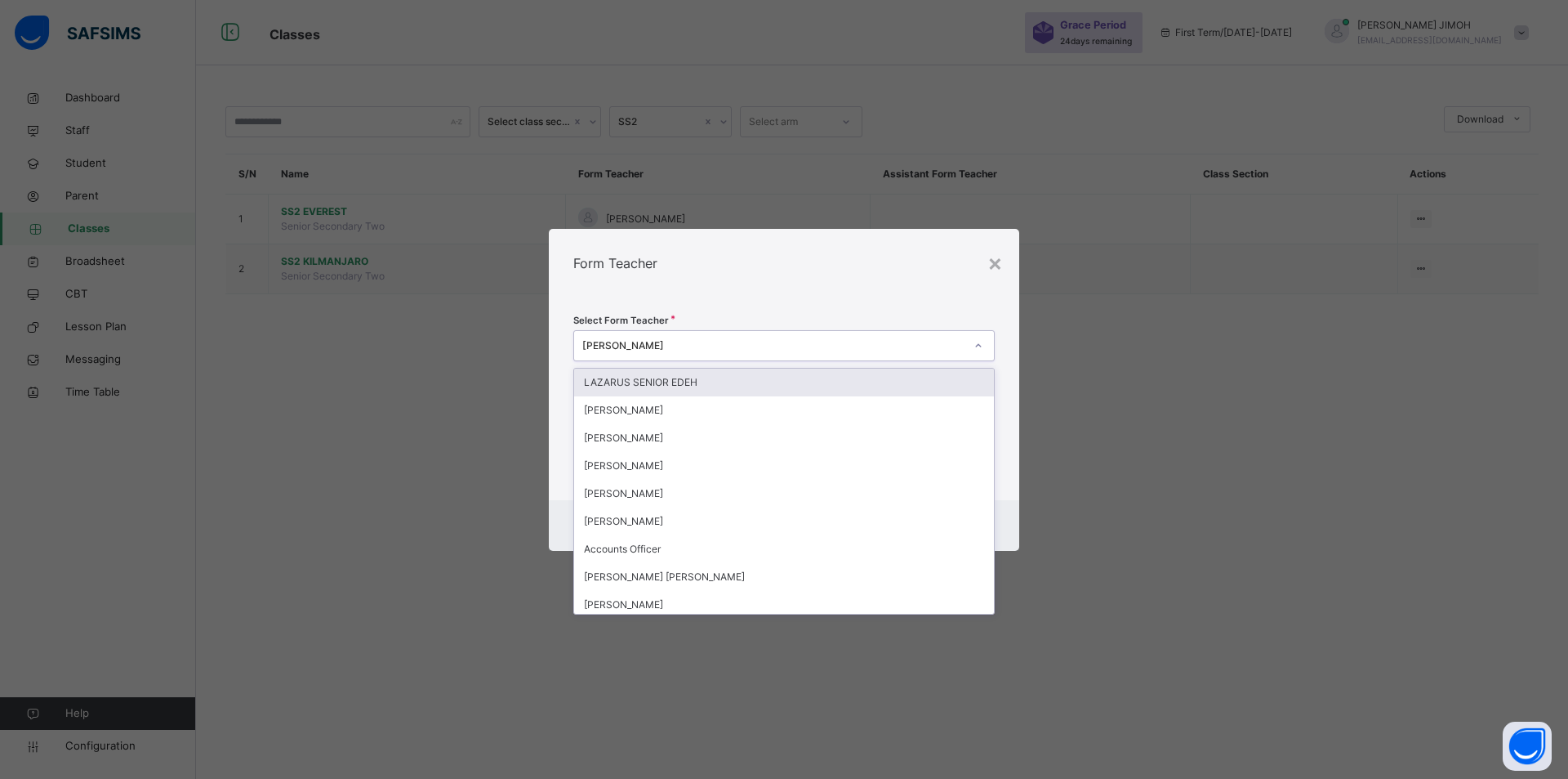
click at [523, 346] on div "× Form Teacher Select Form Teacher option LAZARUS SENIOR EDEH focused, 1 of 491…" at bounding box center [784, 389] width 1568 height 779
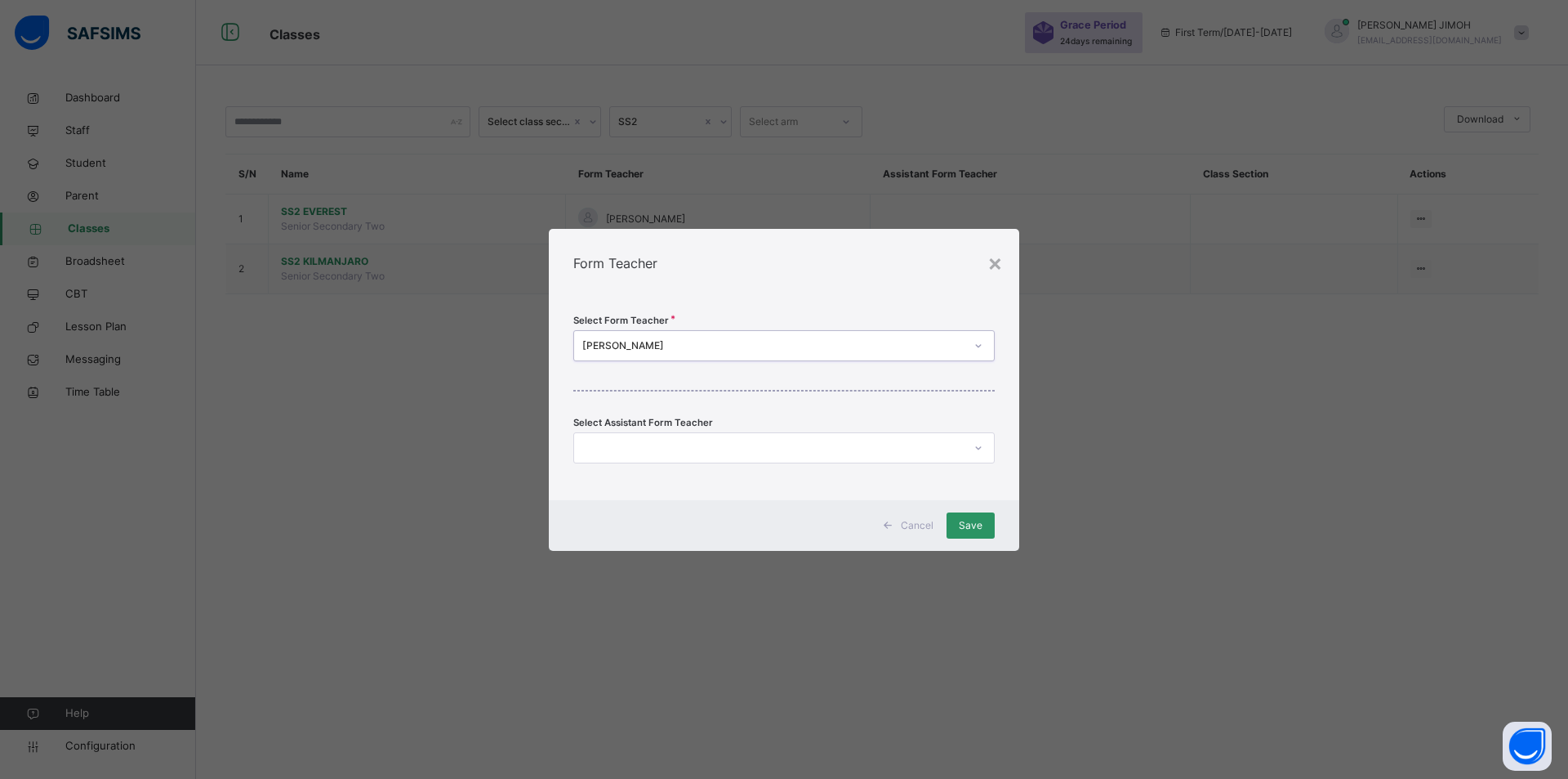
drag, startPoint x: 619, startPoint y: 349, endPoint x: 673, endPoint y: 350, distance: 54.0
click at [671, 351] on div "[PERSON_NAME]" at bounding box center [773, 345] width 382 height 14
click at [811, 453] on div at bounding box center [768, 447] width 389 height 25
type input "*******"
click at [669, 484] on div "OPEMIPO SAMUEL OLOWOOKERE" at bounding box center [784, 484] width 420 height 28
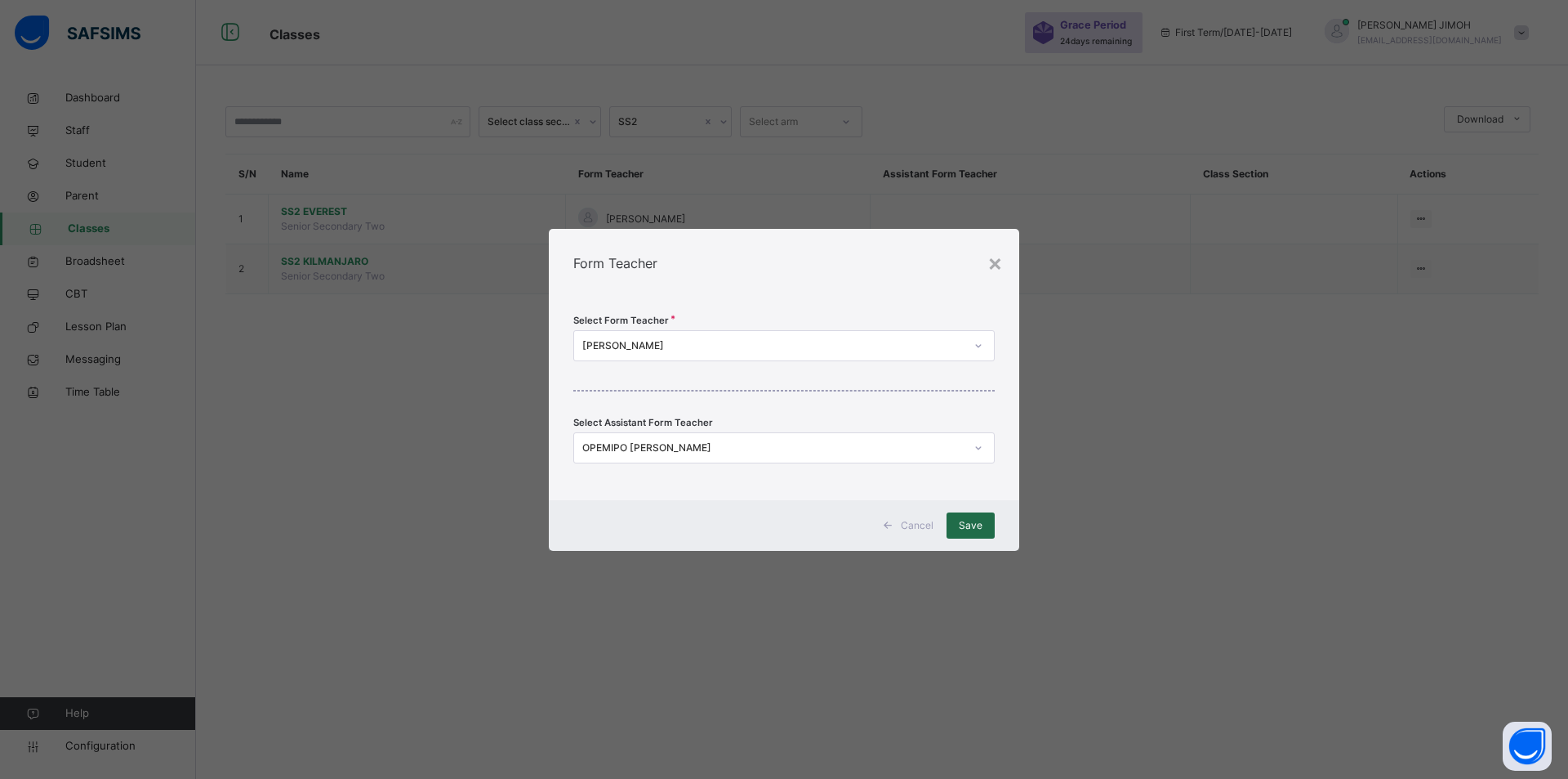
click at [974, 526] on span "Save" at bounding box center [971, 524] width 24 height 14
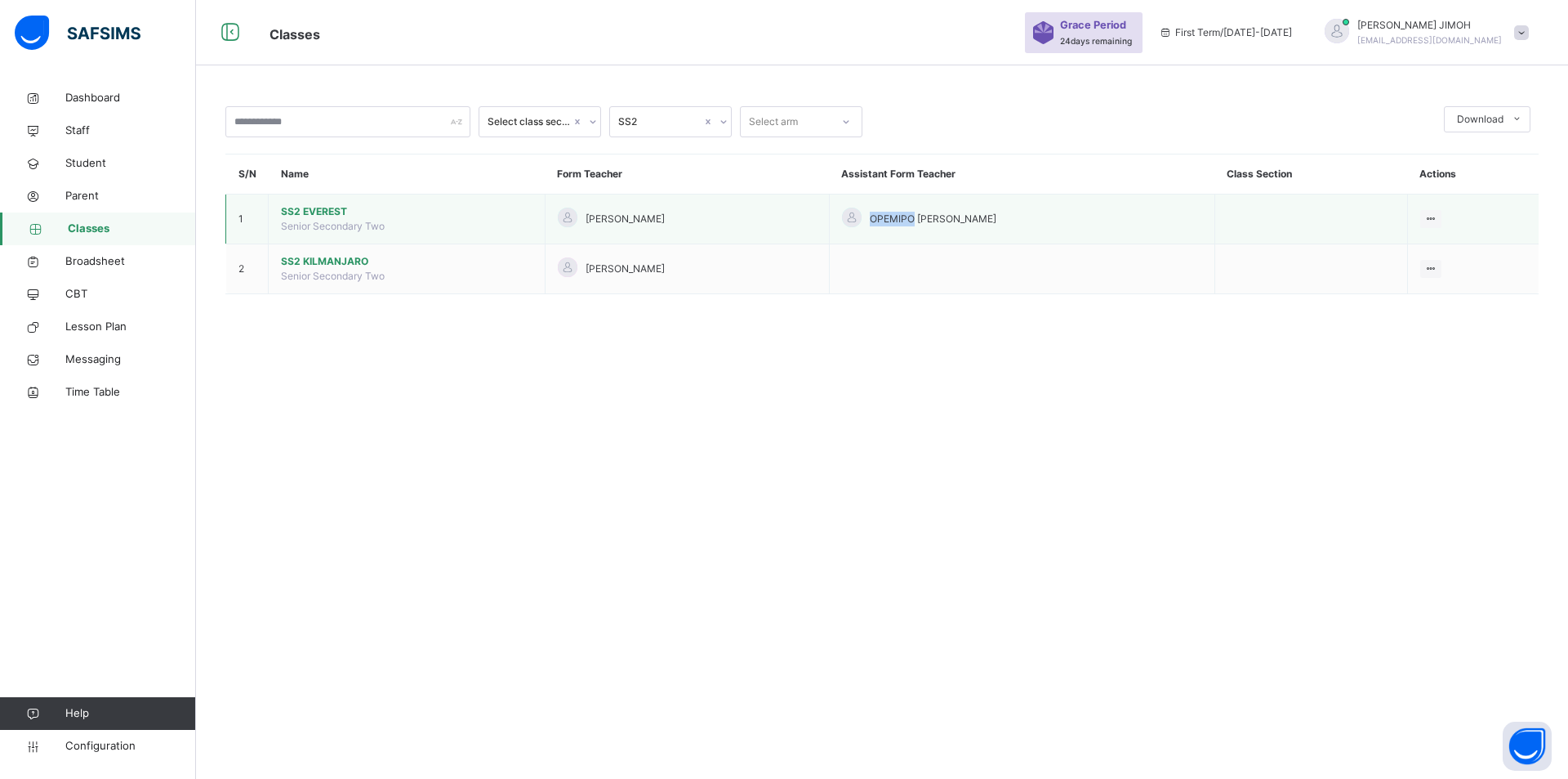
drag, startPoint x: 914, startPoint y: 216, endPoint x: 958, endPoint y: 220, distance: 44.2
click at [959, 220] on span "OPEMIPO OLOWOOKERE SAMUEL" at bounding box center [933, 218] width 127 height 14
copy span "OPEMIPO"
click at [1438, 214] on icon at bounding box center [1431, 218] width 13 height 12
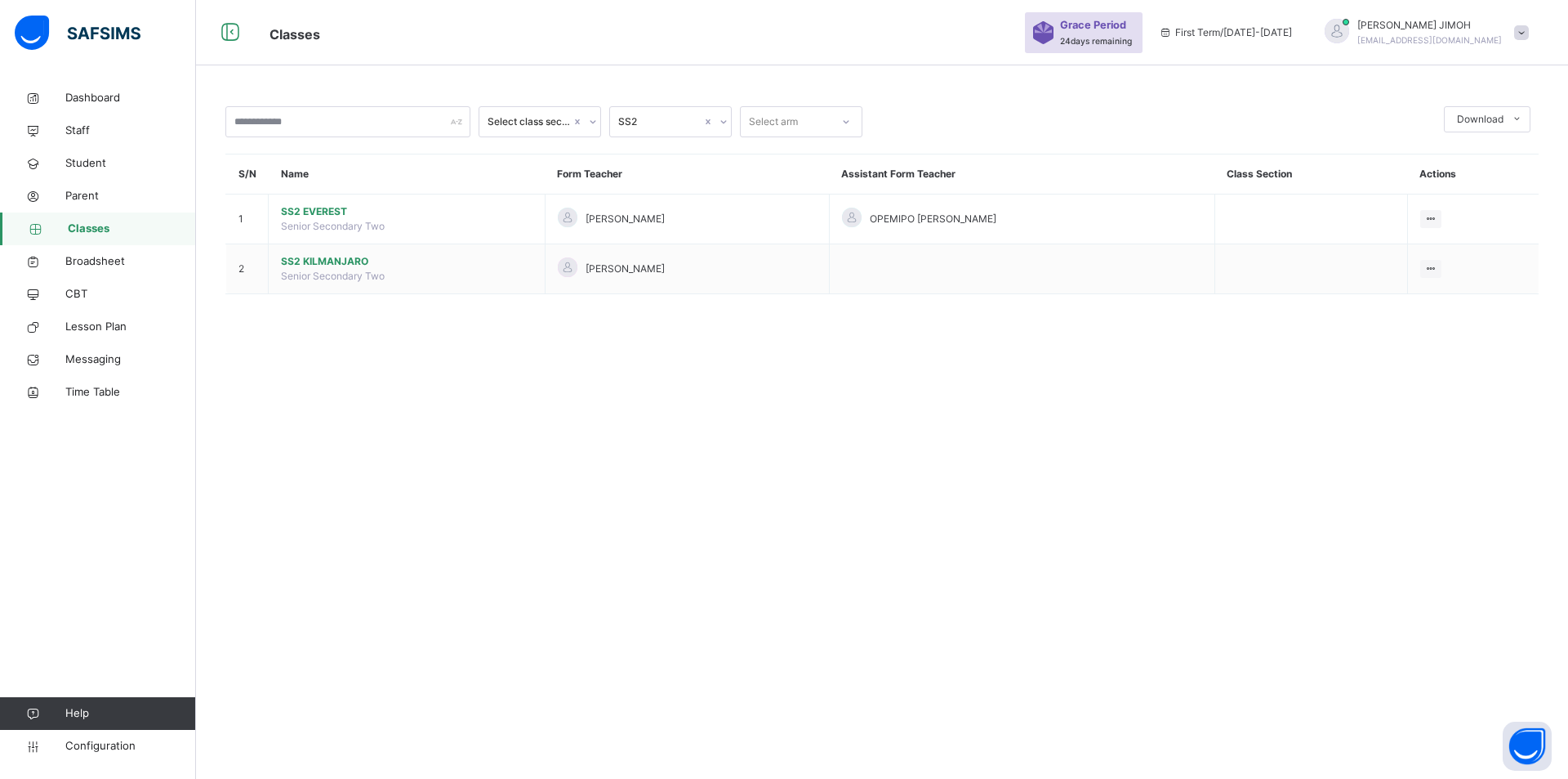
click at [0, 0] on div "Assign form Teacher" at bounding box center [0, 0] width 0 height 0
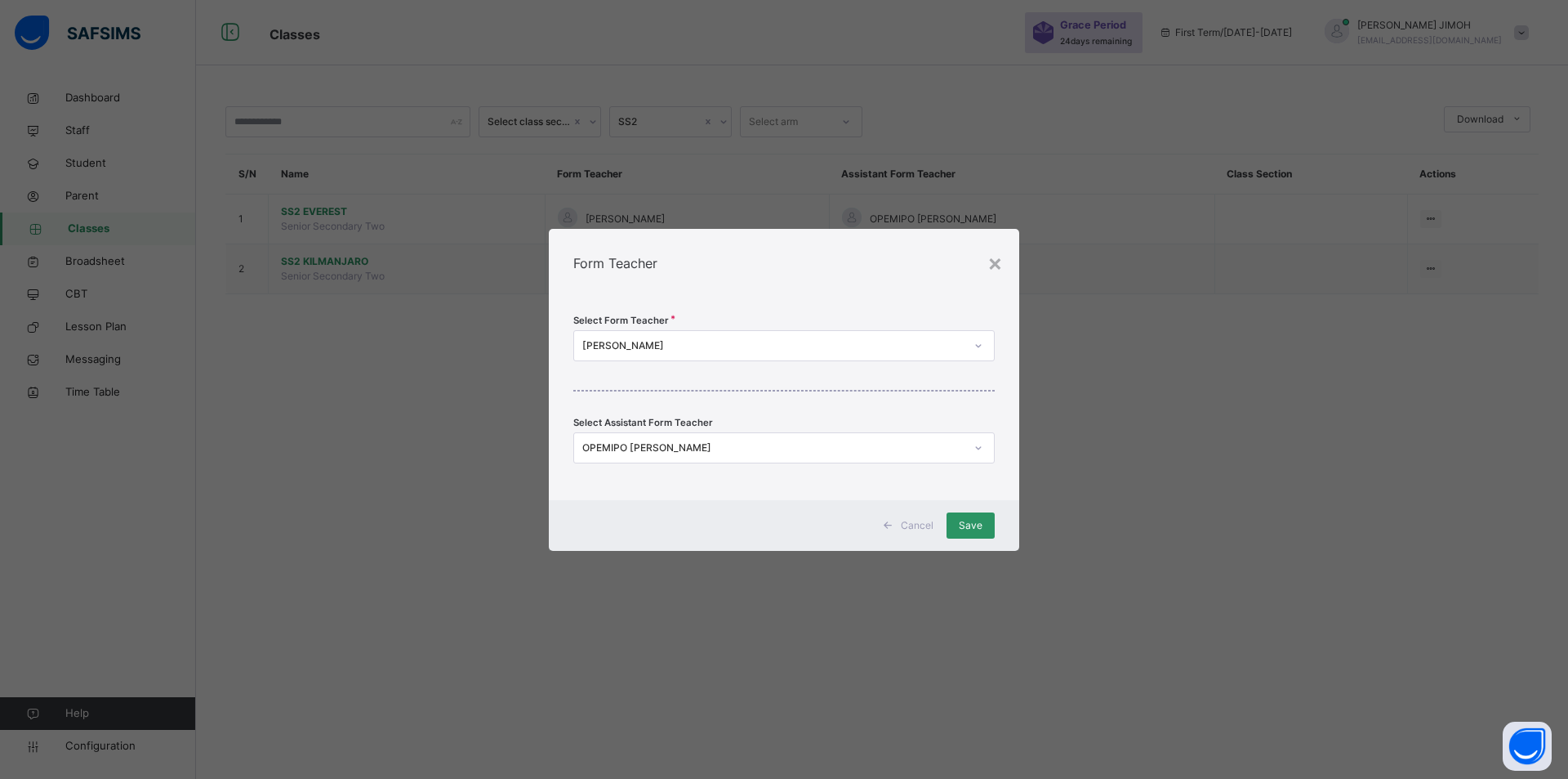
click at [978, 342] on icon at bounding box center [978, 345] width 10 height 16
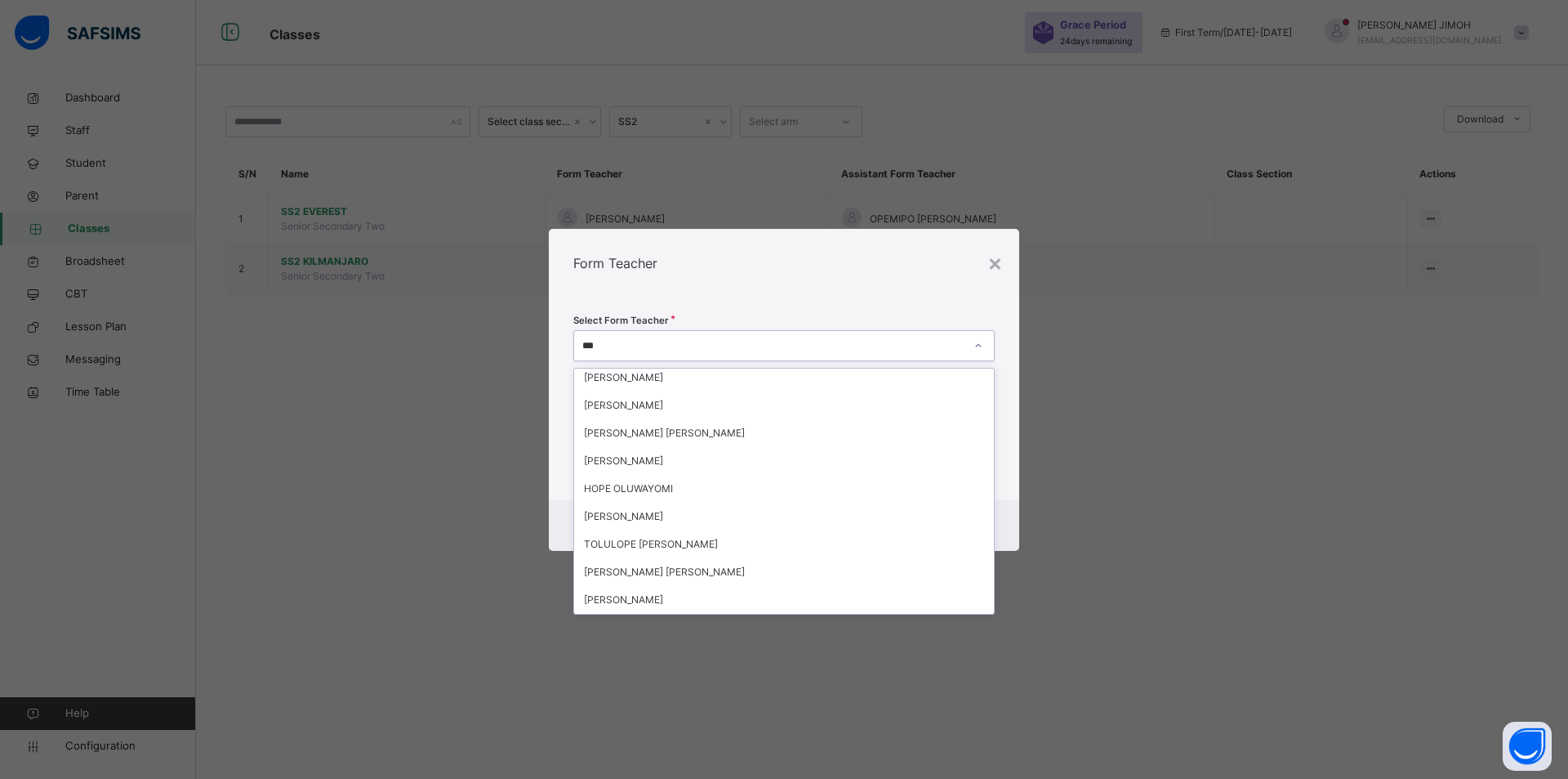
scroll to position [0, 0]
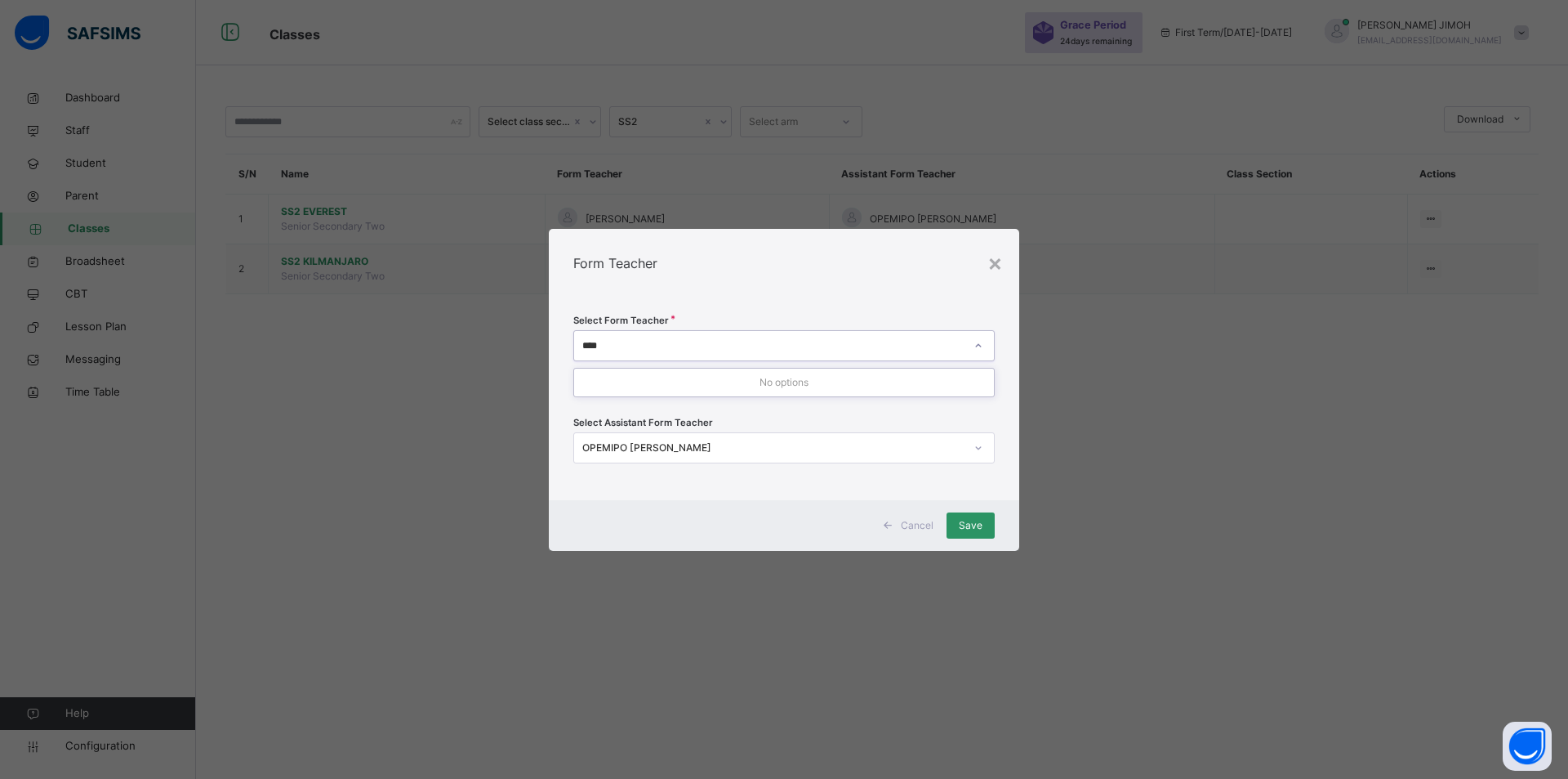
type input "****"
click at [701, 450] on div "OPEMIPO OLOWOOKERE SAMUEL" at bounding box center [773, 447] width 382 height 14
click at [1003, 494] on div "Select Form Teacher Select form teacher's name Select Assistant Form Teacher OP…" at bounding box center [784, 399] width 470 height 203
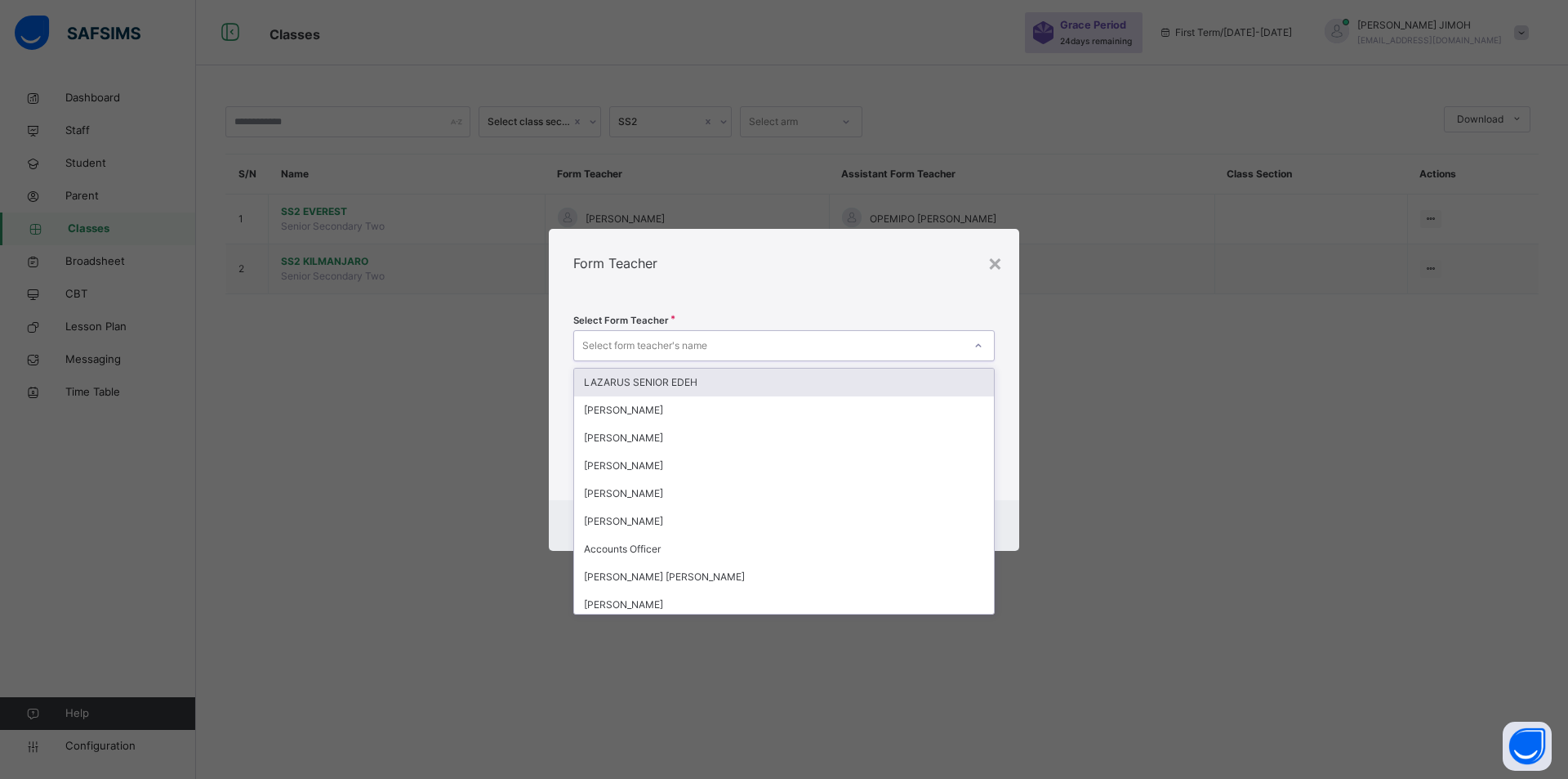
click at [729, 347] on div "Select form teacher's name" at bounding box center [768, 345] width 389 height 25
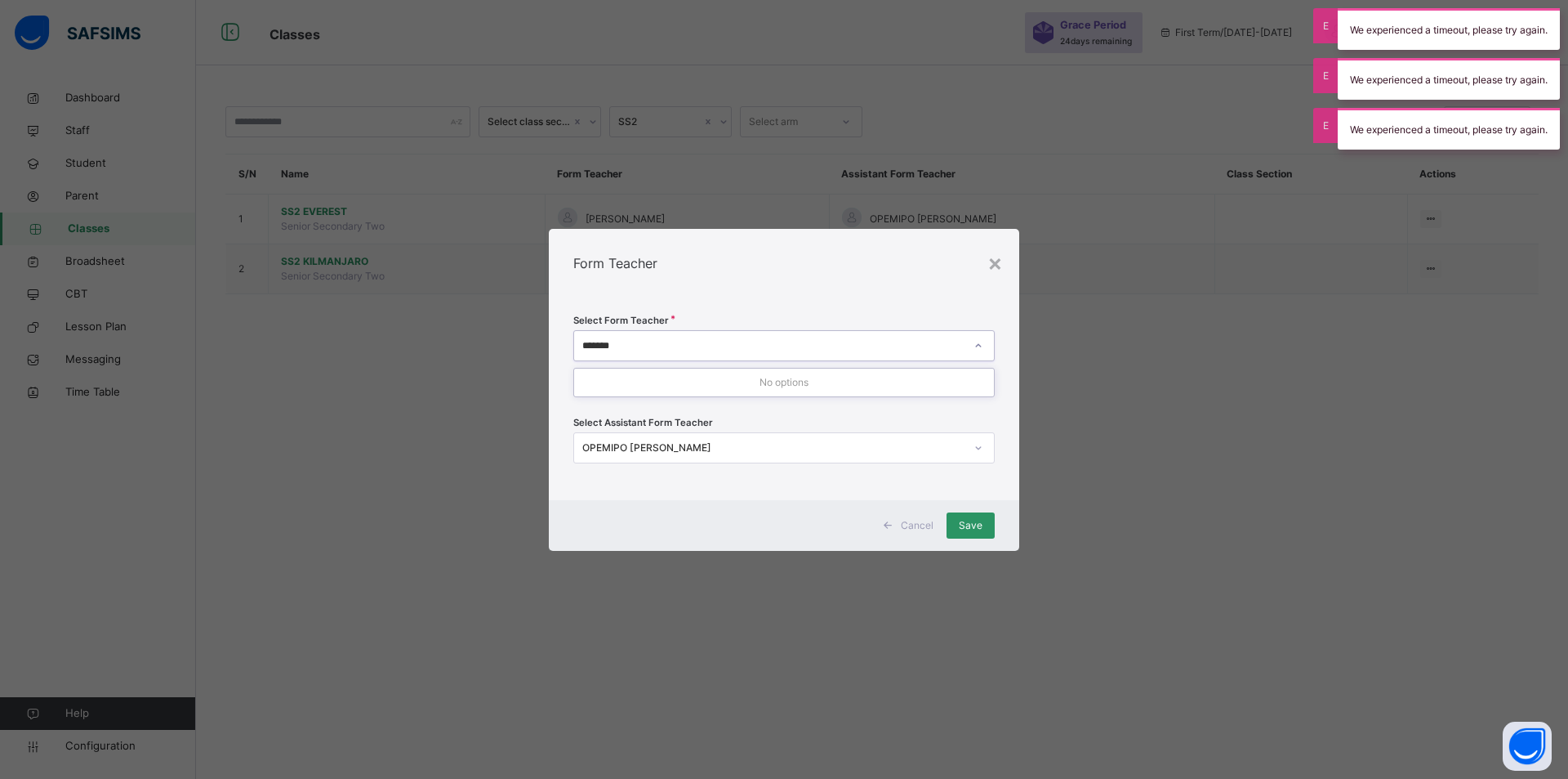
type input "*******"
click at [913, 522] on span "Cancel" at bounding box center [917, 524] width 33 height 14
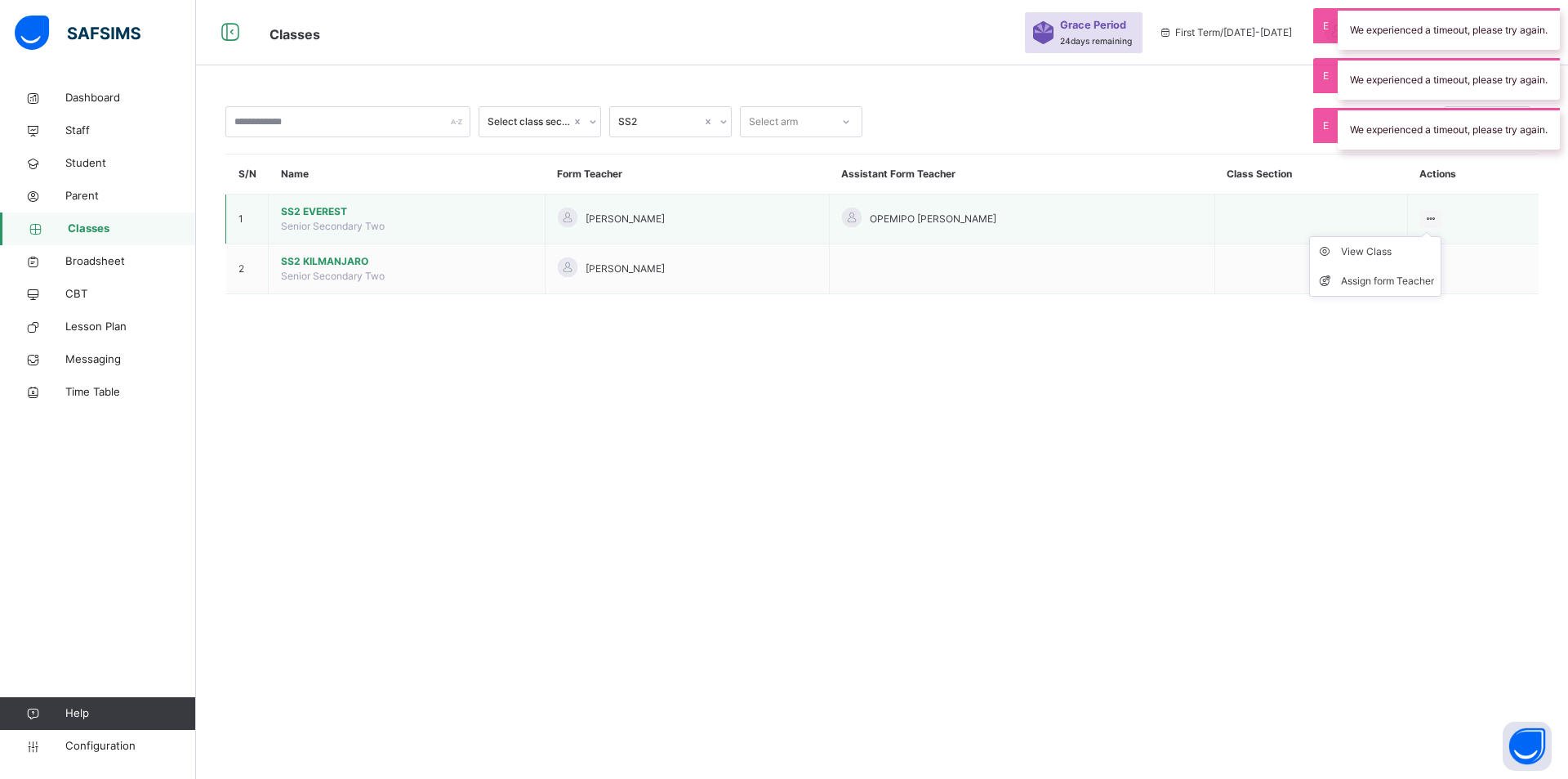
click at [1442, 216] on div at bounding box center [1431, 219] width 22 height 18
click at [1438, 217] on icon at bounding box center [1431, 218] width 13 height 12
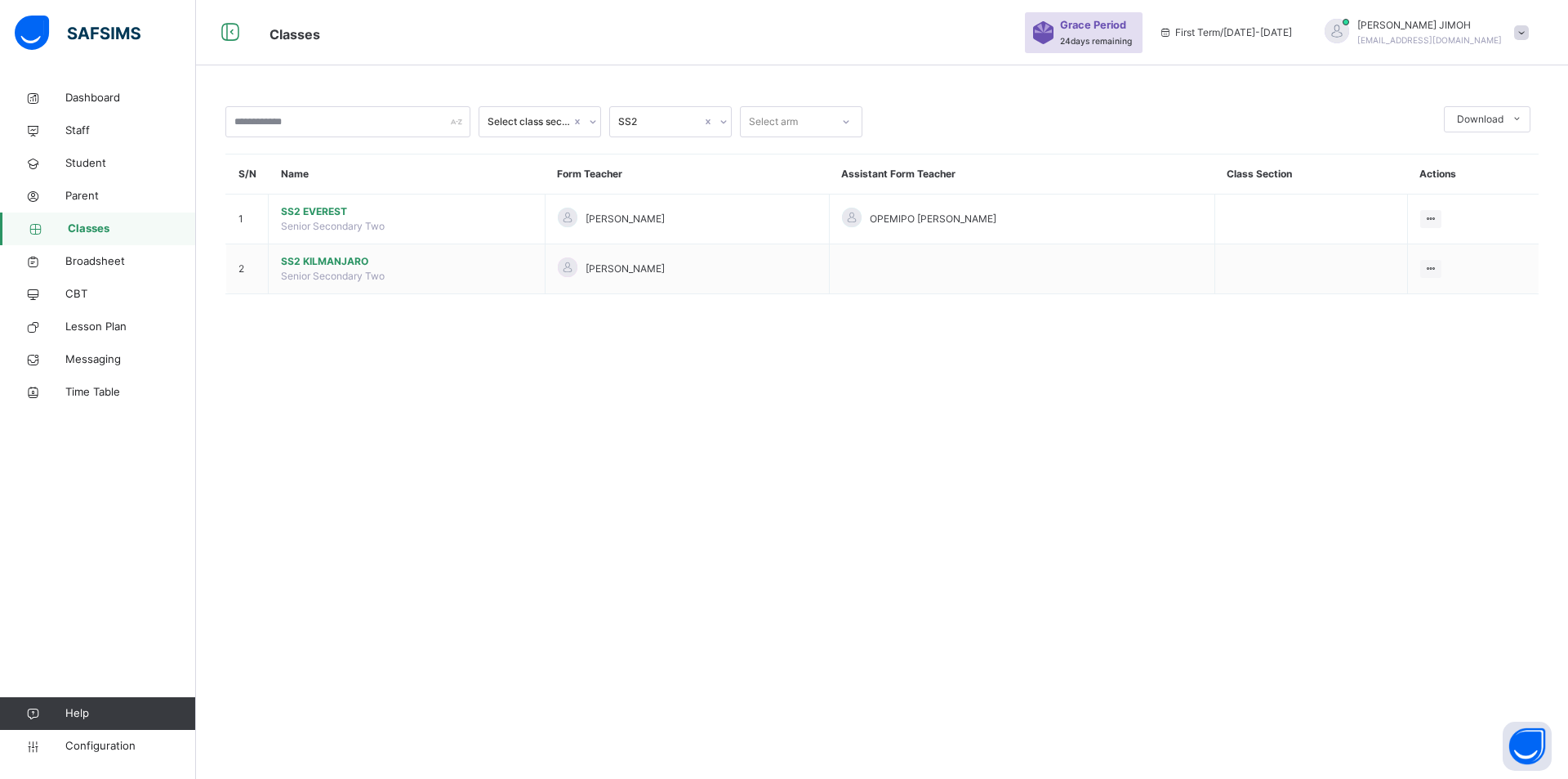
click at [0, 0] on div "Assign form Teacher" at bounding box center [0, 0] width 0 height 0
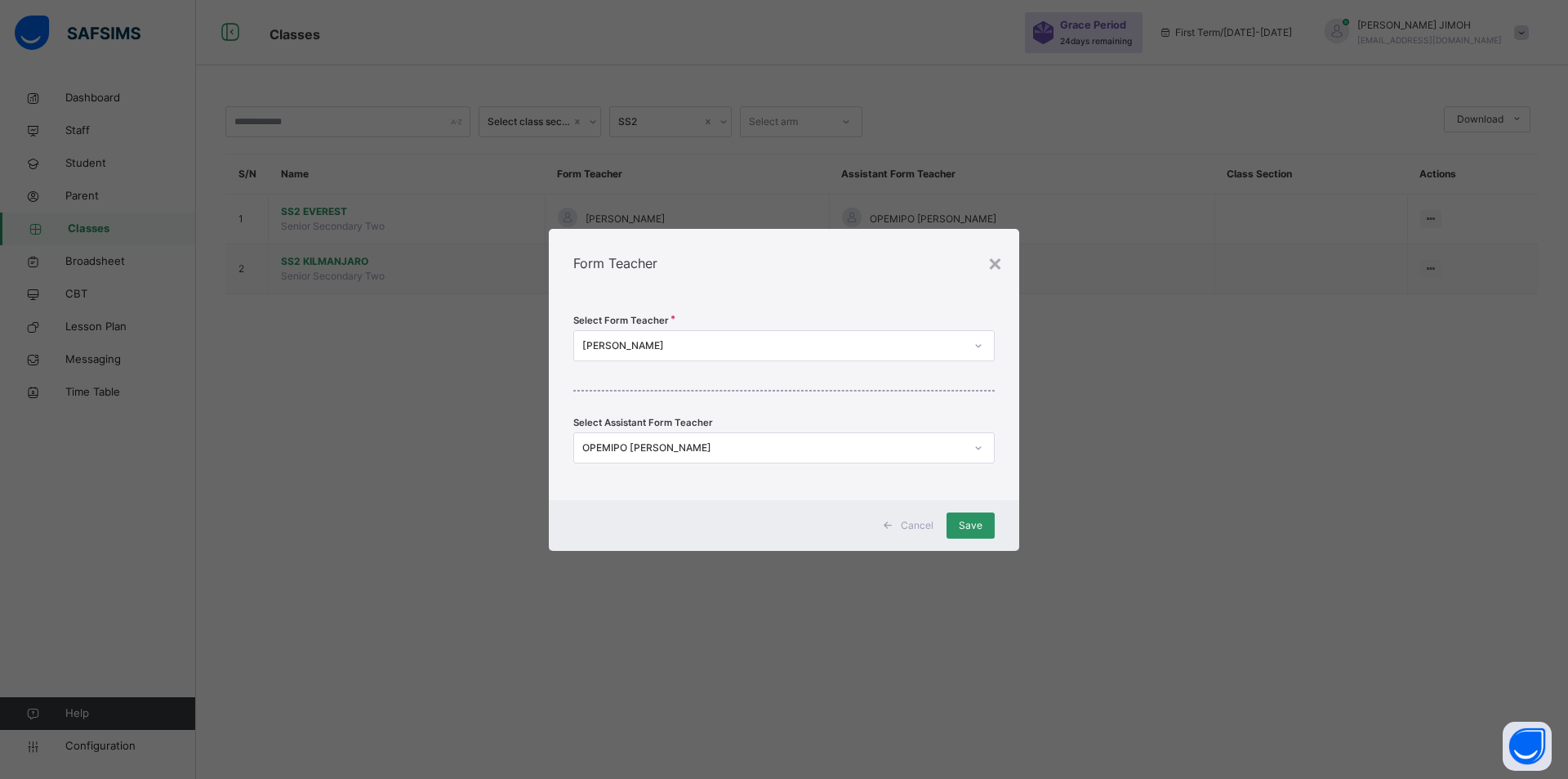
click at [976, 446] on icon at bounding box center [978, 448] width 10 height 16
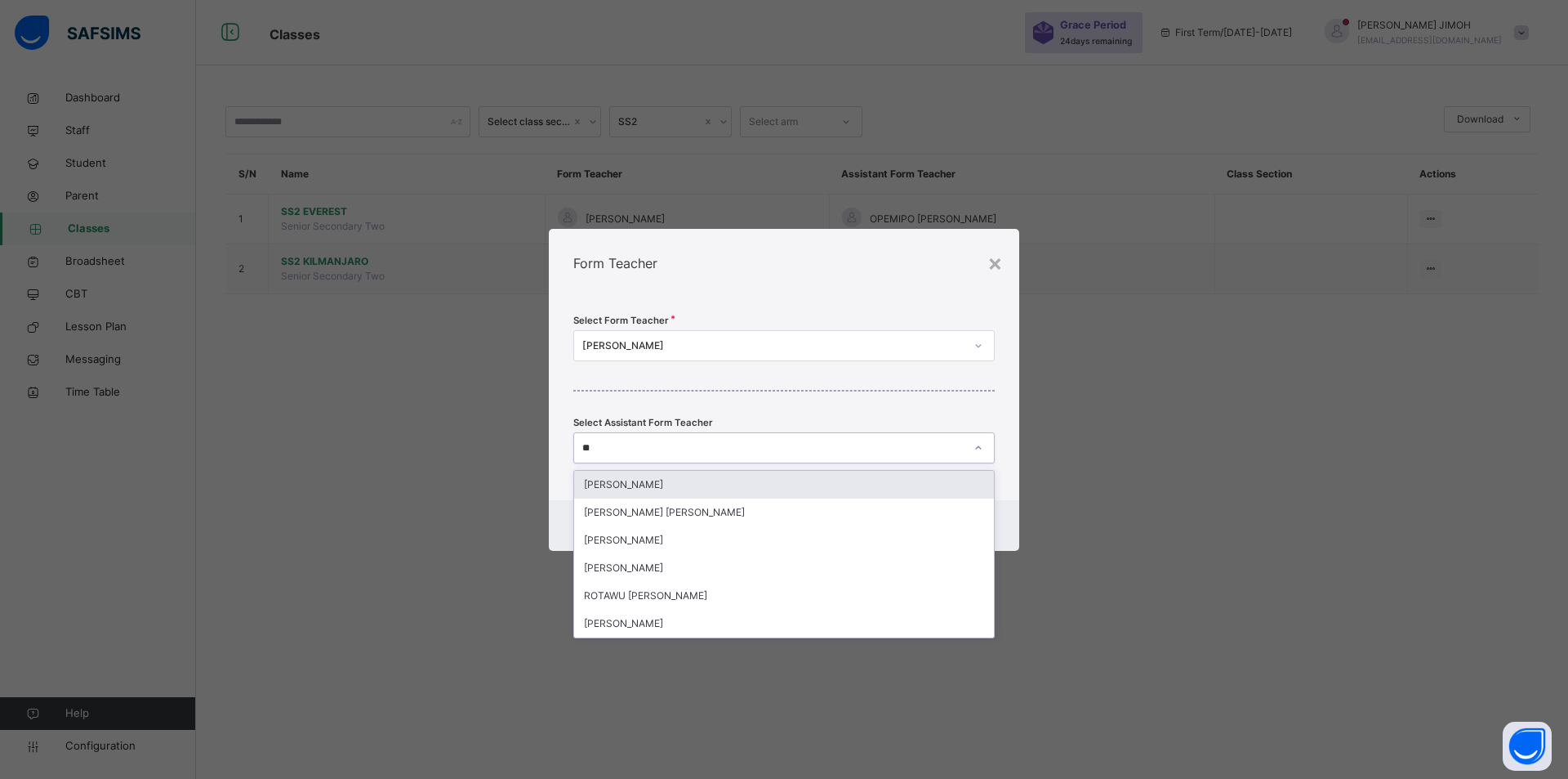
type input "*"
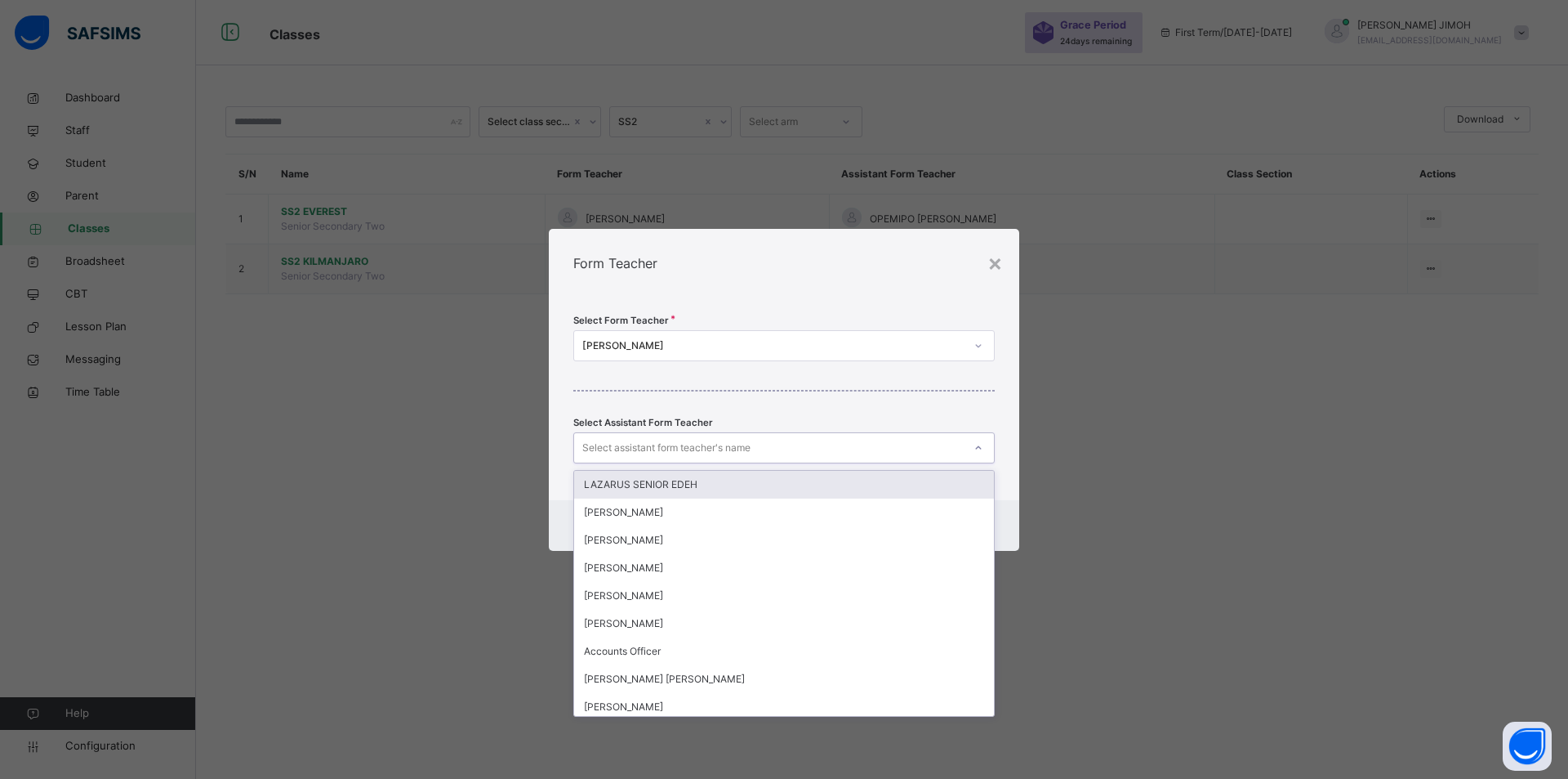
type input "*"
type input "**"
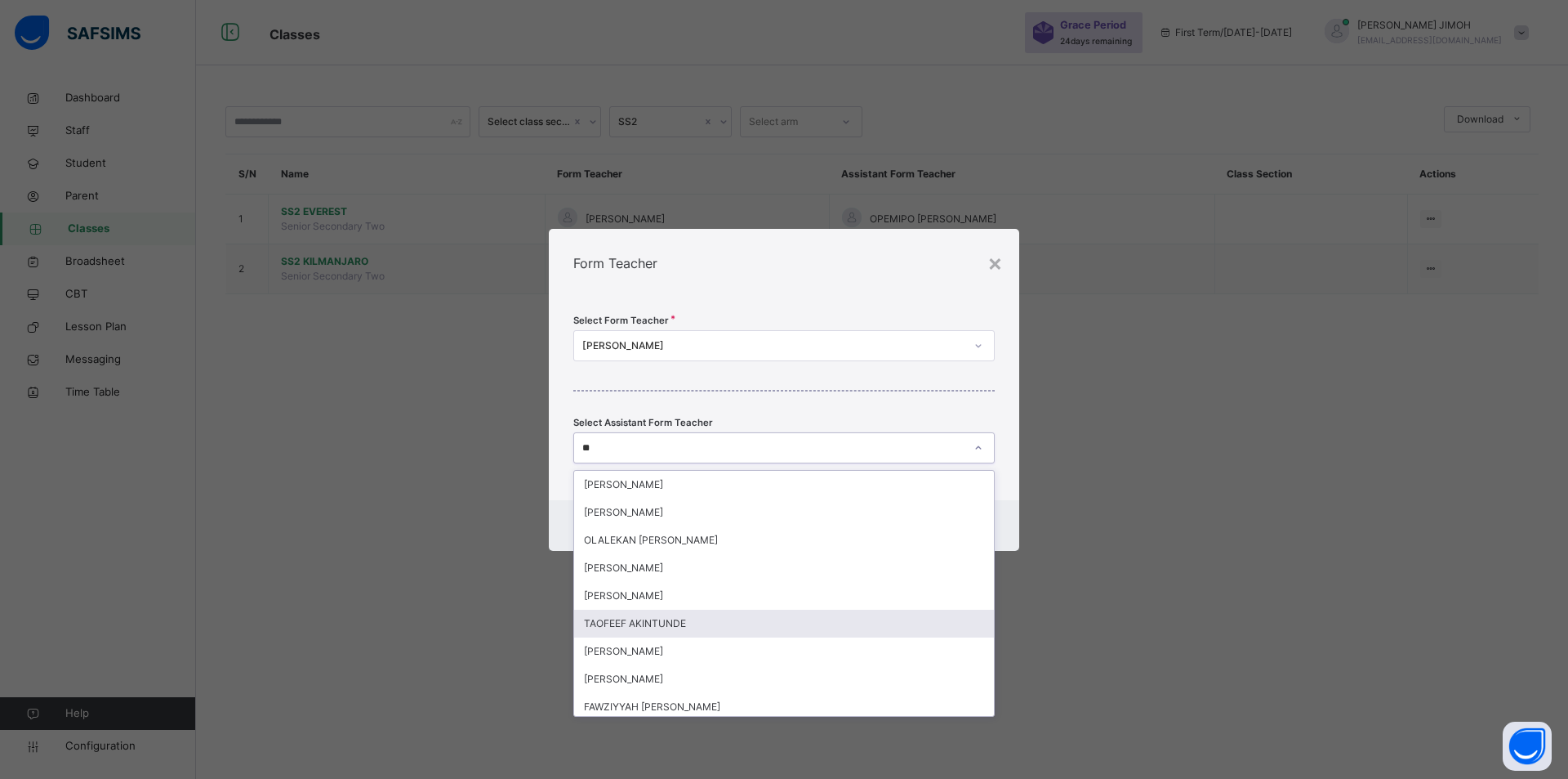
click at [680, 620] on div "TAOFEEF AKINTUNDE" at bounding box center [784, 622] width 420 height 28
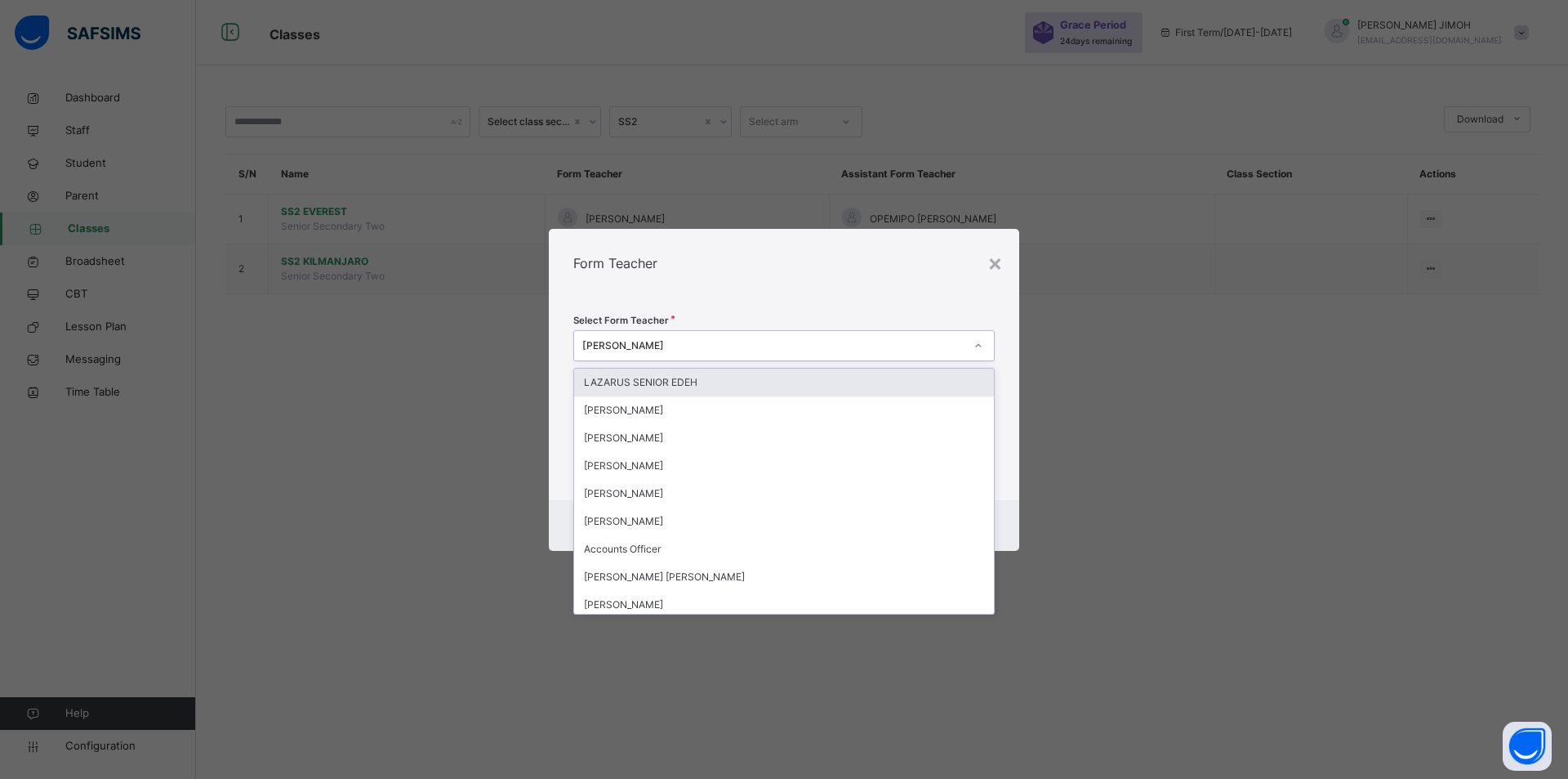
click at [722, 342] on div "[PERSON_NAME]" at bounding box center [773, 345] width 382 height 14
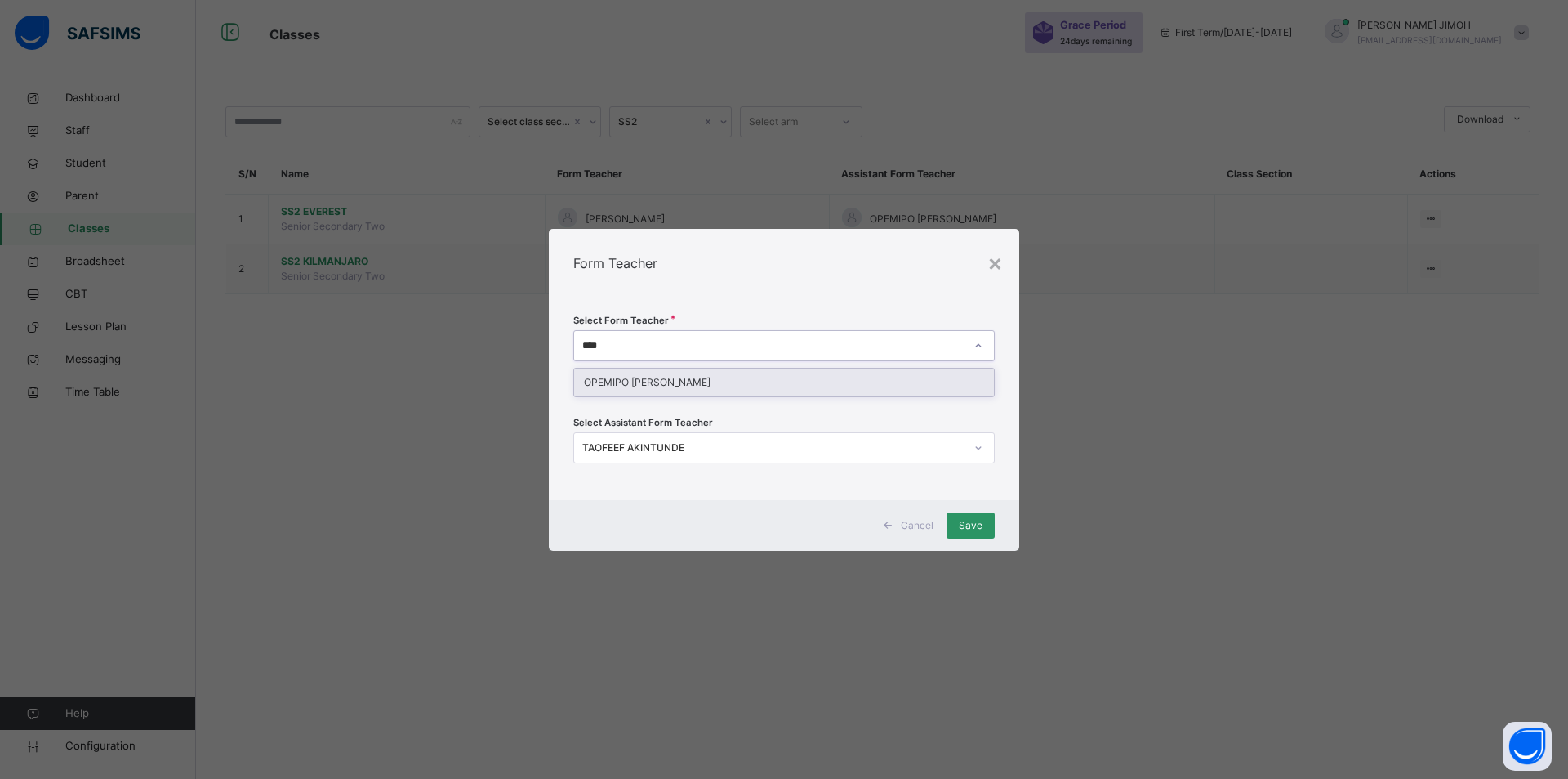
type input "*****"
click at [691, 378] on div "OPEMIPO SAMUEL OLOWOOKERE" at bounding box center [784, 382] width 420 height 28
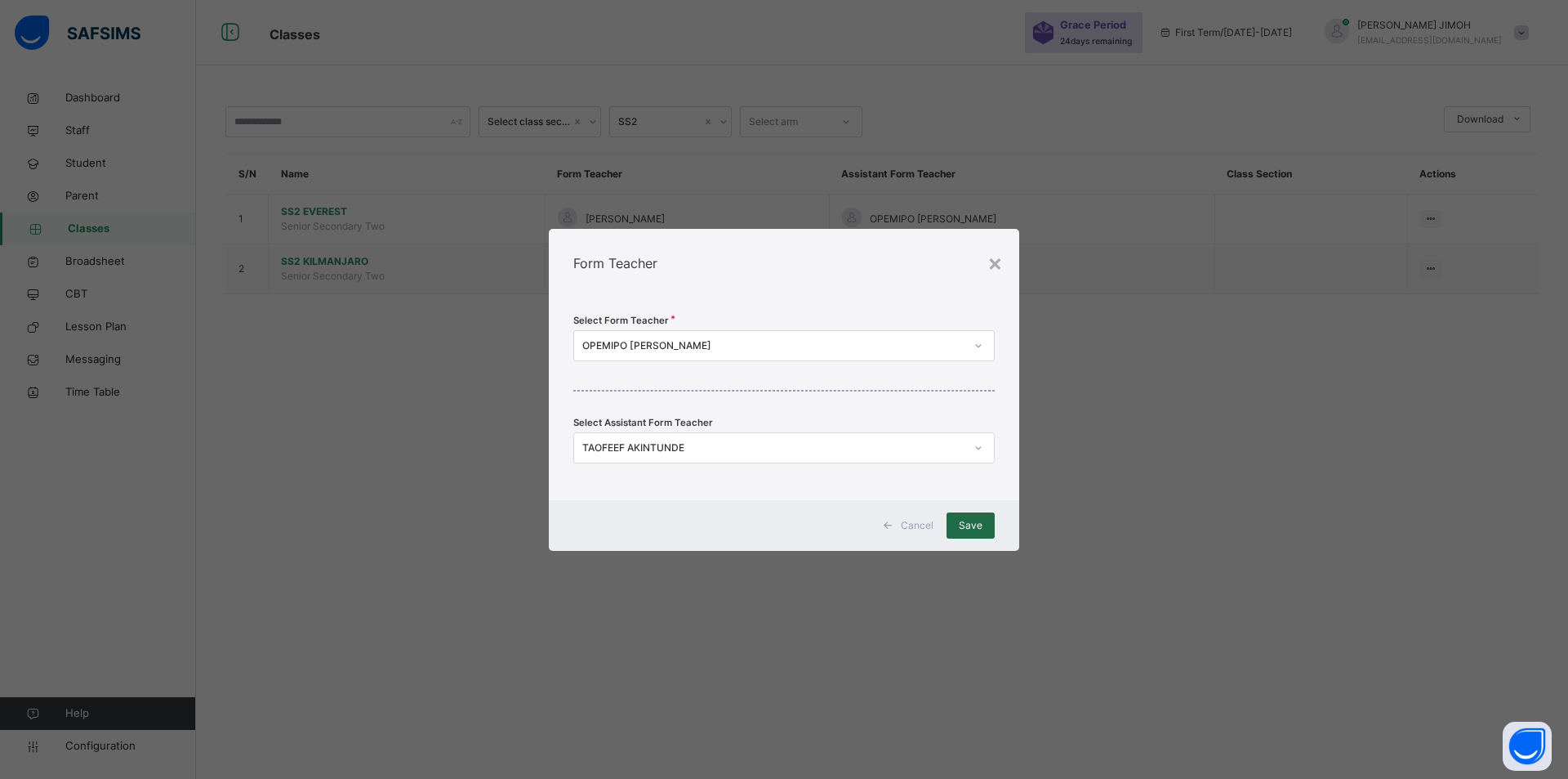
click at [973, 523] on span "Save" at bounding box center [971, 524] width 24 height 14
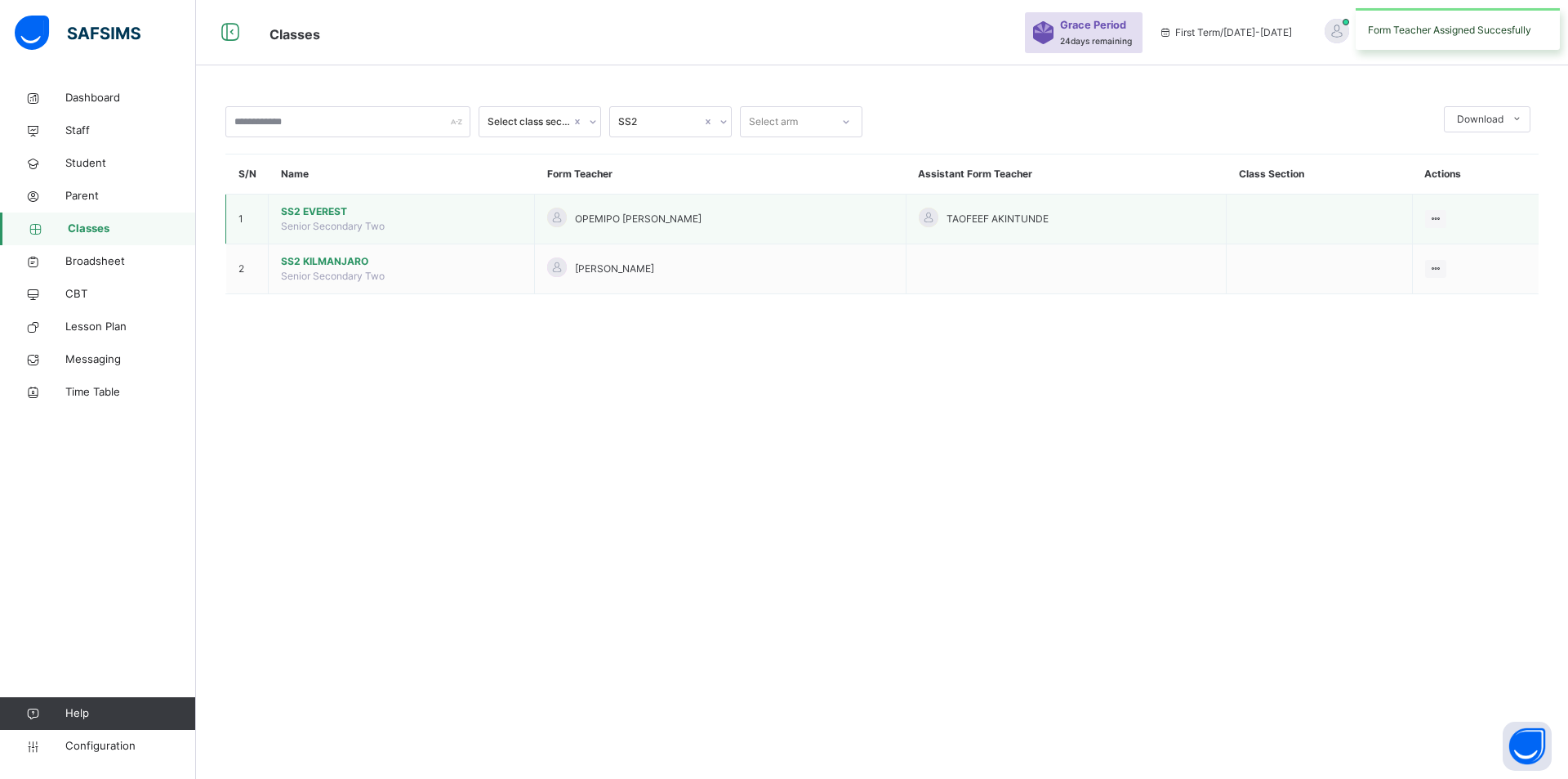
click at [1047, 221] on span "TAOFEEF AKINTUNDE" at bounding box center [998, 218] width 102 height 14
drag, startPoint x: 964, startPoint y: 217, endPoint x: 1436, endPoint y: 218, distance: 472.0
click at [1436, 218] on icon at bounding box center [1435, 218] width 13 height 12
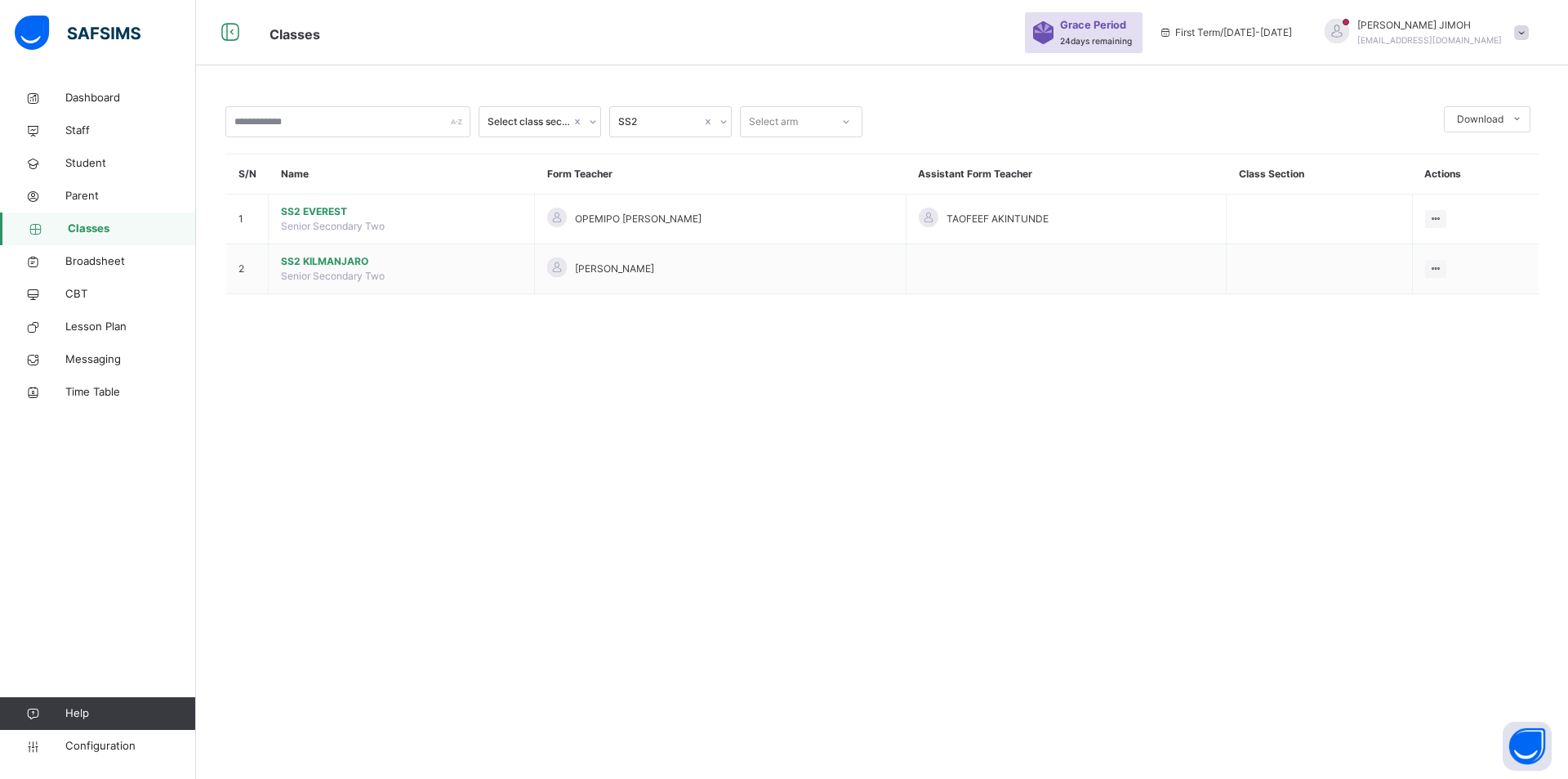
drag, startPoint x: 1395, startPoint y: 280, endPoint x: 1345, endPoint y: 272, distance: 50.6
click at [0, 0] on div "Assign form Teacher" at bounding box center [0, 0] width 0 height 0
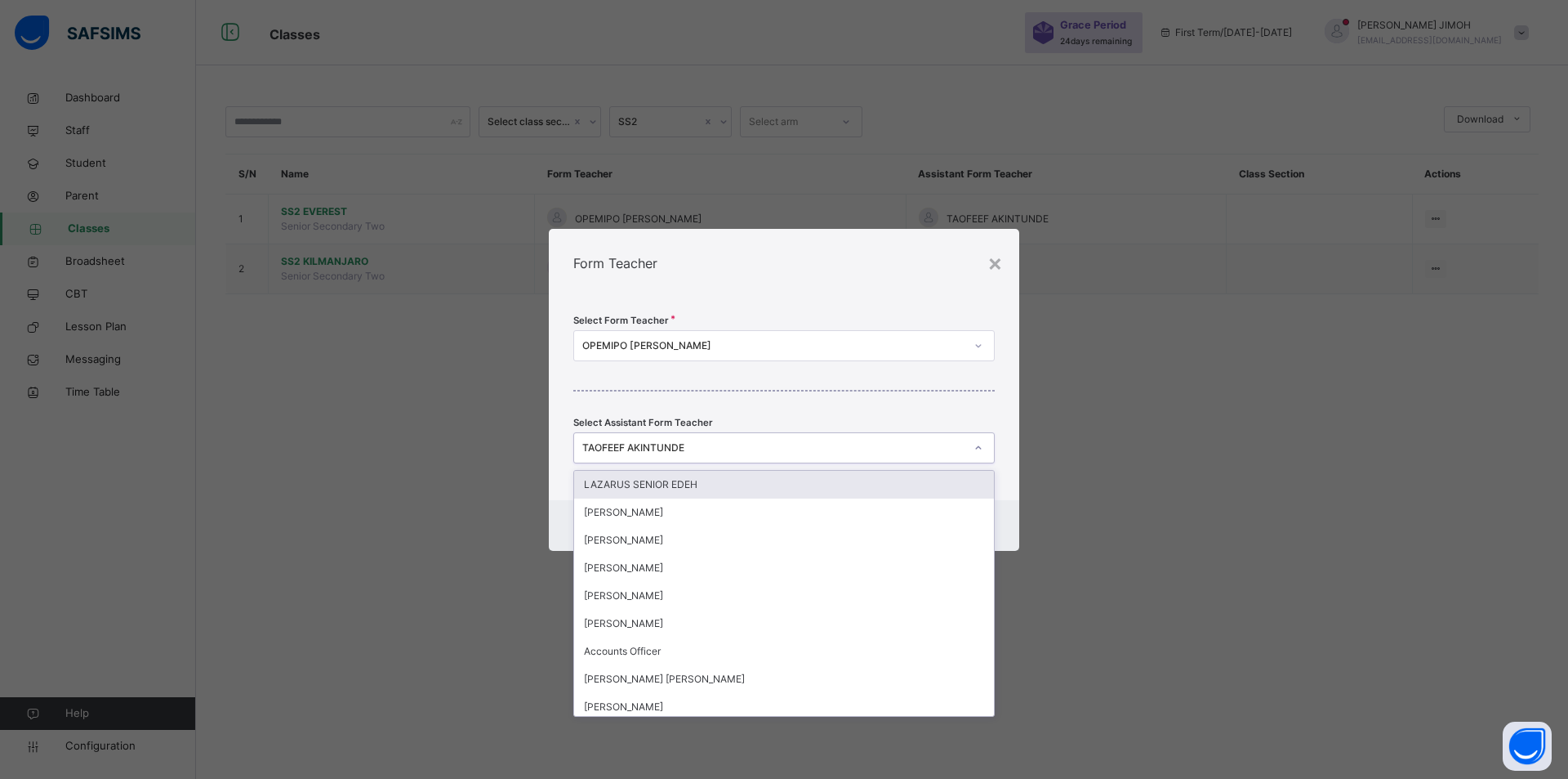
drag, startPoint x: 713, startPoint y: 441, endPoint x: 670, endPoint y: 449, distance: 43.7
click at [670, 449] on div "TAOFEEF AKINTUNDE" at bounding box center [773, 447] width 382 height 14
type input "*"
click at [1005, 440] on div "Select Form Teacher OPEMIPO OLOWOOKERE SAMUEL Select Assistant Form Teacher opt…" at bounding box center [784, 399] width 470 height 203
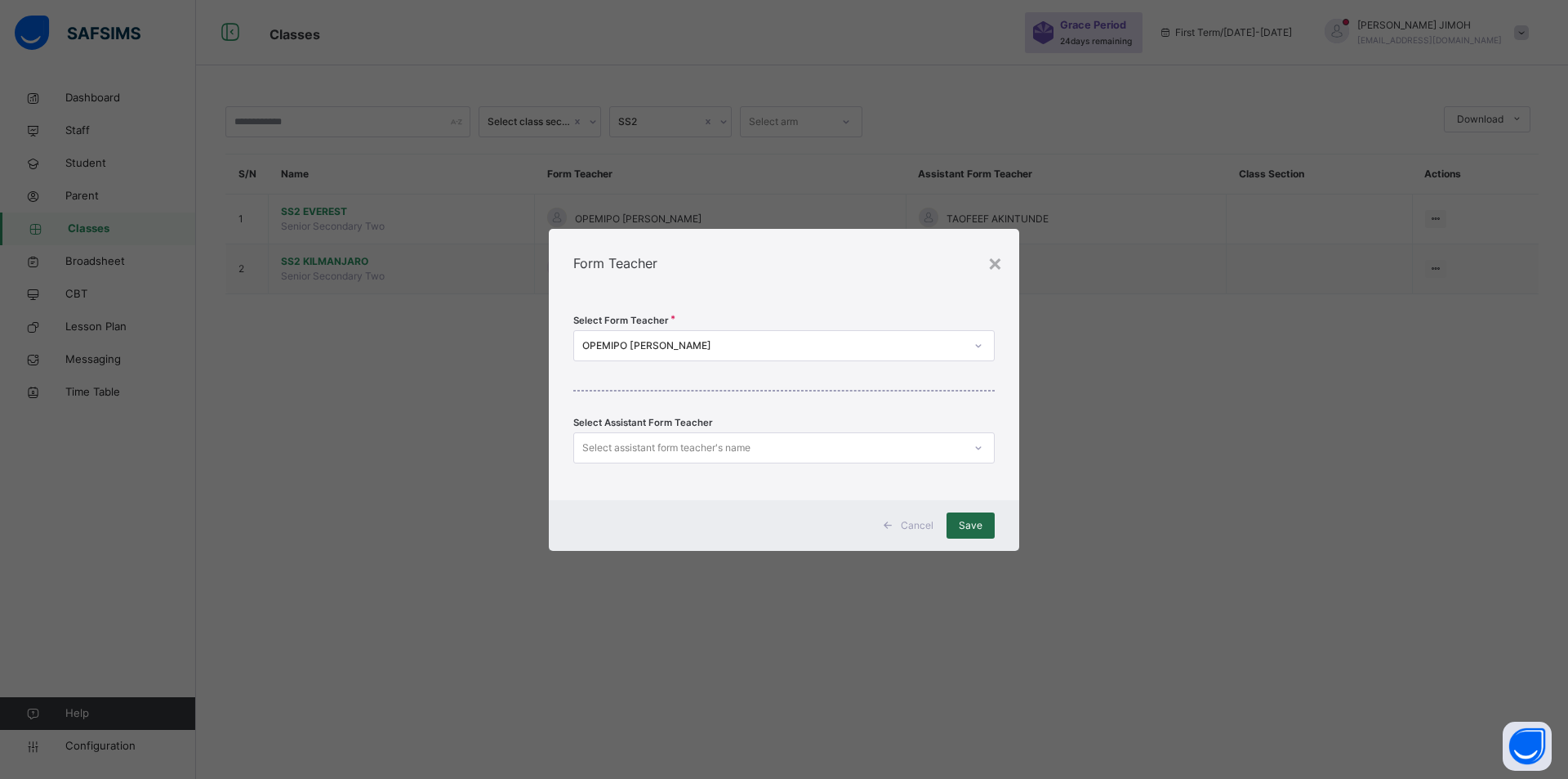
click at [965, 525] on span "Save" at bounding box center [971, 524] width 24 height 14
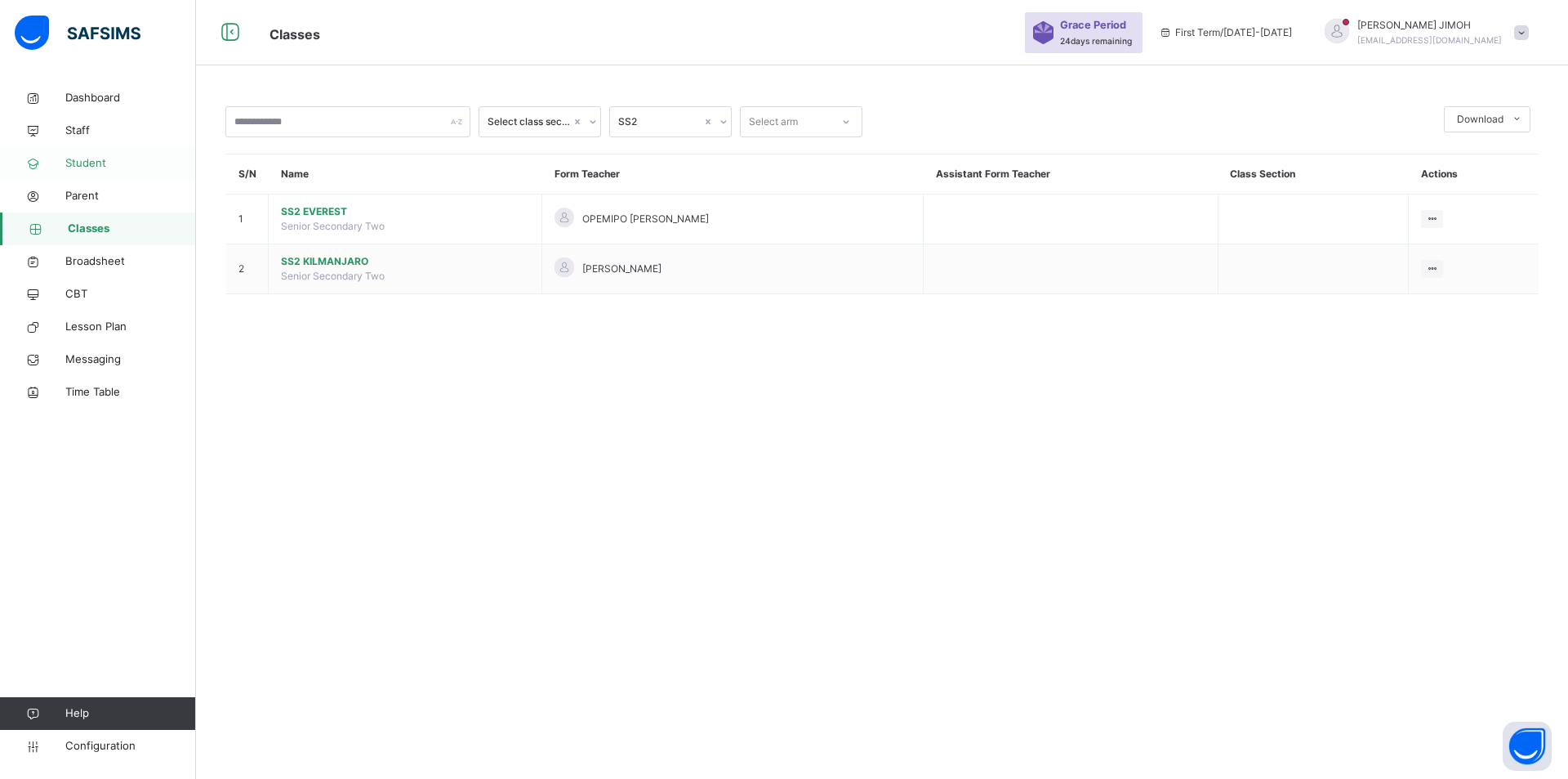
click at [84, 161] on span "Student" at bounding box center [131, 163] width 131 height 16
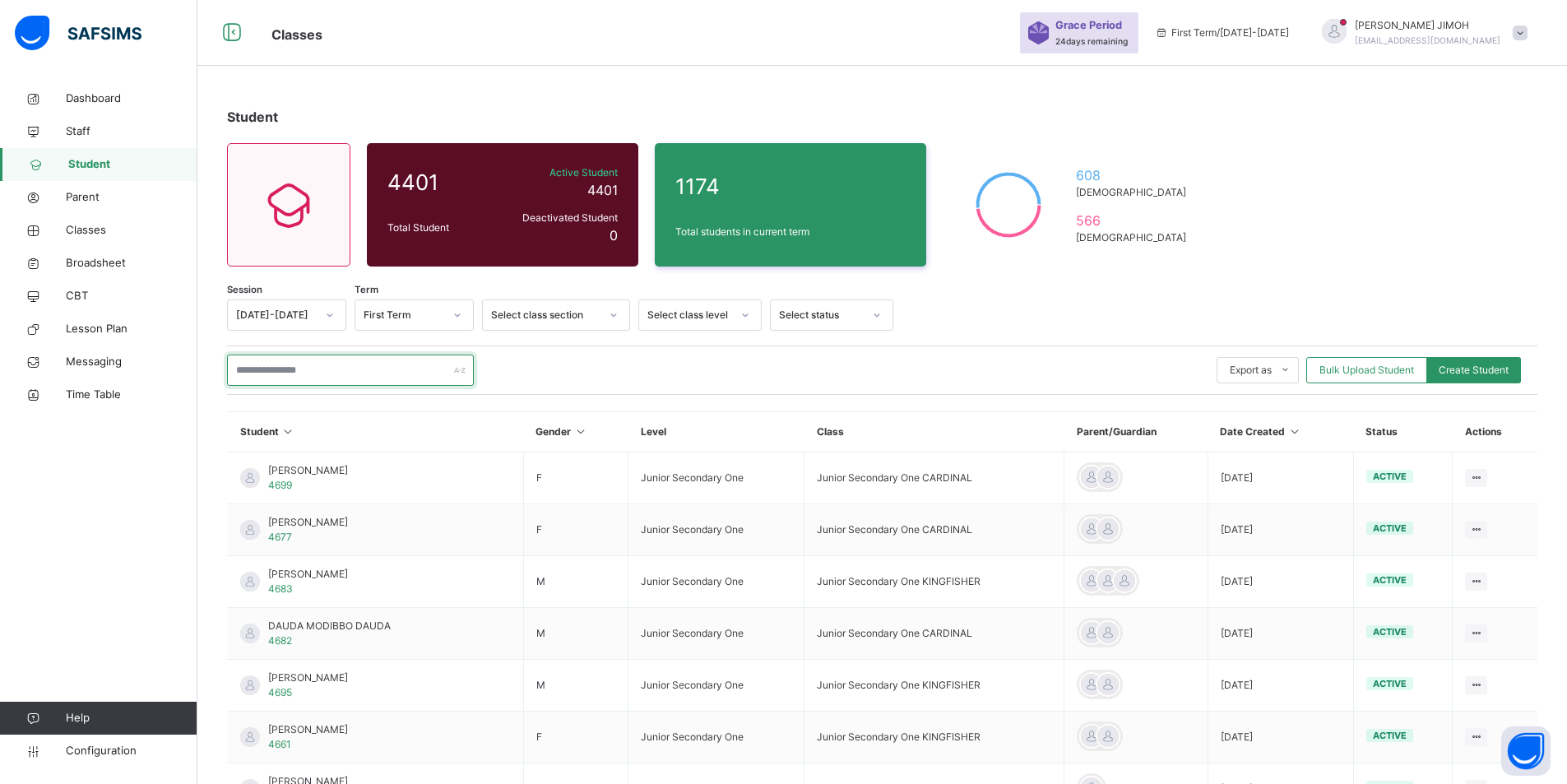
click at [294, 372] on input "text" at bounding box center [350, 370] width 247 height 31
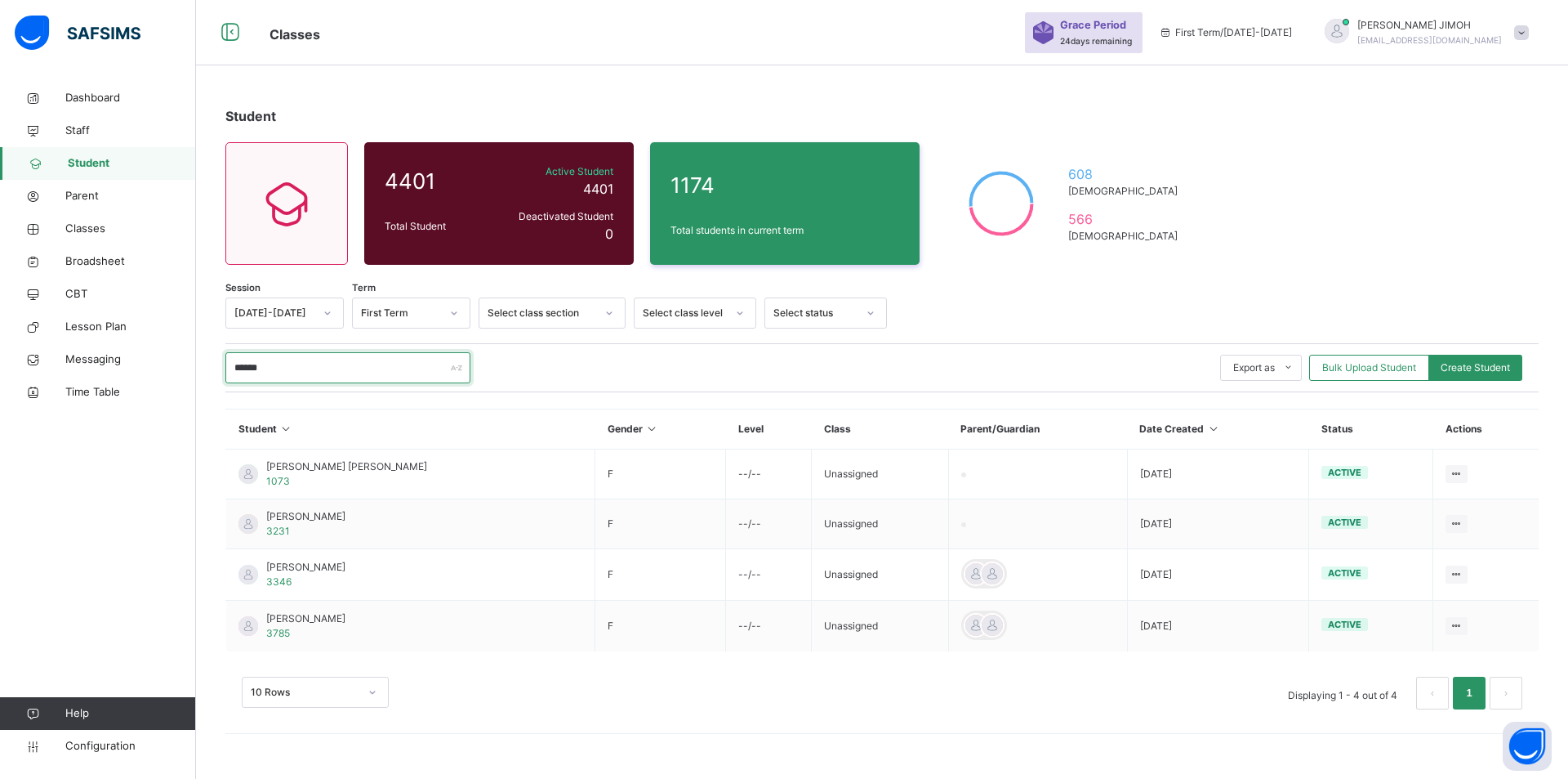
type input "******"
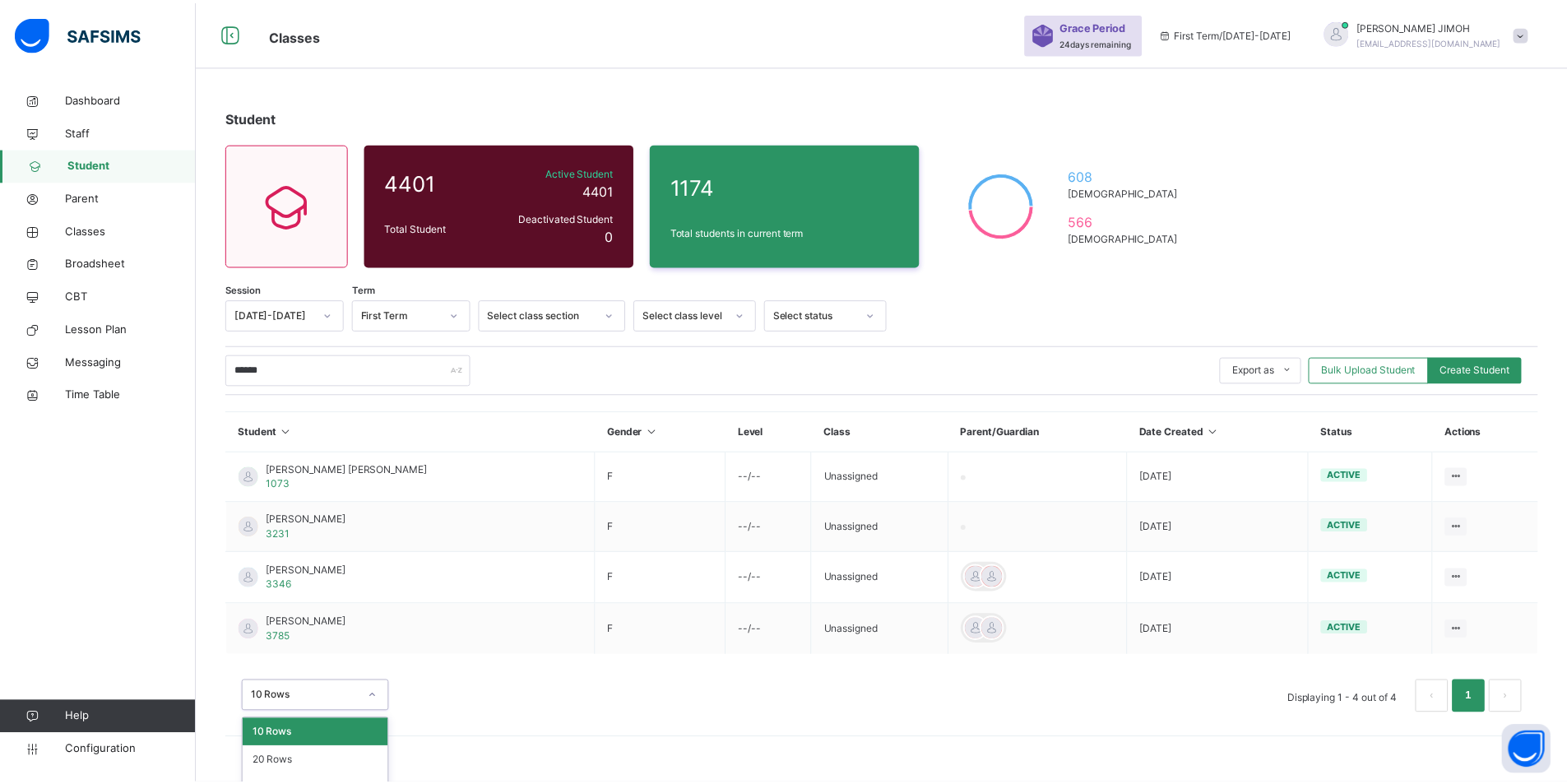
scroll to position [20, 0]
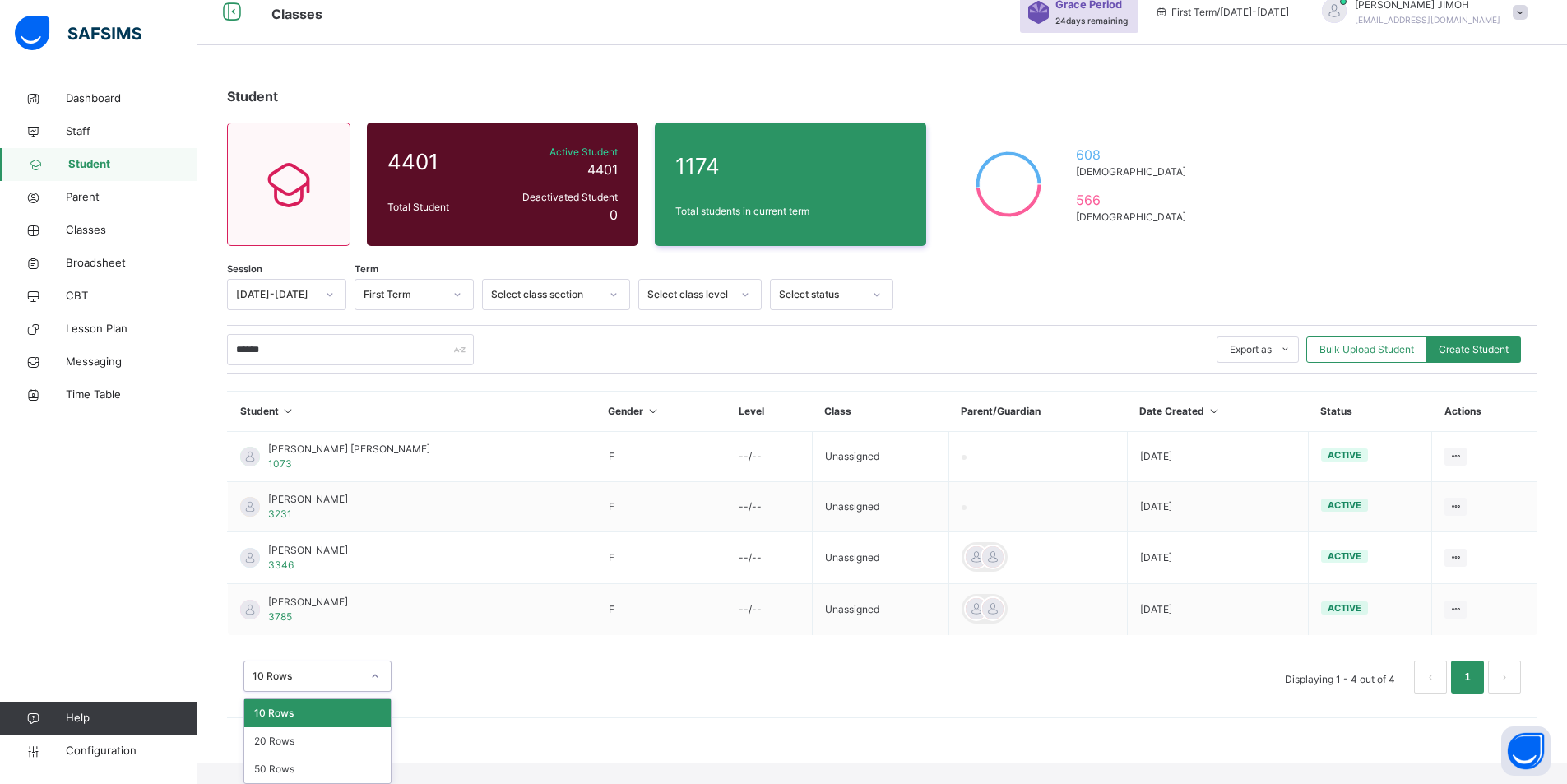
click at [376, 696] on div "option 10 Rows focused, 1 of 3. 3 results available. Use Up and Down to choose …" at bounding box center [882, 668] width 1311 height 82
click at [300, 770] on div "50 Rows" at bounding box center [317, 769] width 146 height 28
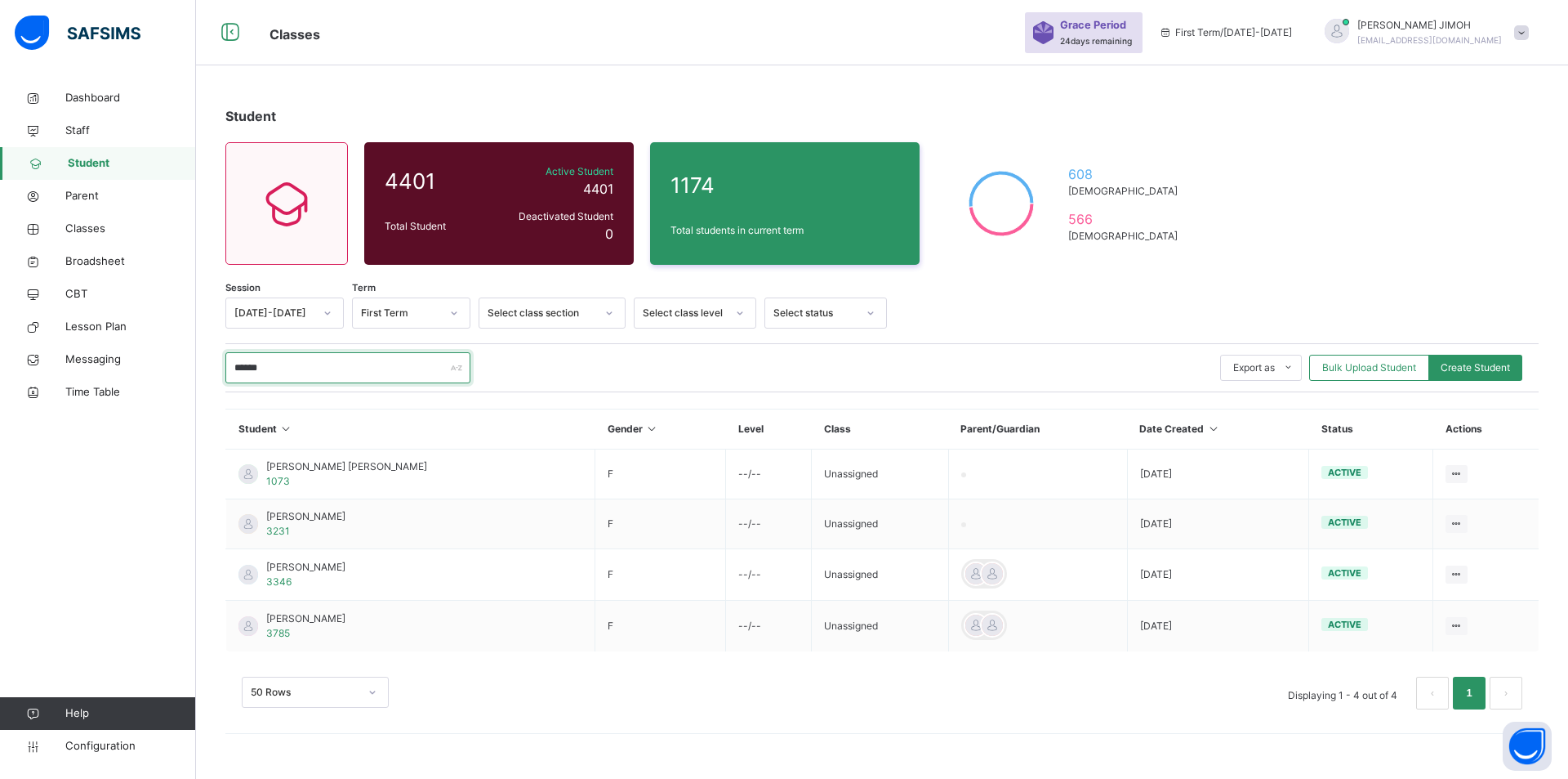
drag, startPoint x: 292, startPoint y: 369, endPoint x: 211, endPoint y: 366, distance: 81.1
click at [211, 366] on div "Student 4401 Total Student Active Student 4401 Deactivated Student 0 1174 Total…" at bounding box center [881, 416] width 1372 height 669
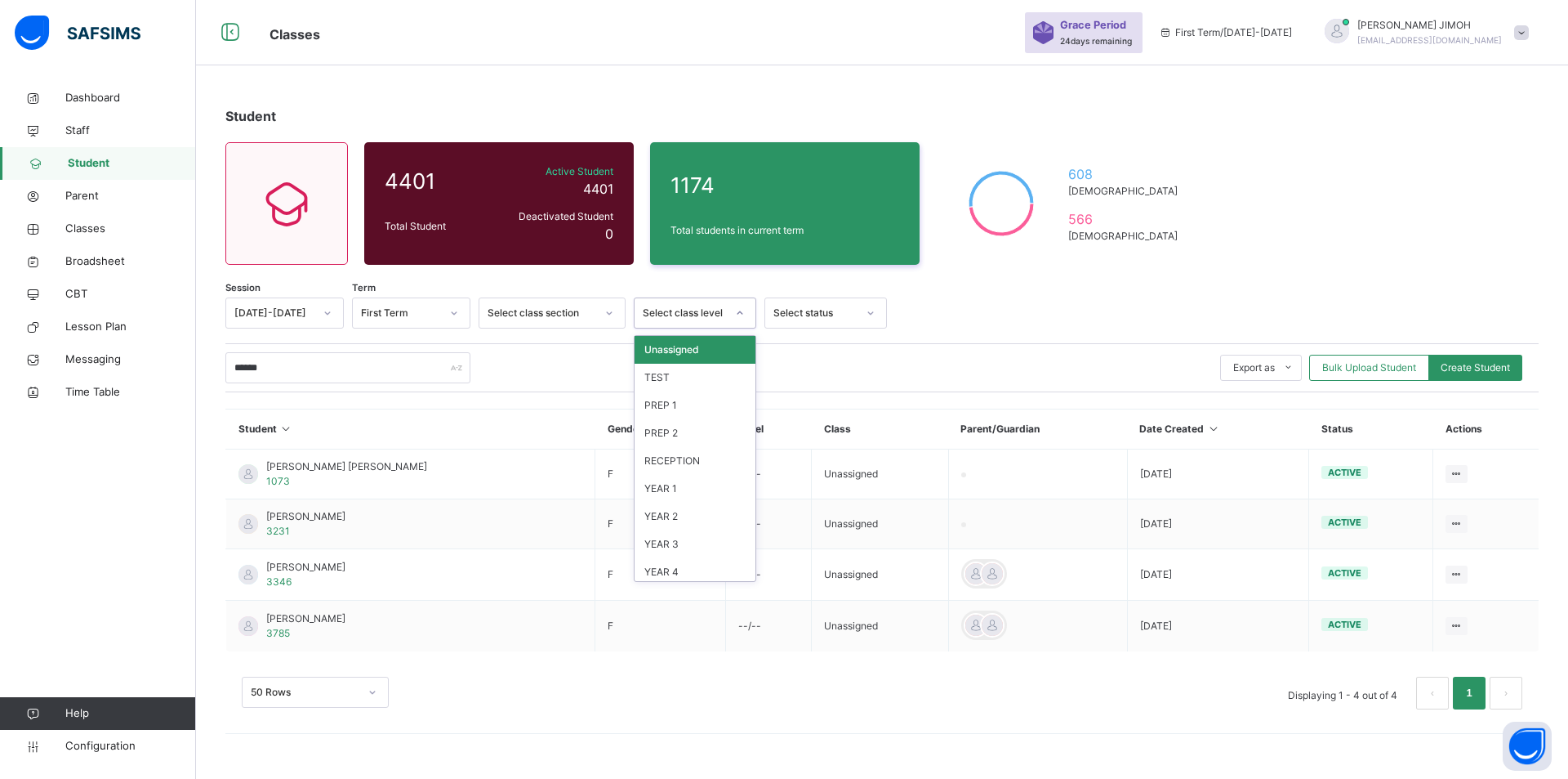
click at [739, 310] on icon at bounding box center [739, 312] width 10 height 16
click at [715, 488] on div "YEAR 1" at bounding box center [695, 488] width 121 height 28
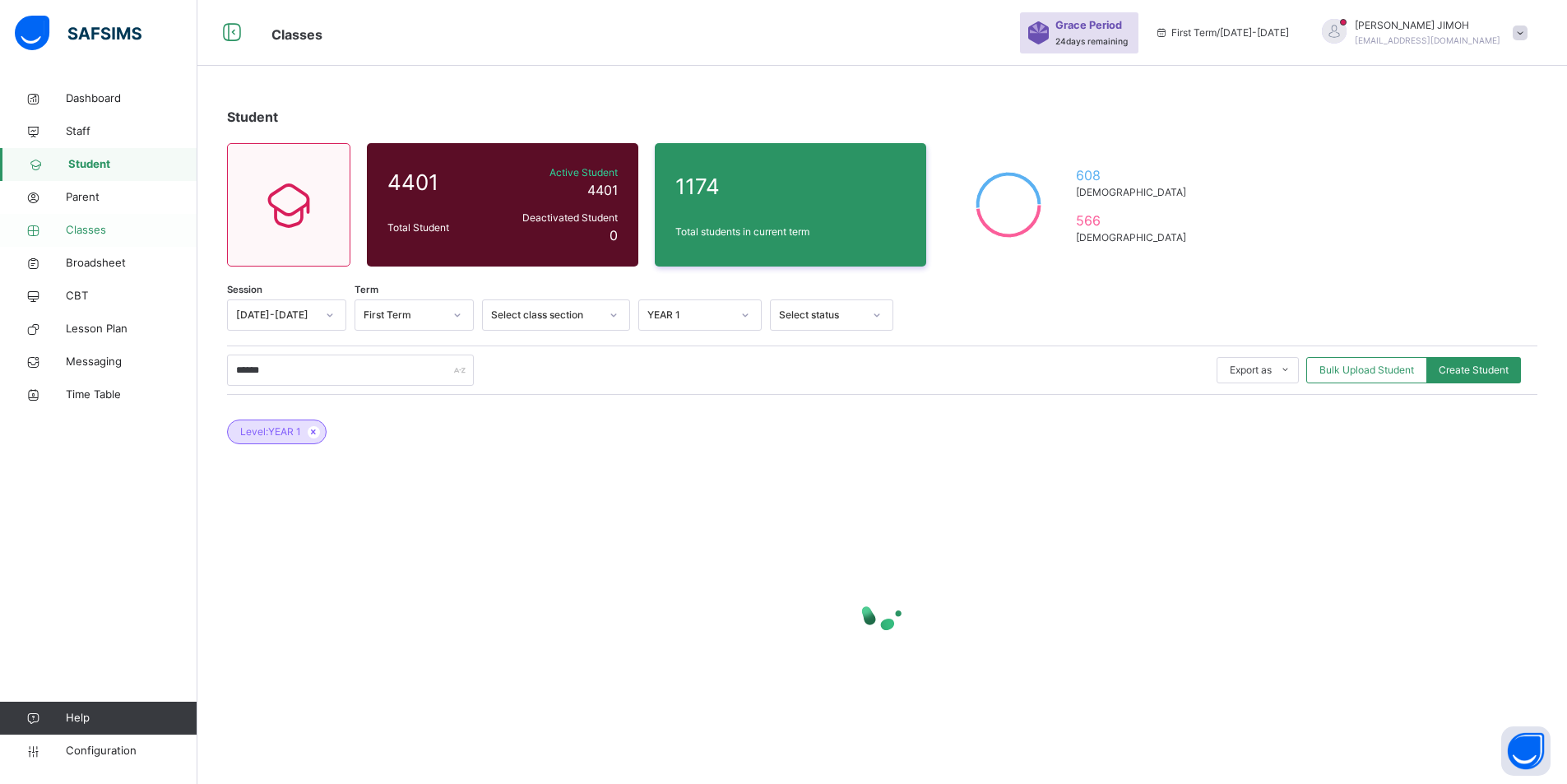
click at [91, 226] on span "Classes" at bounding box center [132, 230] width 132 height 16
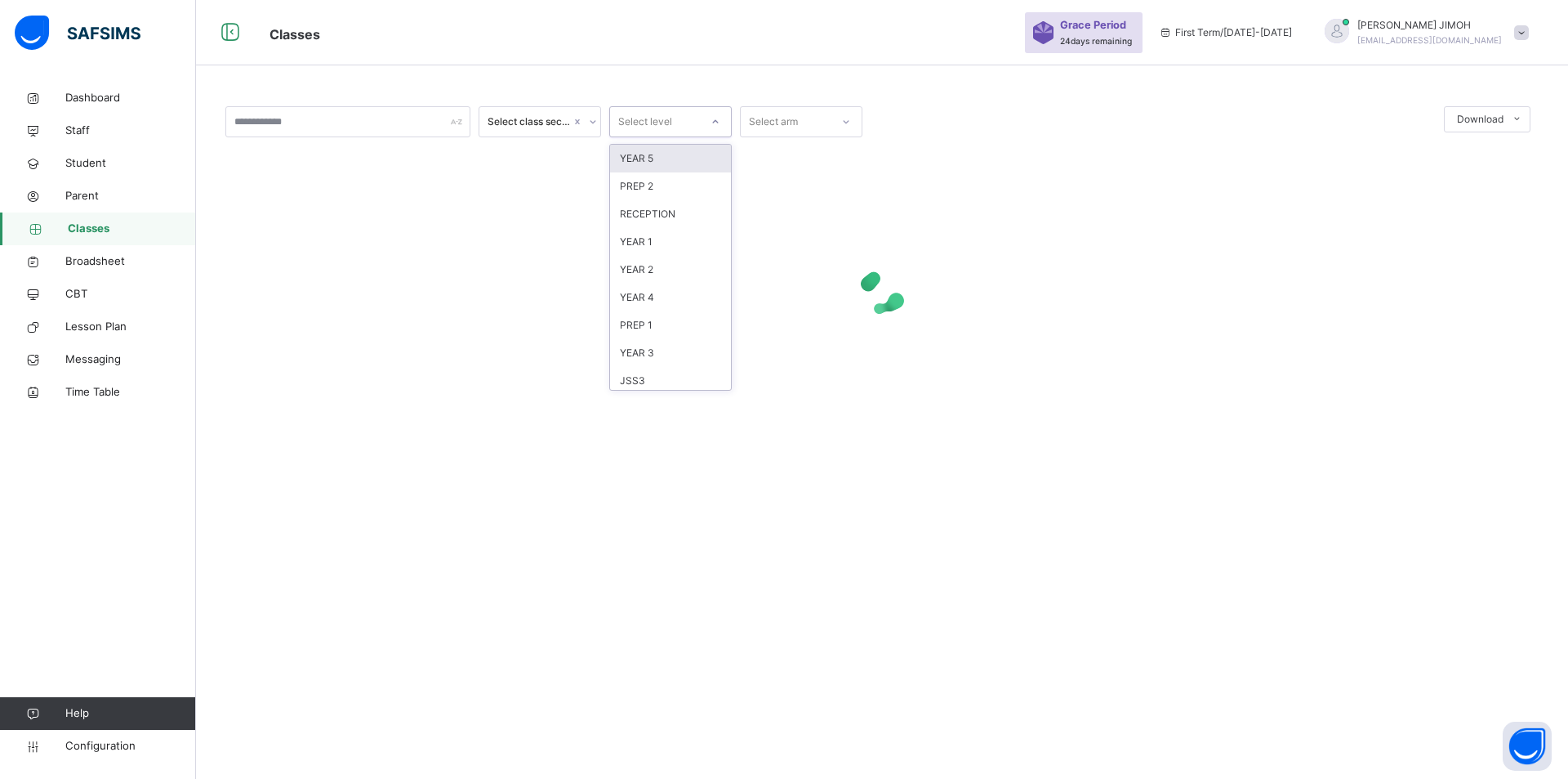
click at [722, 123] on div at bounding box center [715, 121] width 28 height 26
click at [659, 240] on div "YEAR 1" at bounding box center [670, 241] width 121 height 28
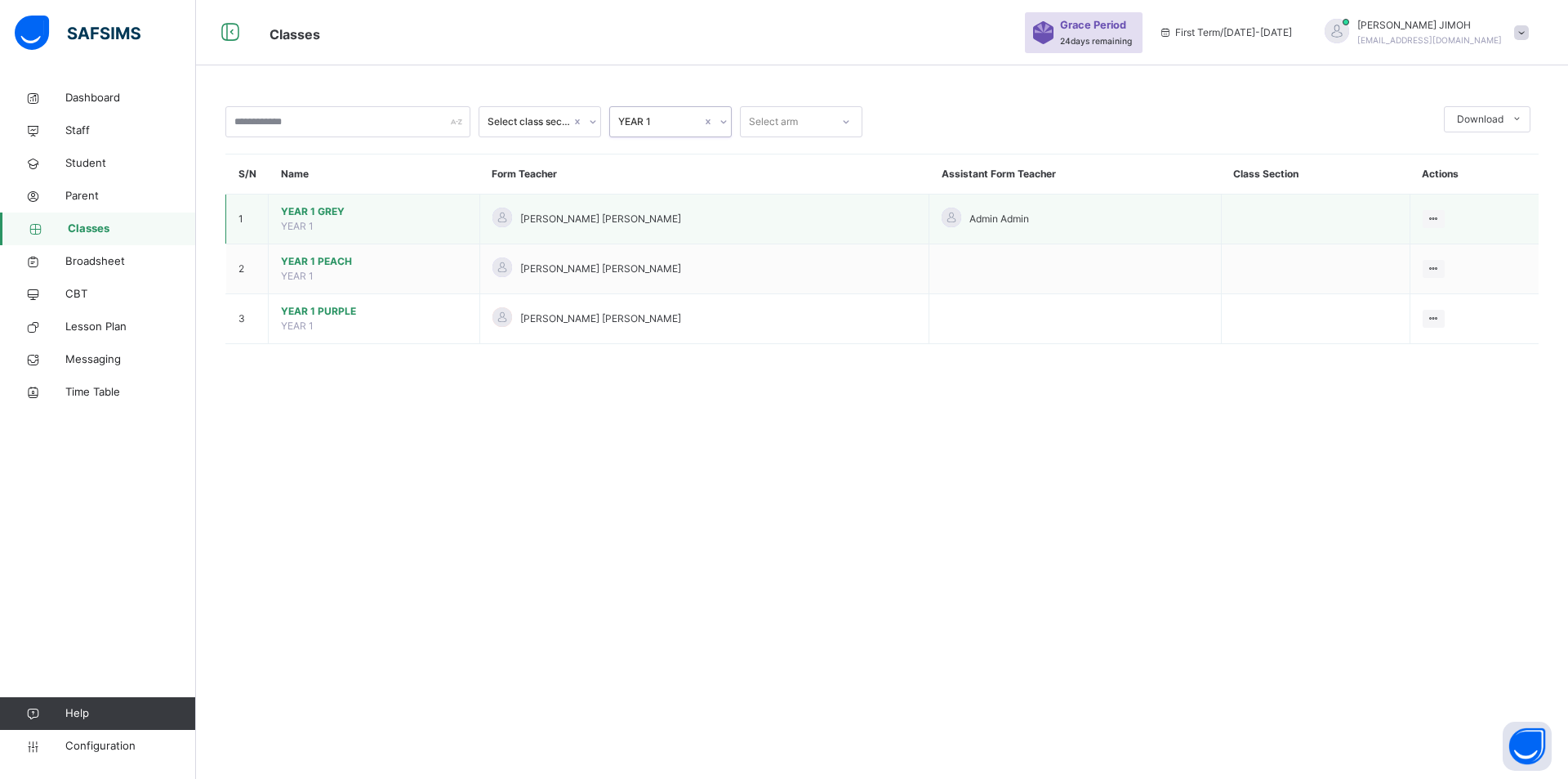
click at [303, 208] on span "YEAR 1 GREY" at bounding box center [374, 211] width 186 height 14
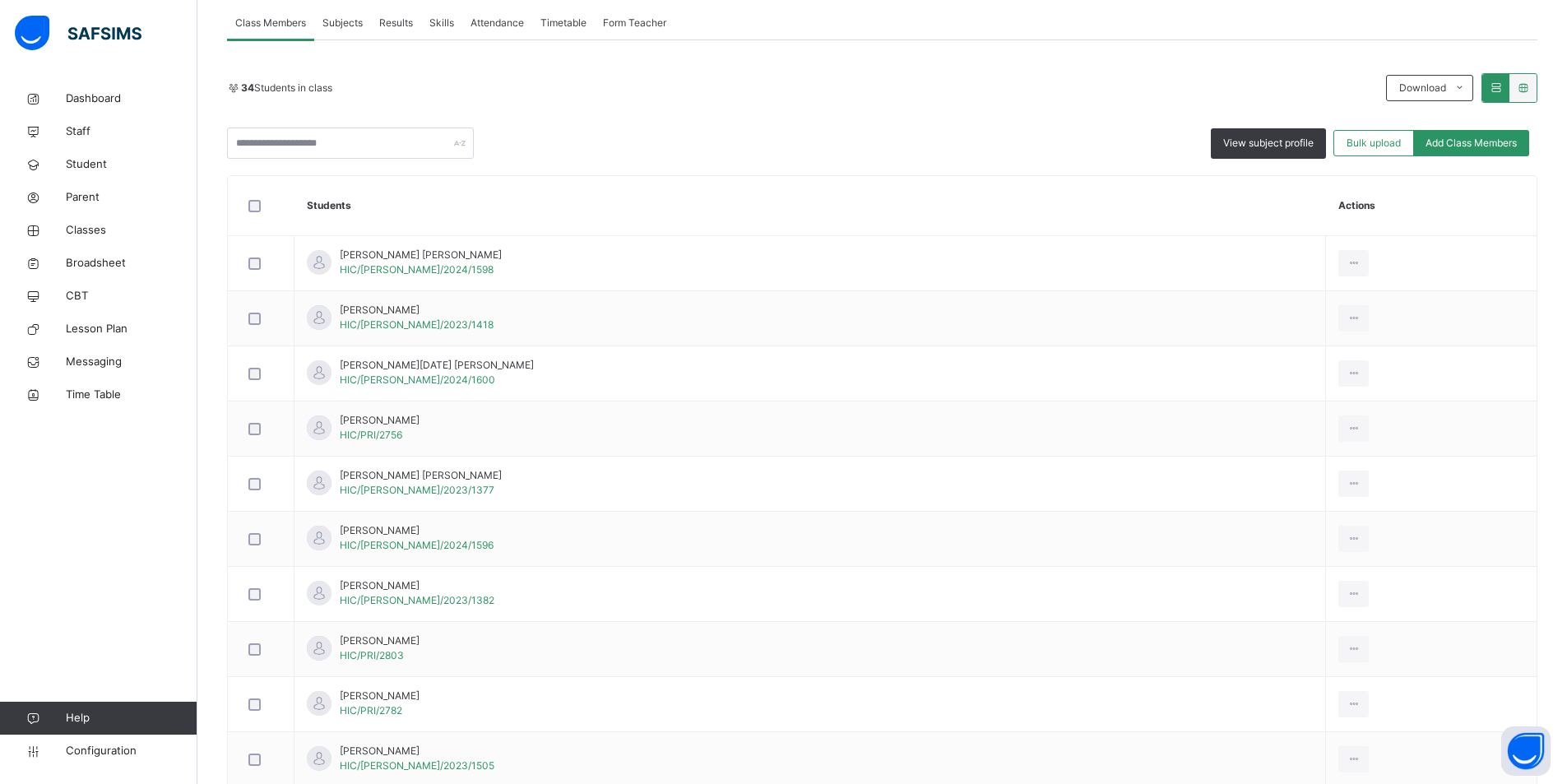
scroll to position [329, 0]
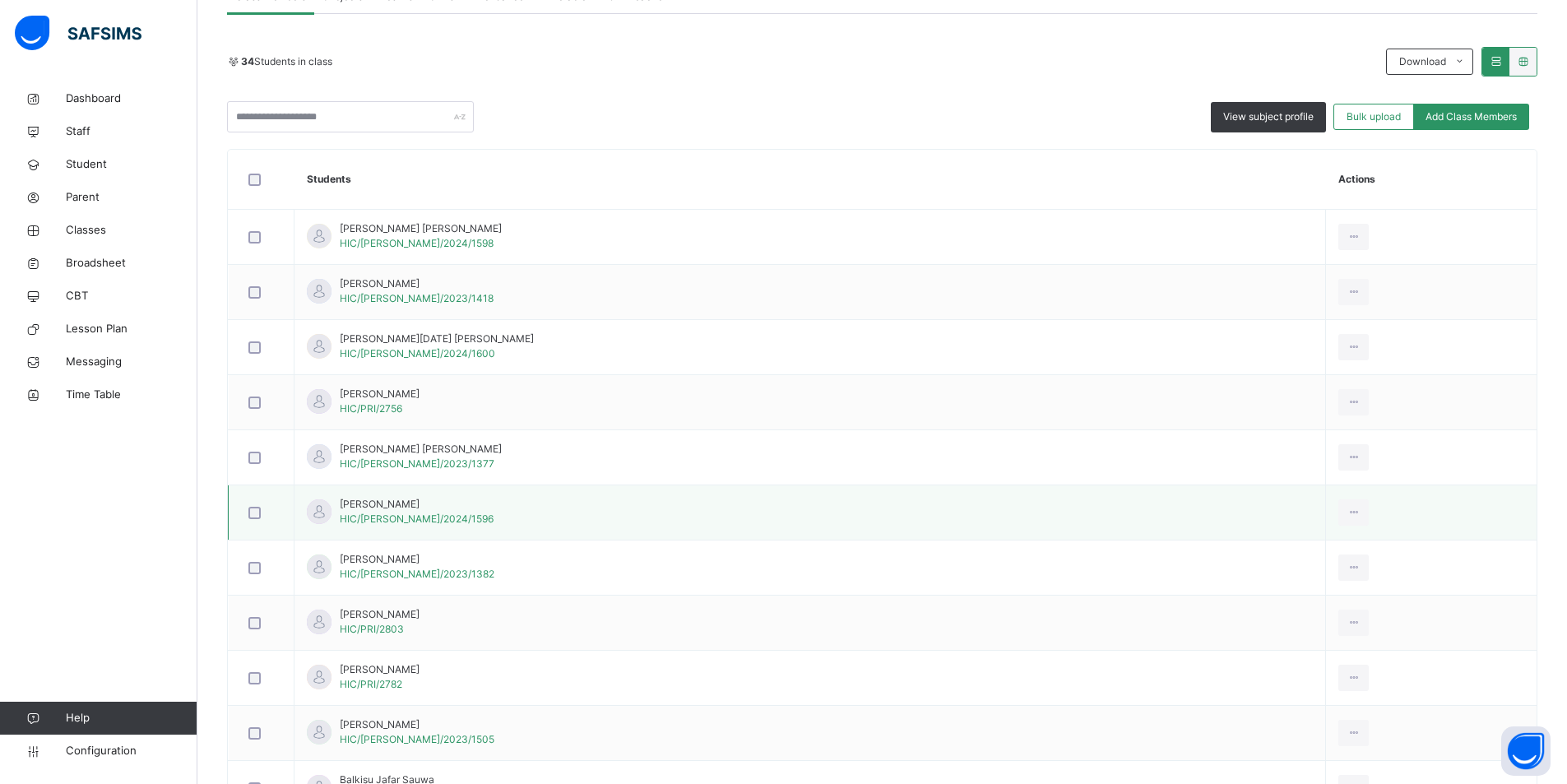
click at [295, 497] on td "Aisha Larai Mustapha HIC/ELY/2024/1596" at bounding box center [810, 512] width 1032 height 55
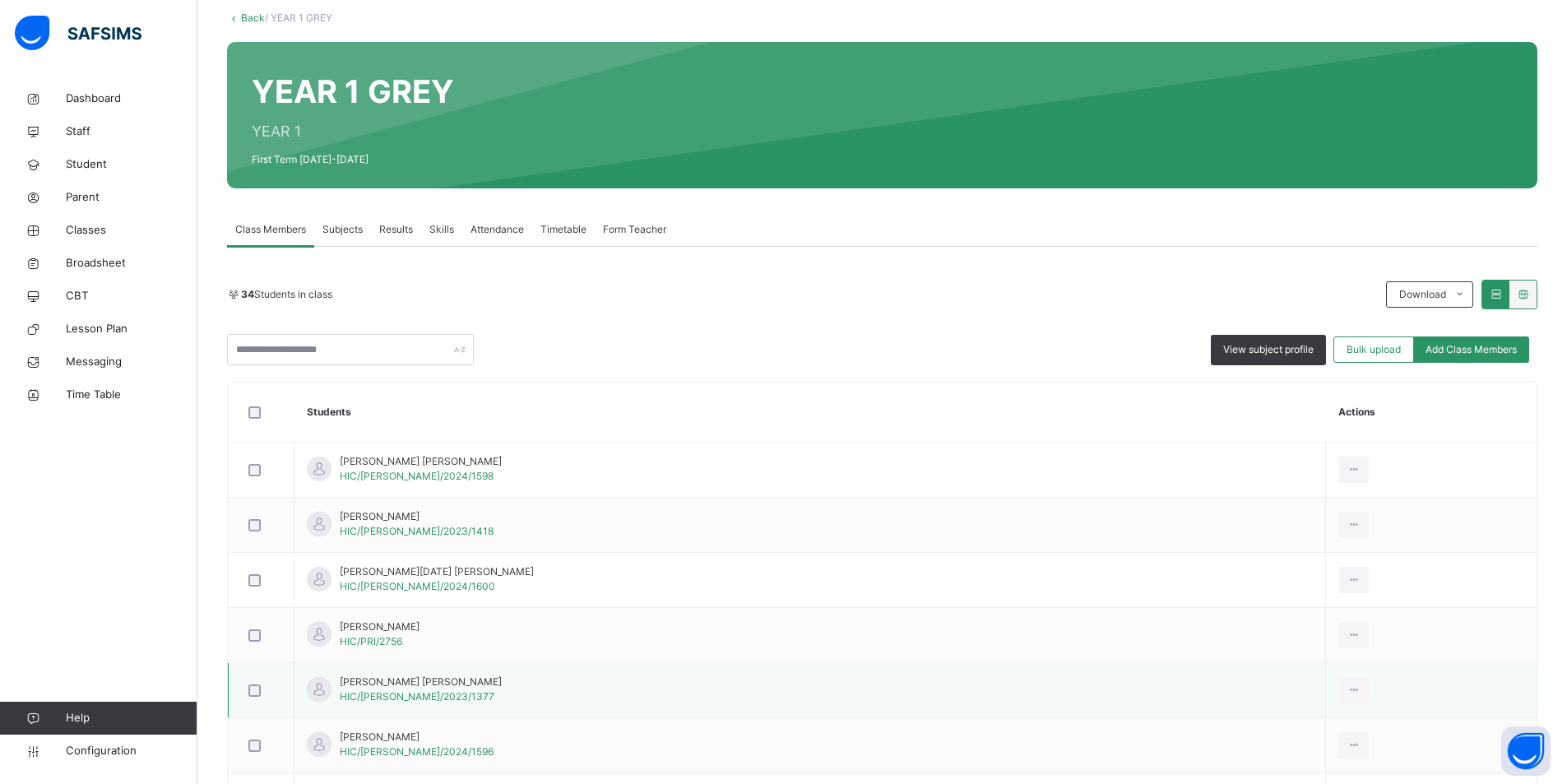
scroll to position [82, 0]
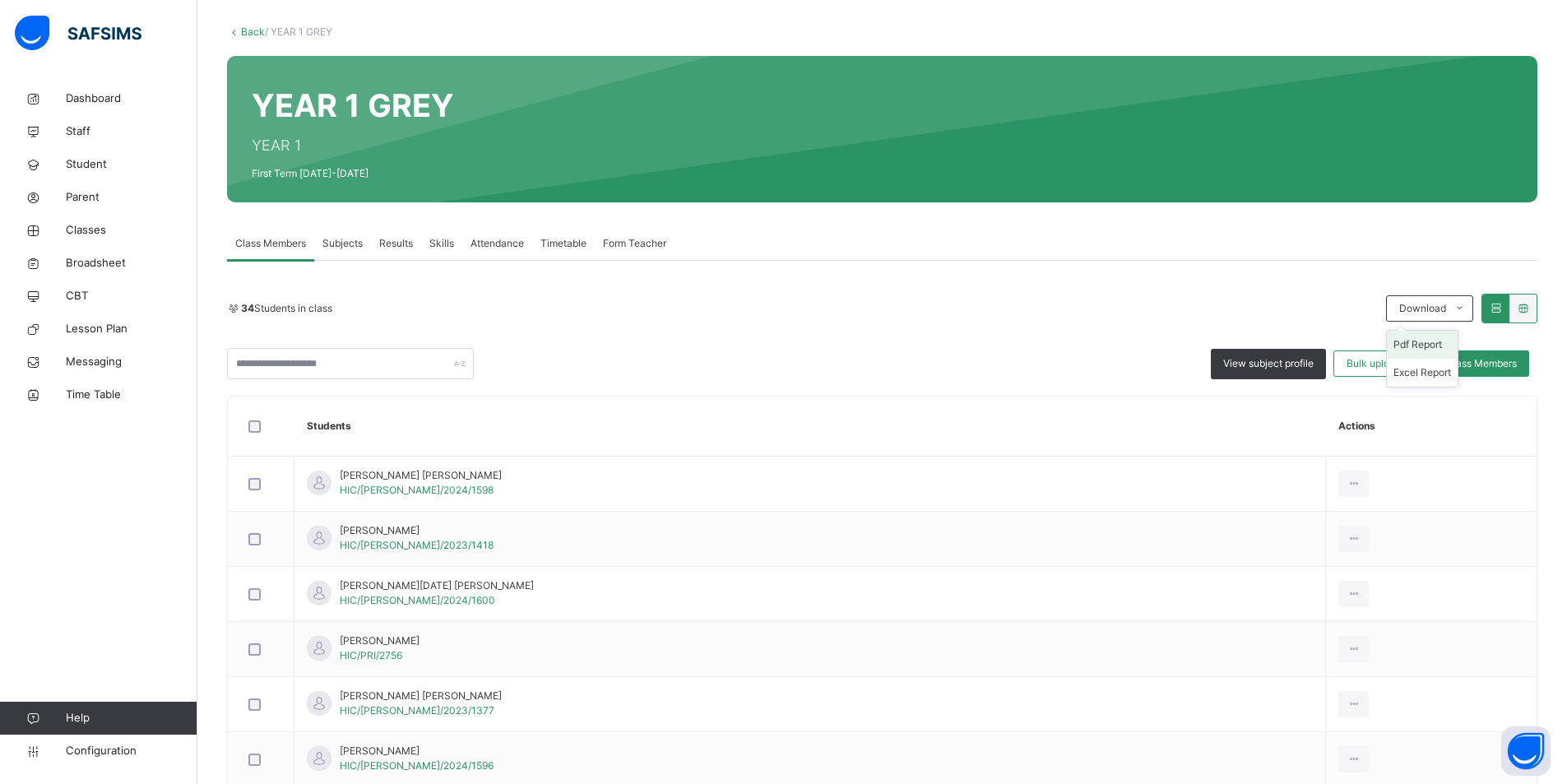
click at [1441, 339] on li "Pdf Report" at bounding box center [1422, 344] width 71 height 28
click at [1472, 305] on span at bounding box center [1459, 307] width 26 height 26
click at [1434, 368] on li "Excel Report" at bounding box center [1422, 372] width 71 height 28
click at [251, 29] on link "Back" at bounding box center [252, 31] width 24 height 13
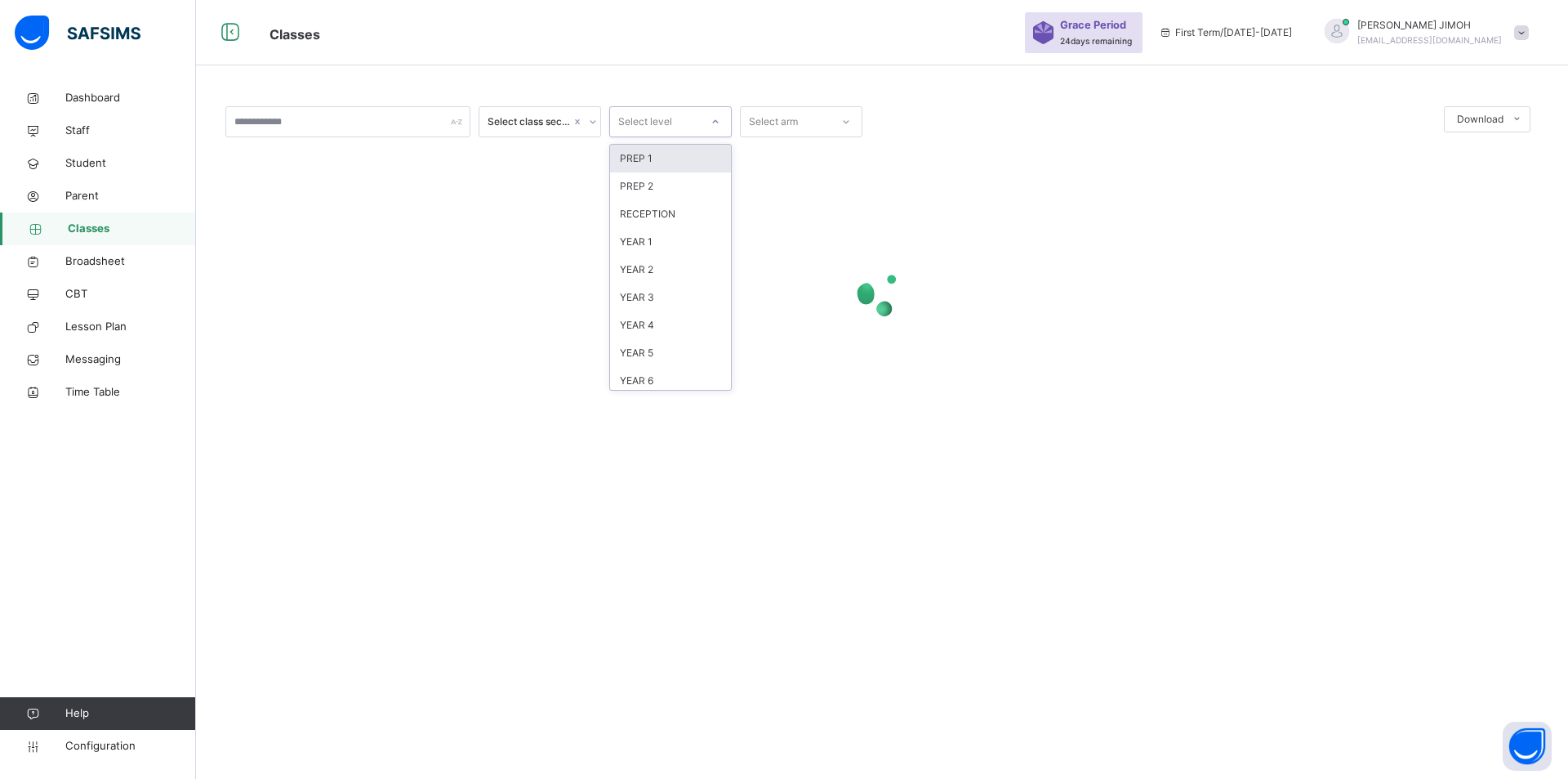
click at [717, 113] on div at bounding box center [715, 121] width 28 height 26
click at [657, 238] on div "YEAR 1" at bounding box center [670, 241] width 121 height 28
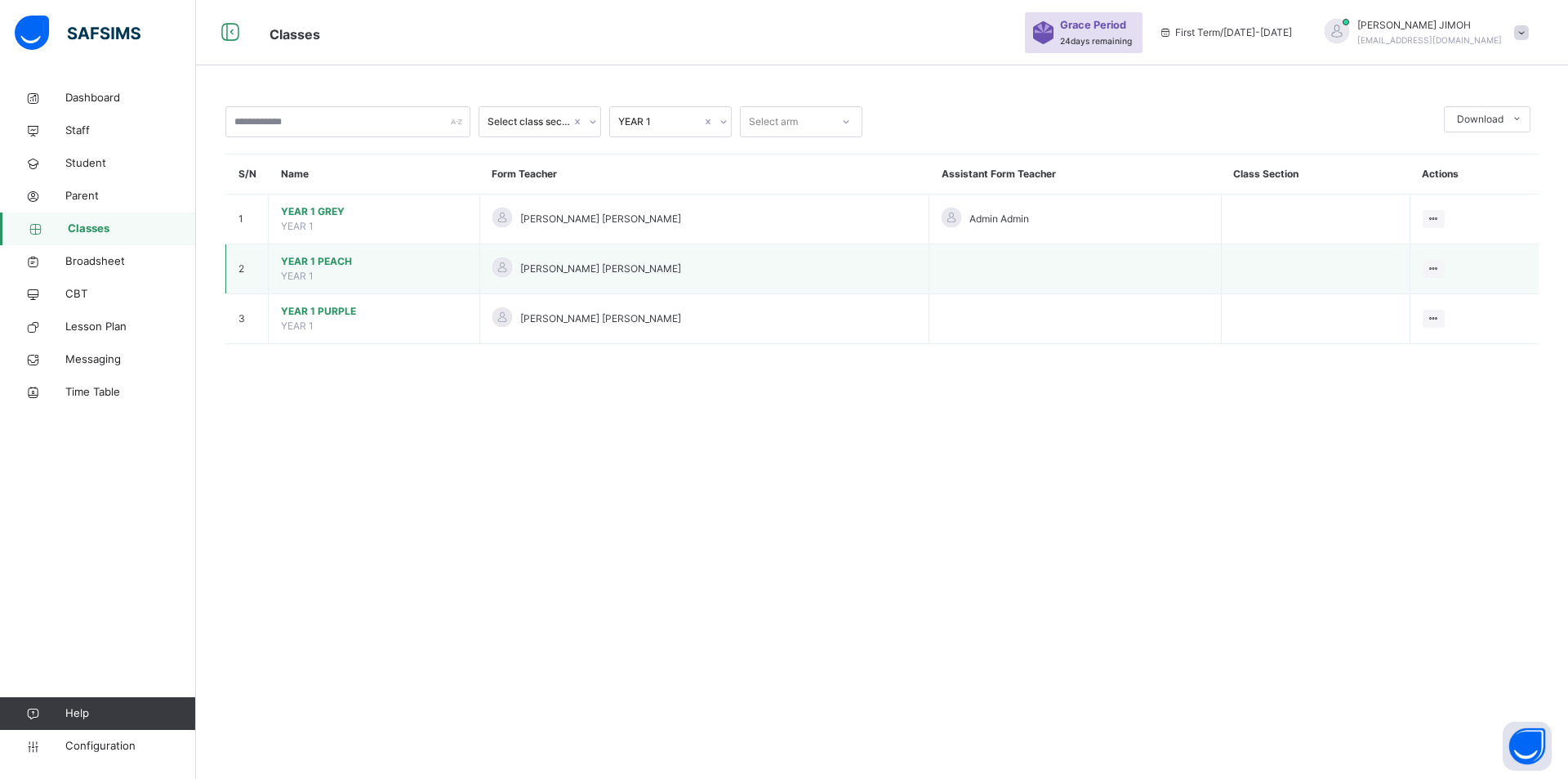
click at [311, 259] on span "YEAR 1 PEACH" at bounding box center [374, 261] width 186 height 14
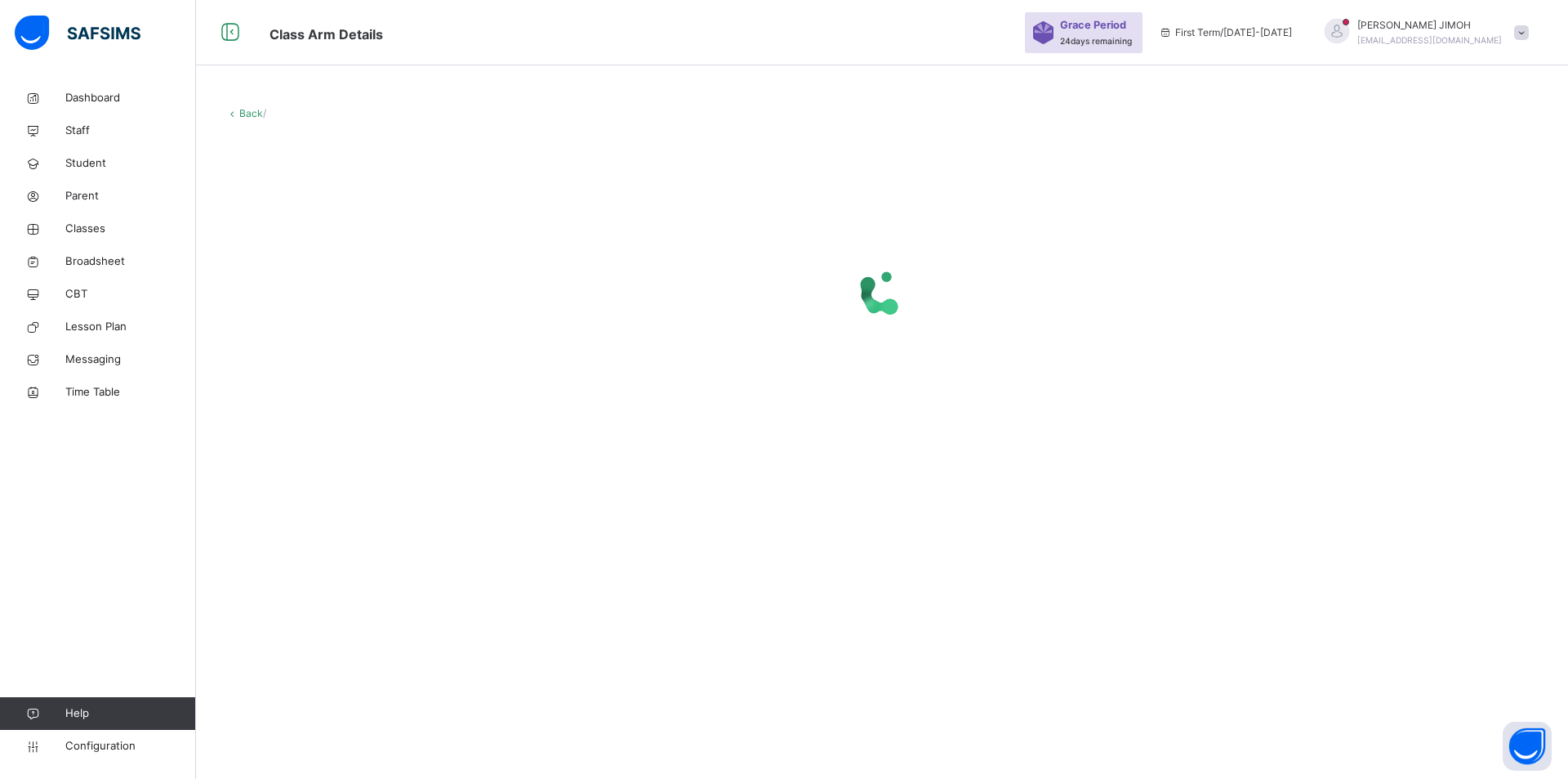
click at [1451, 104] on div "Back /" at bounding box center [881, 277] width 1372 height 391
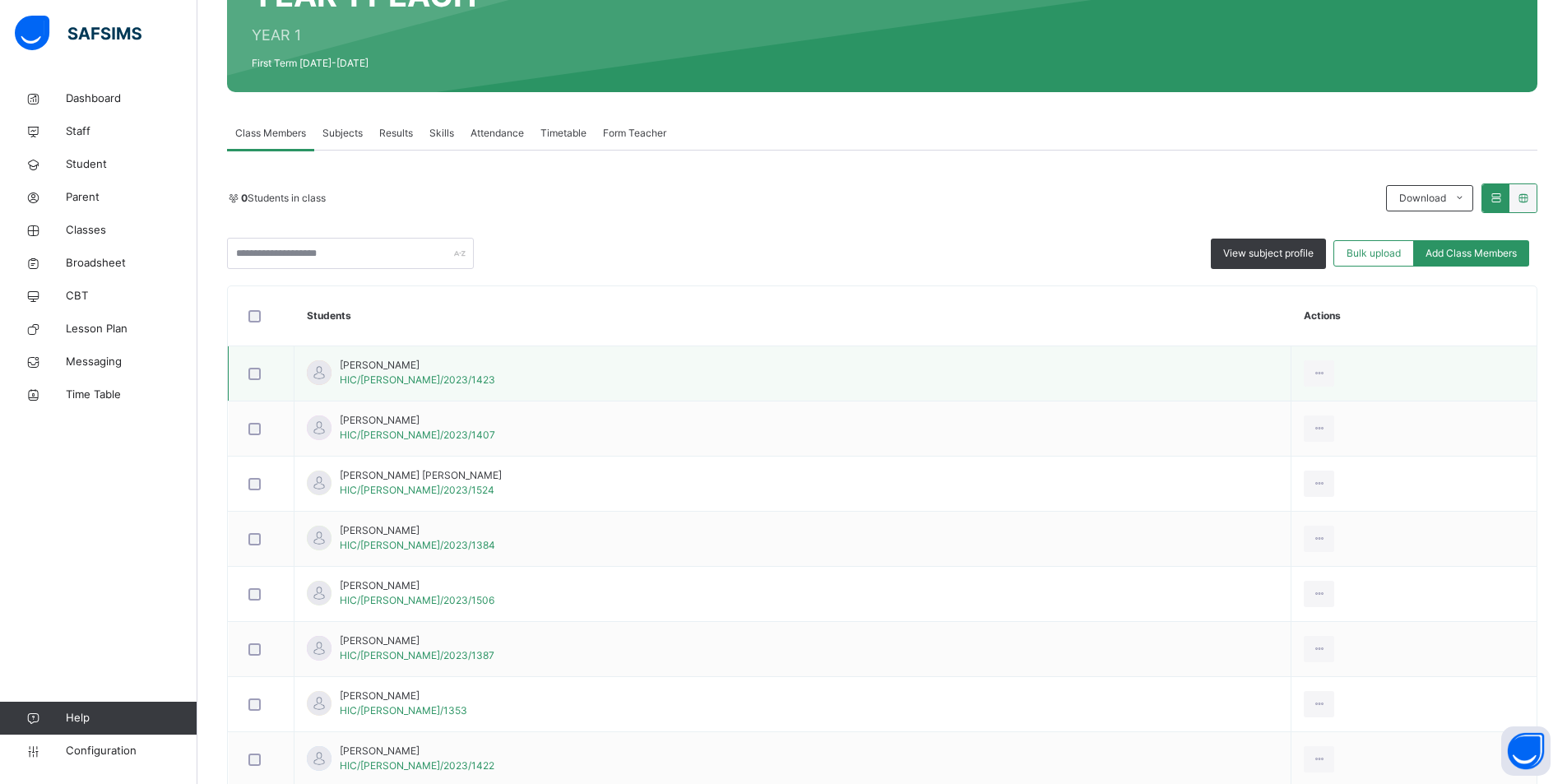
scroll to position [329, 0]
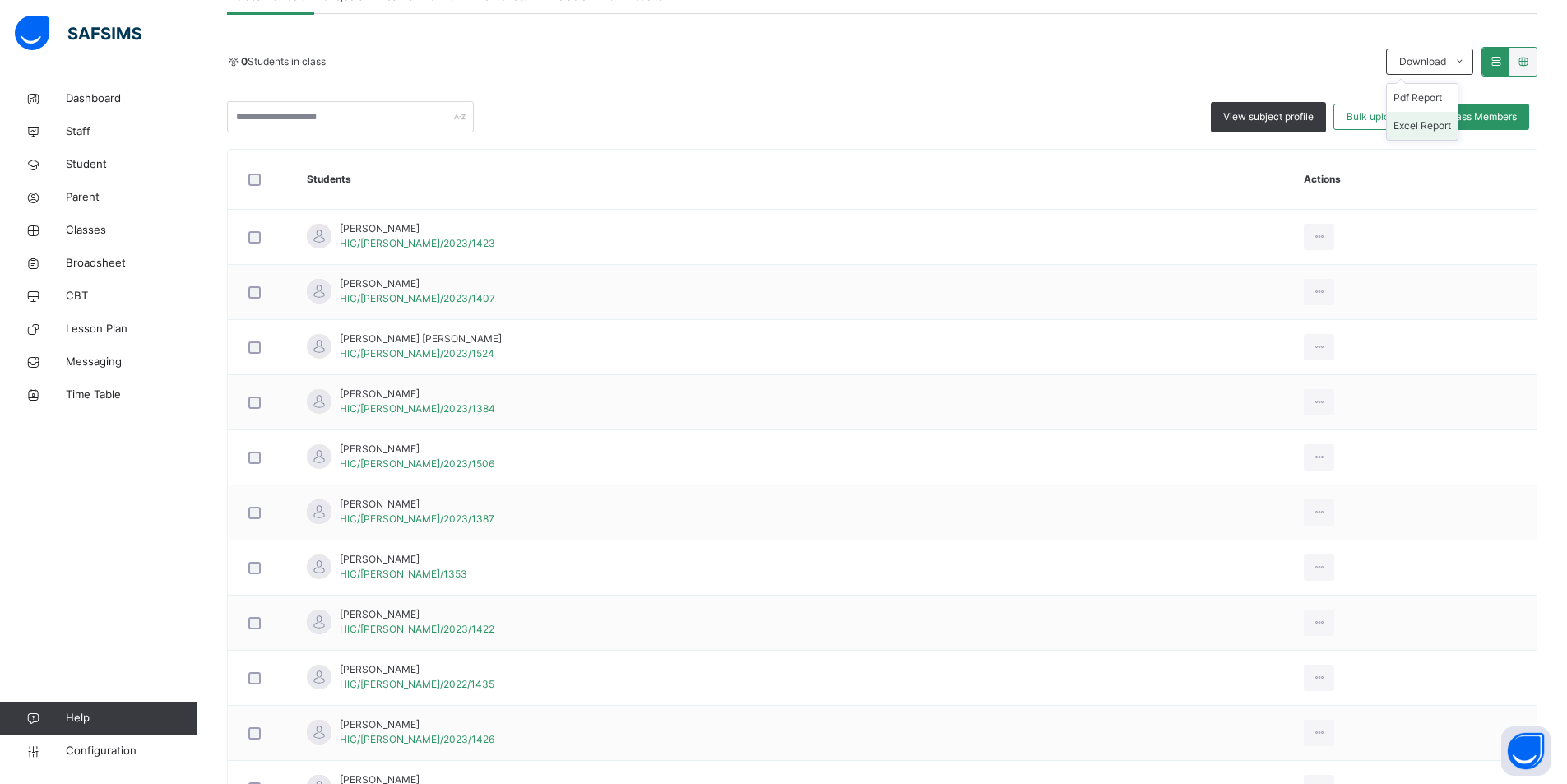
click at [1432, 126] on li "Excel Report" at bounding box center [1422, 126] width 71 height 28
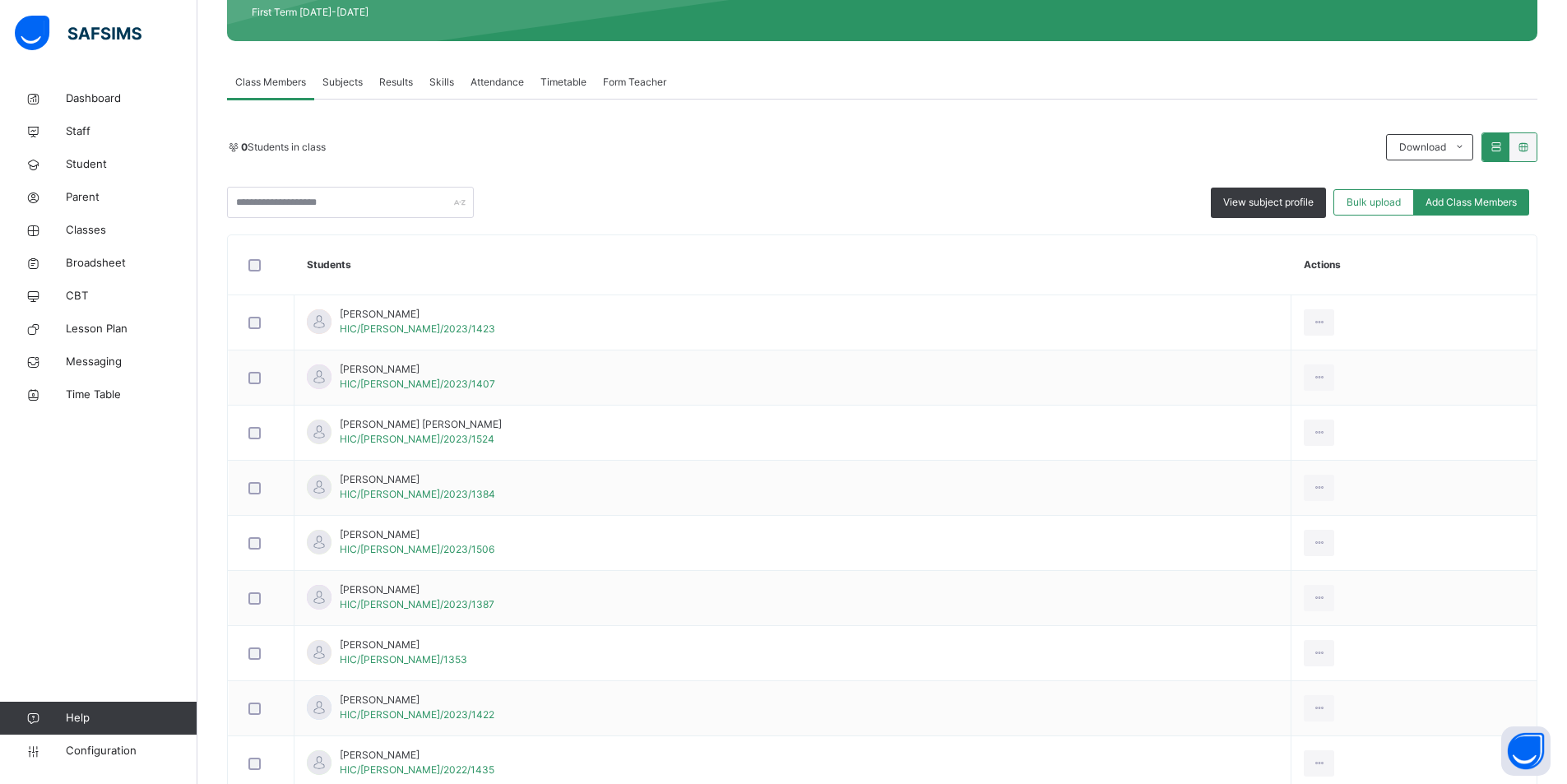
scroll to position [82, 0]
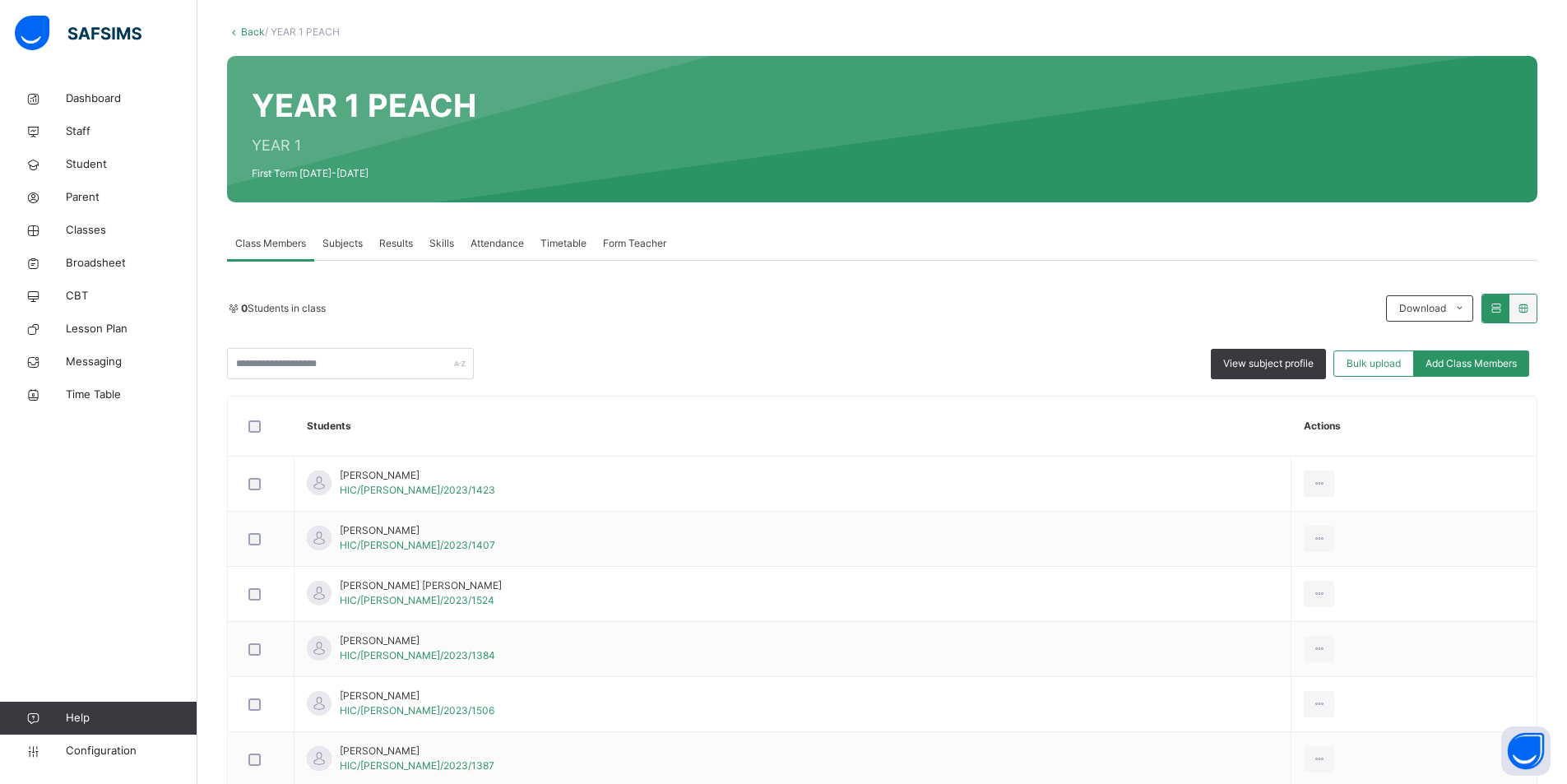
click at [253, 28] on link "Back" at bounding box center [252, 31] width 24 height 13
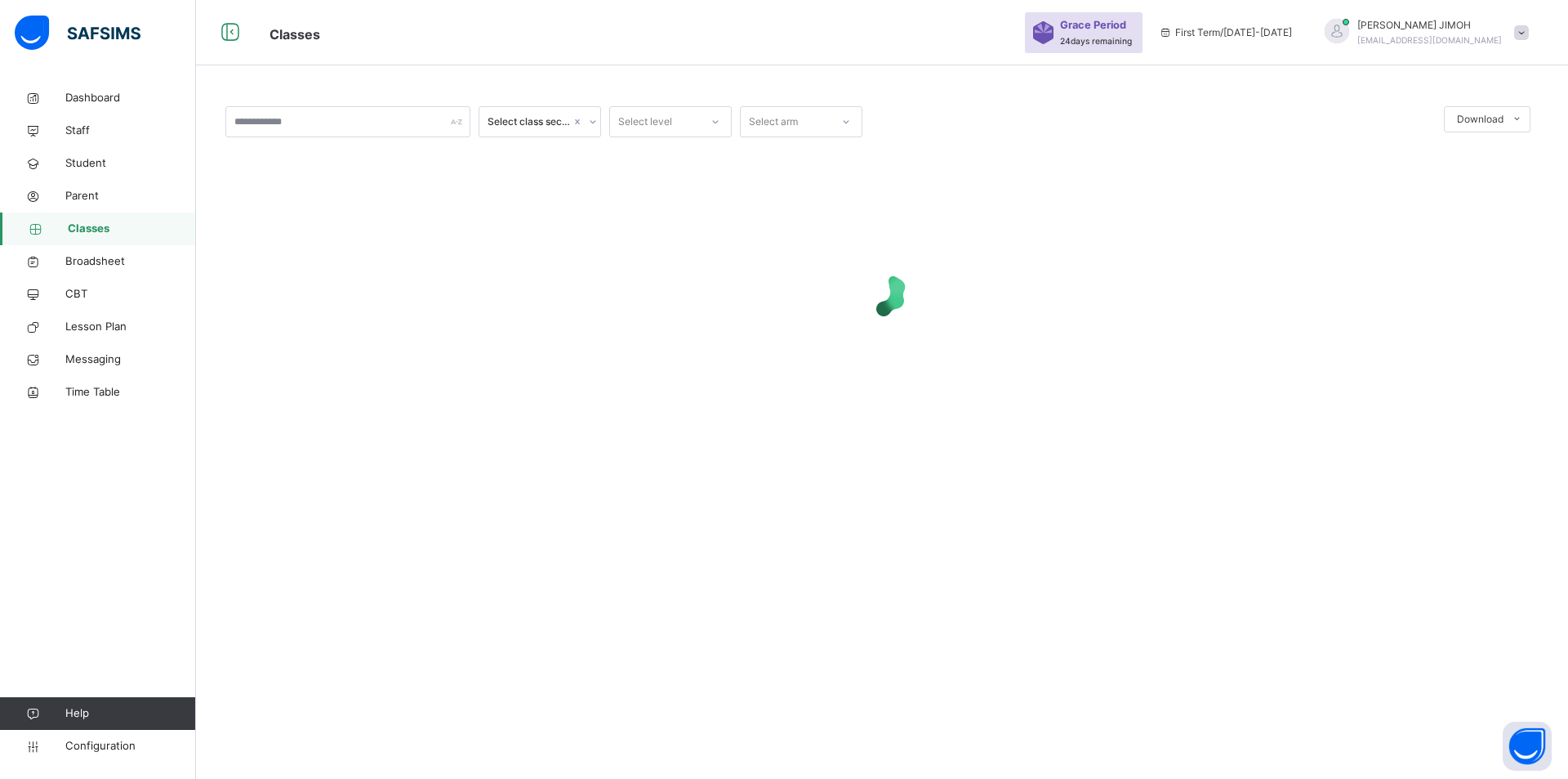
click at [719, 117] on icon at bounding box center [715, 121] width 10 height 16
click at [661, 241] on div "YEAR 1" at bounding box center [670, 241] width 121 height 28
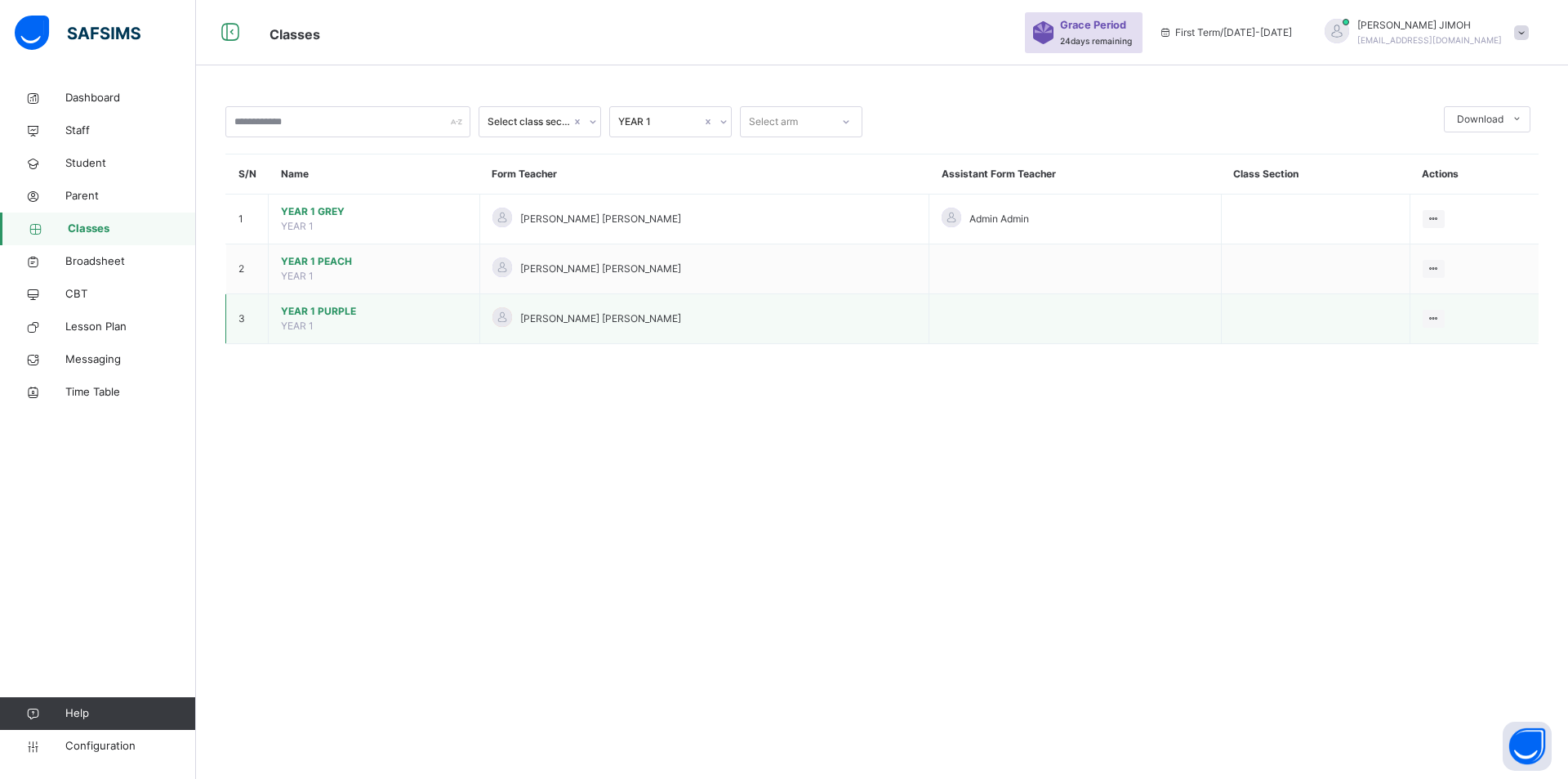
click at [303, 310] on span "YEAR 1 PURPLE" at bounding box center [374, 310] width 186 height 14
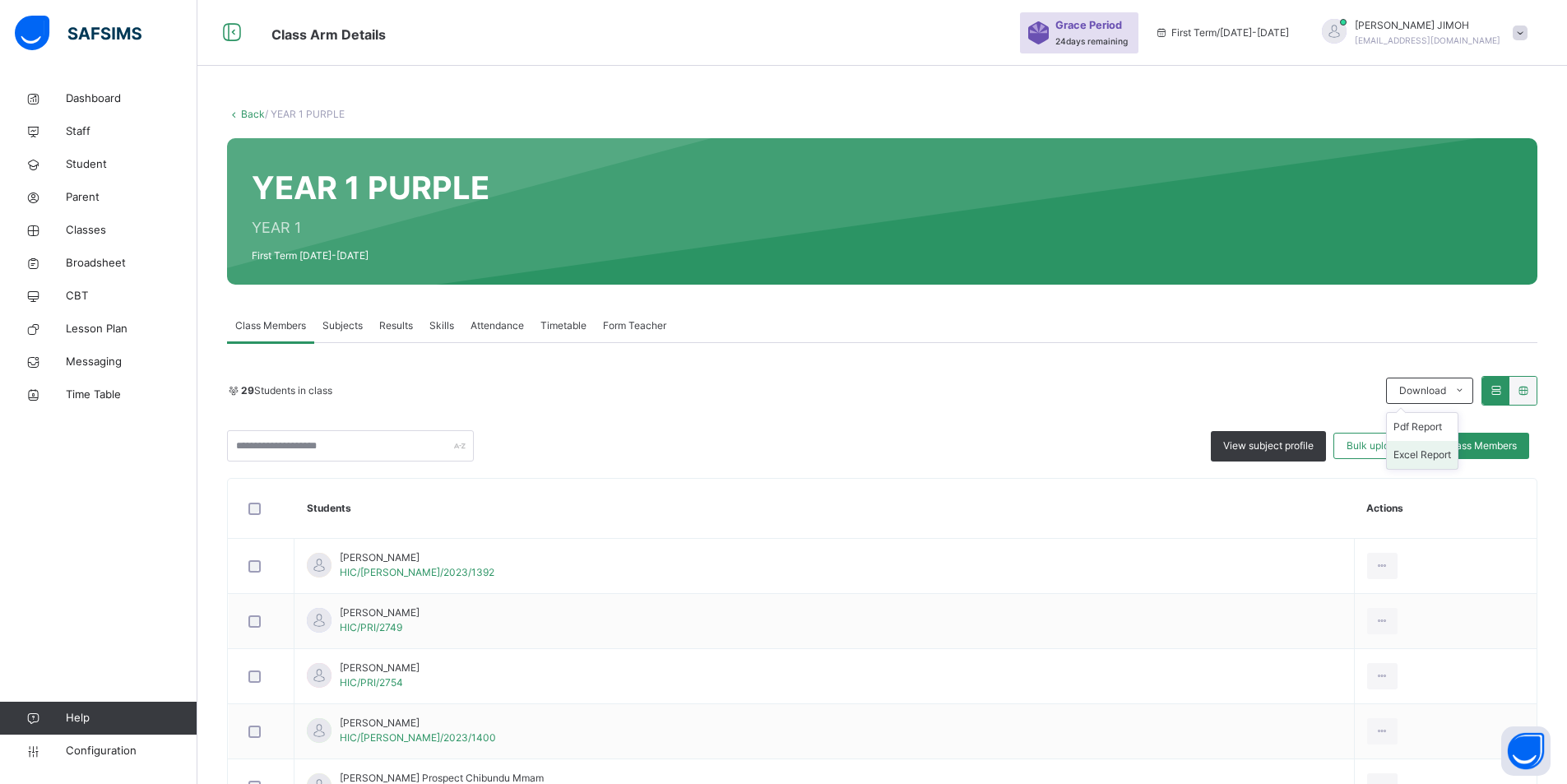
click at [1433, 452] on li "Excel Report" at bounding box center [1422, 454] width 71 height 28
click at [251, 112] on link "Back" at bounding box center [252, 113] width 24 height 13
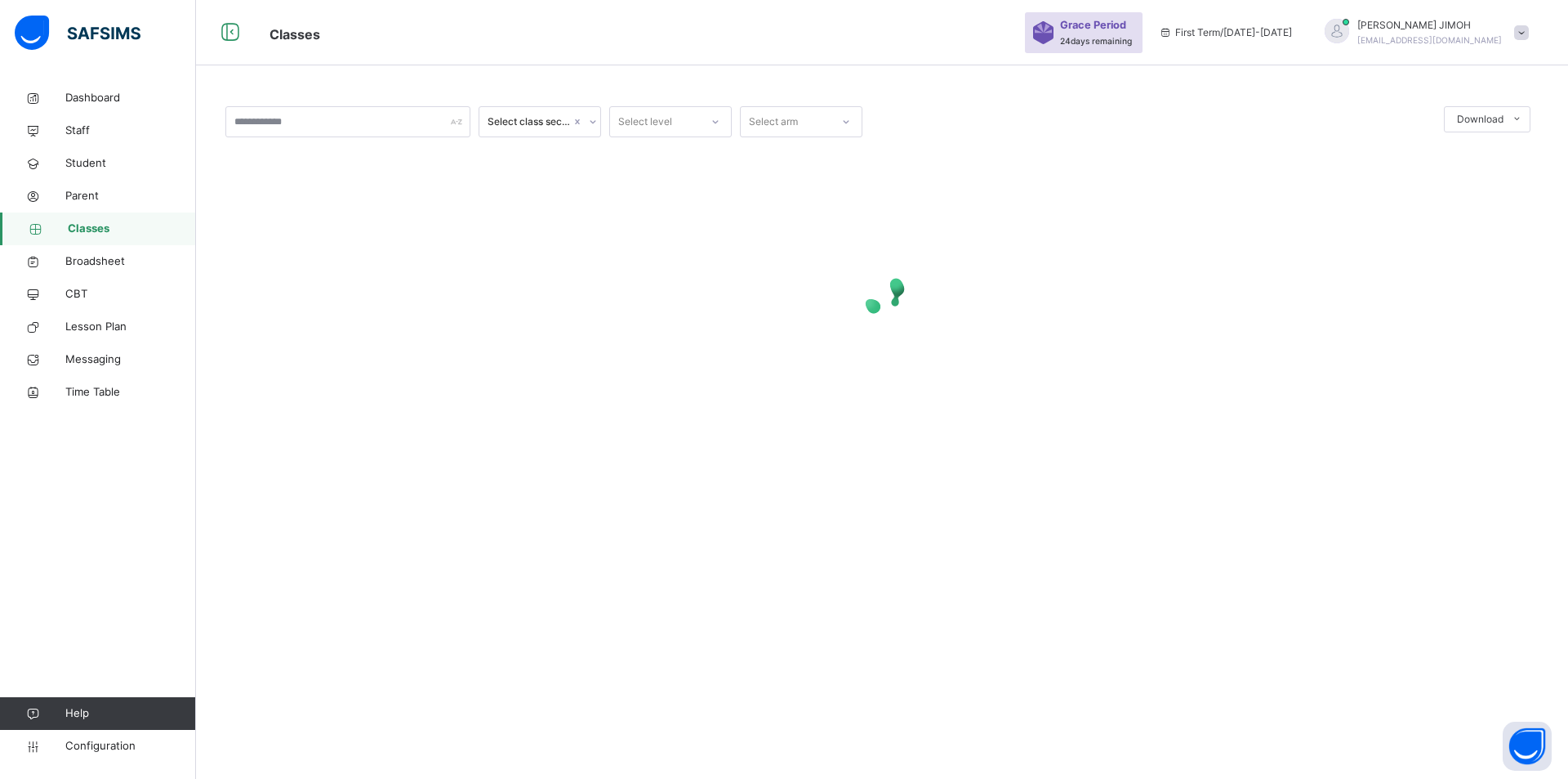
click at [713, 113] on div at bounding box center [715, 121] width 28 height 26
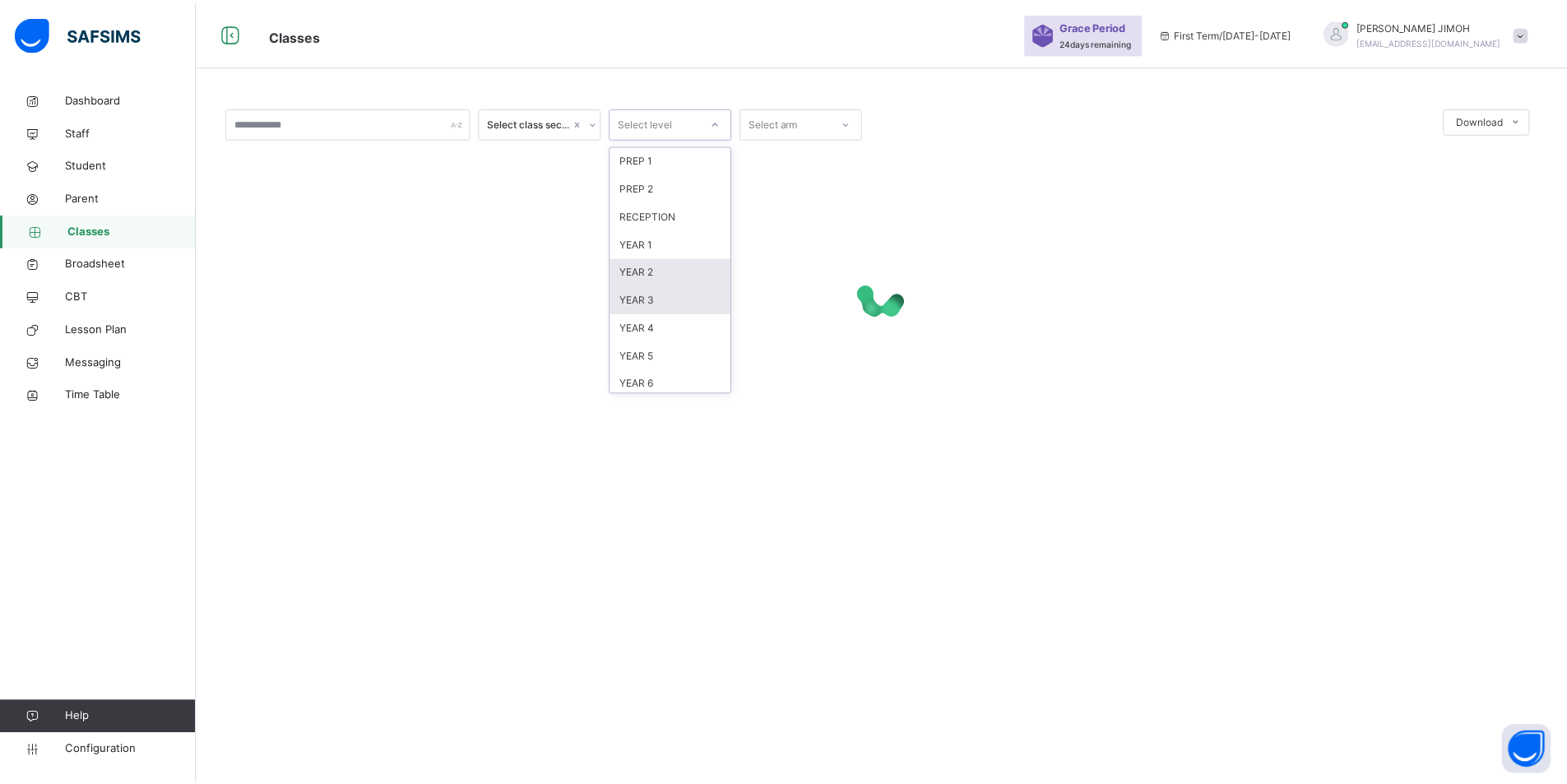
scroll to position [173, 0]
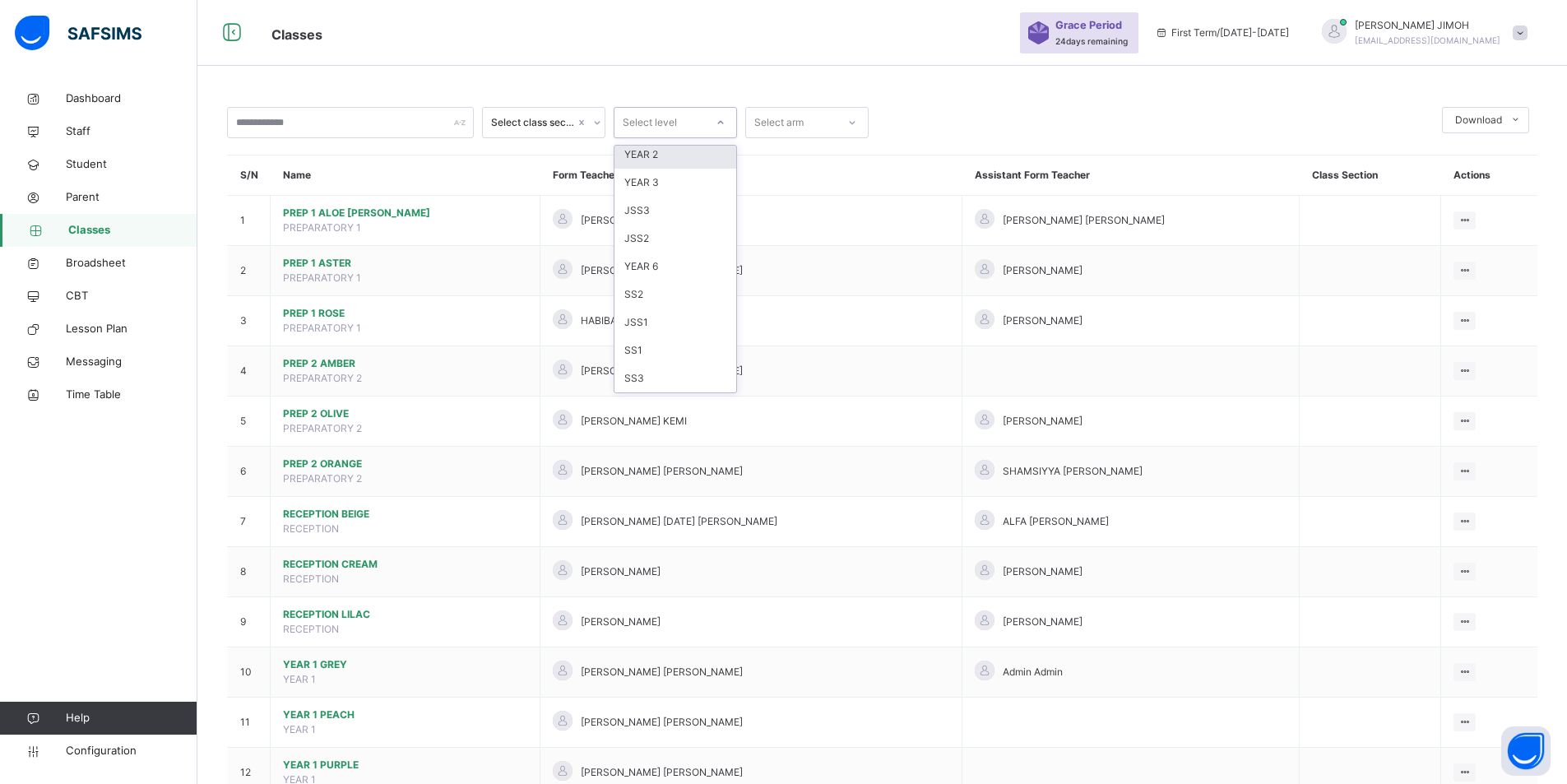
click at [652, 196] on div "RECEPTION YEAR 4 YEAR 5 PREP 1 PREP 2 YEAR 1 YEAR 2 YEAR 3 JSS3 JSS2 YEAR 6 SS2…" at bounding box center [675, 269] width 122 height 247
click at [650, 235] on div "YEAR 2" at bounding box center [675, 236] width 122 height 28
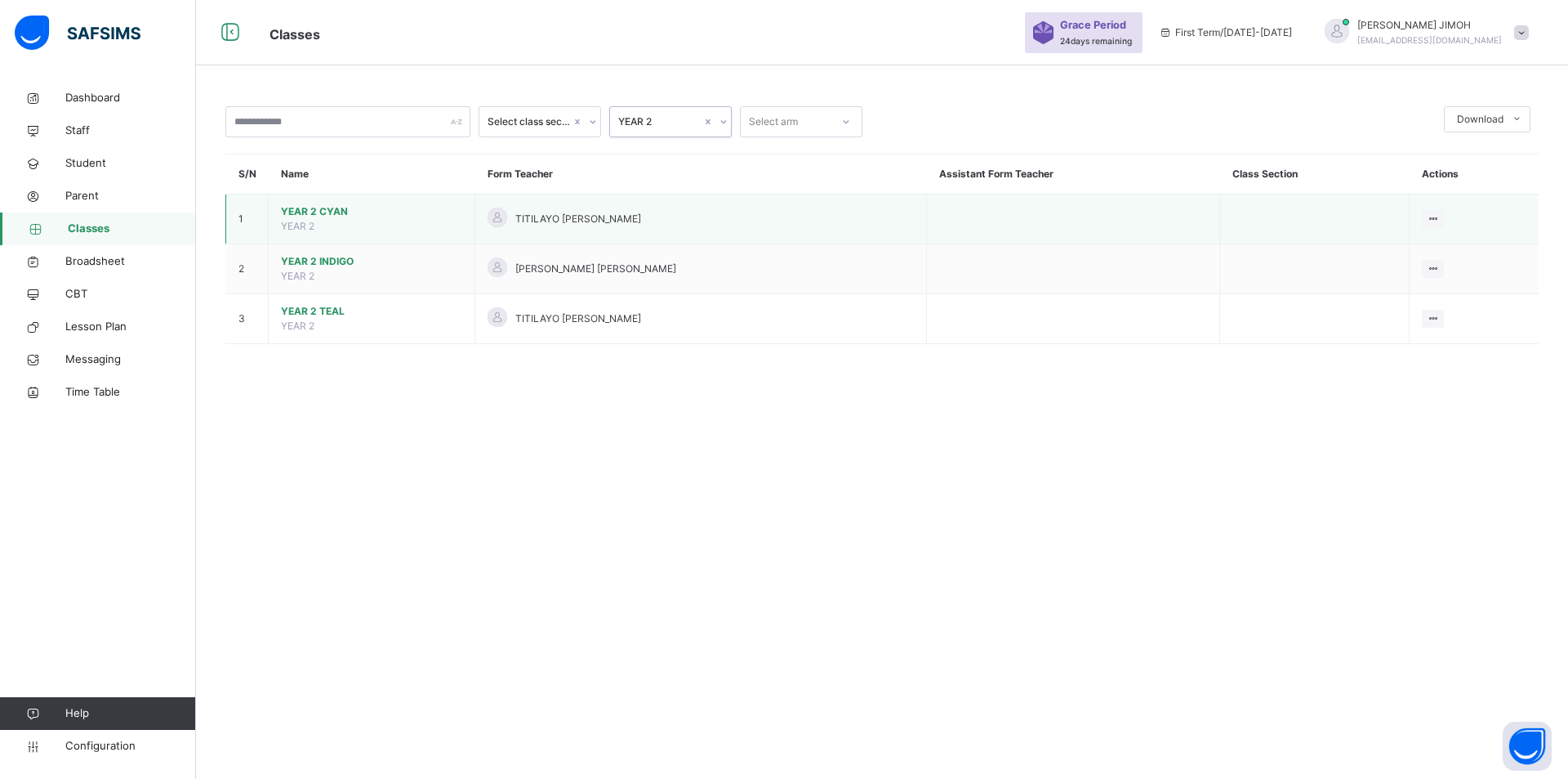
click at [314, 207] on span "YEAR 2 CYAN" at bounding box center [372, 211] width 181 height 14
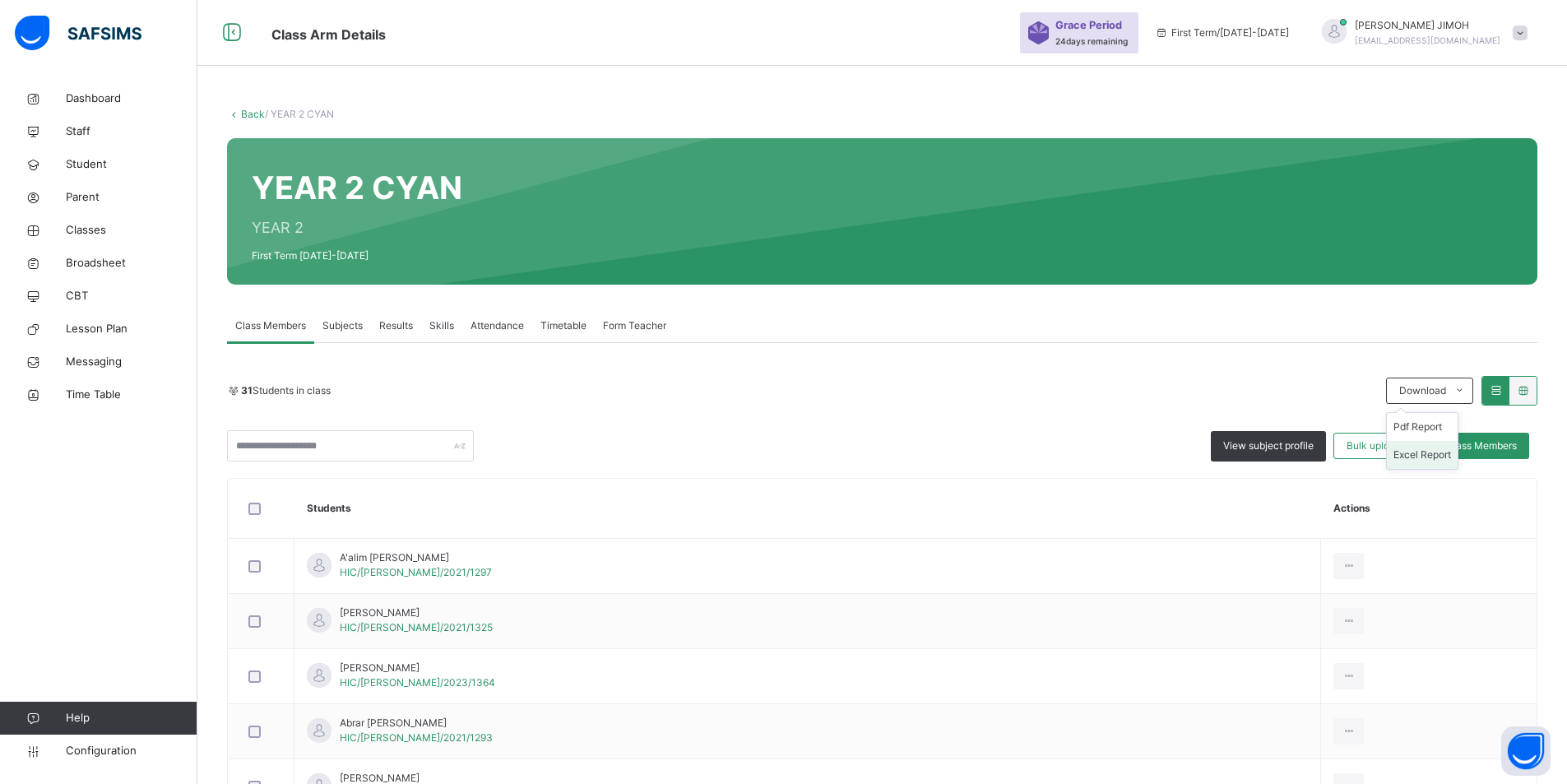
click at [1439, 450] on li "Excel Report" at bounding box center [1422, 454] width 71 height 28
click at [251, 108] on link "Back" at bounding box center [252, 113] width 24 height 13
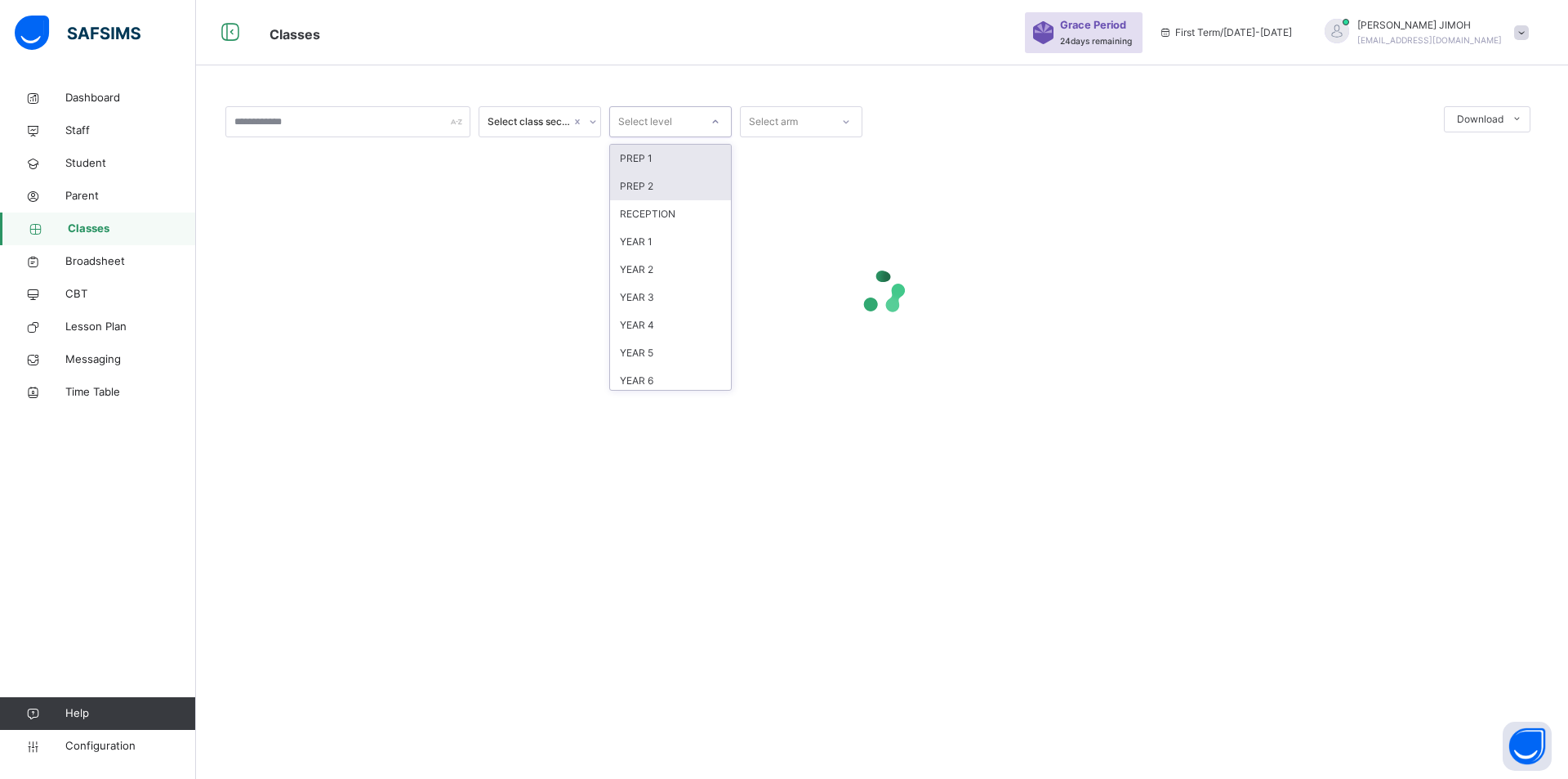
drag, startPoint x: 717, startPoint y: 117, endPoint x: 668, endPoint y: 185, distance: 83.8
click at [716, 118] on icon at bounding box center [715, 121] width 10 height 16
click at [659, 268] on div "YEAR 2" at bounding box center [670, 269] width 121 height 28
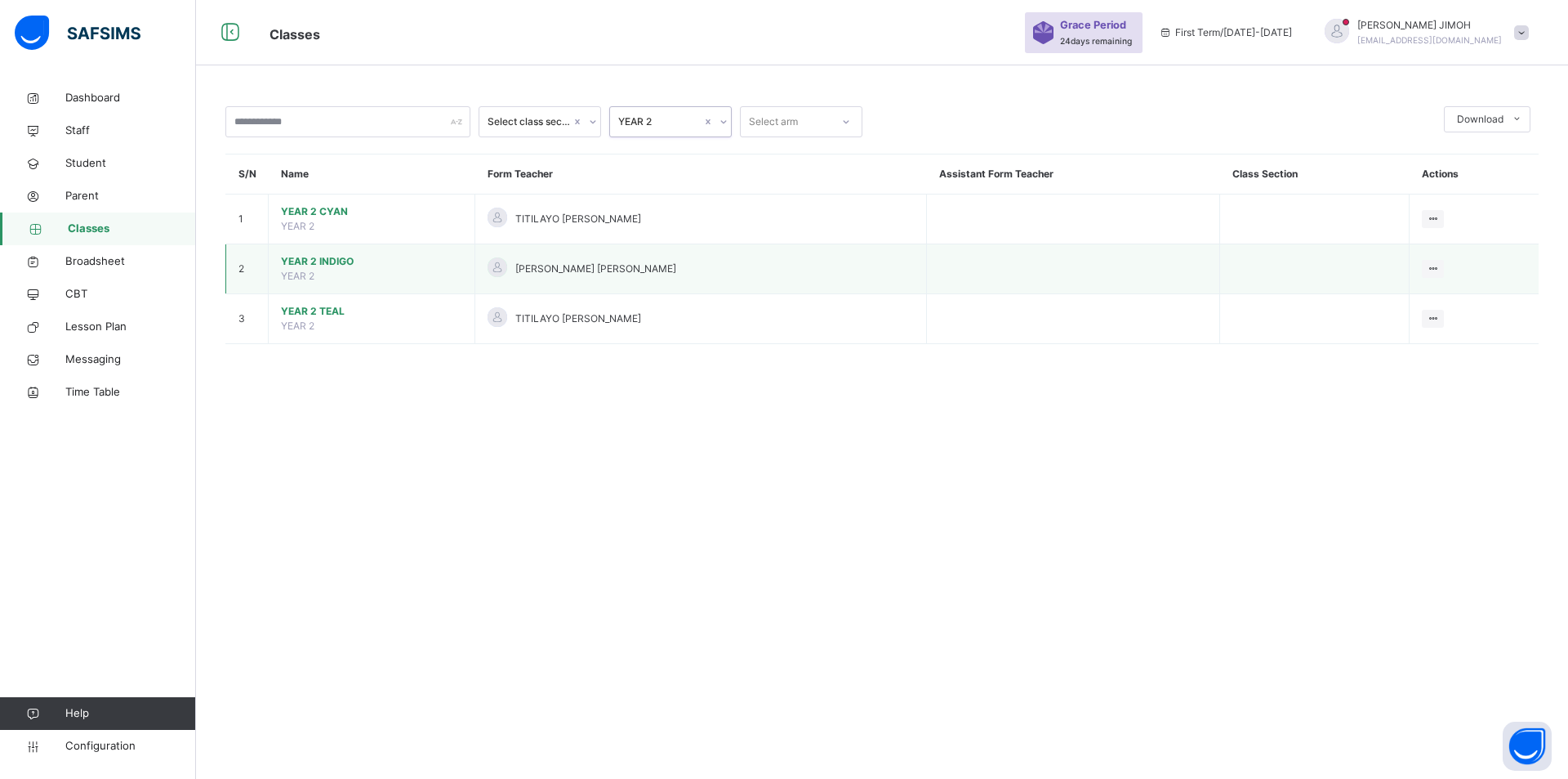
click at [320, 259] on span "YEAR 2 INDIGO" at bounding box center [372, 261] width 181 height 14
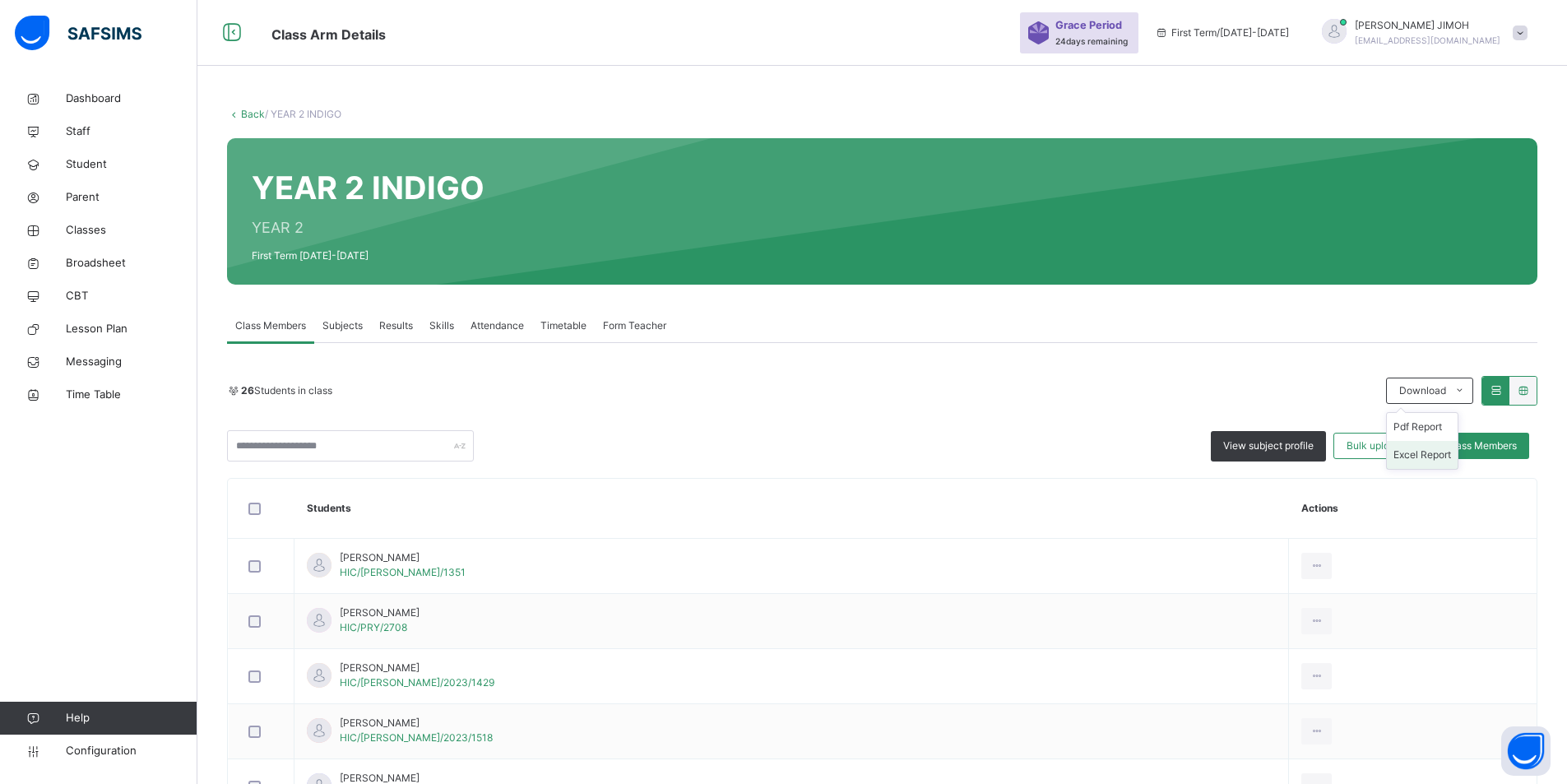
click at [1424, 453] on li "Excel Report" at bounding box center [1422, 454] width 71 height 28
click at [245, 109] on link "Back" at bounding box center [252, 113] width 24 height 13
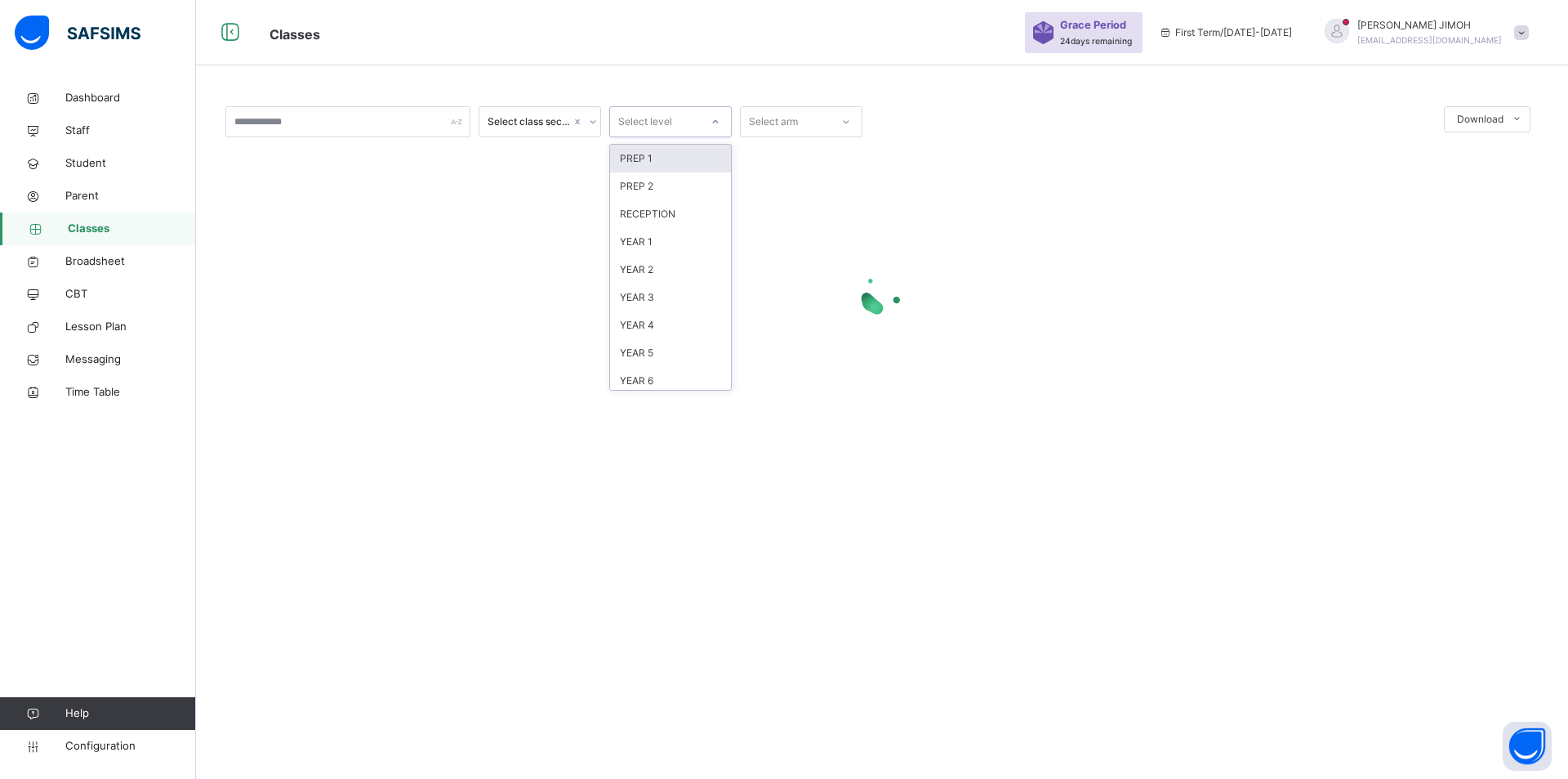
click at [715, 117] on icon at bounding box center [715, 121] width 10 height 16
click at [659, 268] on div "YEAR 2" at bounding box center [670, 269] width 121 height 28
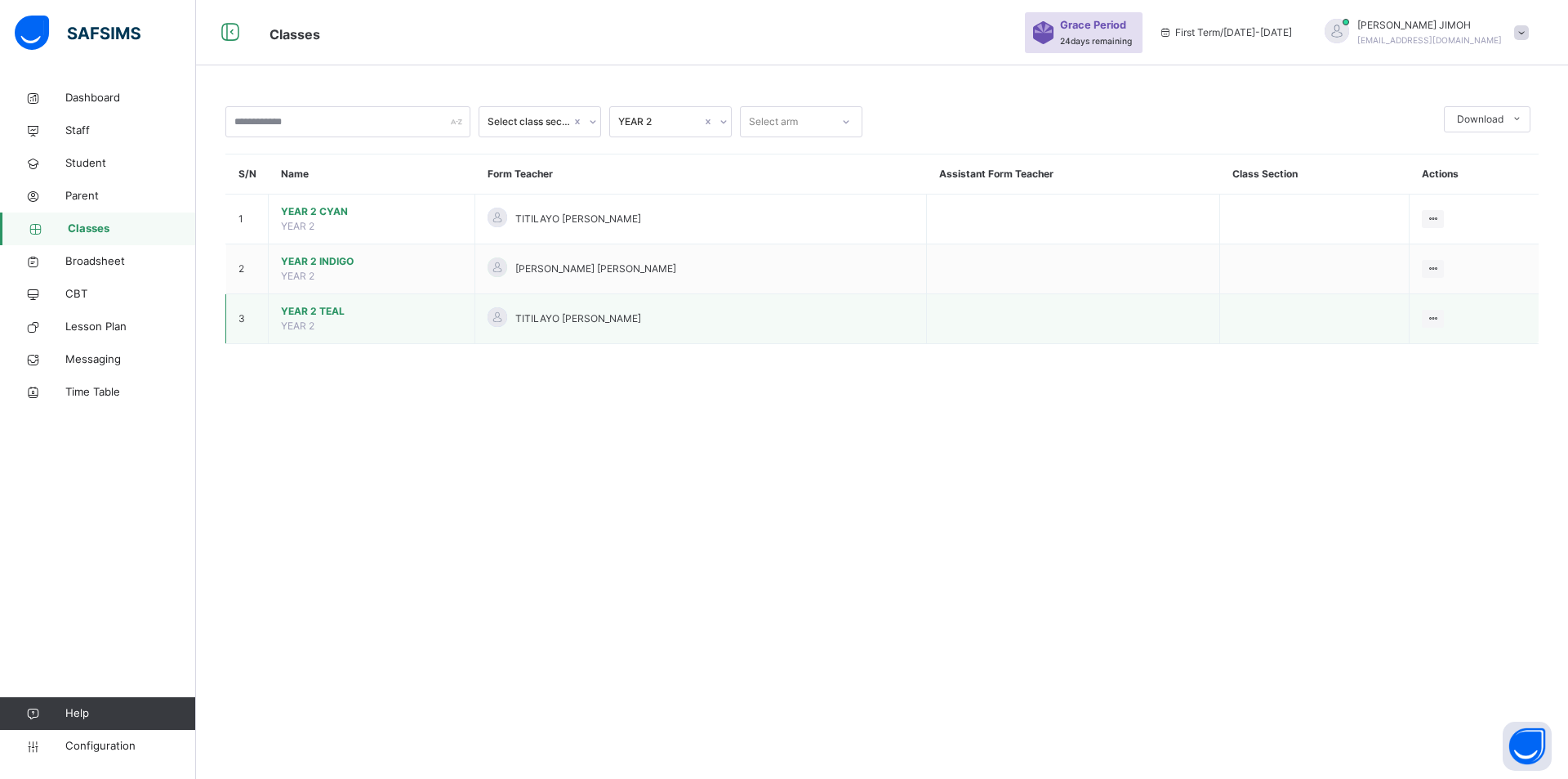
click at [307, 308] on span "YEAR 2 TEAL" at bounding box center [372, 310] width 181 height 14
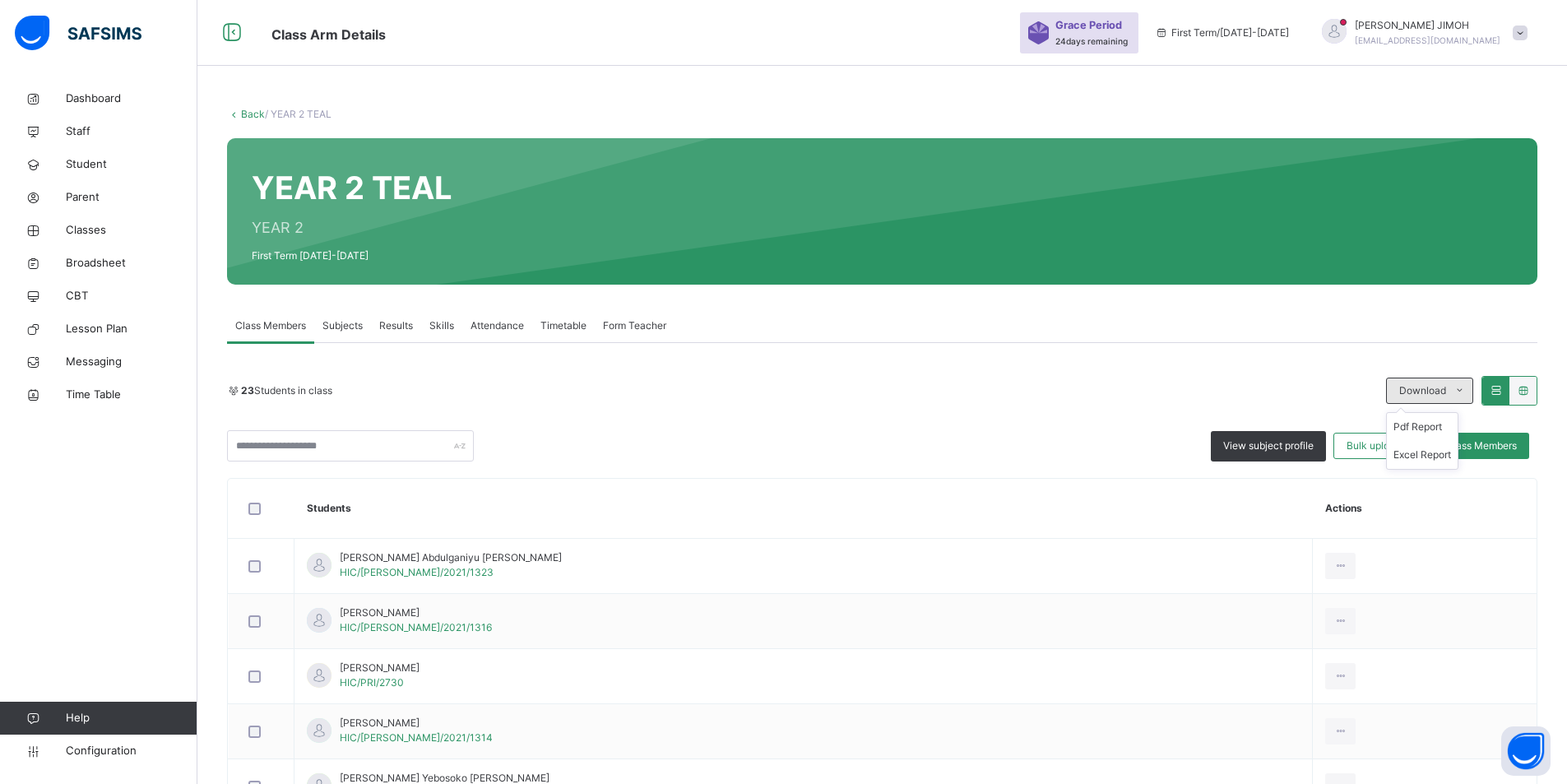
click at [1466, 388] on icon at bounding box center [1460, 391] width 13 height 14
click at [1432, 451] on li "Excel Report" at bounding box center [1422, 454] width 71 height 28
click at [250, 113] on link "Back" at bounding box center [252, 113] width 24 height 13
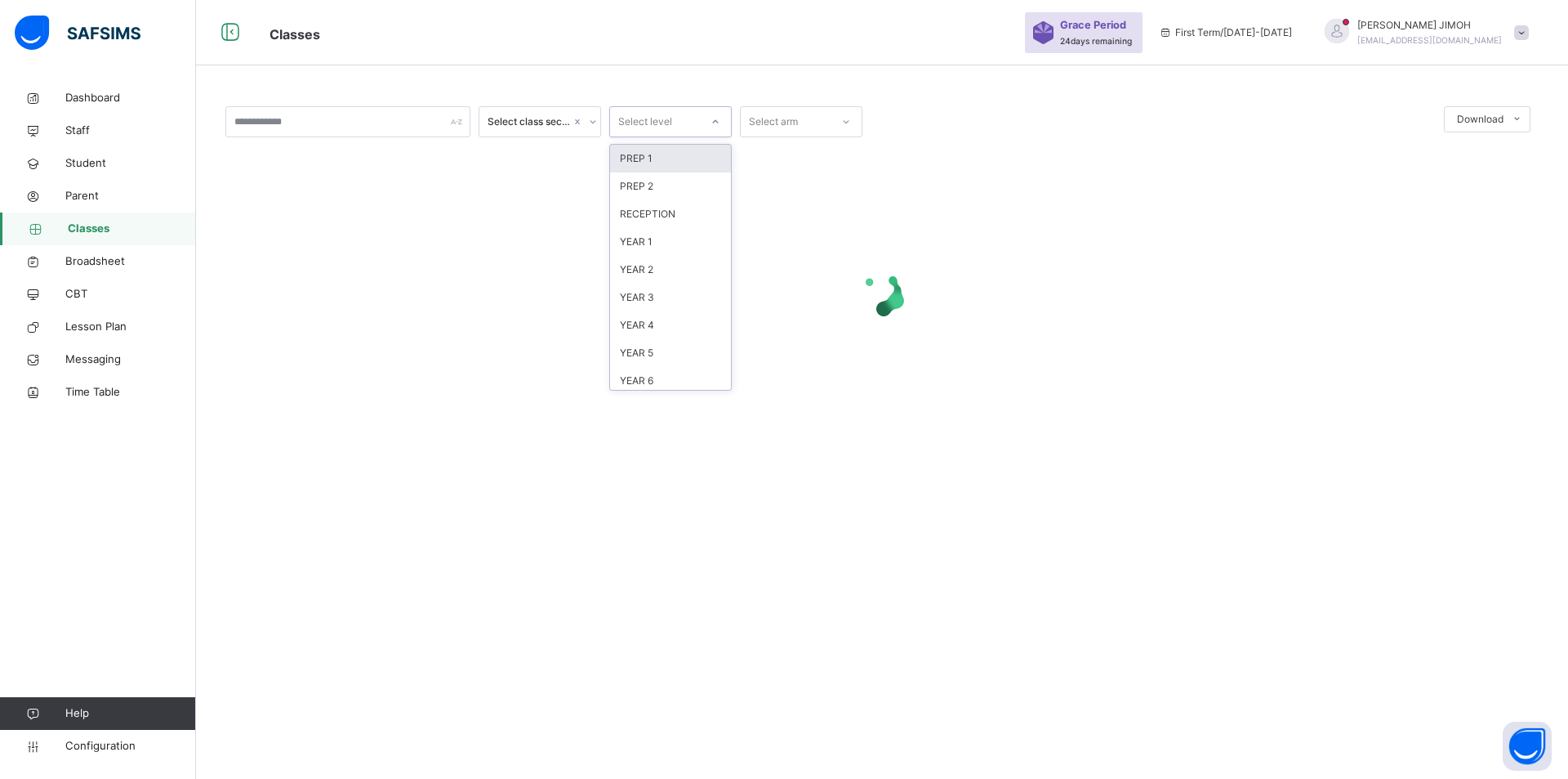
click at [712, 118] on icon at bounding box center [715, 121] width 10 height 16
click at [688, 298] on div "YEAR 3" at bounding box center [670, 297] width 121 height 28
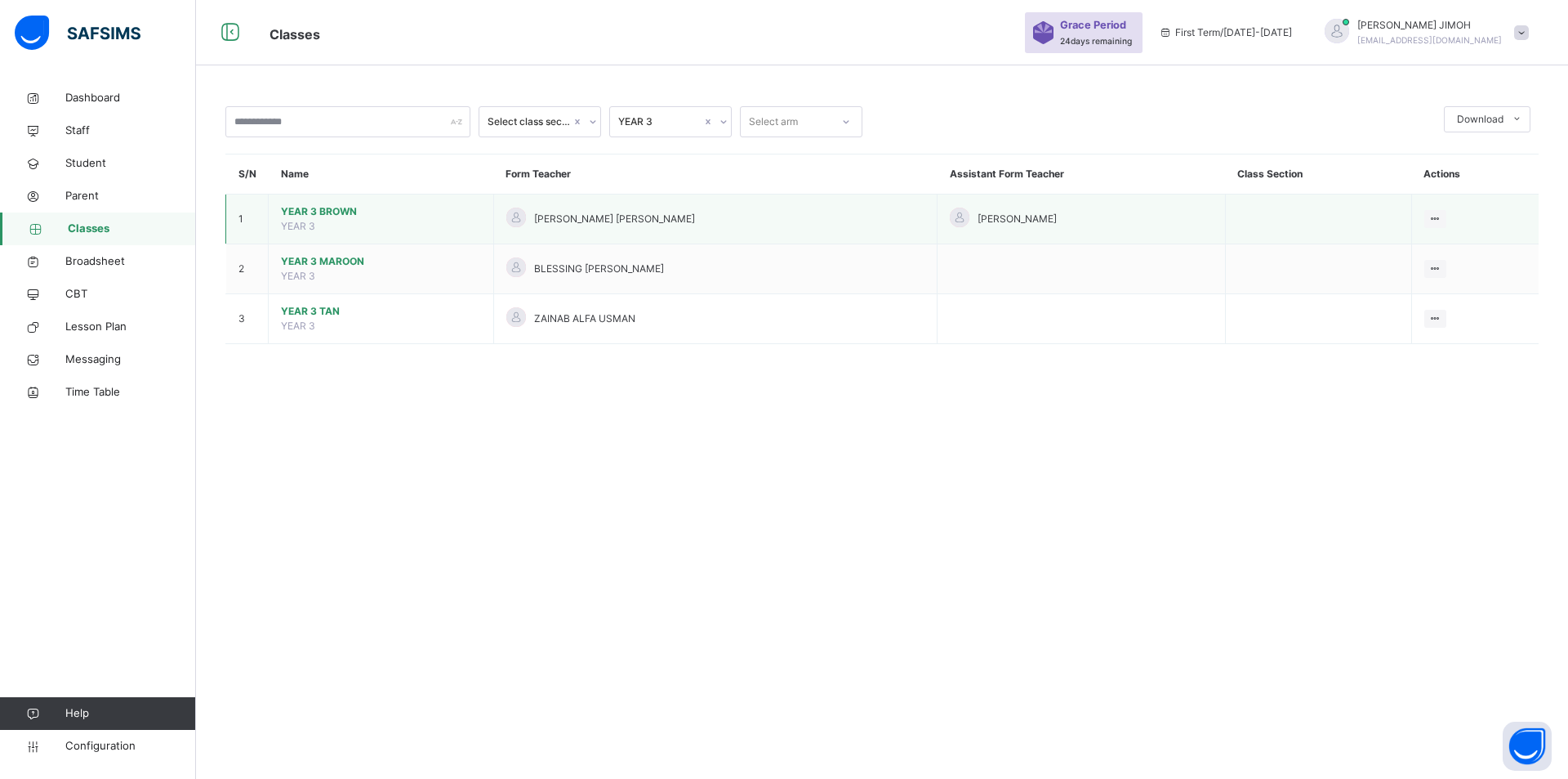
click at [320, 209] on span "YEAR 3 BROWN" at bounding box center [381, 211] width 200 height 14
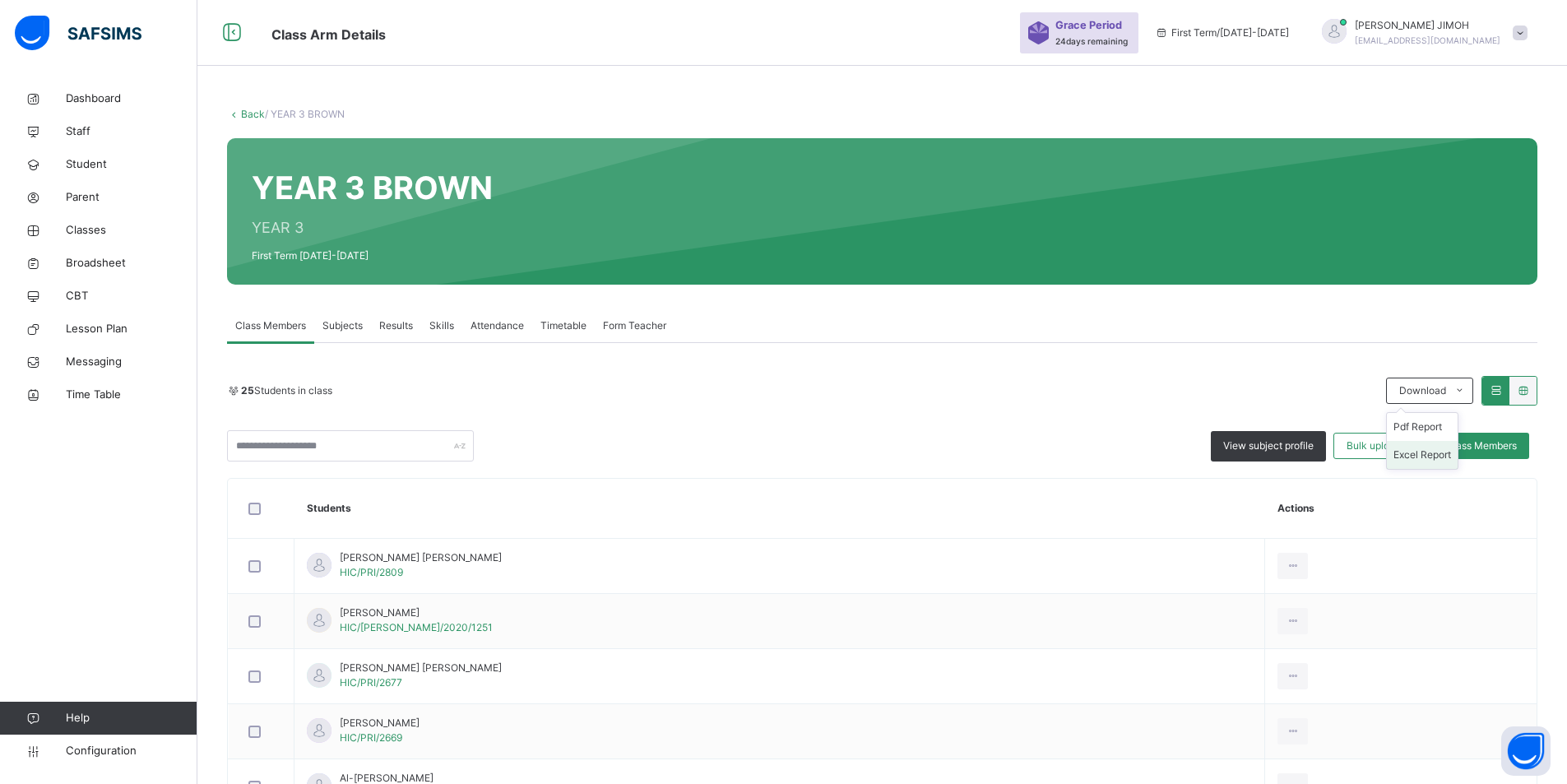
click at [1434, 450] on li "Excel Report" at bounding box center [1422, 454] width 71 height 28
click at [250, 113] on link "Back" at bounding box center [252, 113] width 24 height 13
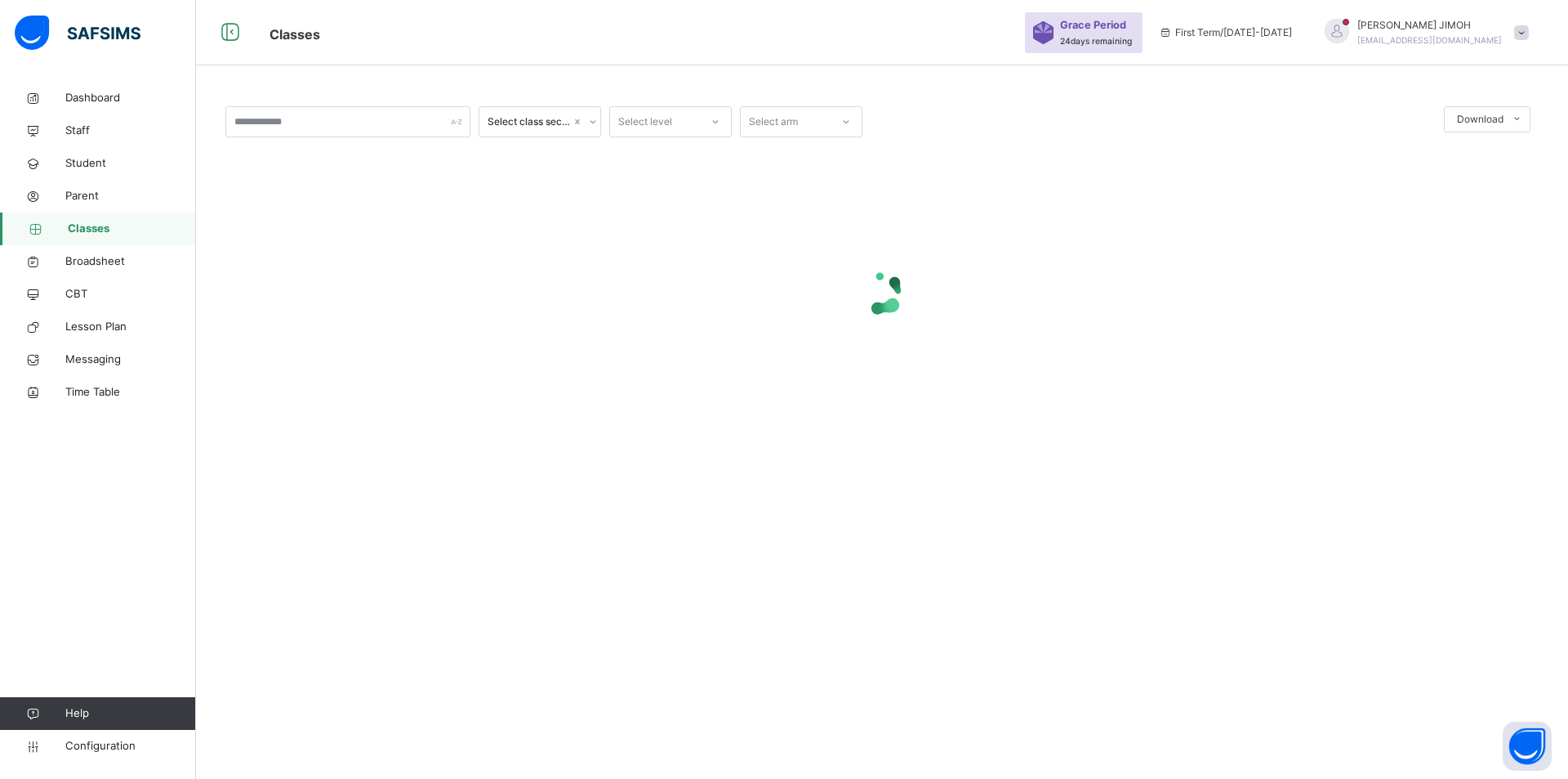
click at [714, 119] on icon at bounding box center [715, 121] width 10 height 16
click at [666, 292] on div "YEAR 3" at bounding box center [670, 297] width 121 height 28
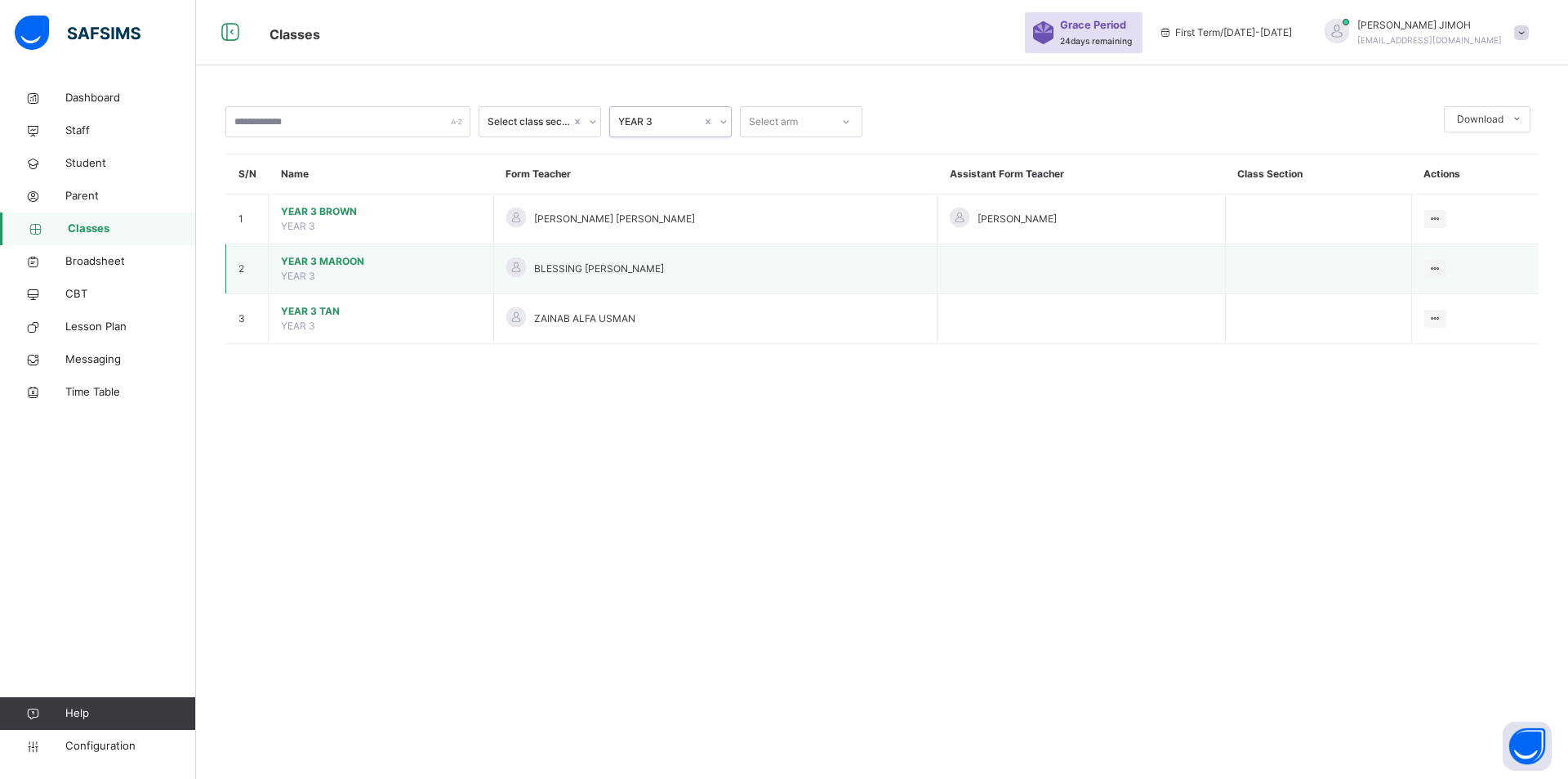
click at [336, 252] on td "YEAR 3 MAROON YEAR 3" at bounding box center [381, 269] width 226 height 50
click at [336, 258] on span "YEAR 3 MAROON" at bounding box center [381, 261] width 200 height 14
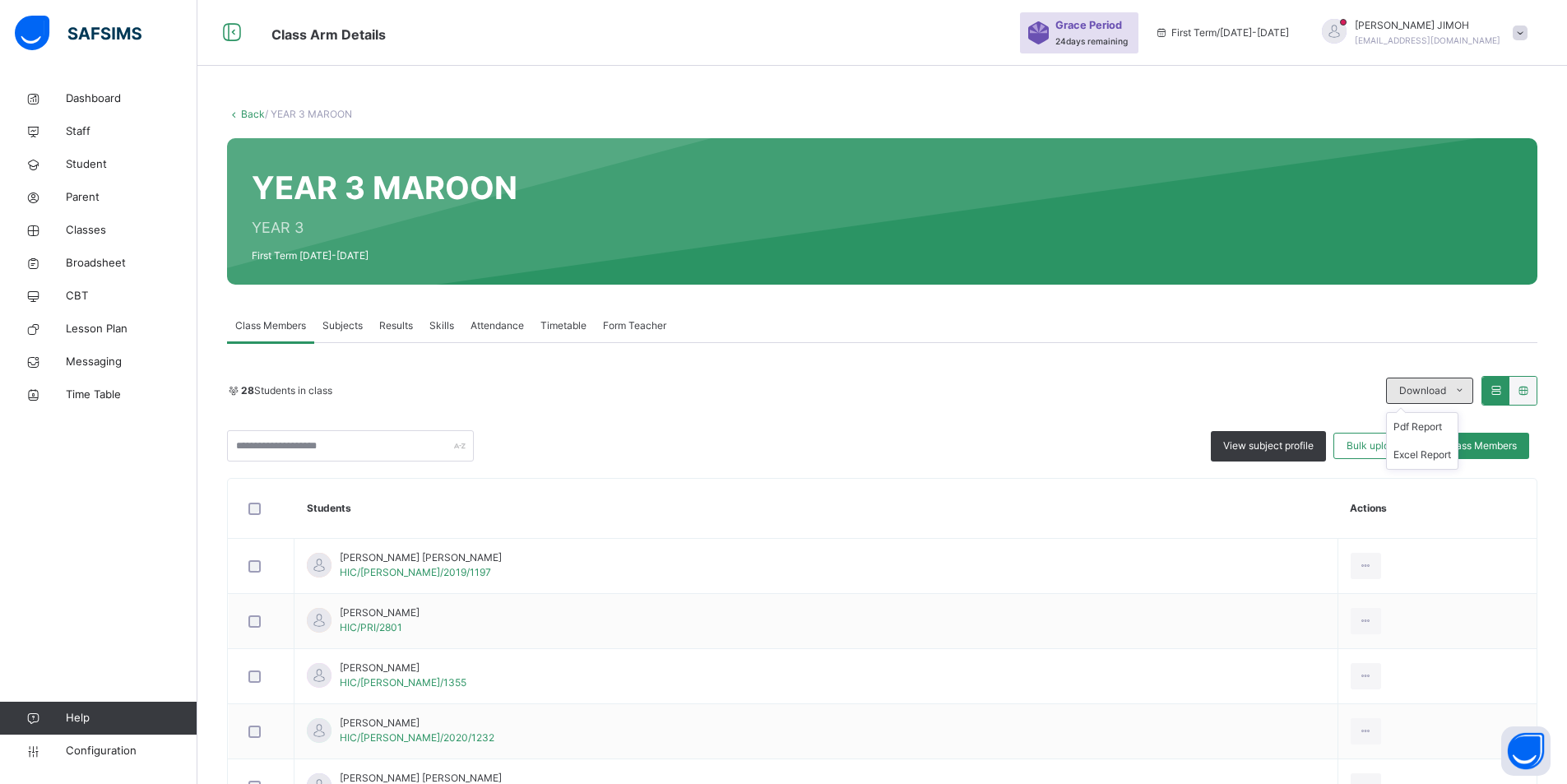
click at [1466, 387] on icon at bounding box center [1460, 391] width 13 height 14
click at [1437, 452] on li "Excel Report" at bounding box center [1422, 454] width 71 height 28
click at [251, 112] on link "Back" at bounding box center [252, 113] width 24 height 13
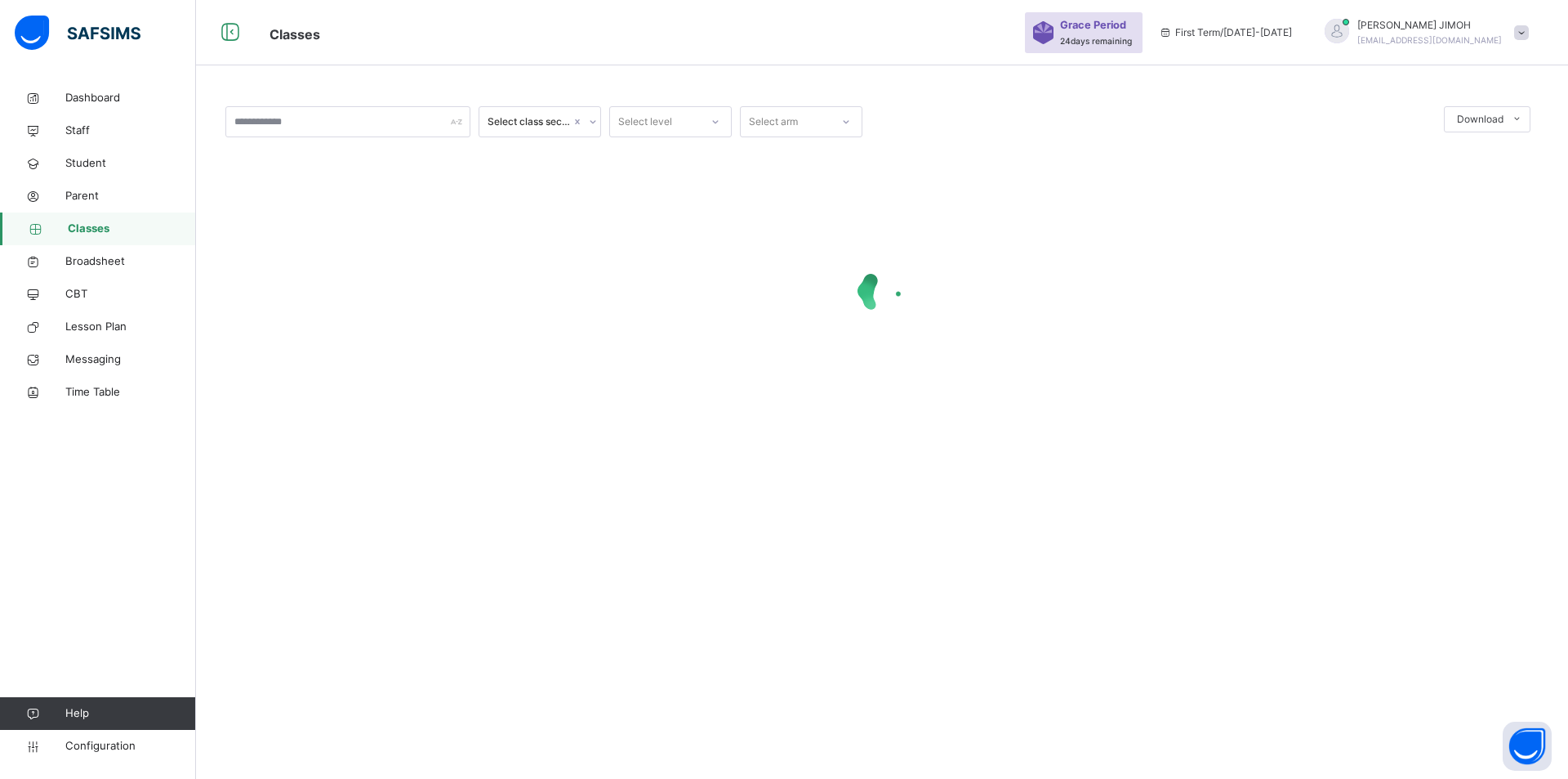
click at [712, 115] on div at bounding box center [715, 121] width 28 height 26
click at [653, 295] on div "YEAR 3" at bounding box center [670, 297] width 121 height 28
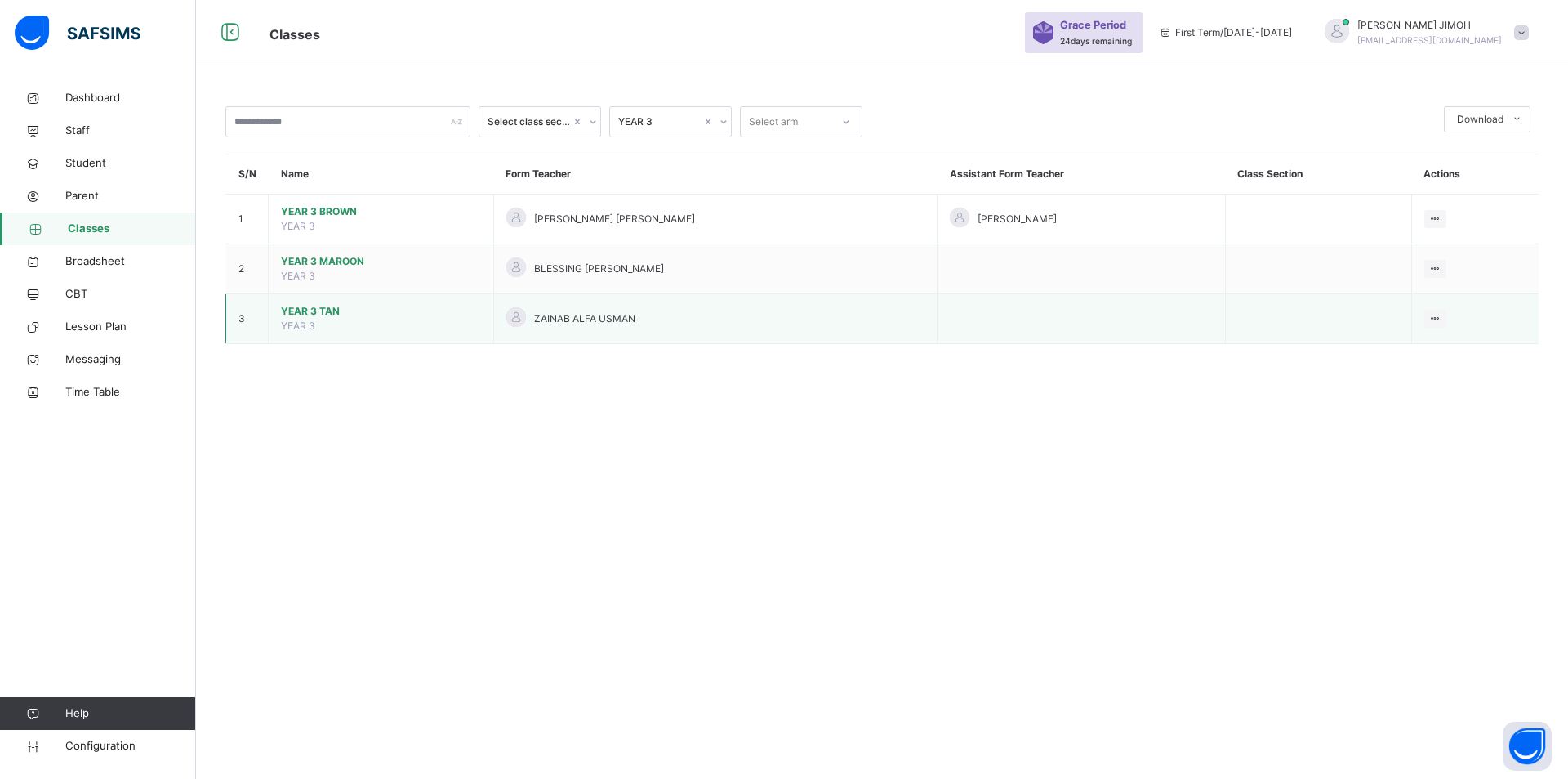
click at [308, 307] on span "YEAR 3 TAN" at bounding box center [381, 310] width 200 height 14
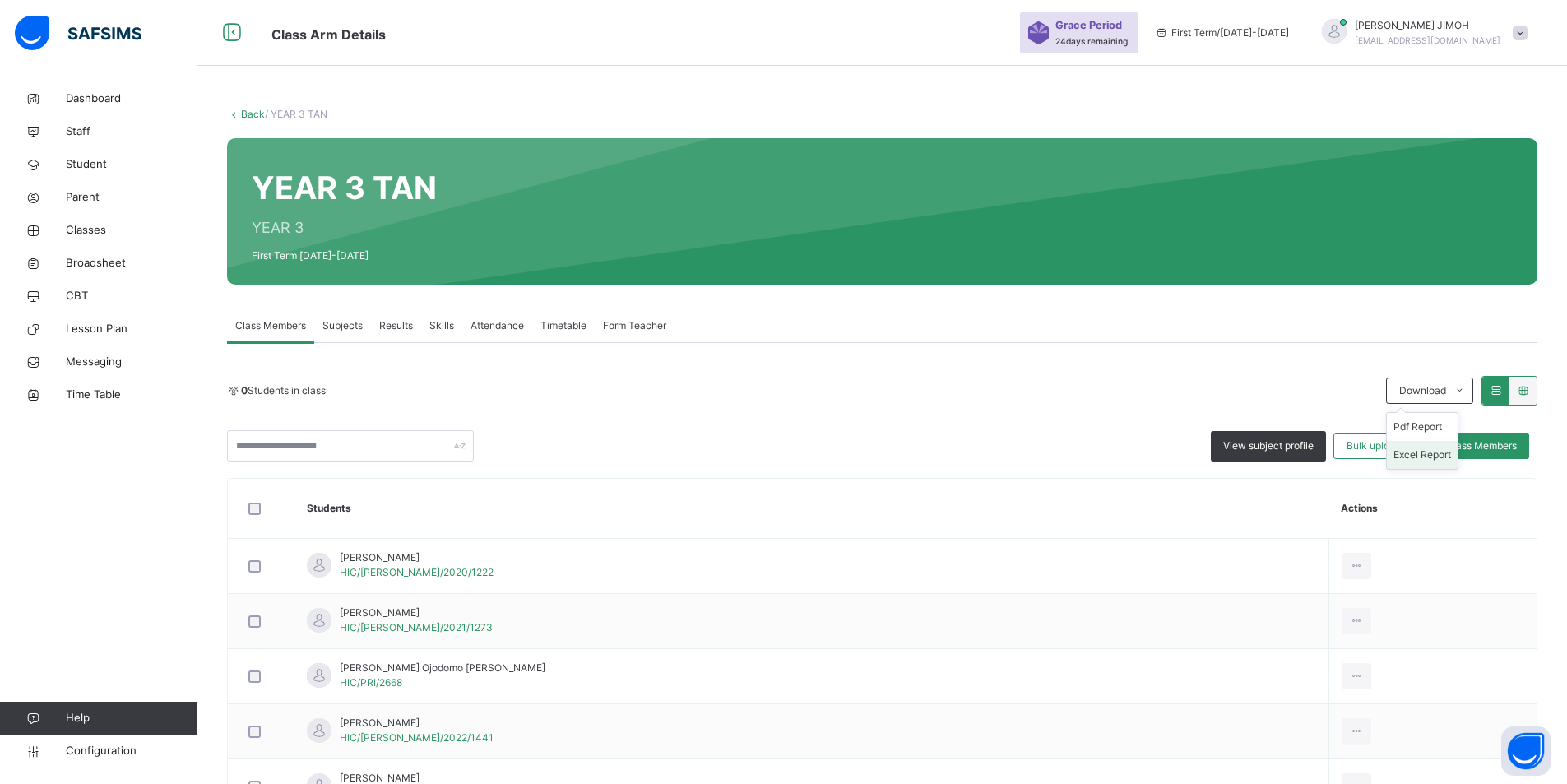
click at [1441, 453] on li "Excel Report" at bounding box center [1422, 454] width 71 height 28
click at [250, 113] on link "Back" at bounding box center [252, 113] width 24 height 13
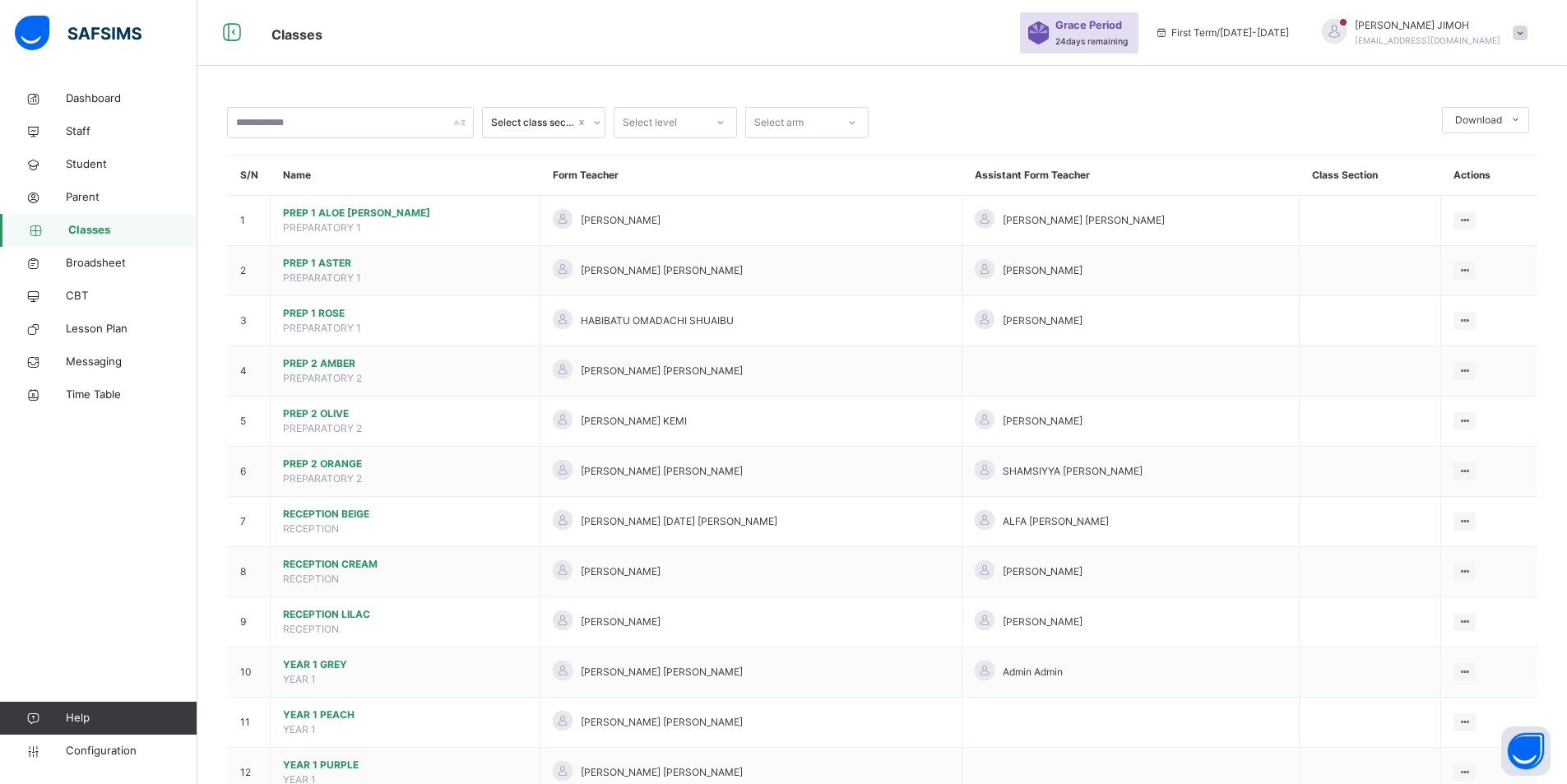
click at [723, 120] on icon at bounding box center [721, 122] width 10 height 16
click at [657, 322] on div "YEAR 4" at bounding box center [675, 327] width 122 height 28
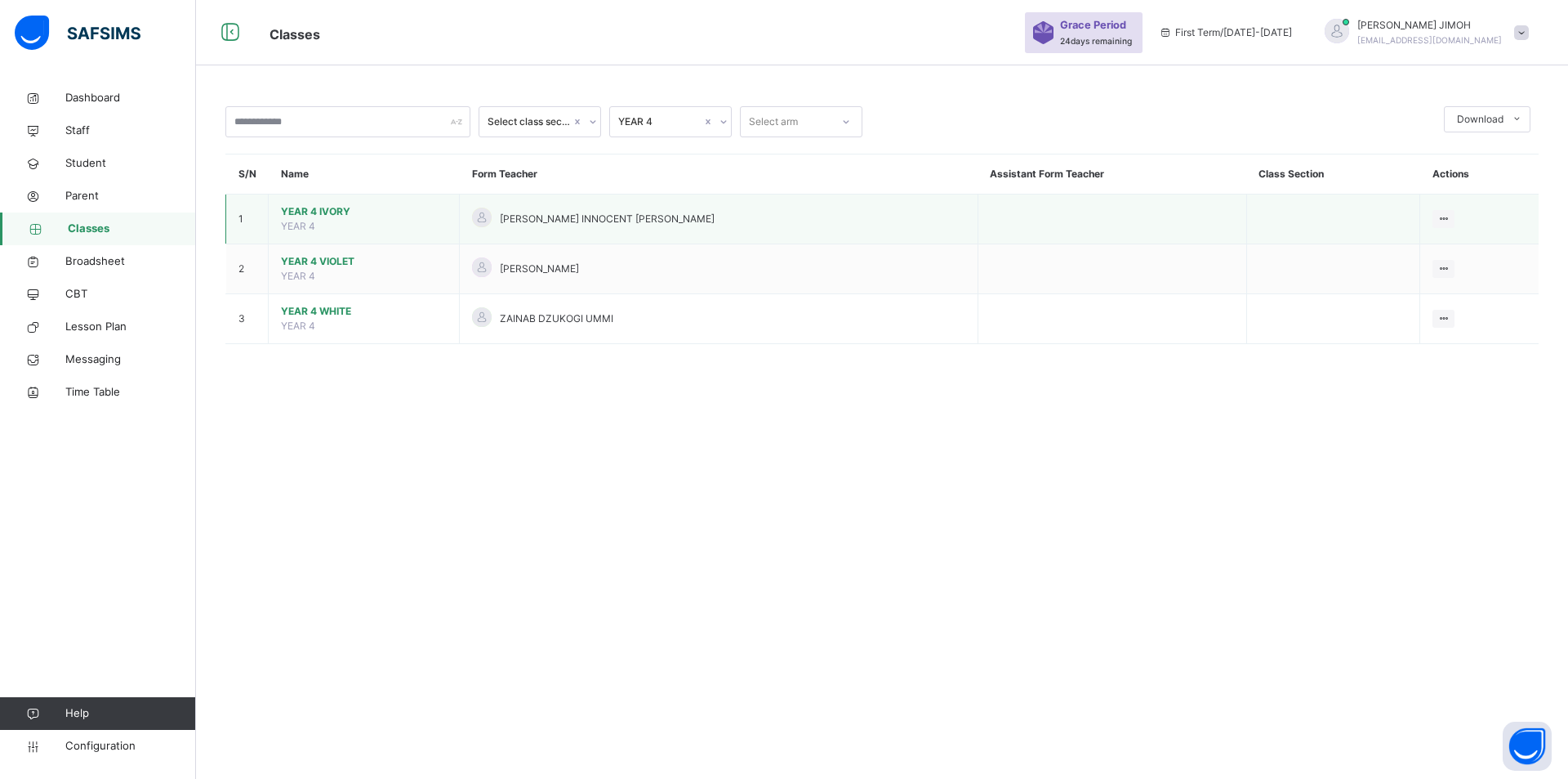
click at [306, 209] on span "YEAR 4 IVORY" at bounding box center [364, 211] width 166 height 14
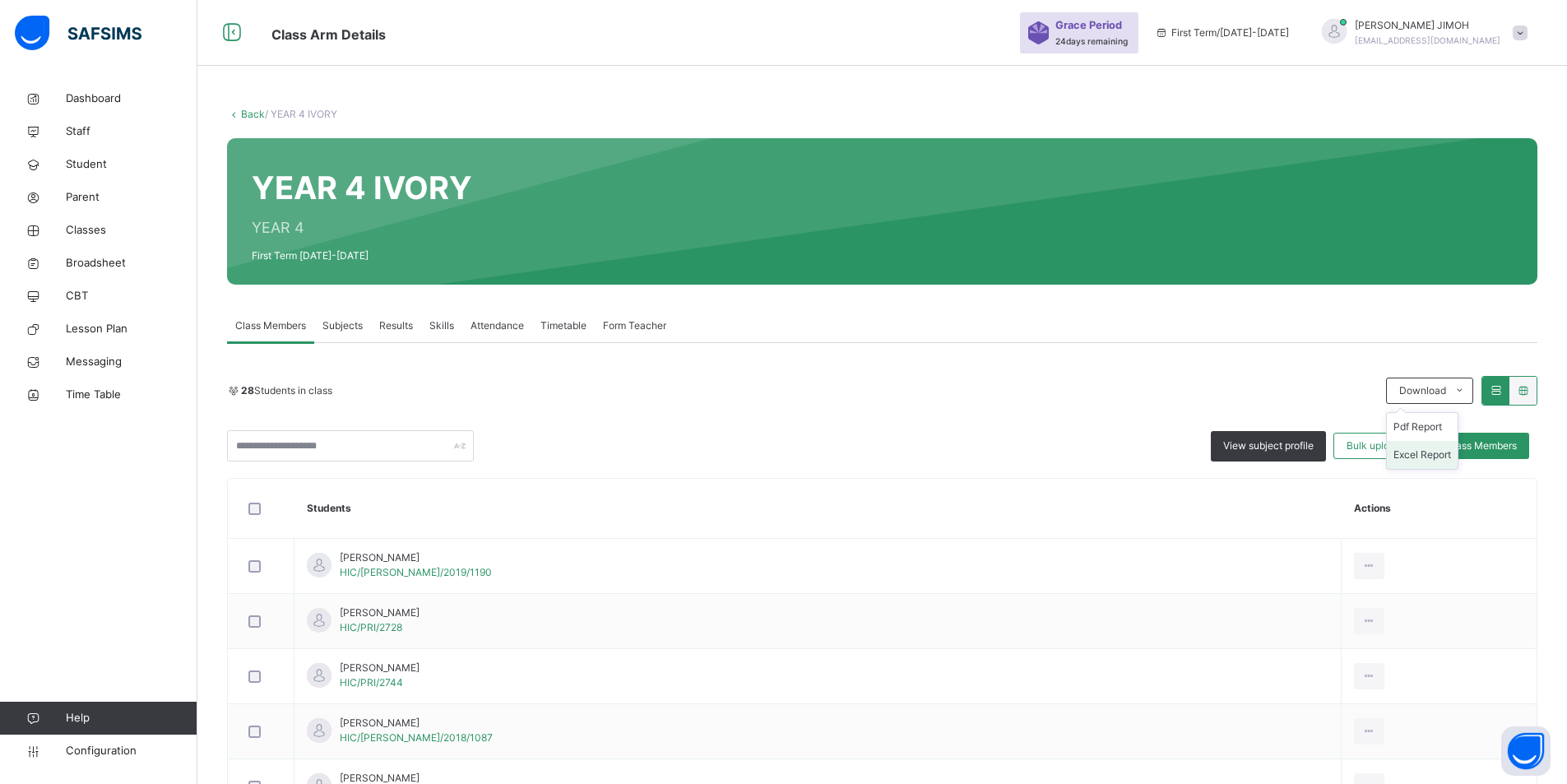
click at [1434, 453] on li "Excel Report" at bounding box center [1422, 454] width 71 height 28
click at [249, 112] on link "Back" at bounding box center [252, 113] width 24 height 13
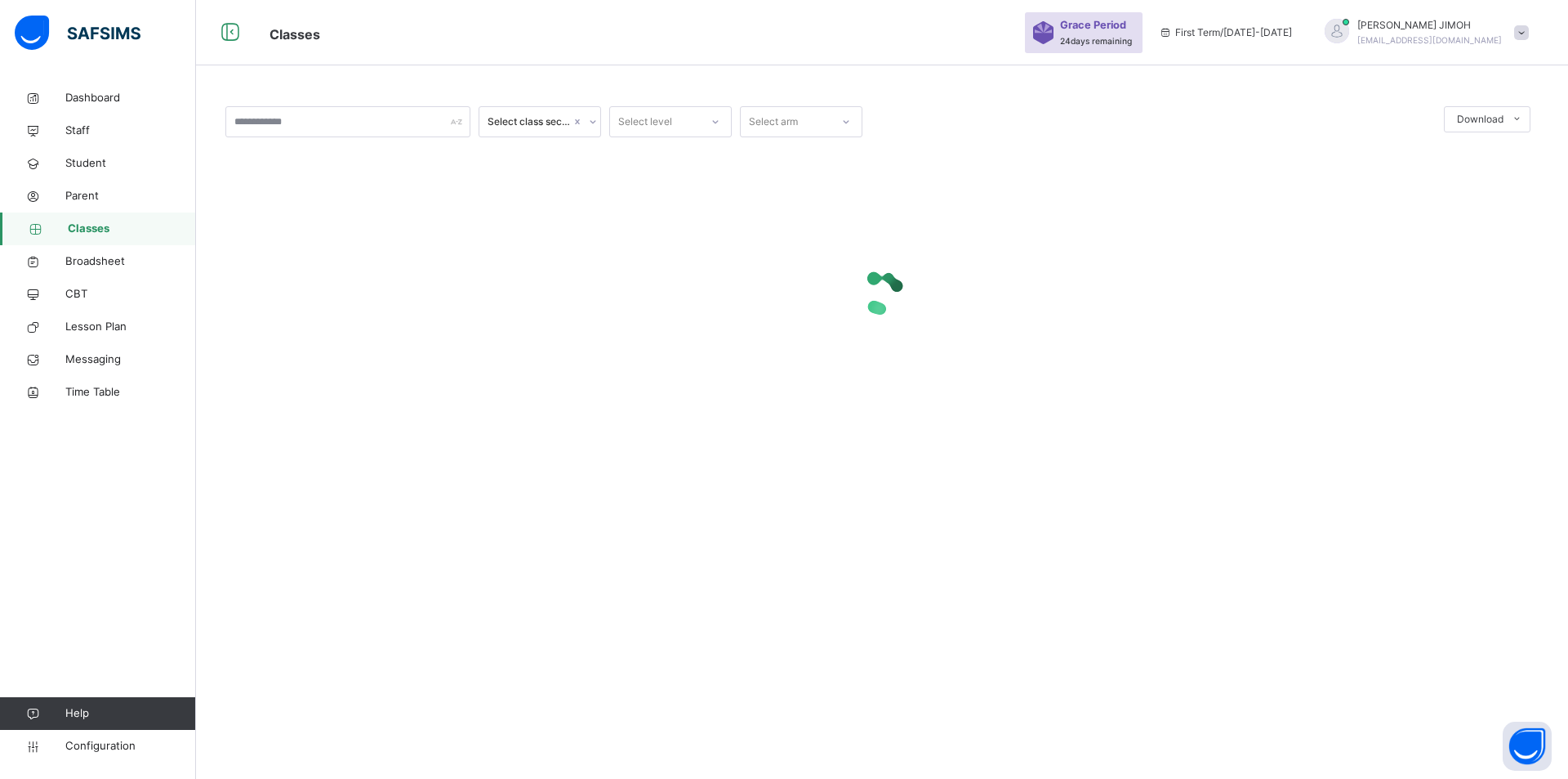
click at [713, 123] on icon at bounding box center [715, 121] width 10 height 16
click at [654, 325] on div "YEAR 4" at bounding box center [670, 325] width 121 height 28
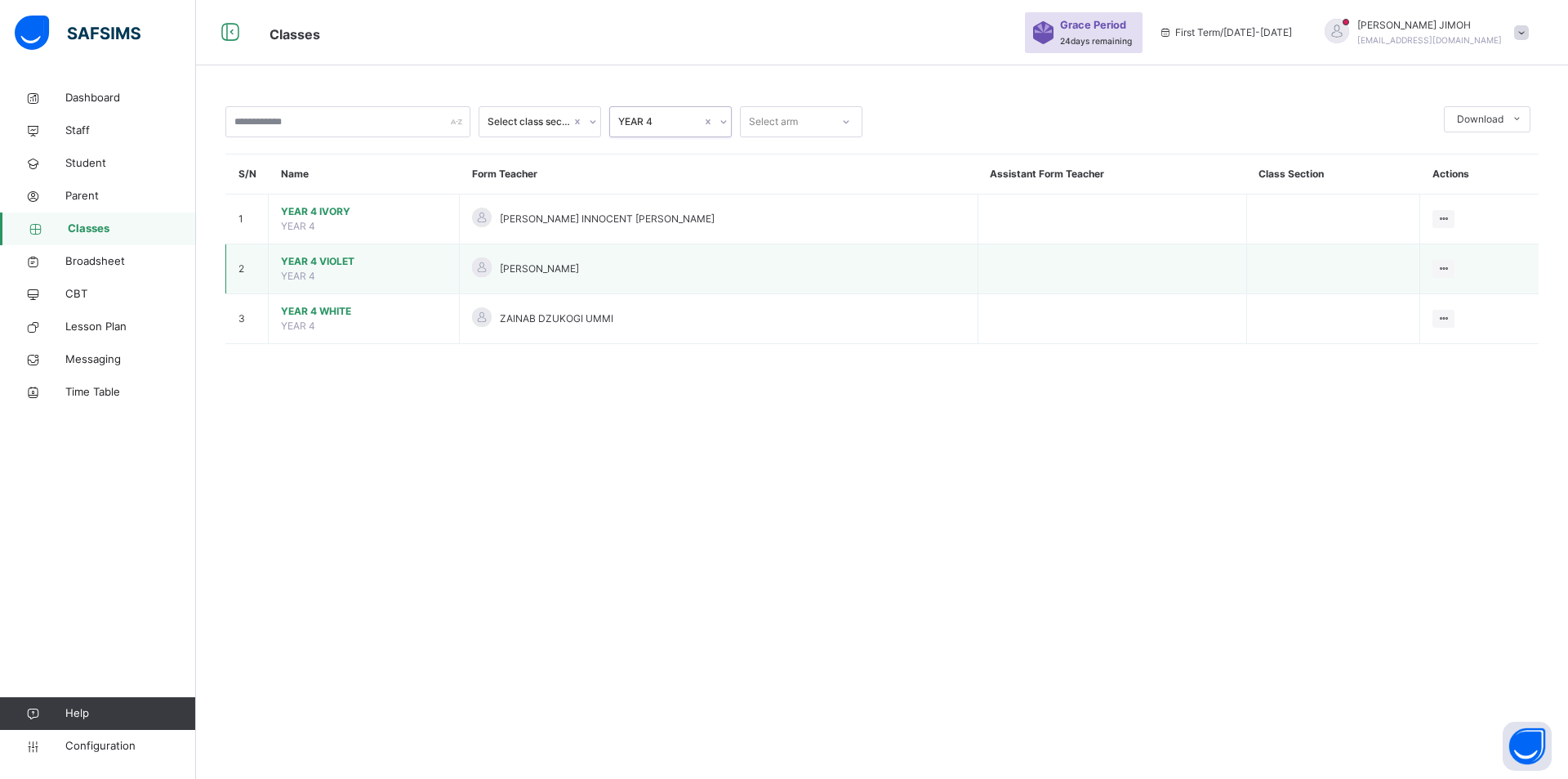
click at [302, 259] on span "YEAR 4 VIOLET" at bounding box center [364, 261] width 166 height 14
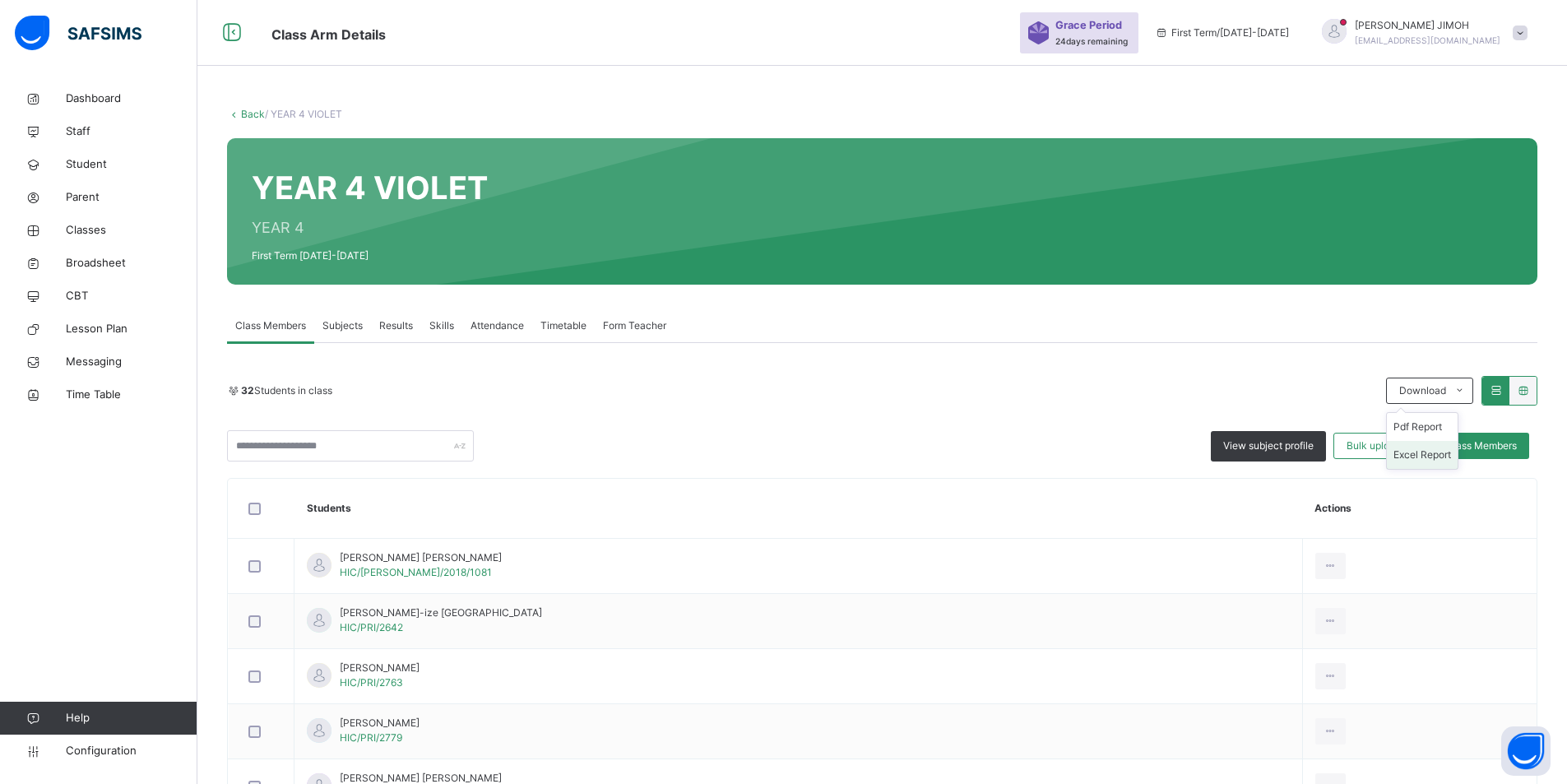
click at [1430, 451] on li "Excel Report" at bounding box center [1422, 454] width 71 height 28
click at [251, 107] on link "Back" at bounding box center [252, 113] width 24 height 13
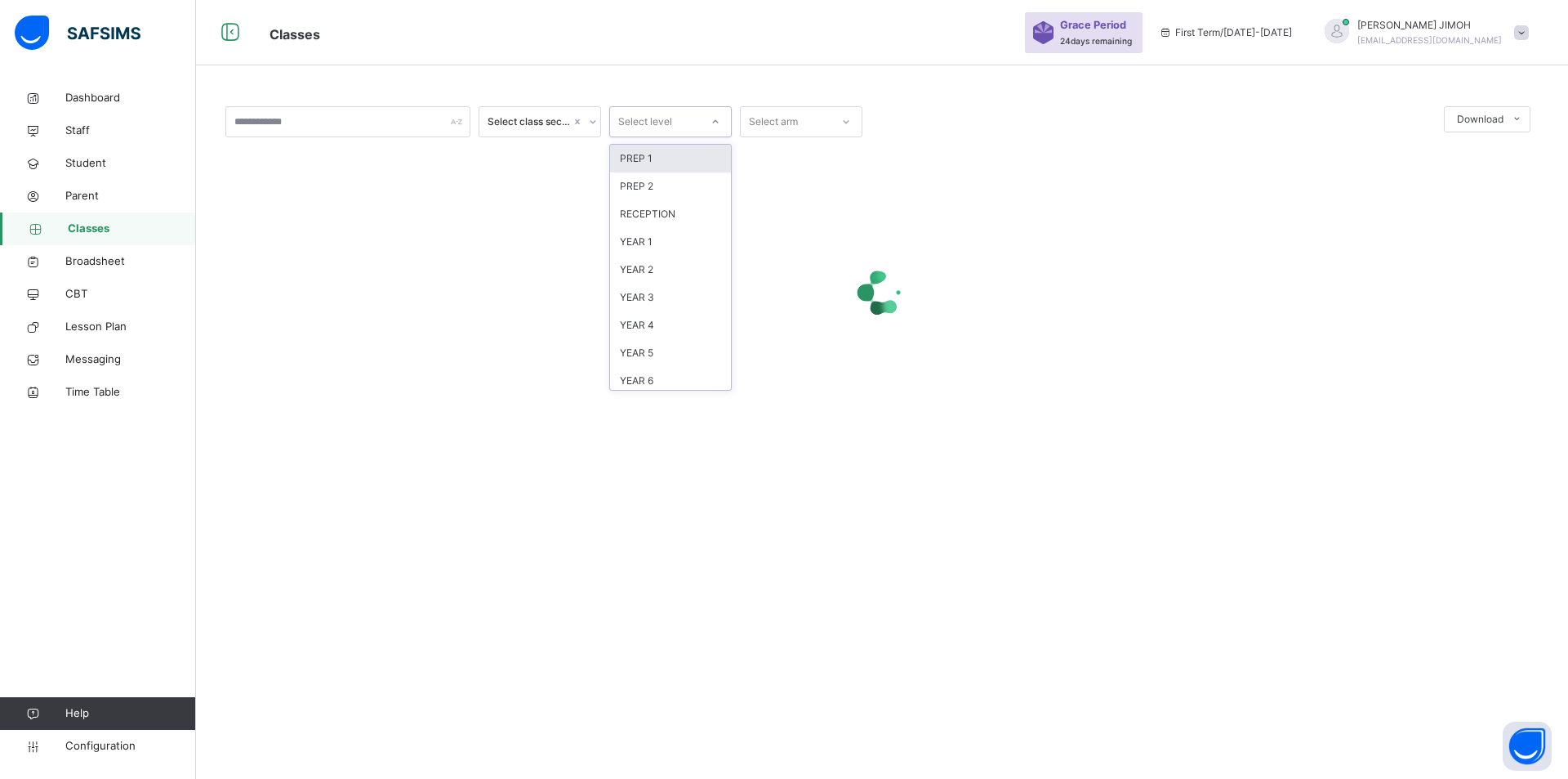
click at [710, 115] on div at bounding box center [715, 121] width 28 height 26
click at [660, 319] on div "YEAR 4" at bounding box center [670, 325] width 121 height 28
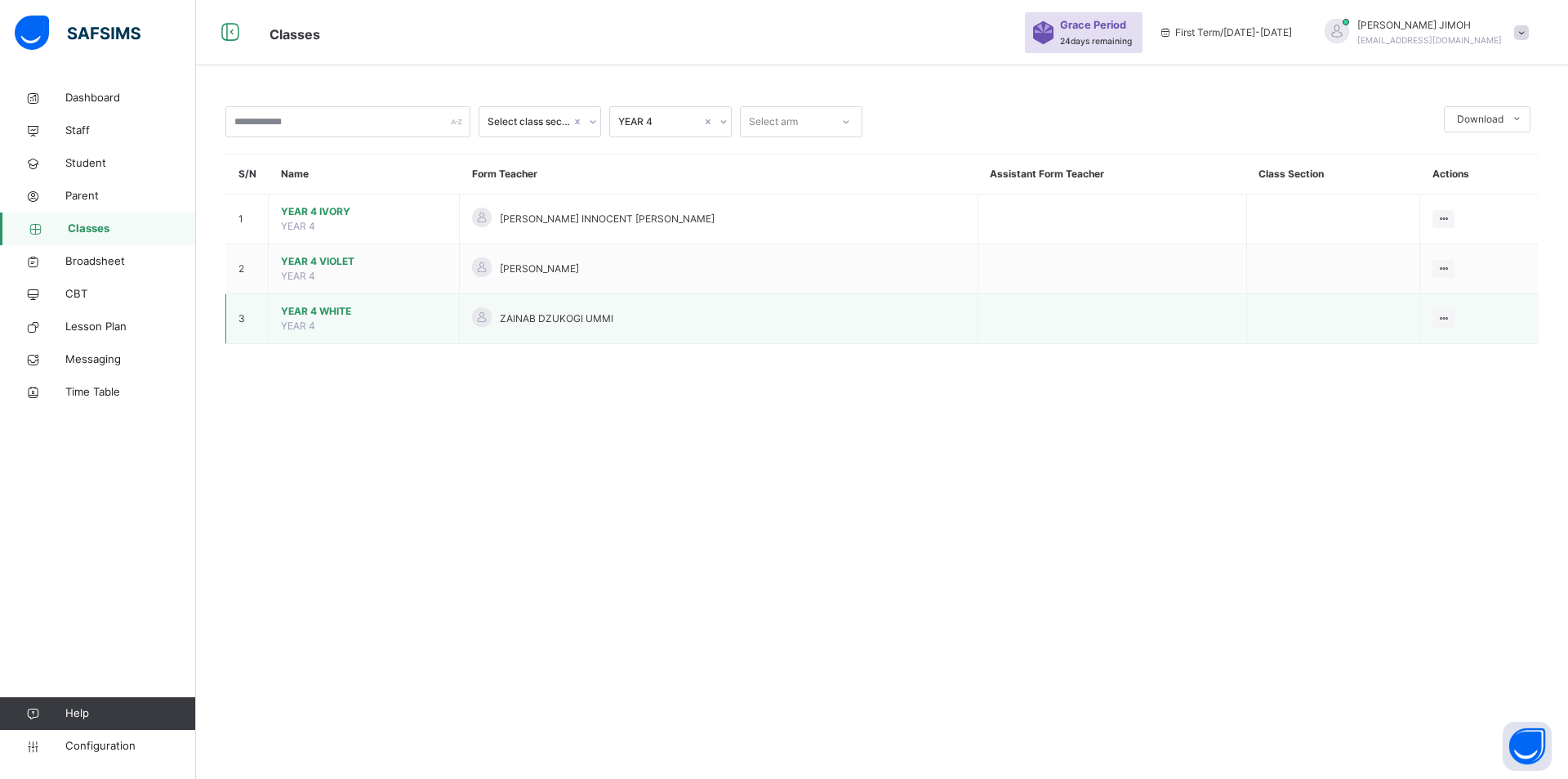
click at [318, 308] on span "YEAR 4 WHITE" at bounding box center [364, 310] width 166 height 14
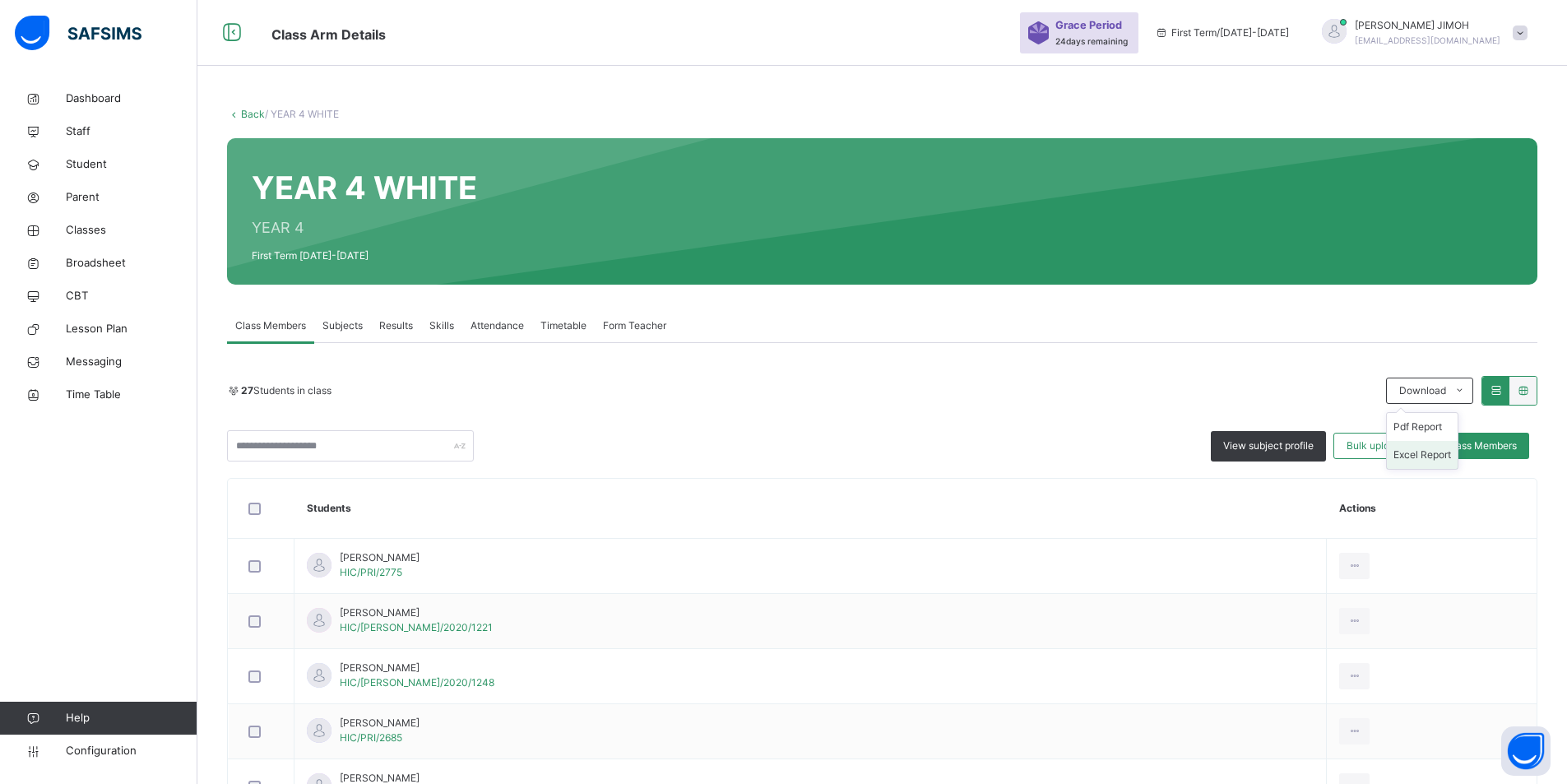
click at [1437, 454] on li "Excel Report" at bounding box center [1422, 454] width 71 height 28
click at [251, 108] on link "Back" at bounding box center [252, 113] width 24 height 13
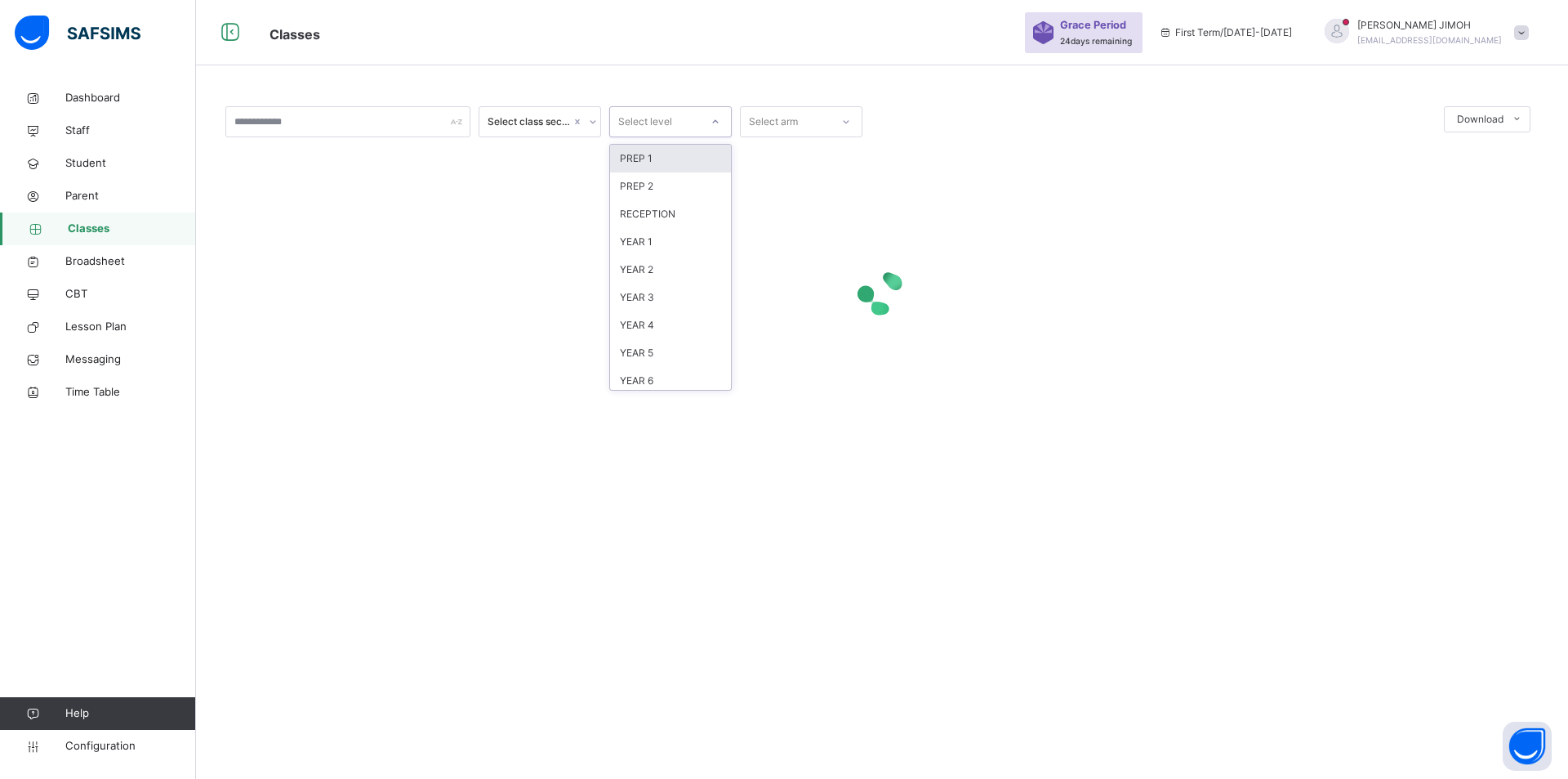
click at [713, 115] on div at bounding box center [715, 121] width 28 height 26
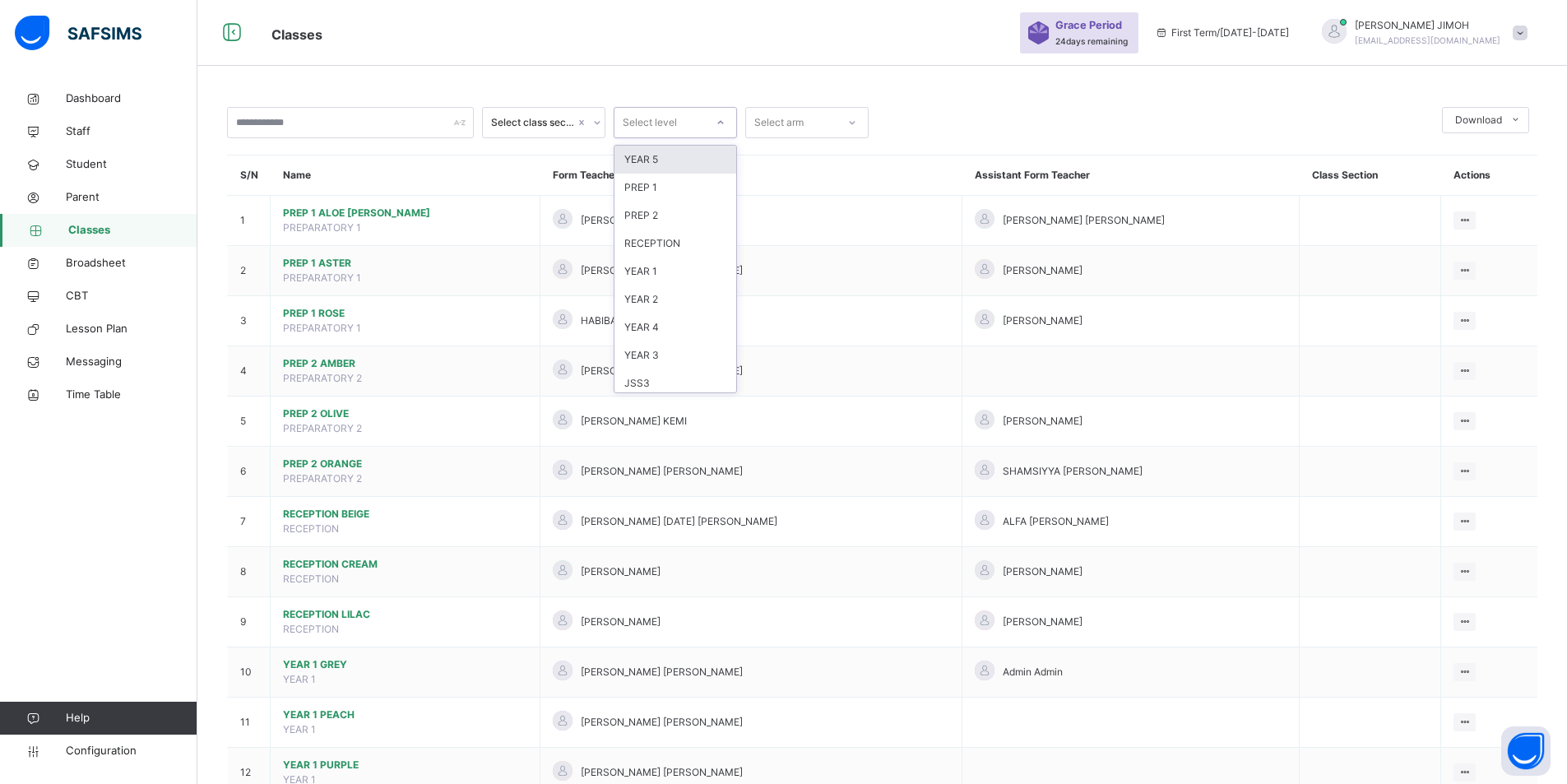
click at [643, 154] on div "YEAR 5" at bounding box center [675, 160] width 122 height 28
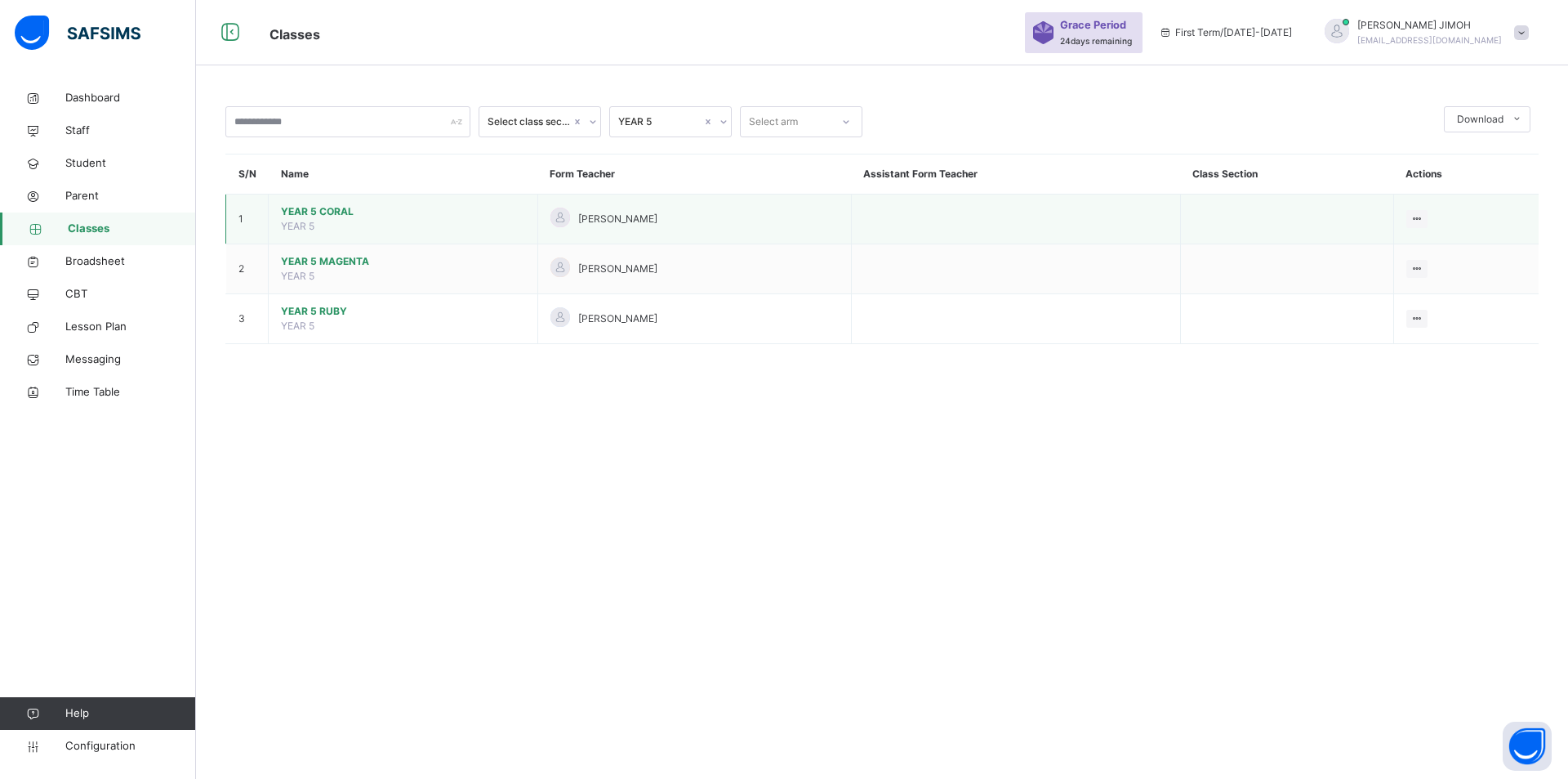
click at [320, 207] on span "YEAR 5 CORAL" at bounding box center [403, 211] width 244 height 14
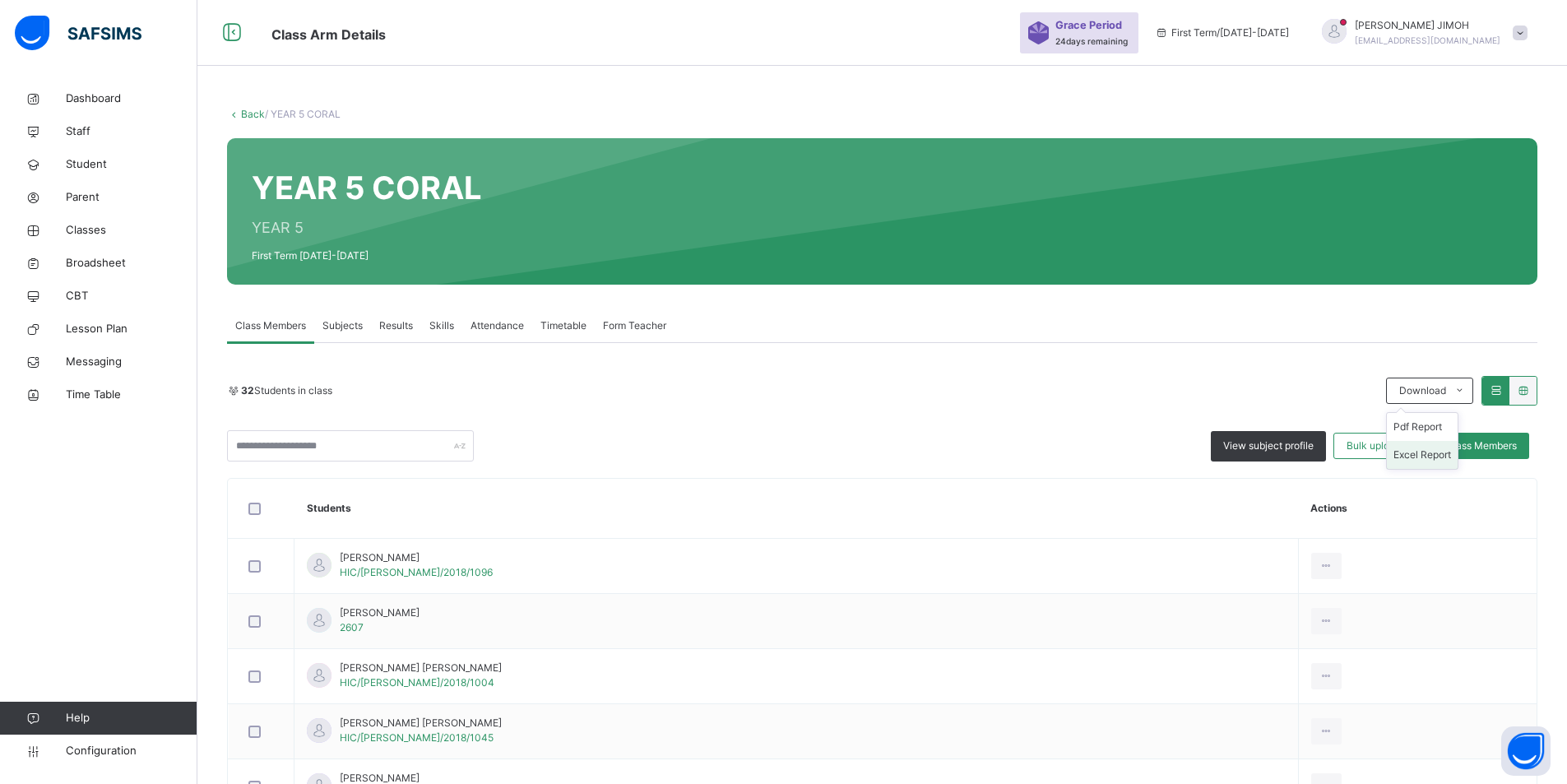
click at [1444, 454] on li "Excel Report" at bounding box center [1422, 454] width 71 height 28
click at [248, 109] on link "Back" at bounding box center [252, 113] width 24 height 13
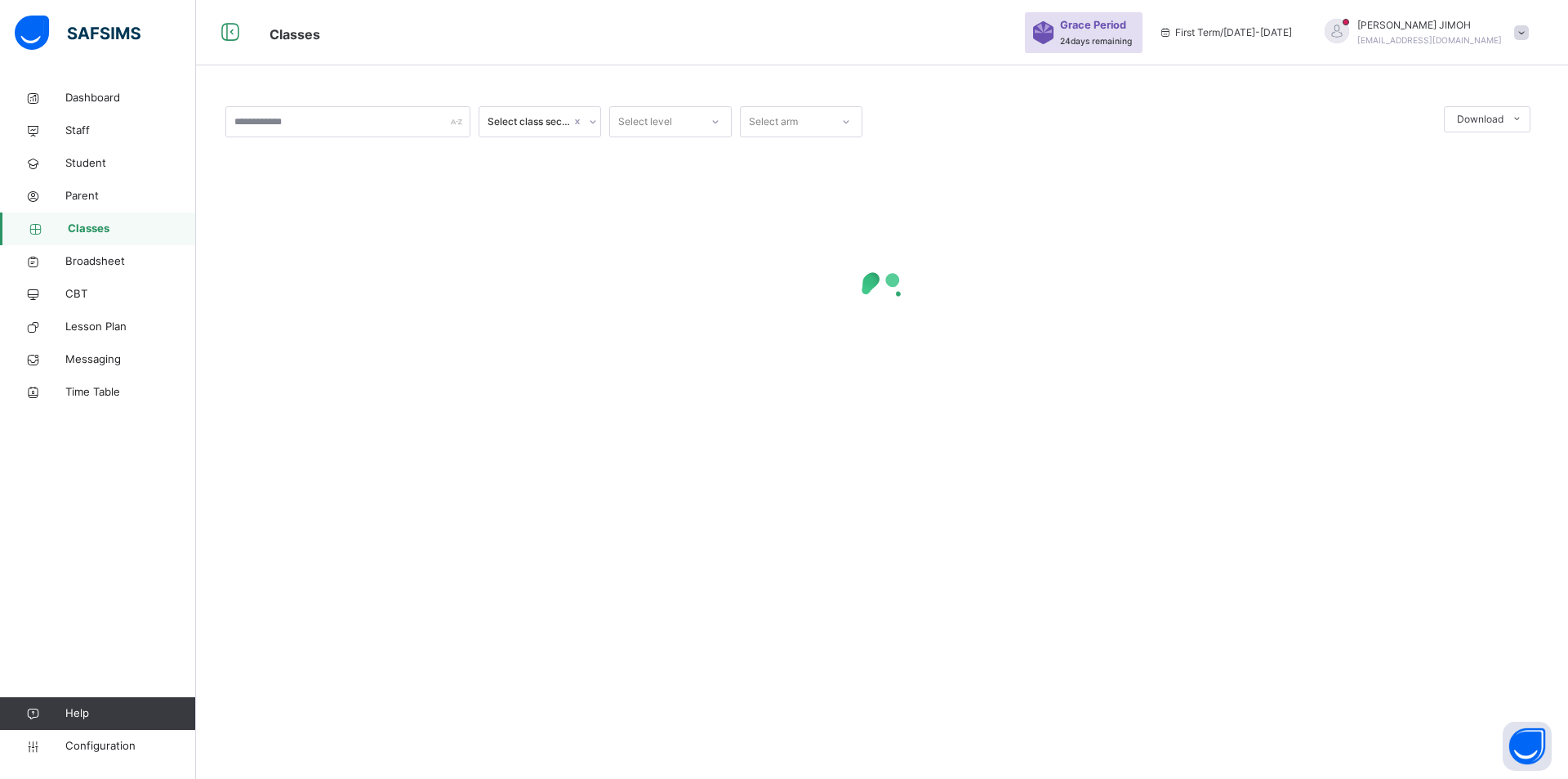
click at [711, 117] on icon at bounding box center [715, 121] width 10 height 16
click at [639, 353] on div "YEAR 5" at bounding box center [670, 353] width 121 height 28
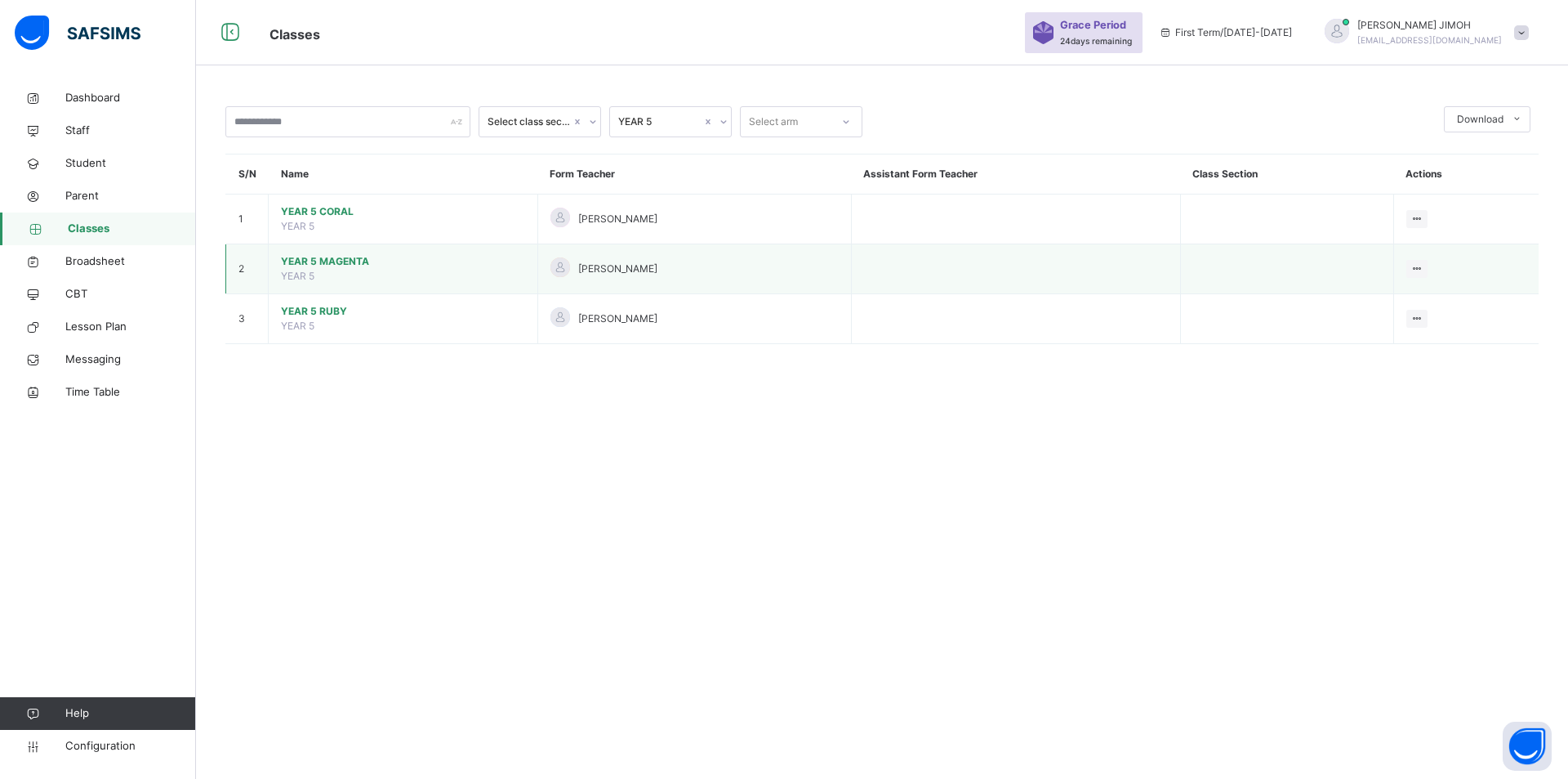
click at [338, 259] on span "YEAR 5 MAGENTA" at bounding box center [403, 261] width 244 height 14
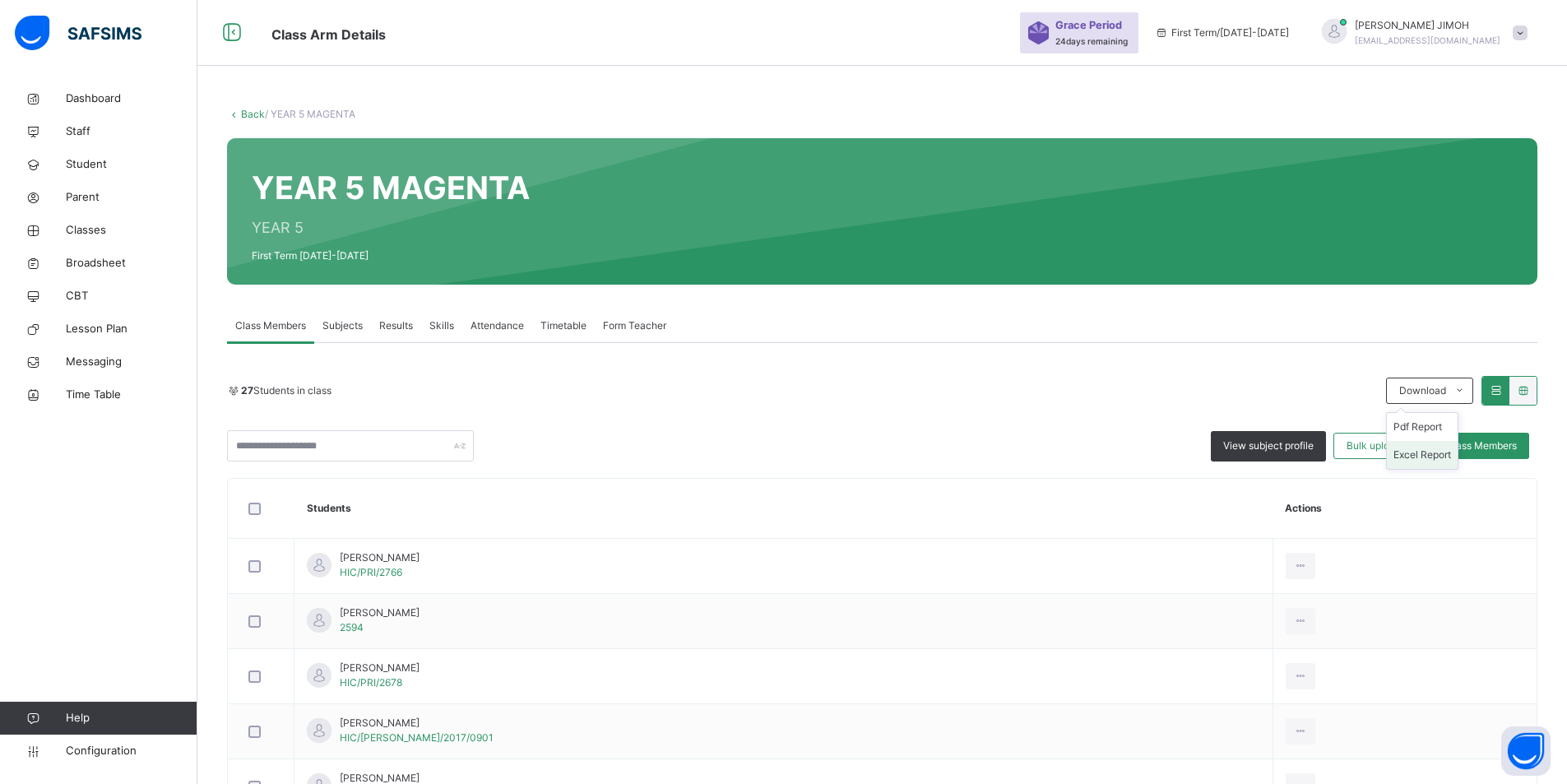
click at [1437, 453] on li "Excel Report" at bounding box center [1422, 454] width 71 height 28
click at [252, 113] on link "Back" at bounding box center [252, 113] width 24 height 13
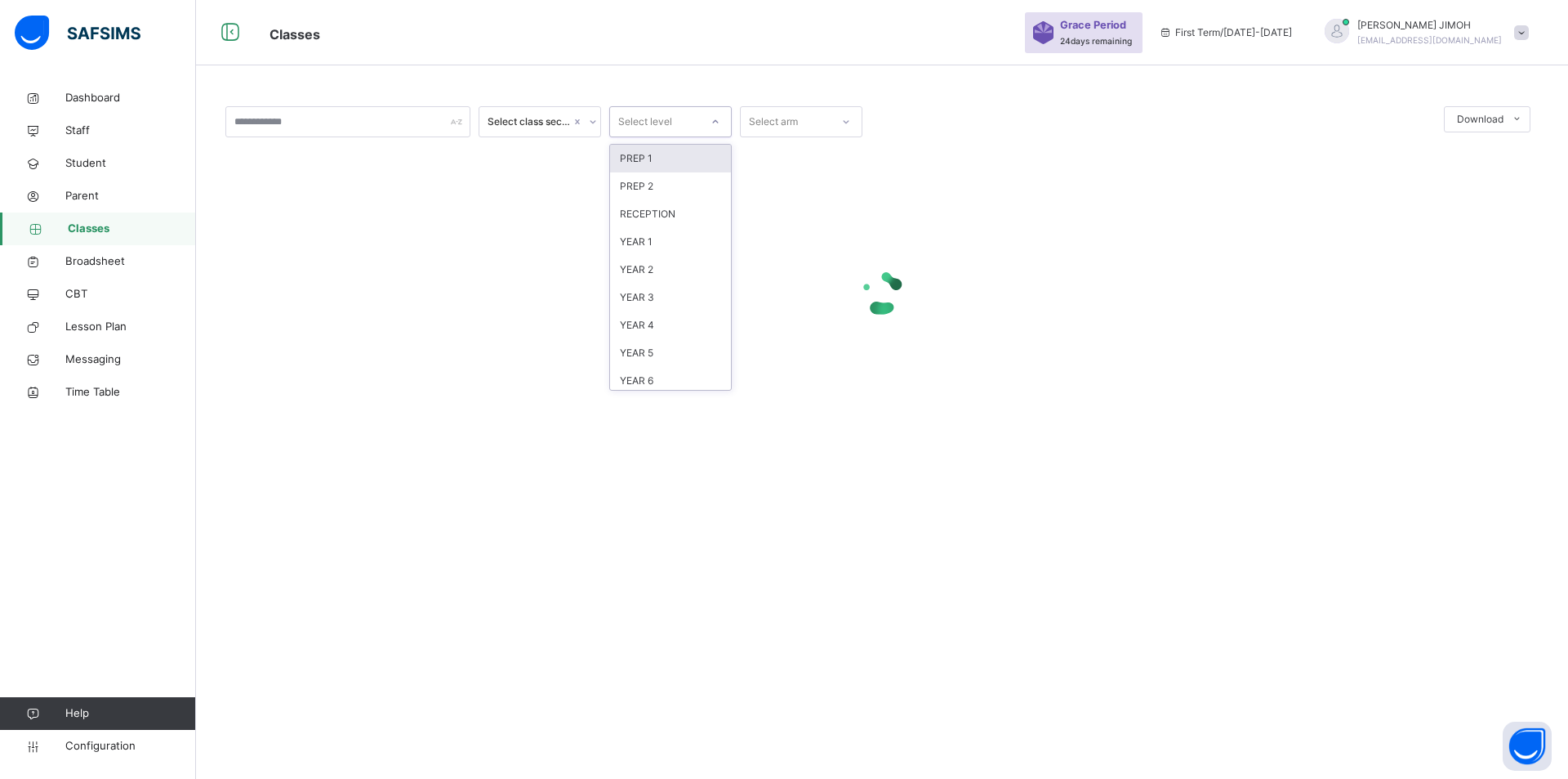
click at [713, 119] on icon at bounding box center [715, 121] width 10 height 16
click at [655, 353] on div "YEAR 5" at bounding box center [670, 353] width 121 height 28
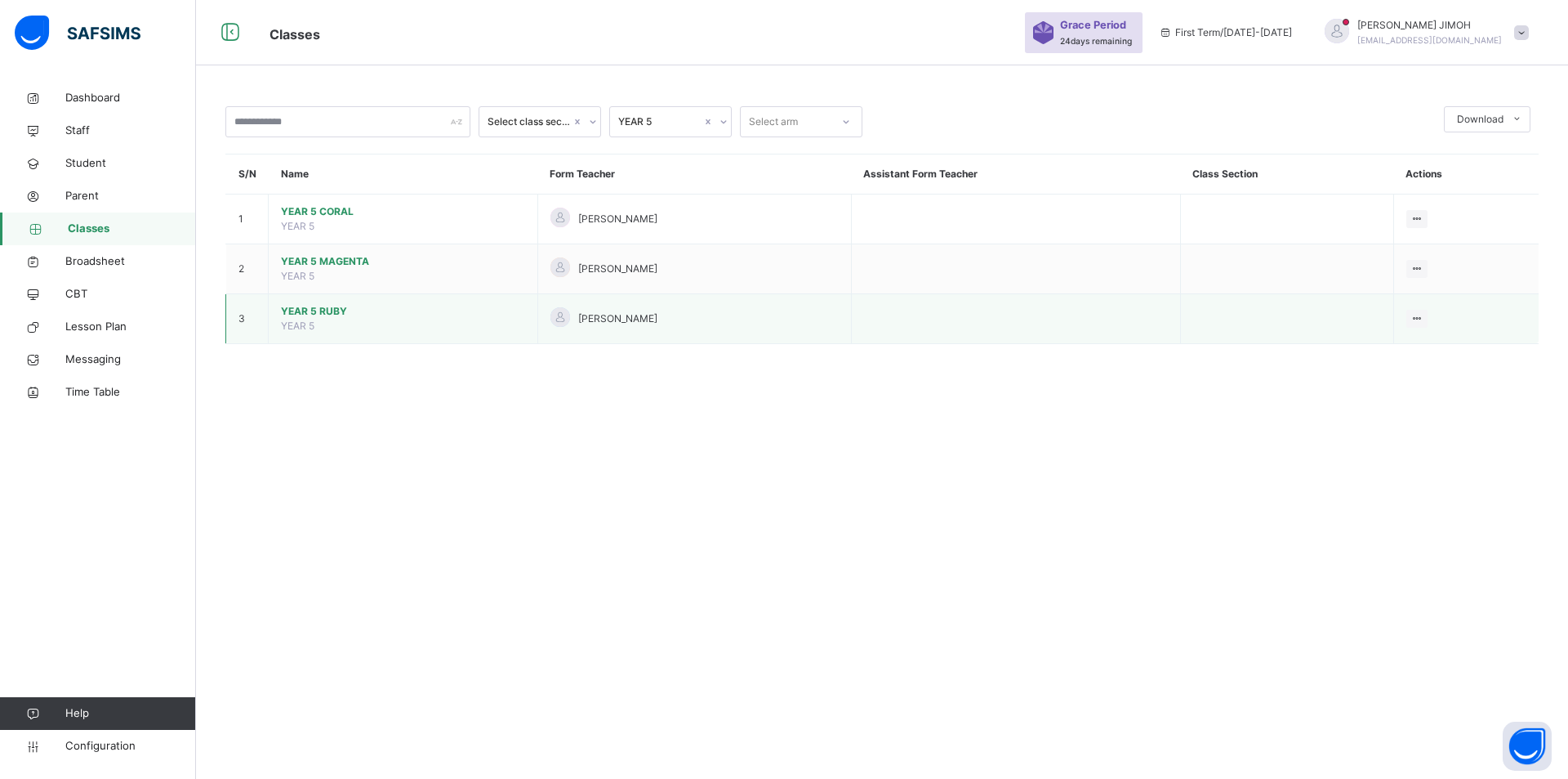
click at [324, 311] on span "YEAR 5 RUBY" at bounding box center [403, 310] width 244 height 14
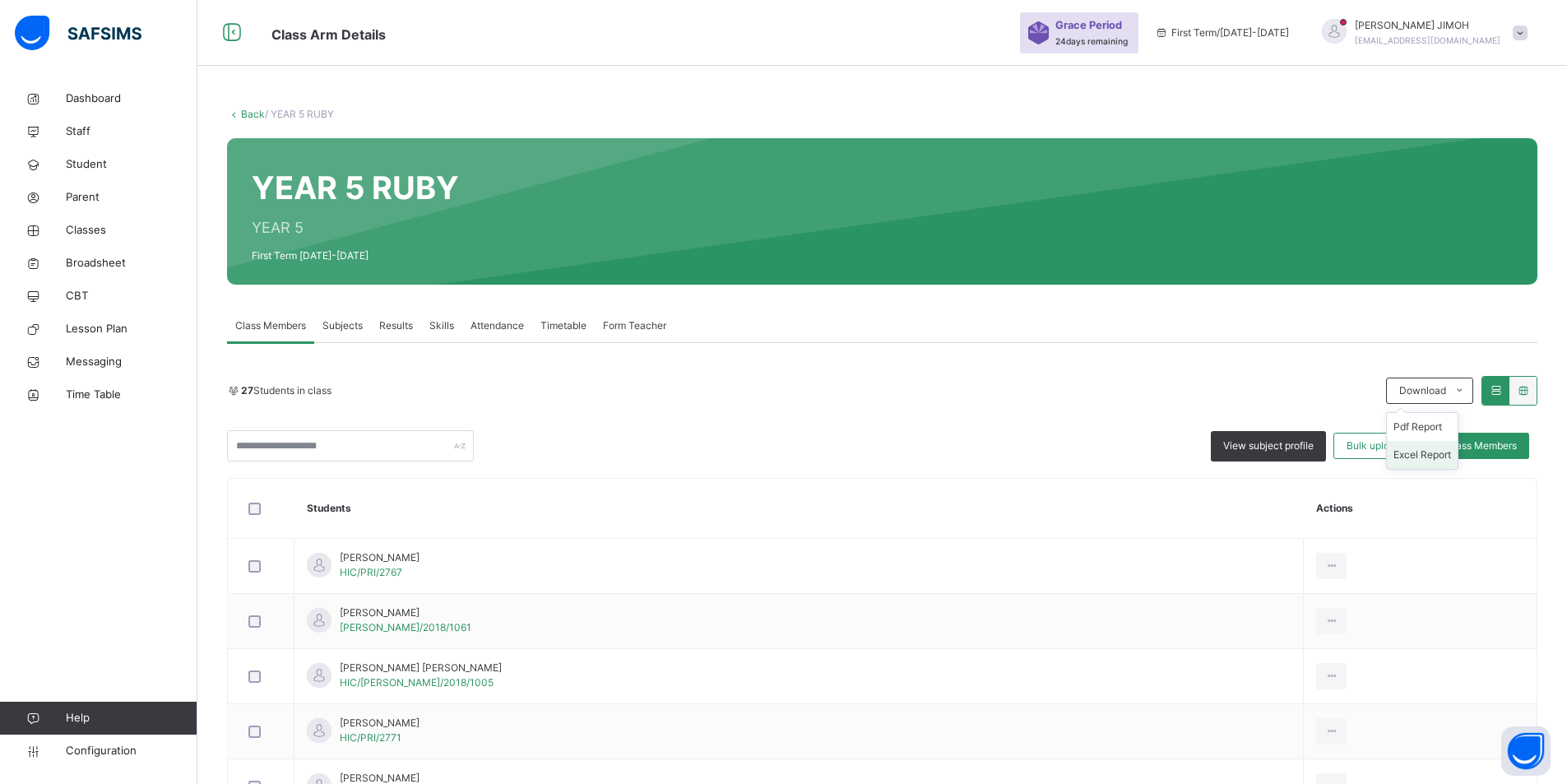
click at [1440, 452] on li "Excel Report" at bounding box center [1422, 454] width 71 height 28
click at [249, 111] on link "Back" at bounding box center [252, 113] width 24 height 13
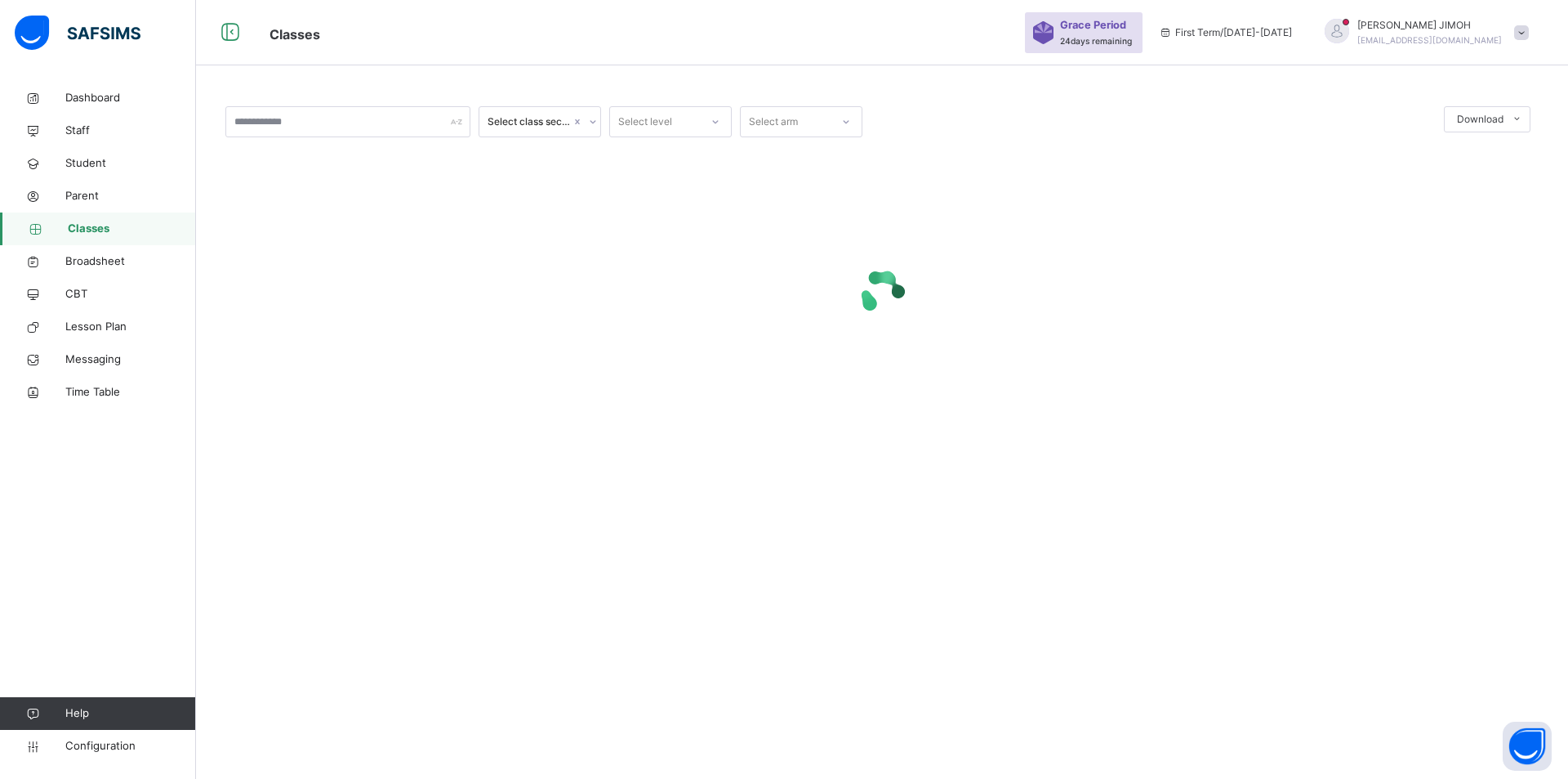
click at [719, 115] on div at bounding box center [715, 121] width 28 height 26
click at [662, 377] on div "YEAR 6" at bounding box center [670, 380] width 121 height 28
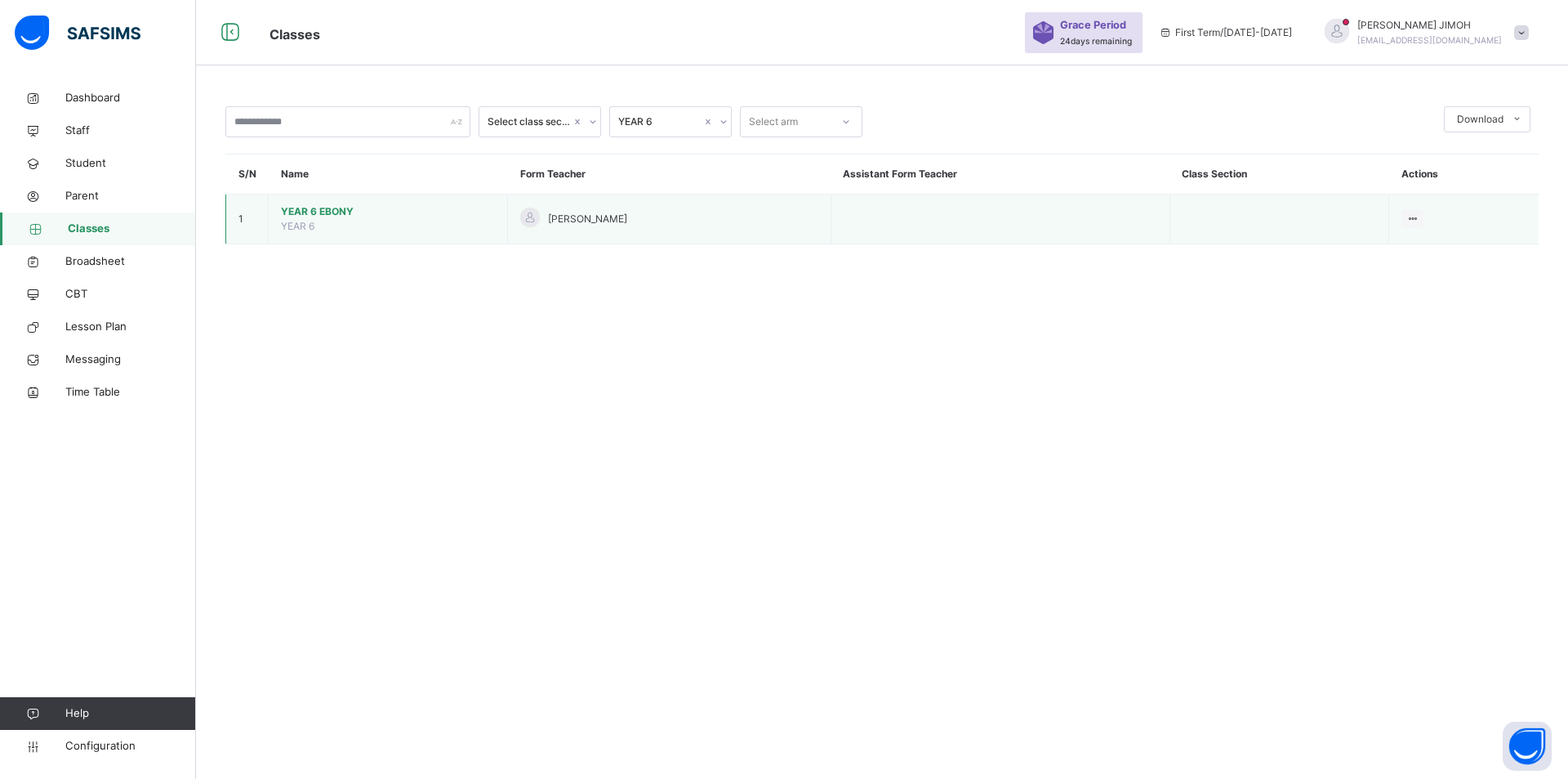
click at [303, 207] on span "YEAR 6 EBONY" at bounding box center [388, 211] width 214 height 14
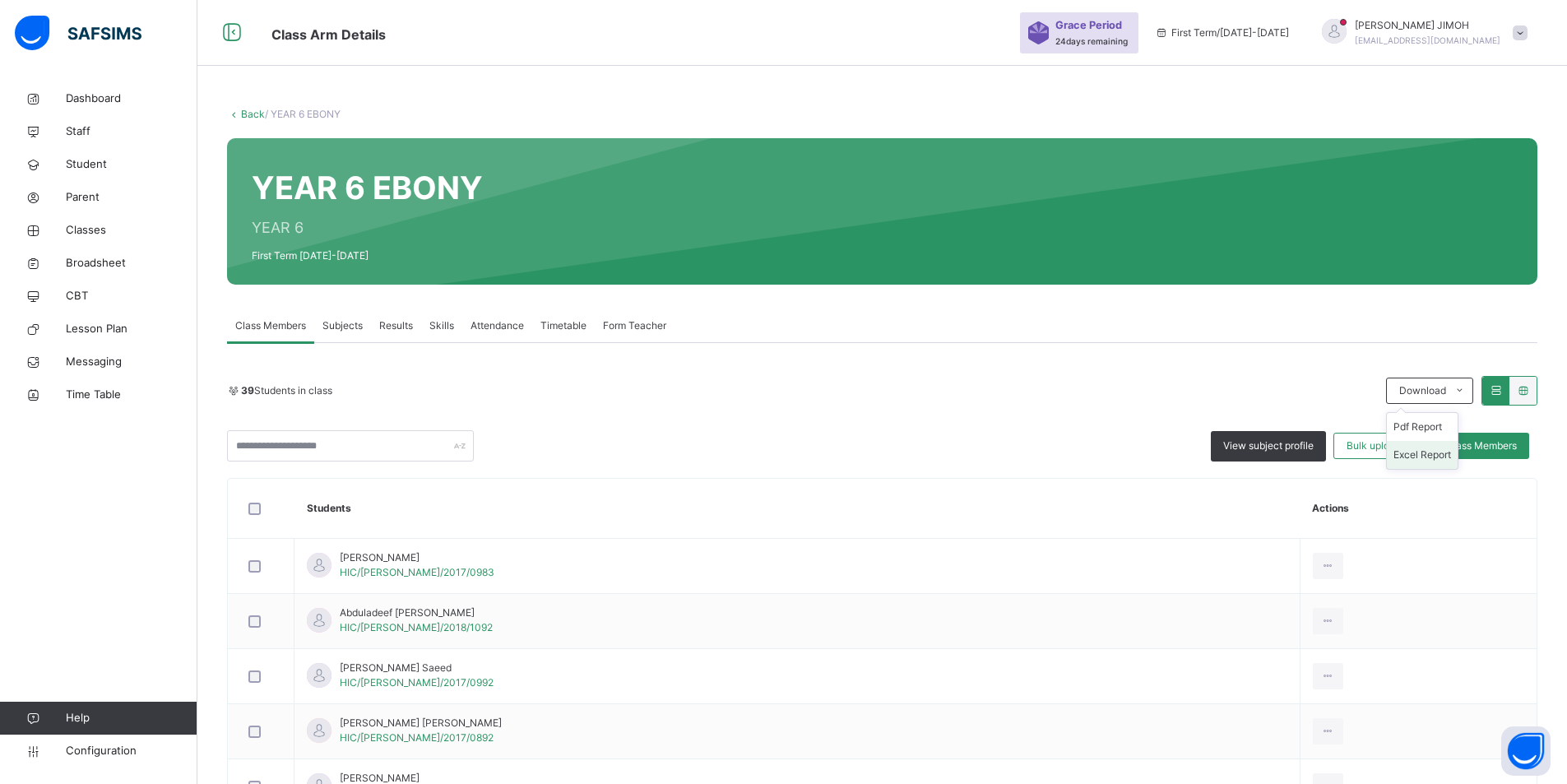
click at [1427, 453] on li "Excel Report" at bounding box center [1422, 454] width 71 height 28
click at [83, 193] on span "Parent" at bounding box center [132, 197] width 132 height 16
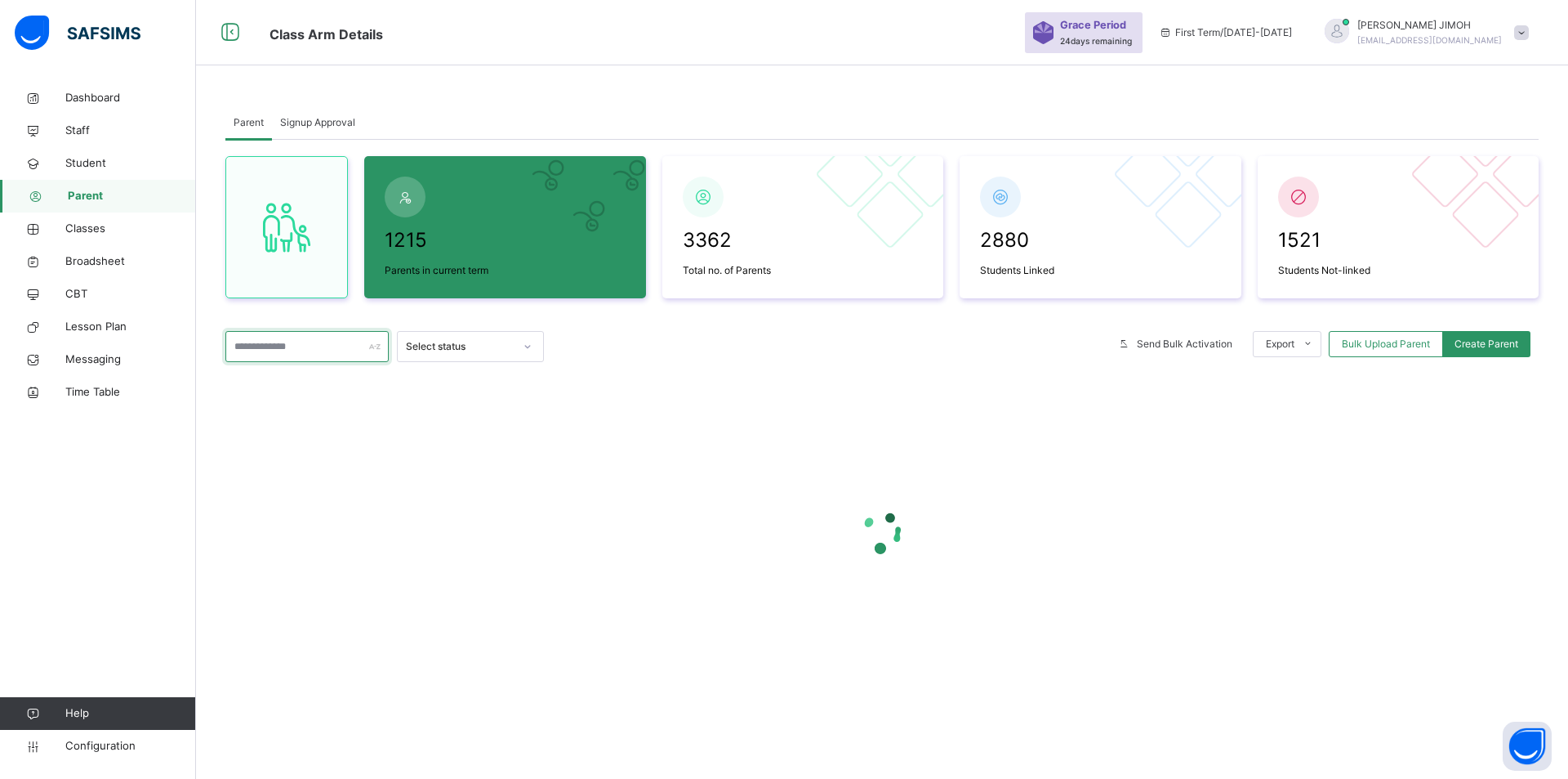
click at [277, 348] on input "text" at bounding box center [307, 346] width 163 height 31
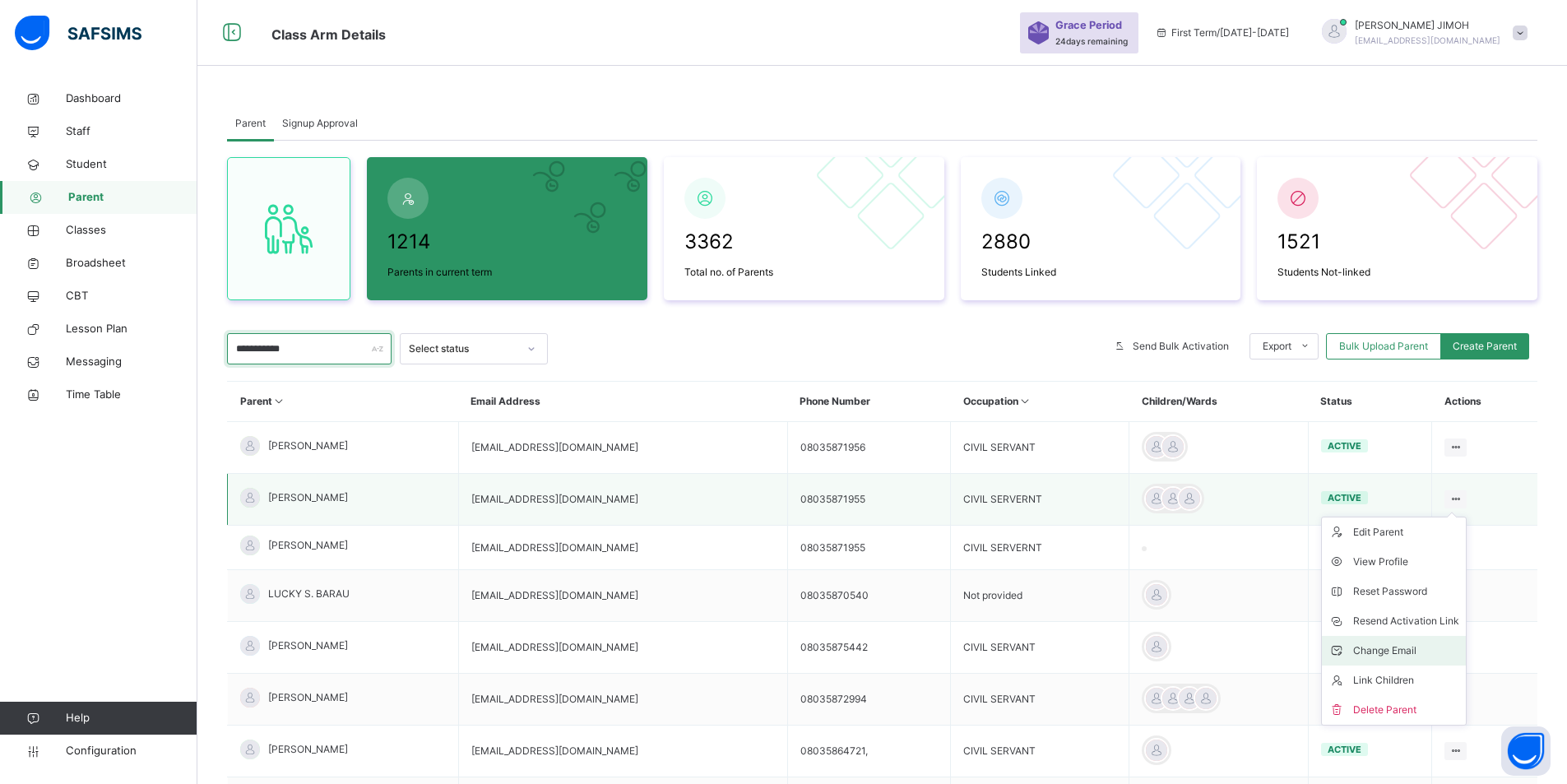
type input "**********"
click at [1410, 651] on div "Change Email" at bounding box center [1406, 650] width 106 height 16
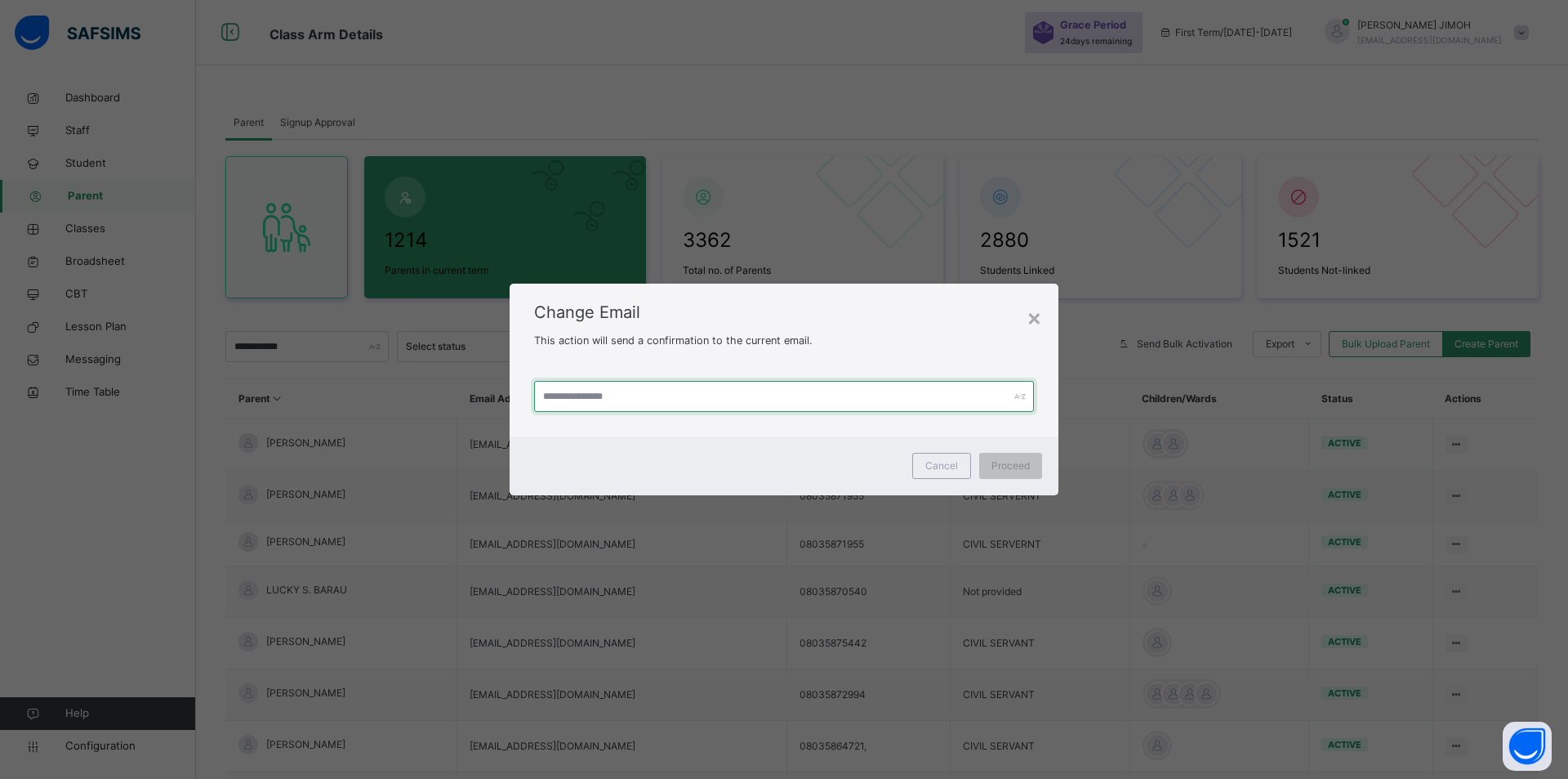
click at [596, 402] on input "text" at bounding box center [784, 396] width 500 height 31
type input "*"
drag, startPoint x: 651, startPoint y: 395, endPoint x: 497, endPoint y: 387, distance: 154.2
click at [497, 387] on div "**********" at bounding box center [784, 389] width 1568 height 779
click at [754, 396] on input "**********" at bounding box center [784, 396] width 500 height 31
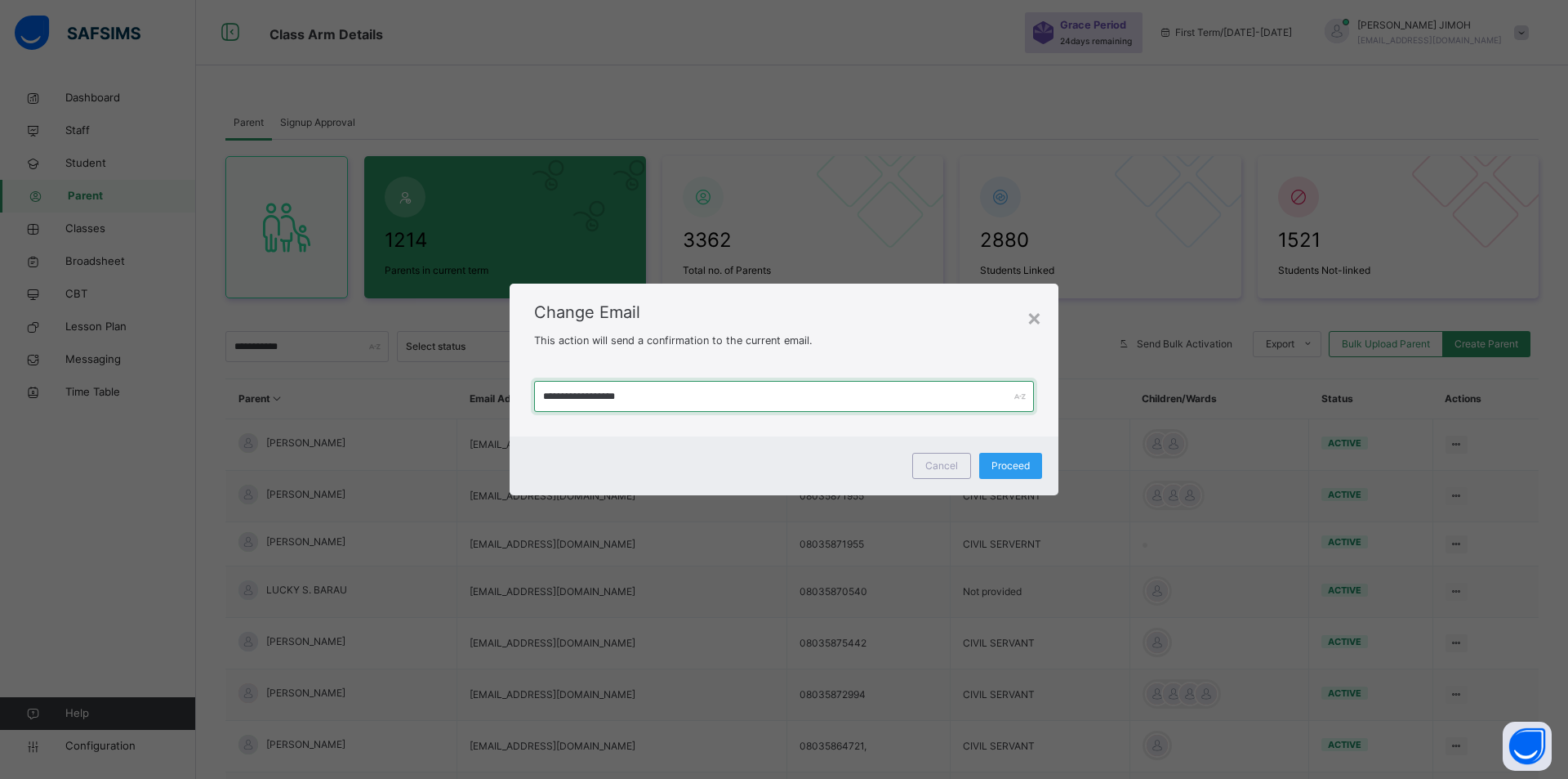
type input "**********"
click at [1004, 458] on span "Proceed" at bounding box center [1011, 465] width 38 height 14
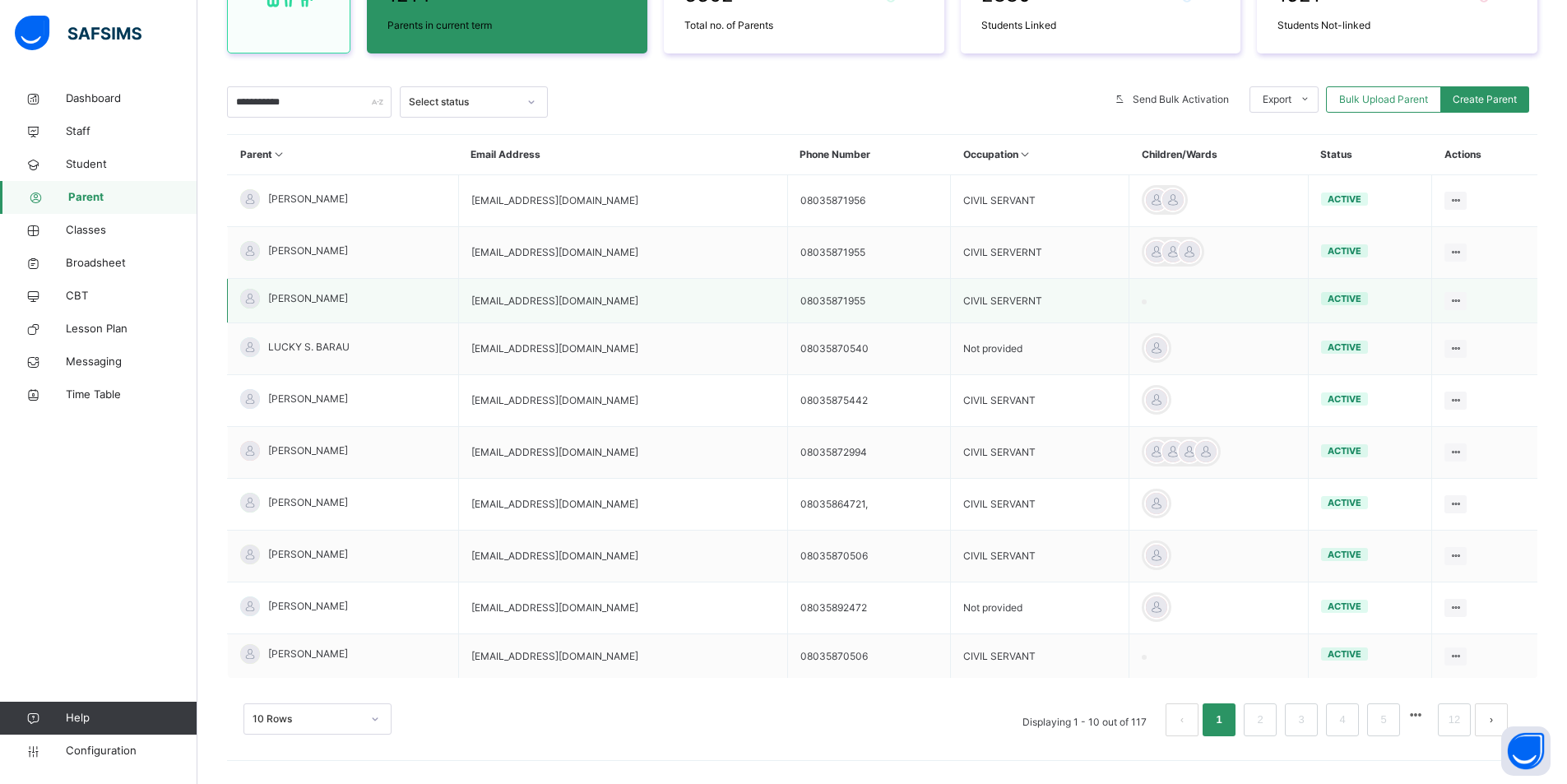
scroll to position [164, 0]
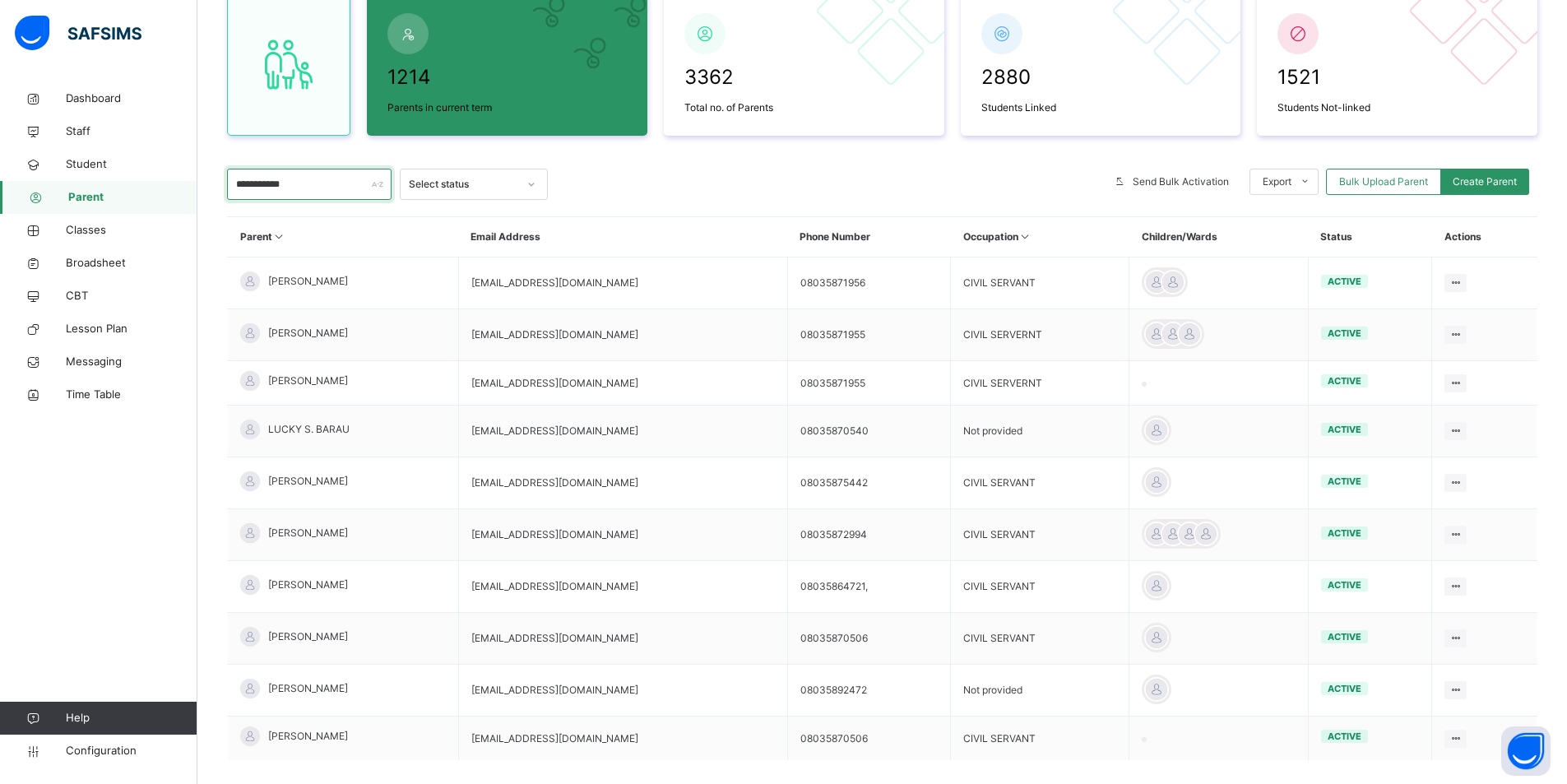
click at [310, 179] on input "**********" at bounding box center [310, 184] width 164 height 31
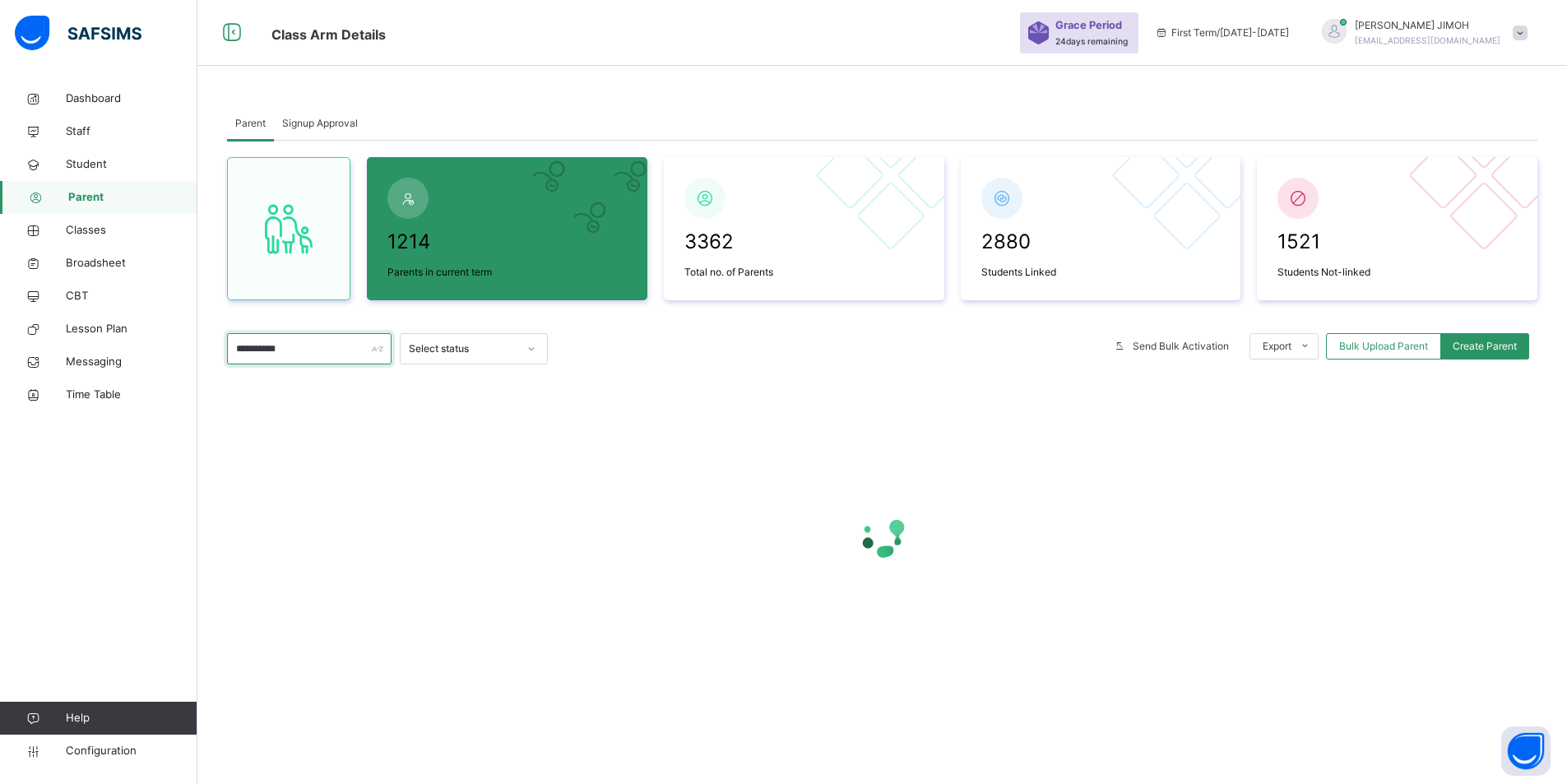
scroll to position [0, 0]
type input "**********"
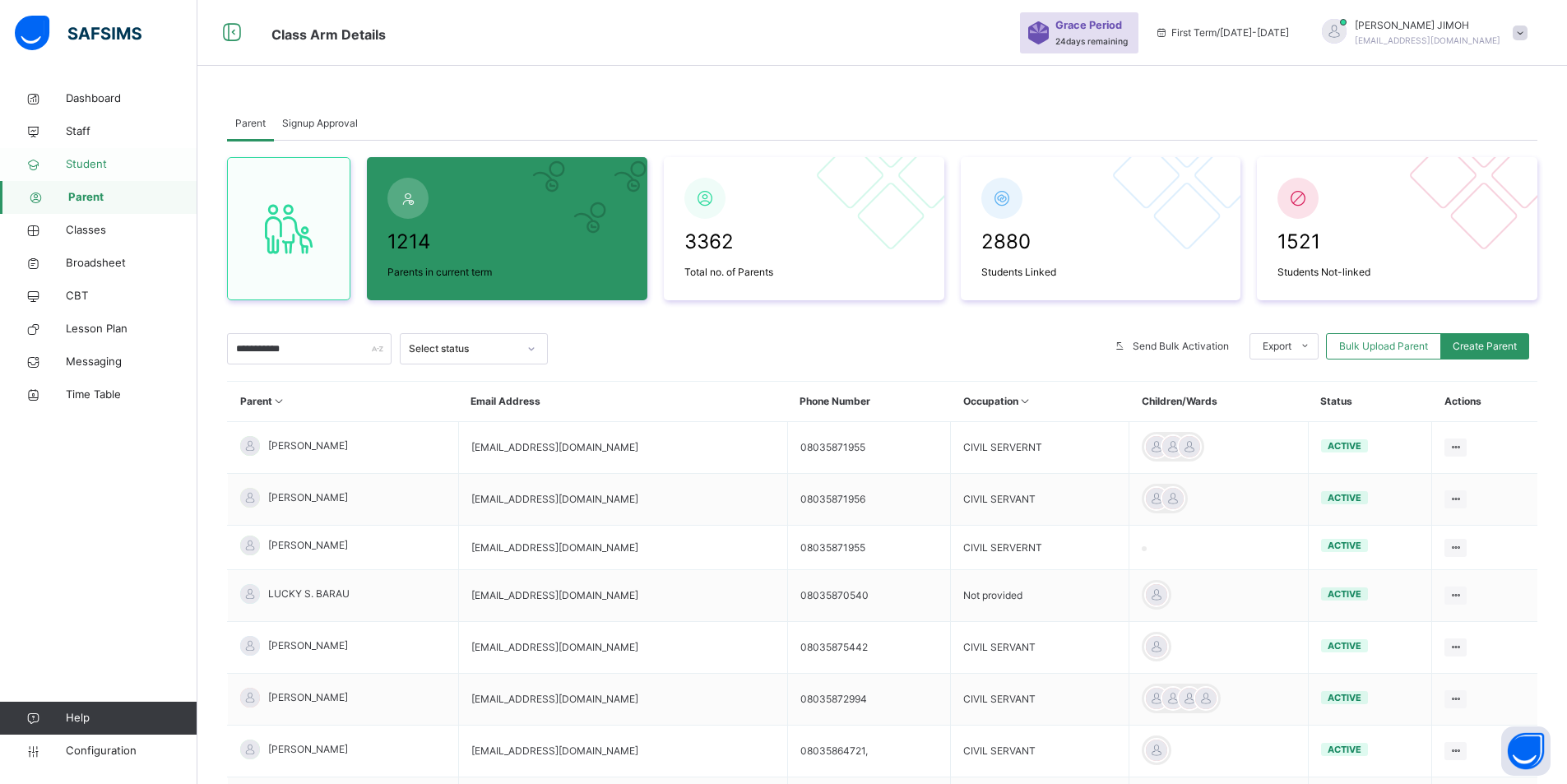
click at [96, 160] on span "Student" at bounding box center [132, 164] width 132 height 16
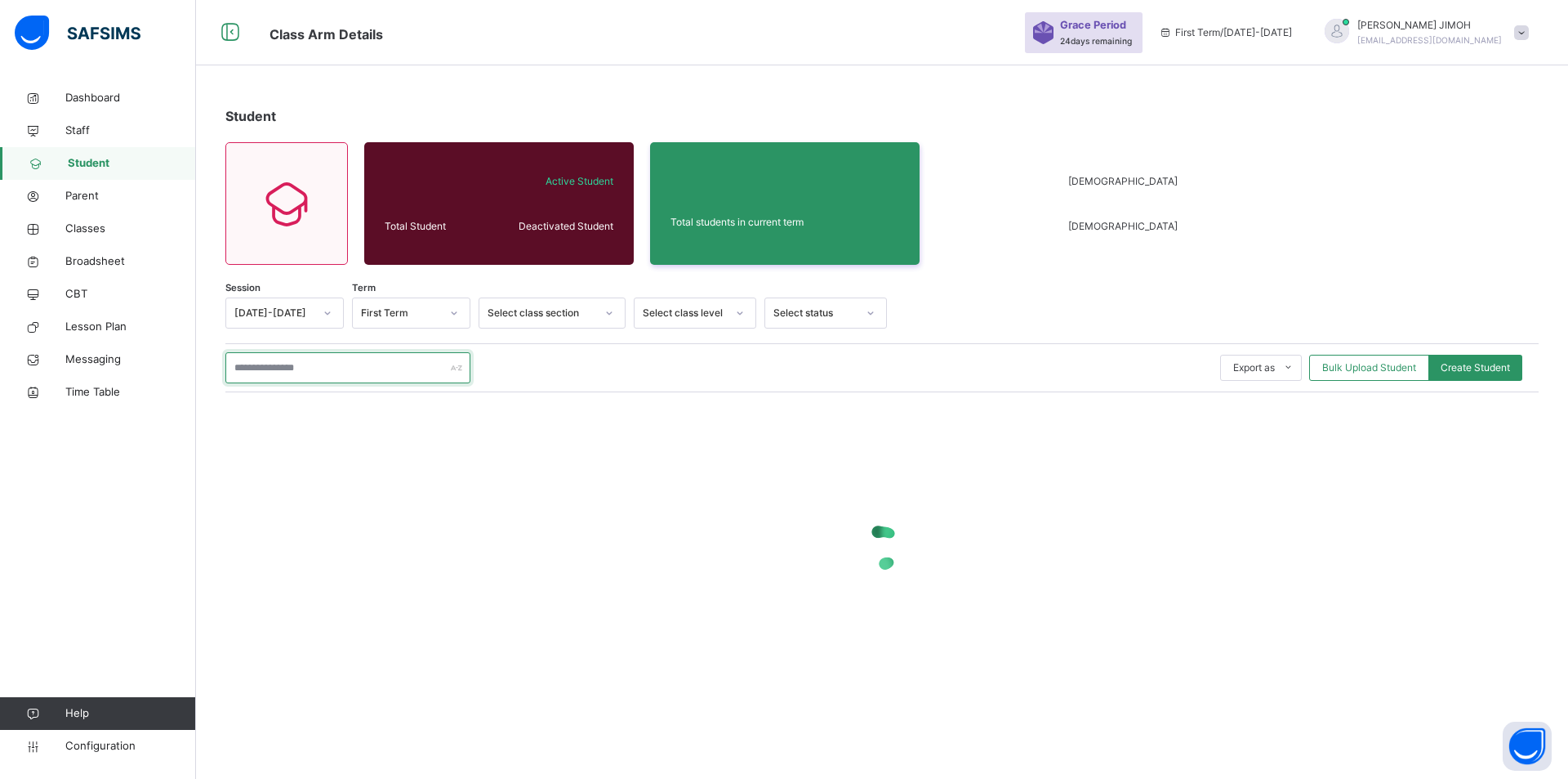
click at [313, 374] on input "text" at bounding box center [348, 368] width 245 height 31
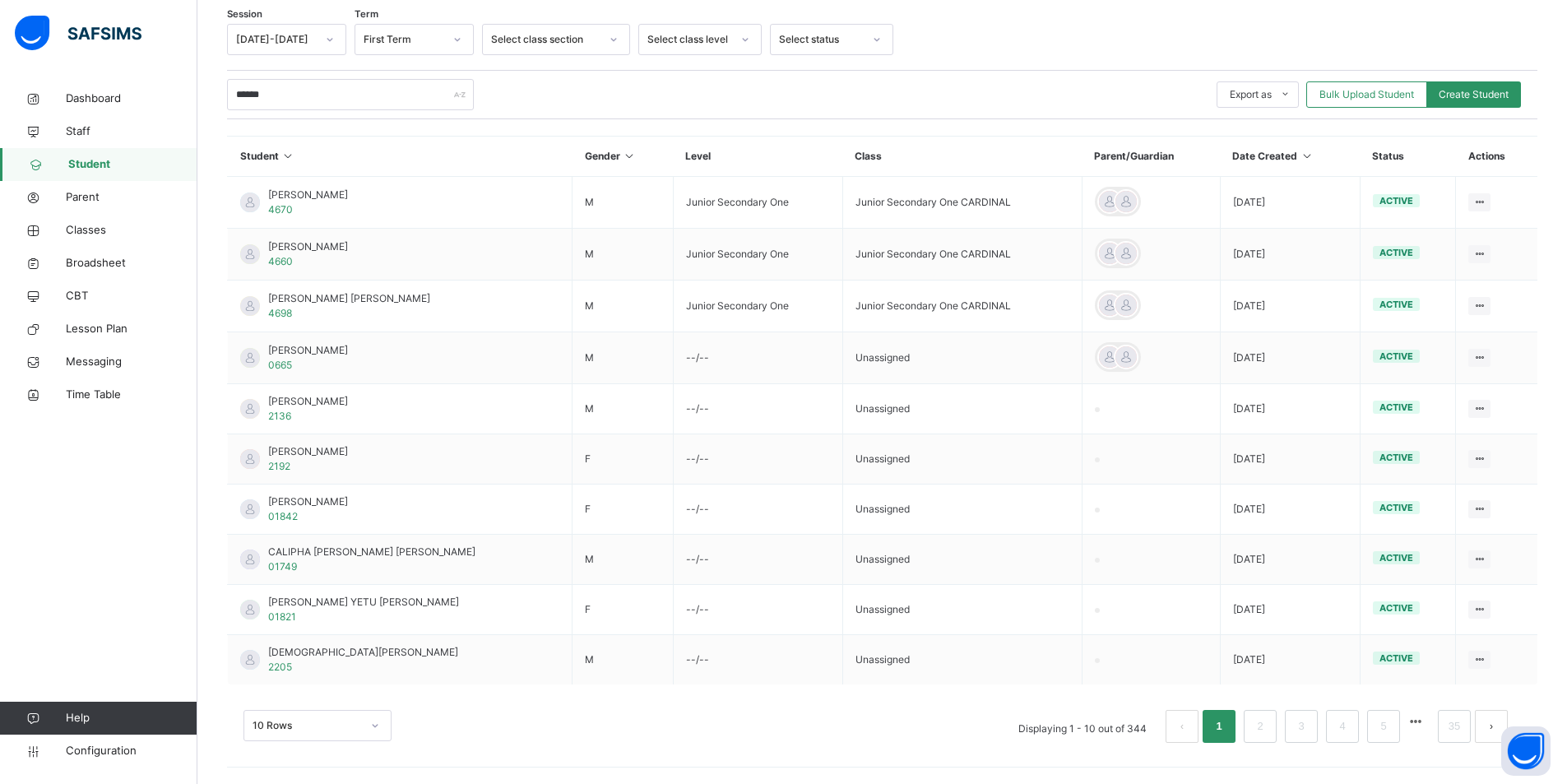
scroll to position [325, 0]
click at [375, 722] on div "10 Rows" at bounding box center [317, 725] width 148 height 31
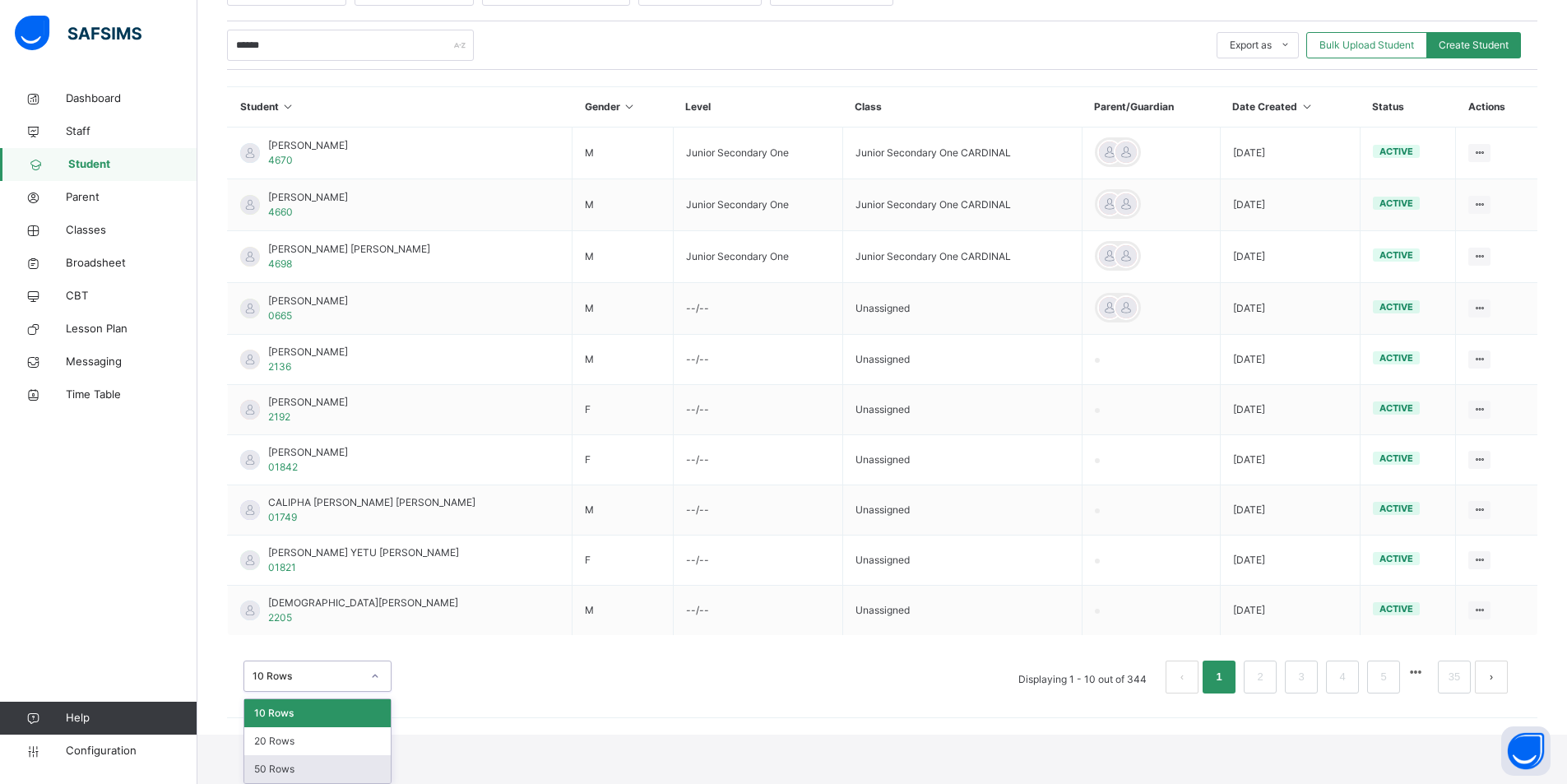
click at [296, 769] on div "50 Rows" at bounding box center [317, 769] width 146 height 28
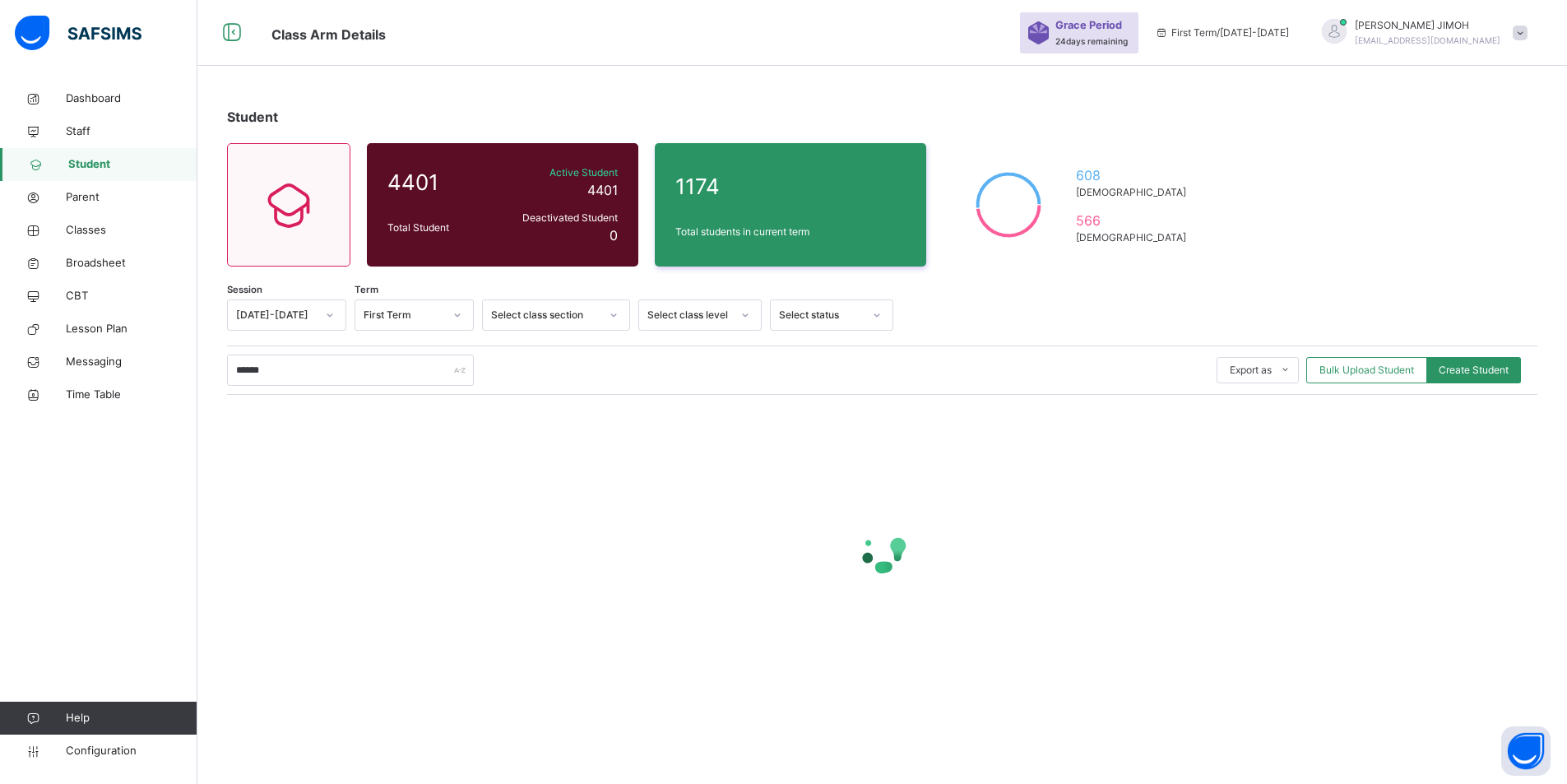
scroll to position [0, 0]
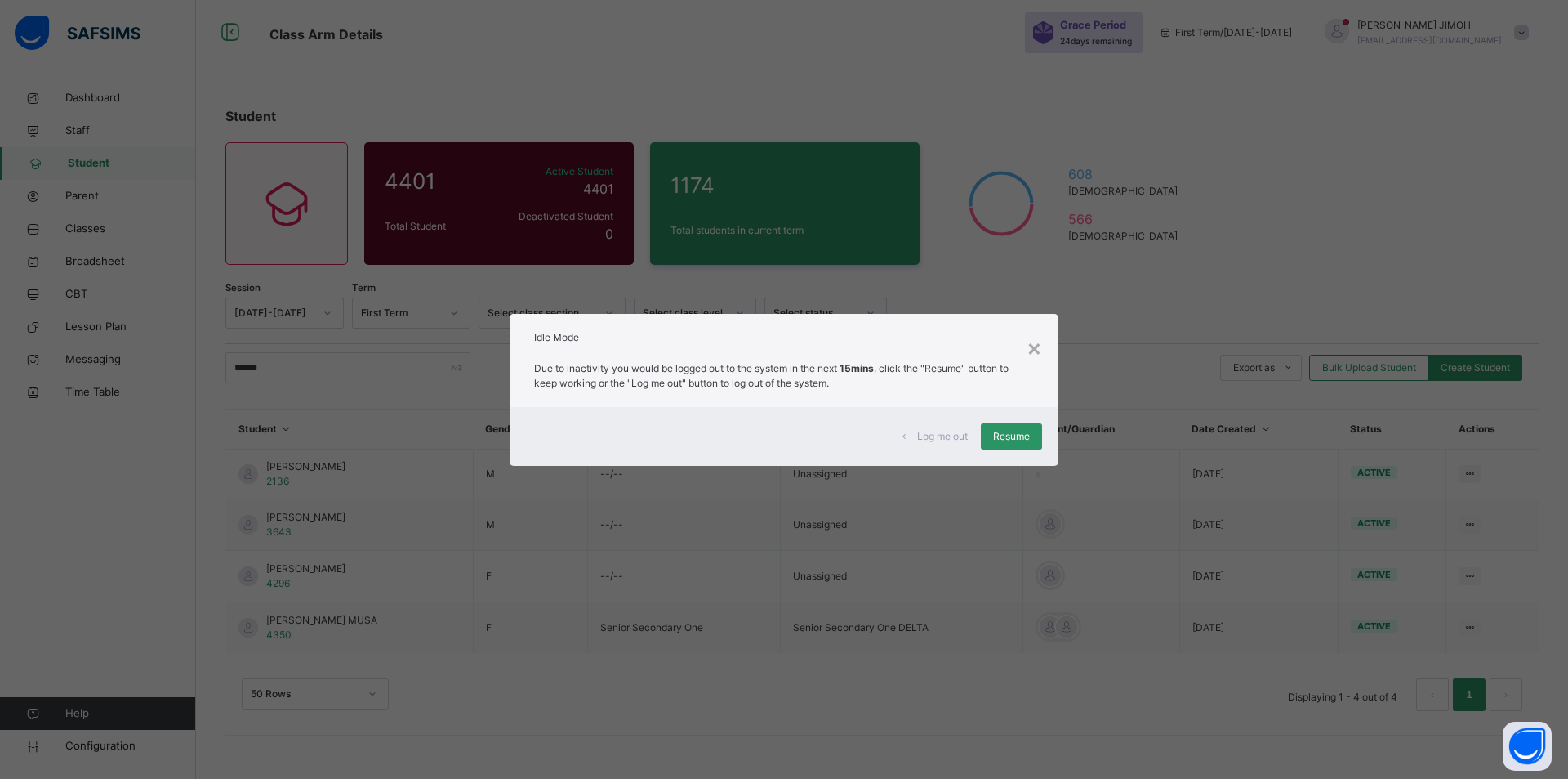
click at [1014, 434] on span "Resume" at bounding box center [1011, 436] width 36 height 14
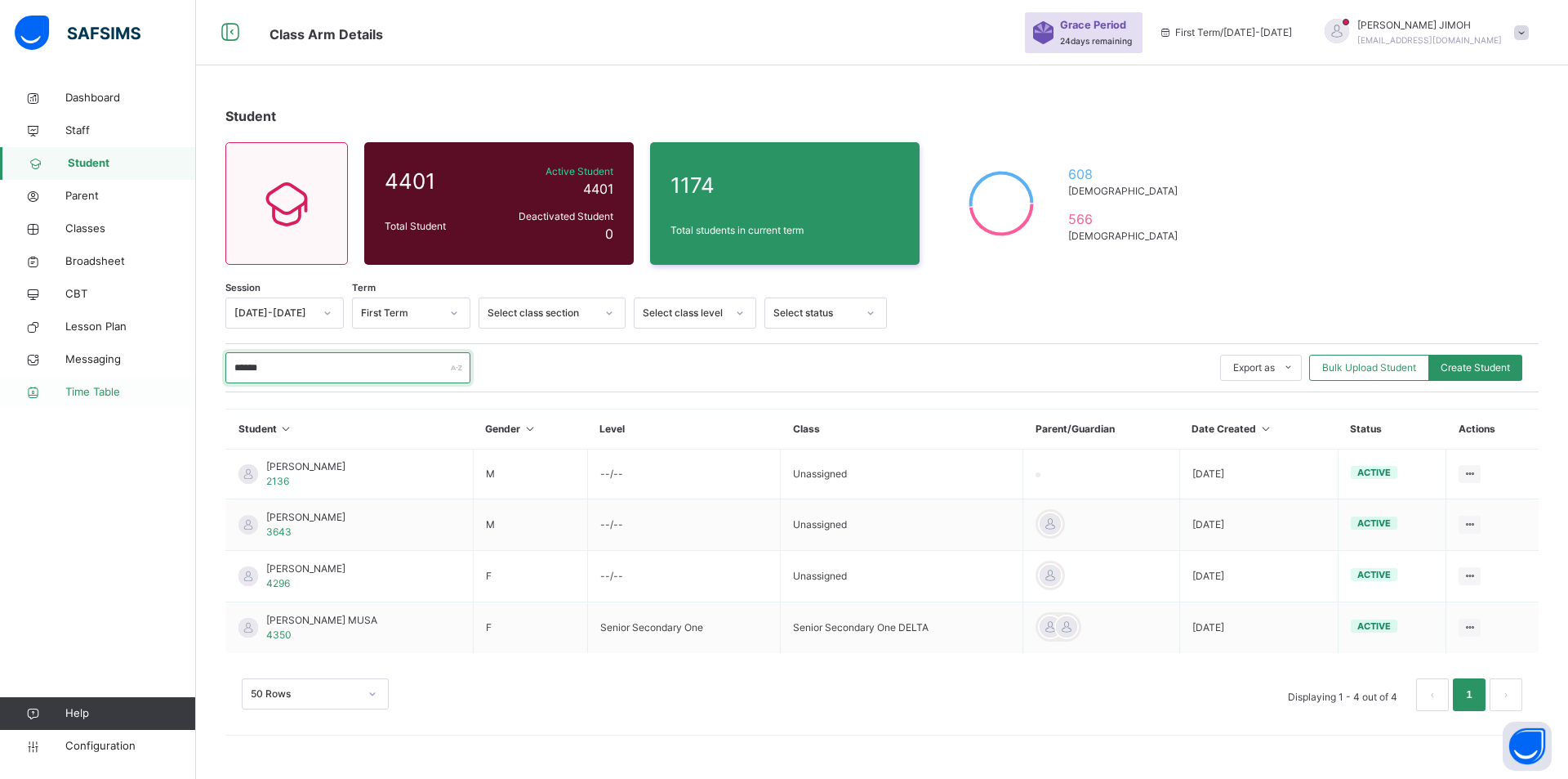
drag, startPoint x: 280, startPoint y: 372, endPoint x: 176, endPoint y: 377, distance: 104.1
click at [160, 379] on div "Class Arm Details Grace Period 24 days remaining First Term / [DATE]-[DATE] [PE…" at bounding box center [784, 389] width 1568 height 779
type input "*"
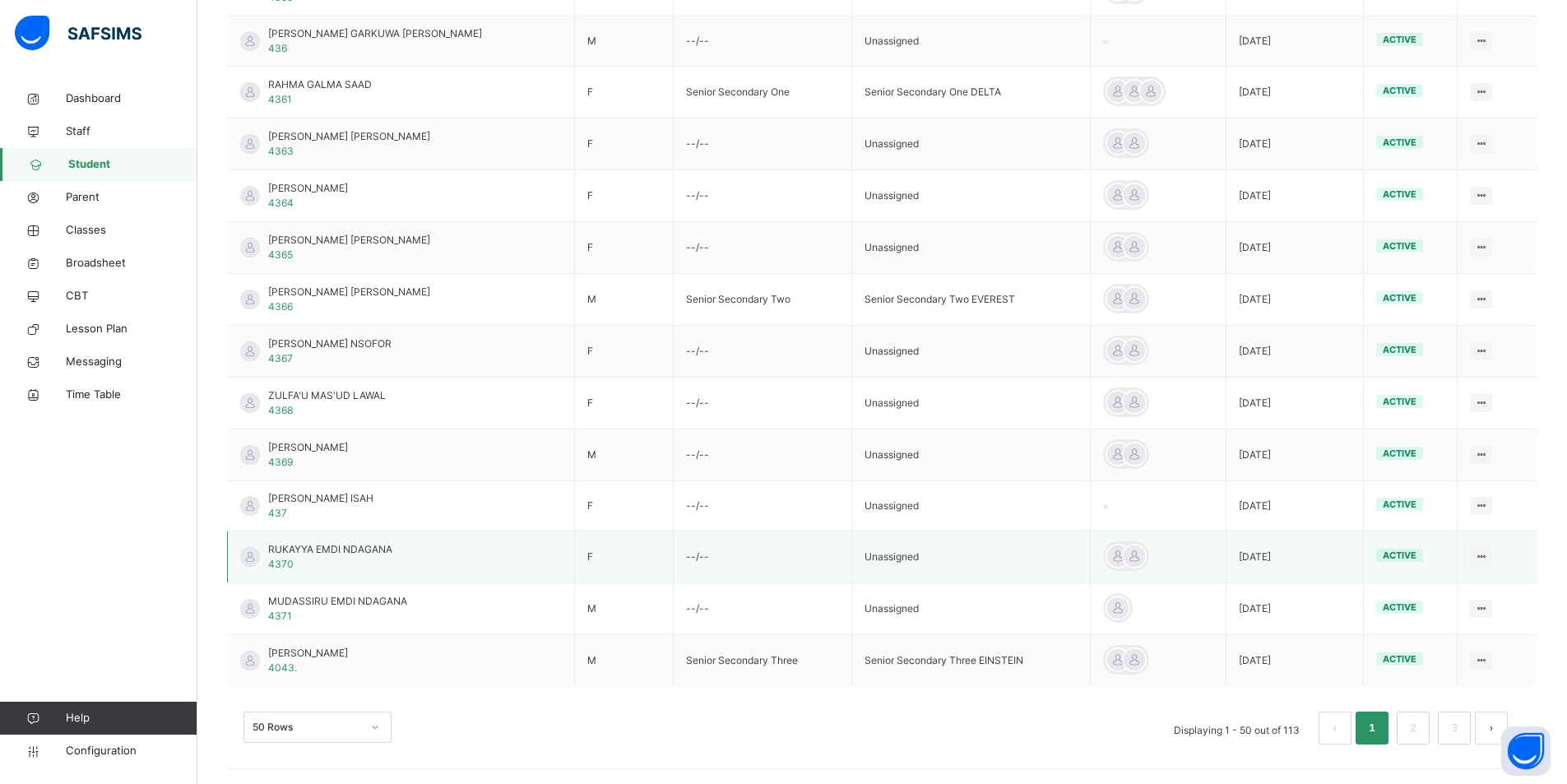
scroll to position [2351, 0]
type input "****"
click at [91, 226] on span "Classes" at bounding box center [132, 230] width 132 height 16
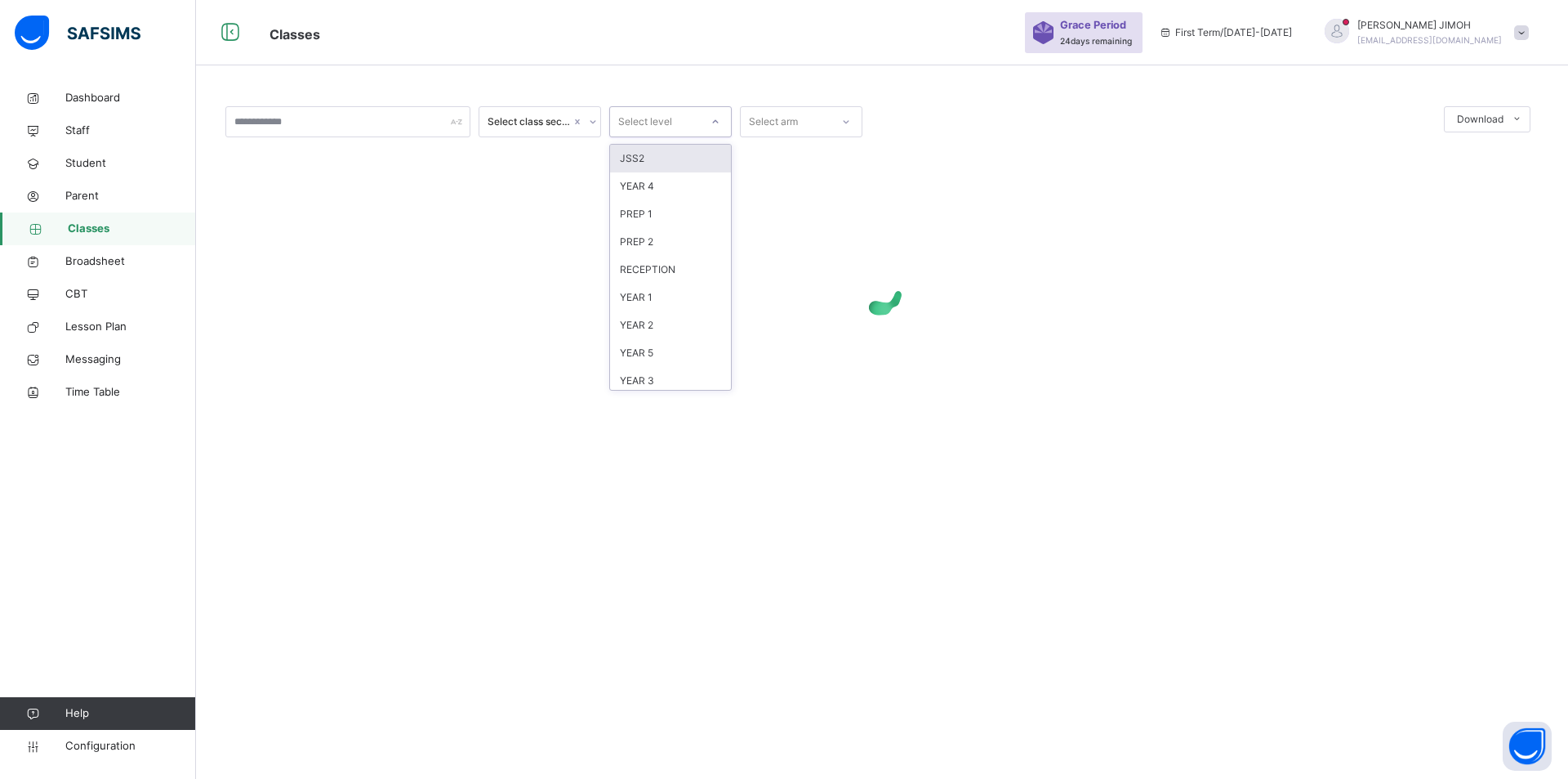
click at [718, 118] on icon at bounding box center [715, 121] width 10 height 16
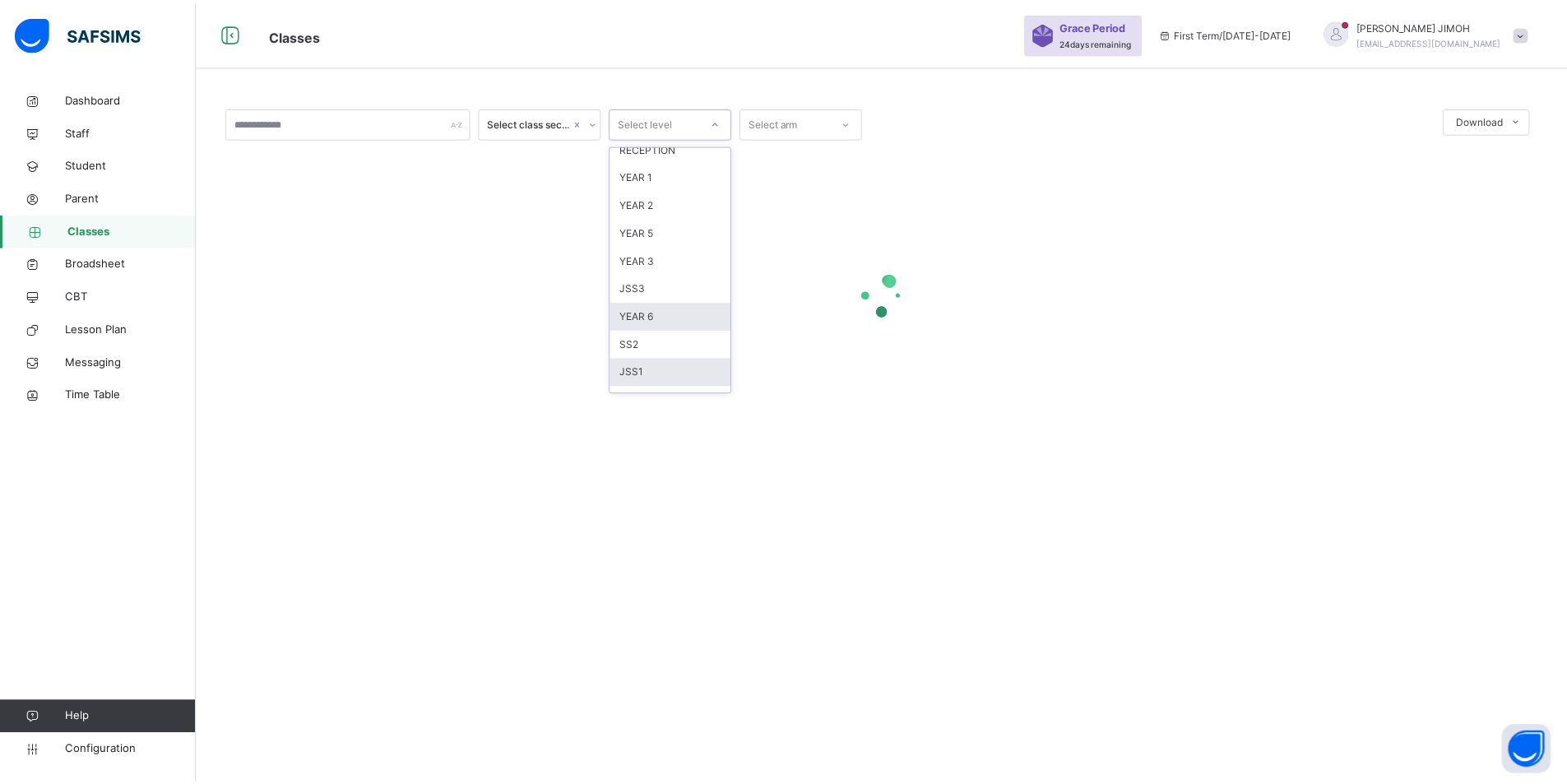
scroll to position [173, 0]
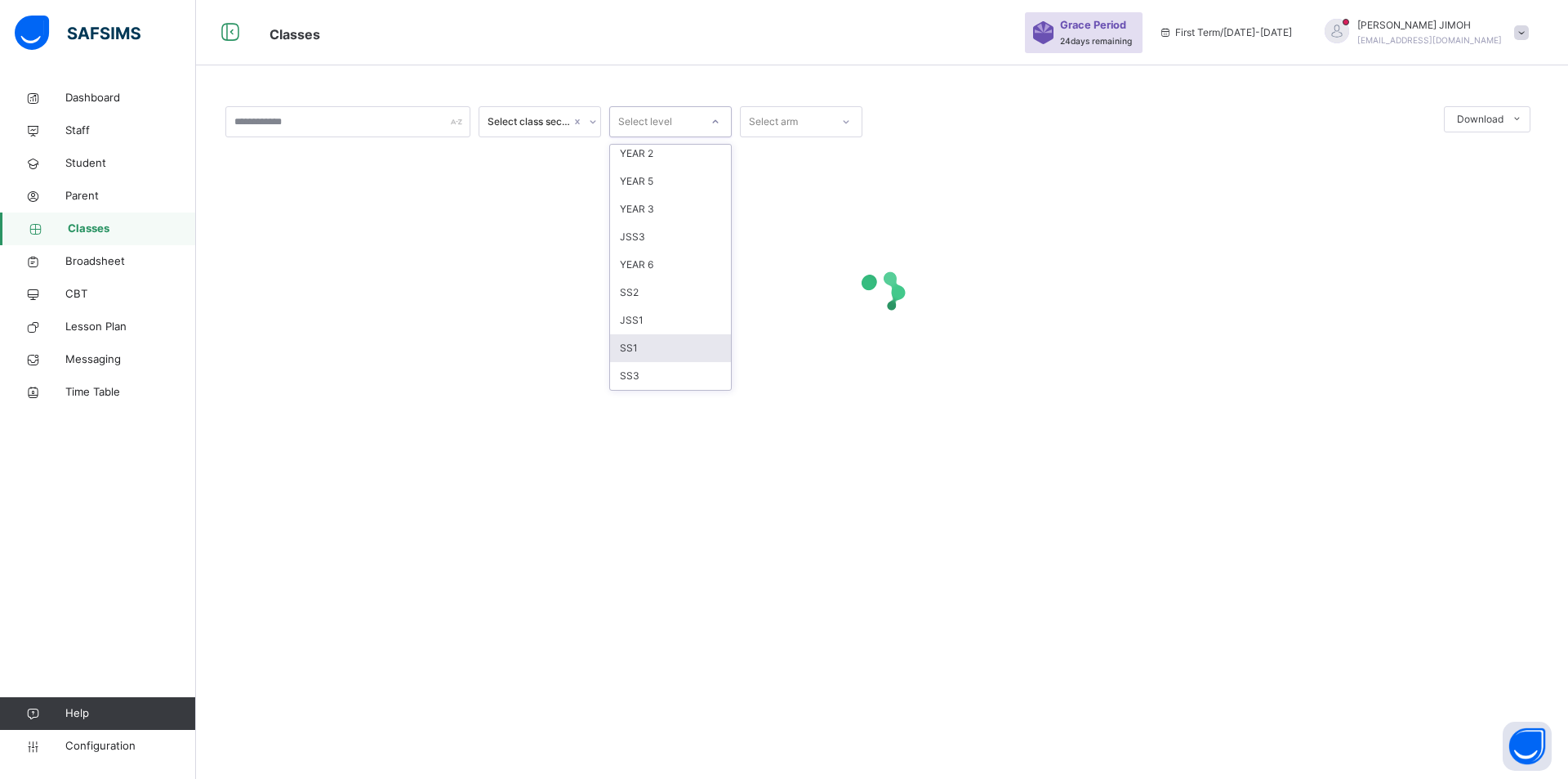
click at [656, 344] on div "SS1" at bounding box center [670, 348] width 121 height 28
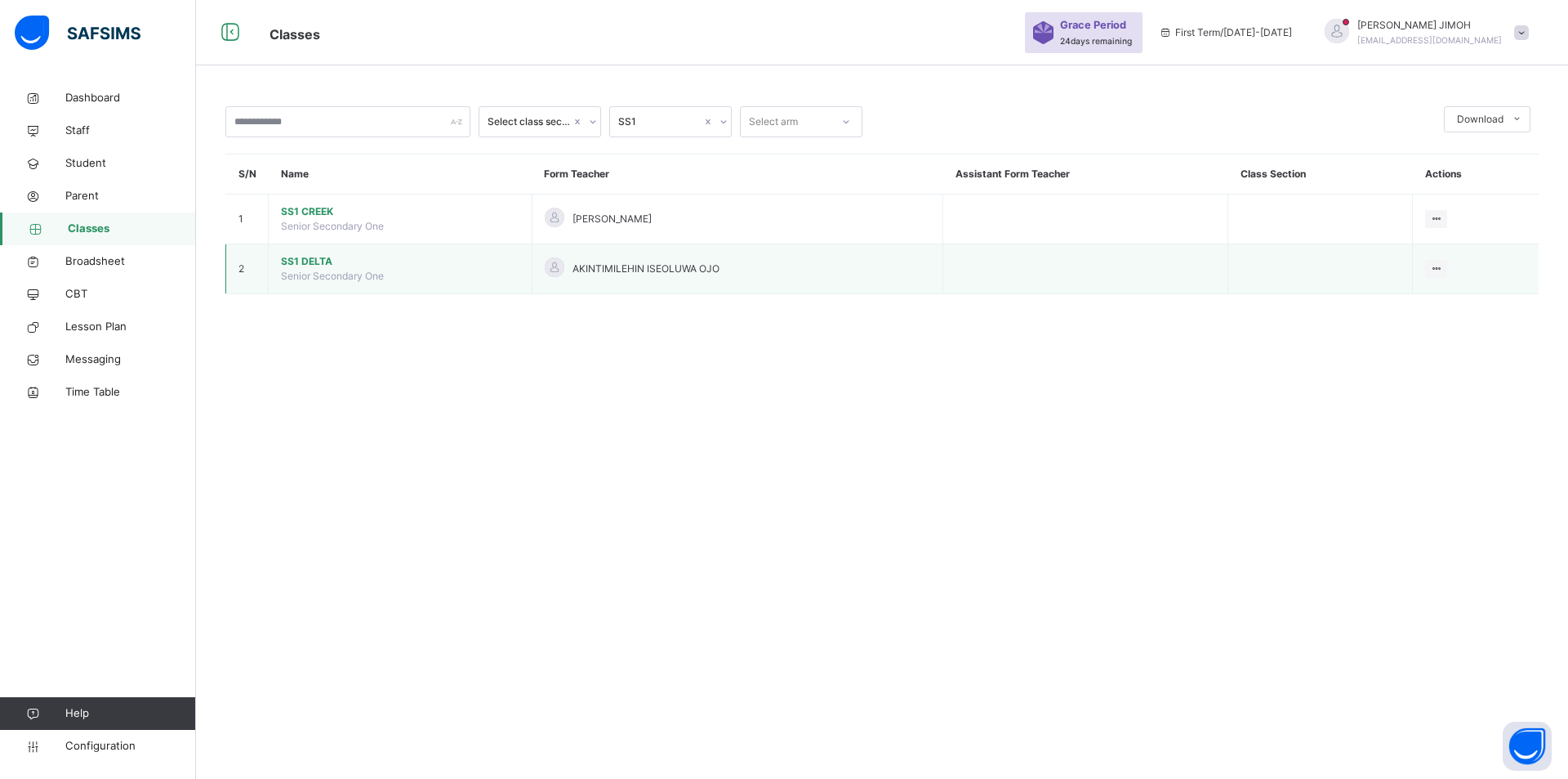
click at [312, 260] on span "SS1 DELTA" at bounding box center [400, 261] width 238 height 14
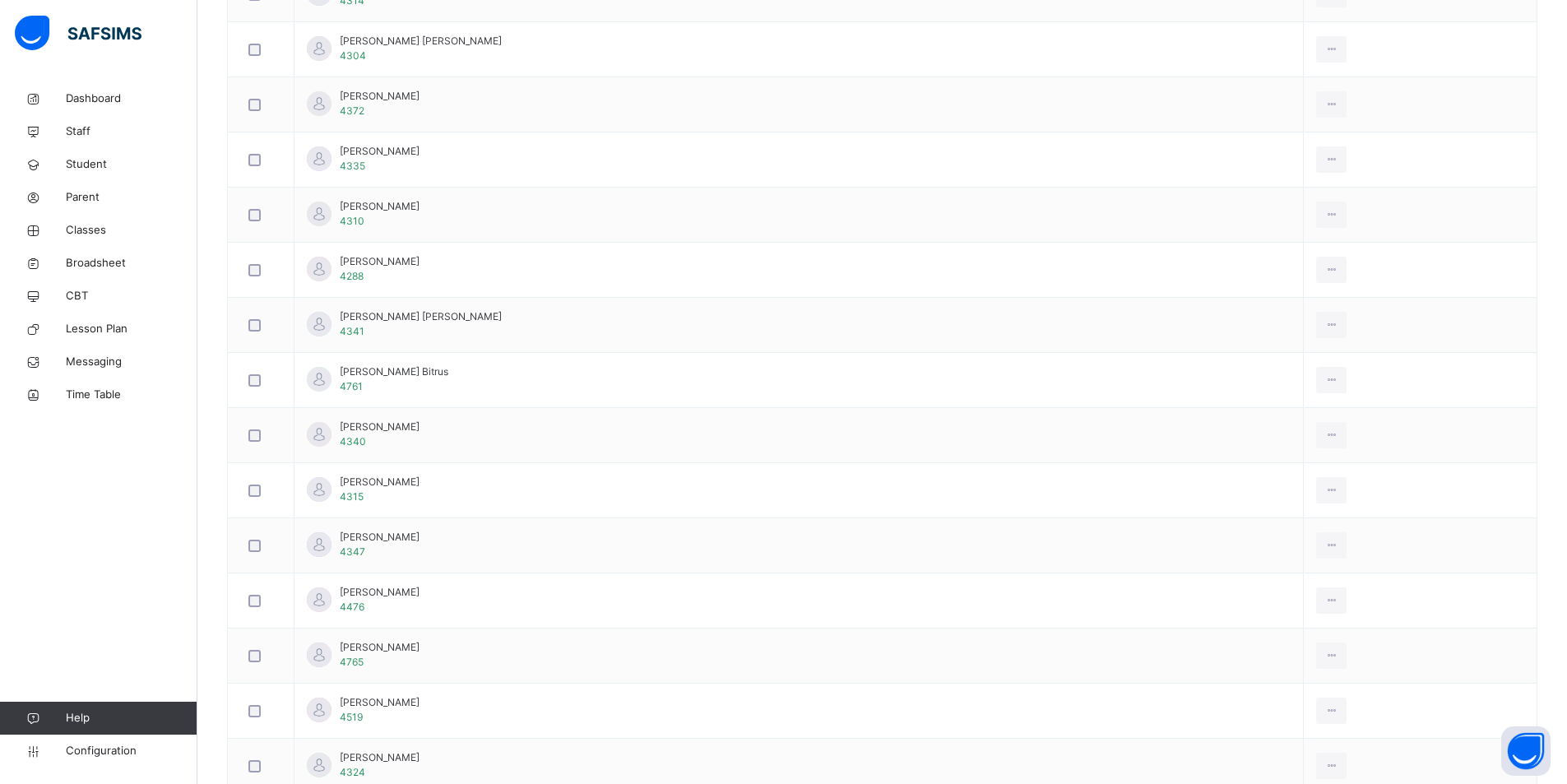
scroll to position [1727, 0]
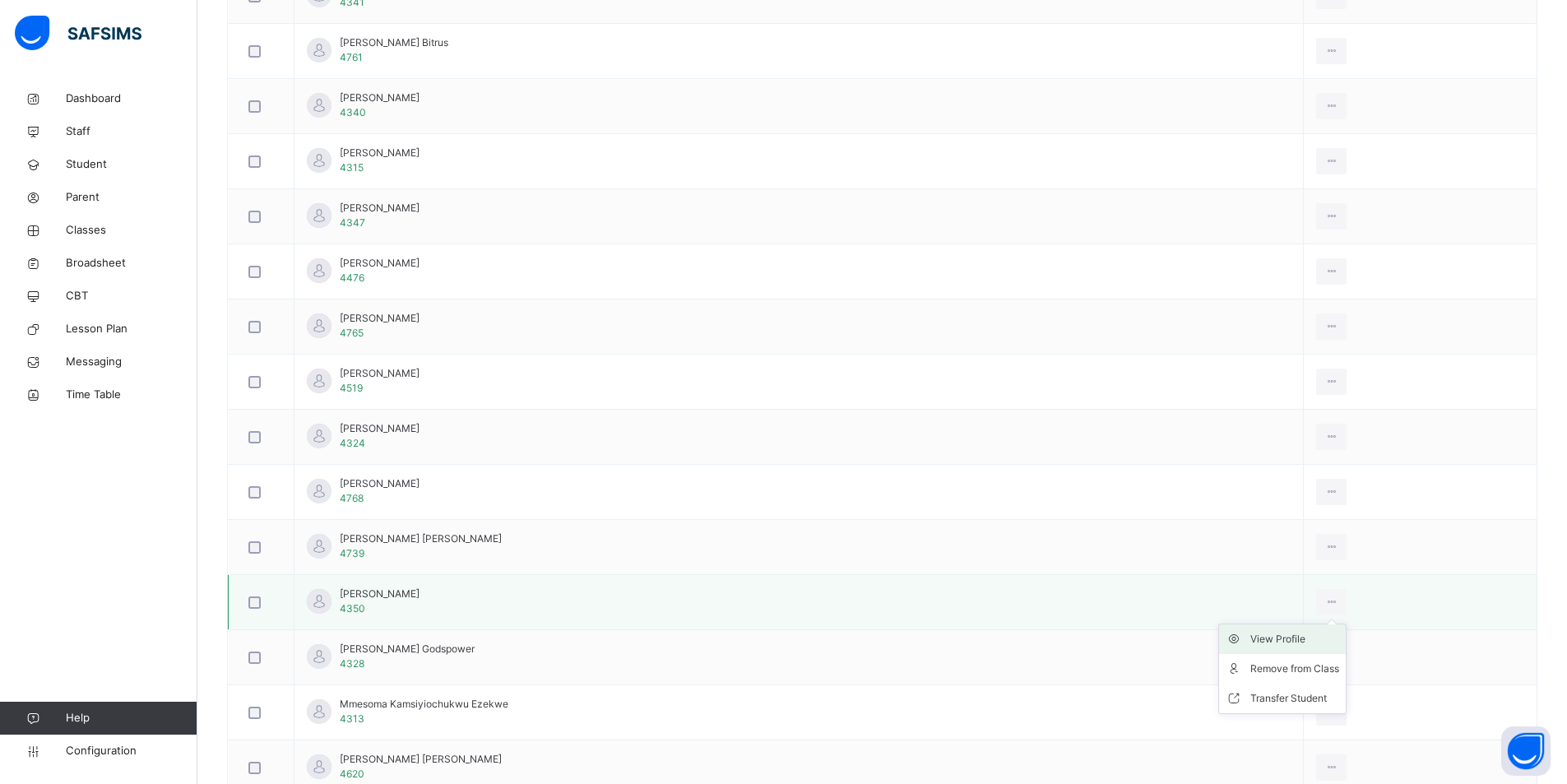
click at [1275, 637] on div "View Profile" at bounding box center [1295, 638] width 89 height 16
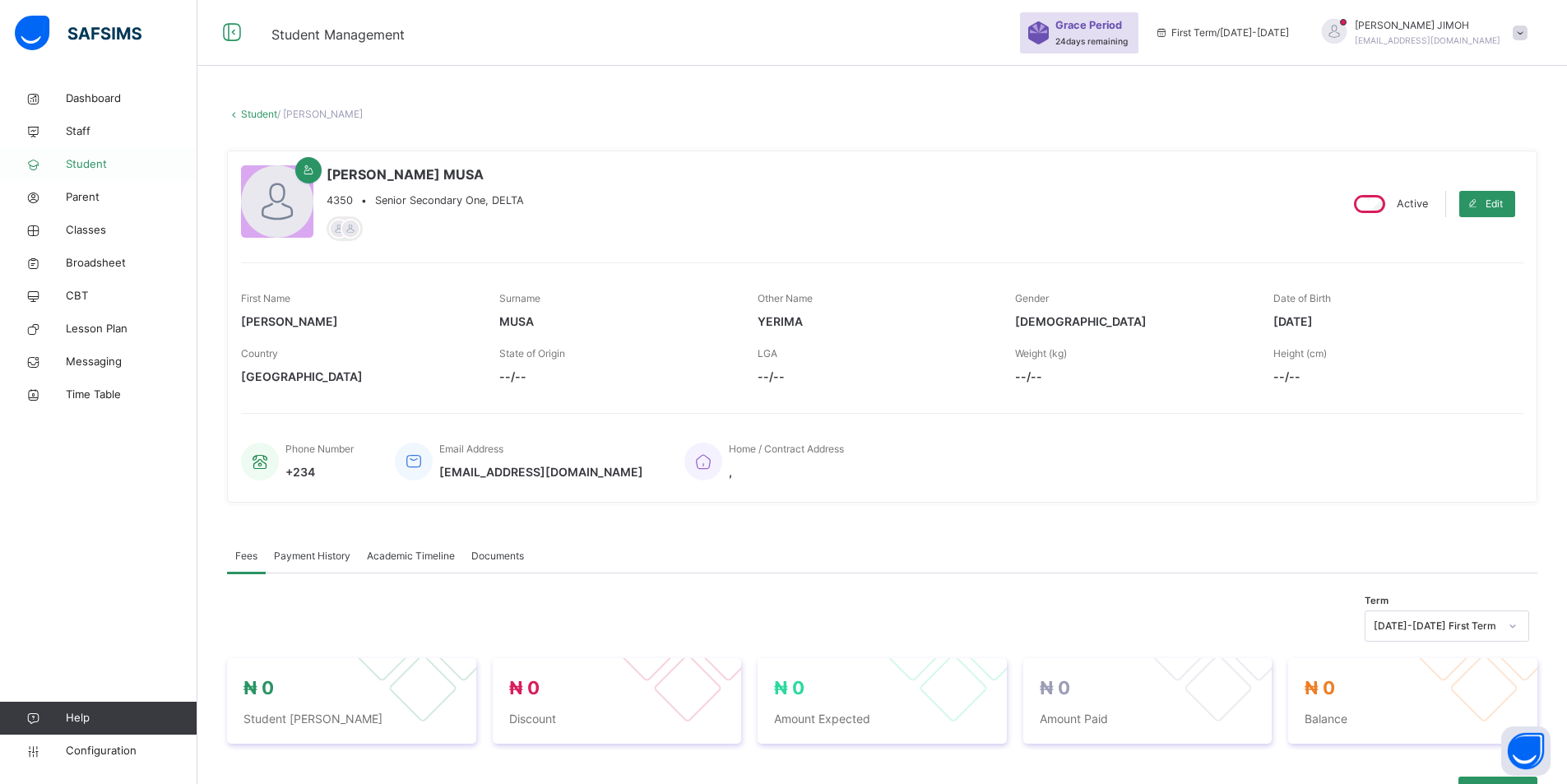
click at [86, 160] on span "Student" at bounding box center [132, 164] width 132 height 16
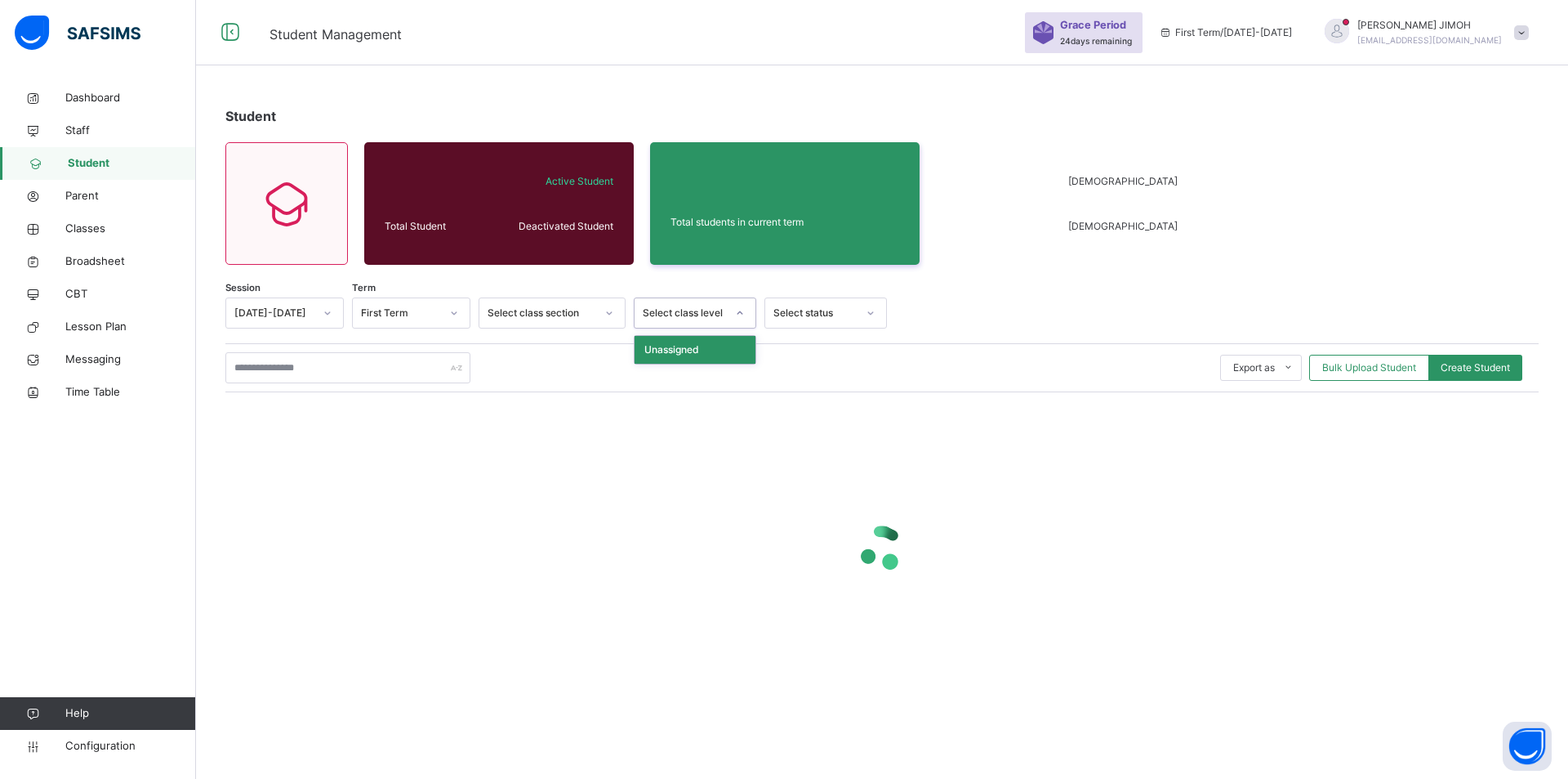
click at [738, 308] on icon at bounding box center [739, 312] width 10 height 16
click at [737, 308] on icon at bounding box center [739, 312] width 10 height 16
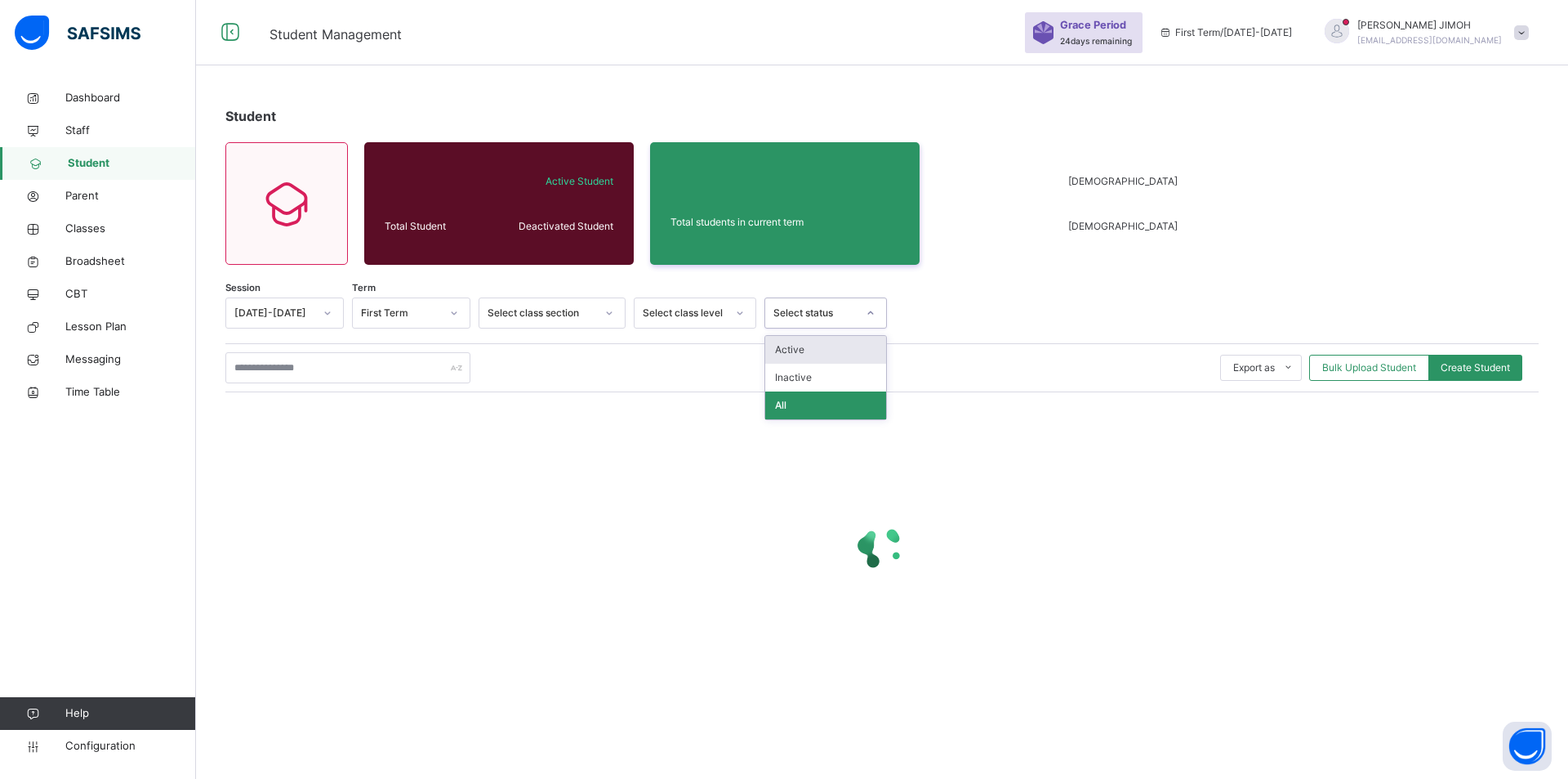
click at [850, 312] on div "Select status" at bounding box center [814, 312] width 84 height 14
click at [850, 311] on div "Select status" at bounding box center [814, 312] width 84 height 14
click at [728, 308] on div at bounding box center [739, 312] width 28 height 26
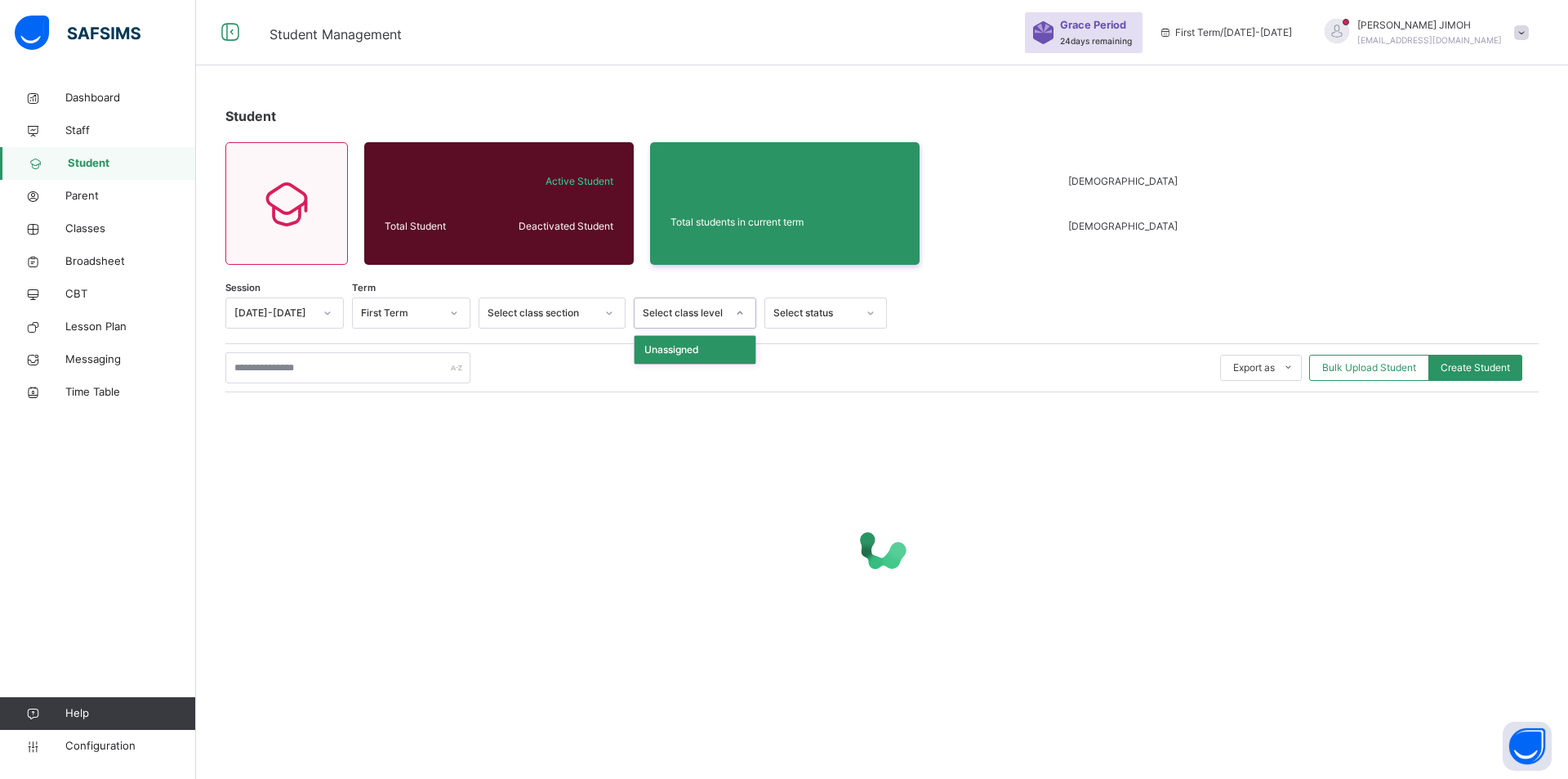
click at [727, 308] on div at bounding box center [739, 312] width 28 height 26
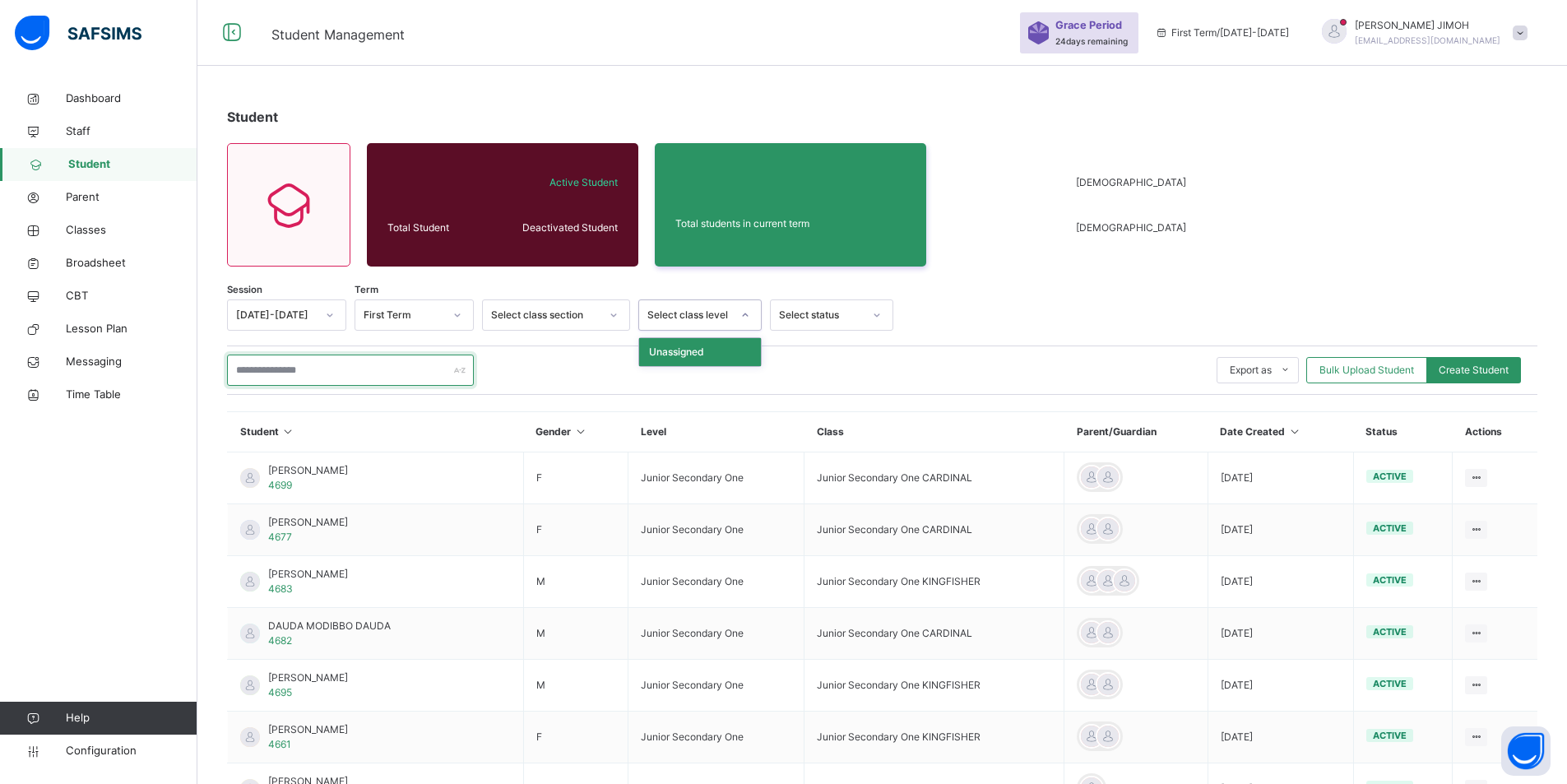
click at [300, 366] on input "text" at bounding box center [350, 370] width 247 height 31
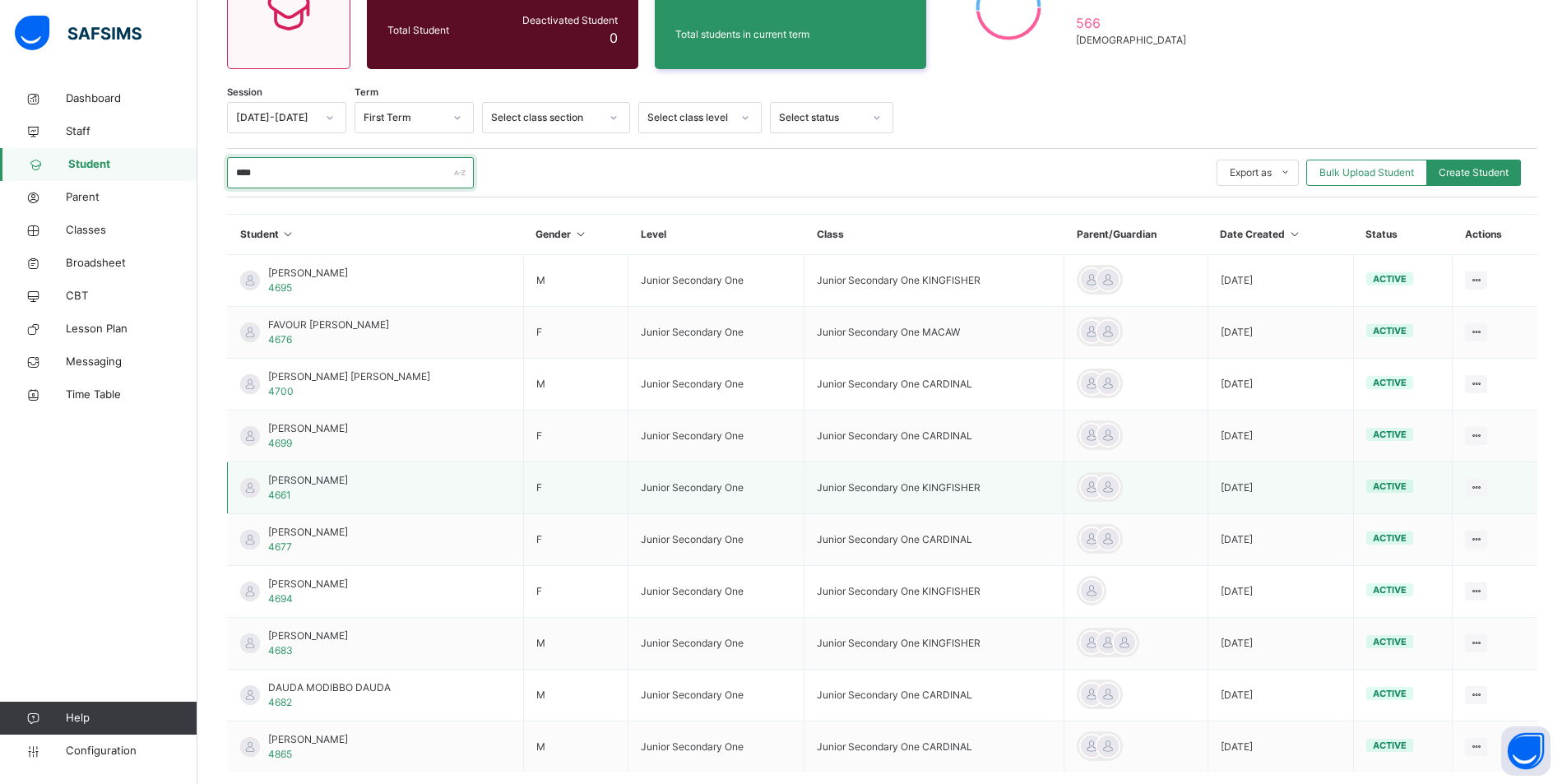
scroll to position [247, 0]
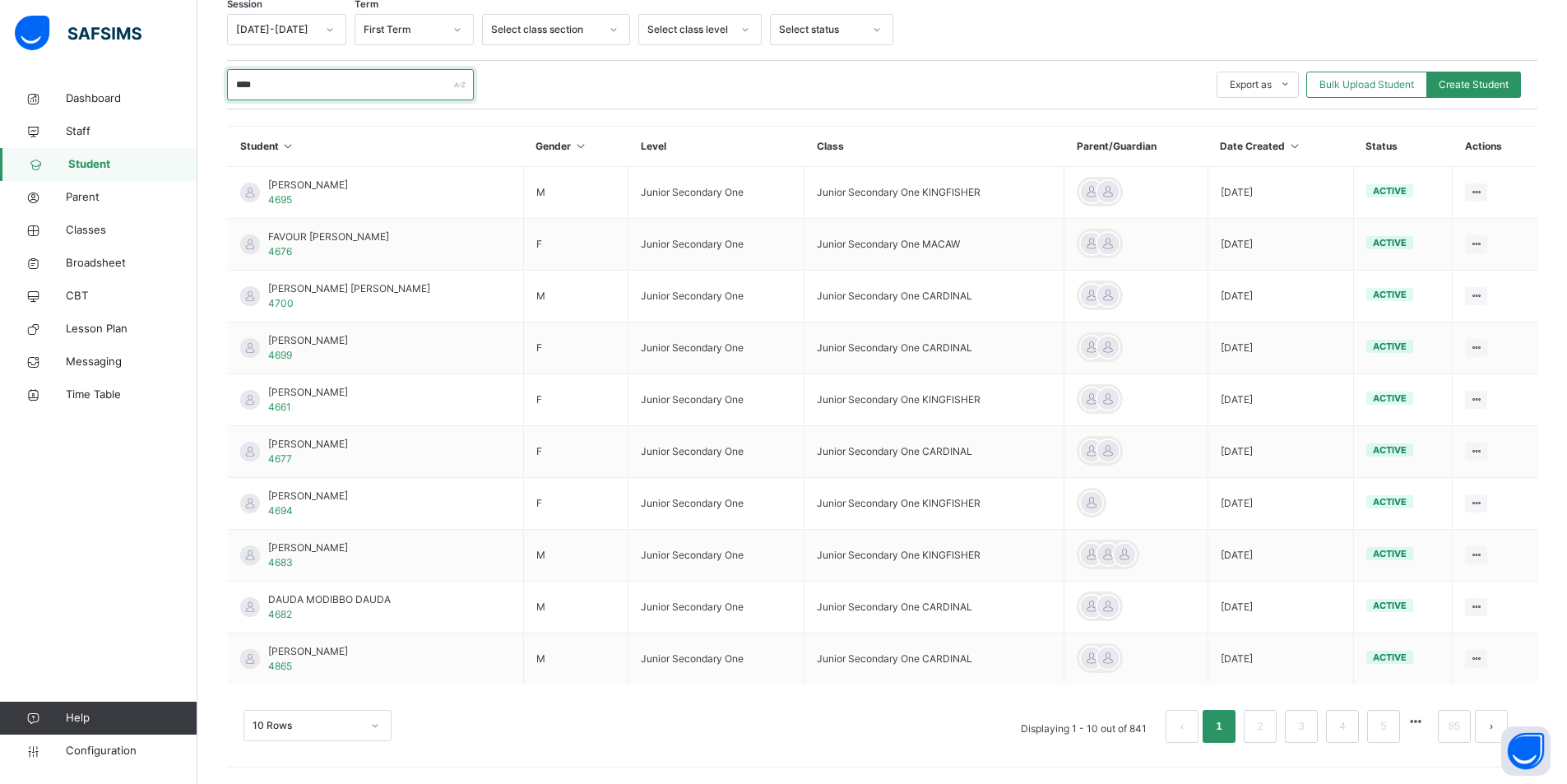
type input "****"
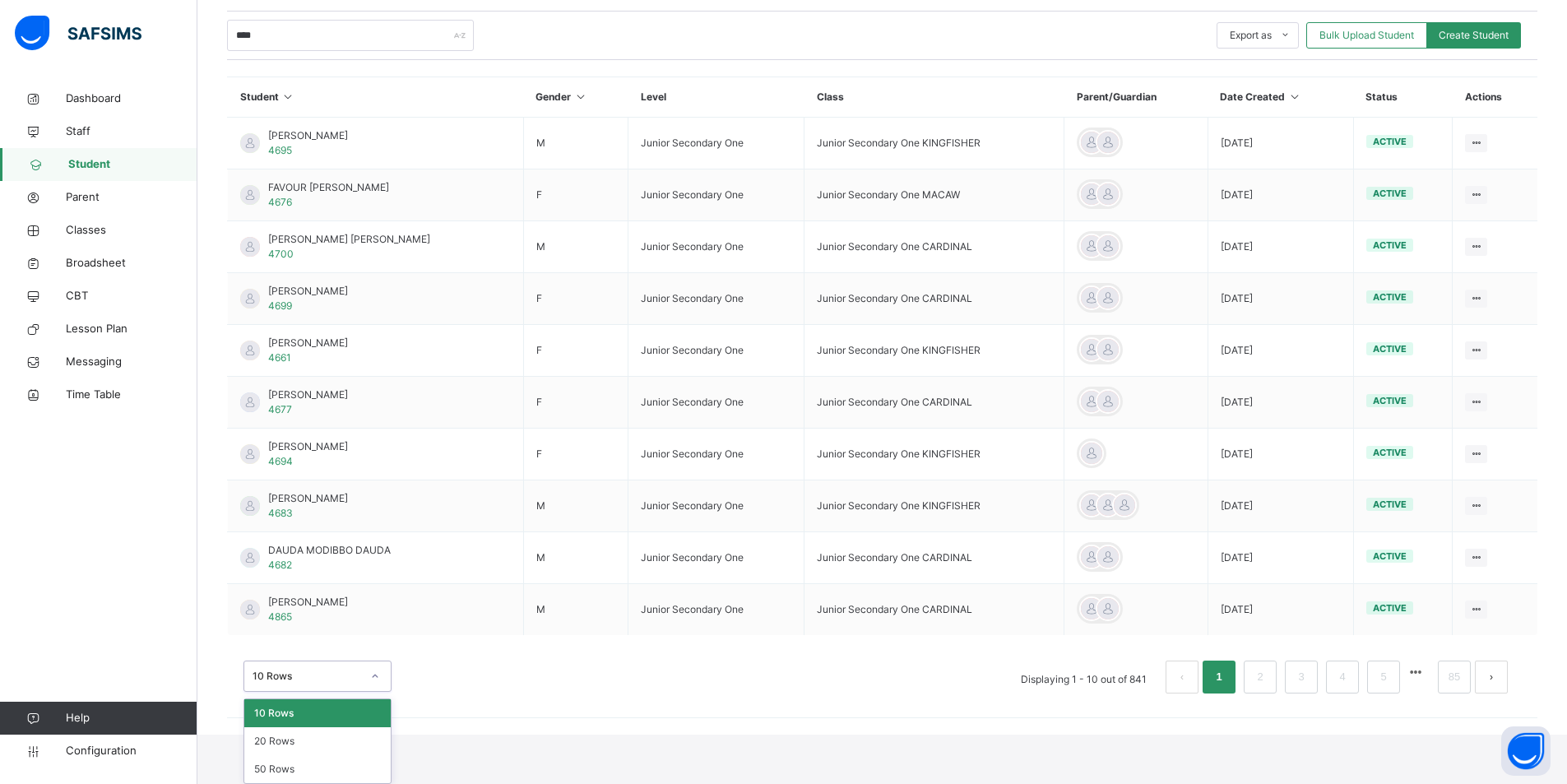
click at [380, 691] on div "option 10 Rows focused, 1 of 3. 3 results available. Use Up and Down to choose …" at bounding box center [317, 676] width 148 height 31
click at [311, 762] on div "50 Rows" at bounding box center [317, 769] width 146 height 28
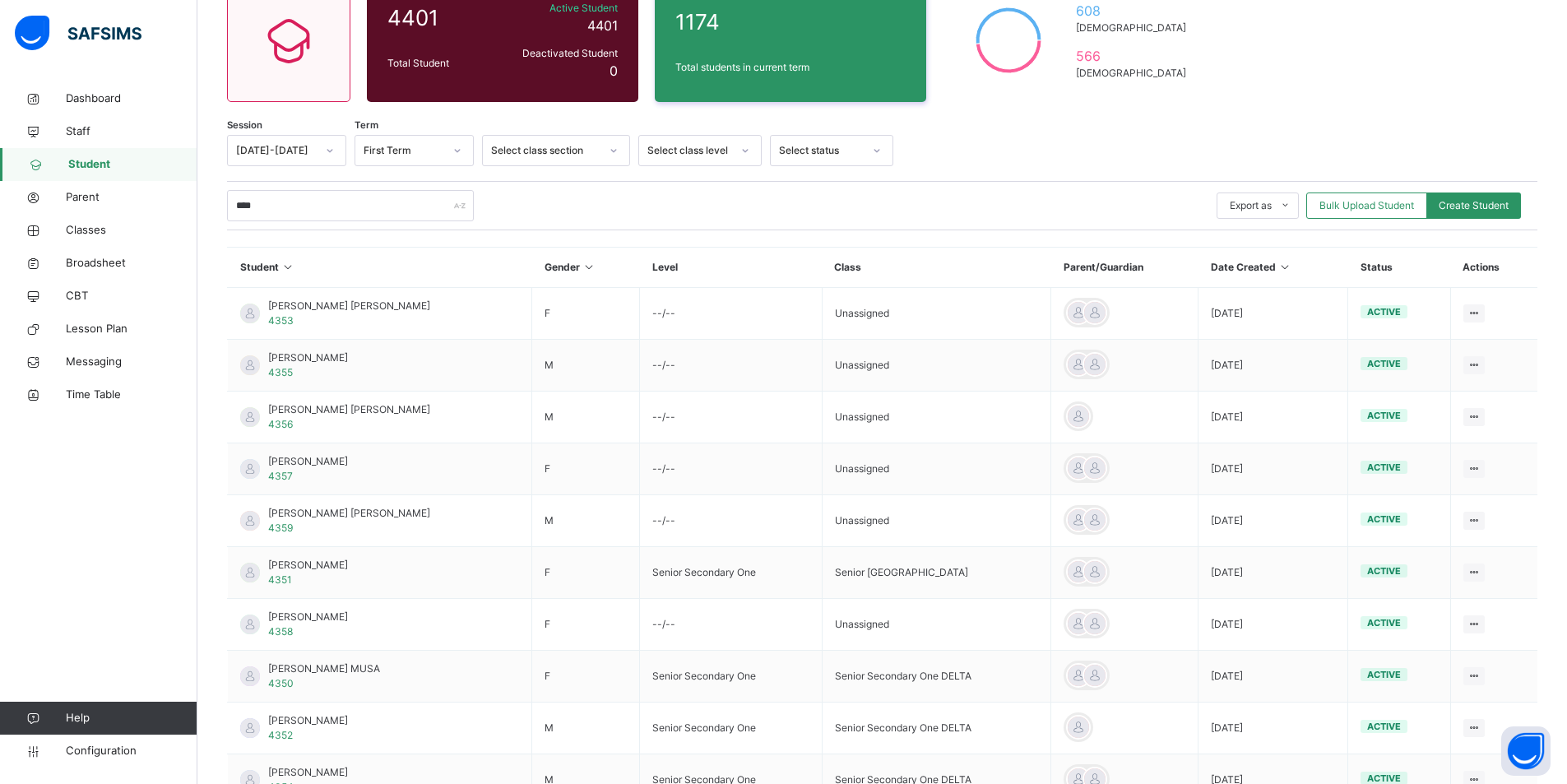
scroll to position [247, 0]
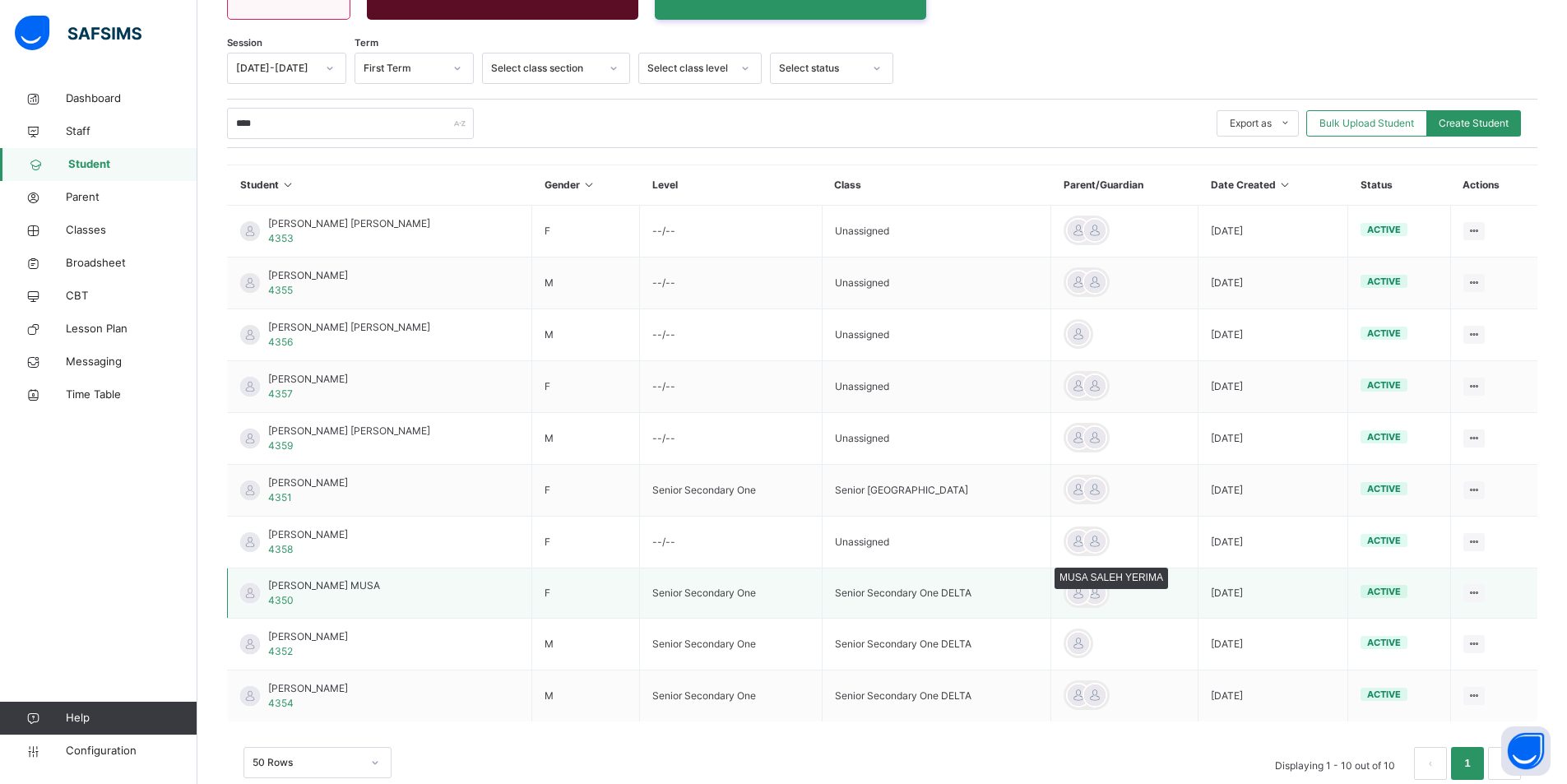
click at [1080, 592] on div at bounding box center [1079, 593] width 25 height 25
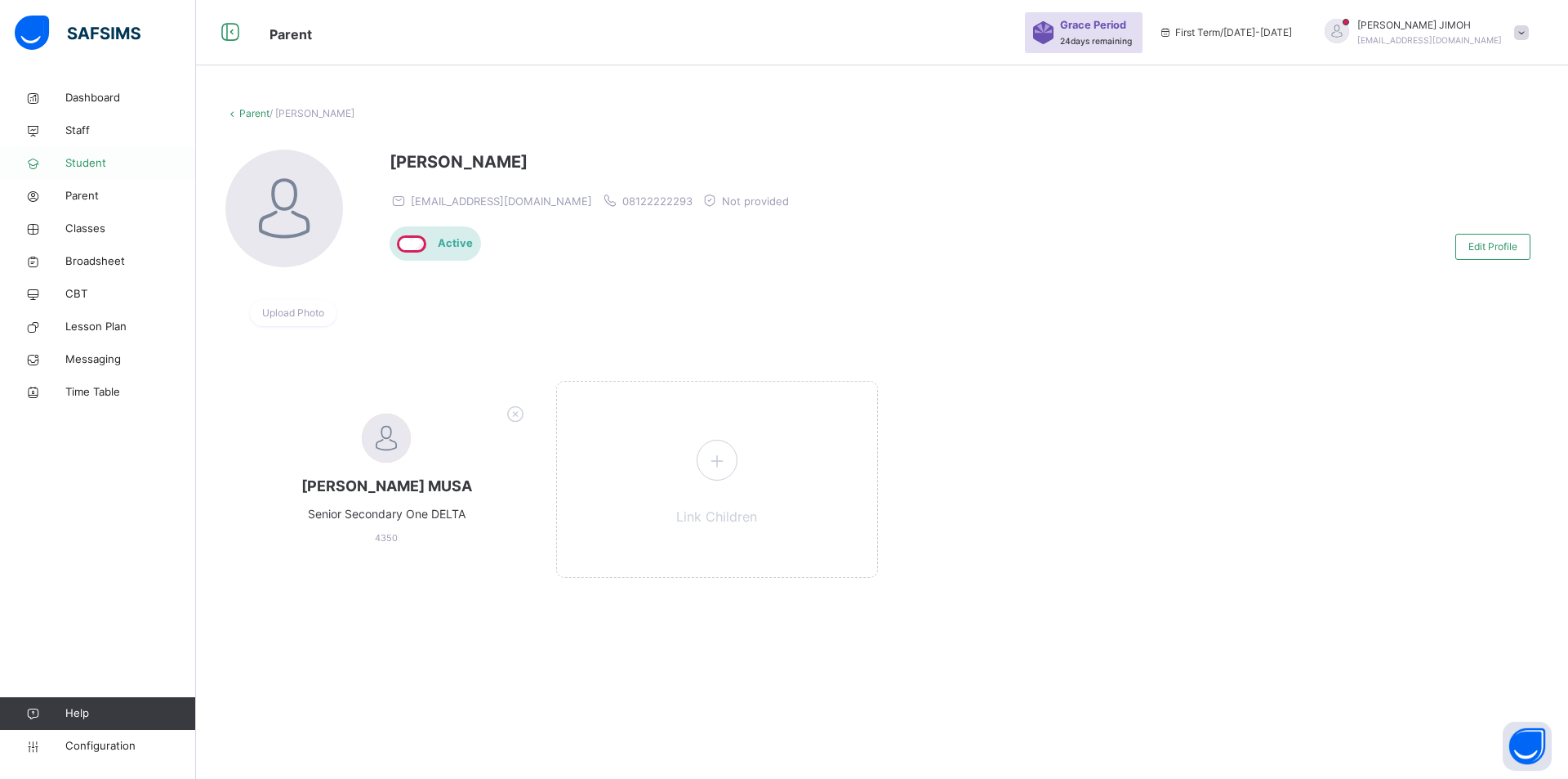
click at [84, 157] on span "Student" at bounding box center [131, 163] width 131 height 16
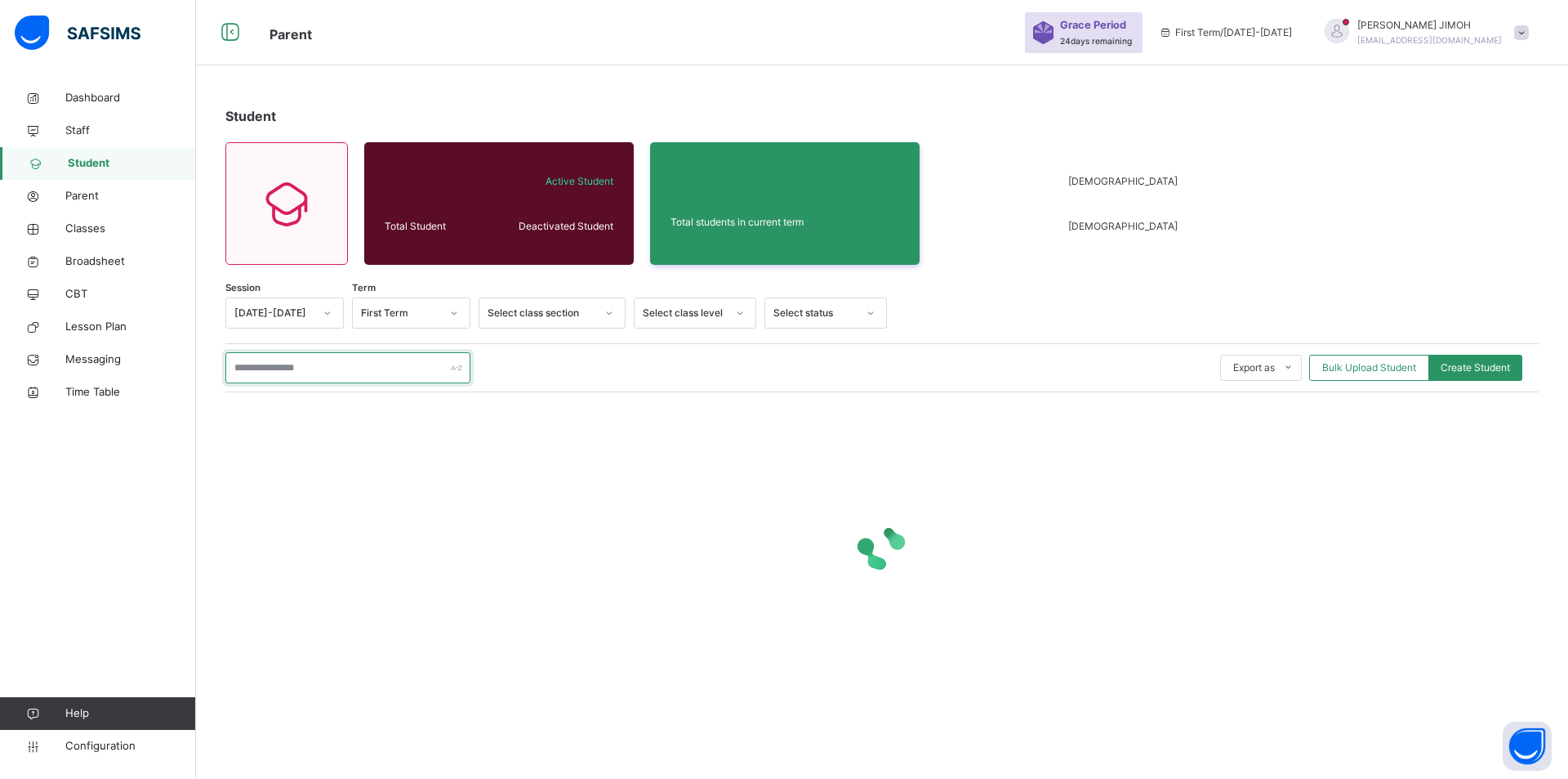
click at [250, 368] on input "text" at bounding box center [348, 368] width 245 height 31
paste input "**********"
drag, startPoint x: 339, startPoint y: 366, endPoint x: 157, endPoint y: 451, distance: 200.9
click at [113, 380] on div "**********" at bounding box center [784, 389] width 1568 height 779
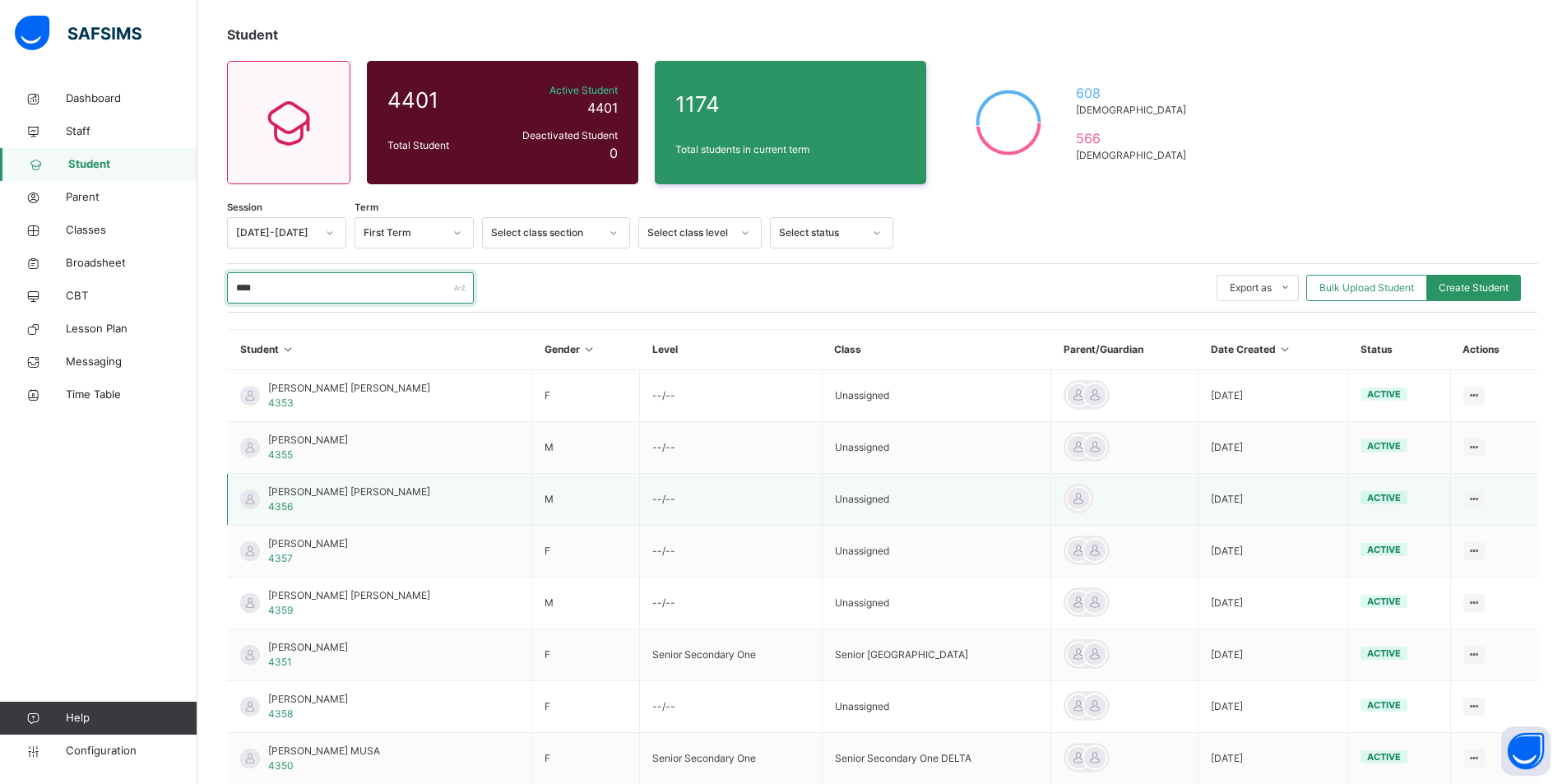
scroll to position [164, 0]
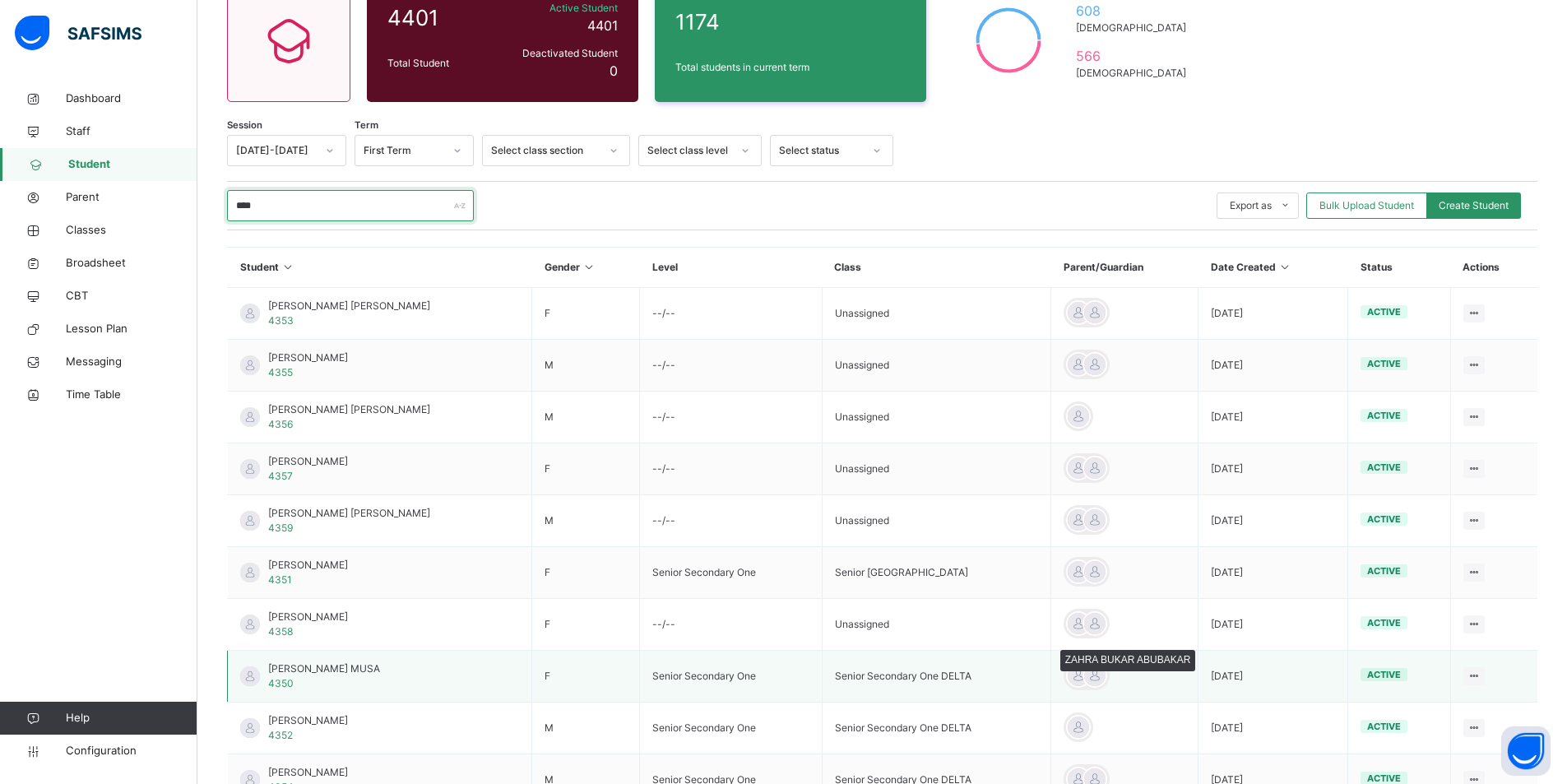
type input "****"
click at [1100, 674] on div at bounding box center [1095, 676] width 25 height 25
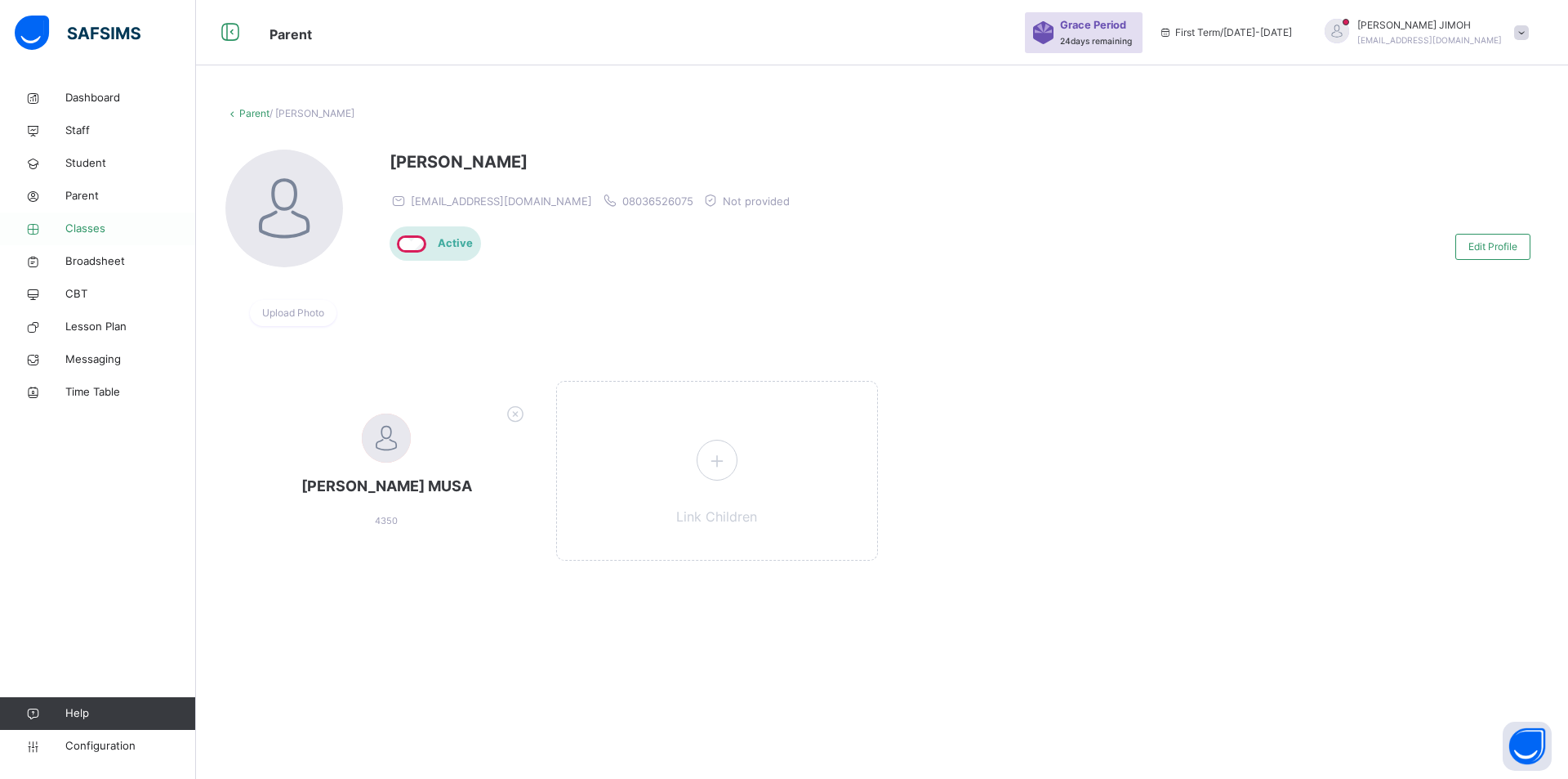
click at [89, 227] on span "Classes" at bounding box center [131, 229] width 131 height 16
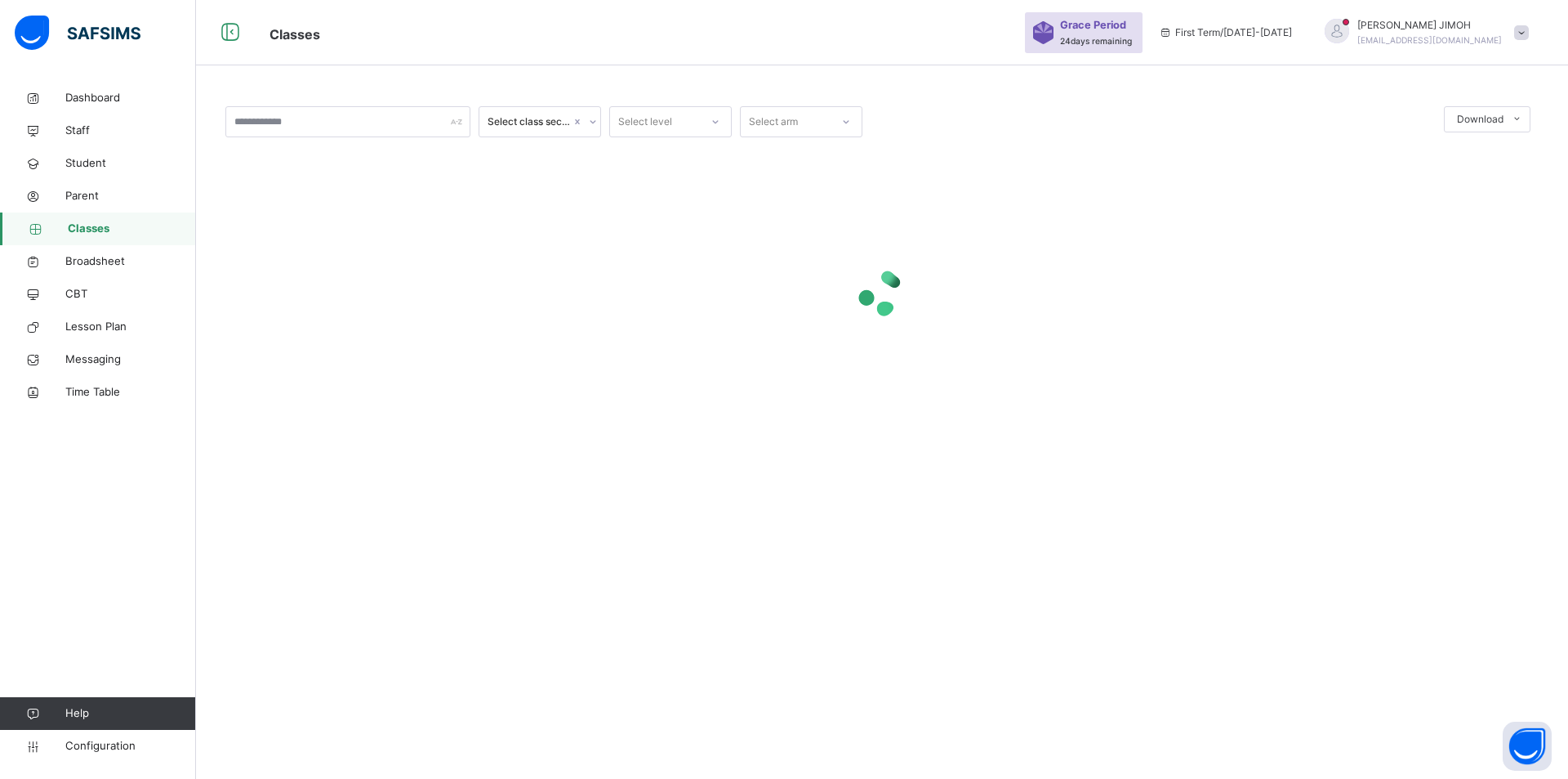
click at [716, 116] on icon at bounding box center [715, 121] width 10 height 16
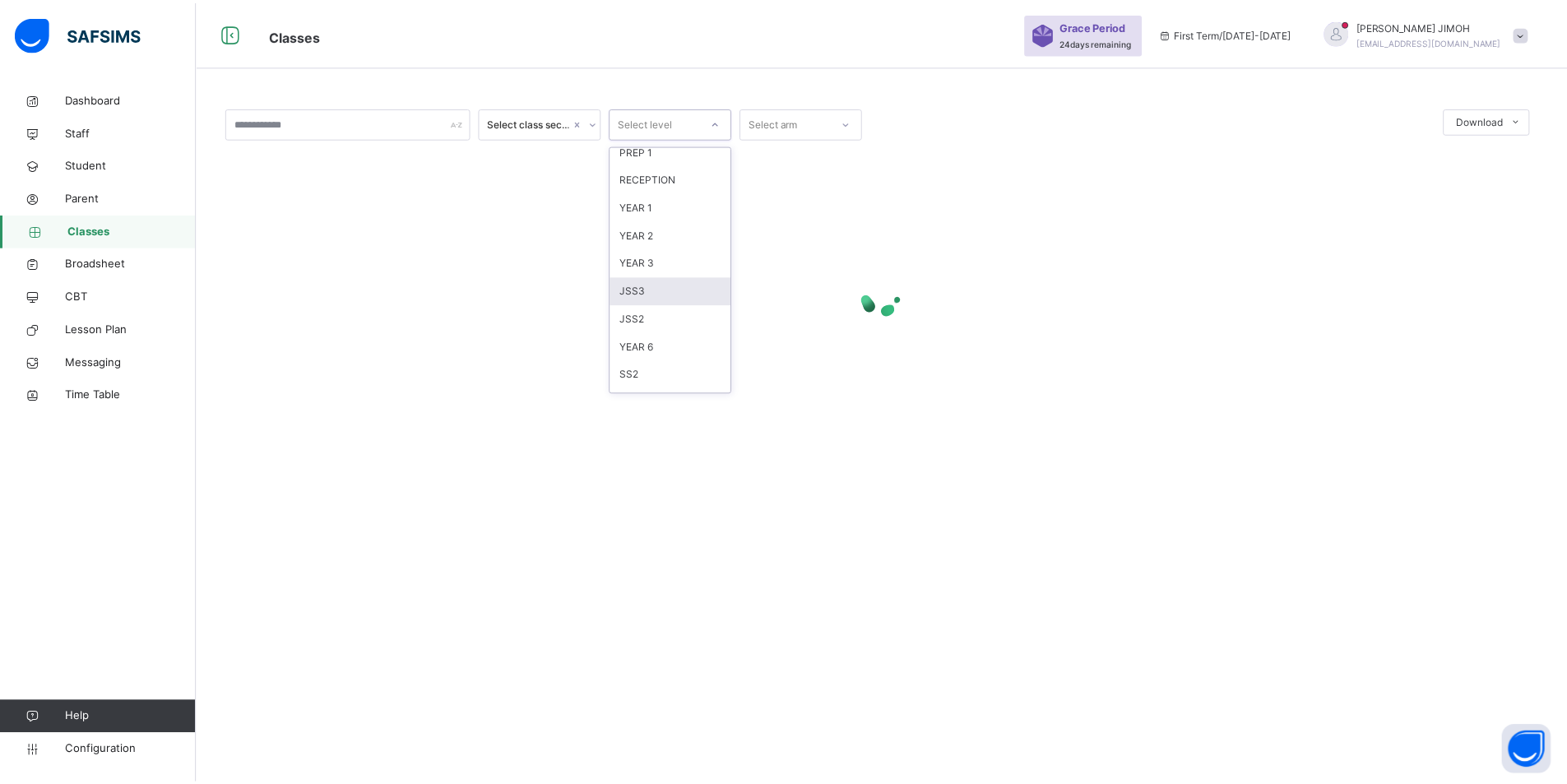
scroll to position [164, 0]
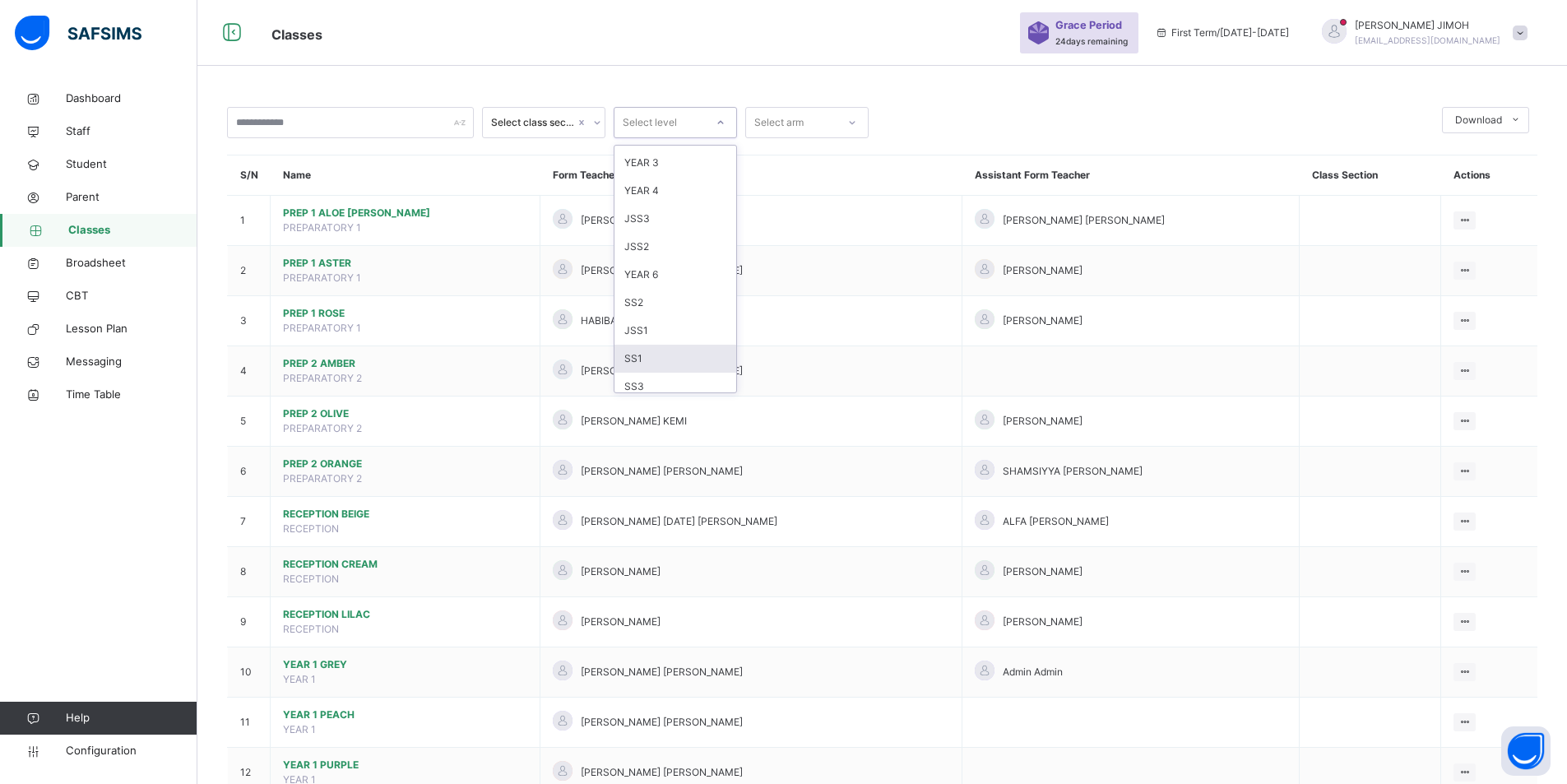
click at [654, 358] on div "SS1" at bounding box center [675, 358] width 122 height 28
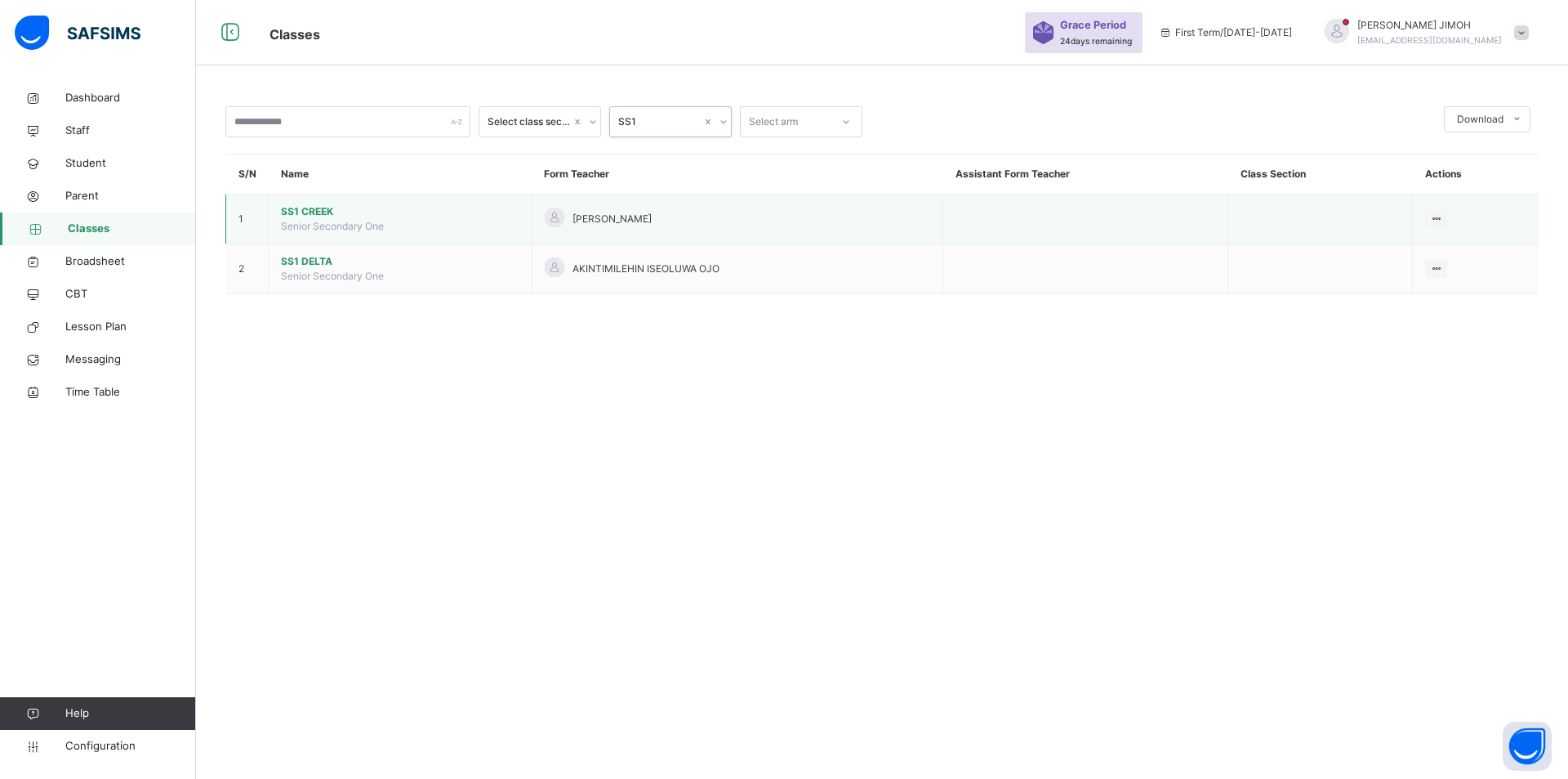
click at [317, 211] on span "SS1 CREEK" at bounding box center [400, 211] width 238 height 14
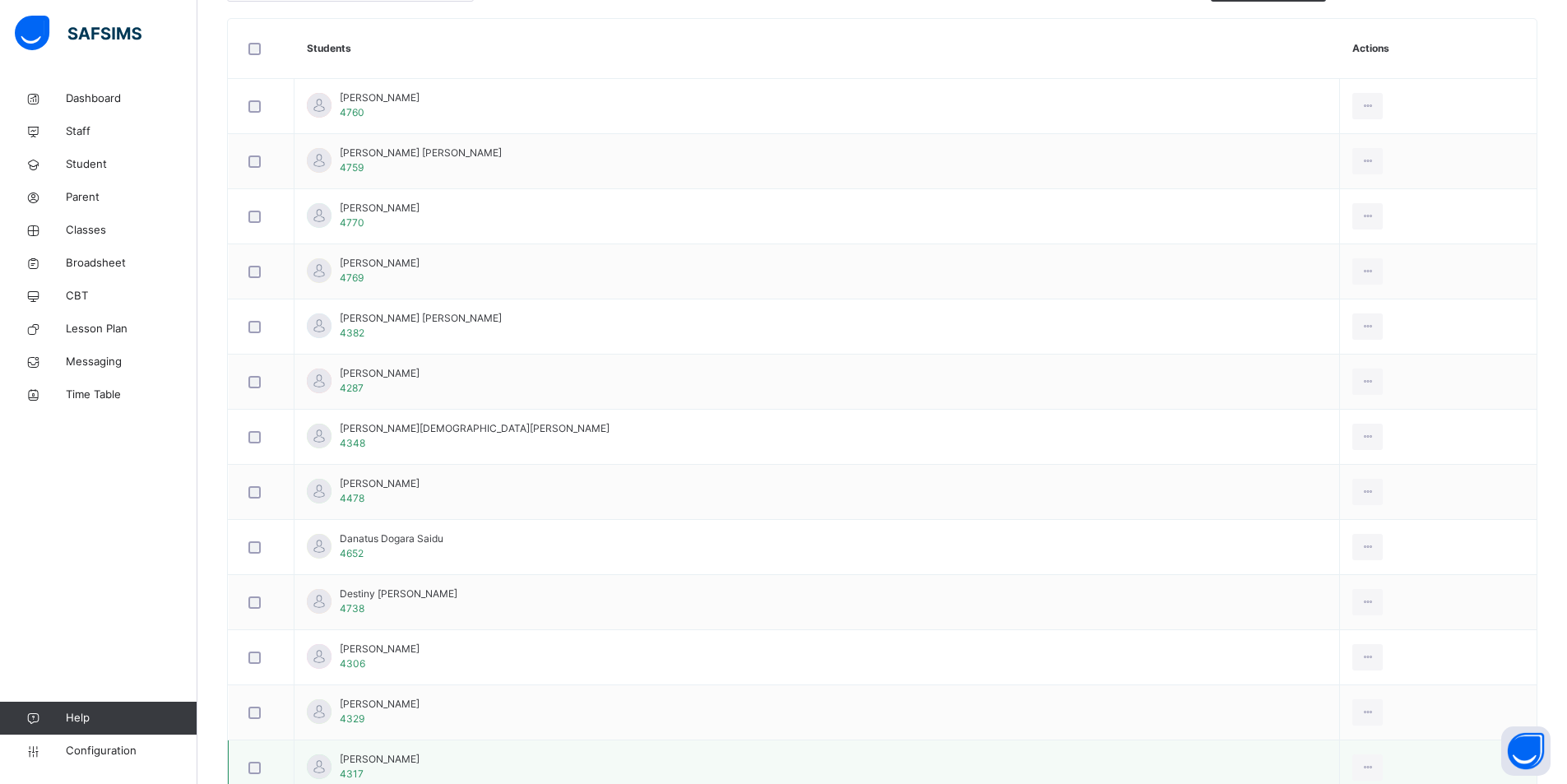
scroll to position [377, 0]
